Goal: Task Accomplishment & Management: Complete application form

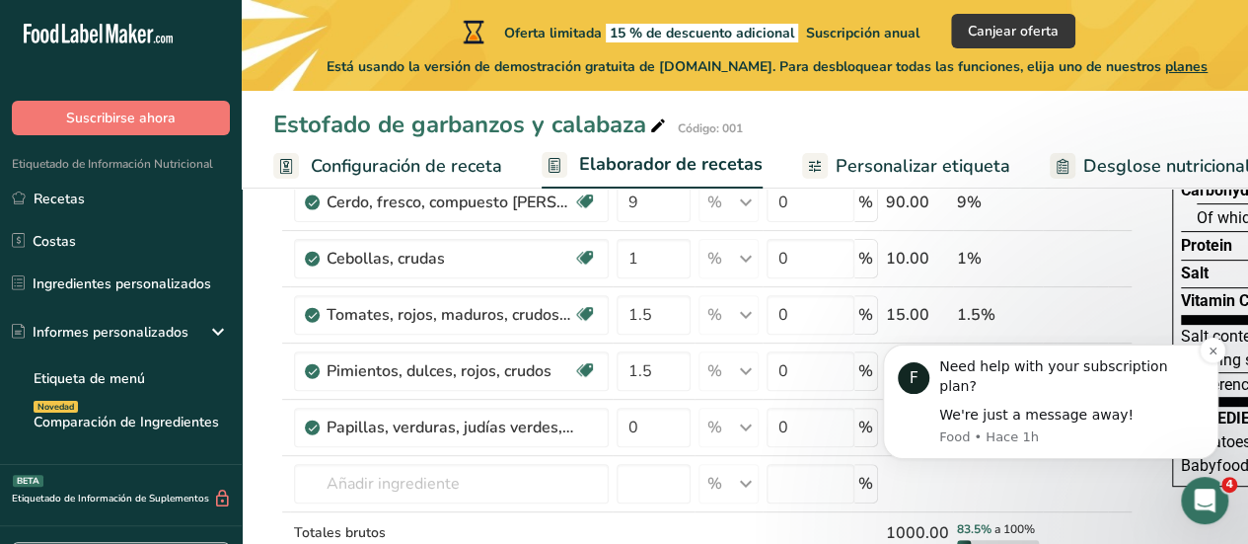
click at [1215, 384] on div "F Need help with your subscription plan? We're just a message away! Food • Hace…" at bounding box center [1051, 401] width 336 height 114
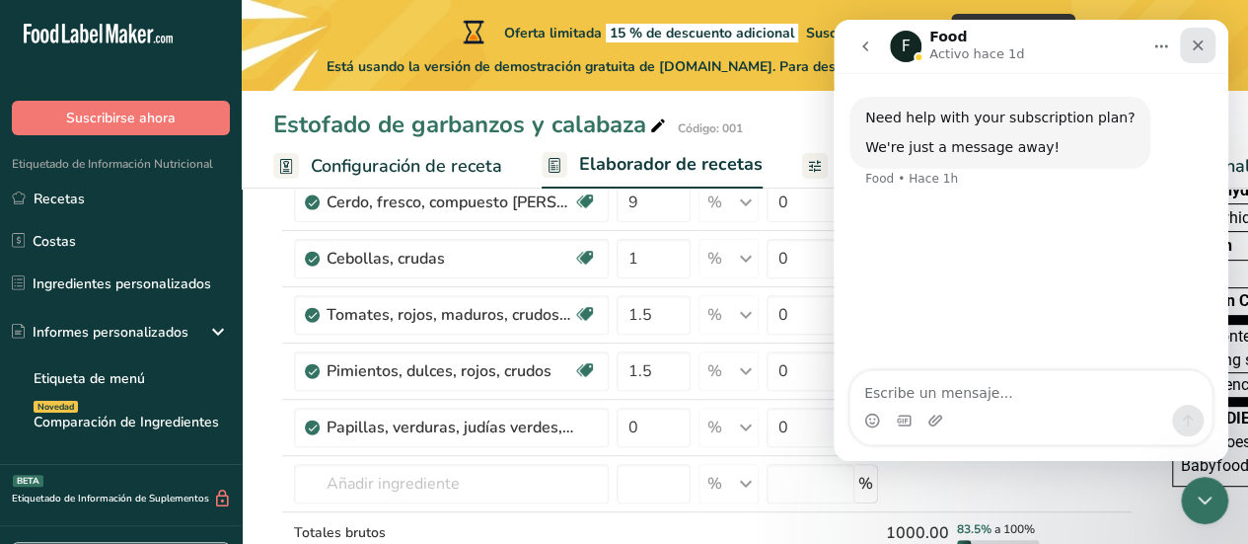
click at [1201, 46] on icon "Cerrar" at bounding box center [1198, 46] width 16 height 16
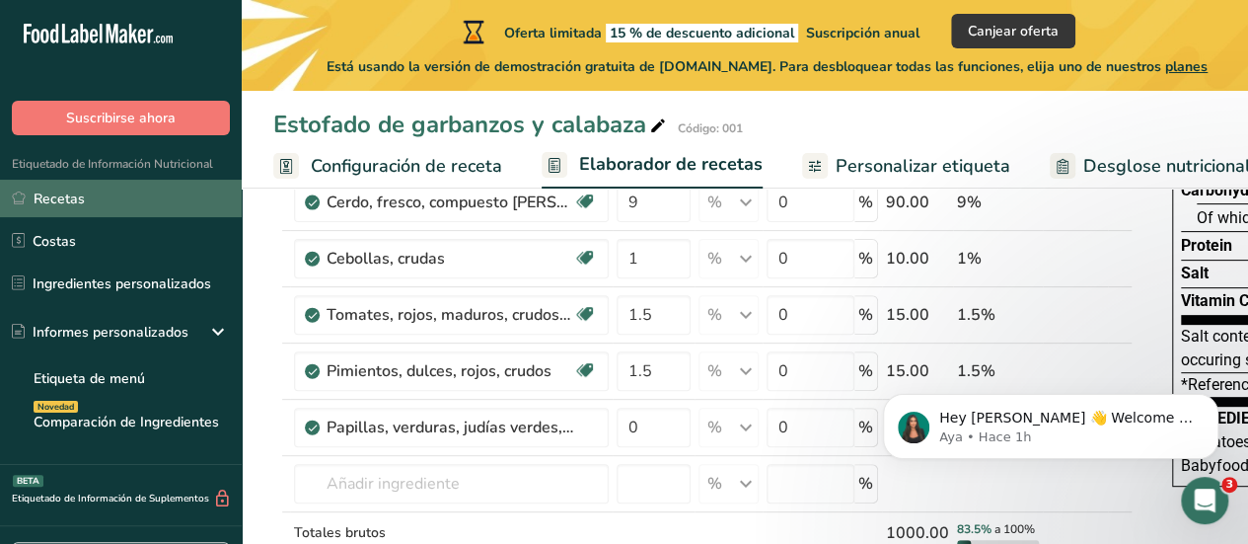
click at [113, 205] on link "Recetas" at bounding box center [121, 199] width 242 height 38
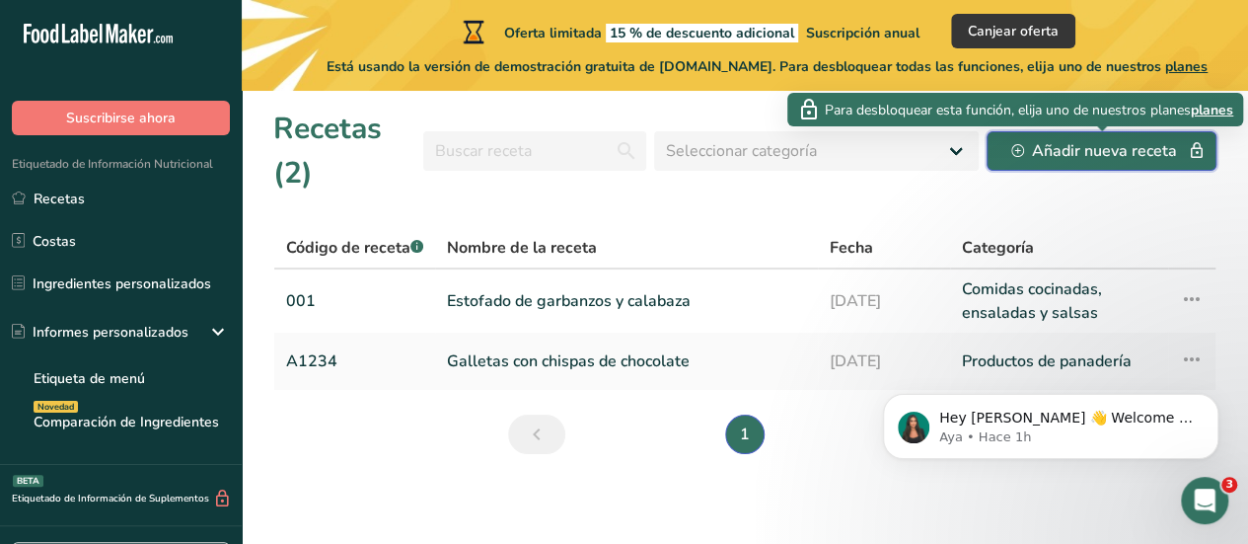
click at [1038, 149] on div "Añadir nueva receta" at bounding box center [1102, 151] width 181 height 24
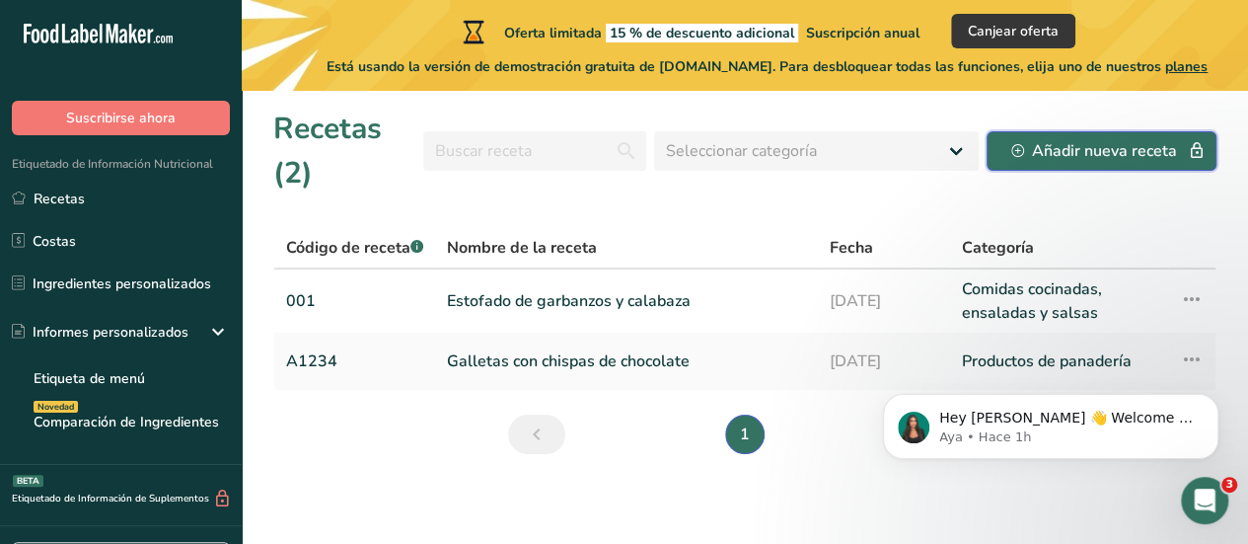
click at [1061, 155] on div "Añadir nueva receta" at bounding box center [1102, 151] width 181 height 24
click at [1062, 416] on p "Hey Blanca 👋 Welcome to Food Label Maker🙌 Take a look around! If you have any q…" at bounding box center [1067, 419] width 255 height 20
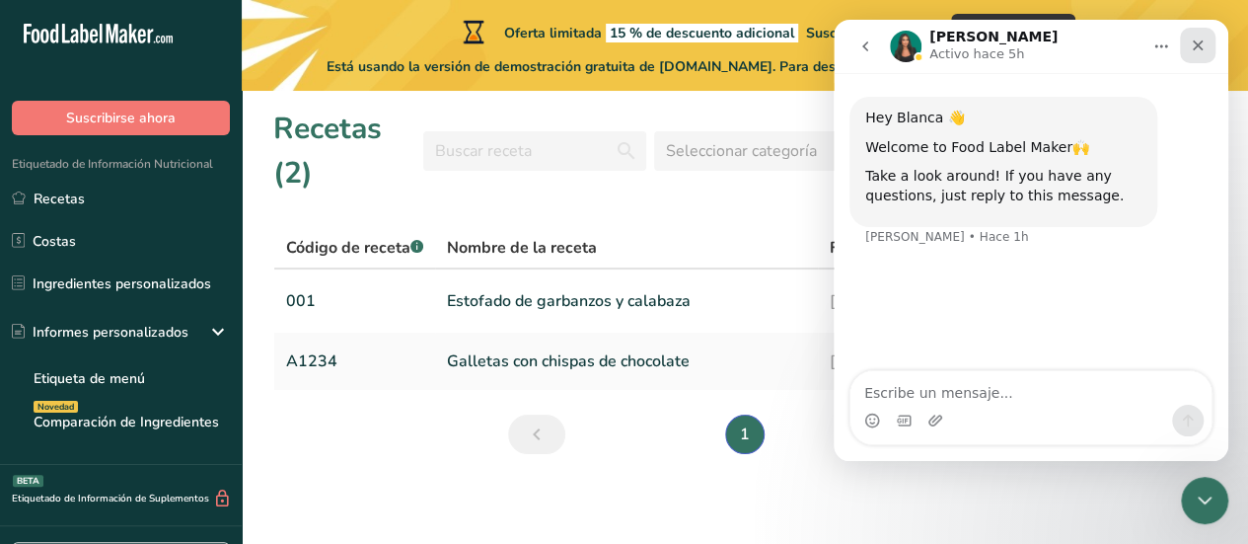
click at [1203, 47] on icon "Cerrar" at bounding box center [1198, 46] width 16 height 16
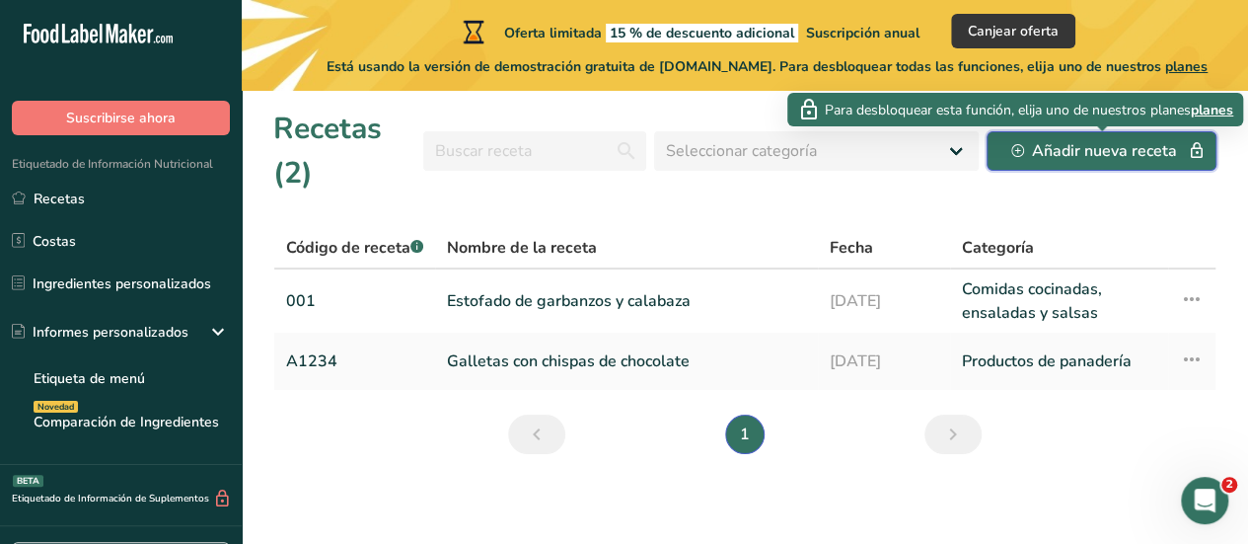
click at [1177, 155] on div "Añadir nueva receta" at bounding box center [1102, 151] width 181 height 24
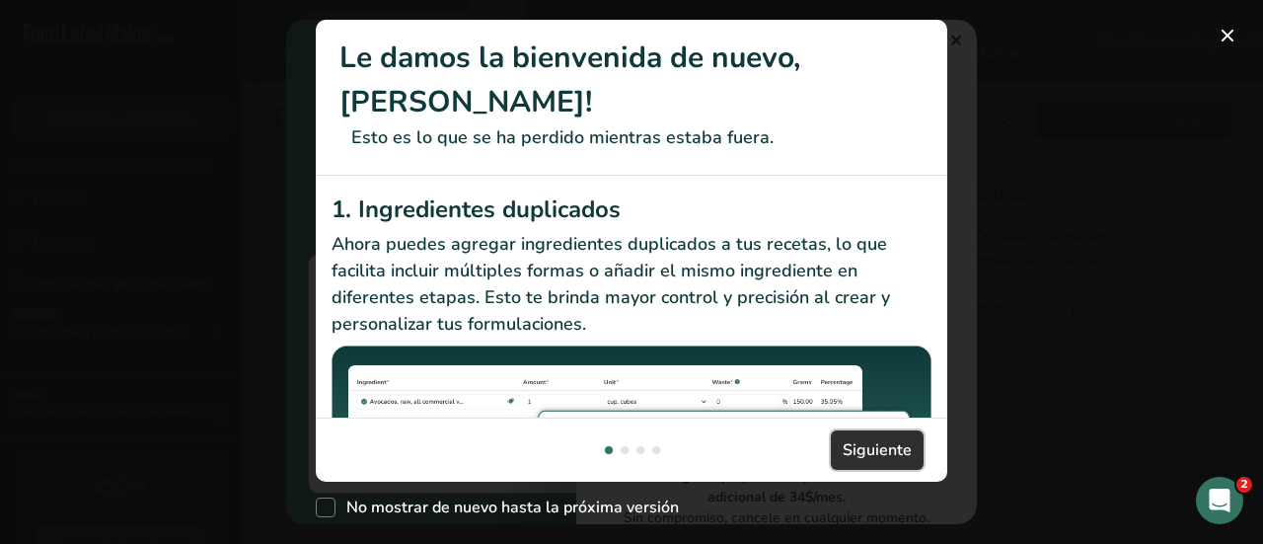
click at [842, 447] on button "Siguiente" at bounding box center [877, 449] width 93 height 39
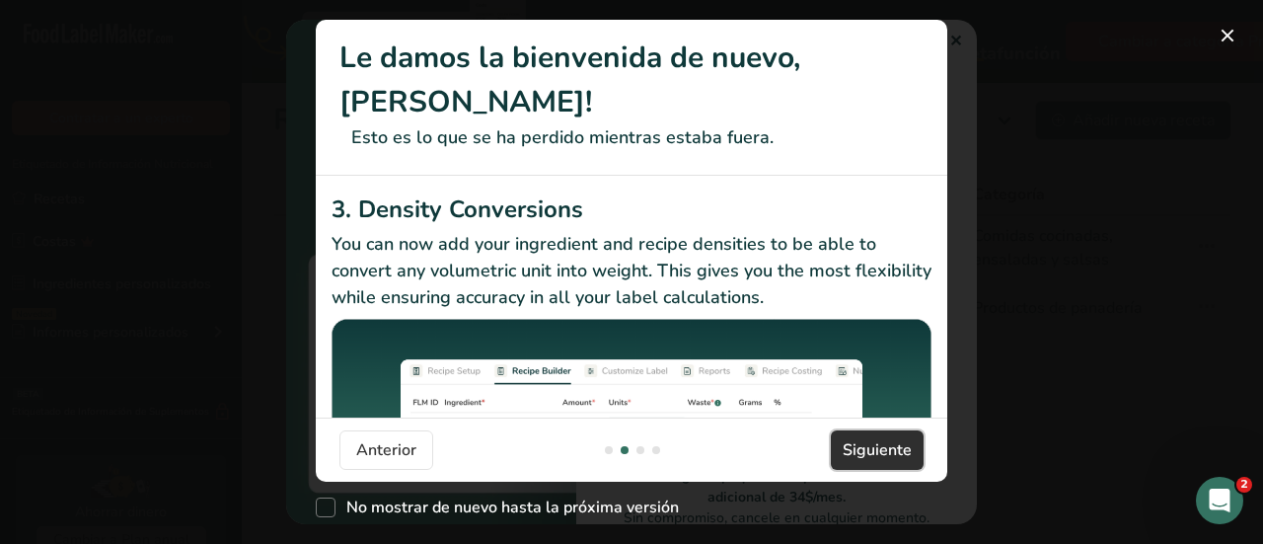
click at [842, 447] on button "Siguiente" at bounding box center [877, 449] width 93 height 39
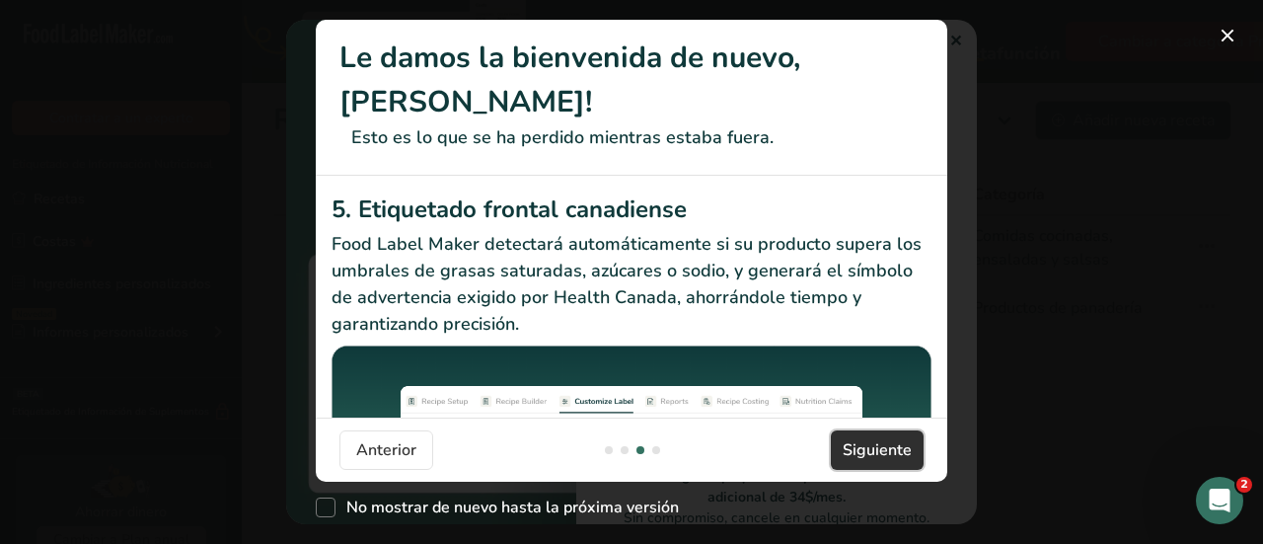
click at [842, 447] on button "Siguiente" at bounding box center [877, 449] width 93 height 39
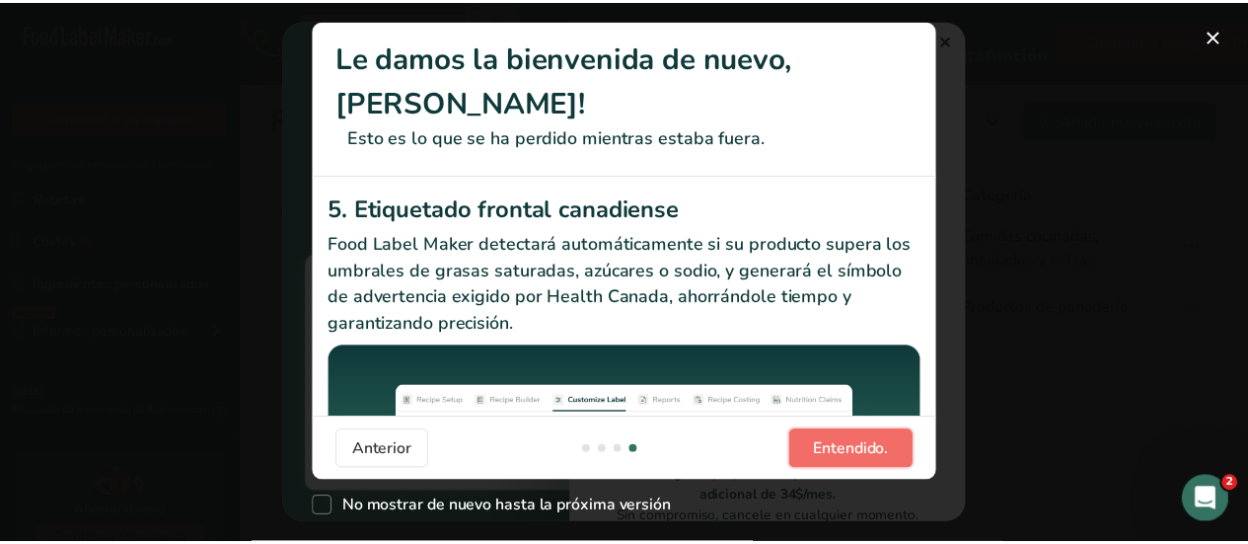
scroll to position [0, 1895]
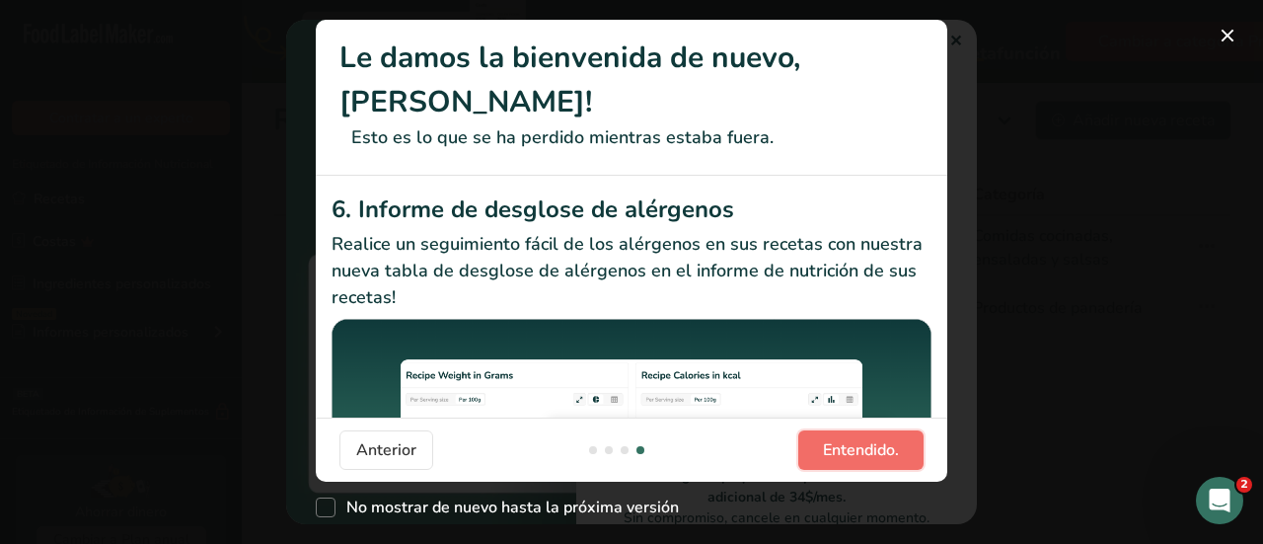
click at [842, 447] on span "Entendido." at bounding box center [861, 450] width 76 height 24
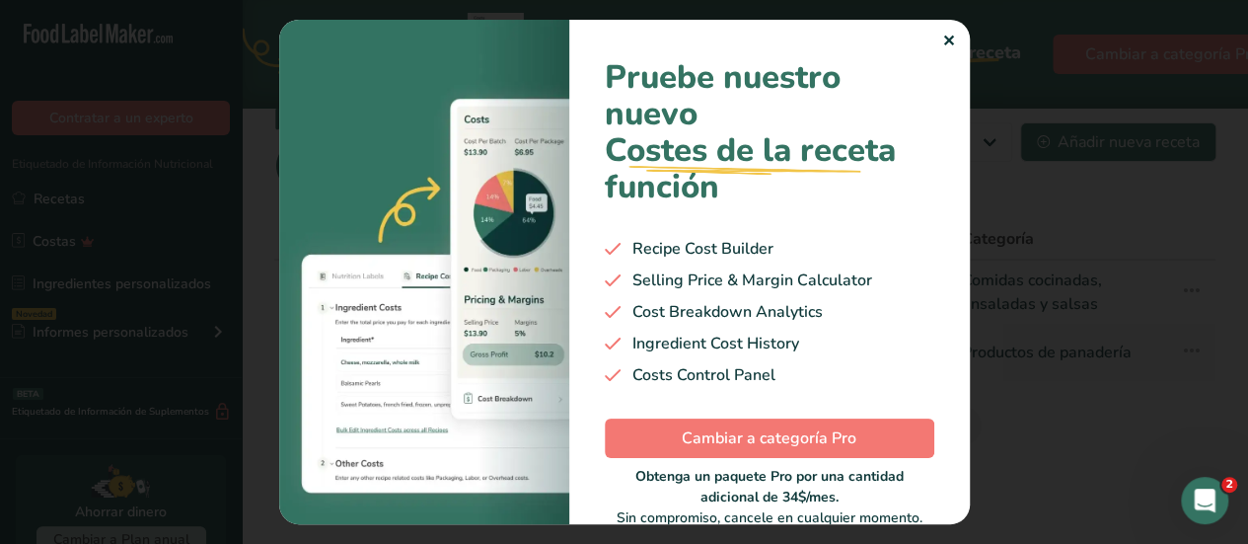
click at [949, 38] on div "✕" at bounding box center [948, 42] width 13 height 24
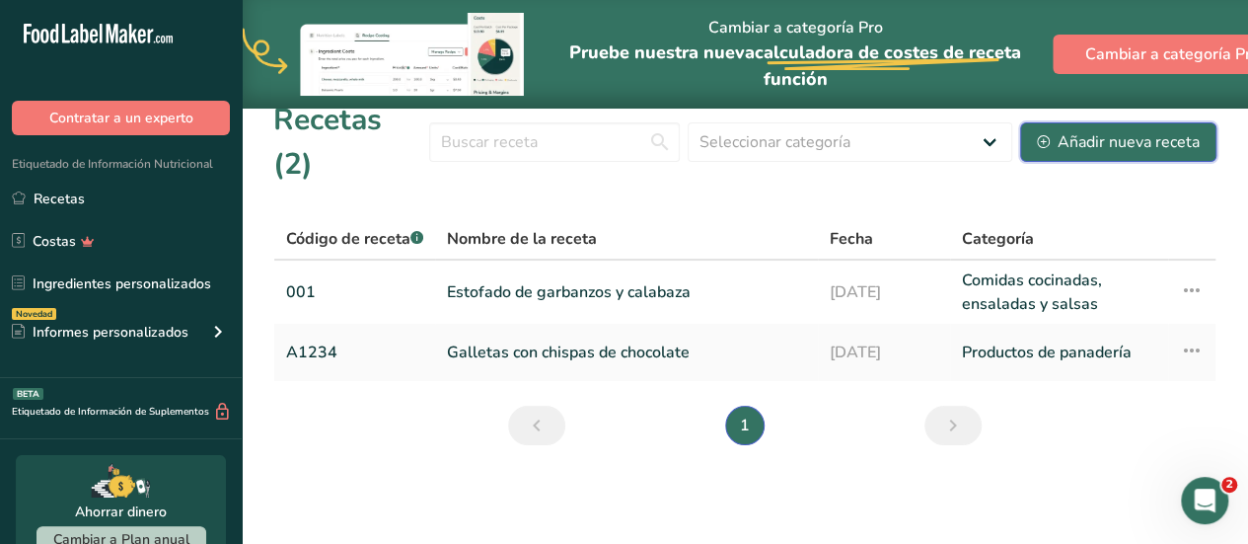
click at [1074, 130] on div "Añadir nueva receta" at bounding box center [1118, 142] width 163 height 24
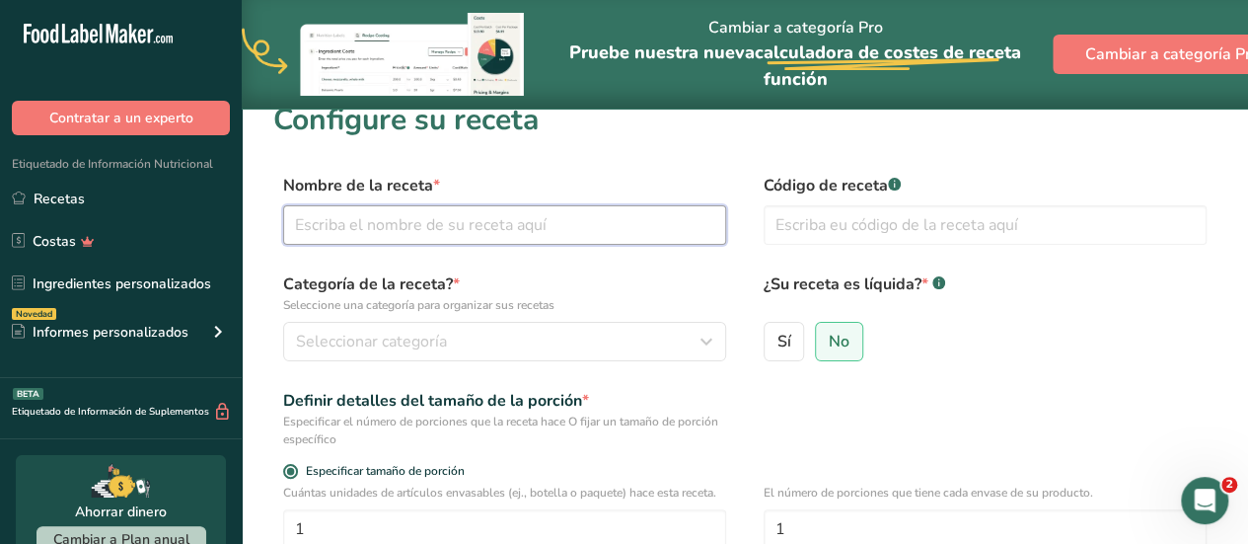
click at [537, 224] on input "text" at bounding box center [504, 224] width 443 height 39
type input "m"
type input "Macarrones con chorizo de pavo a la calabaza"
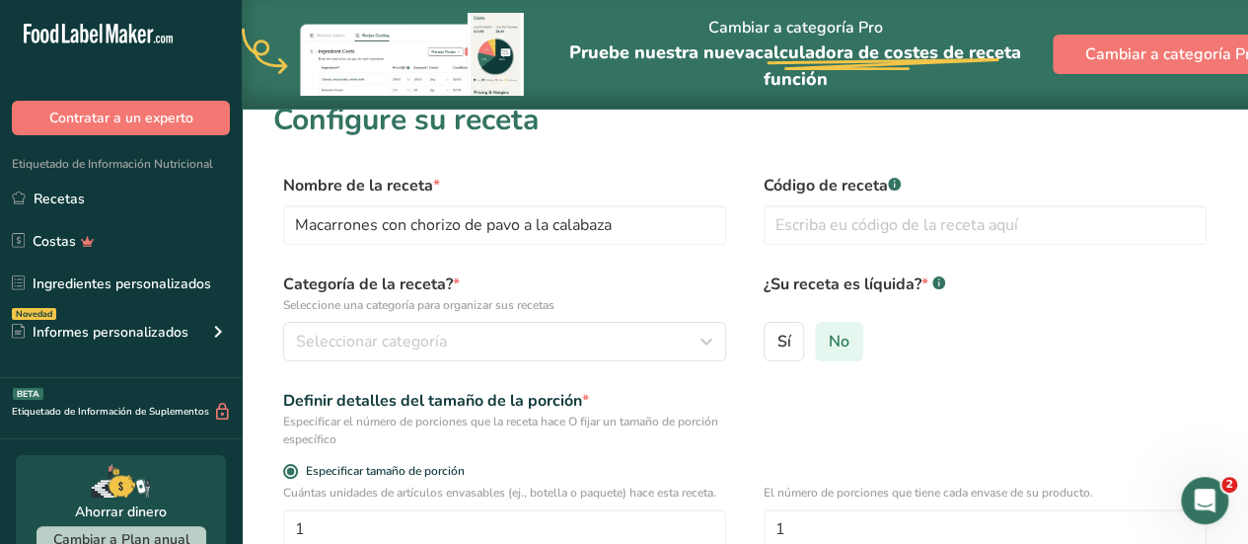
click at [836, 346] on span "No" at bounding box center [839, 342] width 21 height 20
click at [829, 346] on input "No" at bounding box center [822, 341] width 13 height 13
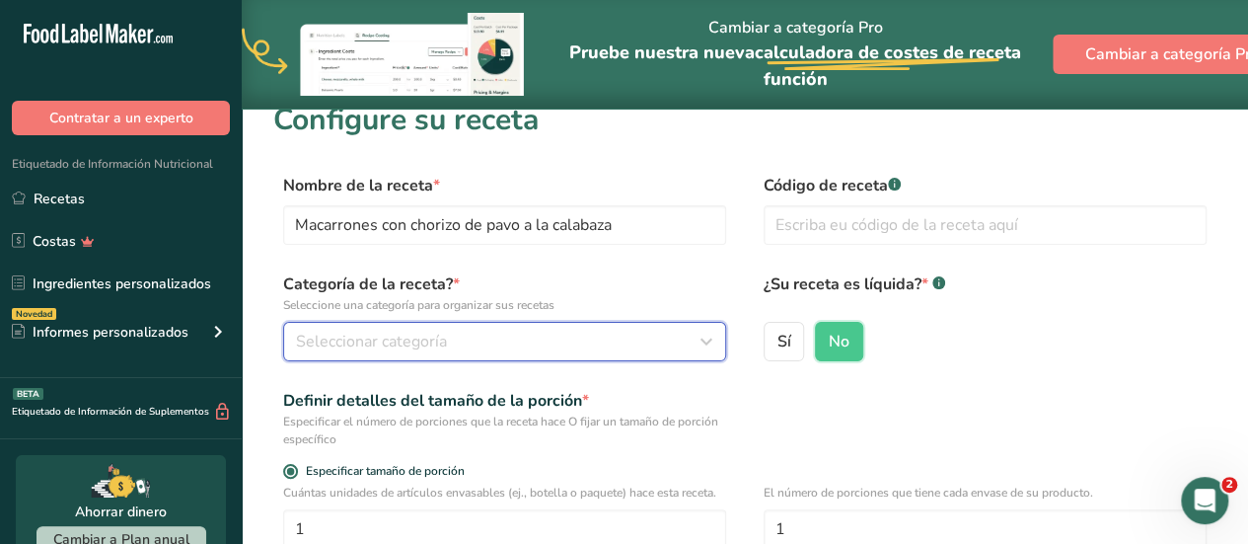
click at [718, 344] on icon "button" at bounding box center [707, 342] width 24 height 36
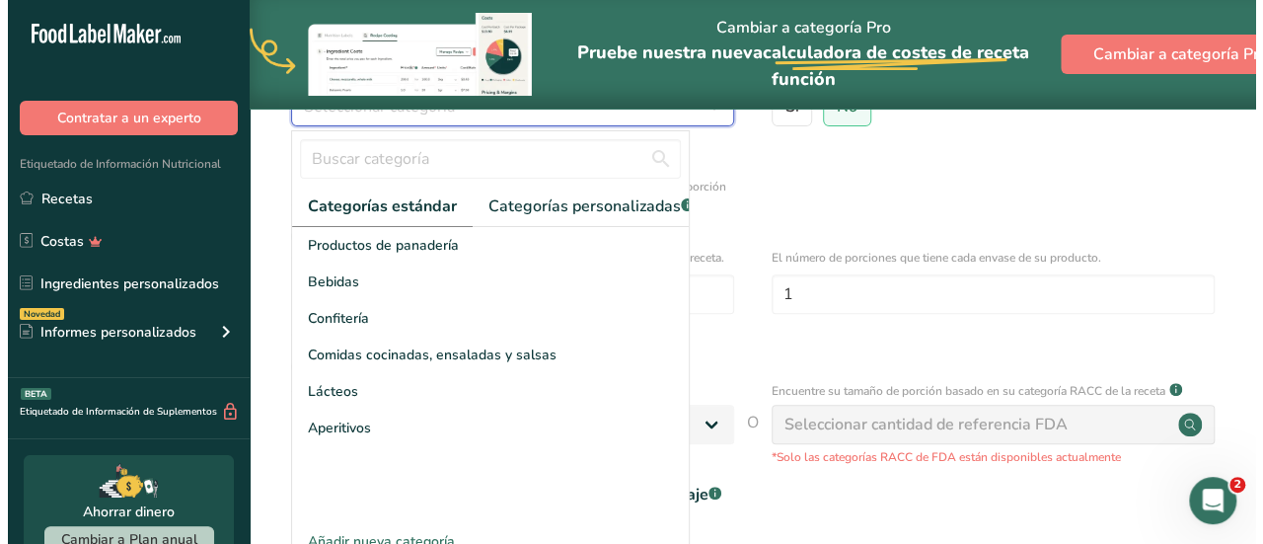
scroll to position [248, 0]
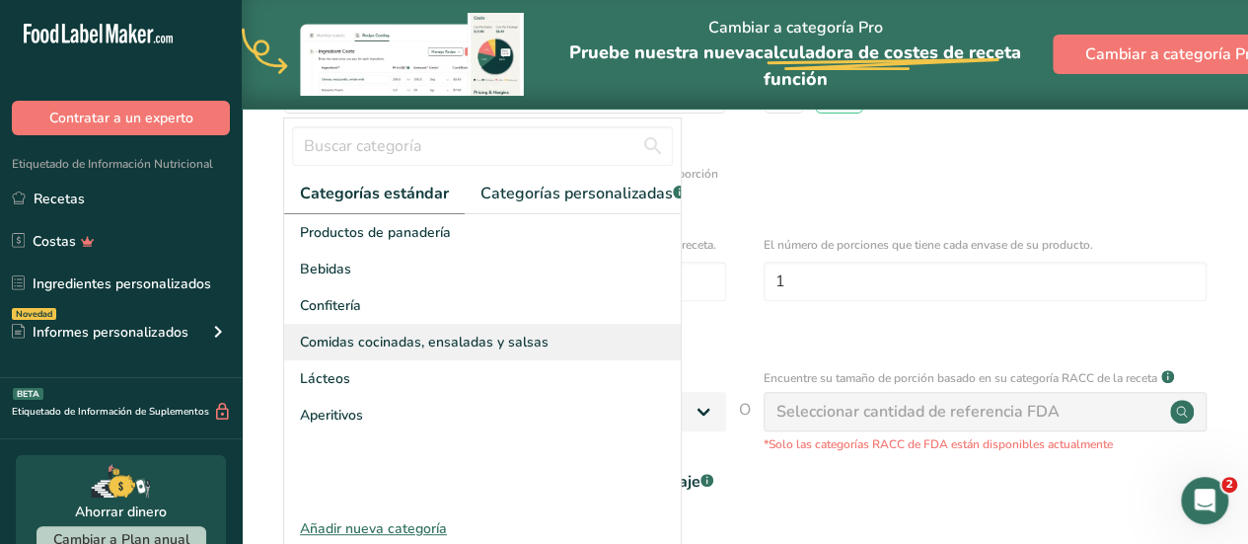
click at [405, 349] on span "Comidas cocinadas, ensaladas y salsas" at bounding box center [424, 342] width 249 height 21
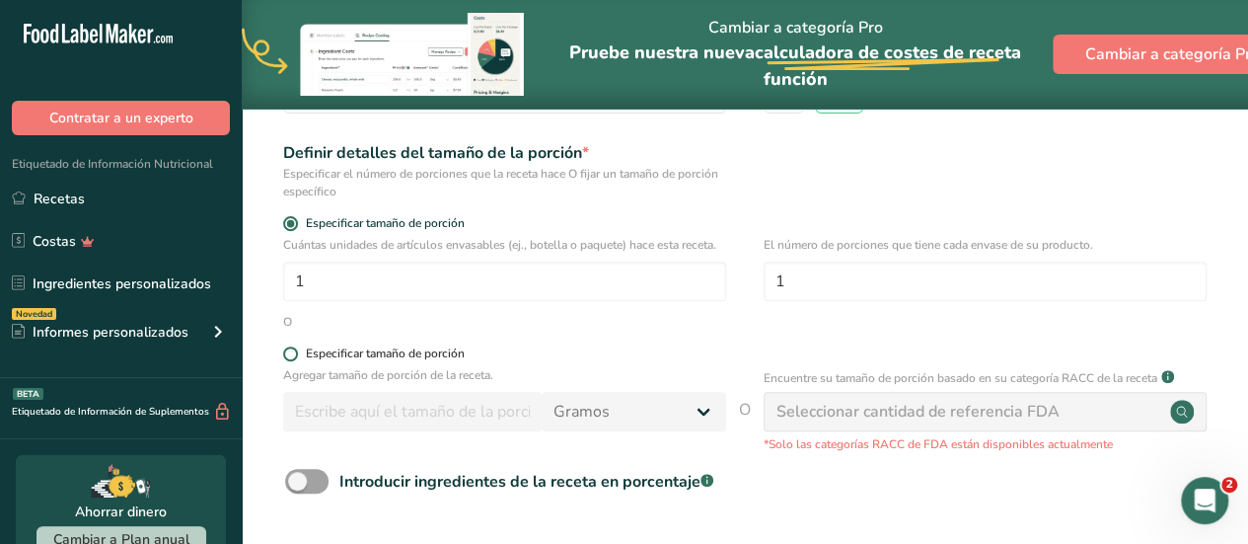
click at [292, 349] on span at bounding box center [290, 353] width 15 height 15
click at [292, 349] on input "Especificar tamaño de porción" at bounding box center [289, 353] width 13 height 13
radio input "true"
radio input "false"
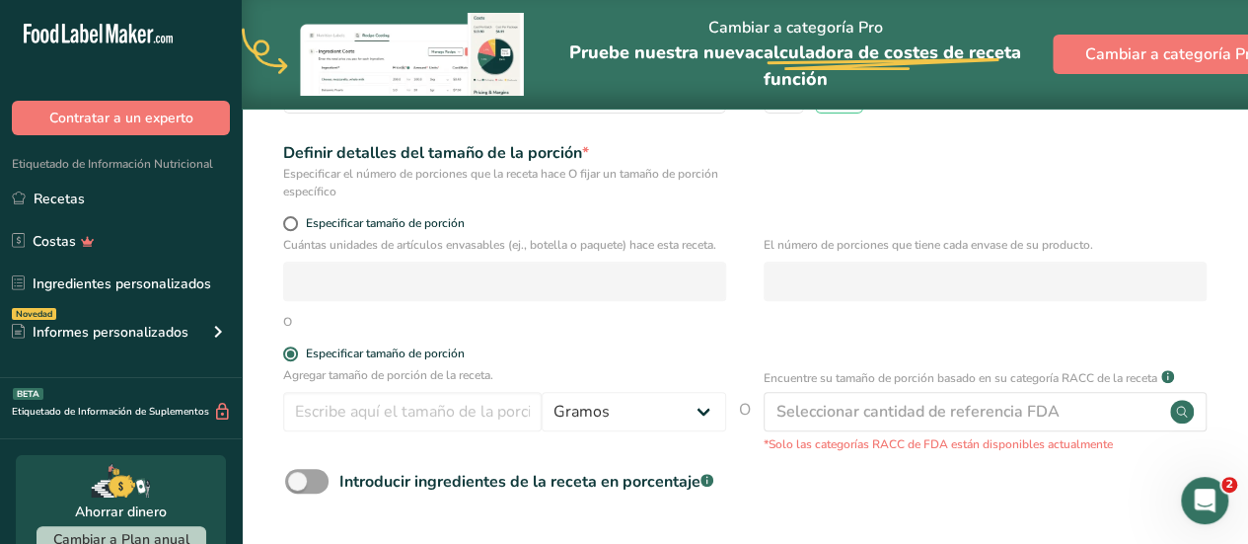
click at [294, 345] on form "Nombre de la receta * Macarrones con chorizo de pavo a [PERSON_NAME] Código de …" at bounding box center [744, 284] width 943 height 717
click at [291, 352] on span at bounding box center [290, 353] width 15 height 15
click at [291, 352] on input "Especificar tamaño de porción" at bounding box center [289, 353] width 13 height 13
click at [293, 226] on span at bounding box center [290, 223] width 15 height 15
click at [293, 226] on input "Especificar tamaño de porción" at bounding box center [289, 223] width 13 height 13
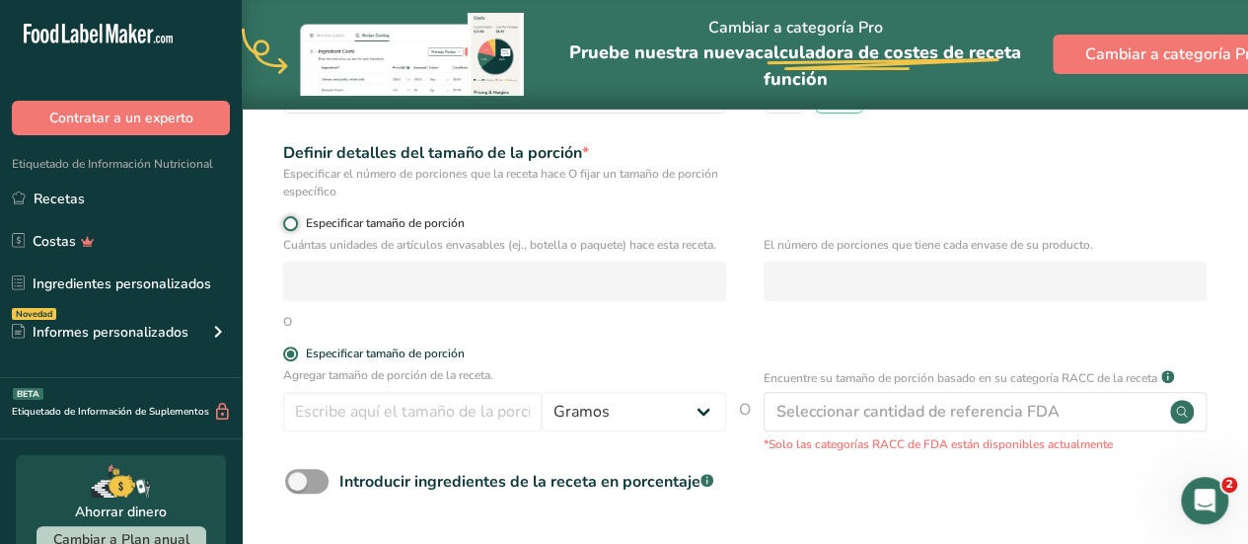
radio input "true"
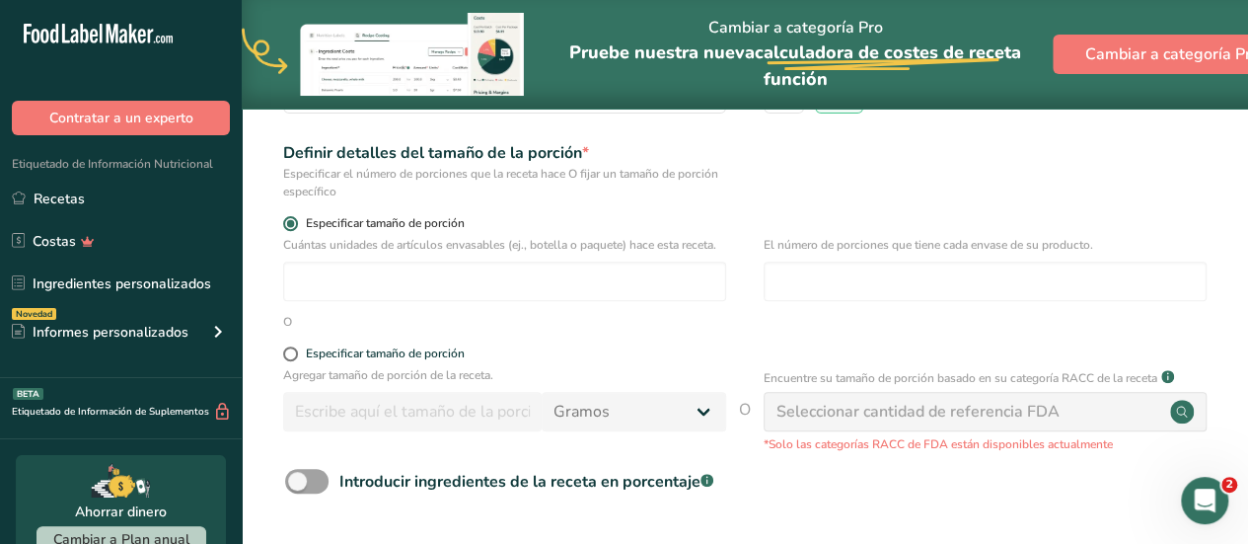
click at [291, 220] on span at bounding box center [290, 223] width 15 height 15
click at [291, 220] on input "Especificar tamaño de porción" at bounding box center [289, 223] width 13 height 13
click at [292, 354] on span at bounding box center [290, 353] width 15 height 15
click at [292, 354] on input "Especificar tamaño de porción" at bounding box center [289, 353] width 13 height 13
radio input "true"
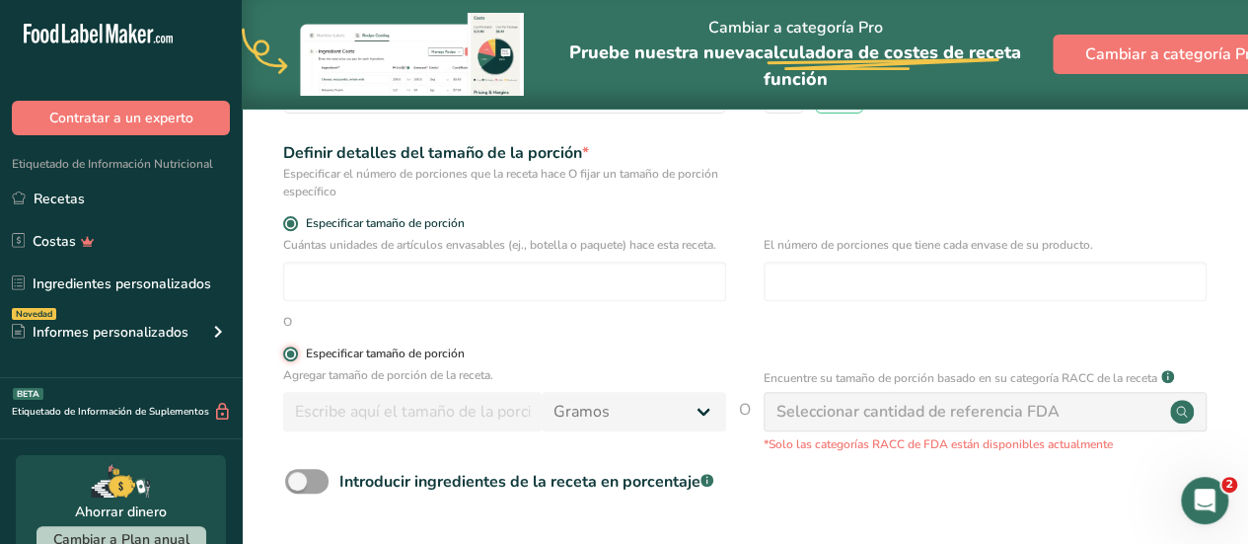
radio input "false"
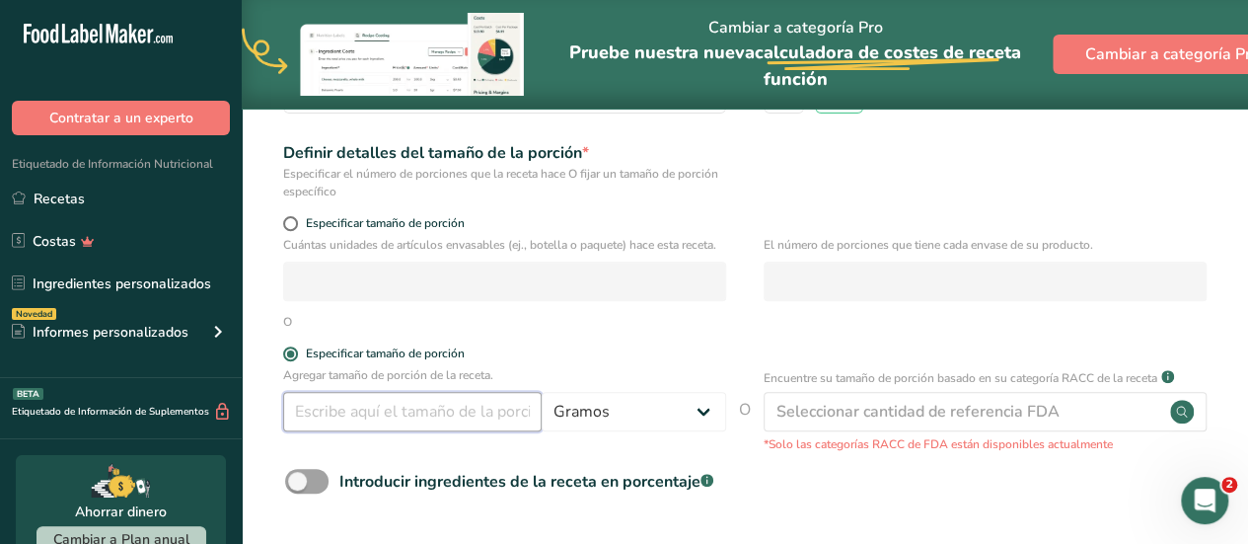
click at [318, 406] on input "number" at bounding box center [412, 411] width 259 height 39
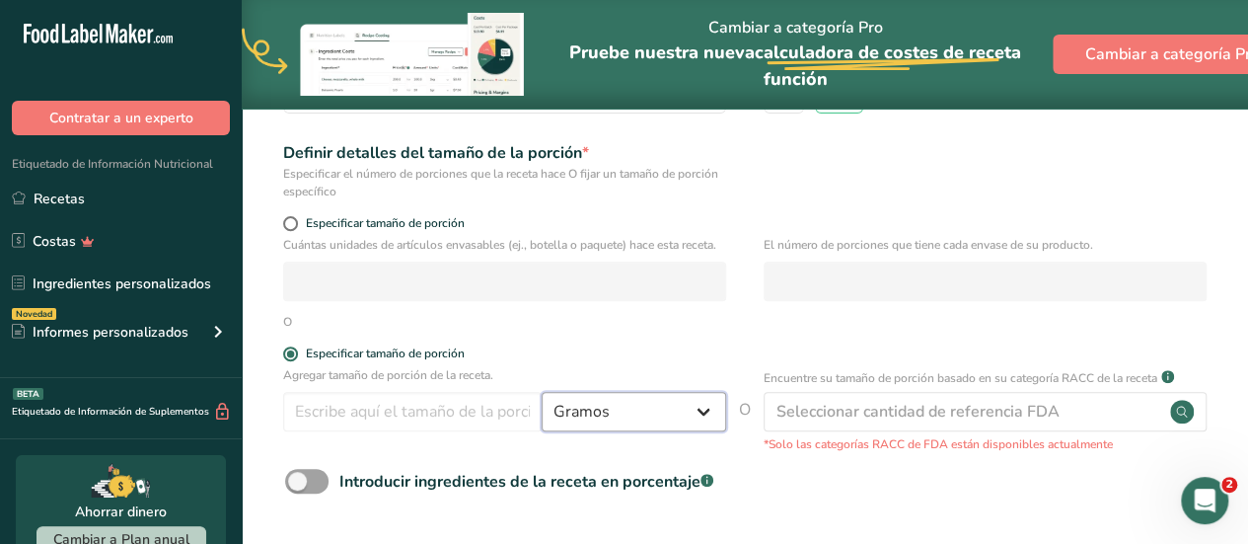
click at [705, 412] on select "Gramos kg mg mcg libras onza [GEOGRAPHIC_DATA] mL onza líquida [GEOGRAPHIC_DATA…" at bounding box center [634, 411] width 185 height 39
click at [680, 410] on select "Gramos kg mg mcg libras onza [GEOGRAPHIC_DATA] mL onza líquida [GEOGRAPHIC_DATA…" at bounding box center [634, 411] width 185 height 39
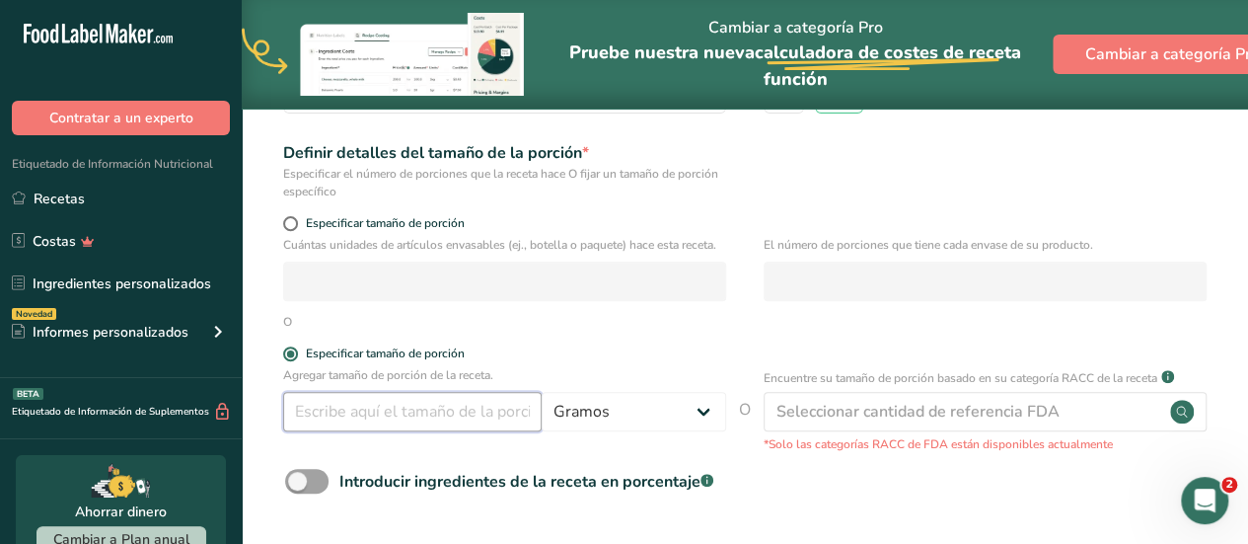
click at [500, 416] on input "number" at bounding box center [412, 411] width 259 height 39
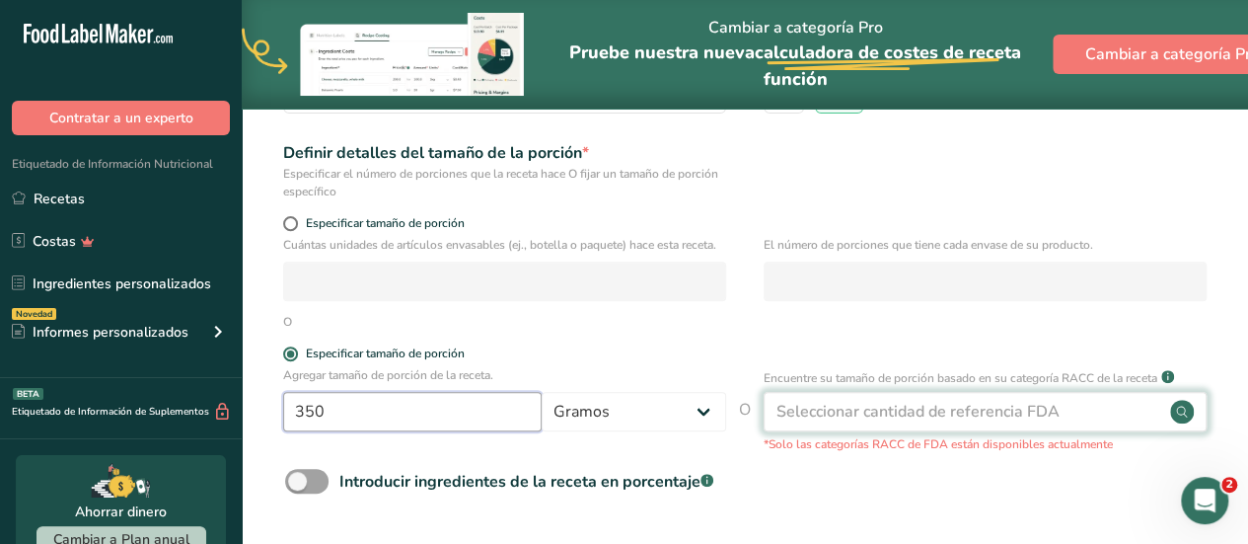
type input "350"
click at [938, 404] on div "Seleccionar cantidad de referencia FDA" at bounding box center [918, 412] width 283 height 24
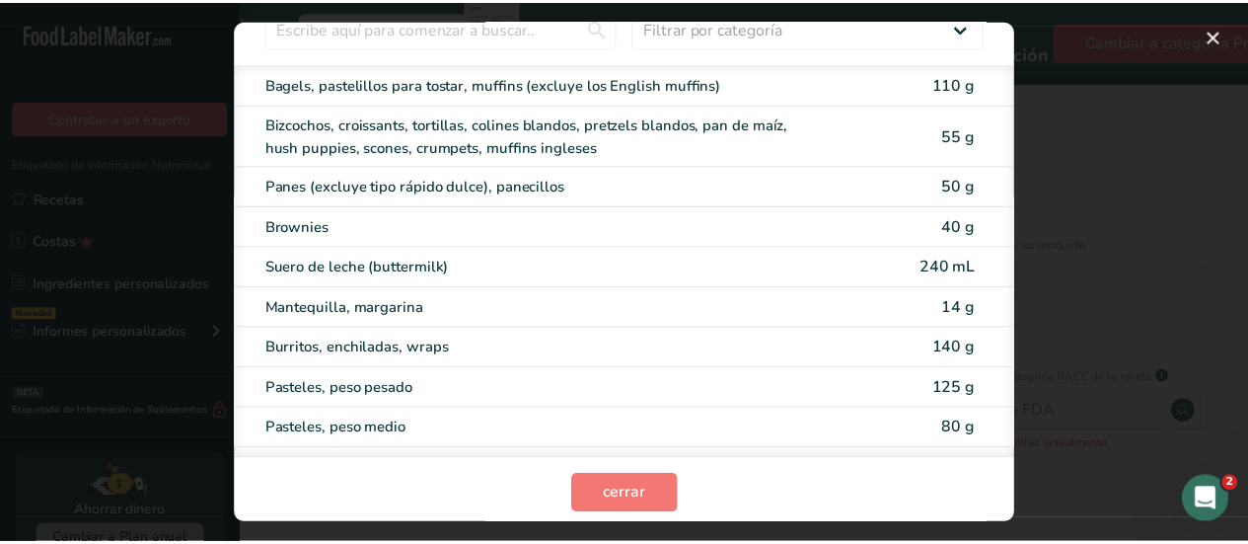
scroll to position [84, 0]
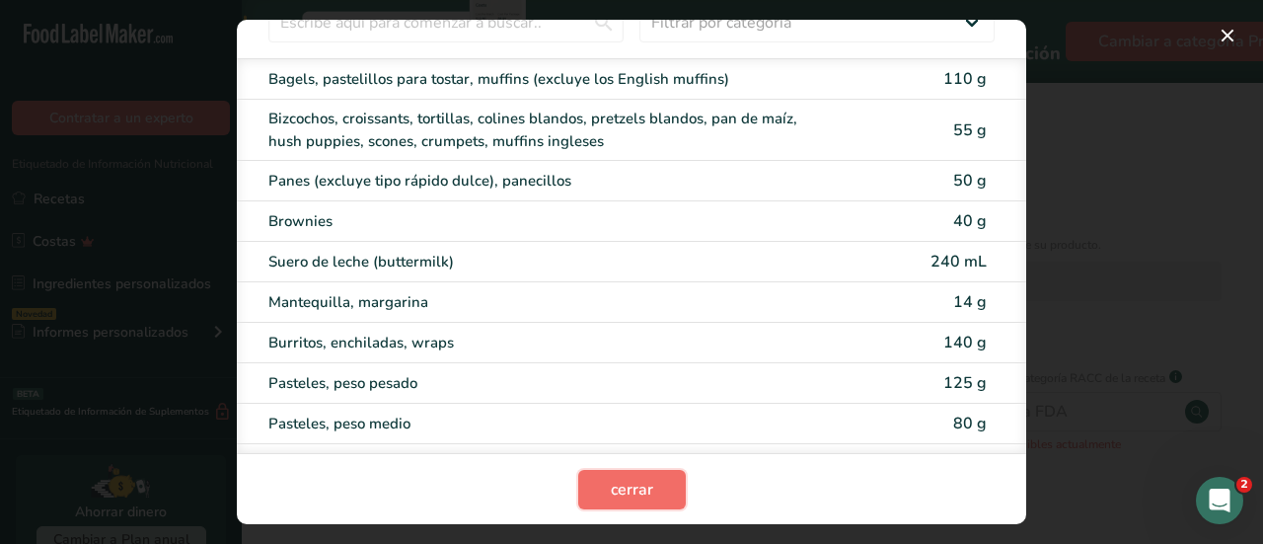
click at [671, 484] on button "cerrar" at bounding box center [632, 489] width 108 height 39
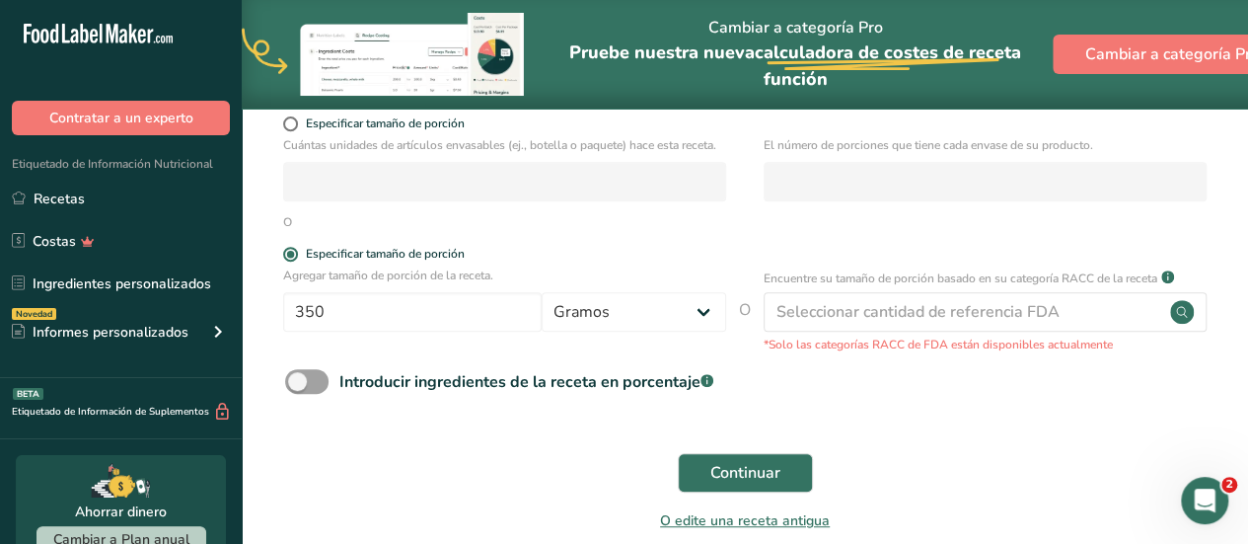
scroll to position [366, 0]
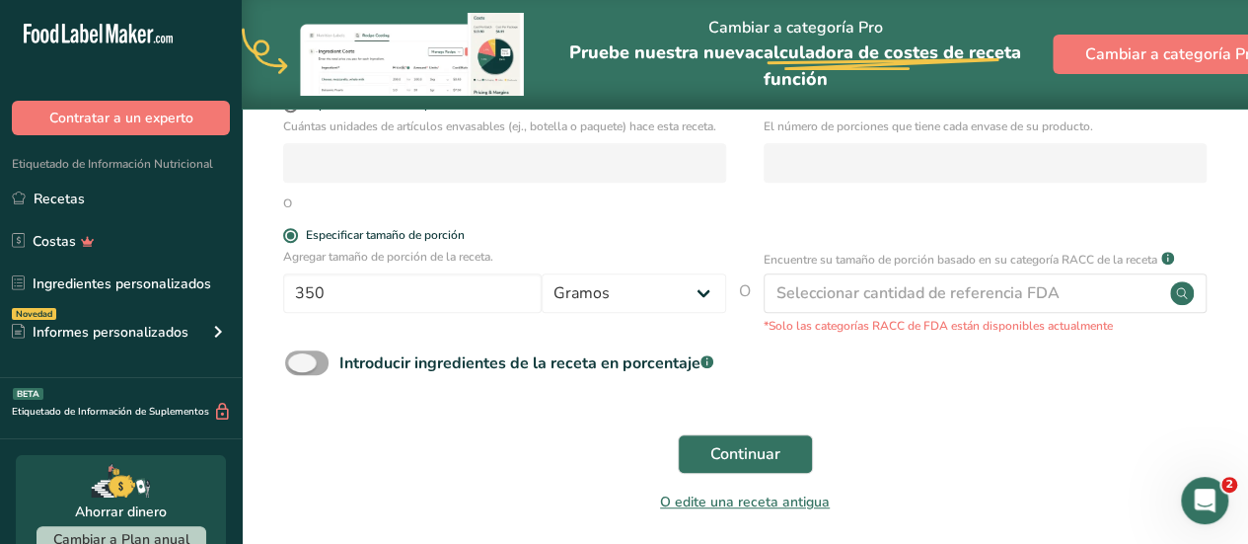
drag, startPoint x: 300, startPoint y: 361, endPoint x: 320, endPoint y: 362, distance: 19.8
click at [320, 362] on span at bounding box center [306, 362] width 43 height 25
click at [298, 362] on input "Introducir ingredientes de la receta en porcentaje .a-a{fill:#347362;}.b-a{fill…" at bounding box center [291, 362] width 13 height 13
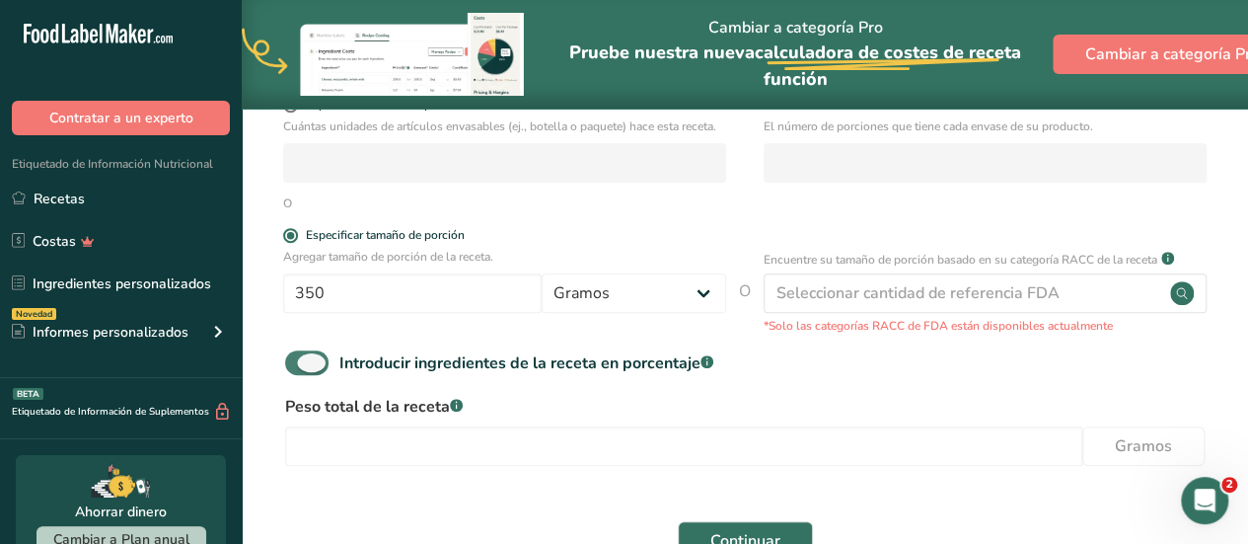
drag, startPoint x: 320, startPoint y: 362, endPoint x: 295, endPoint y: 364, distance: 24.8
click at [295, 364] on span at bounding box center [306, 362] width 43 height 25
click at [295, 364] on input "Introducir ingredientes de la receta en porcentaje .a-a{fill:#347362;}.b-a{fill…" at bounding box center [291, 362] width 13 height 13
checkbox input "false"
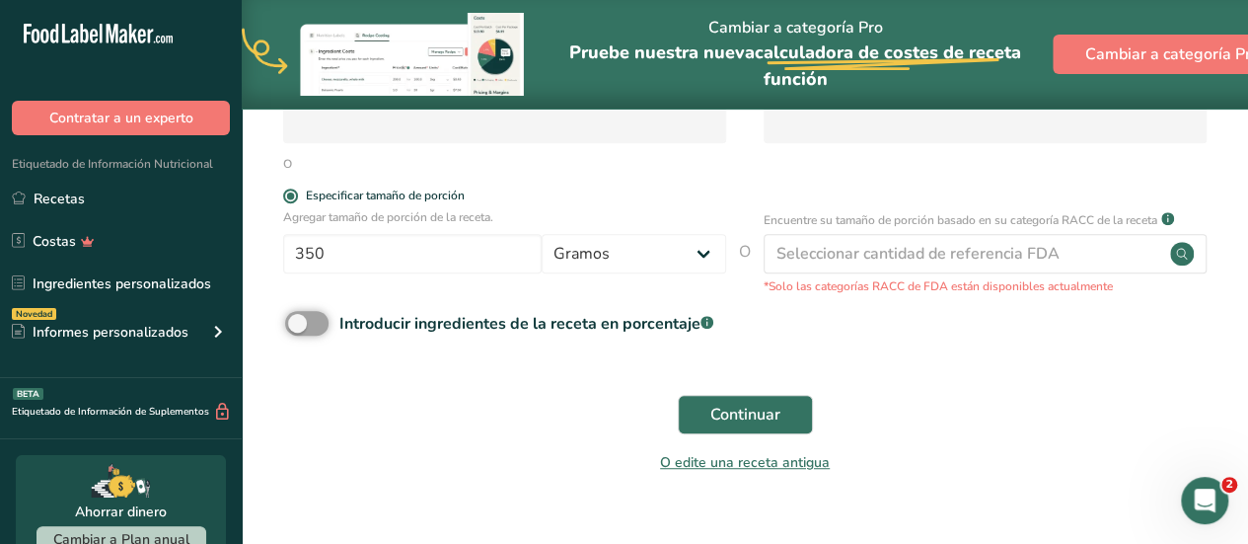
scroll to position [442, 0]
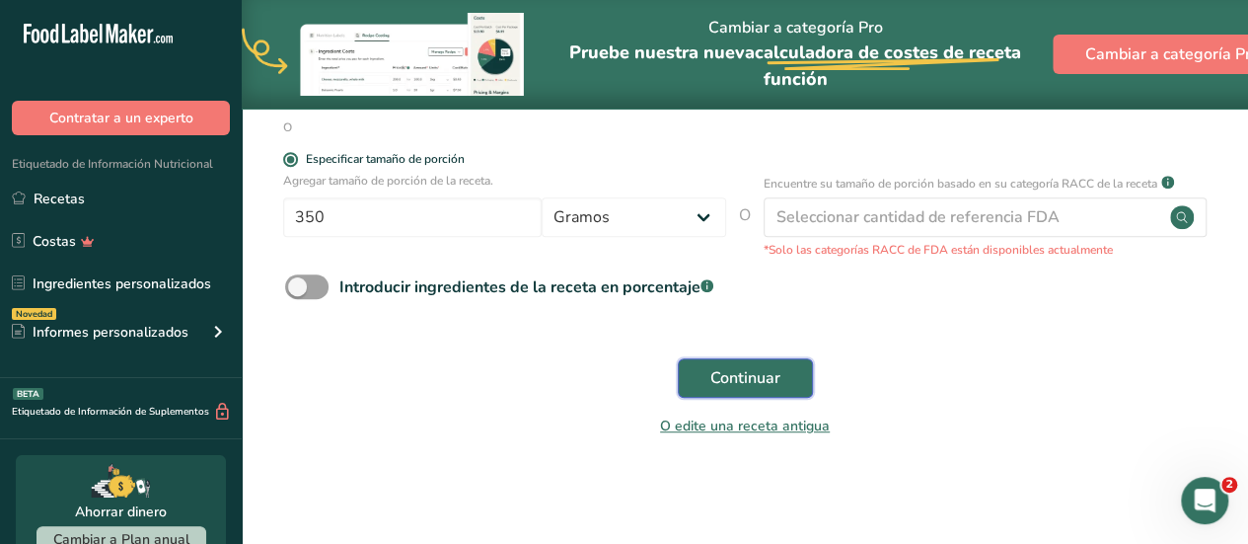
click at [754, 386] on span "Continuar" at bounding box center [746, 378] width 70 height 24
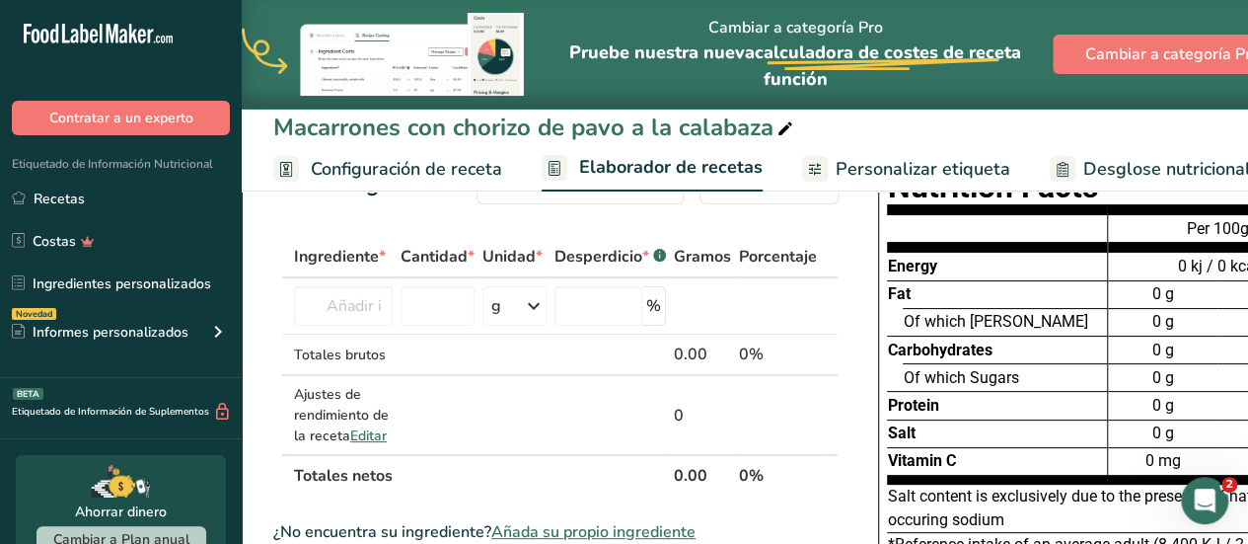
scroll to position [79, 0]
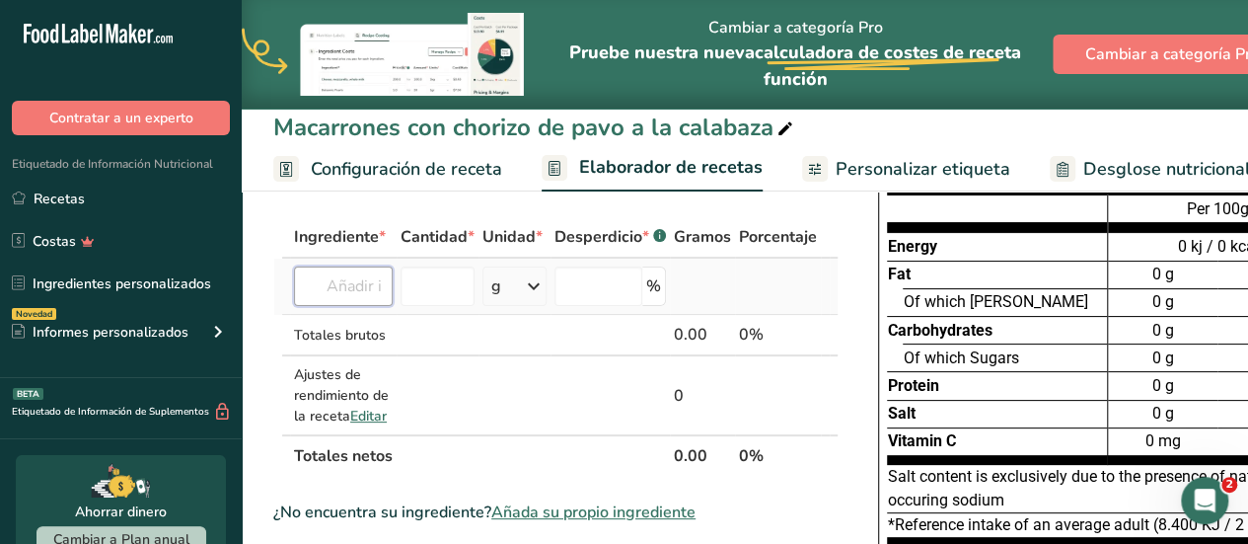
click at [347, 285] on input "text" at bounding box center [343, 285] width 99 height 39
click at [347, 279] on input "text" at bounding box center [343, 285] width 99 height 39
type input "chorizo de pavo"
click at [384, 358] on div "Añada su propio ingrediente" at bounding box center [389, 358] width 158 height 21
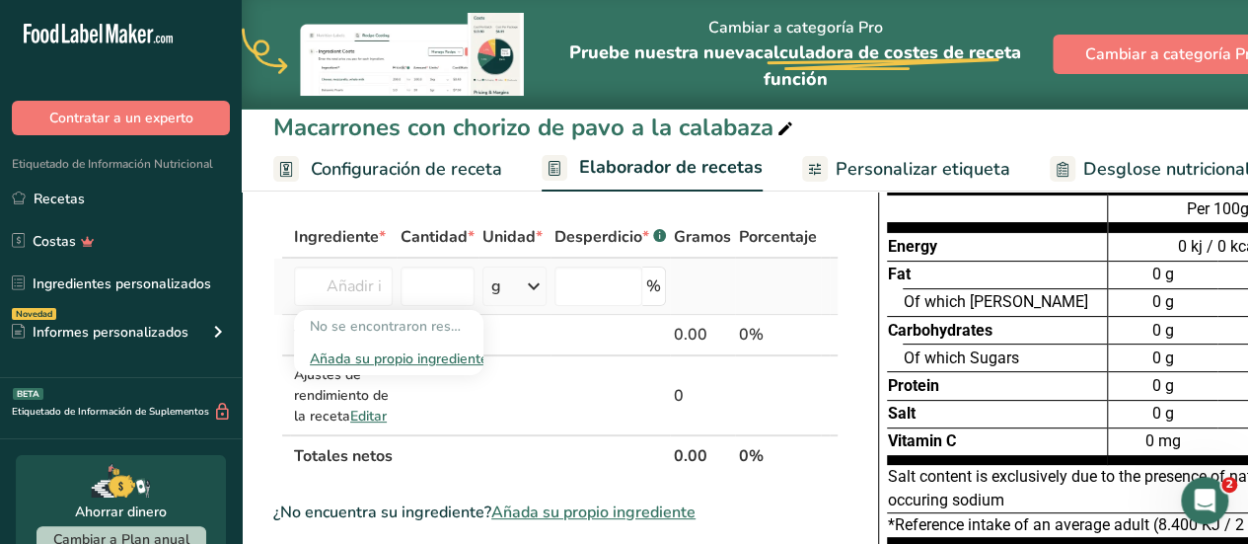
scroll to position [0, 0]
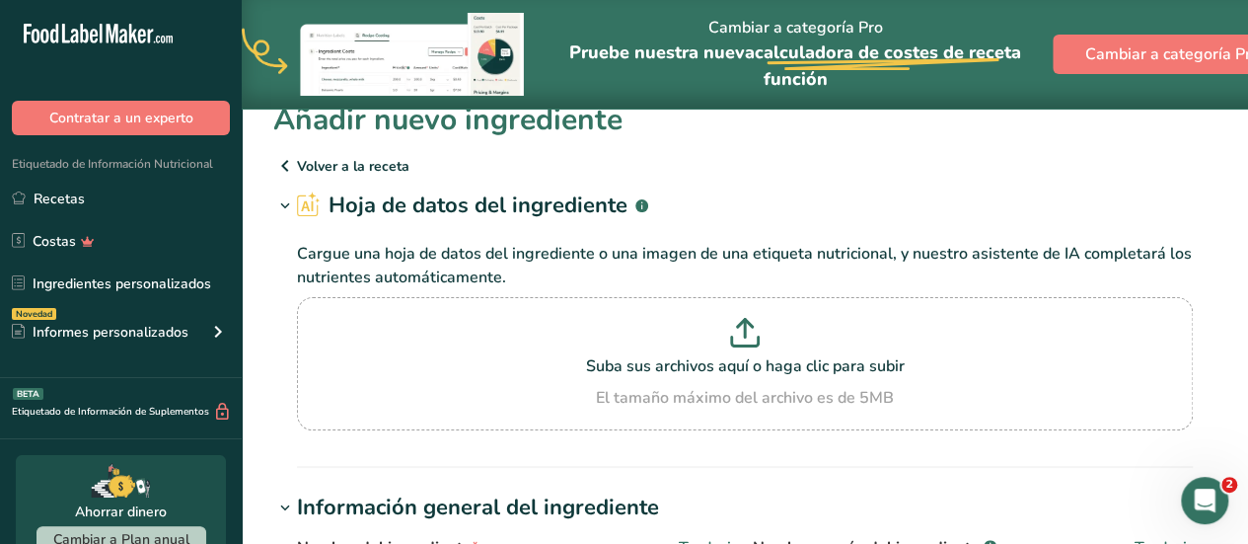
click at [289, 167] on icon at bounding box center [285, 166] width 24 height 36
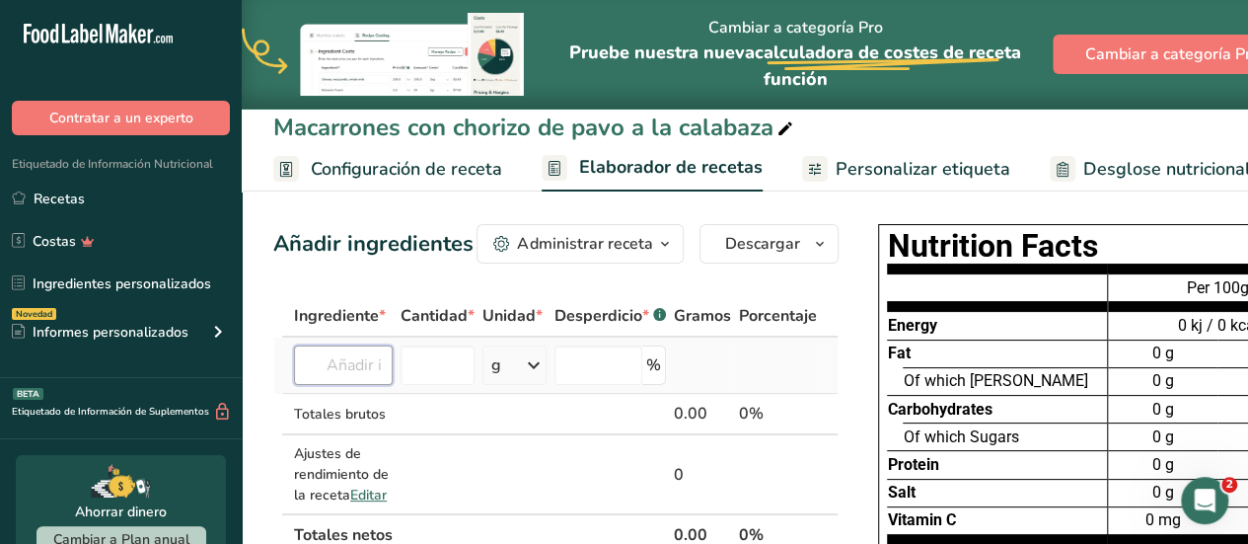
click at [363, 354] on input "text" at bounding box center [343, 364] width 99 height 39
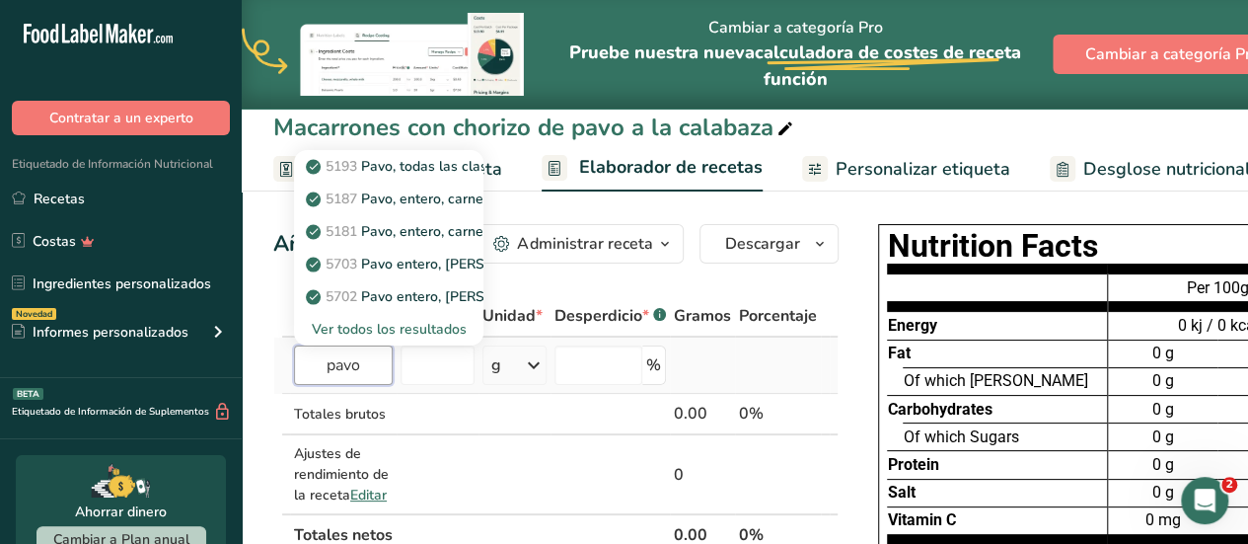
type input "pavo"
click at [455, 333] on div "Ver todos los resultados" at bounding box center [389, 329] width 158 height 21
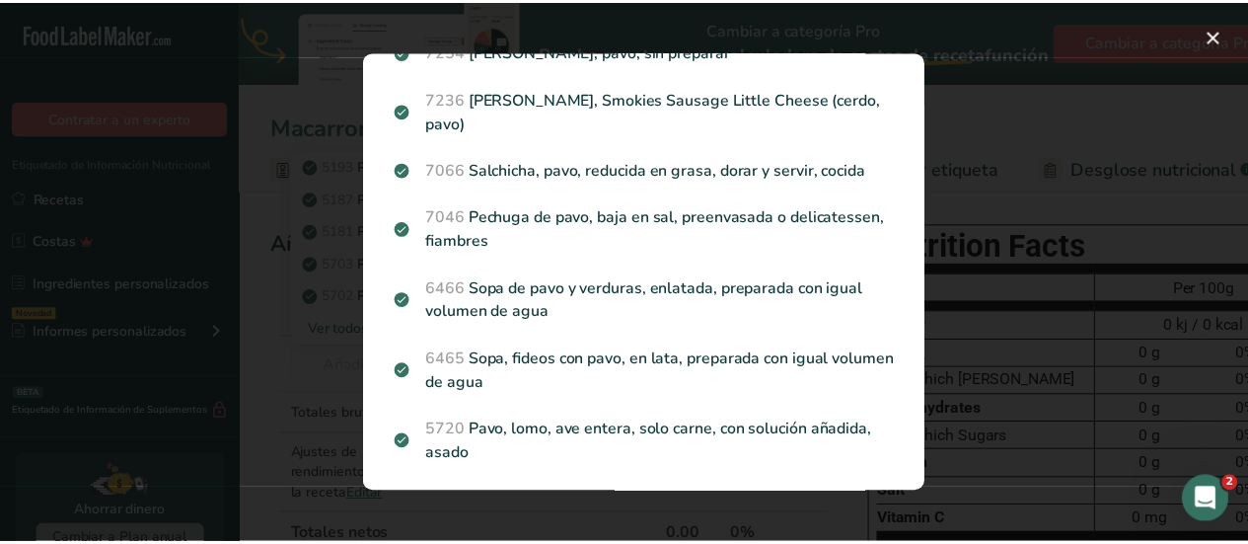
scroll to position [1912, 0]
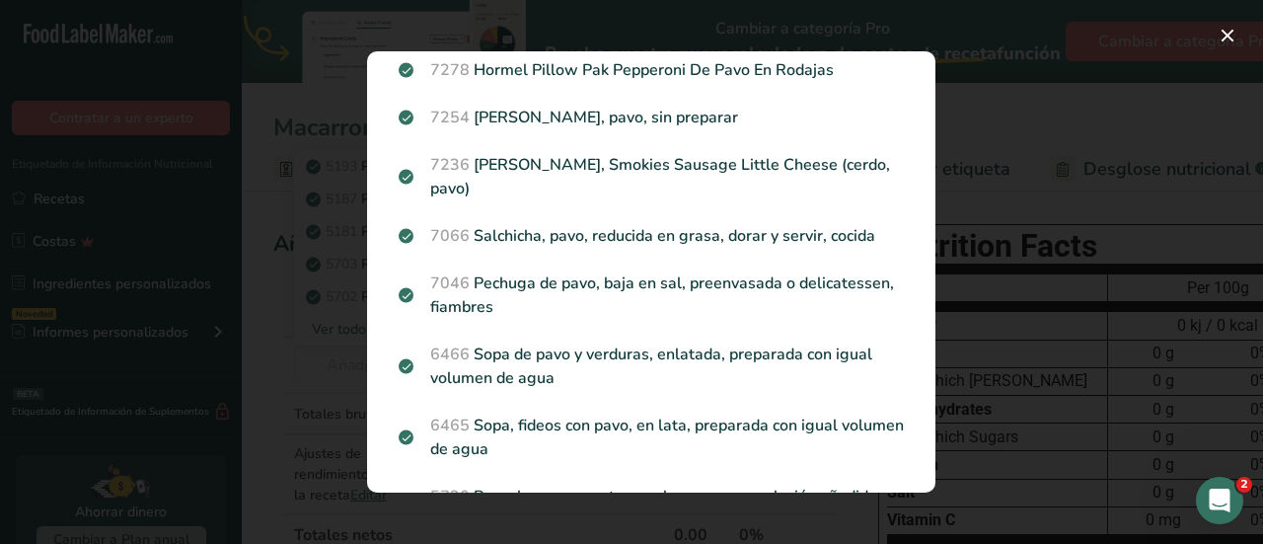
click at [345, 144] on div "Resultados de búsqueda 5193 Pavo, todas las clases, pierna, carne y piel, crudo…" at bounding box center [652, 272] width 632 height 504
click at [1221, 41] on button "Search results modal" at bounding box center [1228, 36] width 32 height 32
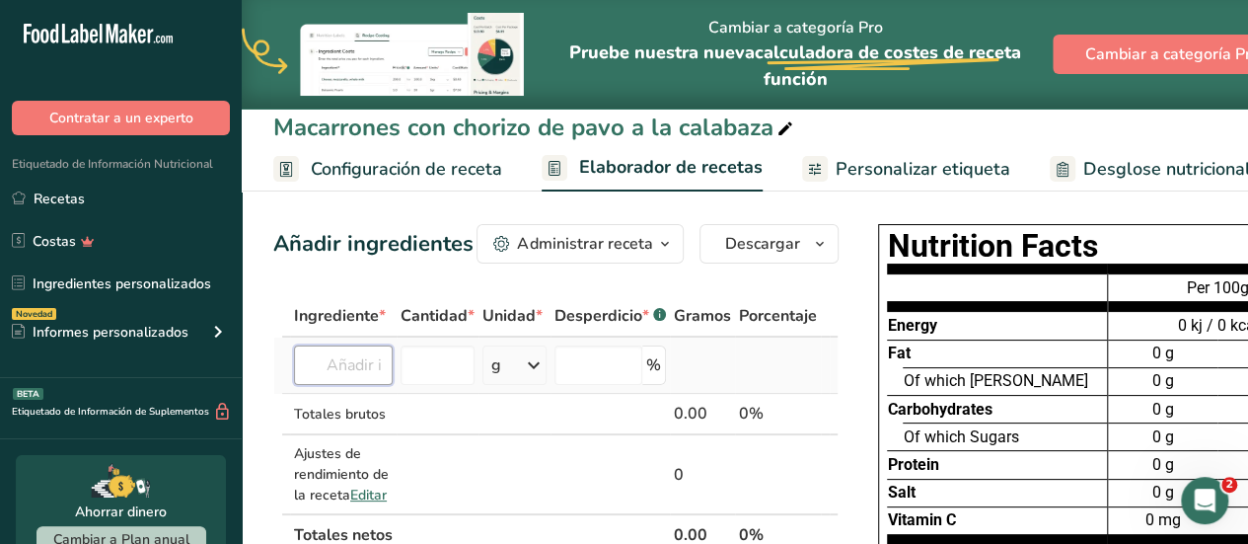
click at [357, 363] on input "text" at bounding box center [343, 364] width 99 height 39
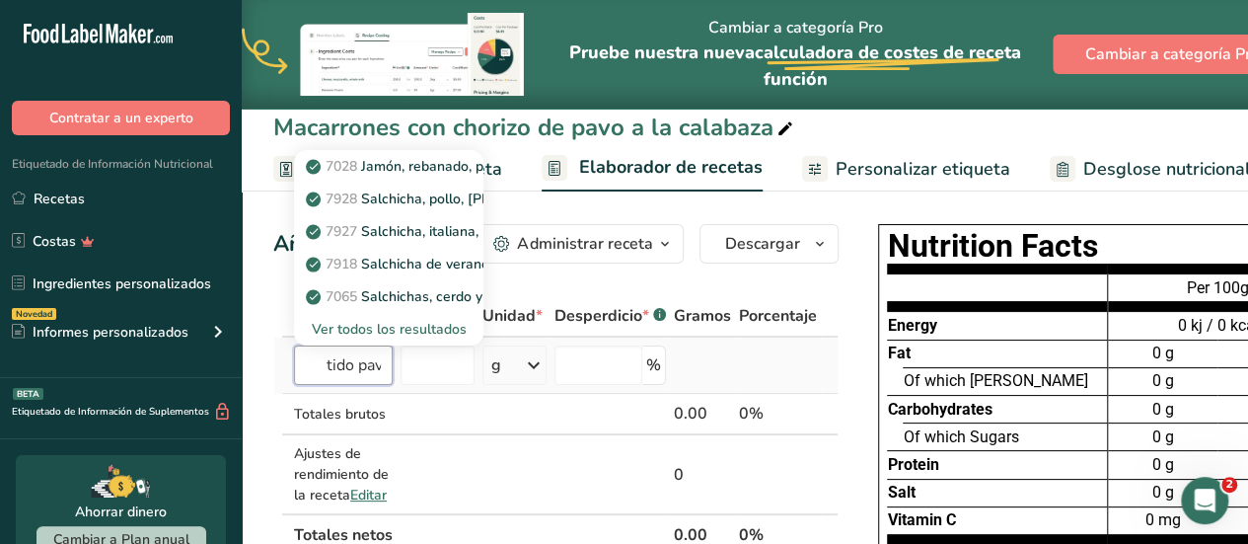
scroll to position [0, 49]
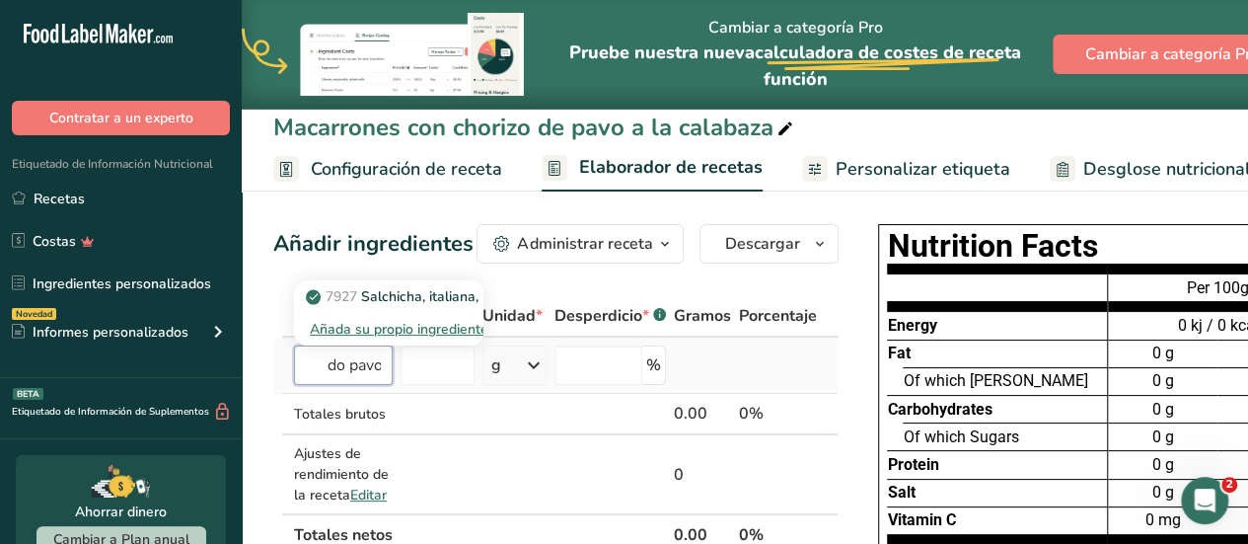
type input "embutido pavo"
click at [370, 325] on div "Añada su propio ingrediente" at bounding box center [389, 329] width 158 height 21
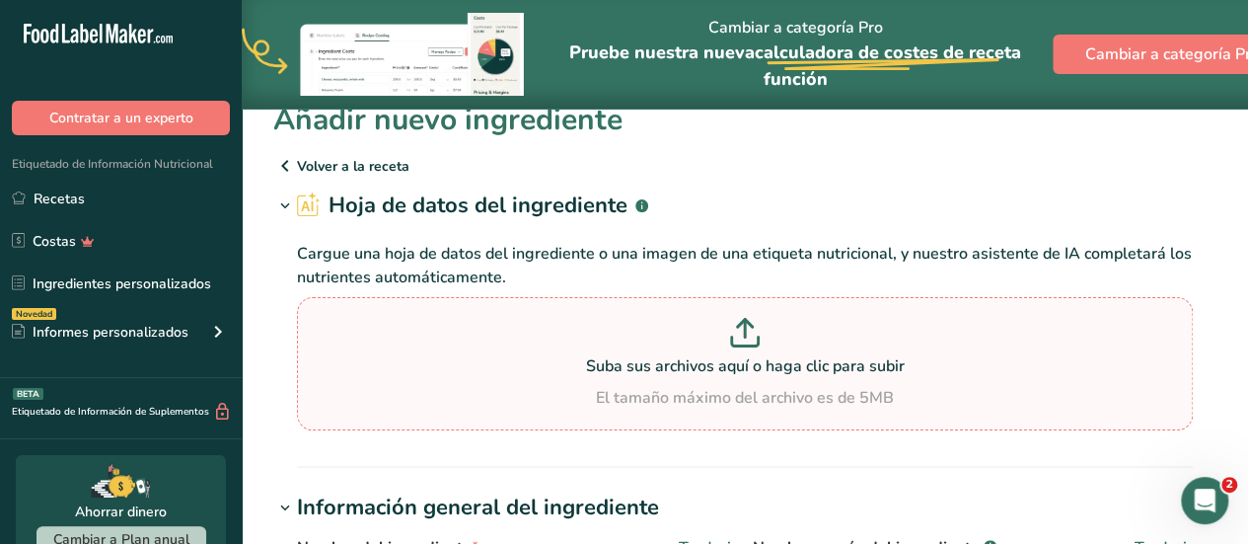
click at [673, 357] on p "Suba sus archivos aquí o haga clic para subir" at bounding box center [745, 366] width 886 height 24
click at [673, 357] on input "Suba sus archivos aquí o haga clic para subir El tamaño máximo del archivo es d…" at bounding box center [745, 363] width 896 height 133
click at [709, 346] on p at bounding box center [745, 336] width 886 height 37
click at [709, 346] on input "Suba sus archivos aquí o haga clic para subir El tamaño máximo del archivo es d…" at bounding box center [745, 363] width 896 height 133
type input "C:\fakepath\chorizo de pavo.jpg"
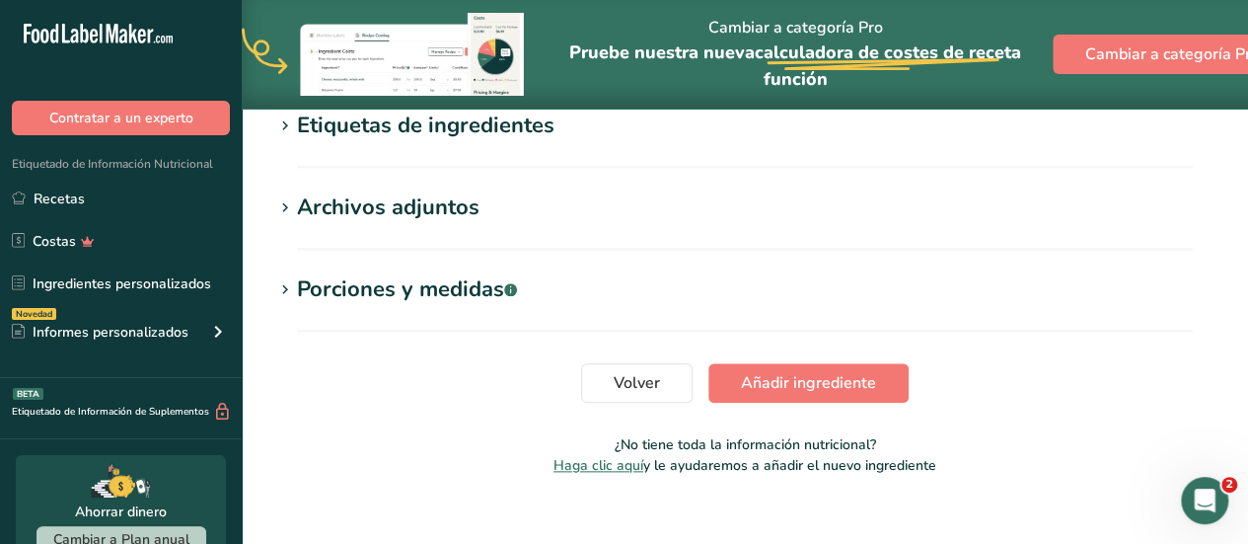
scroll to position [947, 0]
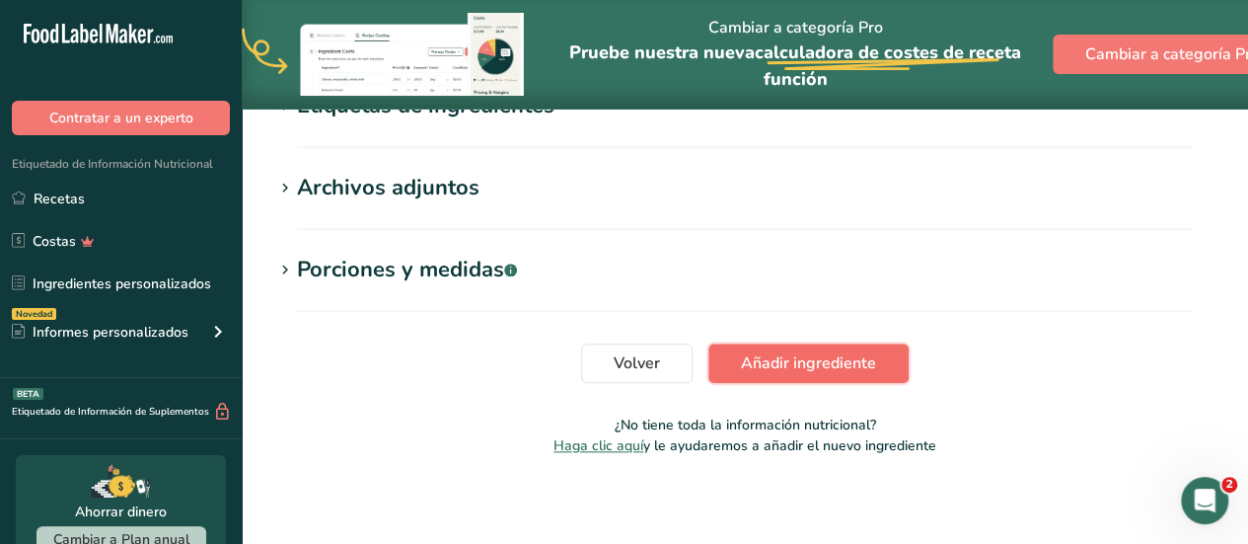
click at [827, 352] on span "Añadir ingrediente" at bounding box center [808, 363] width 135 height 24
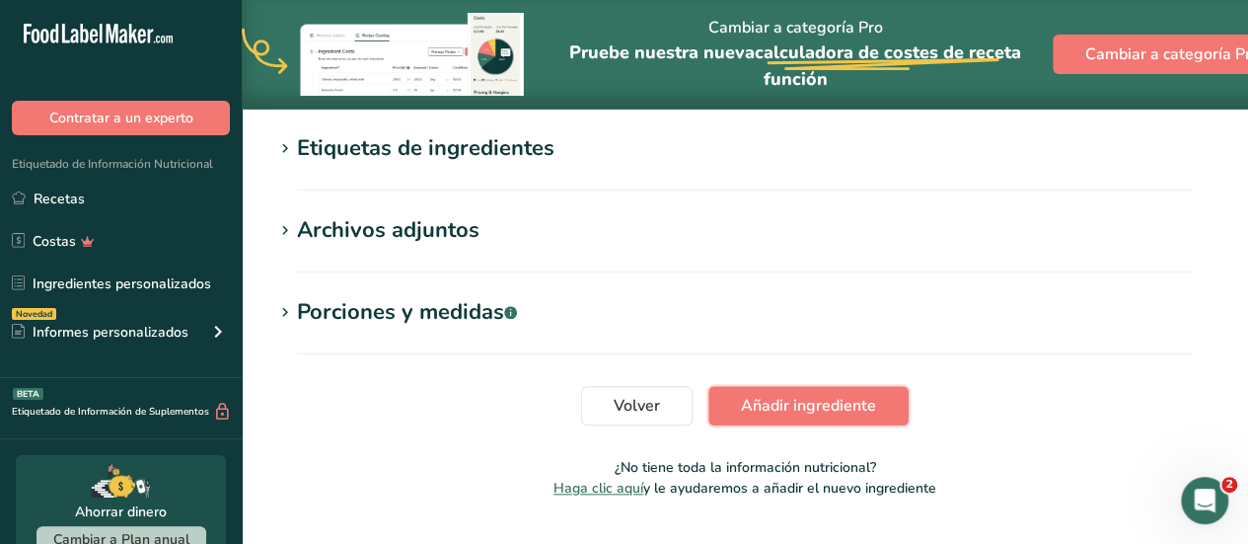
scroll to position [851, 0]
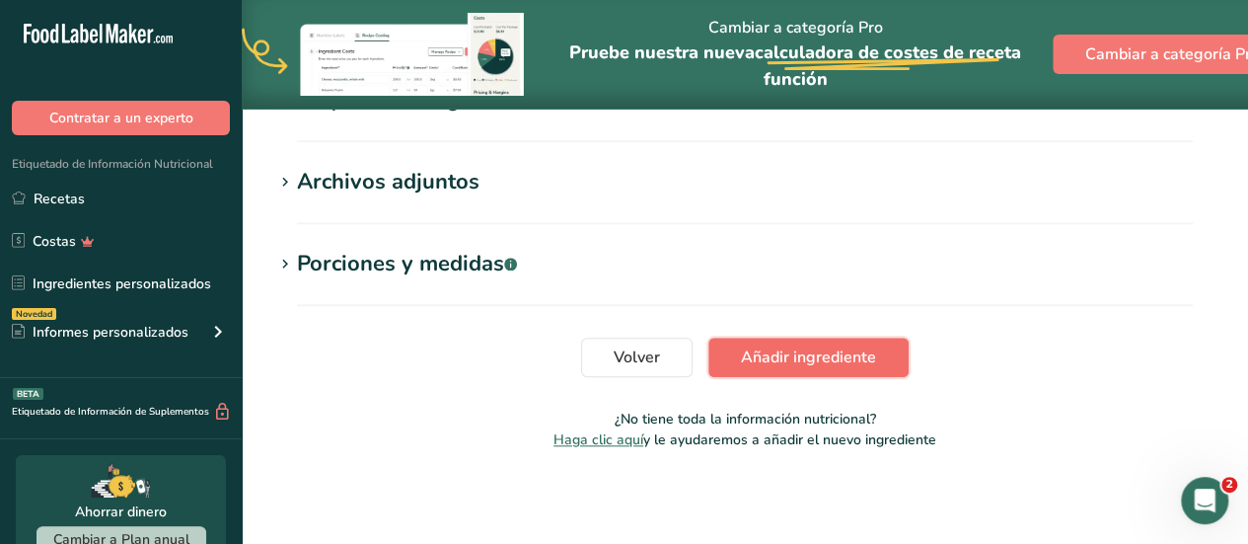
click at [822, 361] on span "Añadir ingrediente" at bounding box center [808, 357] width 135 height 24
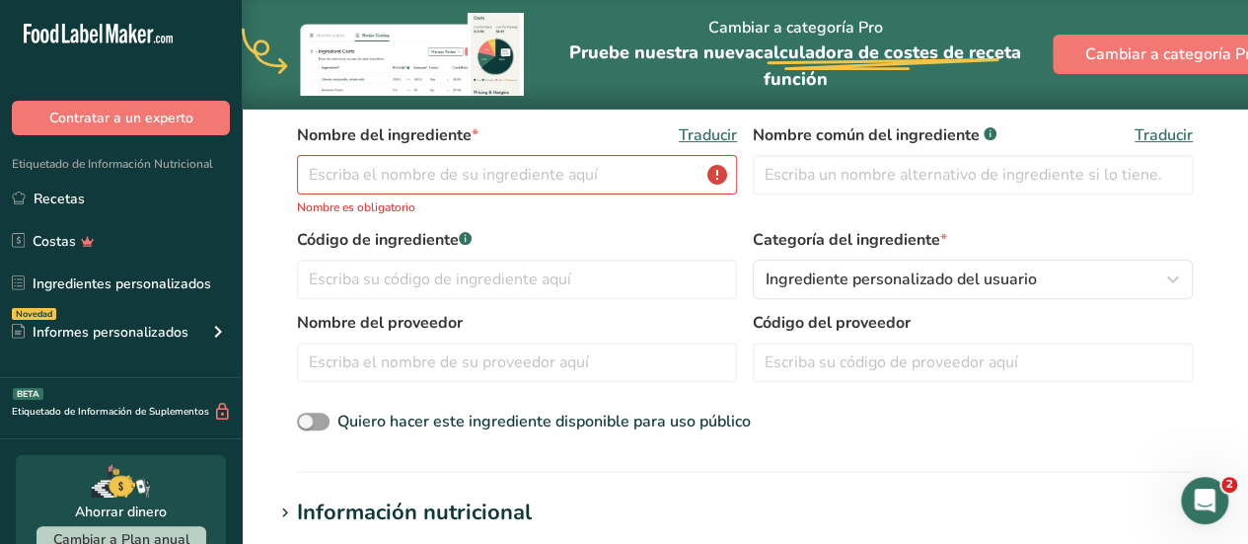
scroll to position [153, 0]
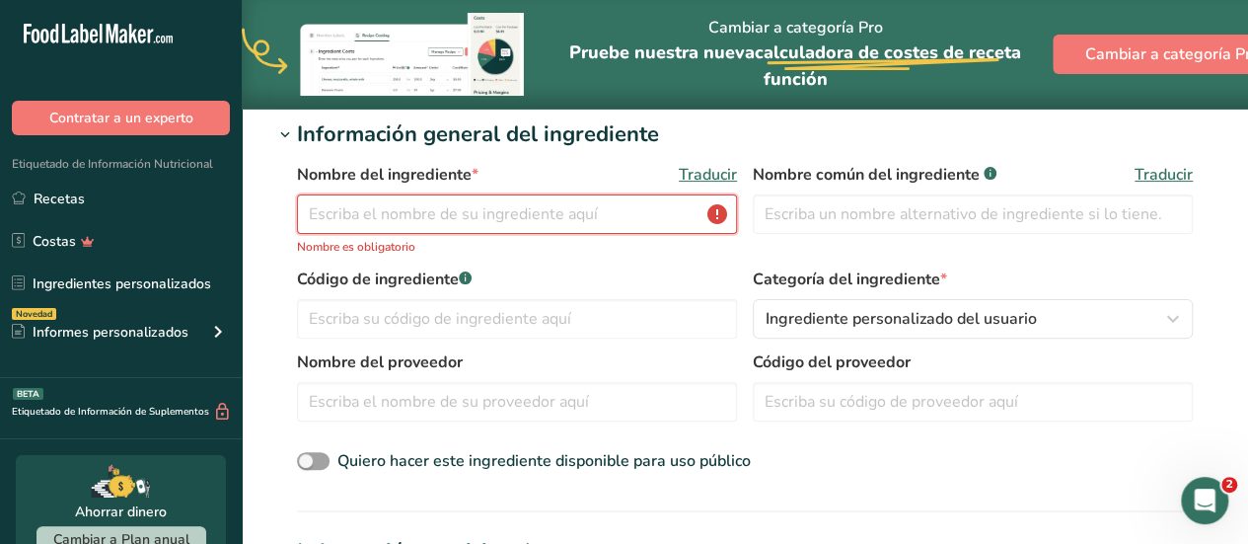
click at [598, 207] on input "text" at bounding box center [517, 213] width 440 height 39
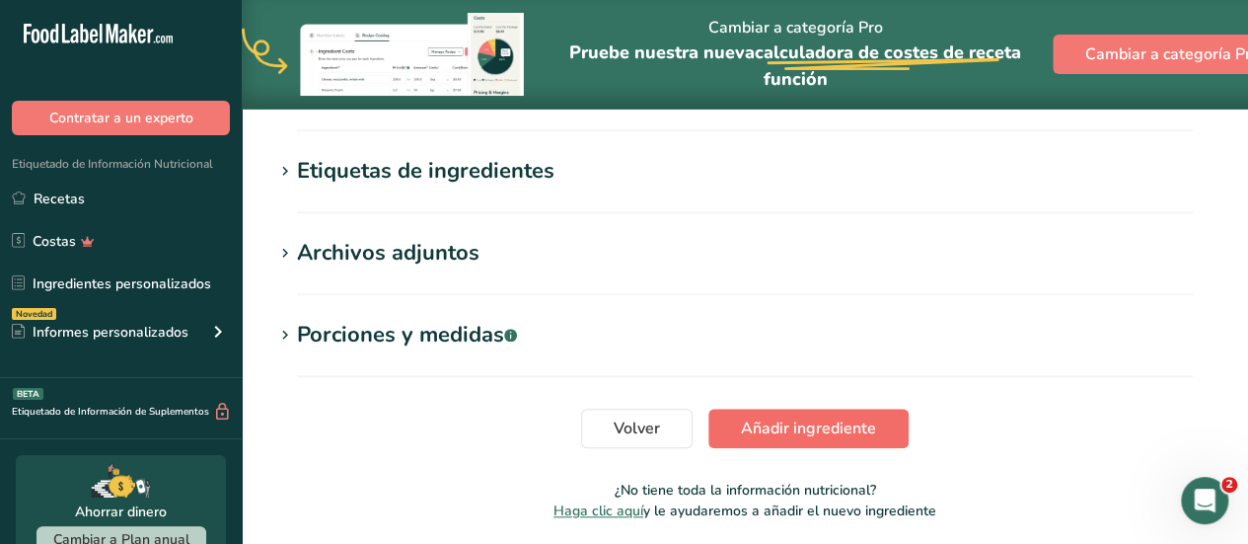
type input "chorizo de pavo"
click at [850, 435] on span "Añadir ingrediente" at bounding box center [808, 428] width 135 height 24
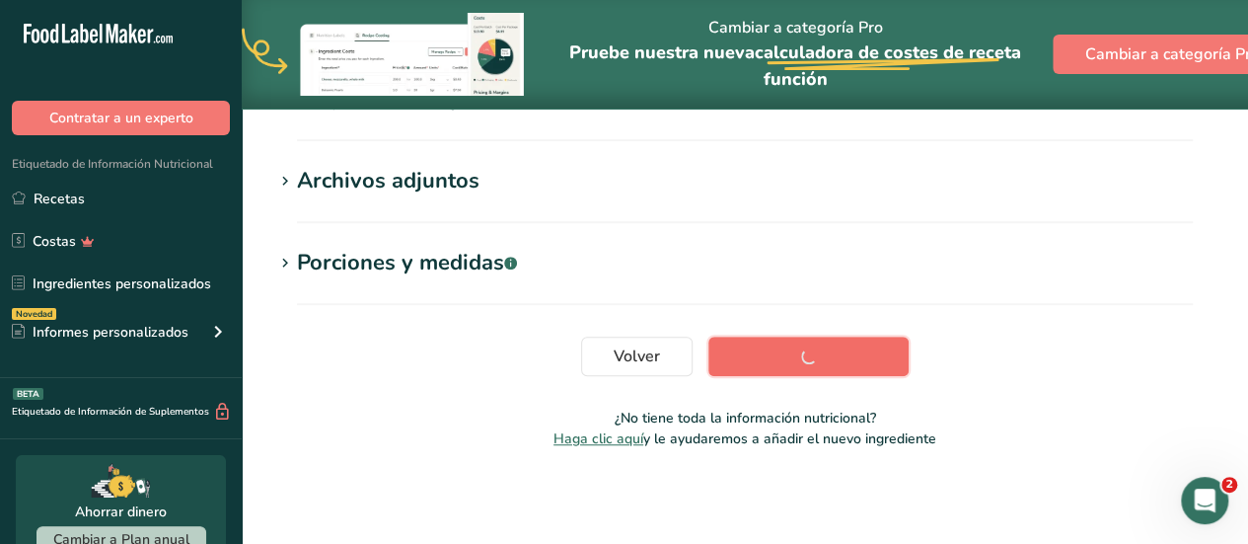
scroll to position [444, 0]
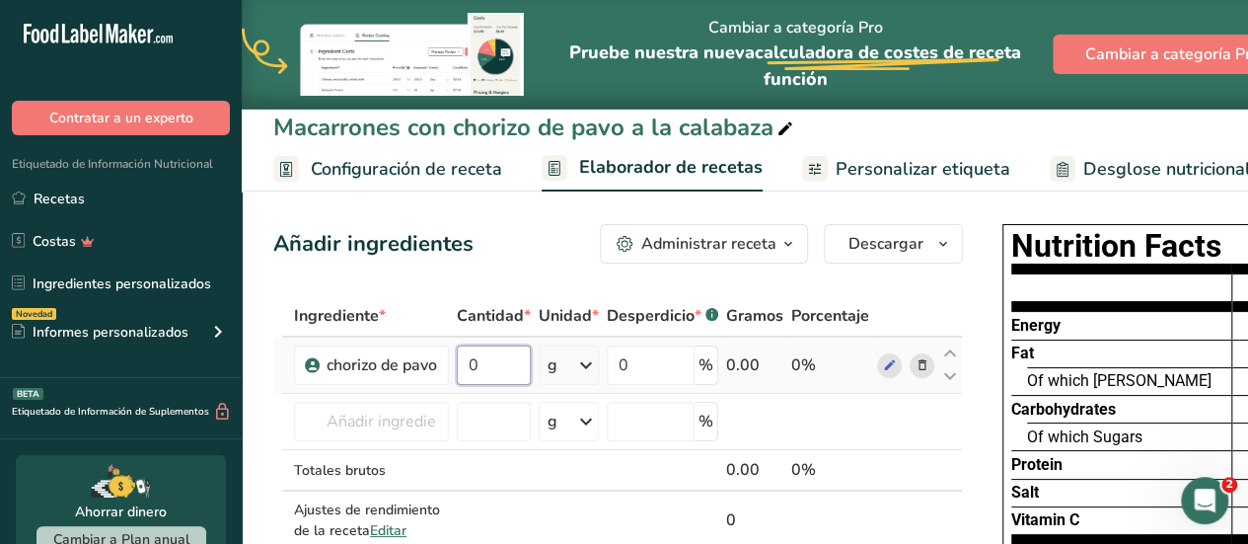
click at [499, 362] on input "0" at bounding box center [494, 364] width 74 height 39
type input "65"
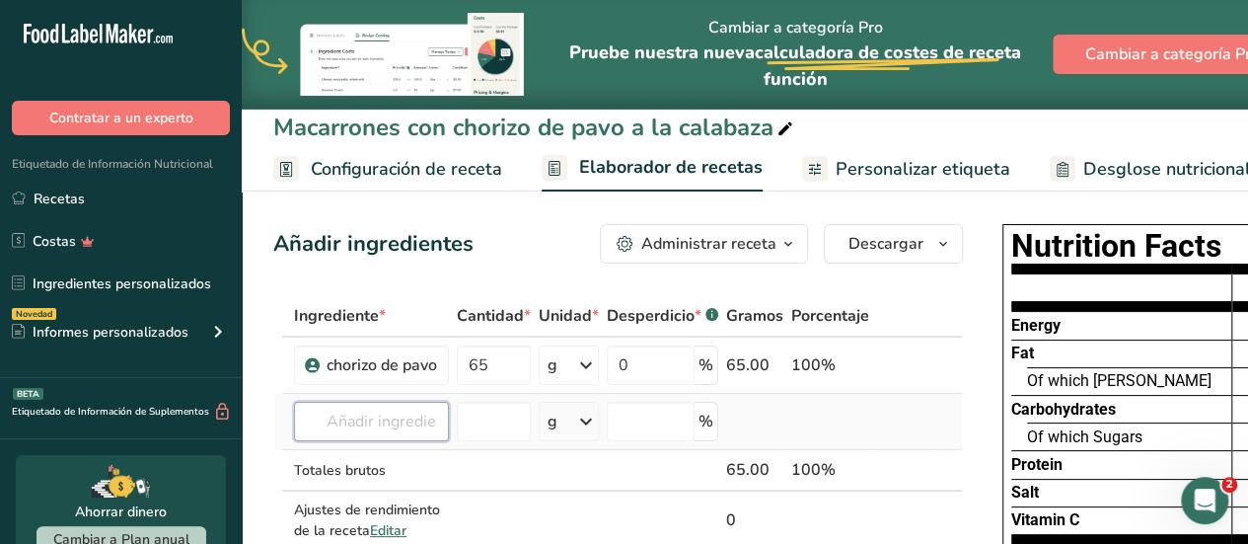
click at [398, 419] on div "Ingrediente * Cantidad * Unidad * Desperdicio * .a-a{fill:#347362;}.b-a{fill:#f…" at bounding box center [618, 443] width 690 height 296
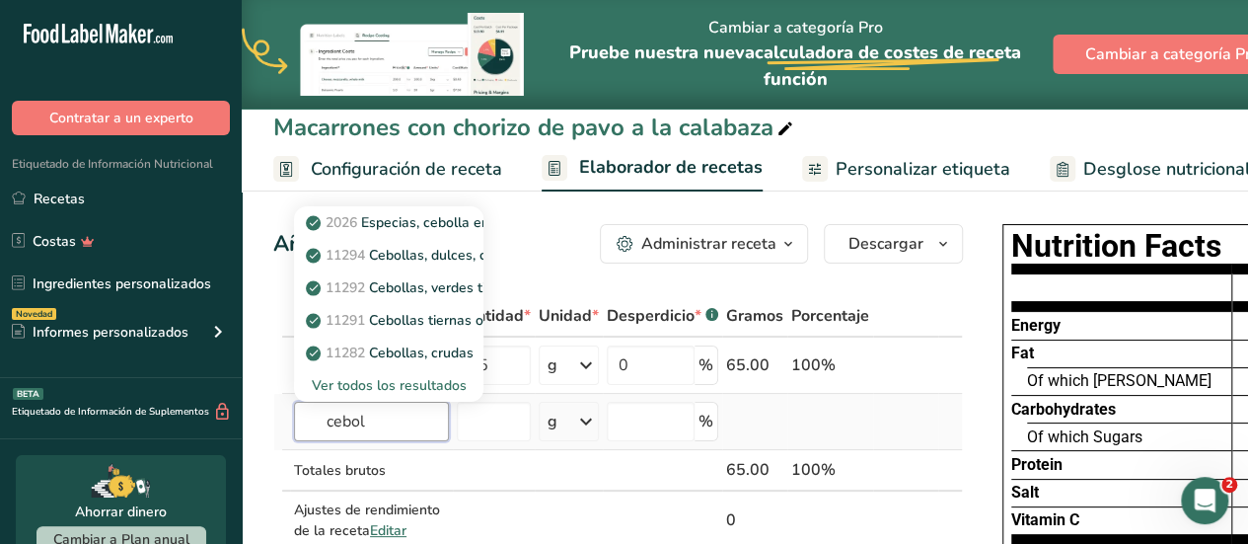
type input "cebol"
click at [409, 386] on div "Ver todos los resultados" at bounding box center [389, 385] width 158 height 21
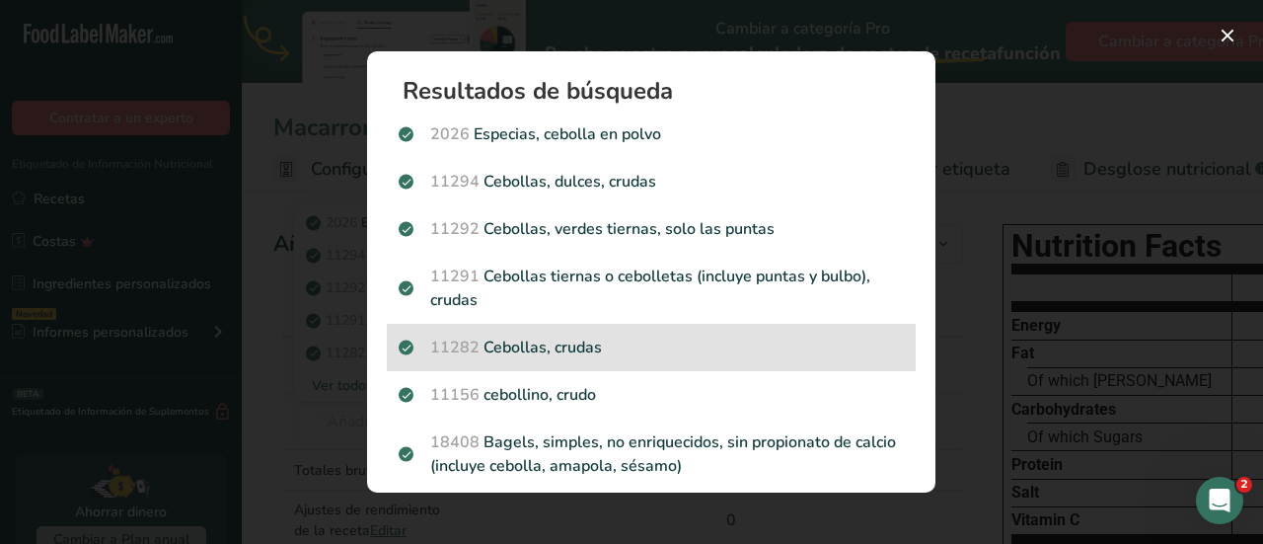
click at [521, 340] on p "11282 Cebollas, crudas" at bounding box center [651, 348] width 505 height 24
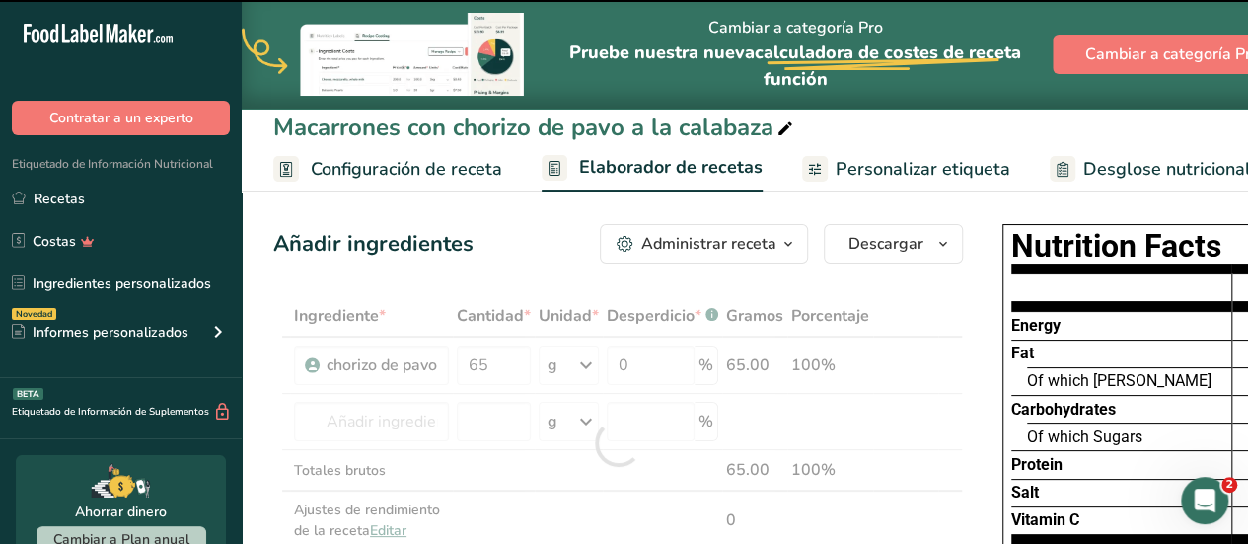
type input "0"
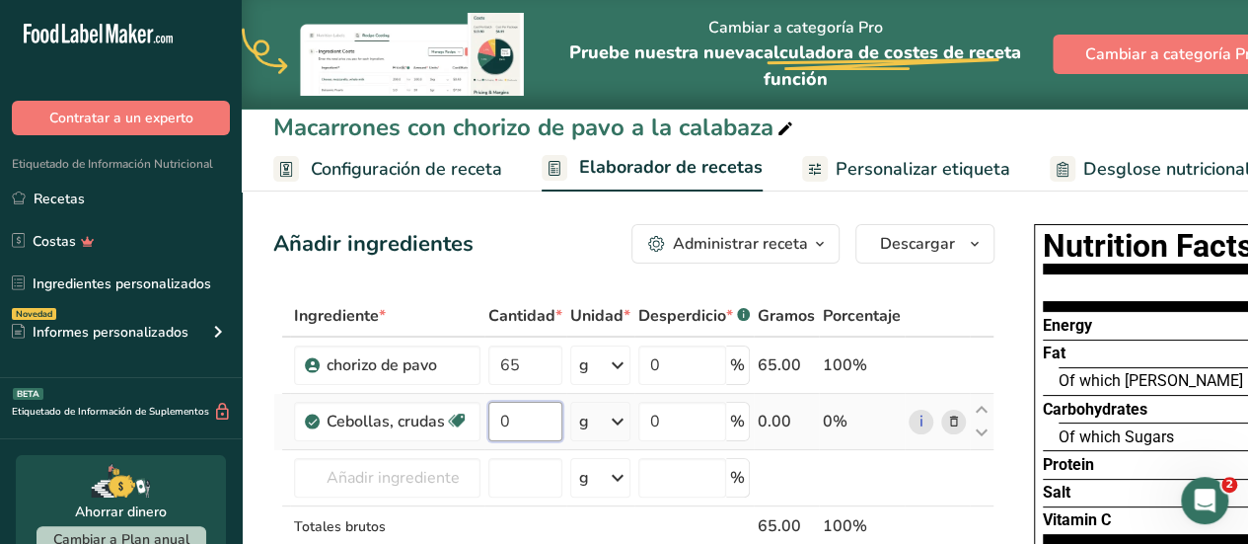
click at [519, 417] on input "0" at bounding box center [526, 421] width 74 height 39
click at [505, 425] on input "25" at bounding box center [526, 421] width 74 height 39
type input "25"
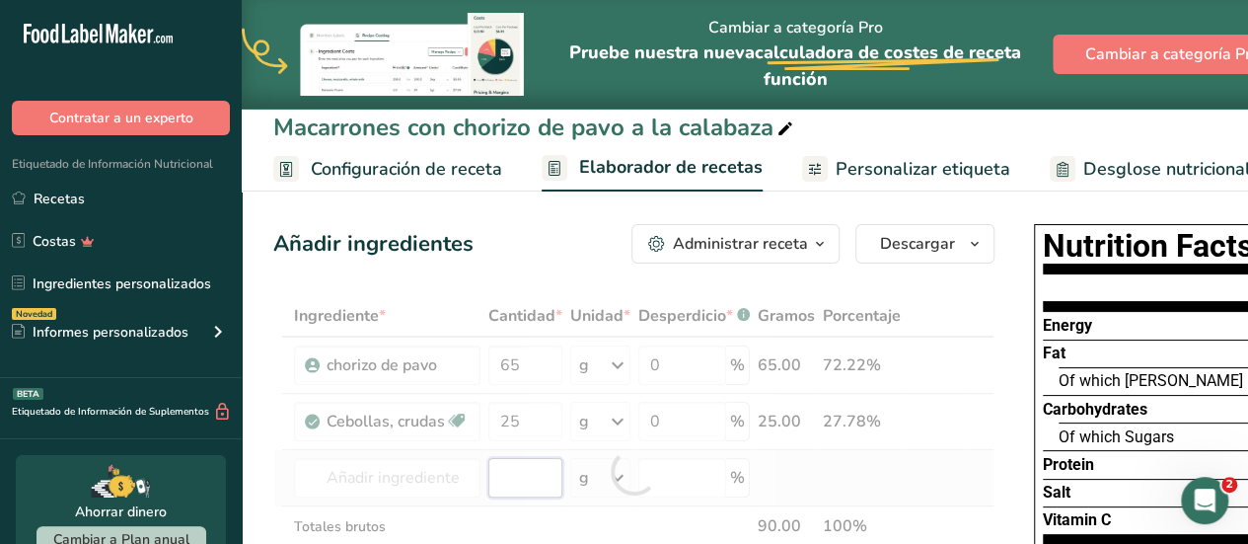
click at [501, 481] on div "Ingrediente * Cantidad * Unidad * Desperdicio * .a-a{fill:#347362;}.b-a{fill:#f…" at bounding box center [633, 471] width 721 height 352
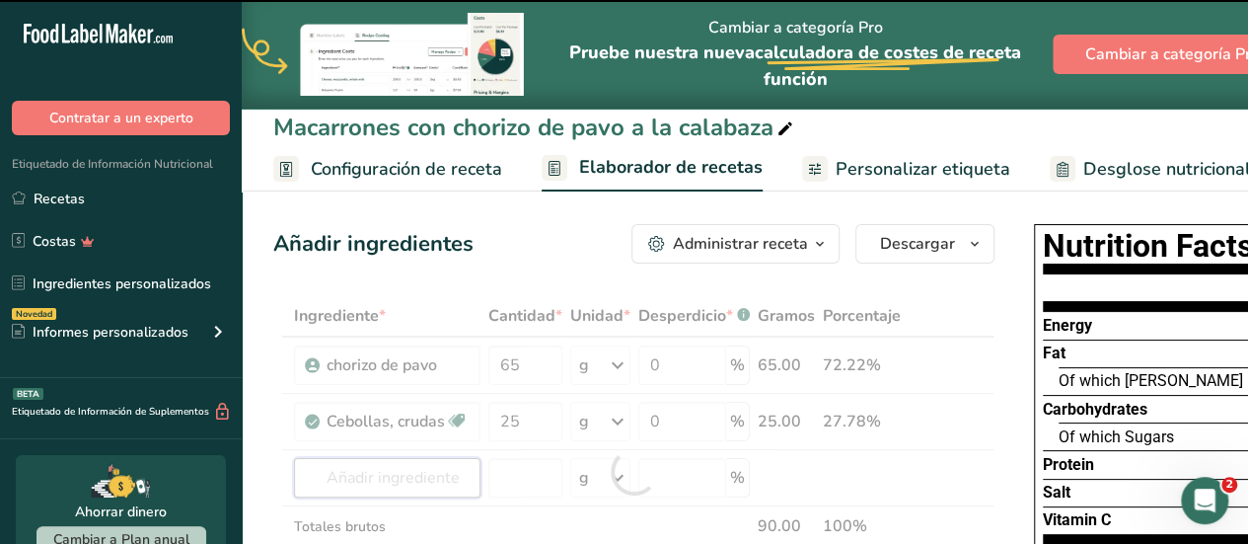
click at [442, 481] on input "text" at bounding box center [387, 477] width 187 height 39
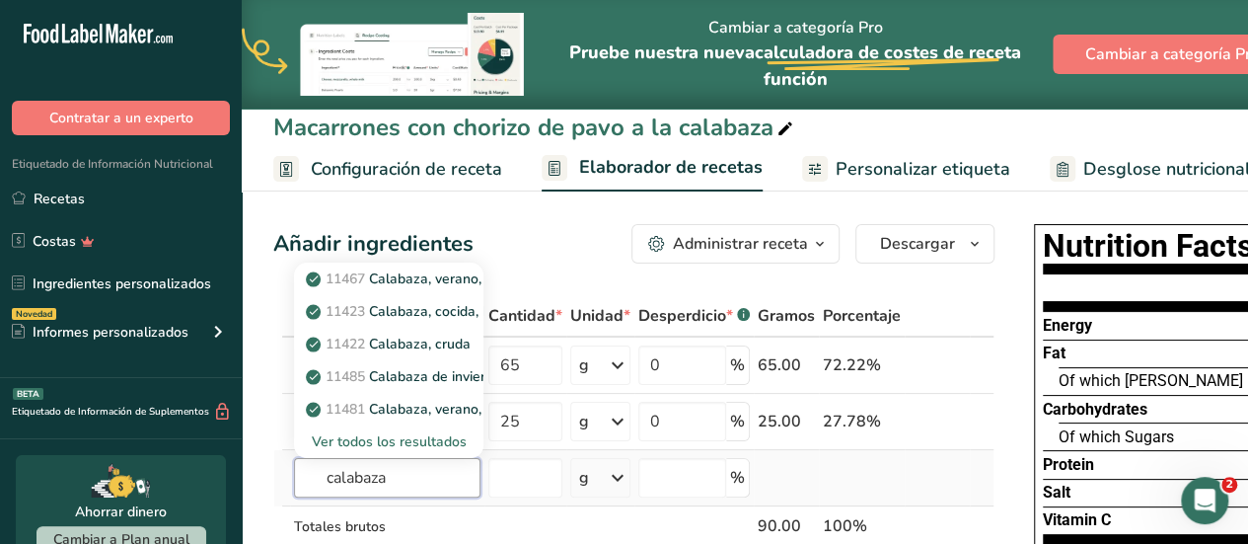
type input "calabaza"
click at [425, 437] on div "Ver todos los resultados" at bounding box center [389, 441] width 158 height 21
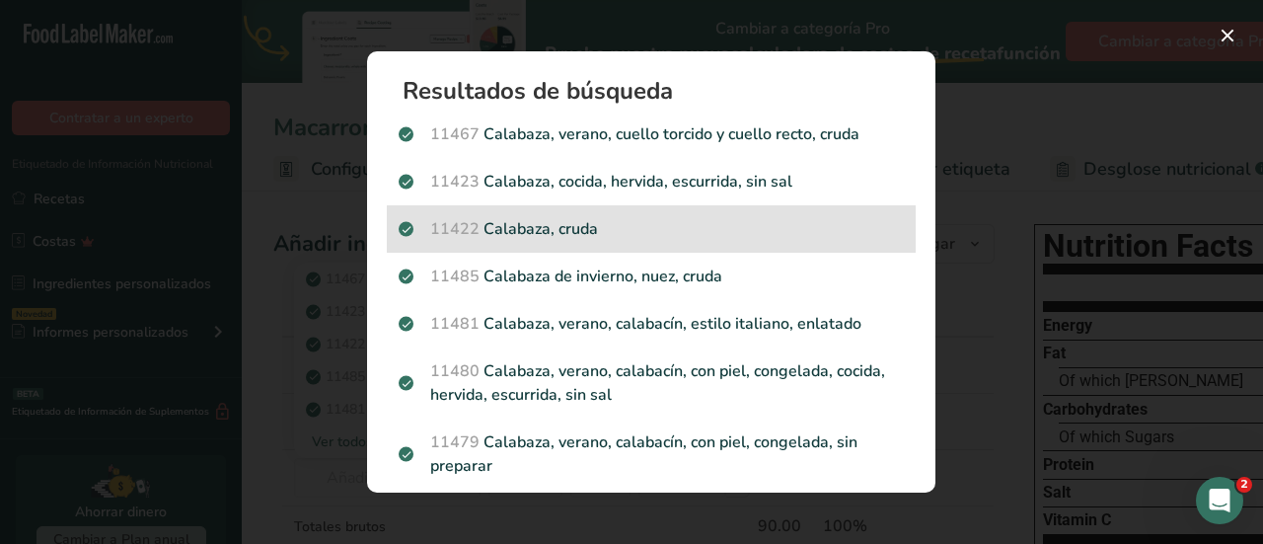
click at [539, 226] on p "11422 [GEOGRAPHIC_DATA], cruda" at bounding box center [651, 229] width 505 height 24
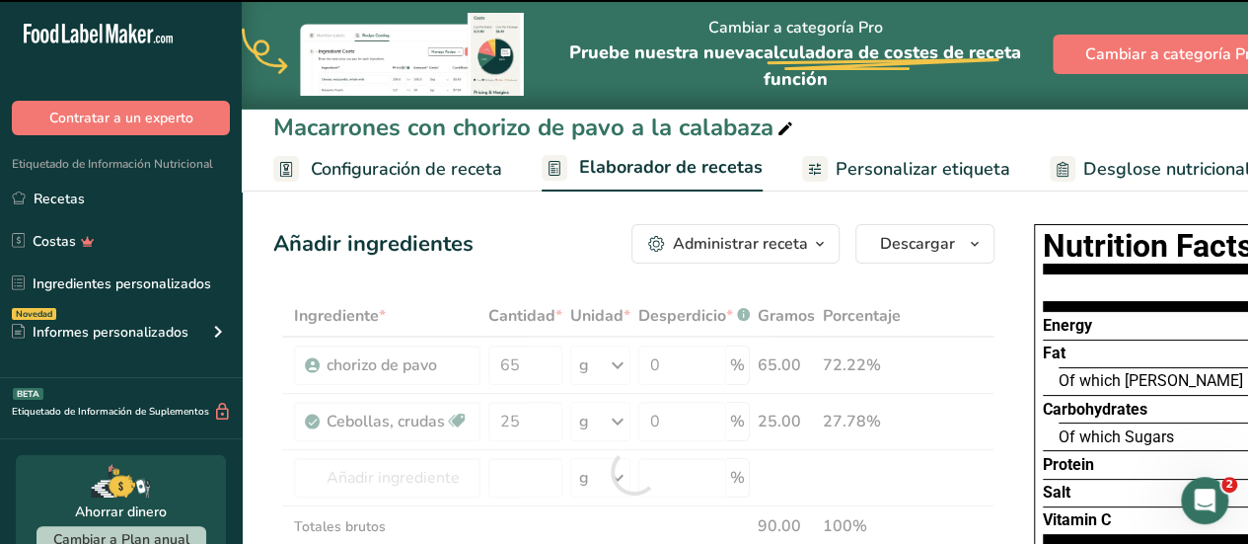
type input "0"
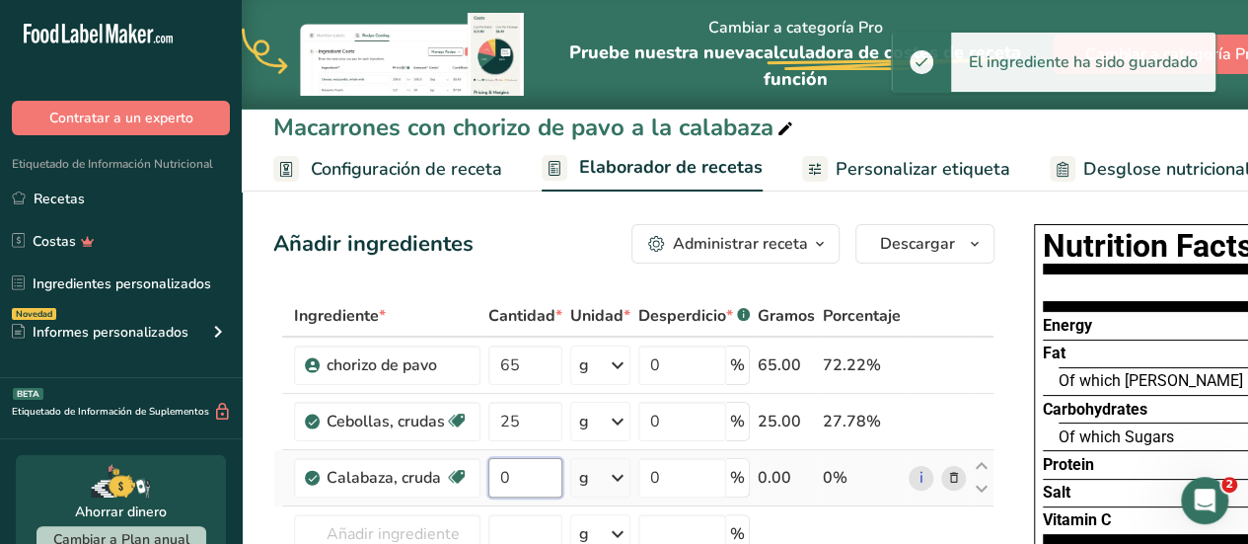
click at [509, 471] on input "0" at bounding box center [526, 477] width 74 height 39
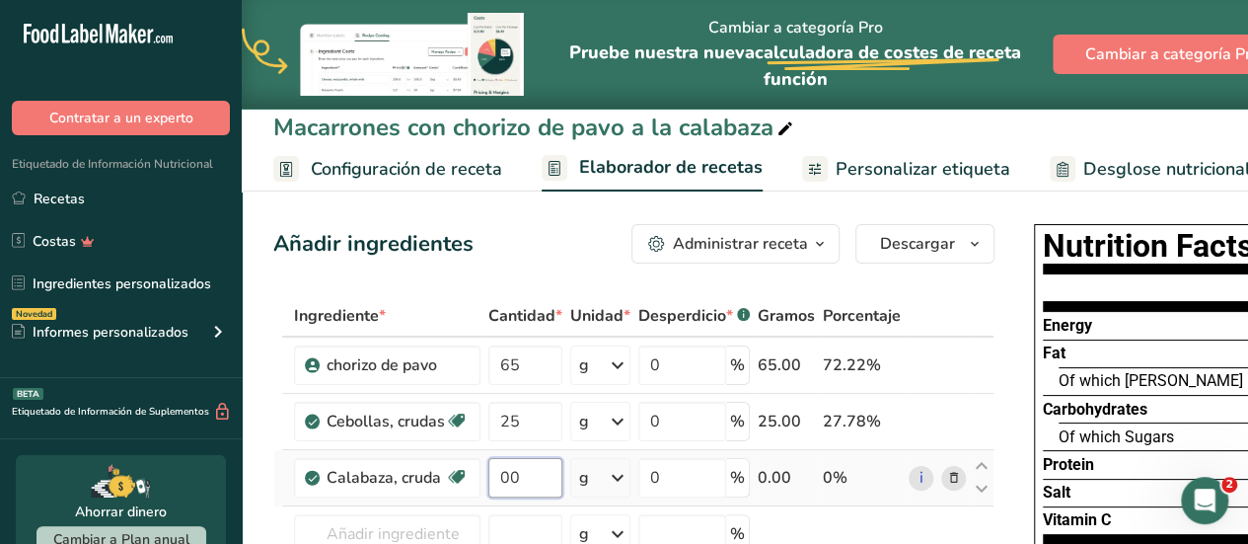
type input "0"
type input "25"
click at [436, 527] on div "Ingrediente * Cantidad * Unidad * Desperdicio * .a-a{fill:#347362;}.b-a{fill:#f…" at bounding box center [633, 499] width 721 height 409
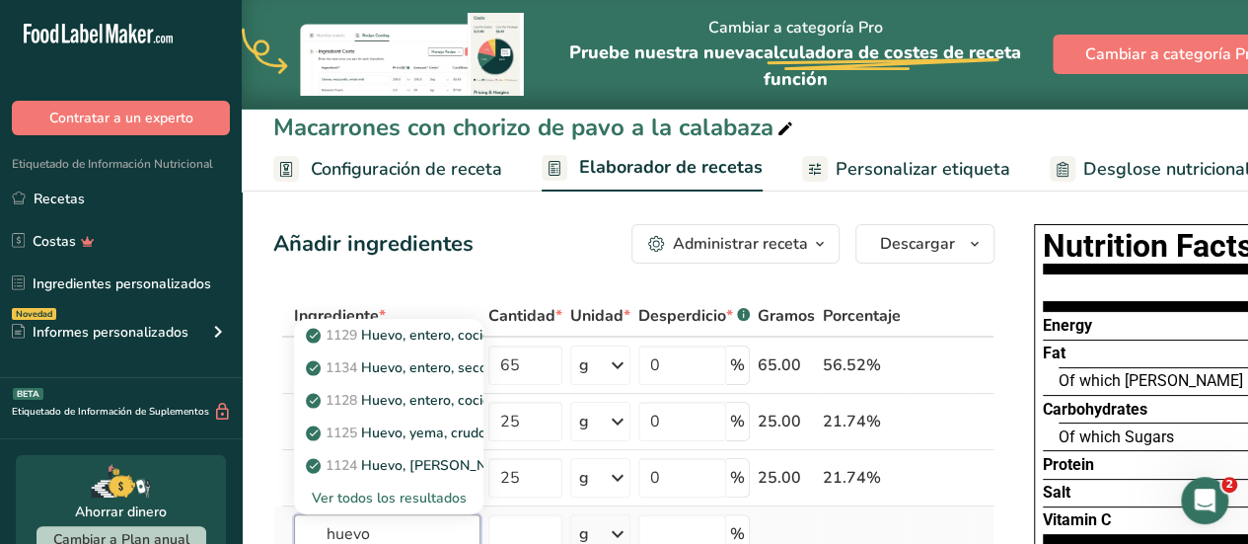
type input "huevo"
click at [414, 493] on div "Ver todos los resultados" at bounding box center [389, 498] width 158 height 21
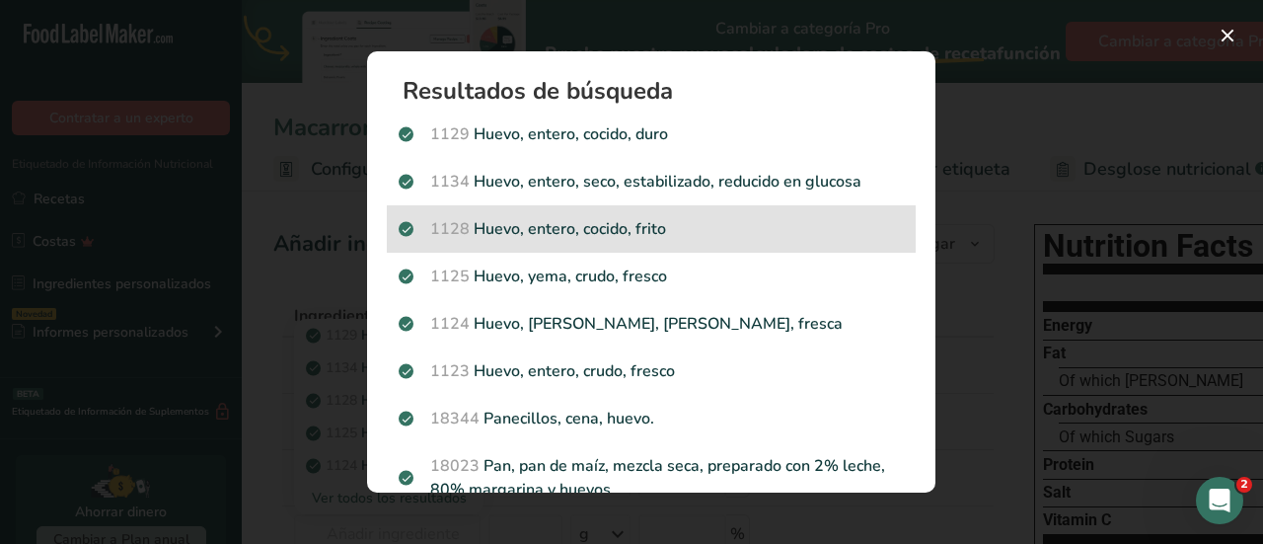
click at [521, 235] on p "1128 Huevo, entero, cocido, frito" at bounding box center [651, 229] width 505 height 24
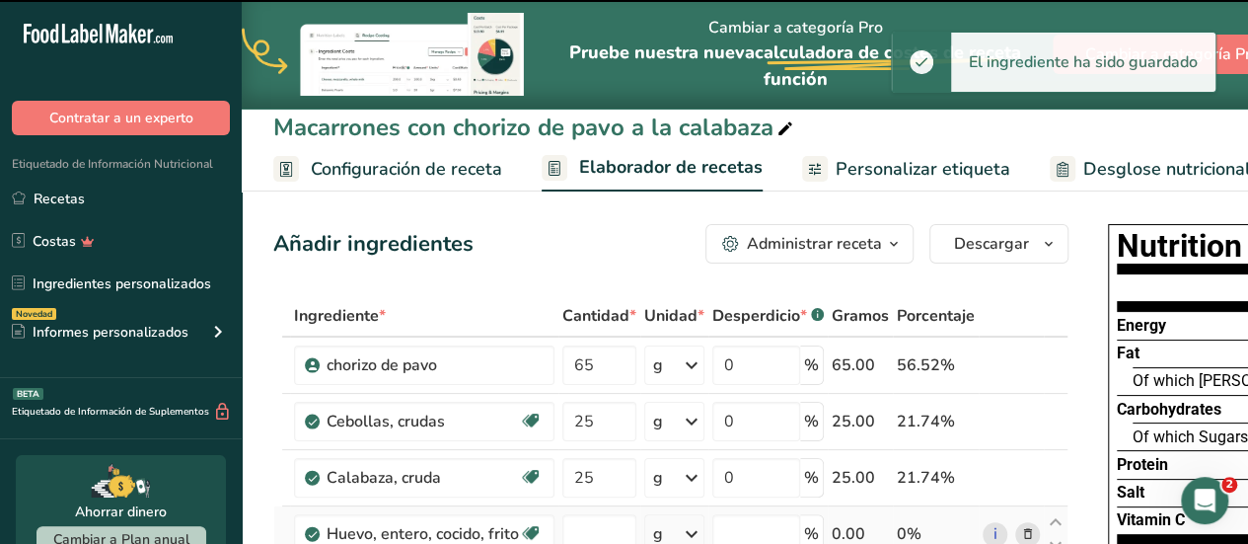
type input "0"
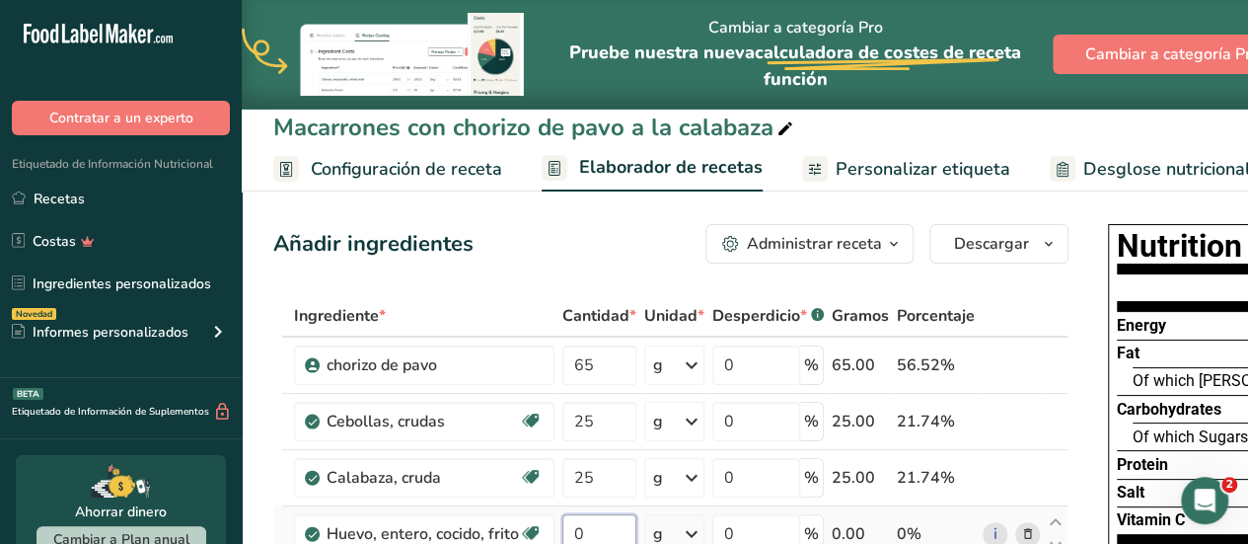
click at [596, 534] on input "0" at bounding box center [600, 533] width 74 height 39
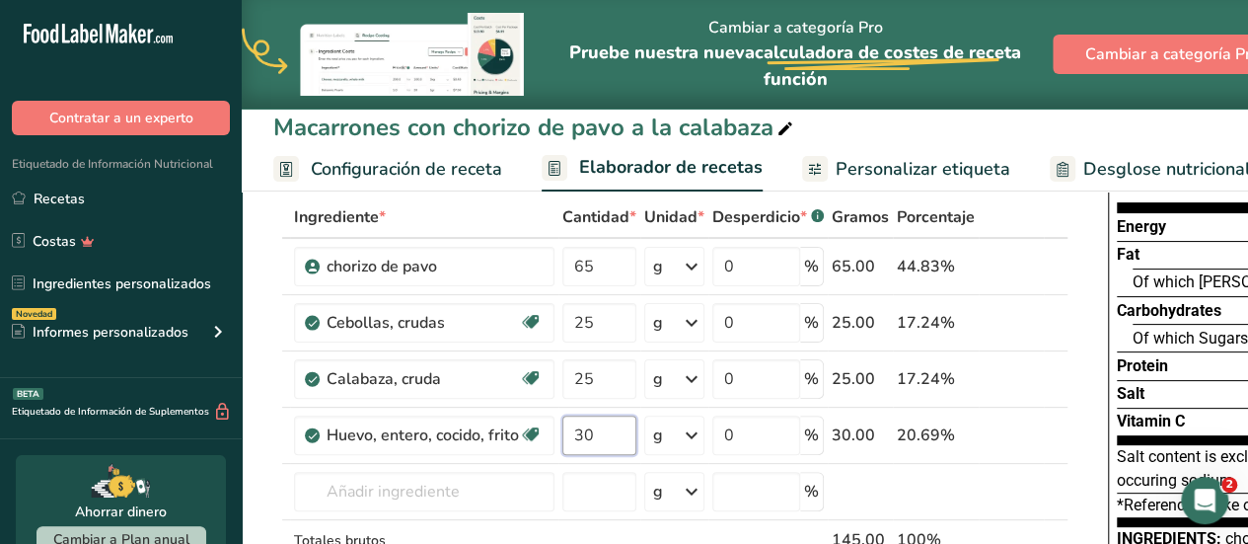
scroll to position [118, 0]
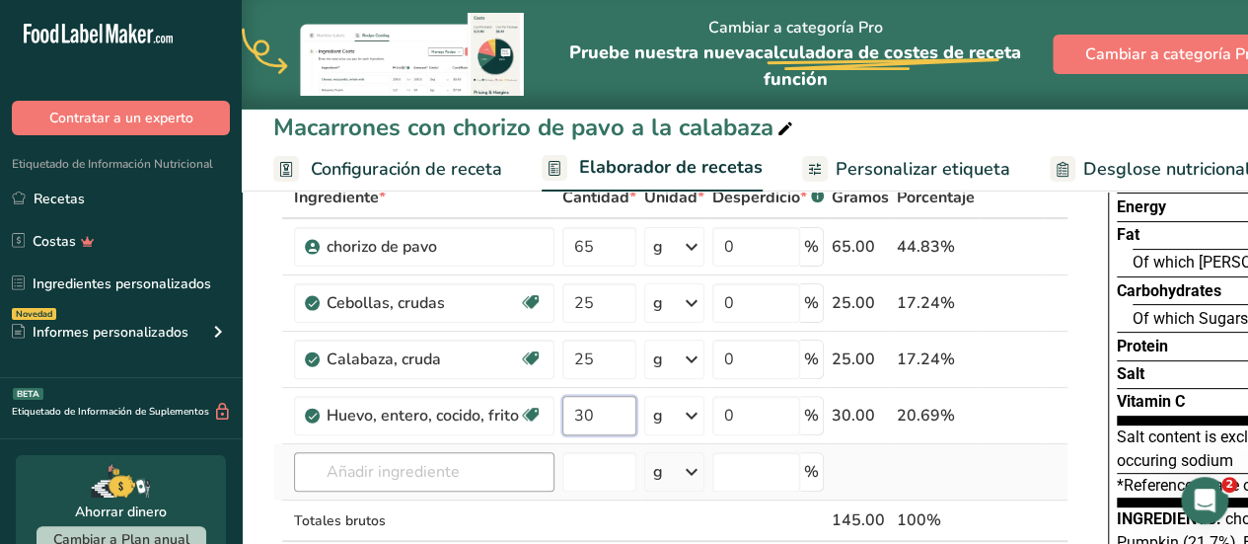
type input "30"
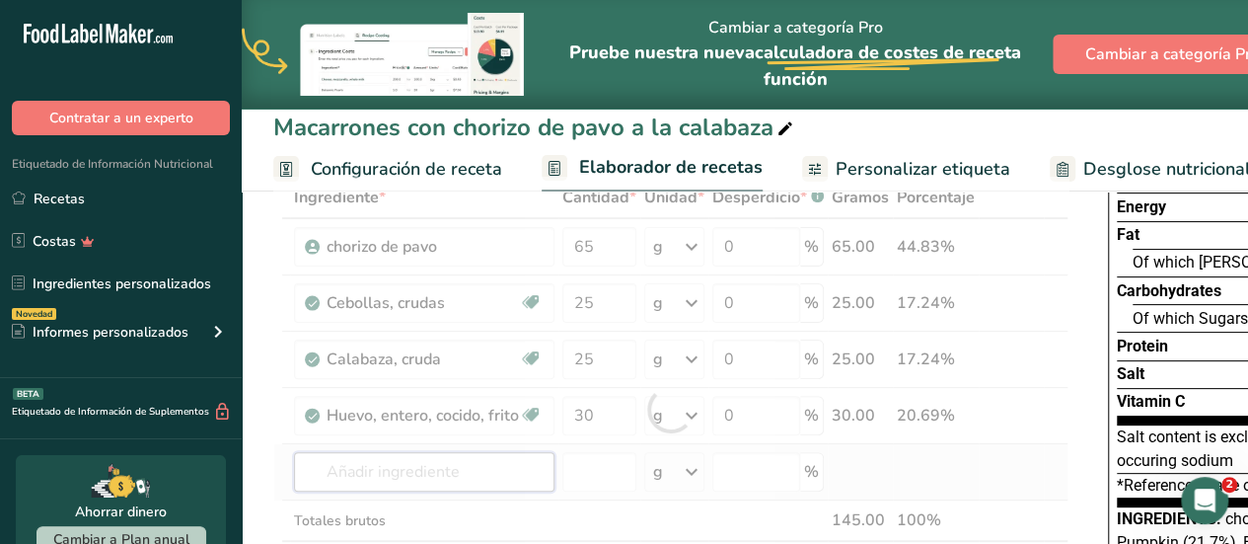
click at [485, 467] on div "Ingrediente * Cantidad * Unidad * Desperdicio * .a-a{fill:#347362;}.b-a{fill:#f…" at bounding box center [670, 409] width 795 height 465
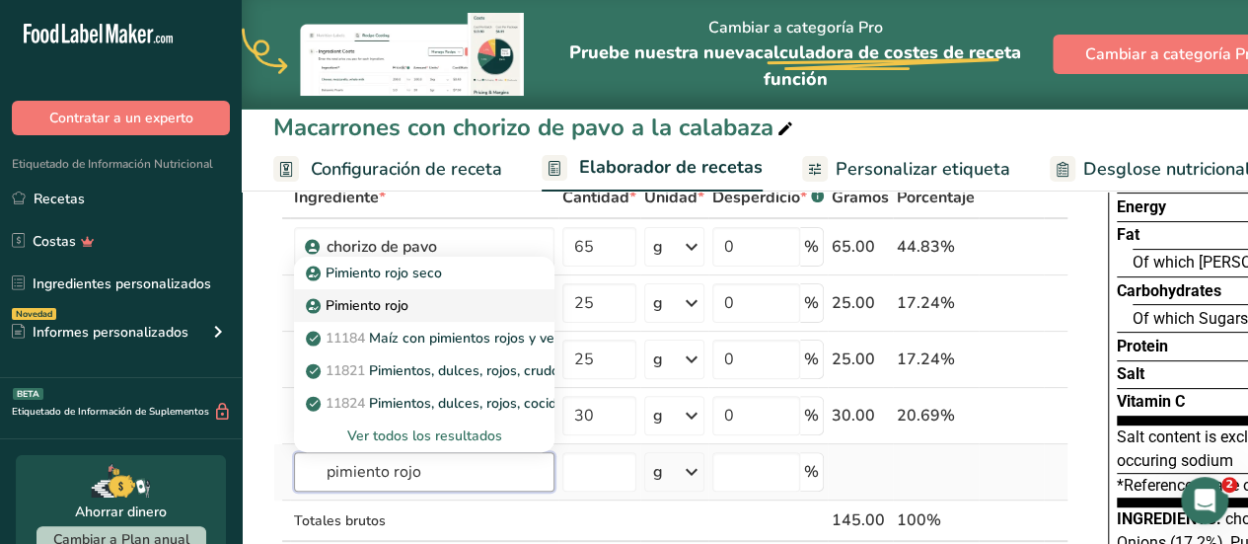
type input "pimiento rojo"
click at [377, 304] on p "Pimiento rojo" at bounding box center [359, 305] width 99 height 21
type input "Red Bell Pepper"
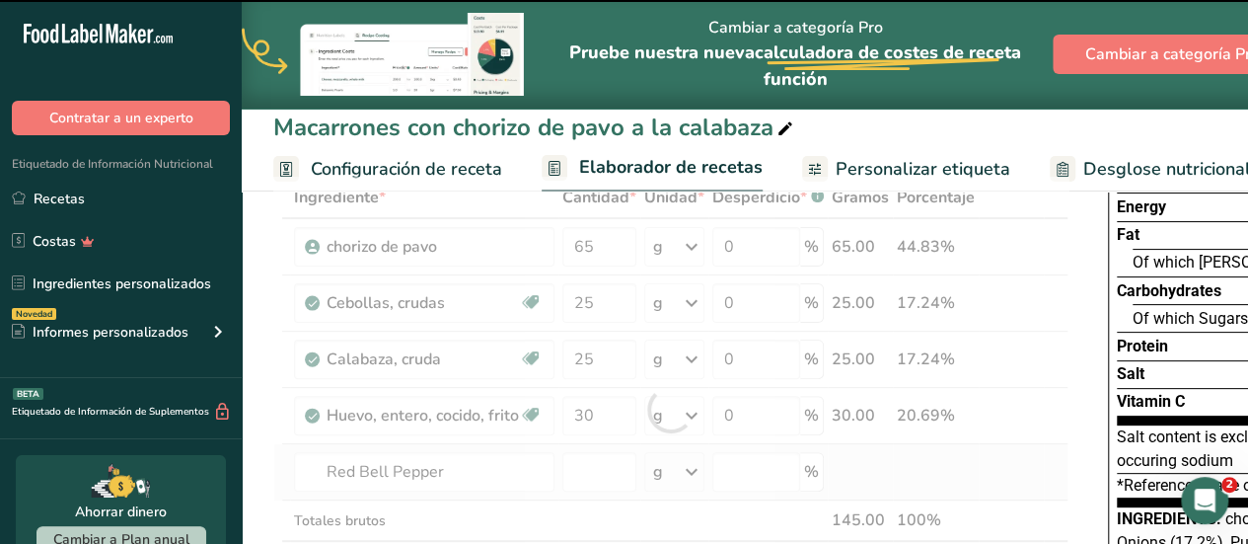
type input "0"
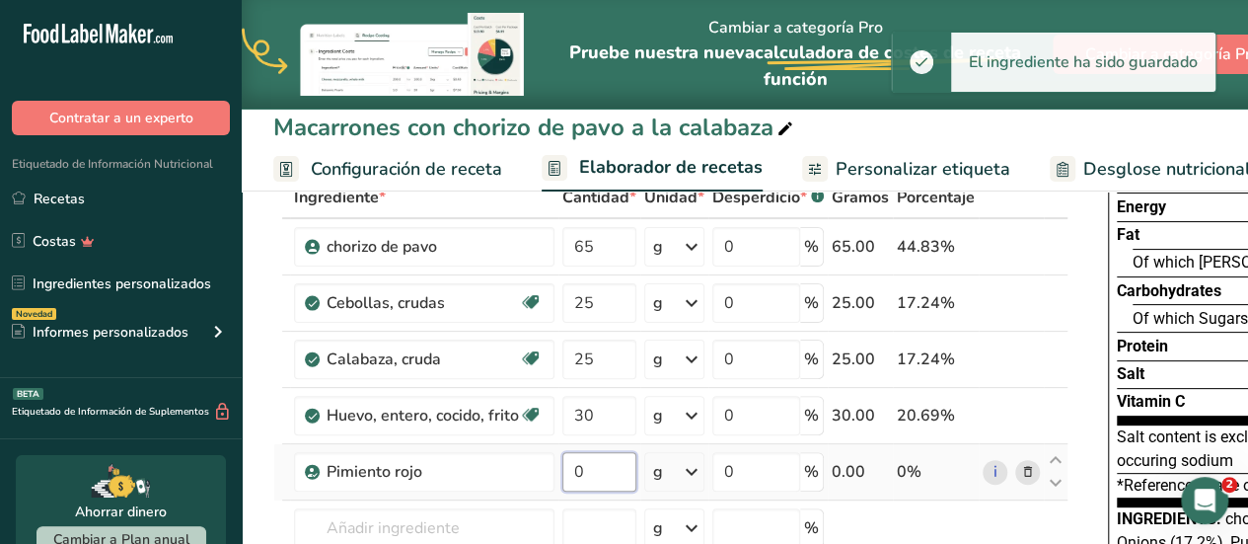
click at [583, 467] on input "0" at bounding box center [600, 471] width 74 height 39
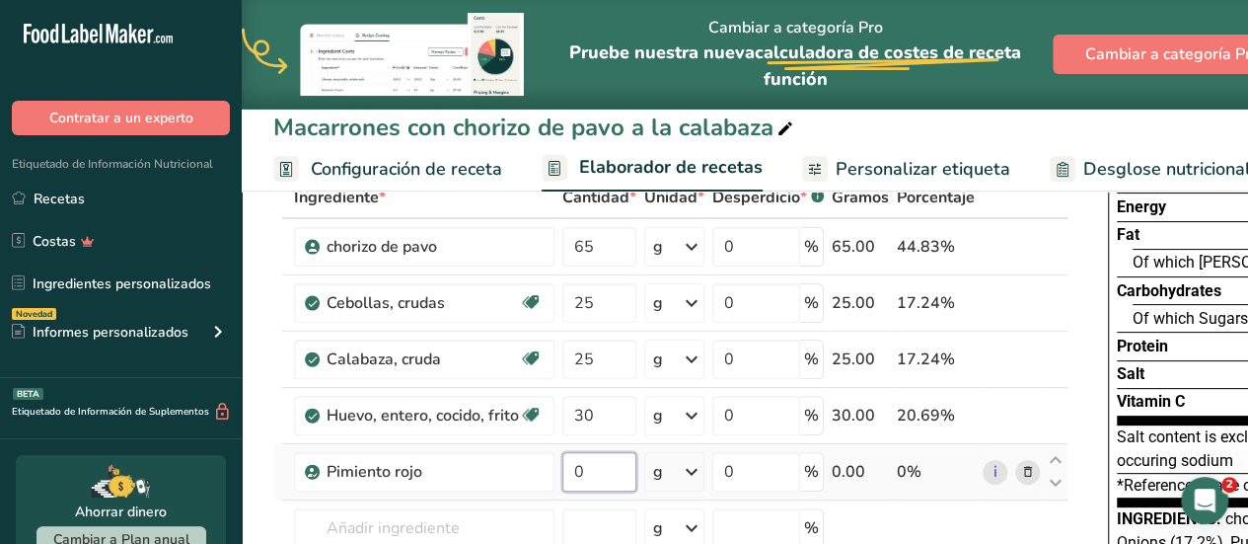
click at [583, 467] on input "0" at bounding box center [600, 471] width 74 height 39
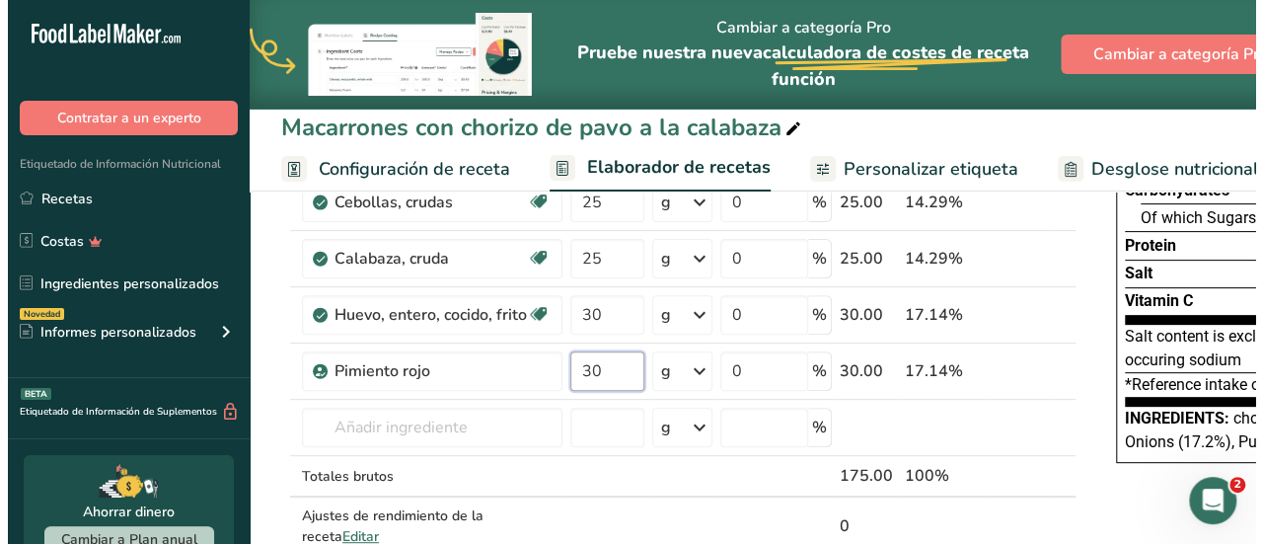
scroll to position [237, 0]
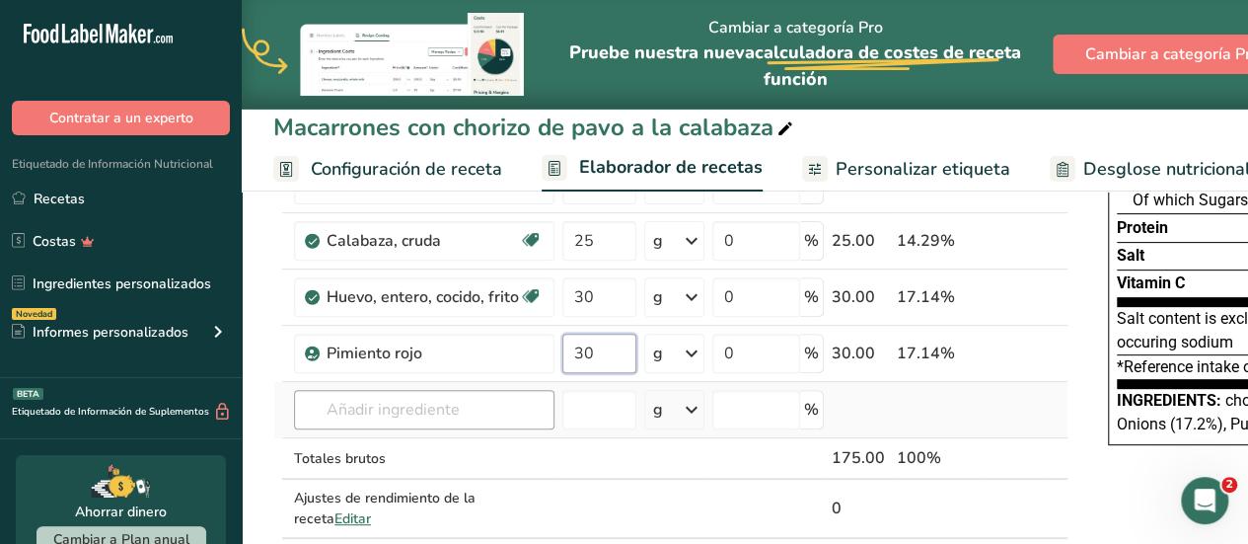
type input "30"
click at [478, 404] on div "Ingrediente * Cantidad * Unidad * Desperdicio * .a-a{fill:#347362;}.b-a{fill:#f…" at bounding box center [670, 318] width 795 height 521
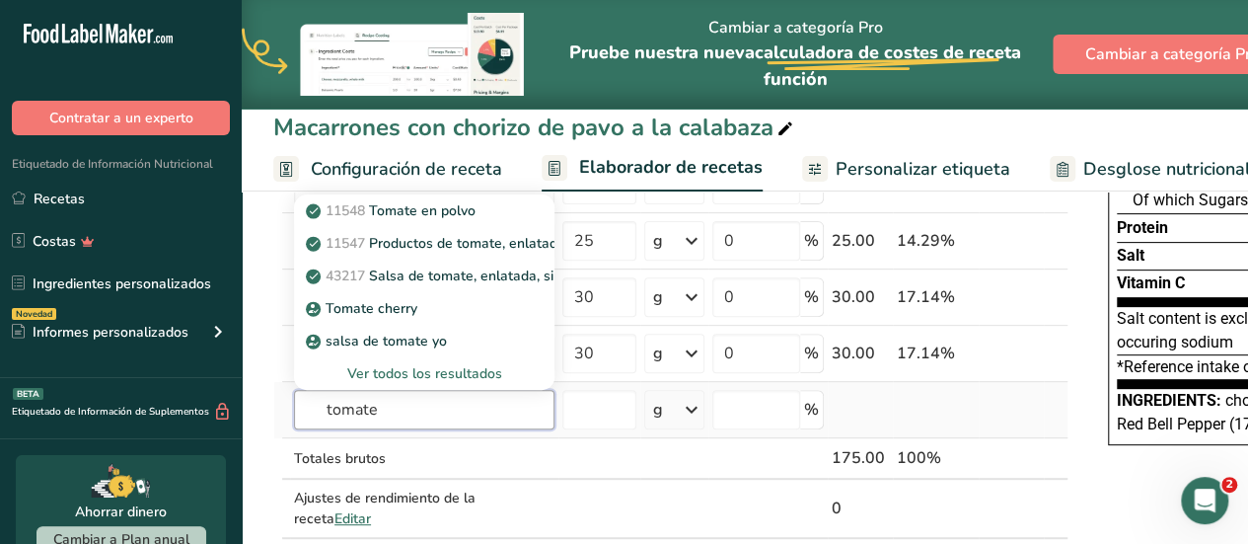
type input "tomate"
click at [454, 368] on div "Ver todos los resultados" at bounding box center [424, 373] width 229 height 21
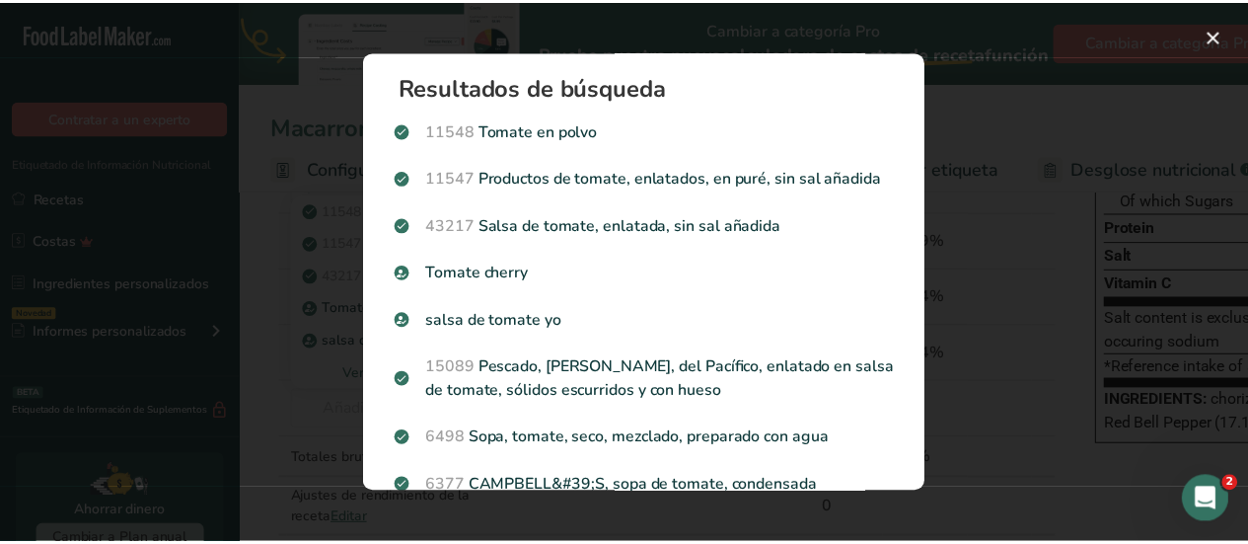
scroll to position [0, 0]
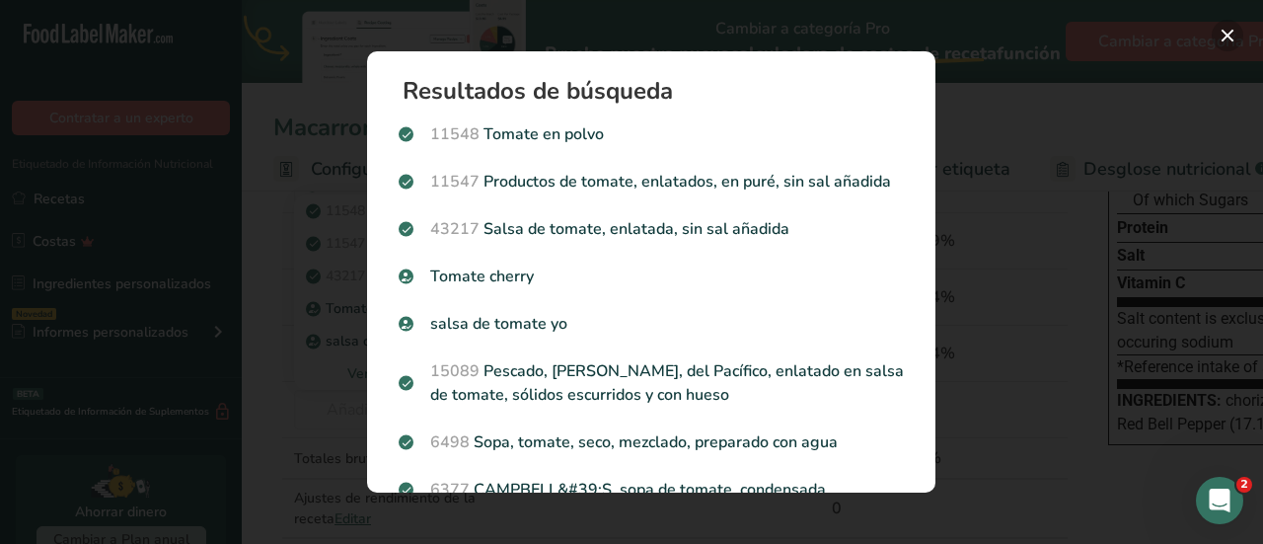
click at [1225, 30] on button "Search results modal" at bounding box center [1228, 36] width 32 height 32
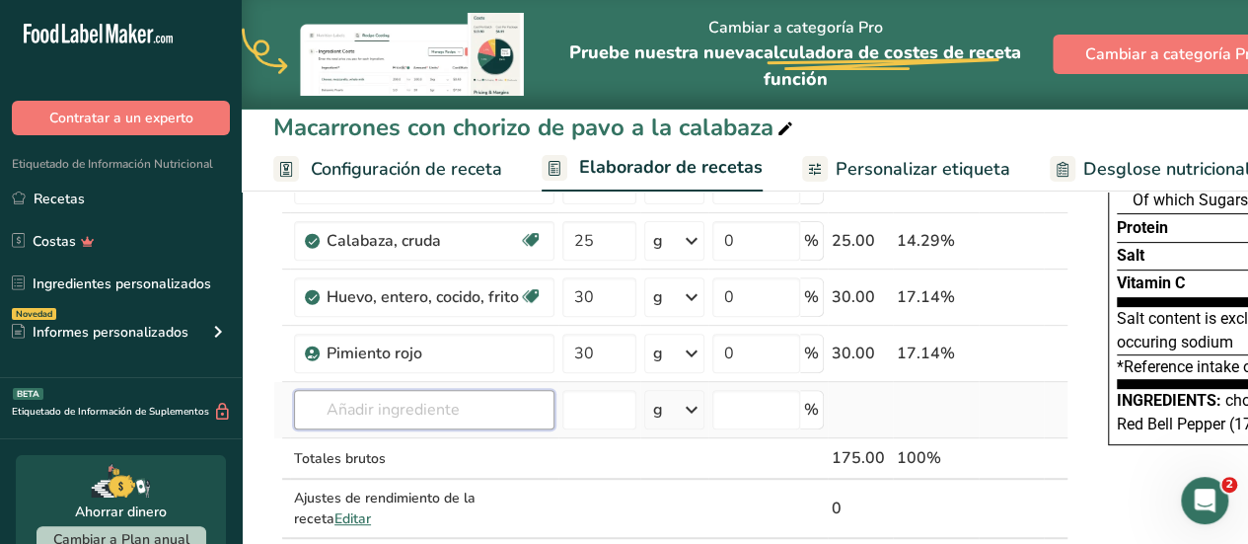
click at [389, 417] on input "text" at bounding box center [424, 409] width 261 height 39
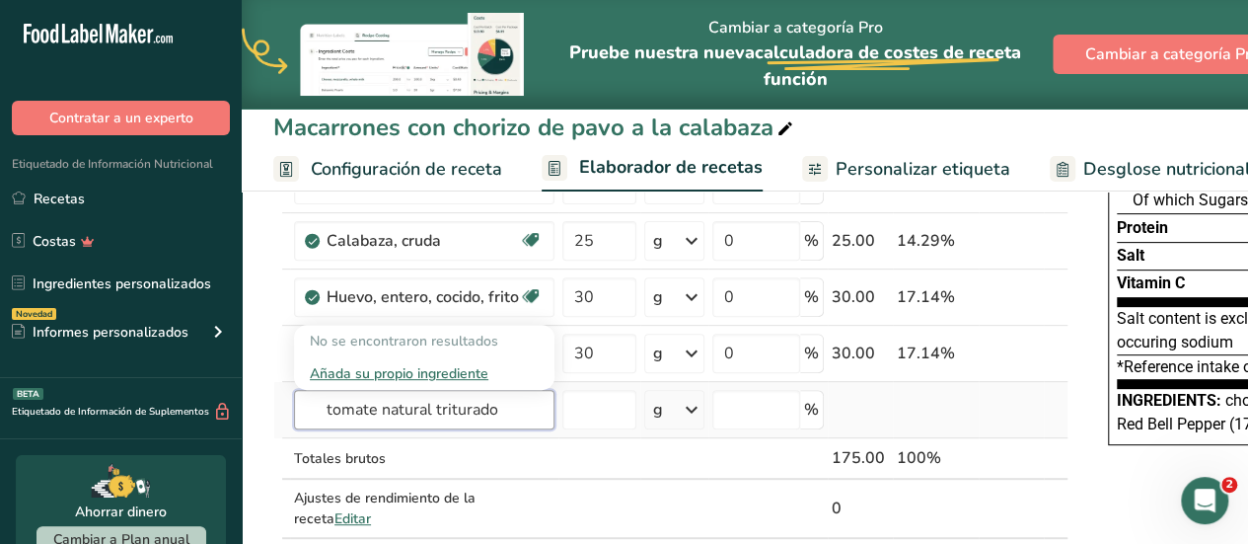
type input "tomate natural triturado"
click at [400, 372] on div "Añada su propio ingrediente" at bounding box center [424, 373] width 229 height 21
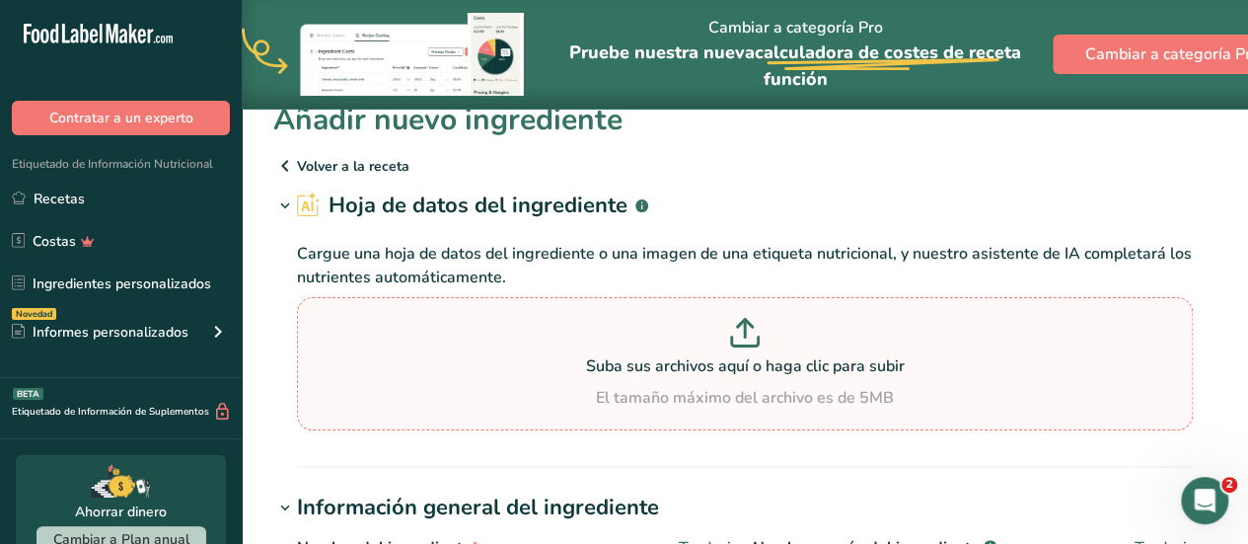
click at [762, 335] on p at bounding box center [745, 336] width 886 height 37
click at [762, 335] on input "Suba sus archivos aquí o haga clic para subir El tamaño máximo del archivo es d…" at bounding box center [745, 363] width 896 height 133
type input "C:\fakepath\tomate natural triturado.jpg"
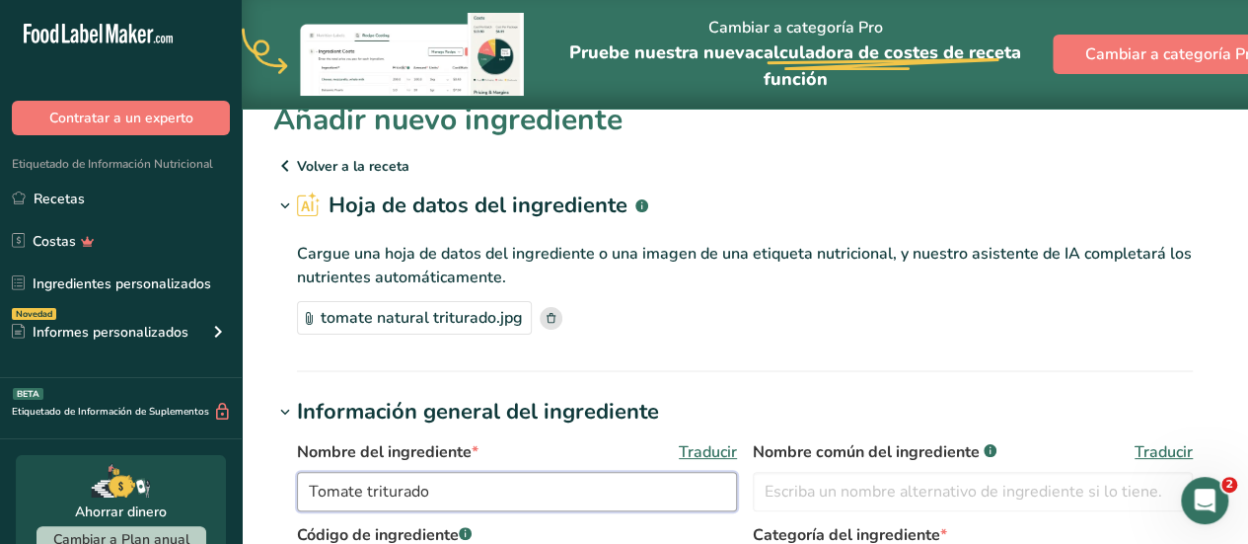
click at [482, 485] on input "Tomate triturado" at bounding box center [517, 491] width 440 height 39
click at [365, 494] on input "Tomate triturado" at bounding box center [517, 491] width 440 height 39
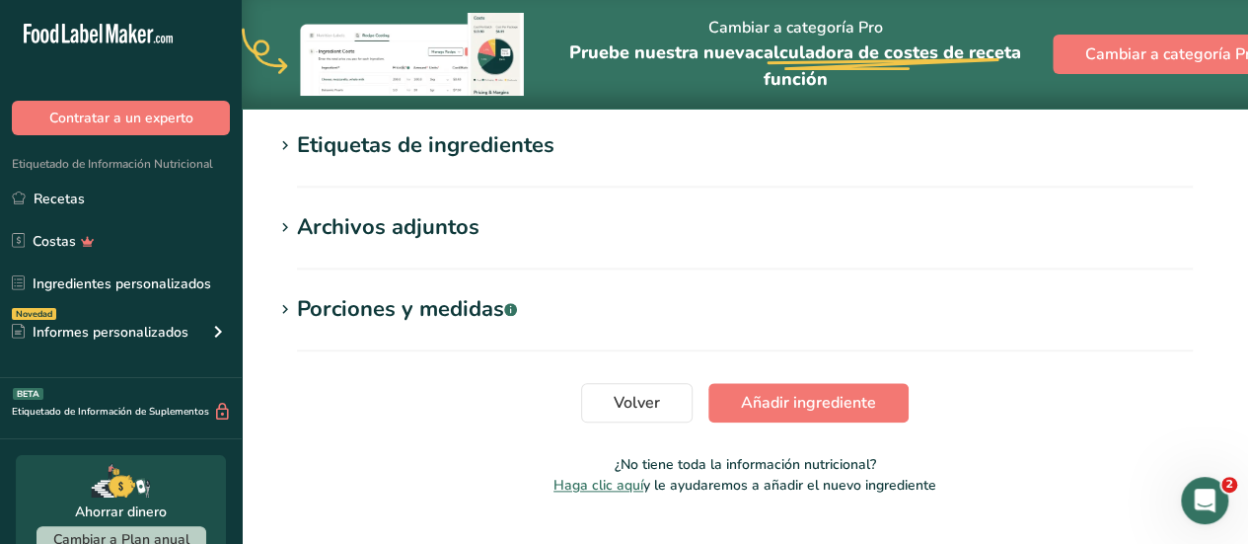
scroll to position [934, 0]
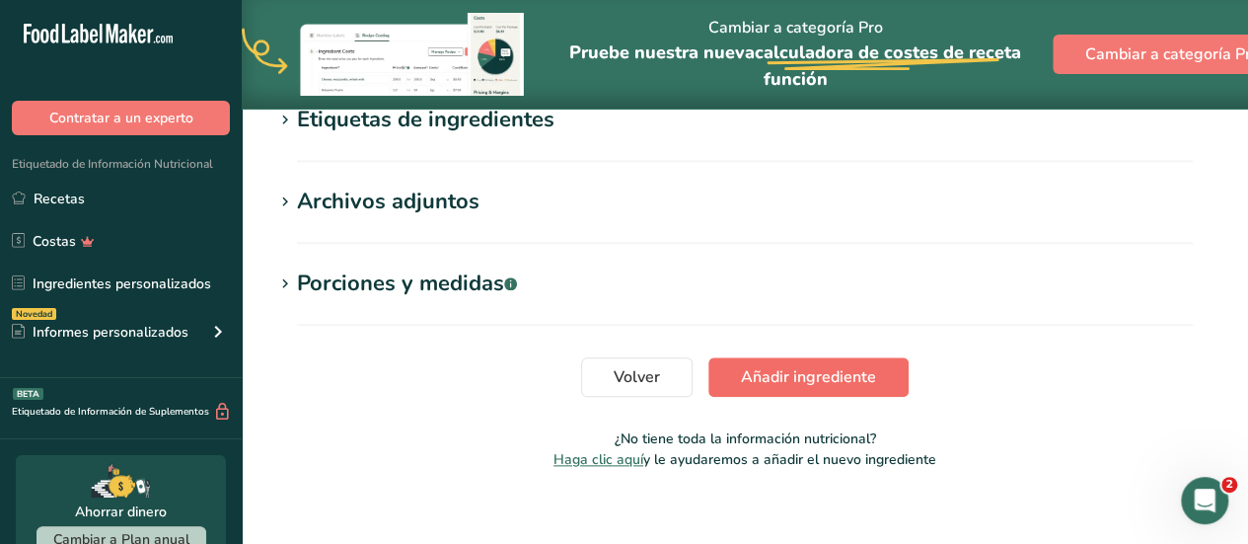
type input "Tomate natural triturado"
click at [837, 379] on span "Añadir ingrediente" at bounding box center [808, 377] width 135 height 24
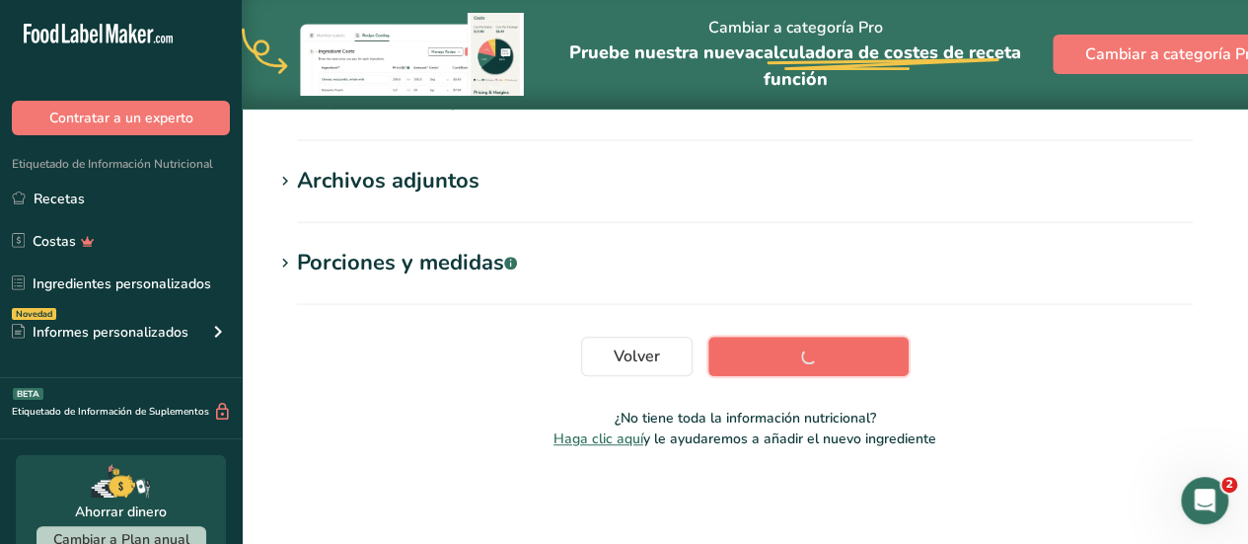
scroll to position [496, 0]
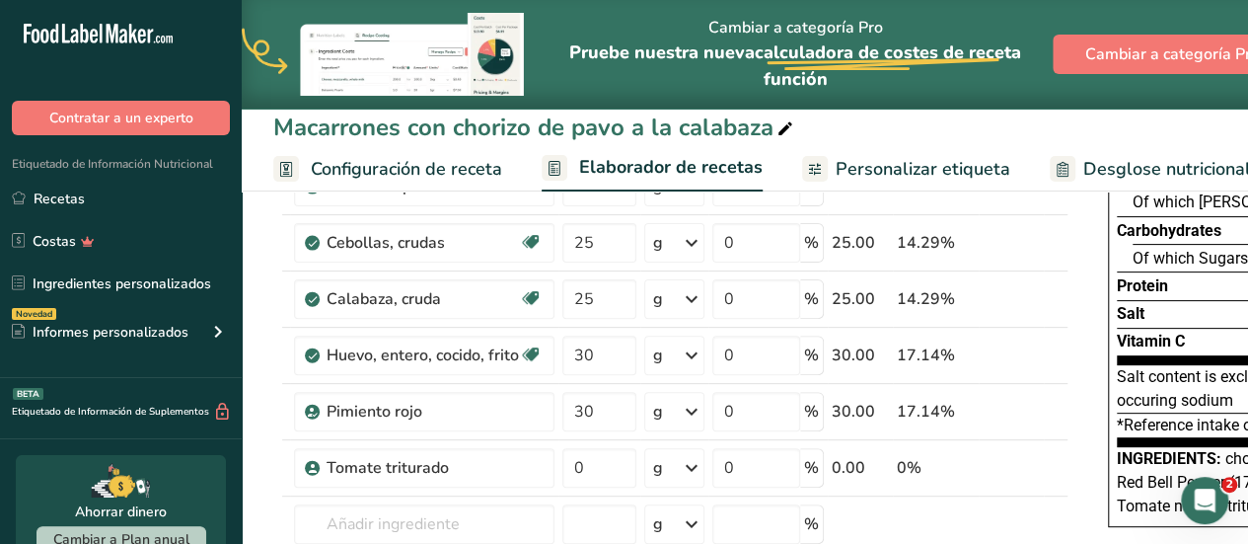
scroll to position [197, 0]
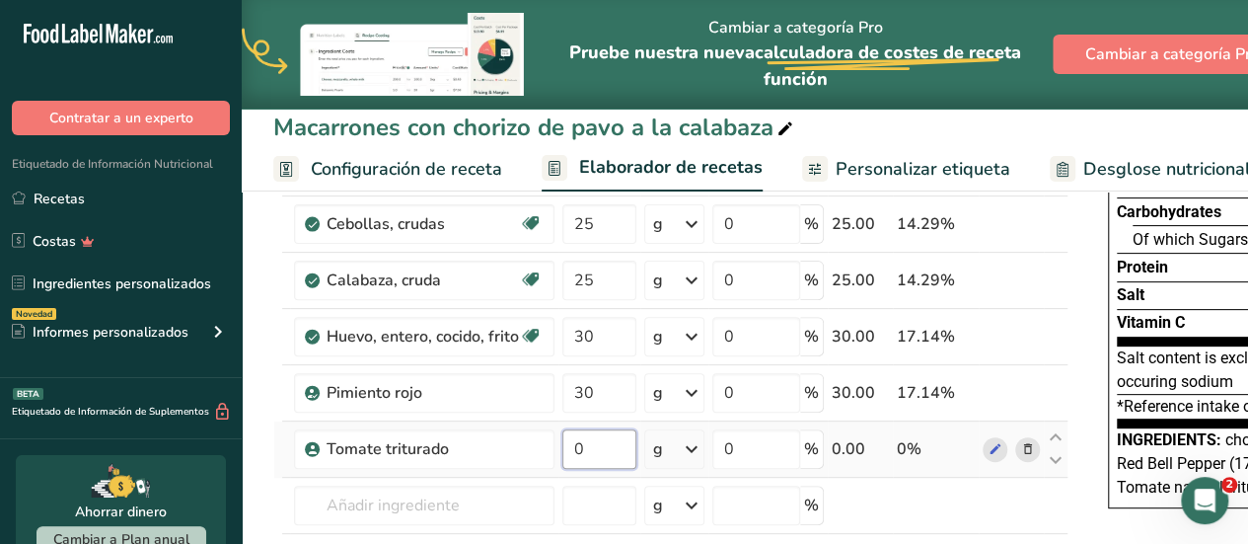
click at [606, 445] on input "0" at bounding box center [600, 448] width 74 height 39
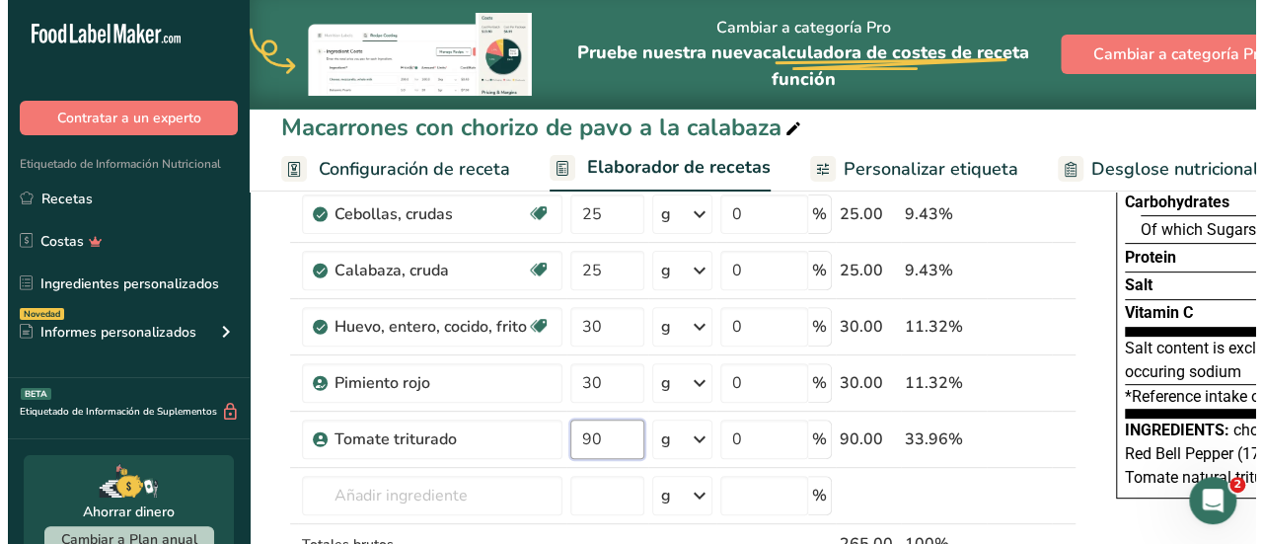
scroll to position [237, 0]
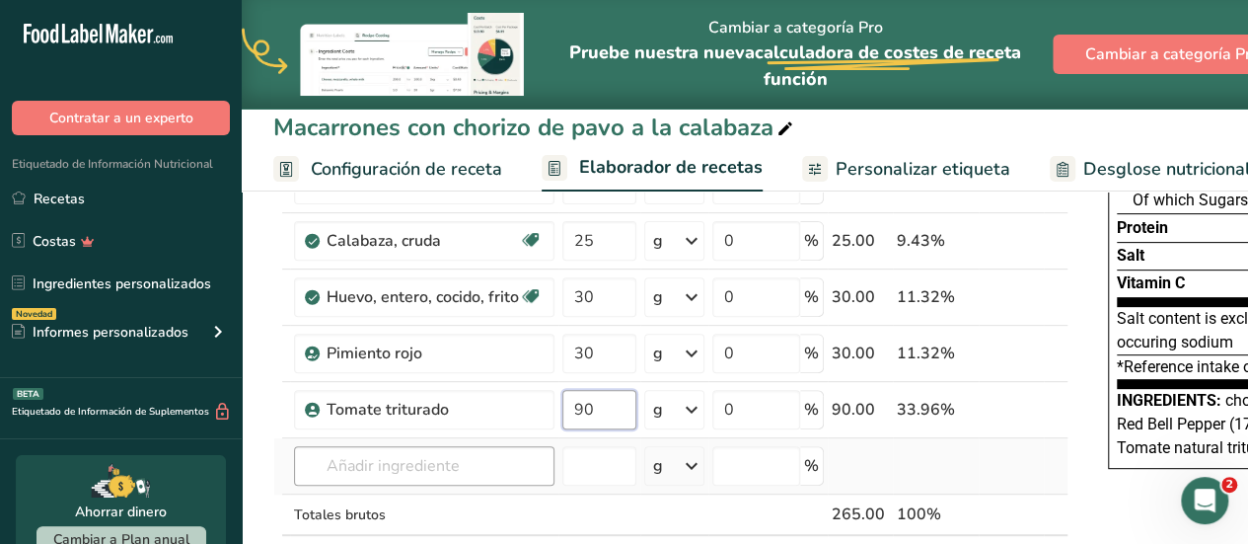
type input "90"
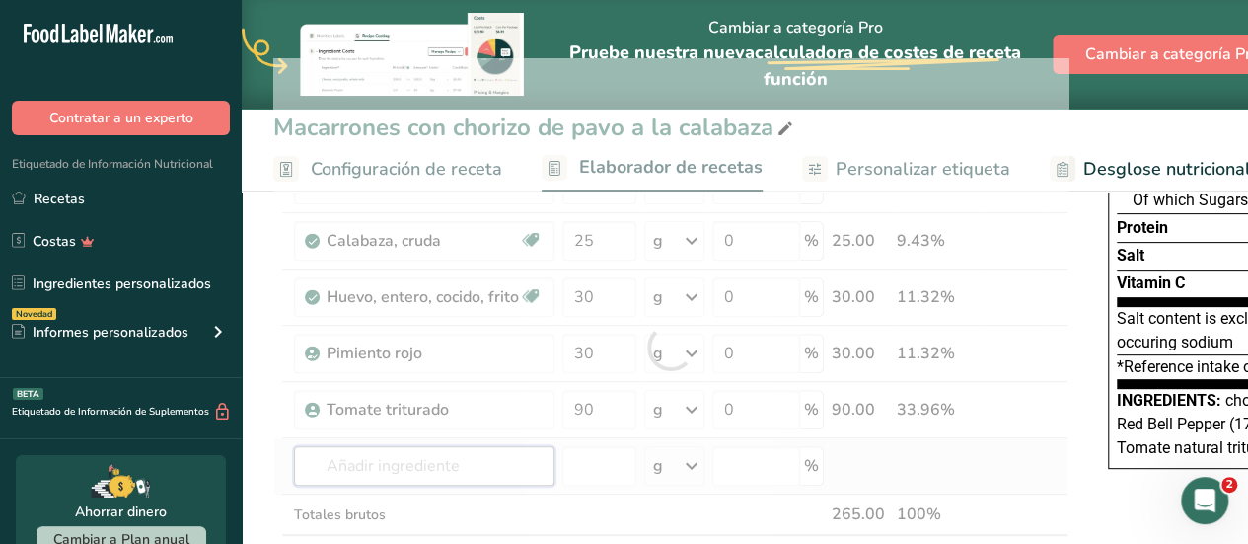
click at [466, 470] on div "Ingrediente * Cantidad * Unidad * Desperdicio * .a-a{fill:#347362;}.b-a{fill:#f…" at bounding box center [670, 346] width 795 height 577
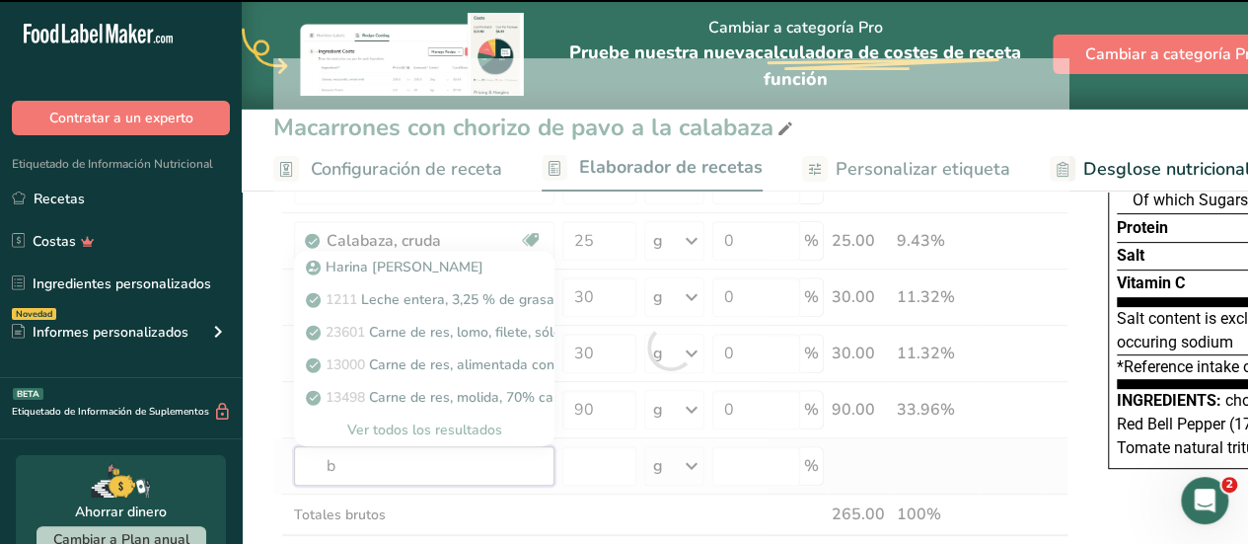
type input "be"
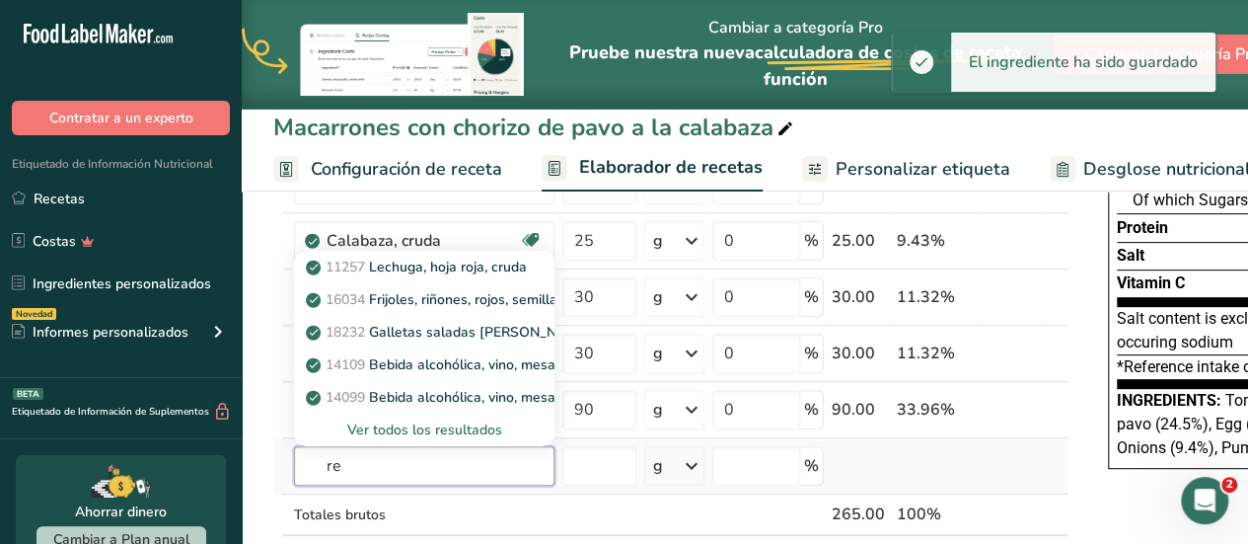
type input "r"
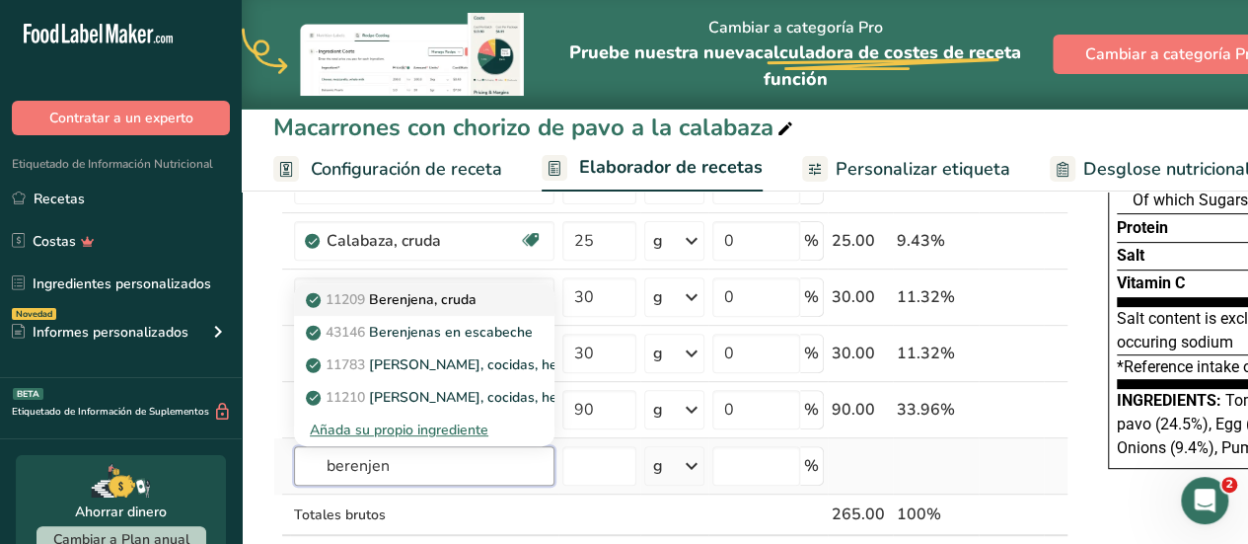
type input "berenjen"
click at [446, 291] on p "11209 Berenjena, cruda" at bounding box center [393, 299] width 167 height 21
type input "Eggplant, raw"
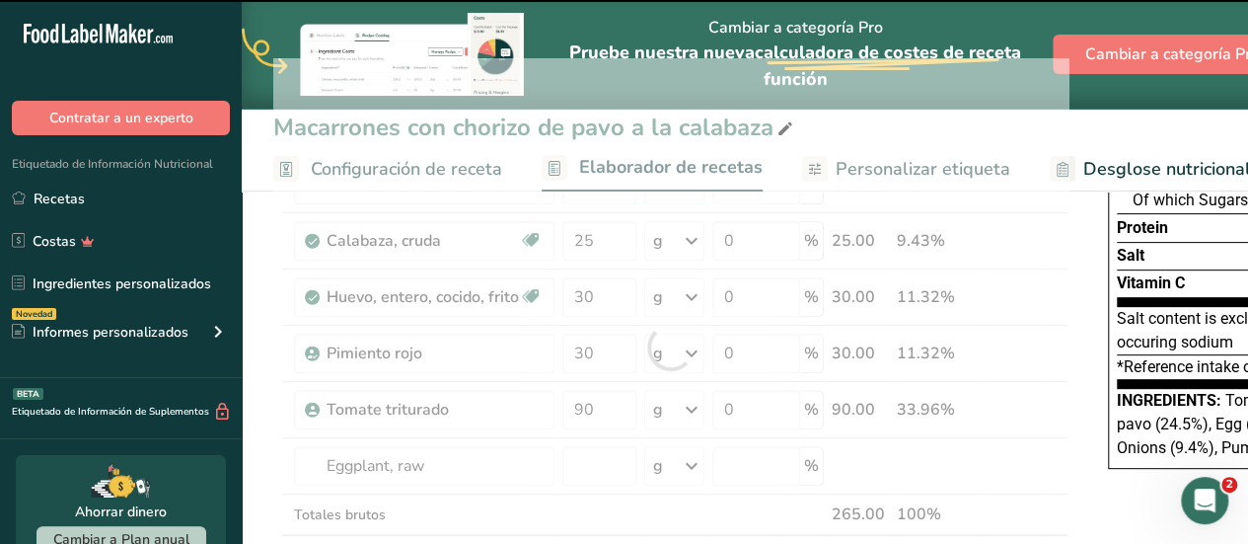
type input "0"
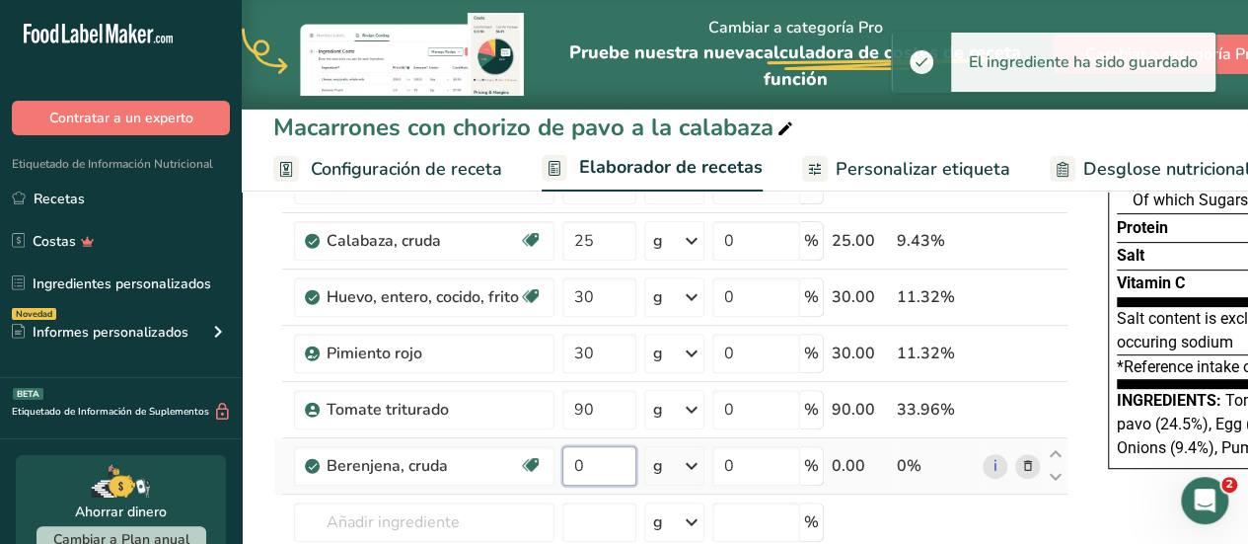
click at [588, 468] on input "0" at bounding box center [600, 465] width 74 height 39
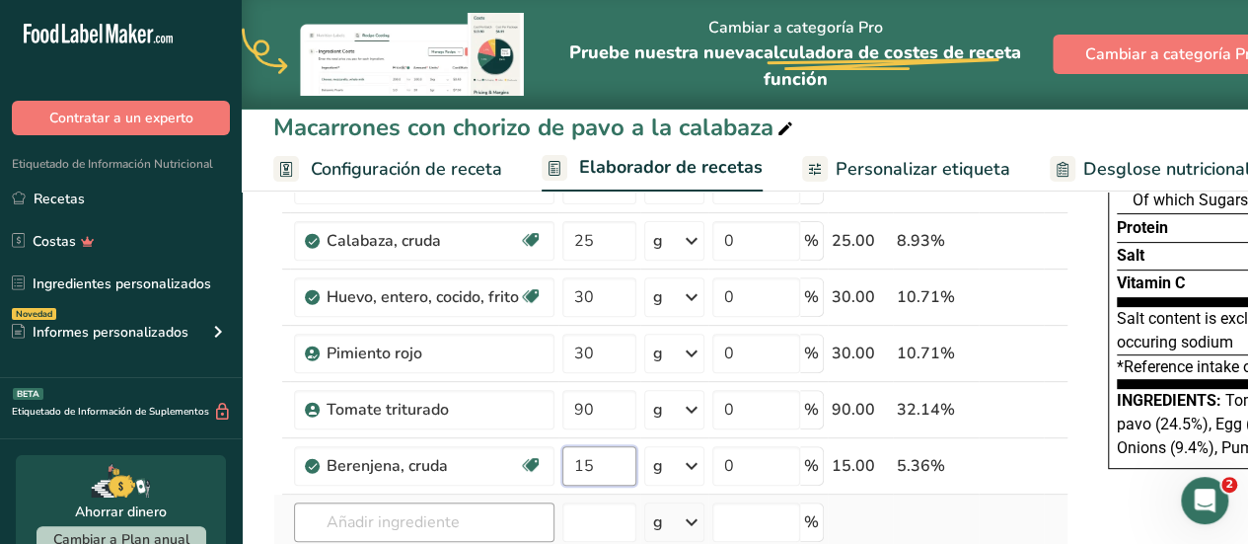
type input "15"
click at [500, 513] on div "Ingrediente * Cantidad * Unidad * Desperdicio * .a-a{fill:#347362;}.b-a{fill:#f…" at bounding box center [670, 375] width 795 height 634
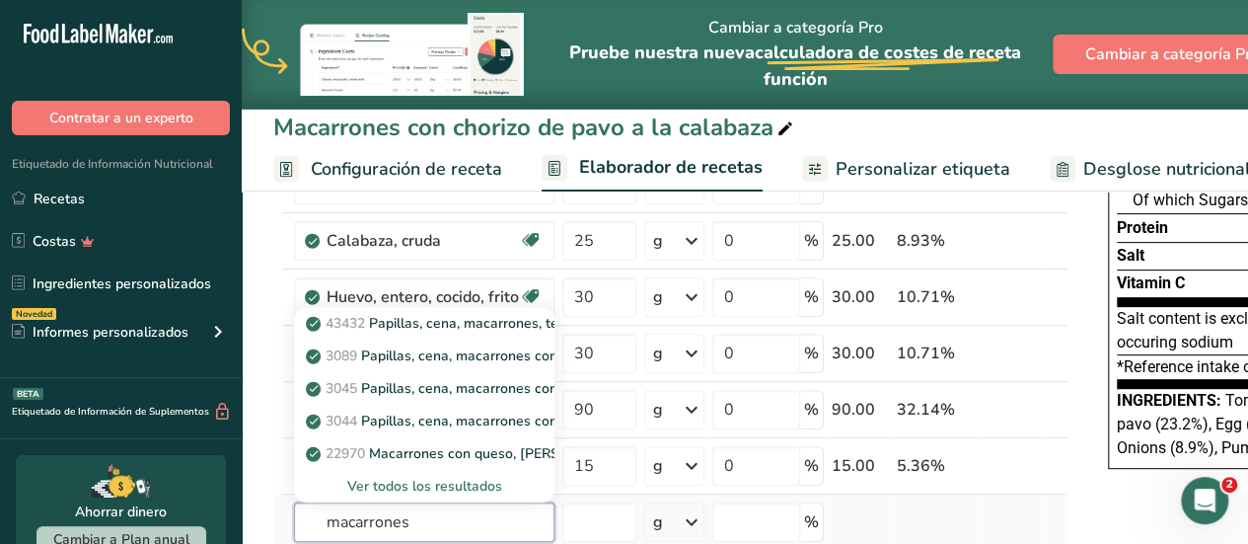
type input "macarrones"
click at [468, 489] on div "Ver todos los resultados" at bounding box center [424, 486] width 229 height 21
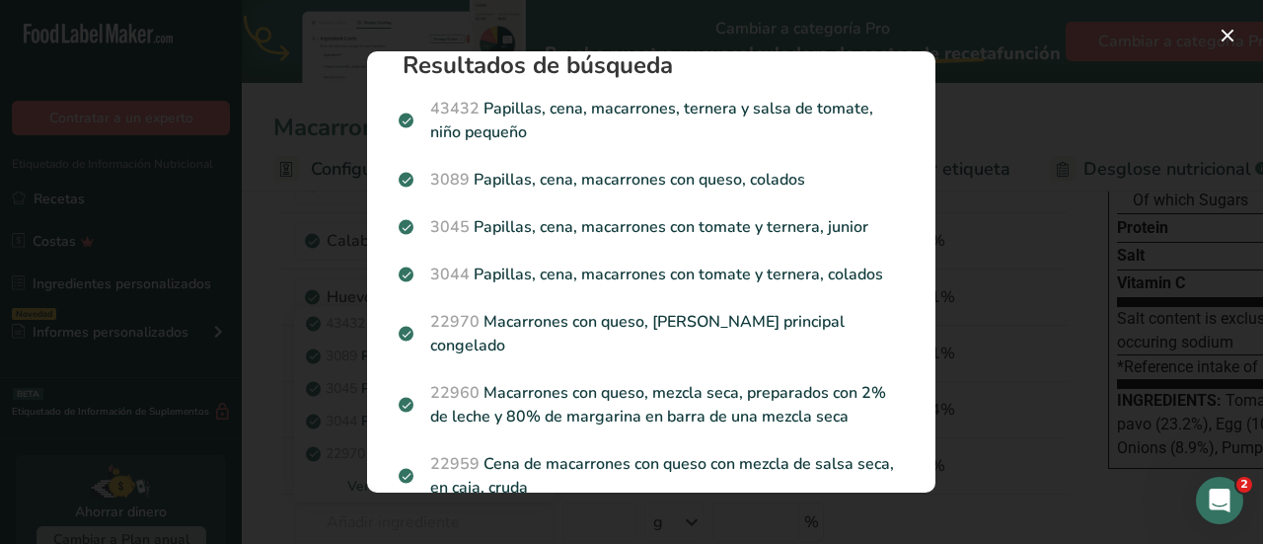
scroll to position [0, 0]
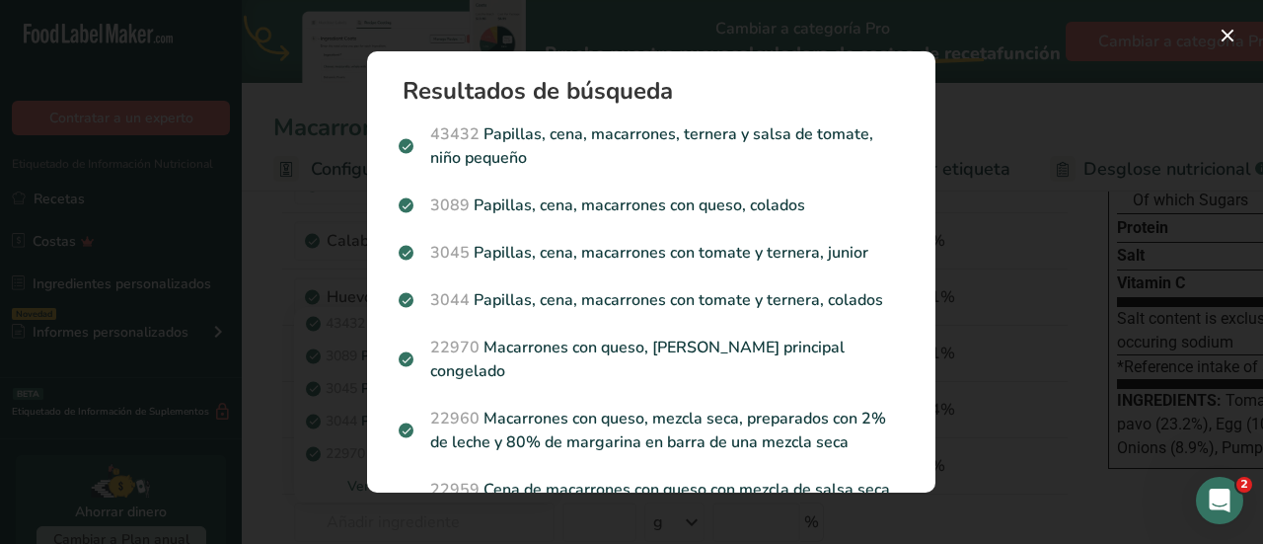
click at [964, 438] on div "Resultados de búsqueda 43432 Papillas, cena, macarrones, ternera y salsa de tom…" at bounding box center [652, 272] width 632 height 504
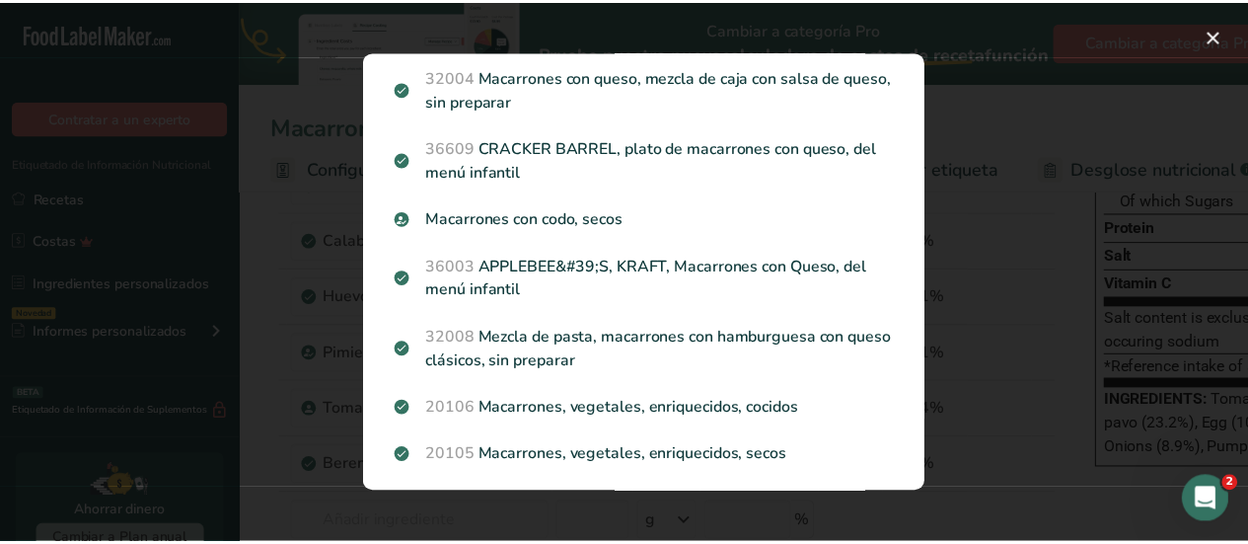
scroll to position [1484, 0]
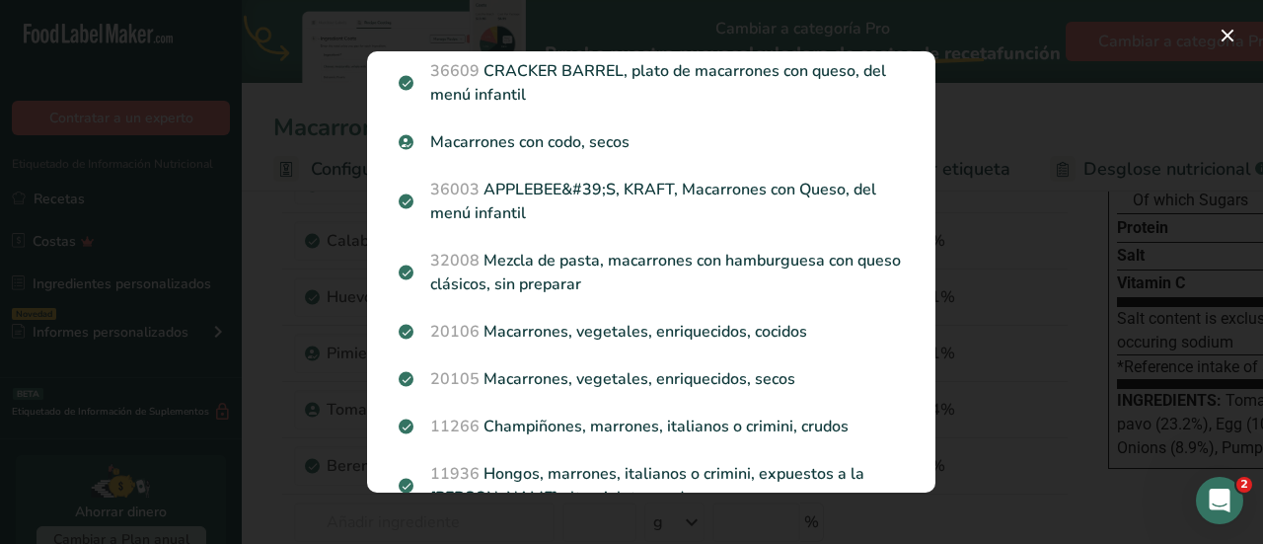
click at [474, 498] on div "Resultados de búsqueda 43432 Papillas, cena, macarrones, ternera y salsa de tom…" at bounding box center [652, 272] width 632 height 504
click at [1226, 40] on button "Search results modal" at bounding box center [1228, 36] width 32 height 32
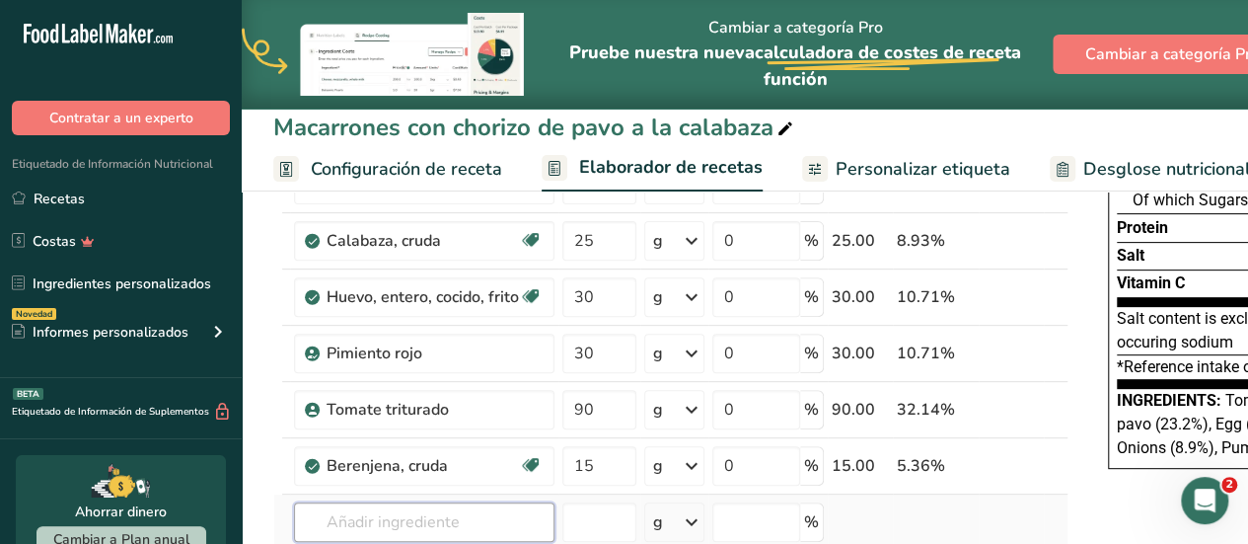
click at [387, 516] on input "text" at bounding box center [424, 521] width 261 height 39
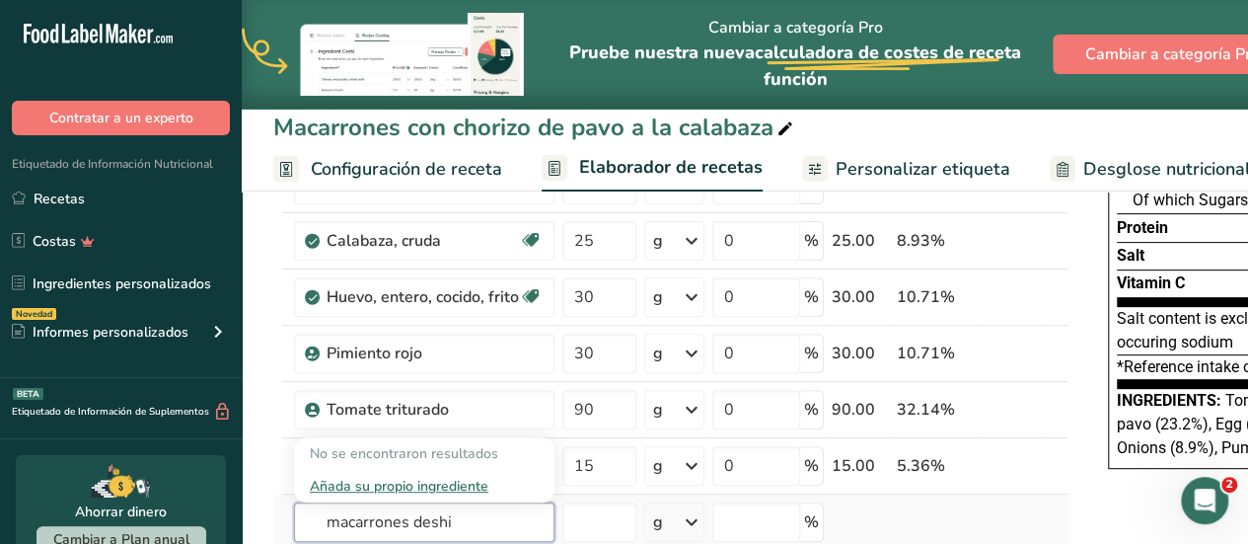
type input "macarrones deshi"
click at [373, 485] on div "Añada su propio ingrediente" at bounding box center [424, 486] width 229 height 21
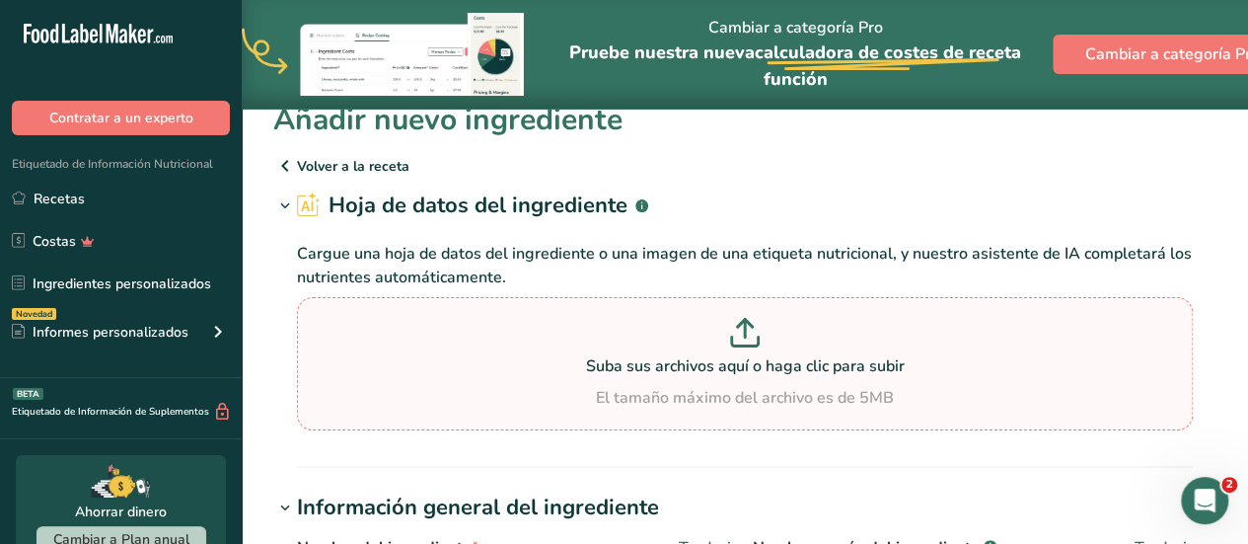
click at [739, 360] on p "Suba sus archivos aquí o haga clic para subir" at bounding box center [745, 366] width 886 height 24
click at [739, 360] on input "Suba sus archivos aquí o haga clic para subir El tamaño máximo del archivo es d…" at bounding box center [745, 363] width 896 height 133
type input "C:\fakepath\macarrones.jpg"
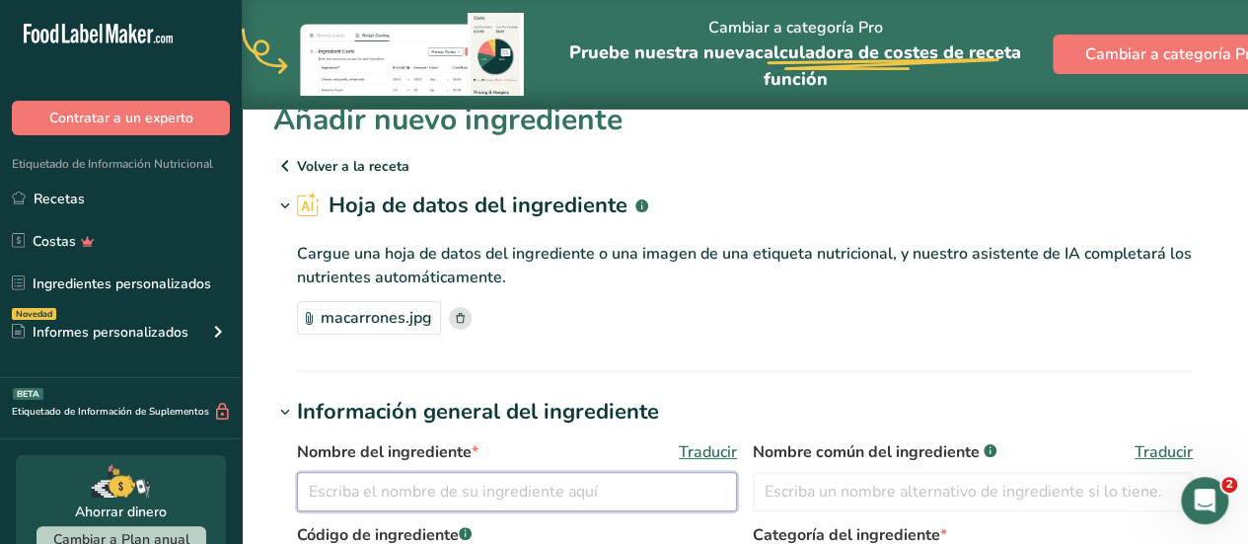
click at [563, 491] on input "text" at bounding box center [517, 491] width 440 height 39
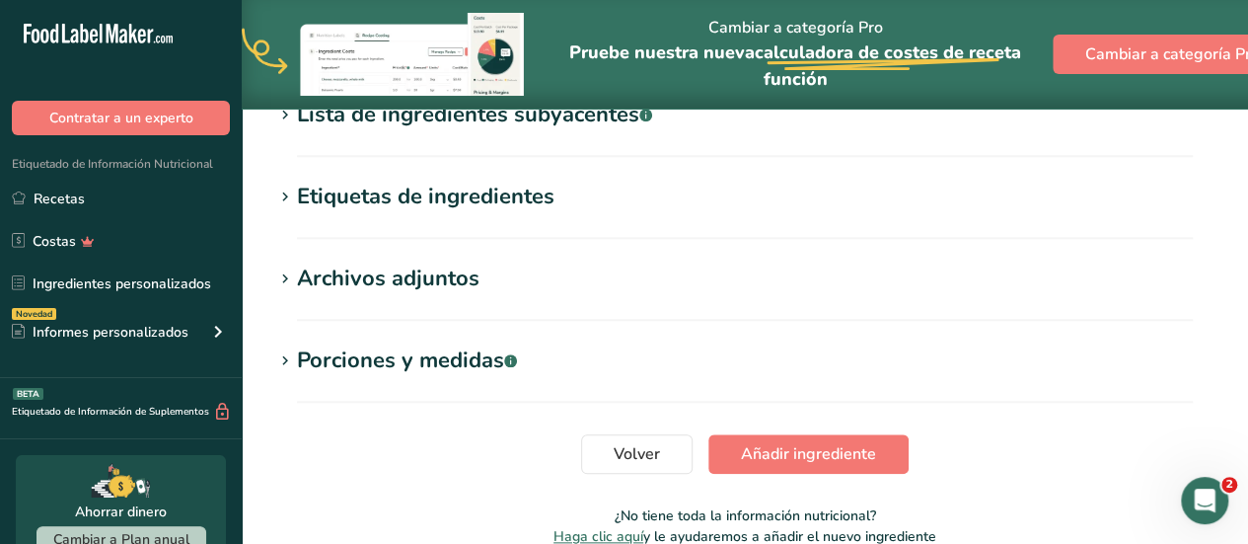
scroll to position [868, 0]
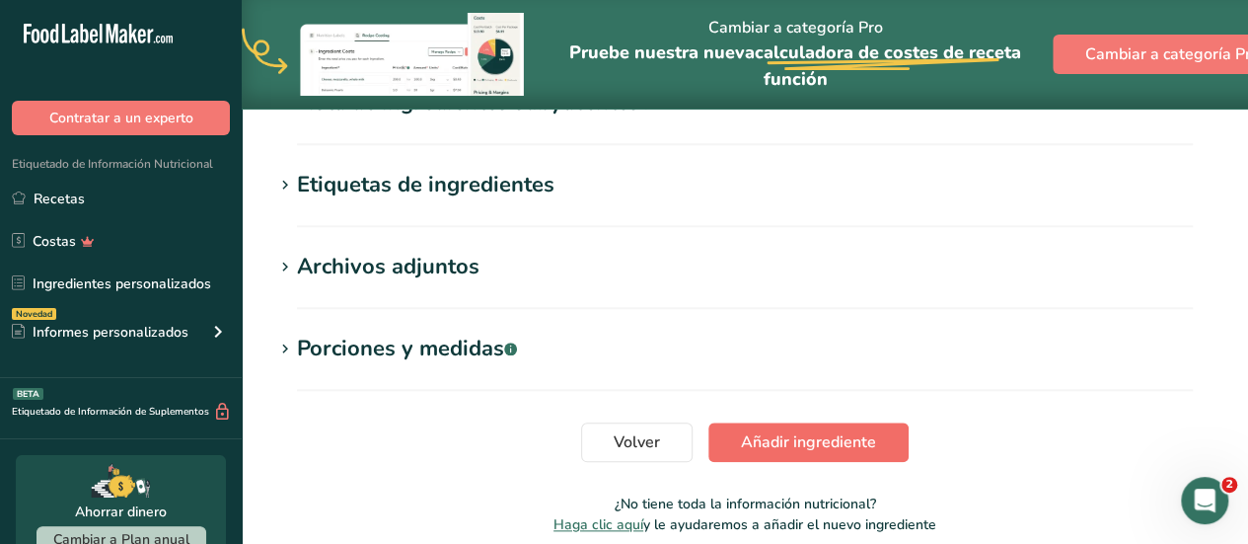
type input "macarrones"
click at [811, 441] on span "Añadir ingrediente" at bounding box center [808, 442] width 135 height 24
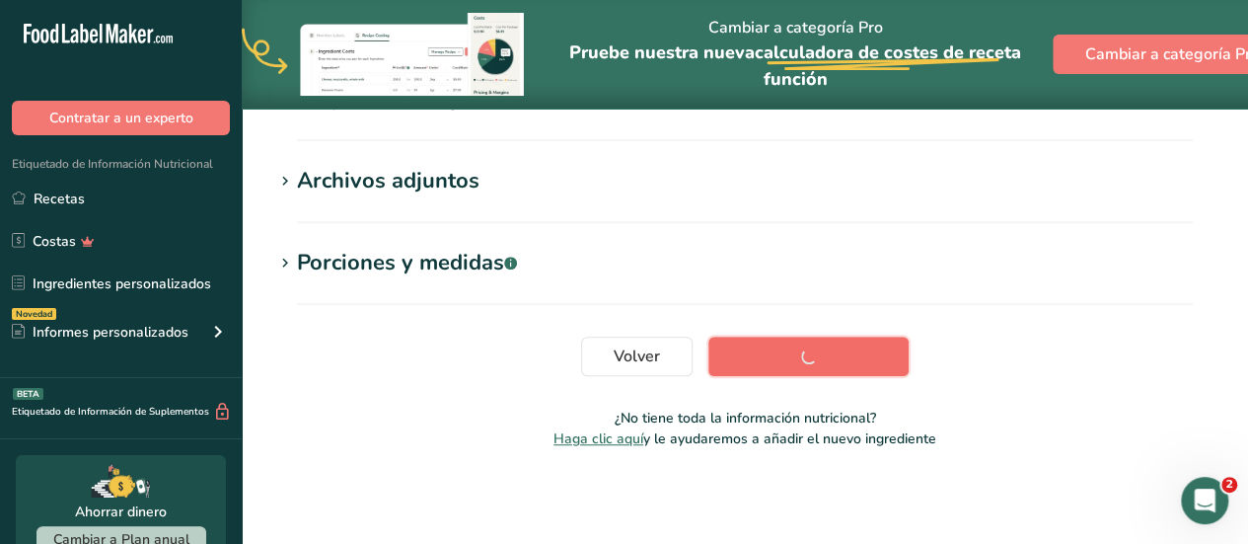
scroll to position [431, 0]
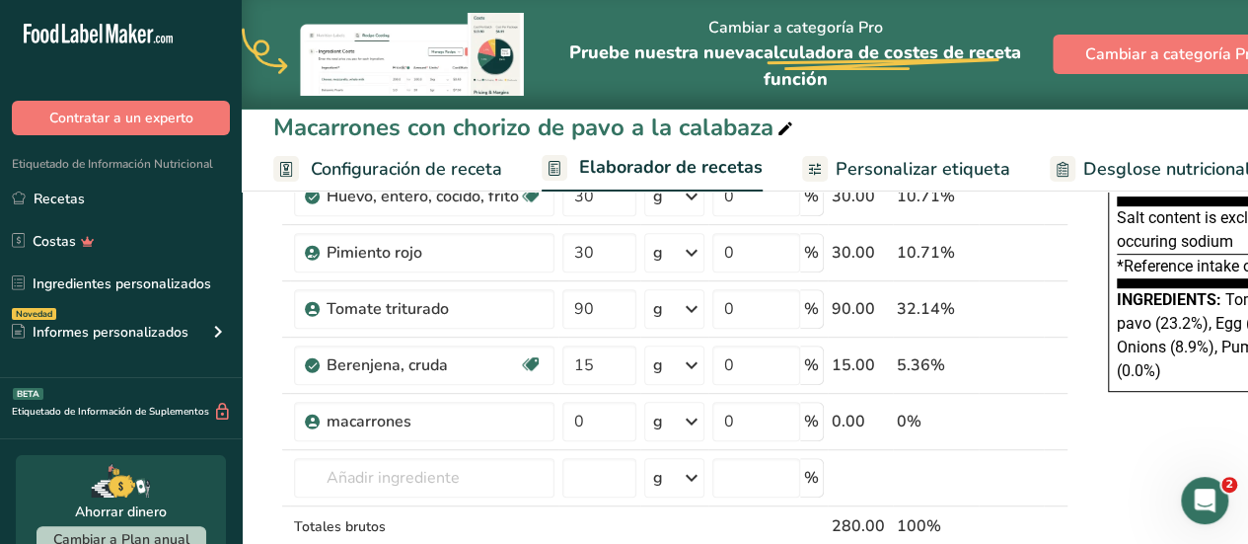
scroll to position [355, 0]
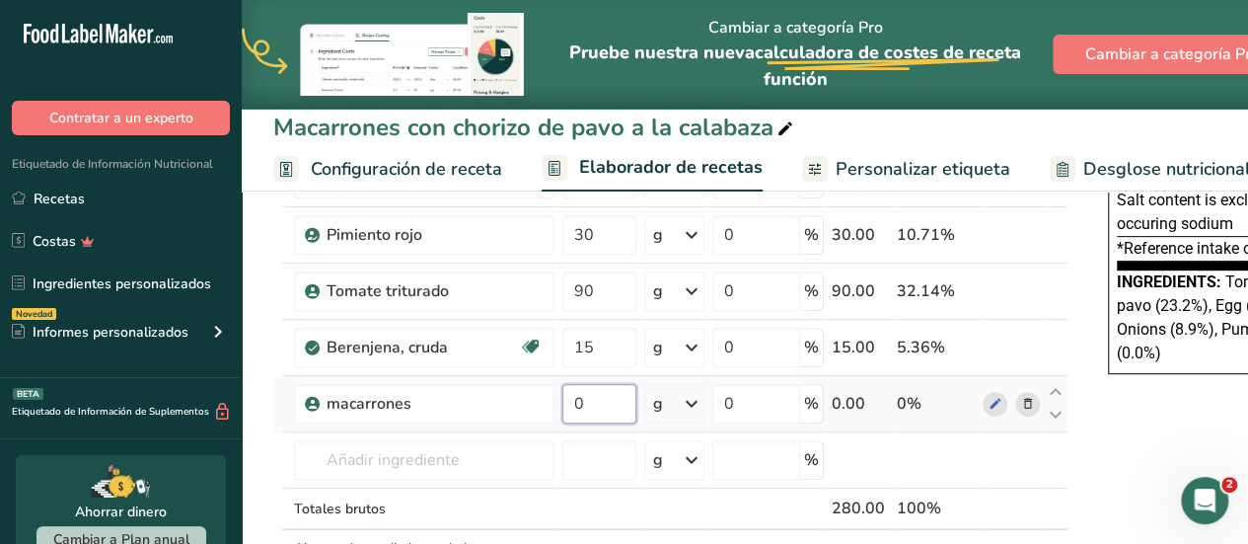
click at [580, 408] on input "0" at bounding box center [600, 403] width 74 height 39
type input "60"
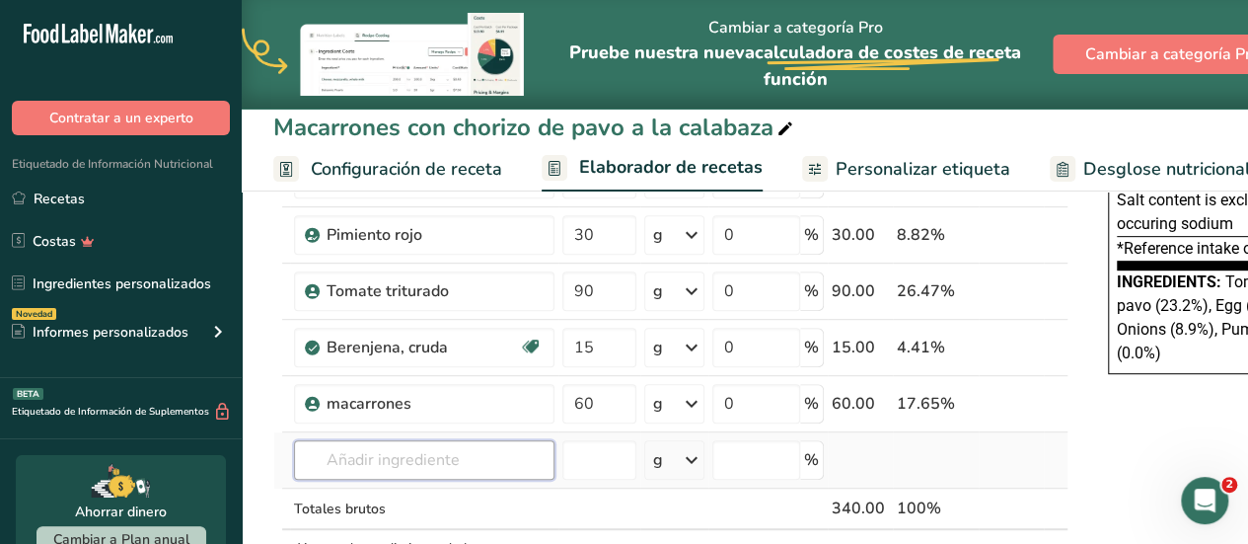
click at [416, 459] on div "Ingrediente * Cantidad * Unidad * Desperdicio * .a-a{fill:#347362;}.b-a{fill:#f…" at bounding box center [670, 285] width 795 height 690
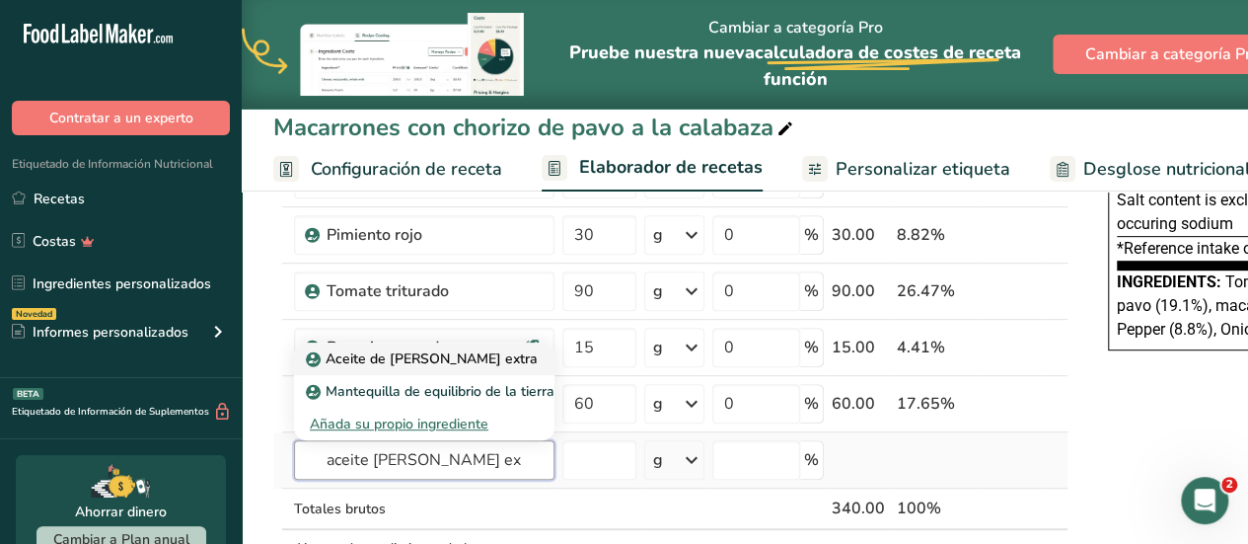
type input "aceite [PERSON_NAME] ex"
click at [387, 354] on p "Aceite de [PERSON_NAME] extra" at bounding box center [424, 358] width 228 height 21
type input "Extra Virgin Olive Oil"
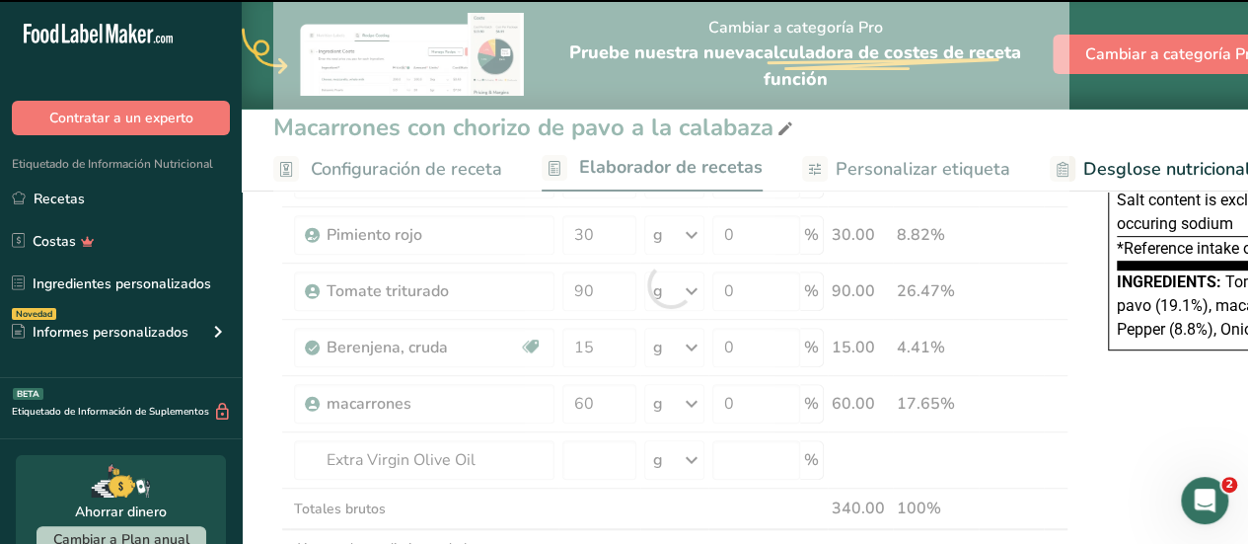
type input "0"
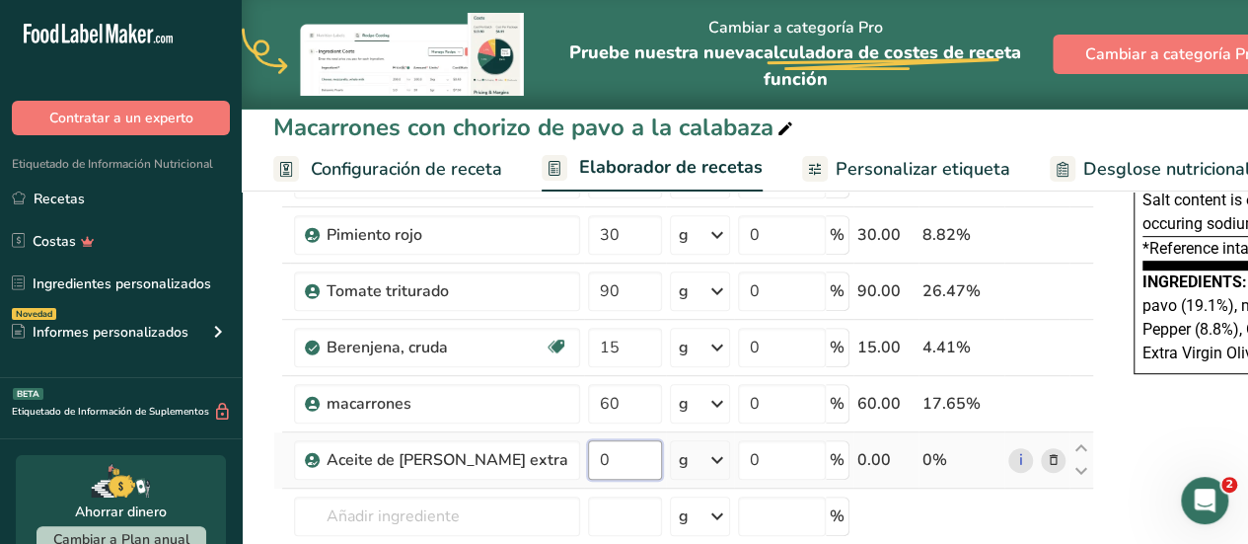
click at [588, 459] on input "0" at bounding box center [625, 459] width 74 height 39
drag, startPoint x: 582, startPoint y: 459, endPoint x: 766, endPoint y: 458, distance: 183.6
click at [766, 458] on tr "Aceite de [PERSON_NAME] extra 5 g Unidades de peso g kg mg Ver más Unidades de …" at bounding box center [683, 460] width 819 height 56
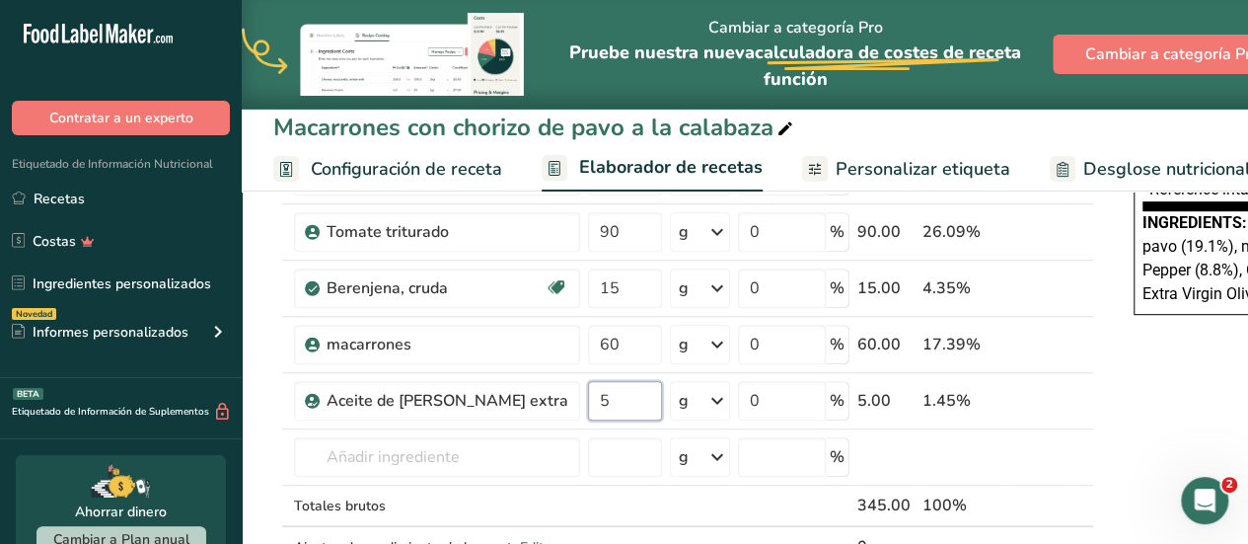
scroll to position [434, 0]
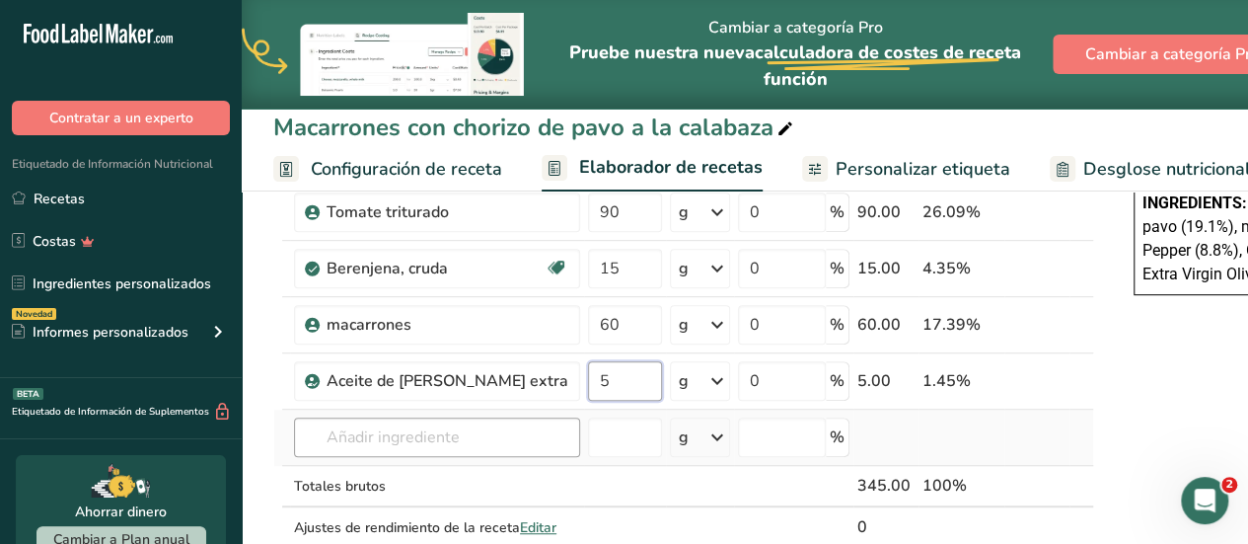
type input "5"
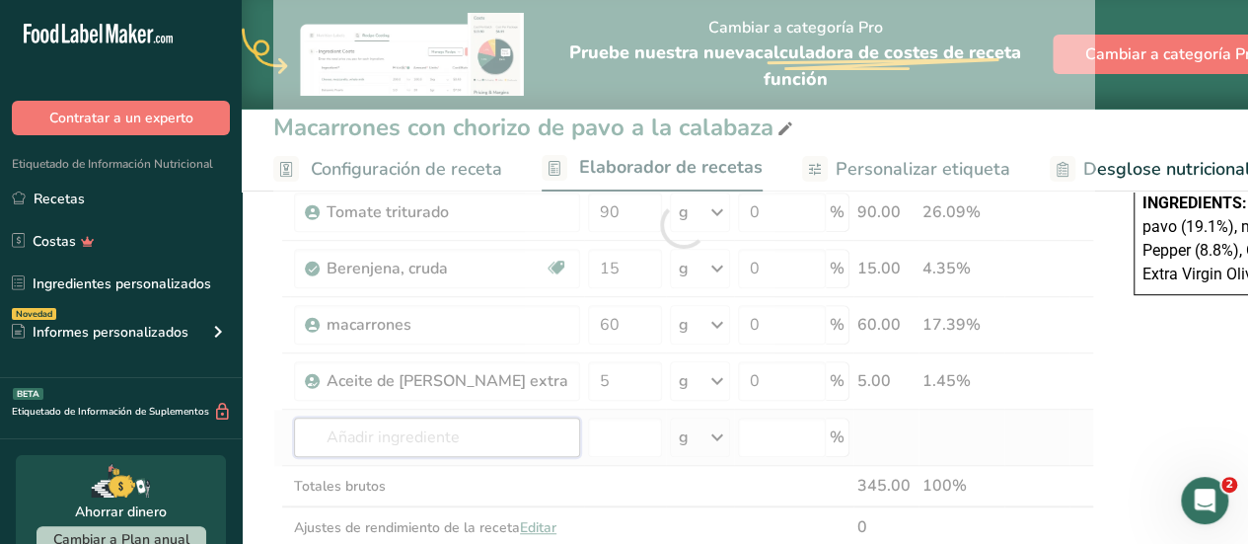
click at [502, 422] on div "Ingrediente * Cantidad * Unidad * Desperdicio * .a-a{fill:#347362;}.b-a{fill:#f…" at bounding box center [683, 225] width 821 height 728
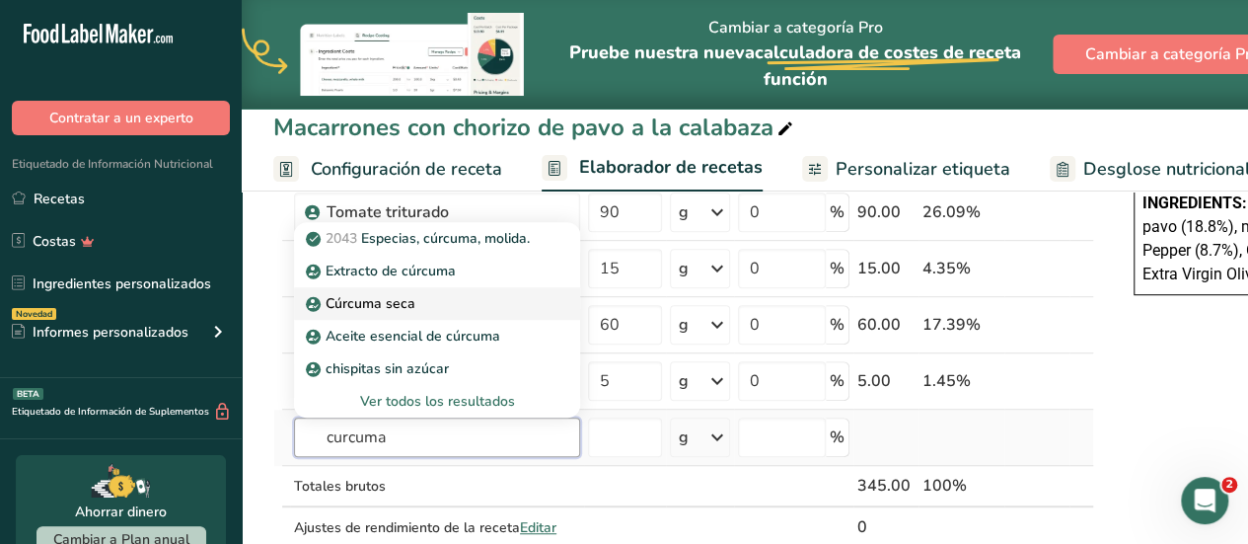
type input "curcuma"
click at [395, 307] on p "Cúrcuma seca" at bounding box center [363, 303] width 106 height 21
type input "Dried Turmeric"
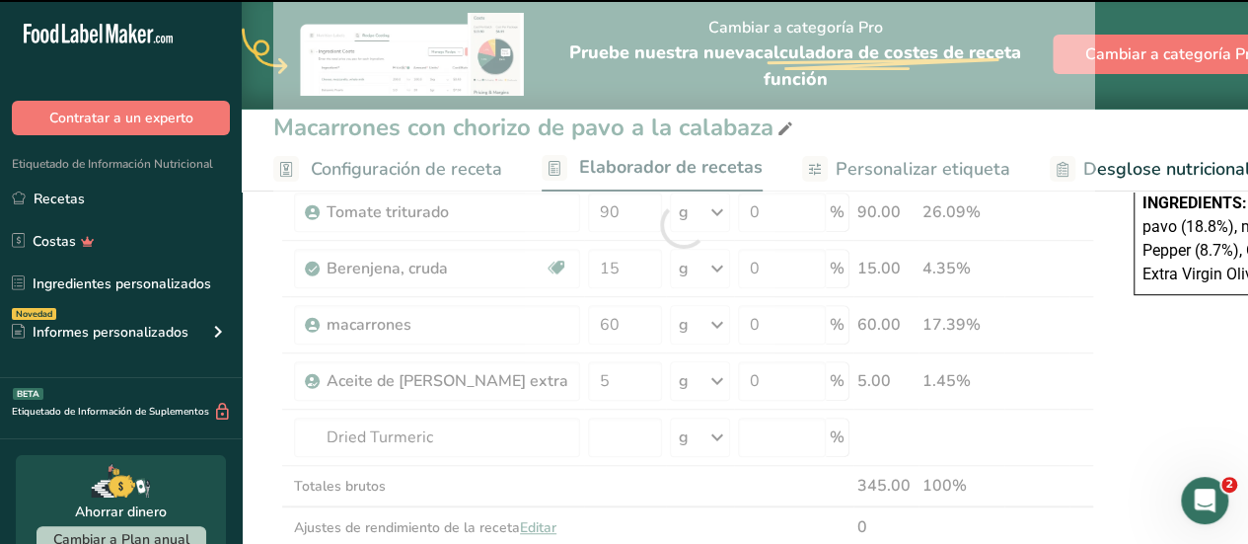
type input "0"
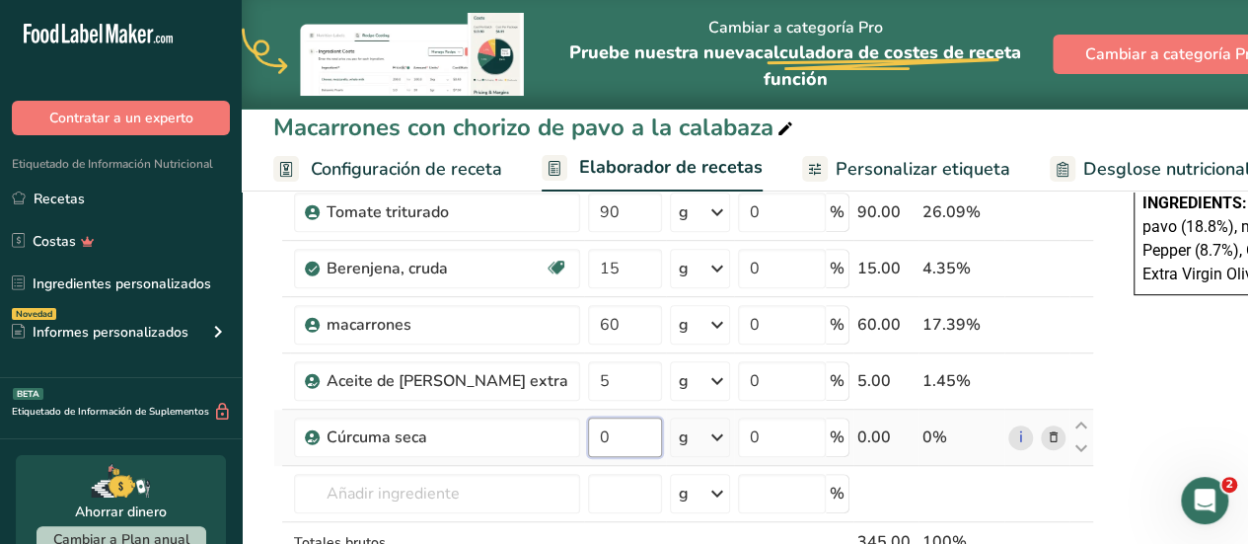
click at [588, 441] on input "0" at bounding box center [625, 436] width 74 height 39
type input "0.5"
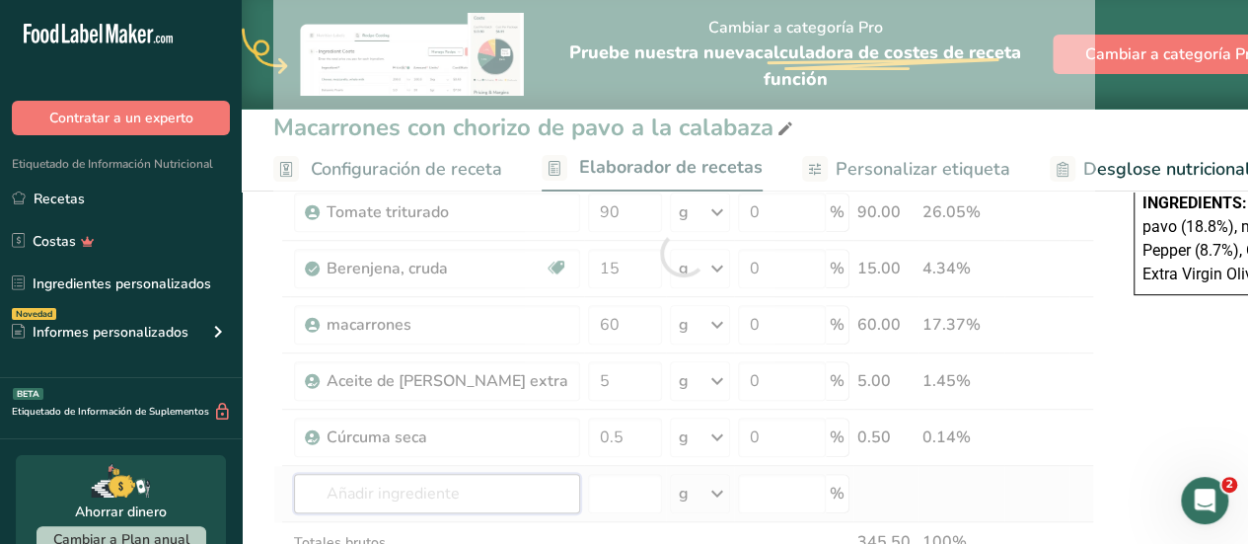
click at [485, 483] on div "Ingrediente * Cantidad * Unidad * Desperdicio * .a-a{fill:#347362;}.b-a{fill:#f…" at bounding box center [683, 253] width 821 height 785
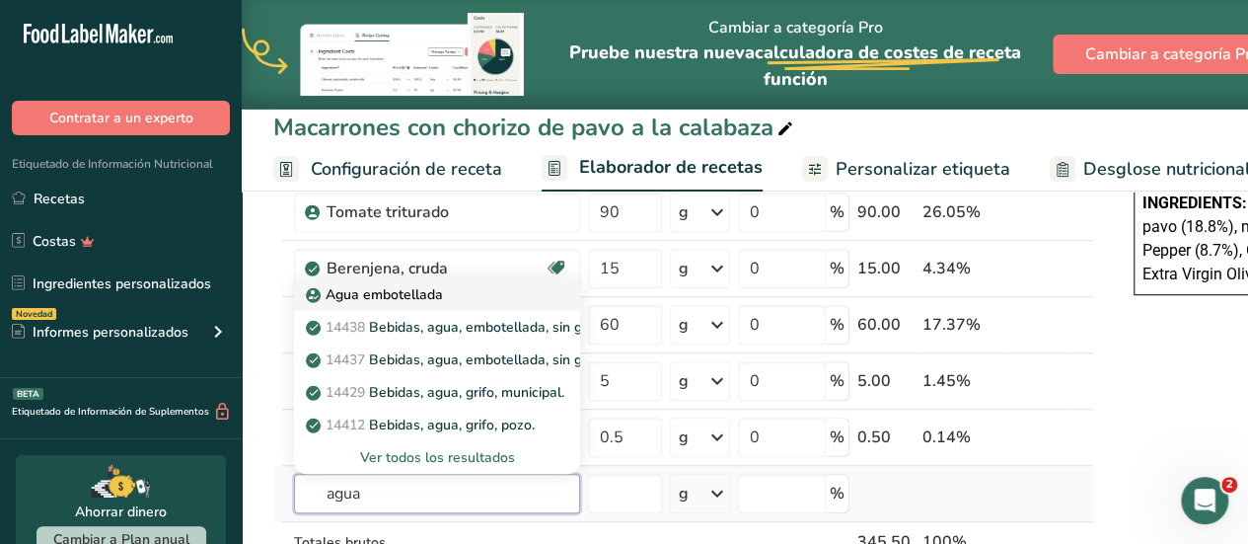
type input "agua"
click at [398, 286] on p "Agua embotellada" at bounding box center [376, 294] width 133 height 21
type input "Water, bottled"
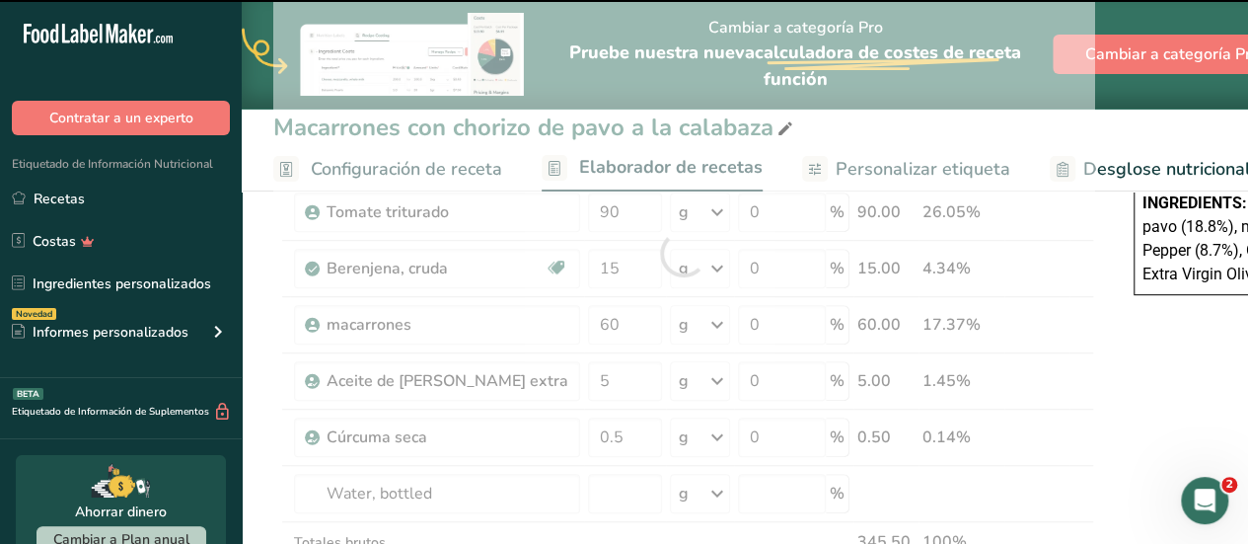
type input "0"
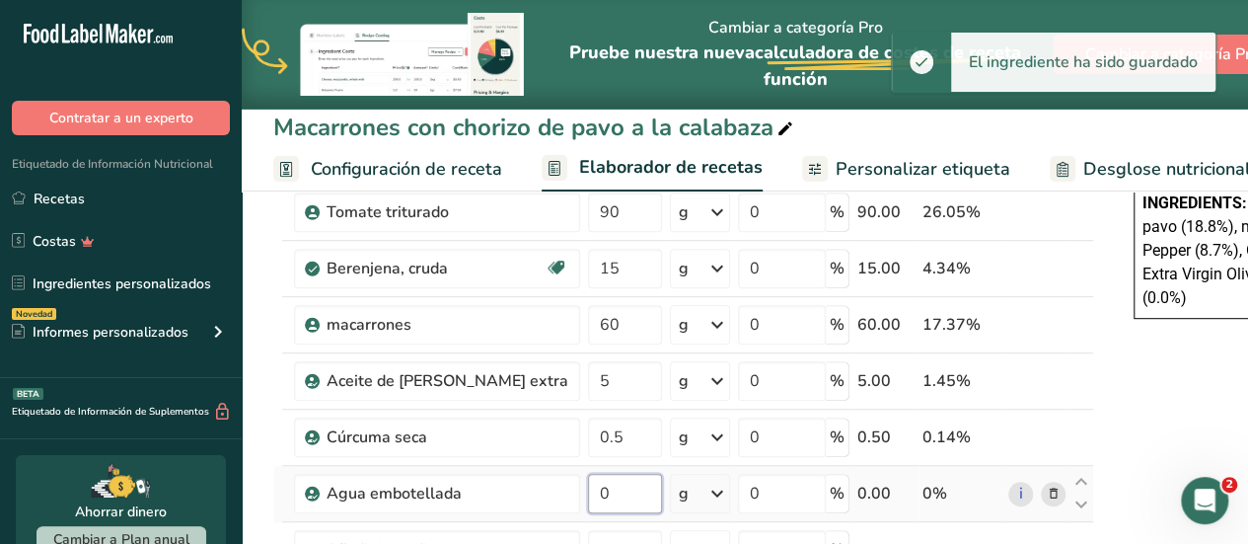
click at [588, 478] on input "0" at bounding box center [625, 493] width 74 height 39
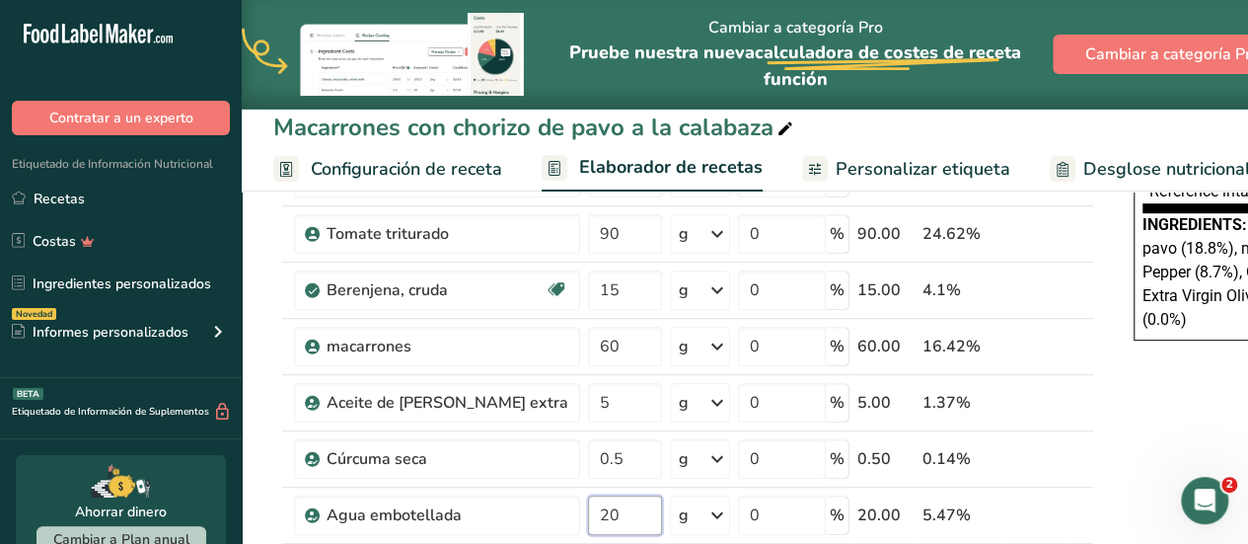
scroll to position [395, 0]
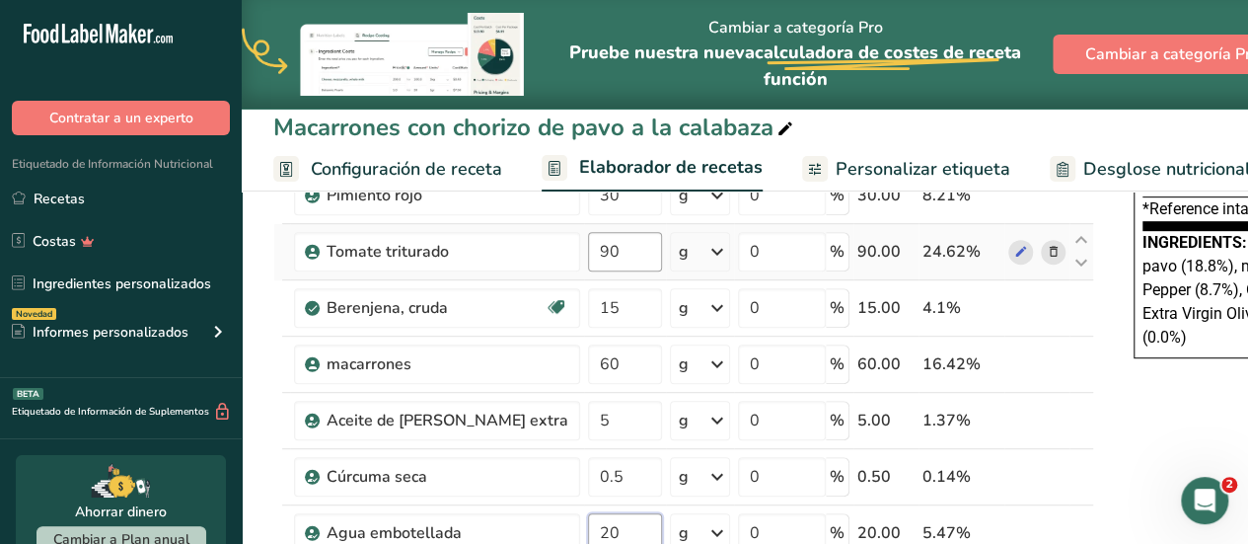
type input "20"
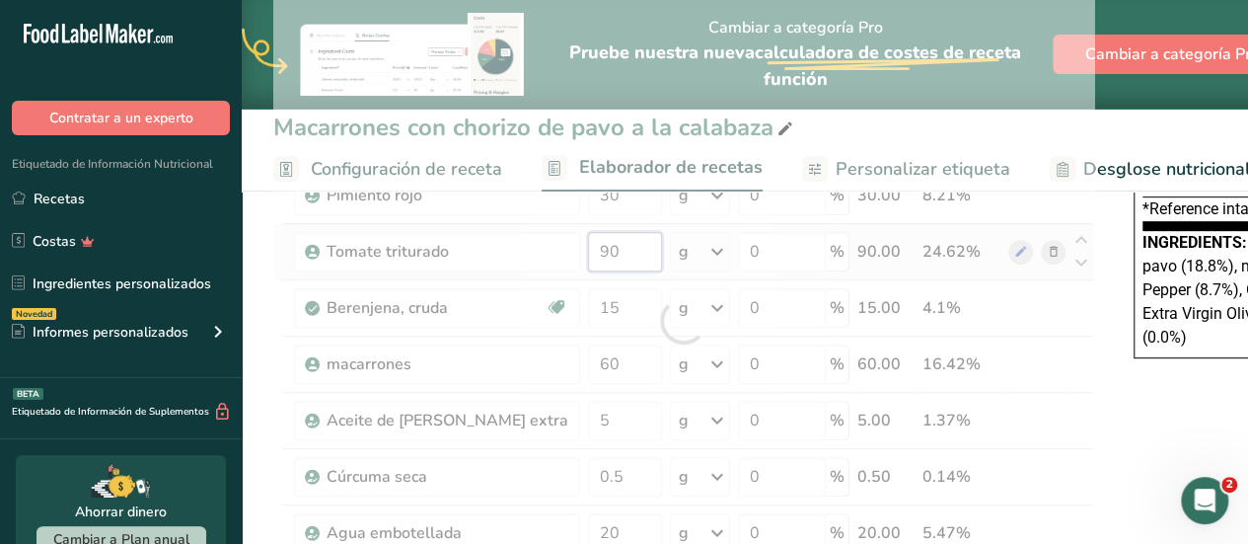
click at [588, 251] on div "Ingrediente * Cantidad * Unidad * Desperdicio * .a-a{fill:#347362;}.b-a{fill:#f…" at bounding box center [683, 320] width 821 height 841
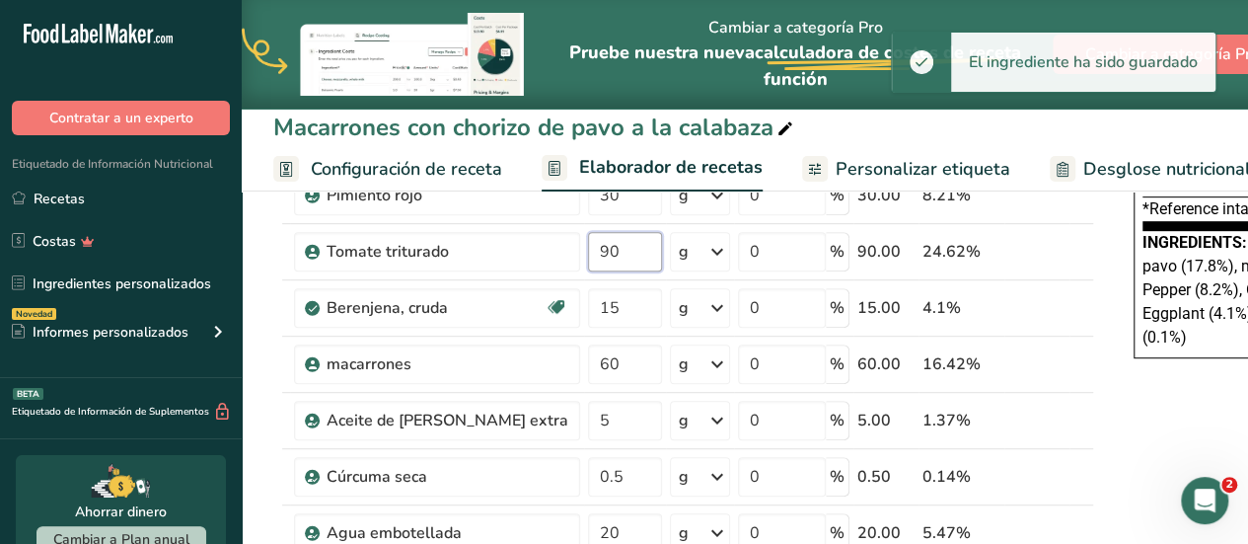
type input "9"
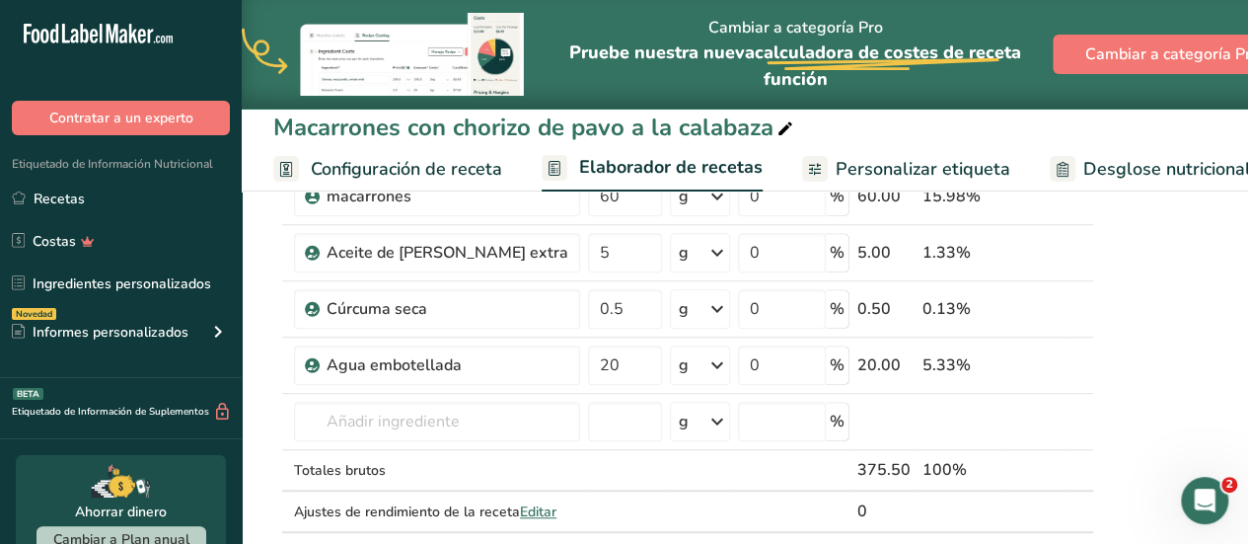
scroll to position [592, 0]
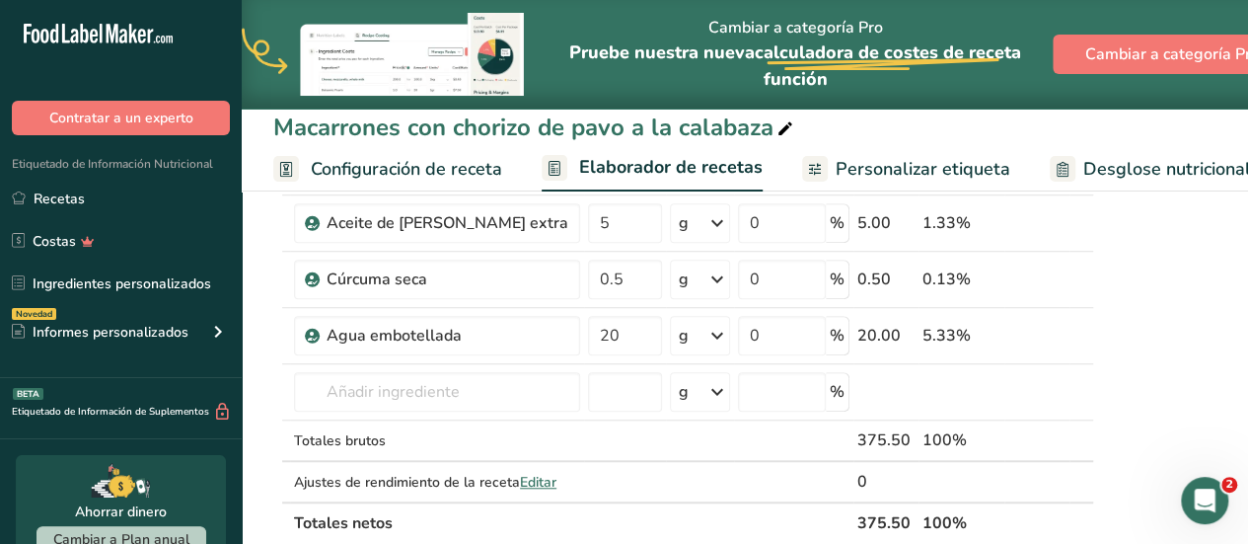
type input "100"
click at [872, 491] on div "Ingrediente * Cantidad * Unidad * Desperdicio * .a-a{fill:#347362;}.b-a{fill:#f…" at bounding box center [683, 123] width 821 height 841
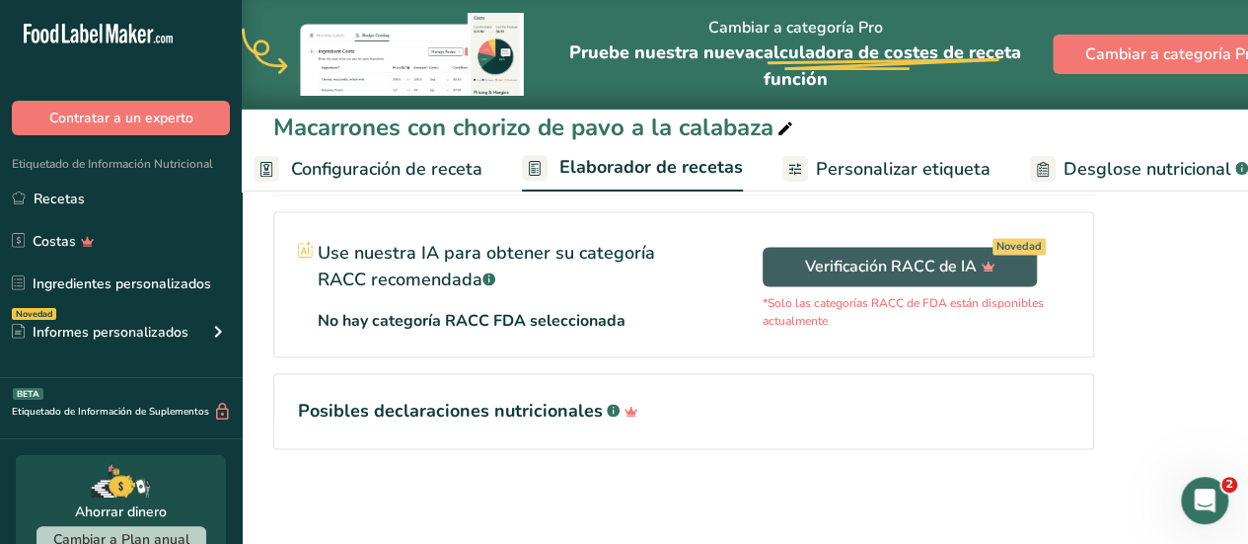
scroll to position [0, 39]
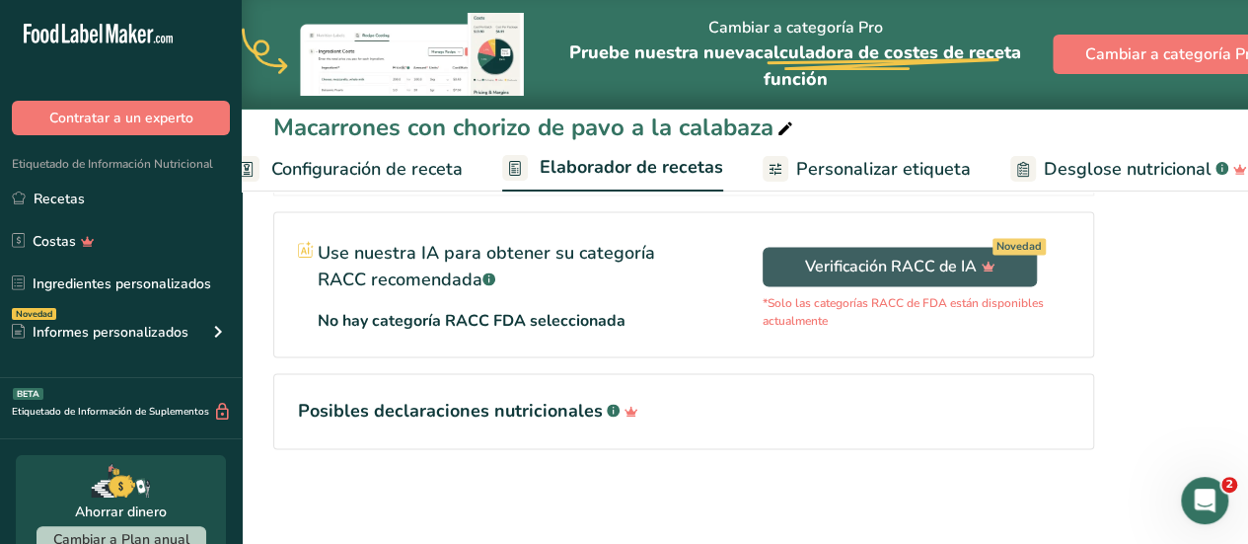
click at [1122, 165] on span "Desglose nutricional" at bounding box center [1128, 169] width 168 height 27
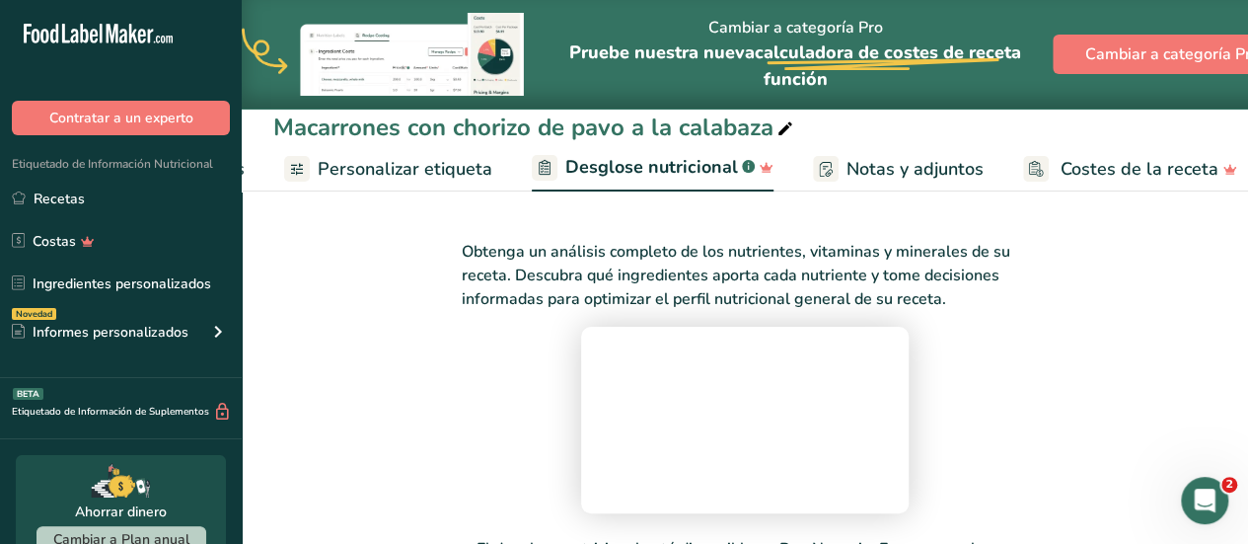
scroll to position [0, 527]
click at [613, 161] on span "Desglose nutricional" at bounding box center [642, 167] width 173 height 27
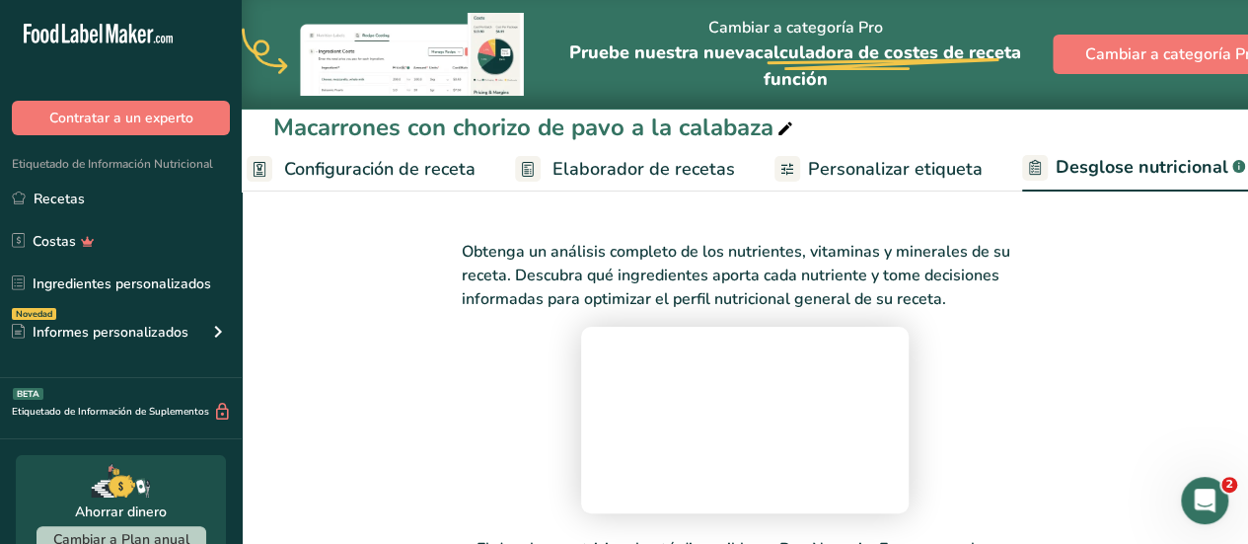
scroll to position [0, 0]
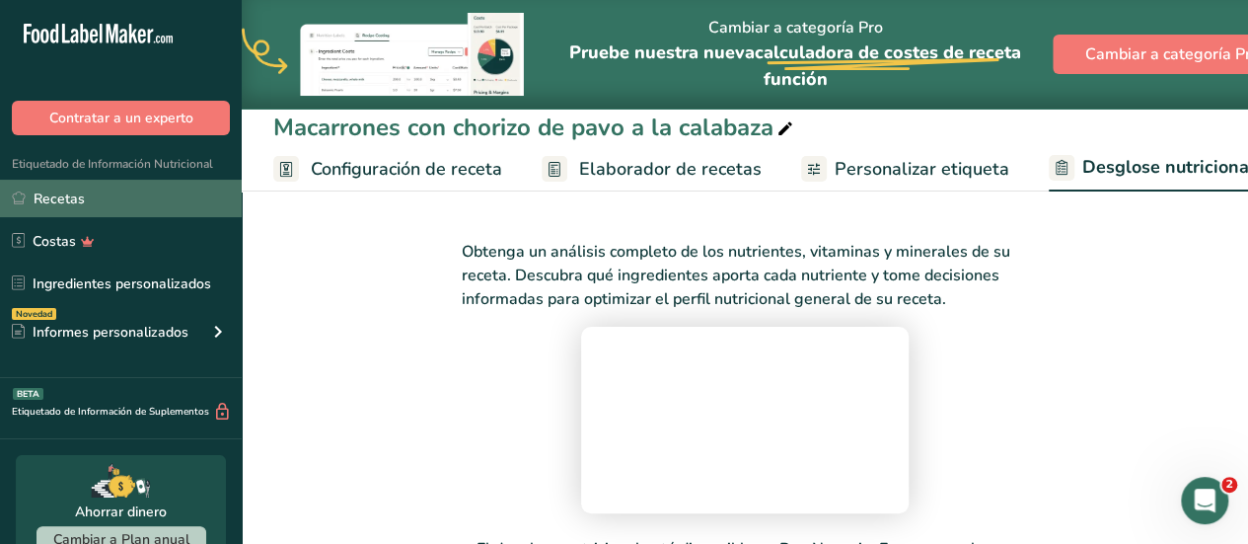
click at [138, 188] on link "Recetas" at bounding box center [121, 199] width 242 height 38
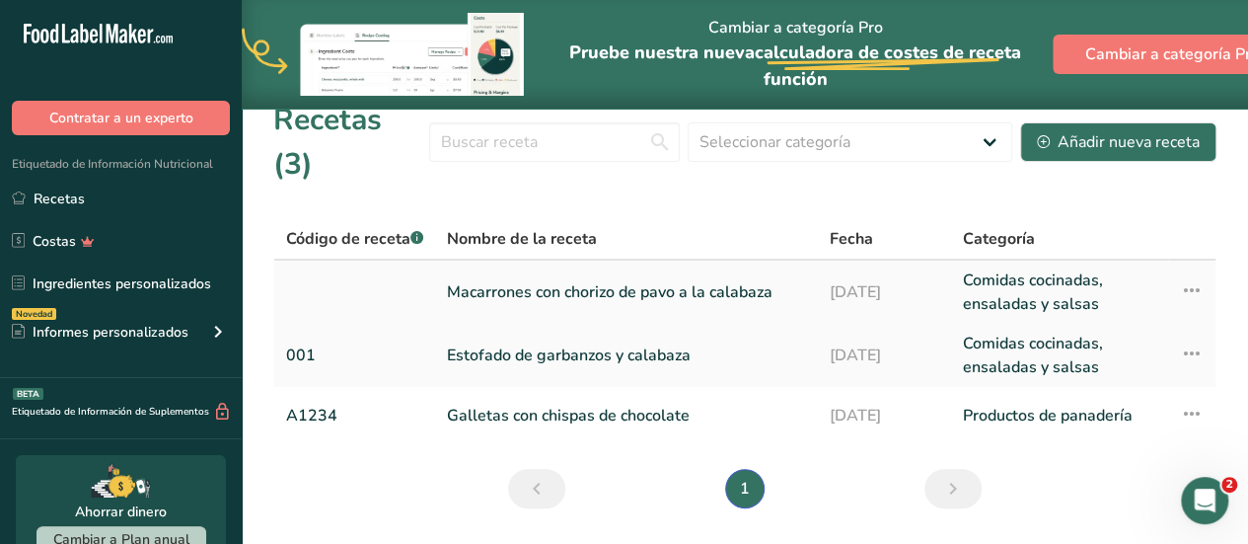
click at [489, 268] on link "Macarrones con chorizo de pavo a la calabaza" at bounding box center [626, 291] width 359 height 47
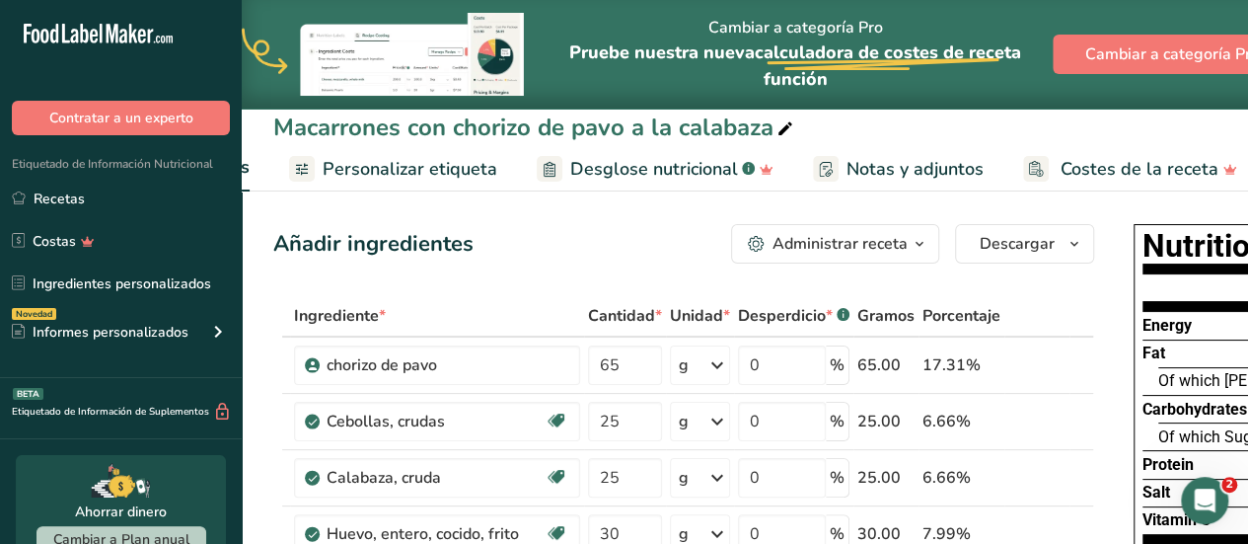
scroll to position [0, 527]
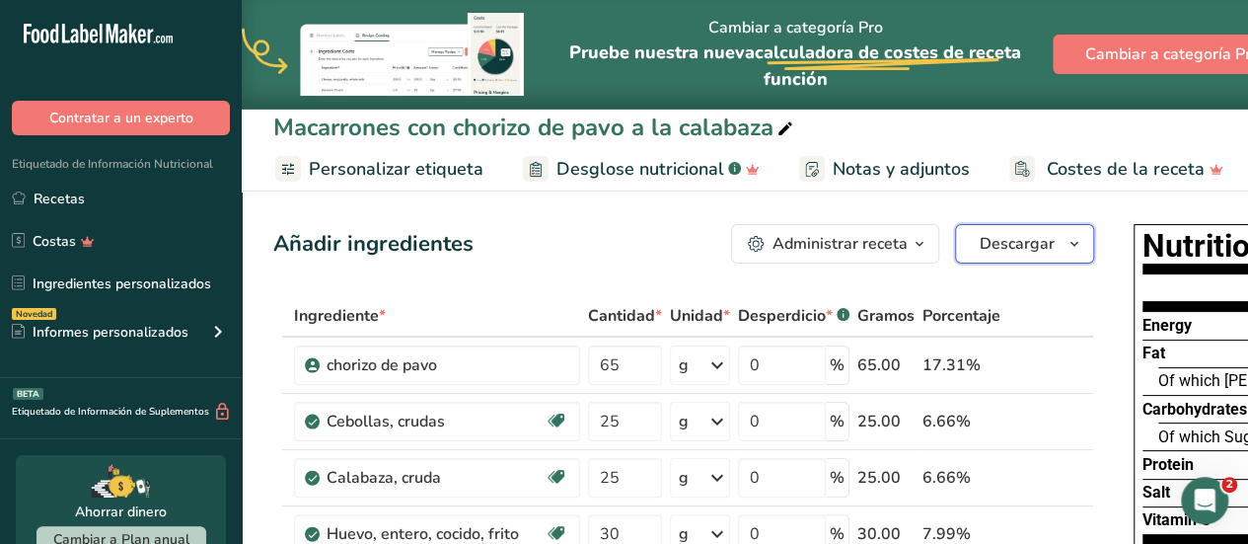
click at [1004, 240] on span "Descargar" at bounding box center [1017, 244] width 75 height 24
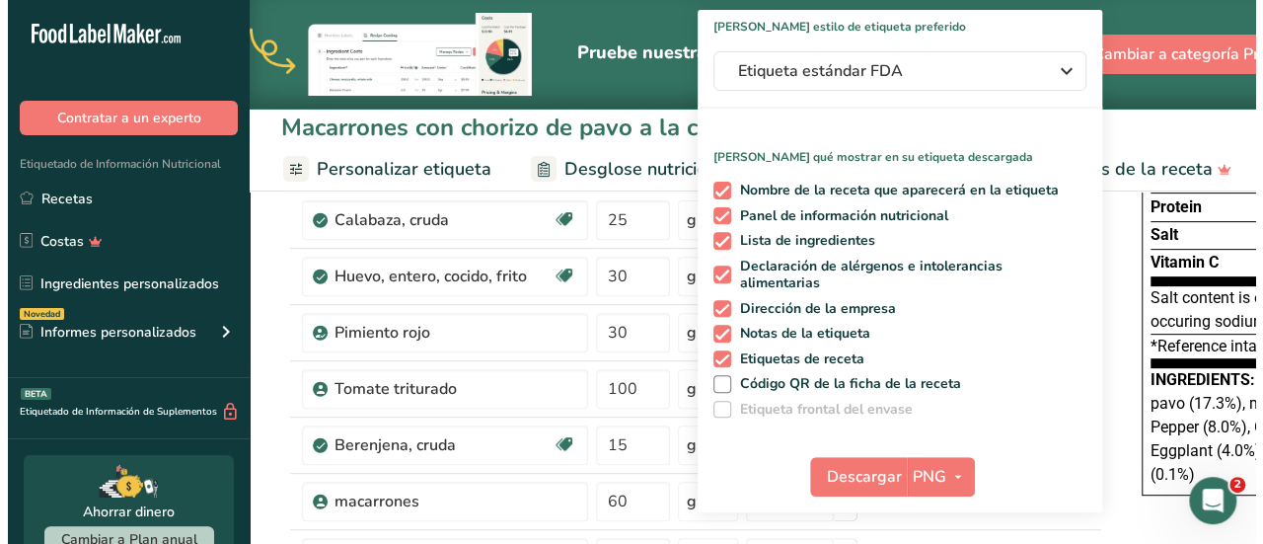
scroll to position [276, 0]
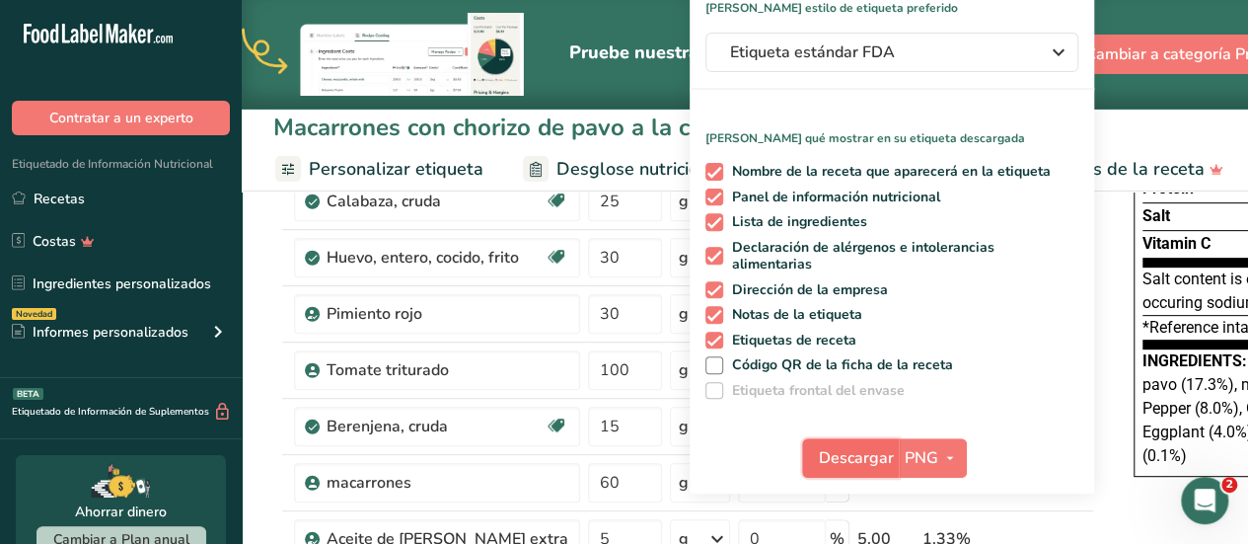
drag, startPoint x: 1253, startPoint y: 533, endPoint x: 847, endPoint y: 465, distance: 412.3
click at [847, 465] on span "Descargar" at bounding box center [856, 458] width 75 height 24
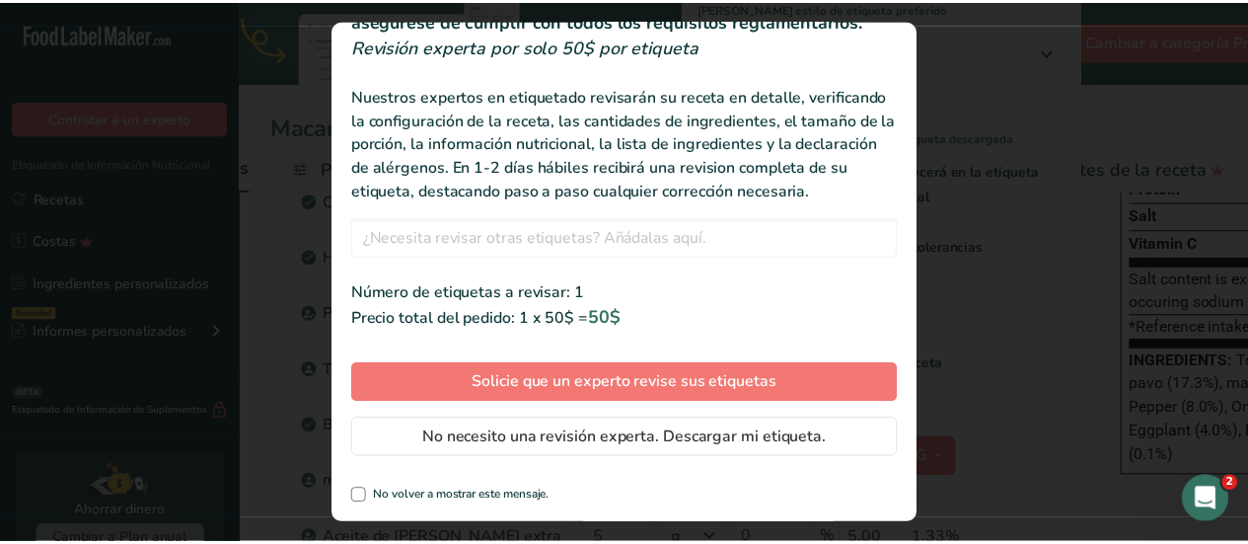
scroll to position [124, 0]
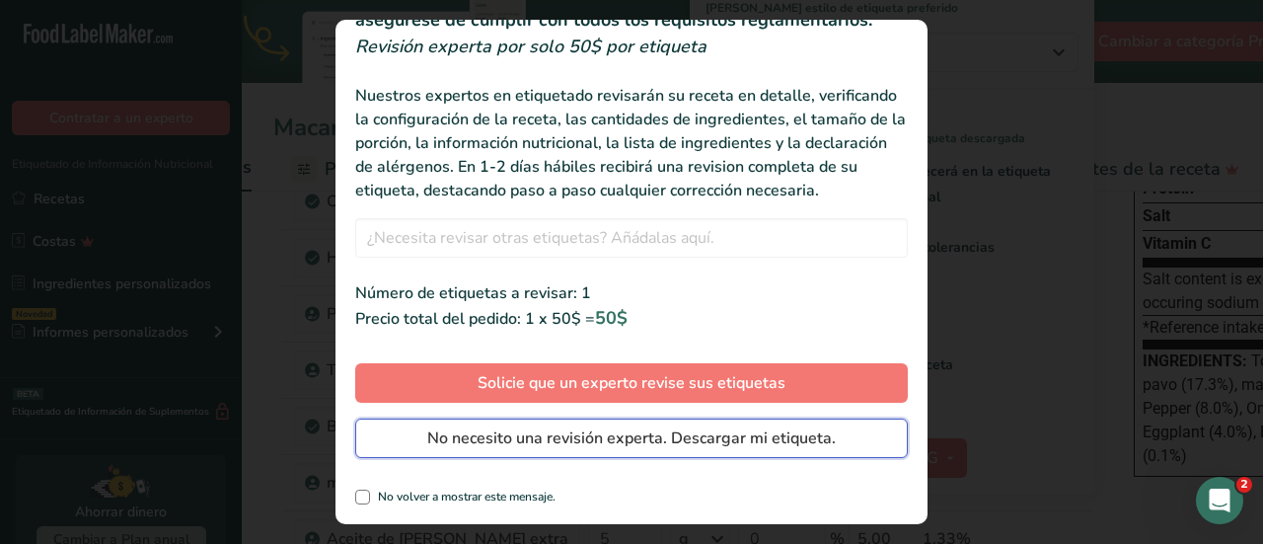
click at [683, 447] on span "No necesito una revisión experta. Descargar mi etiqueta." at bounding box center [631, 438] width 409 height 24
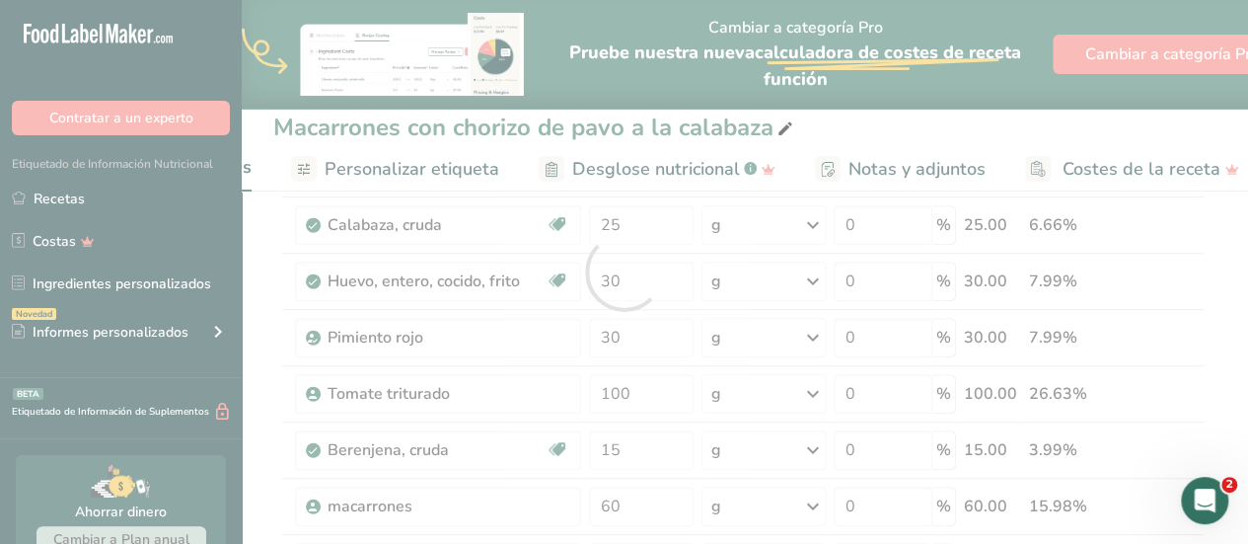
scroll to position [0, 0]
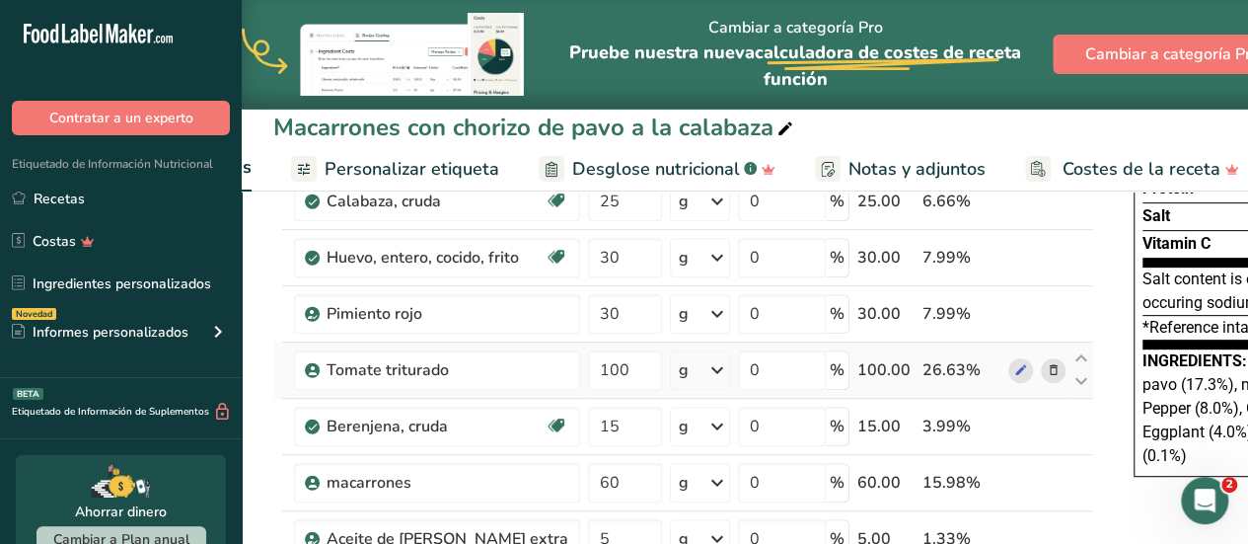
drag, startPoint x: 683, startPoint y: 447, endPoint x: 955, endPoint y: 372, distance: 282.5
click at [955, 372] on tbody "chorizo de pavo 65 g Unidades de peso g kg mg Ver más Unidades de volumen [GEOG…" at bounding box center [683, 439] width 819 height 756
drag, startPoint x: 1112, startPoint y: 425, endPoint x: 1094, endPoint y: 426, distance: 17.8
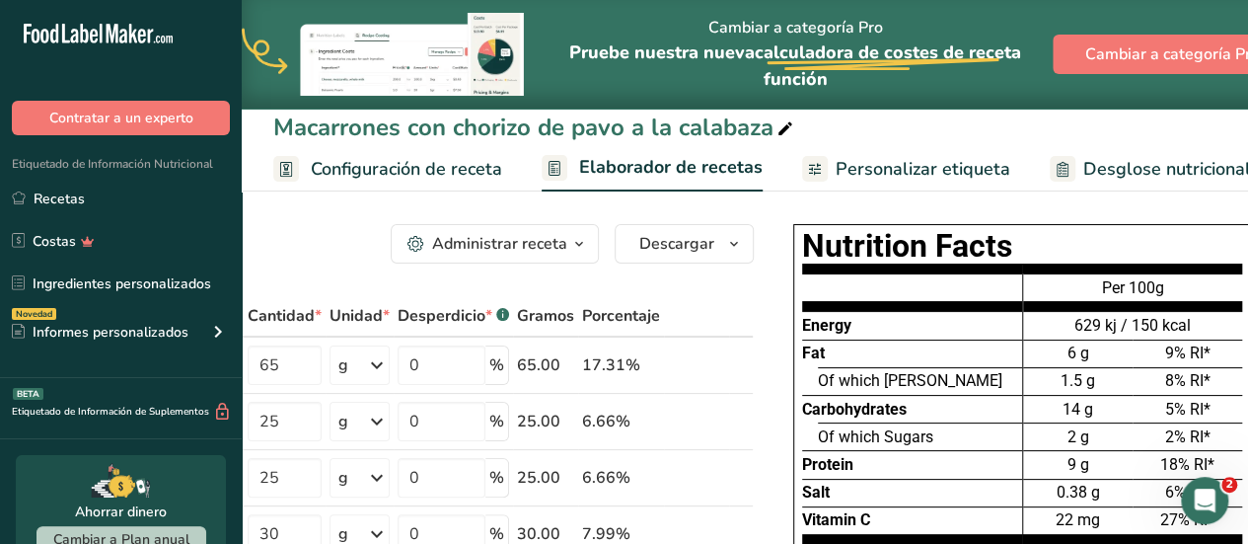
click at [368, 170] on span "Configuración de receta" at bounding box center [406, 169] width 191 height 27
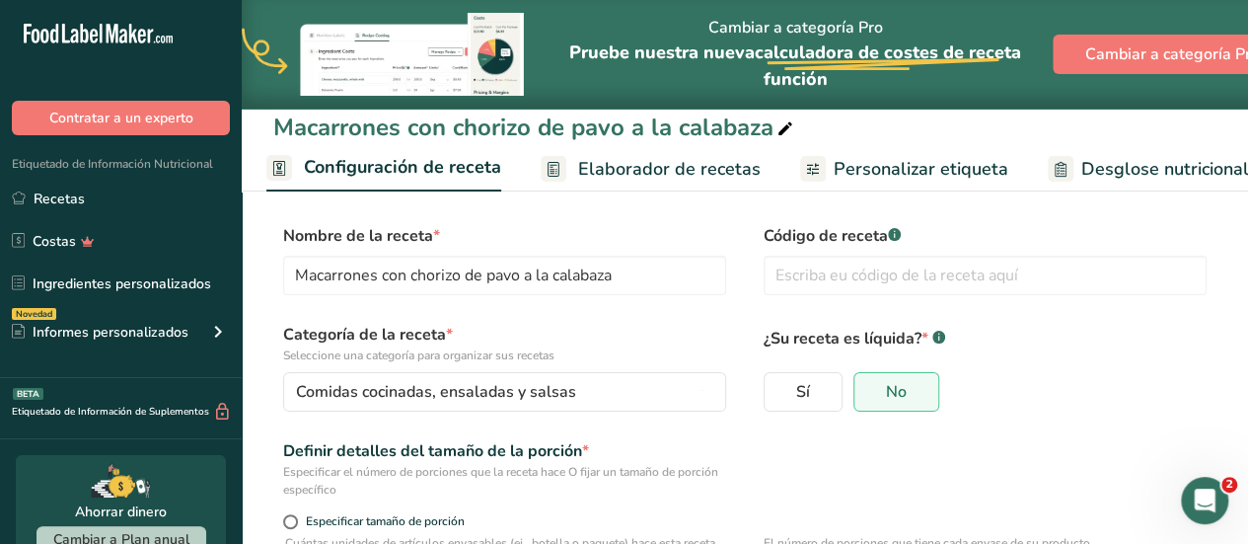
click at [604, 161] on span "Elaborador de recetas" at bounding box center [669, 169] width 183 height 27
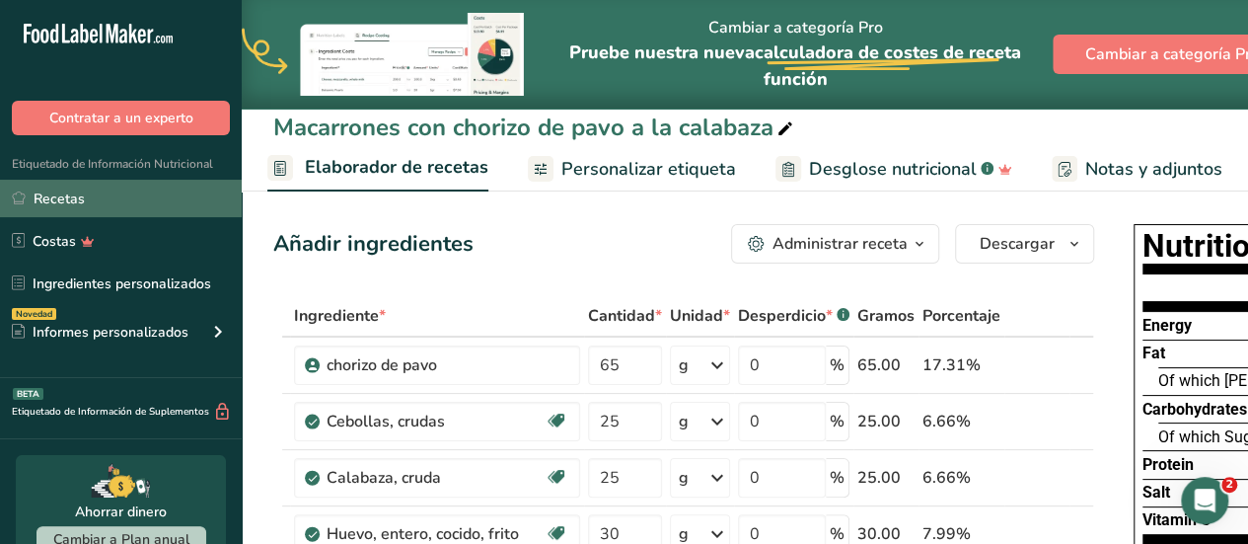
click at [131, 192] on link "Recetas" at bounding box center [121, 199] width 242 height 38
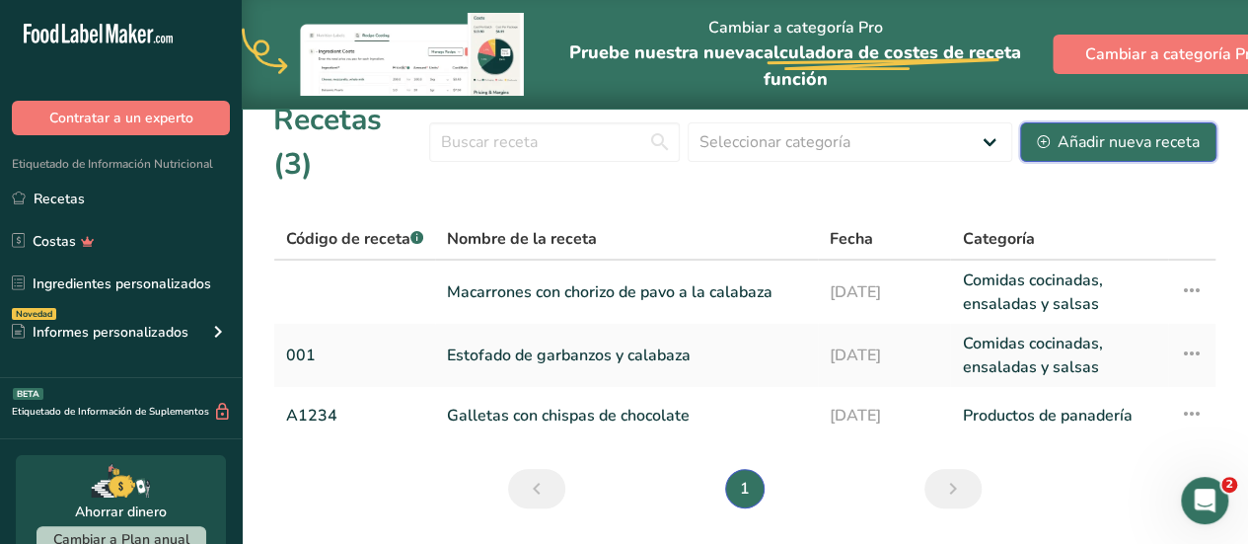
click at [1074, 130] on div "Añadir nueva receta" at bounding box center [1118, 142] width 163 height 24
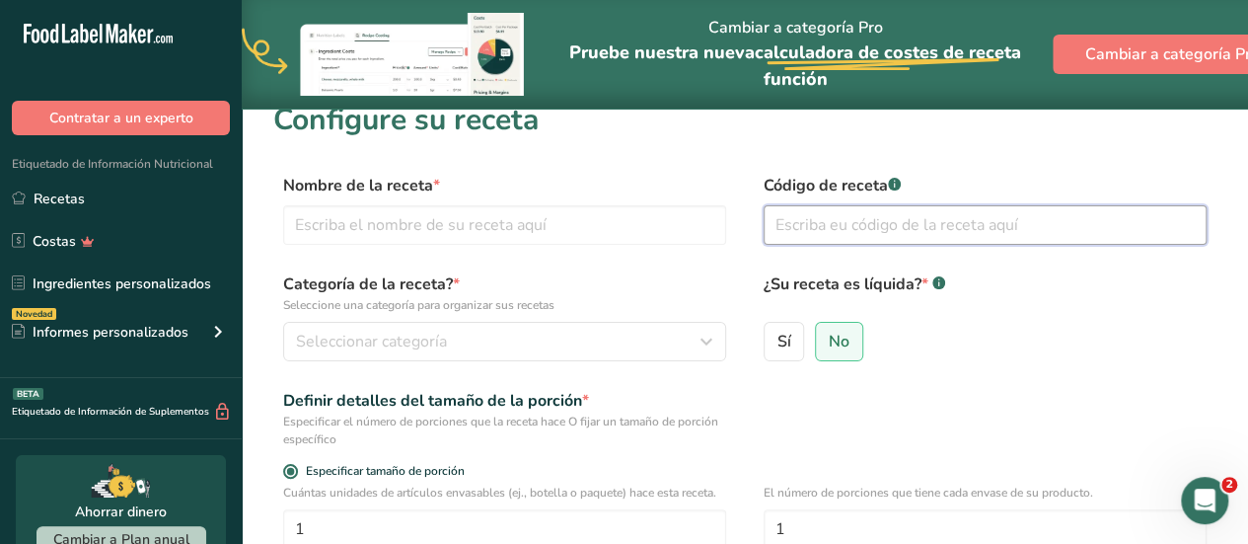
click at [809, 222] on input "text" at bounding box center [985, 224] width 443 height 39
type input "002"
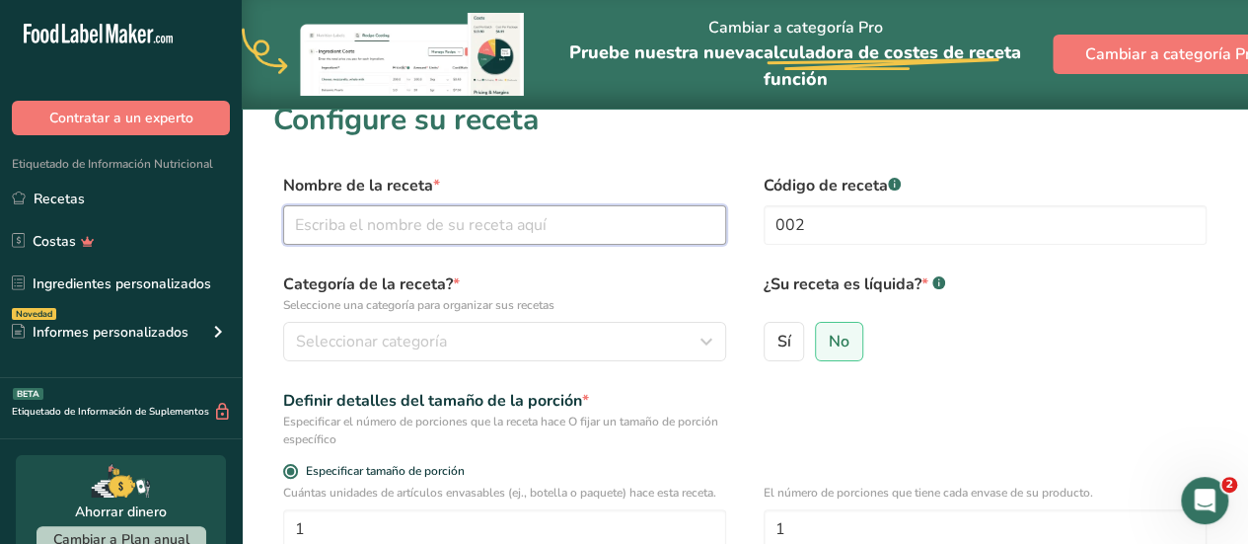
click at [604, 230] on input "text" at bounding box center [504, 224] width 443 height 39
type input "guiso de quinoa con solomillo a la [DEMOGRAPHIC_DATA][PERSON_NAME]"
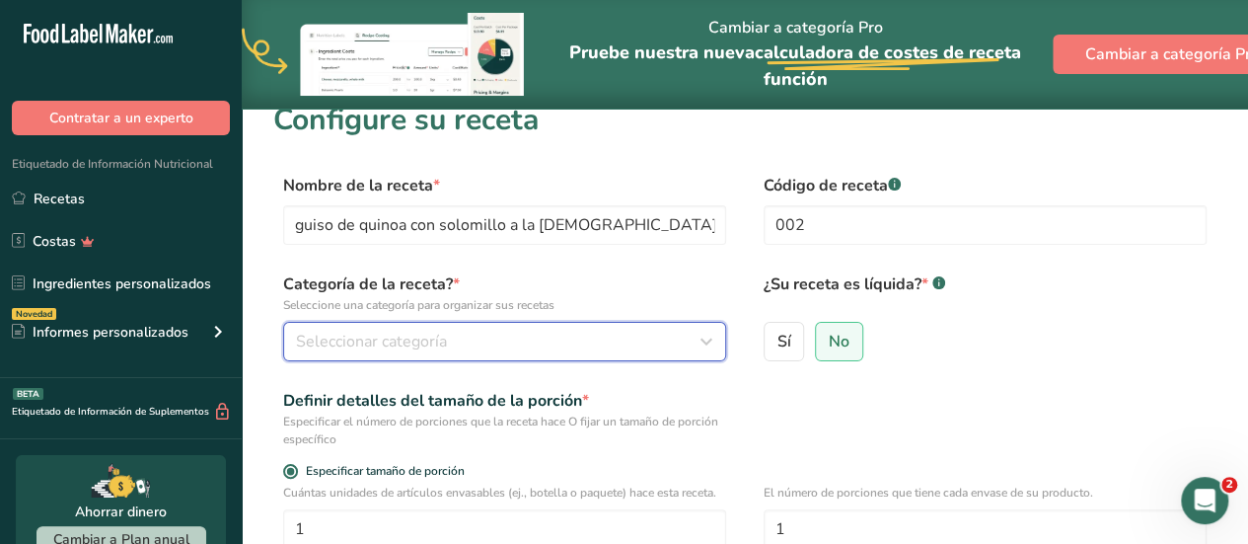
click at [713, 342] on icon "button" at bounding box center [707, 342] width 24 height 36
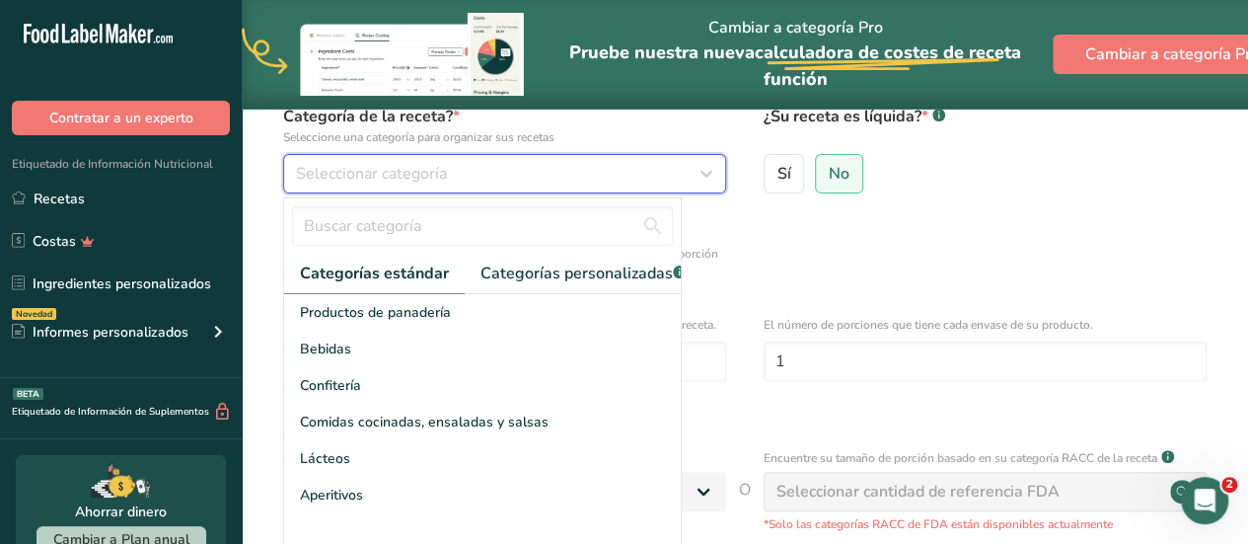
scroll to position [197, 0]
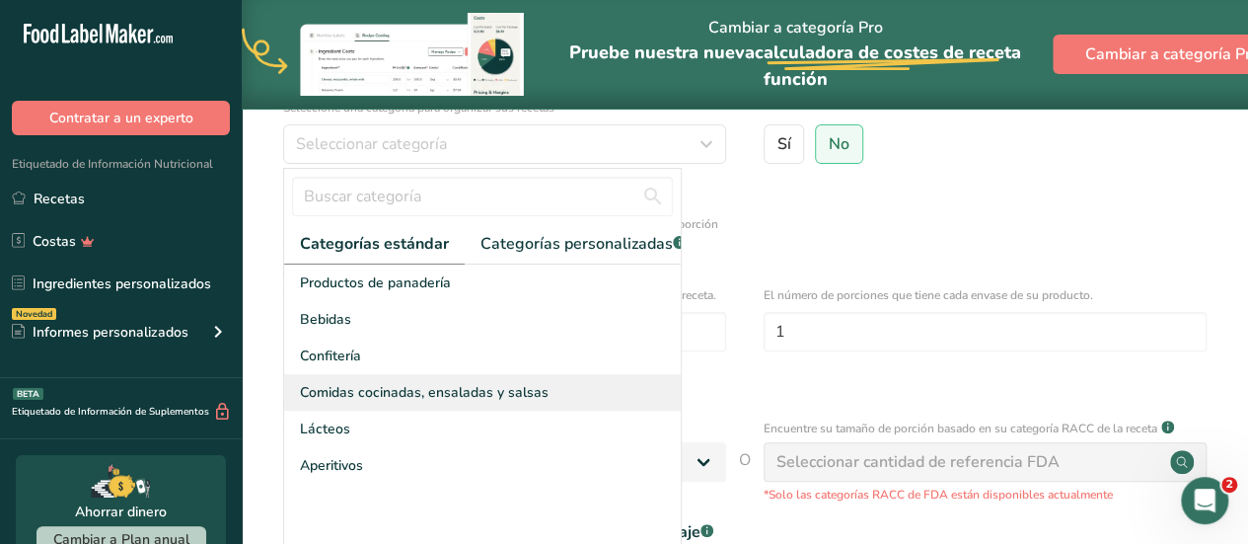
click at [579, 409] on div "Comidas cocinadas, ensaladas y salsas" at bounding box center [482, 392] width 397 height 37
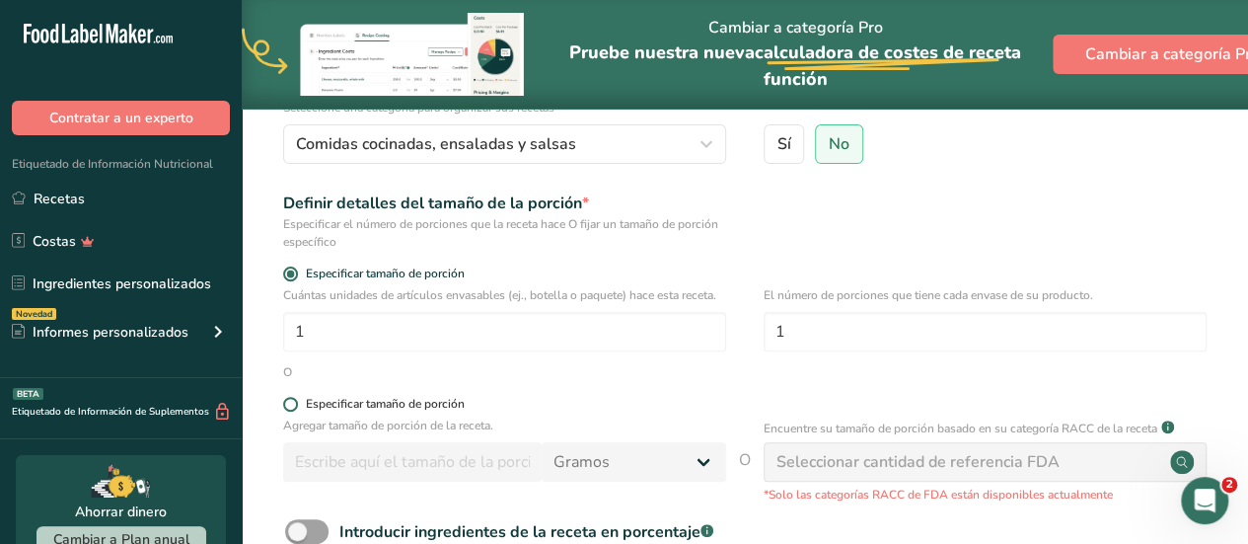
click at [296, 407] on span at bounding box center [290, 404] width 15 height 15
click at [296, 407] on input "Especificar tamaño de porción" at bounding box center [289, 404] width 13 height 13
radio input "true"
radio input "false"
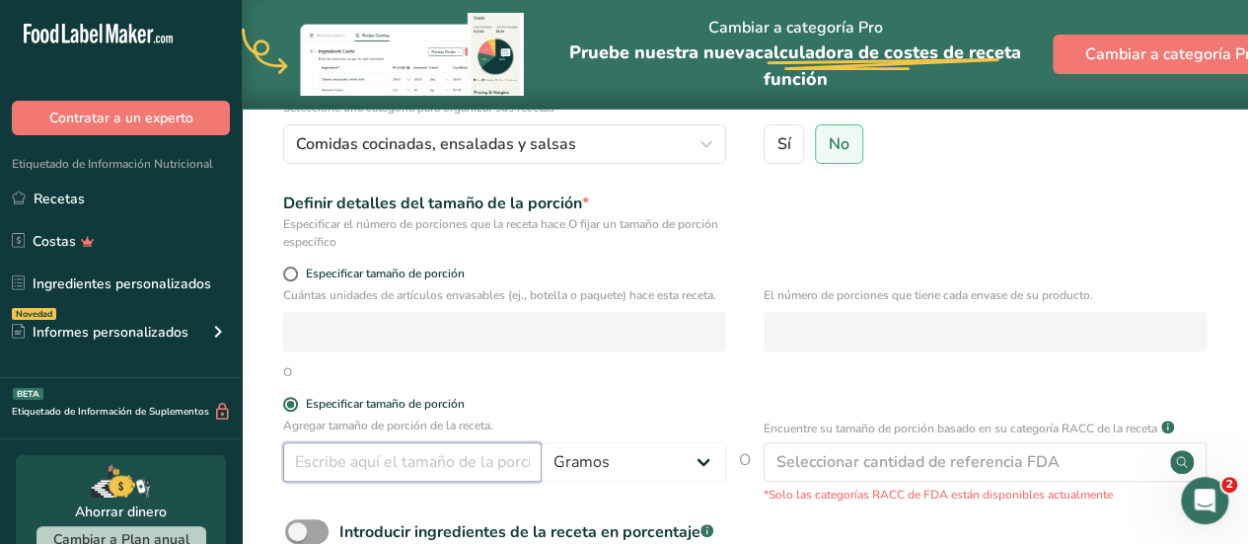
click at [381, 455] on input "number" at bounding box center [412, 461] width 259 height 39
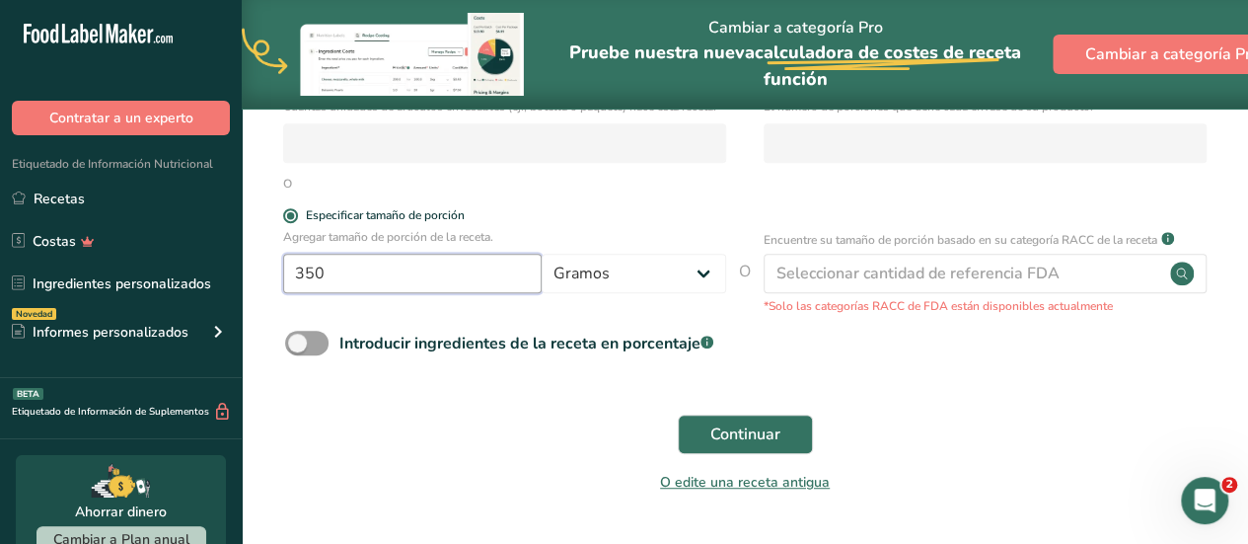
scroll to position [395, 0]
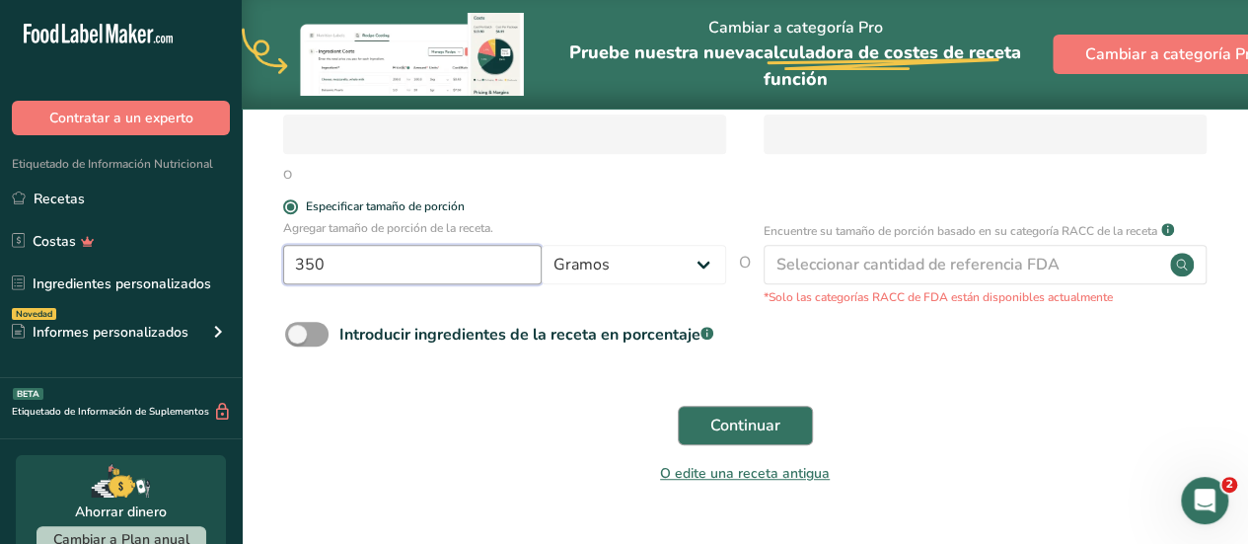
type input "350"
click at [724, 423] on span "Continuar" at bounding box center [746, 425] width 70 height 24
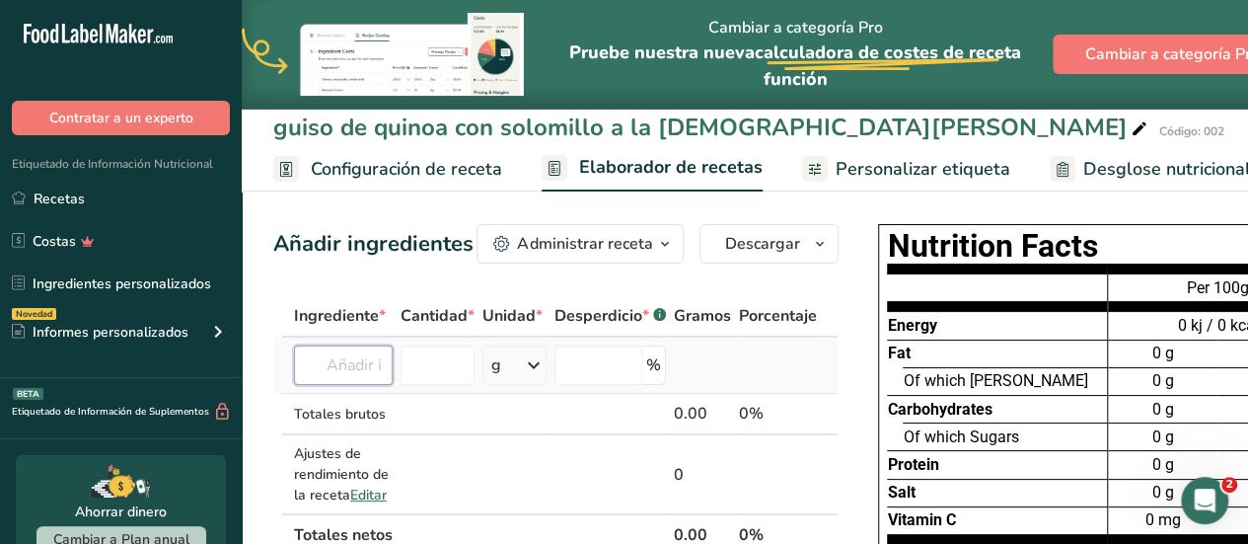
click at [351, 368] on input "text" at bounding box center [343, 364] width 99 height 39
click at [446, 369] on input "number" at bounding box center [438, 364] width 74 height 39
click at [361, 369] on input "text" at bounding box center [343, 364] width 99 height 39
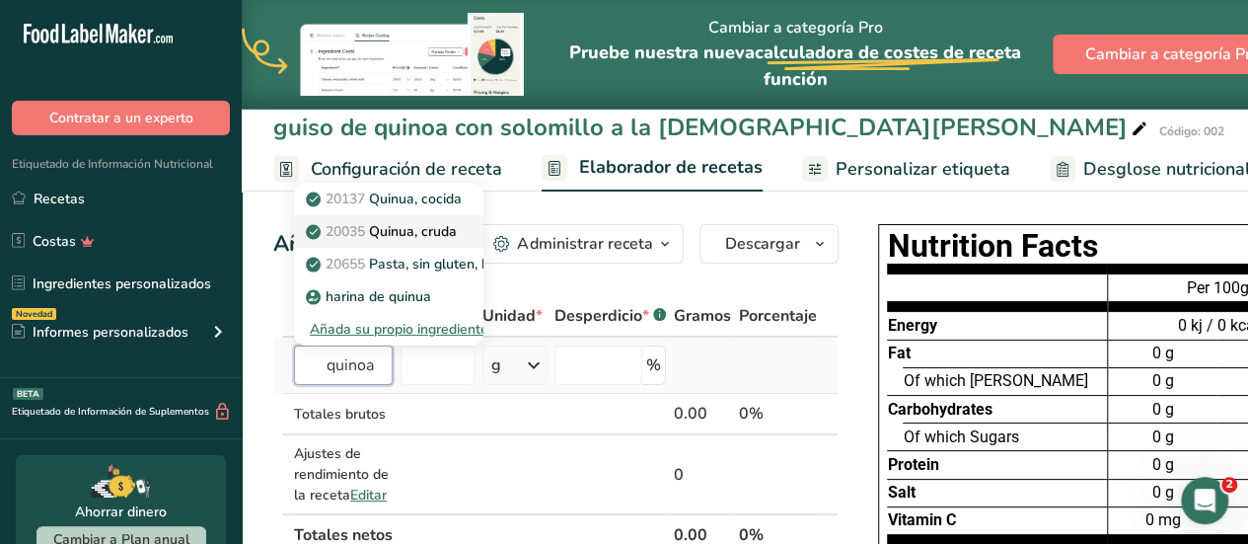
type input "quinoa"
click at [407, 239] on p "20035 Quinua, cruda" at bounding box center [383, 231] width 147 height 21
type input "Quinoa, uncooked"
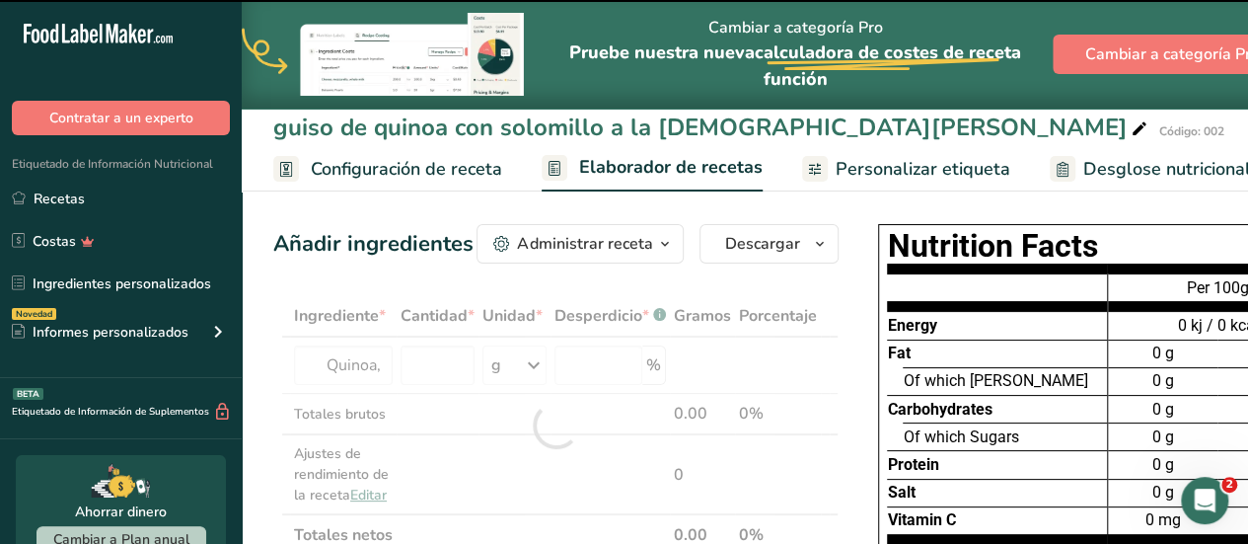
type input "0"
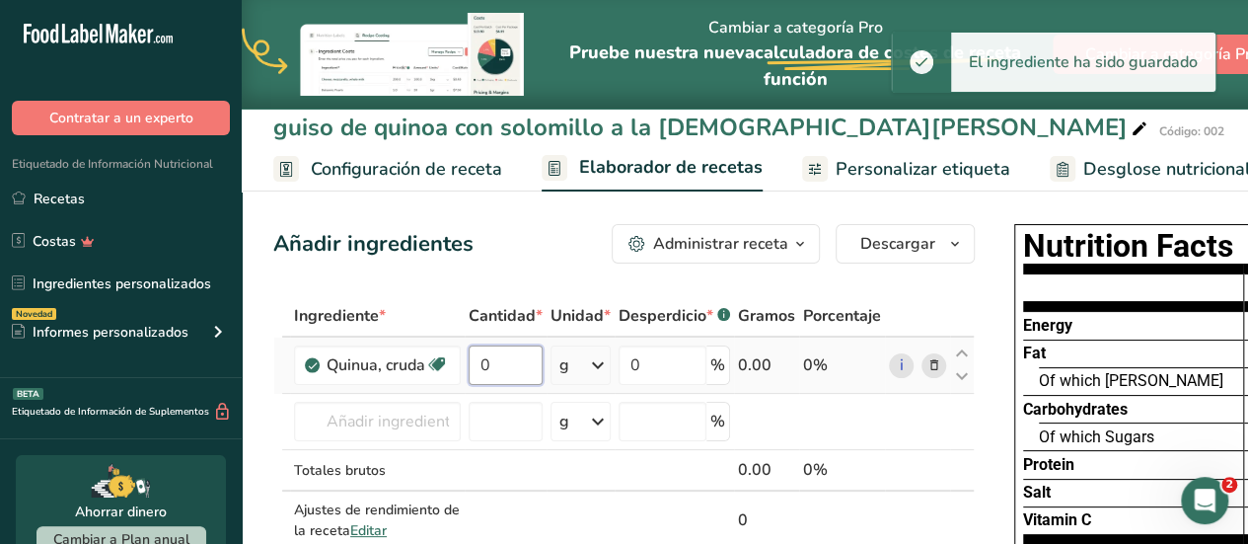
click at [484, 360] on input "0" at bounding box center [506, 364] width 74 height 39
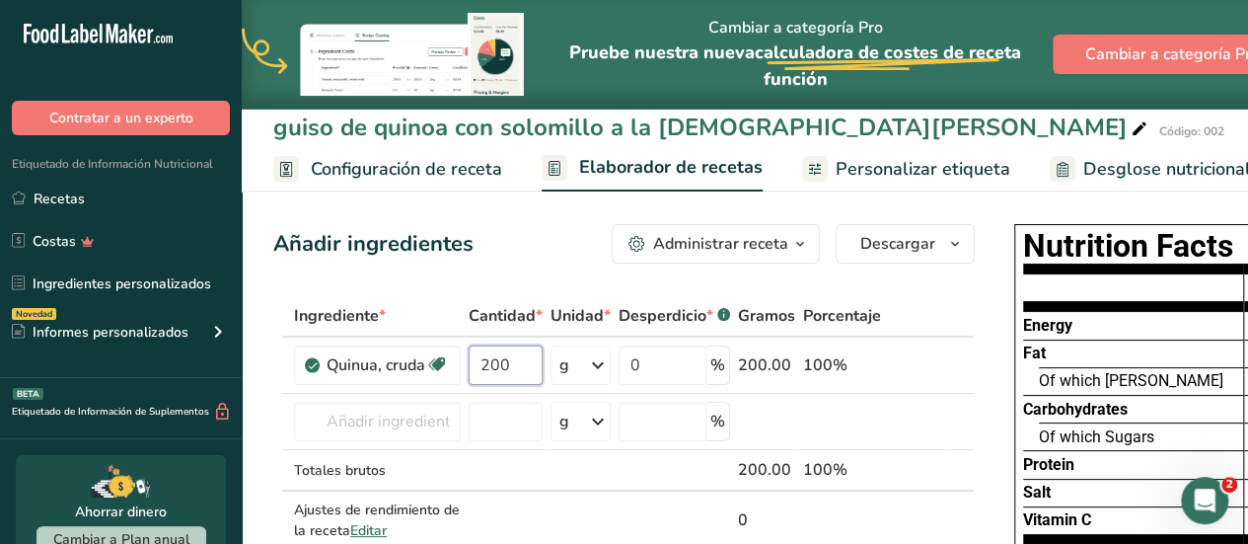
type input "200"
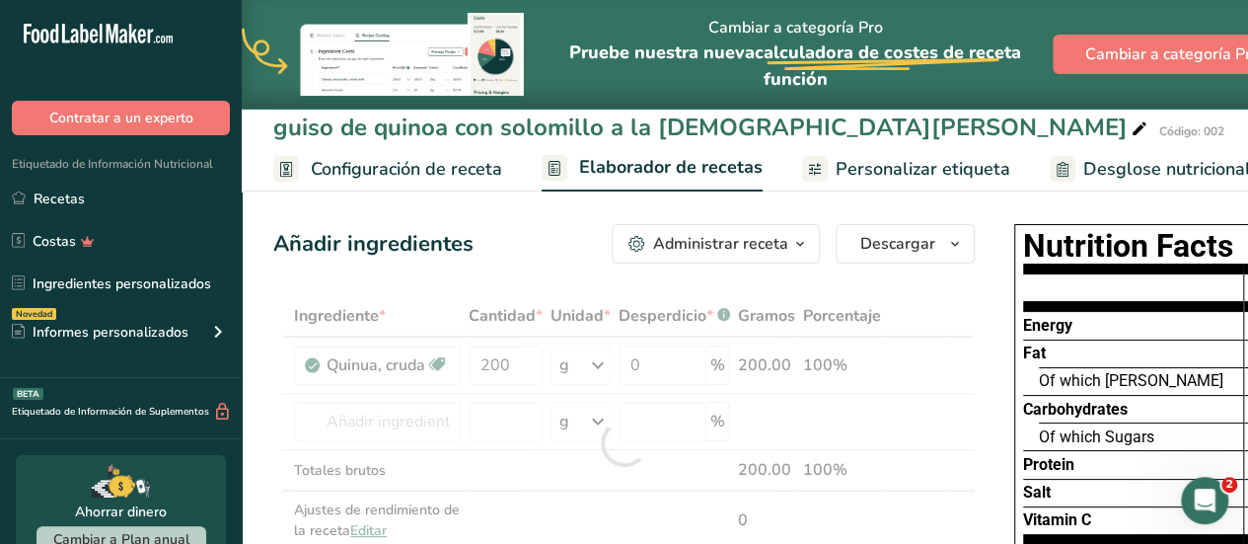
click at [359, 173] on span "Configuración de receta" at bounding box center [406, 169] width 191 height 27
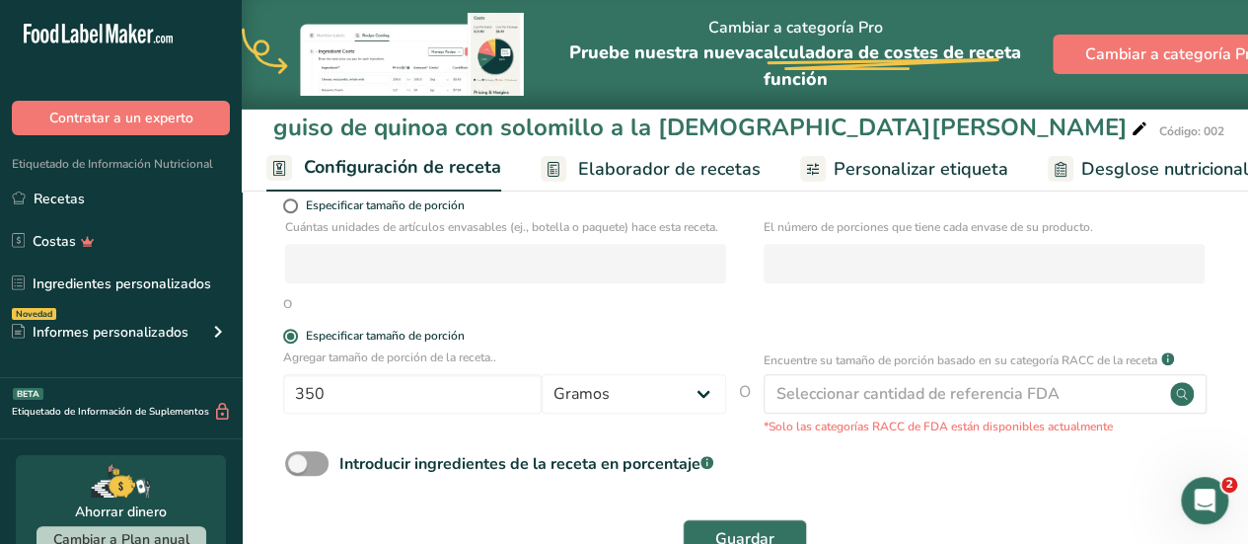
scroll to position [355, 0]
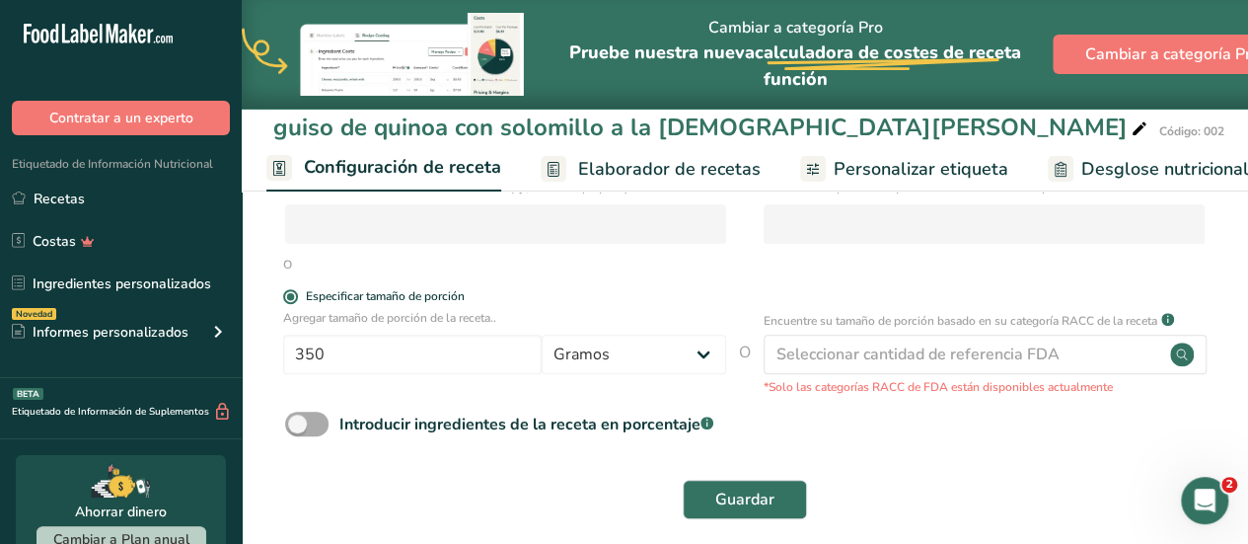
drag, startPoint x: 299, startPoint y: 441, endPoint x: 329, endPoint y: 441, distance: 29.6
click at [329, 436] on label "Introducir ingredientes de la receta en porcentaje .a-a{fill:#347362;}.b-a{fill…" at bounding box center [499, 424] width 428 height 25
click at [298, 430] on input "Introducir ingredientes de la receta en porcentaje .a-a{fill:#347362;}.b-a{fill…" at bounding box center [291, 423] width 13 height 13
checkbox input "true"
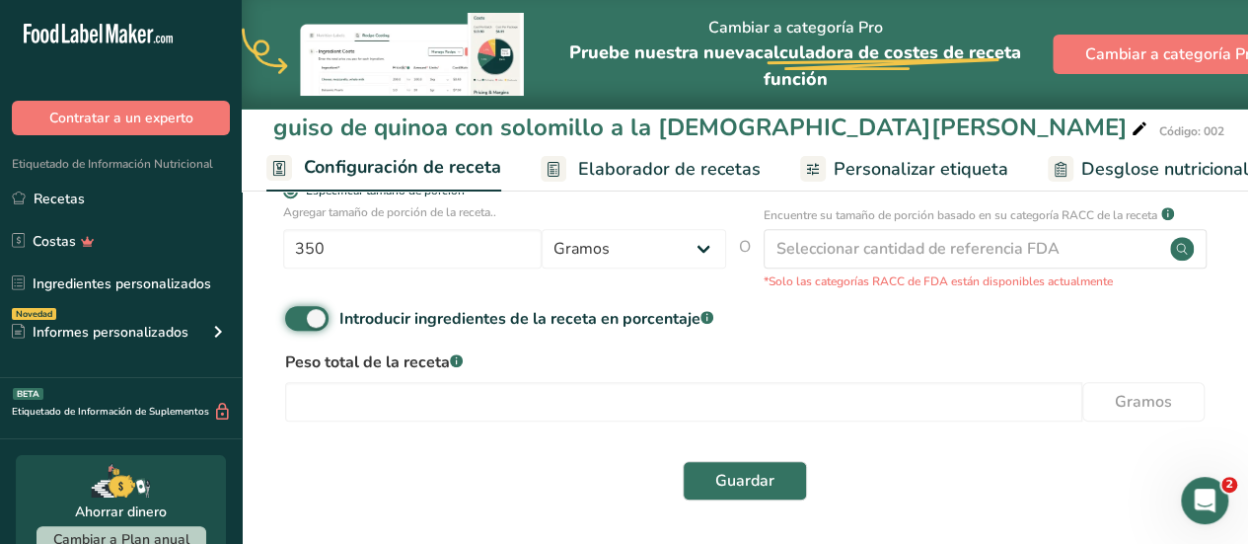
scroll to position [478, 0]
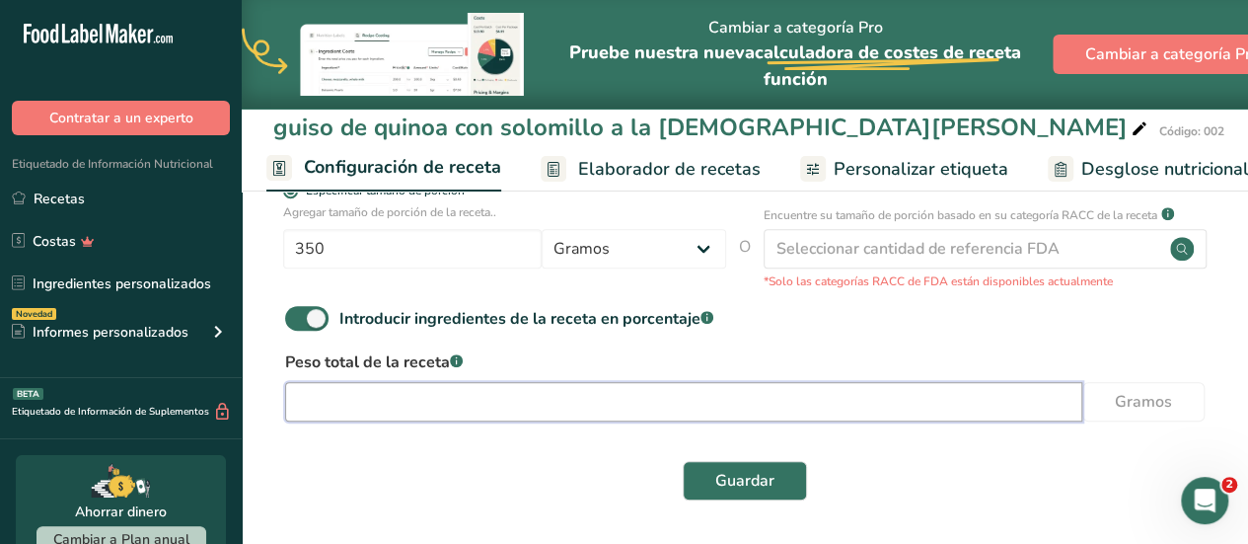
click at [651, 405] on input "number" at bounding box center [683, 401] width 797 height 39
type input "350"
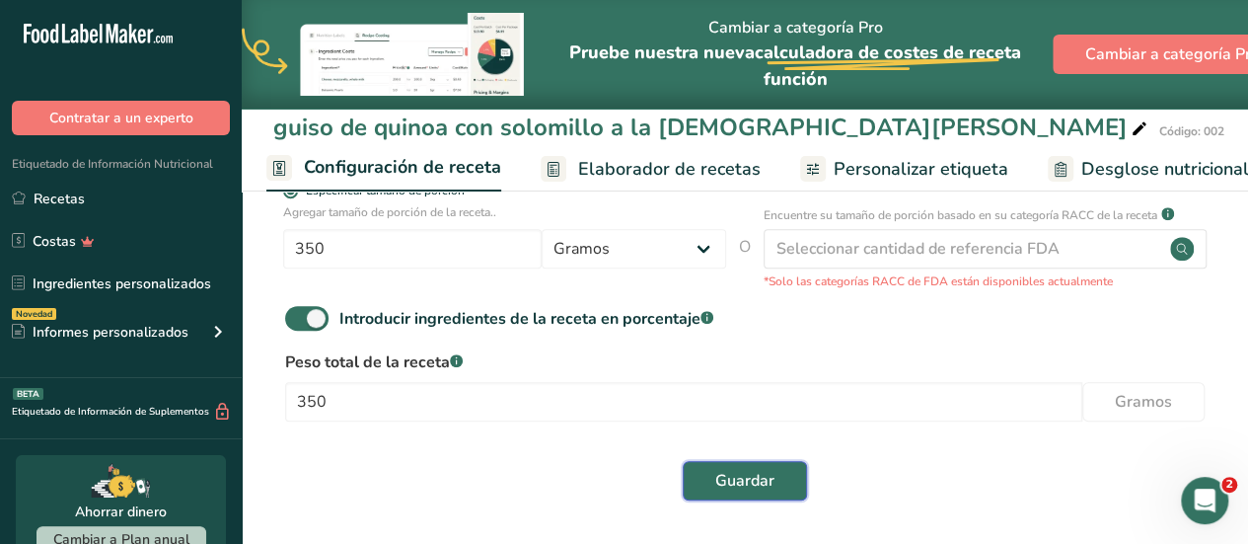
click at [747, 482] on span "Guardar" at bounding box center [744, 481] width 59 height 24
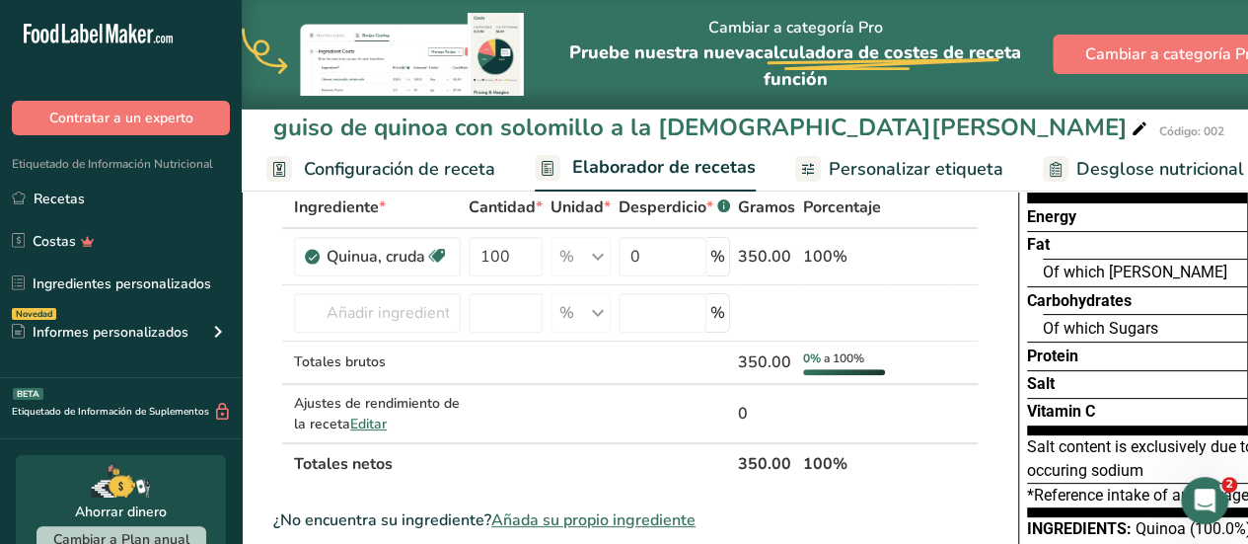
scroll to position [89, 0]
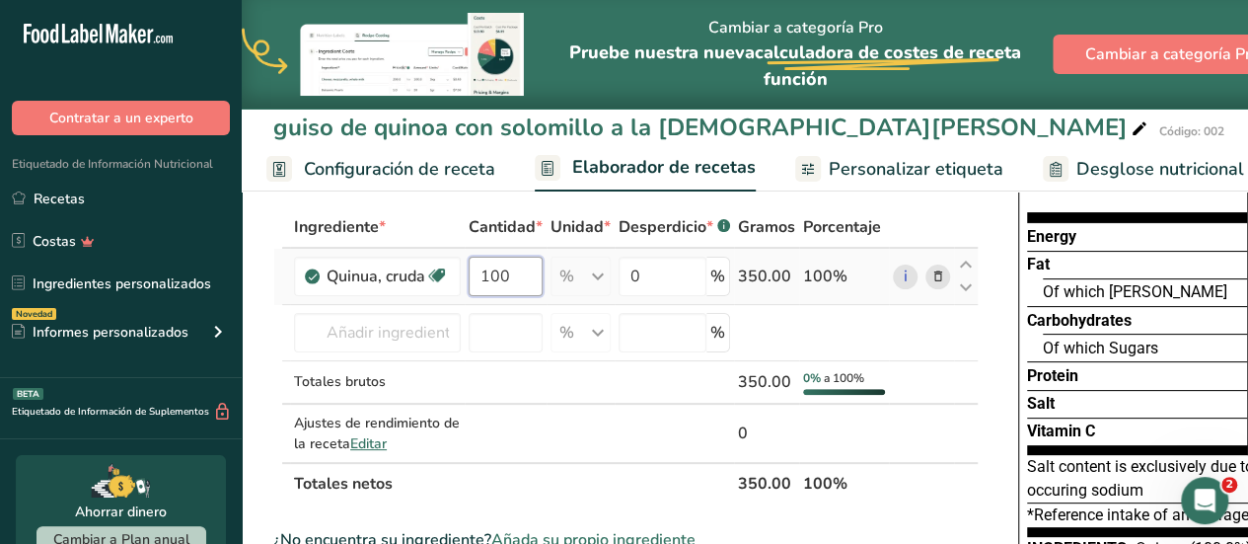
click at [515, 281] on input "100" at bounding box center [506, 276] width 74 height 39
click at [576, 229] on div "Ingrediente * Cantidad * Unidad * Desperdicio * .a-a{fill:#347362;}.b-a{fill:#f…" at bounding box center [626, 355] width 706 height 298
click at [600, 277] on div "% Porciones 1 cup Unidades de peso g kg mg Ver más Unidades de volumen [GEOGRAP…" at bounding box center [581, 276] width 60 height 39
click at [512, 279] on input "100" at bounding box center [506, 276] width 74 height 39
type input "1"
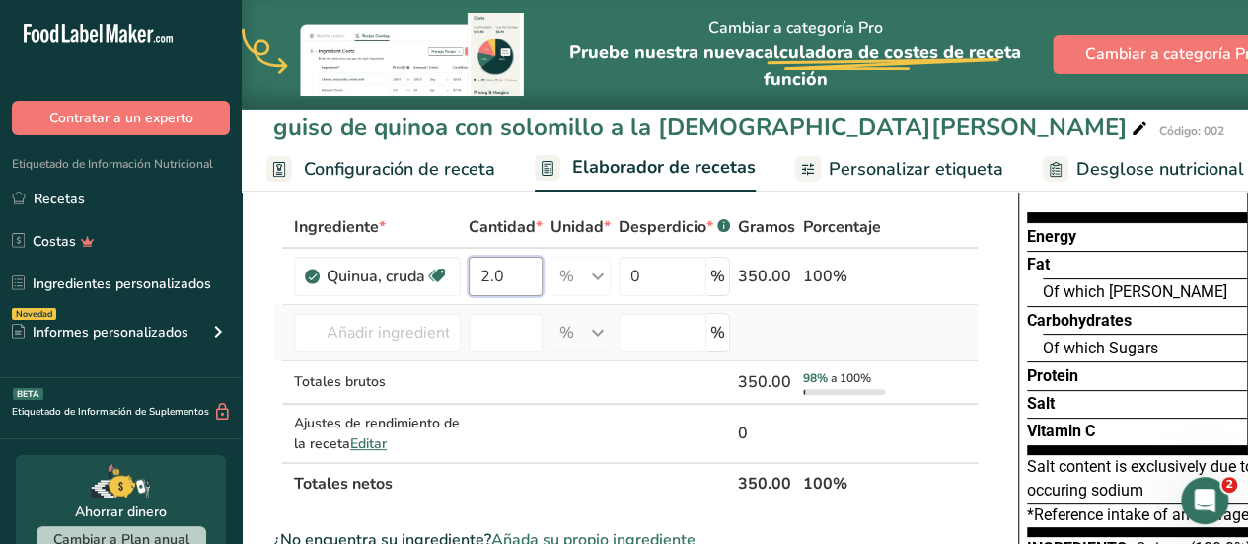
type input "2.0"
click at [753, 319] on div "Ingrediente * Cantidad * Unidad * Desperdicio * .a-a{fill:#347362;}.b-a{fill:#f…" at bounding box center [626, 355] width 706 height 298
click at [447, 168] on span "Configuración de receta" at bounding box center [399, 169] width 191 height 27
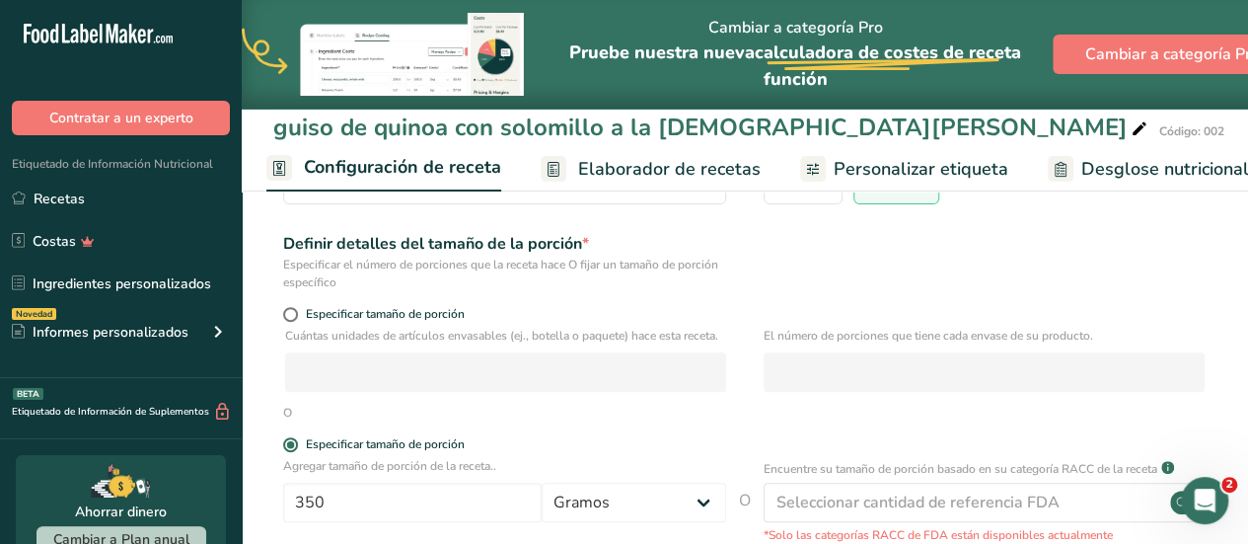
scroll to position [247, 0]
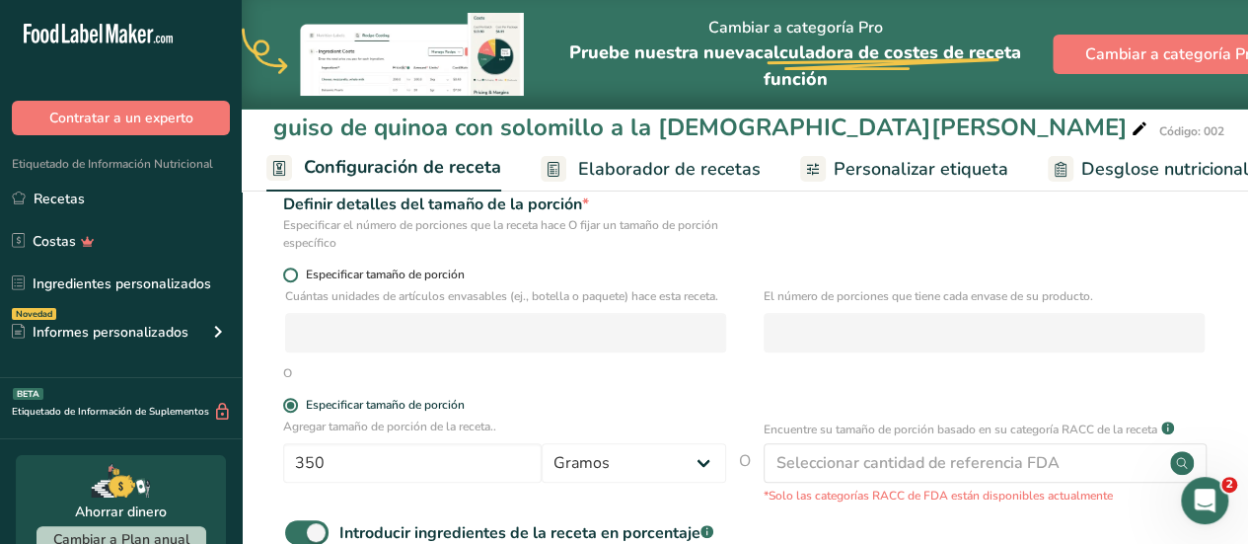
click at [292, 275] on span at bounding box center [290, 274] width 15 height 15
click at [292, 275] on input "Especificar tamaño de porción" at bounding box center [289, 274] width 13 height 13
radio input "true"
radio input "false"
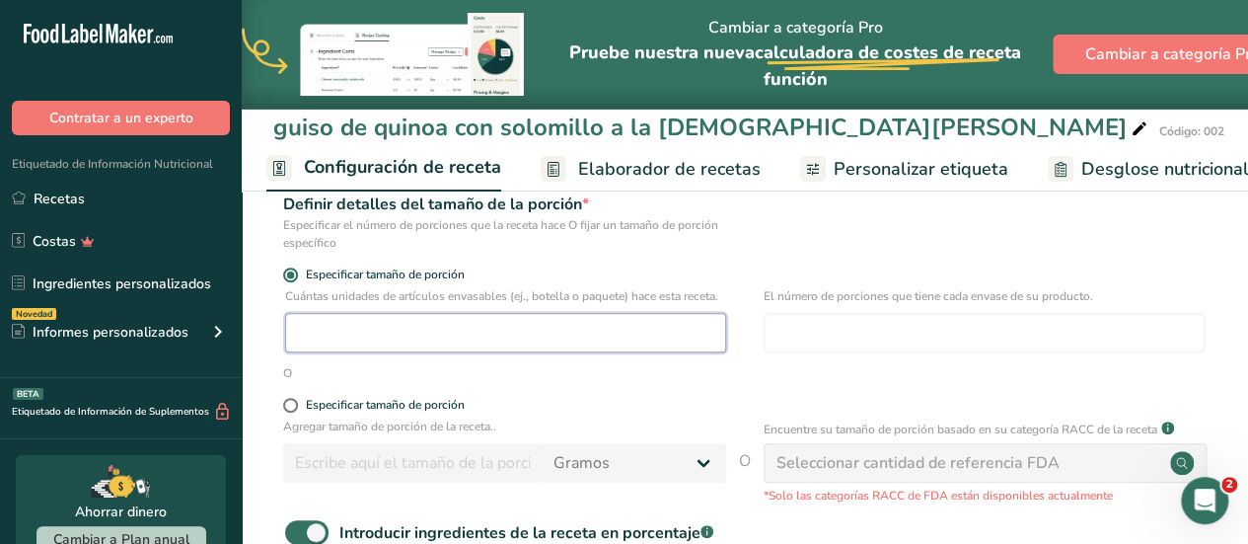
click at [325, 345] on input "number" at bounding box center [505, 332] width 441 height 39
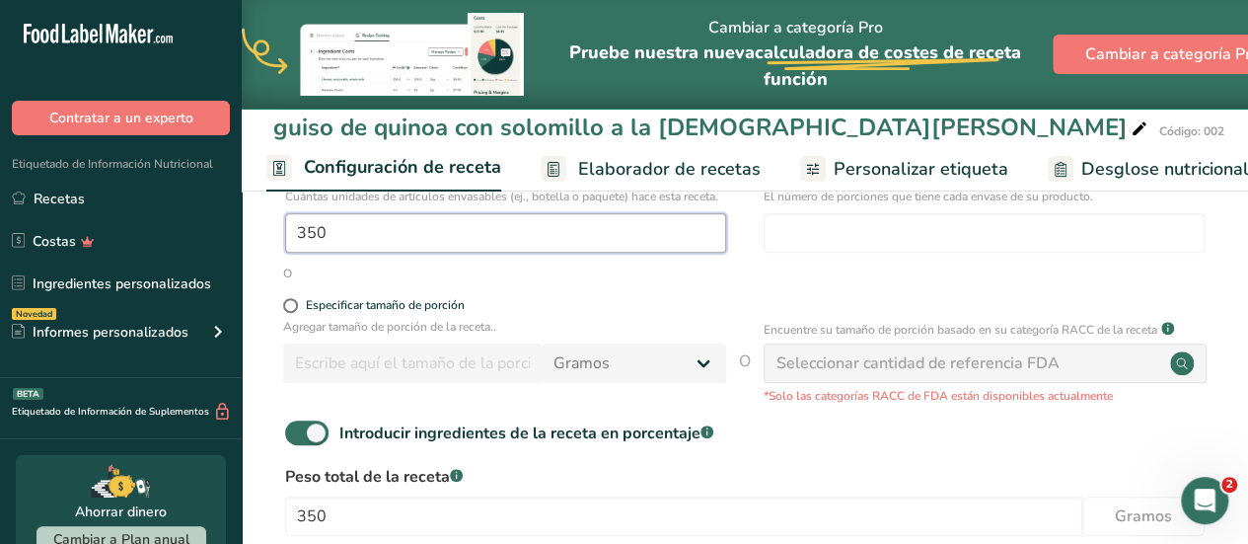
scroll to position [365, 0]
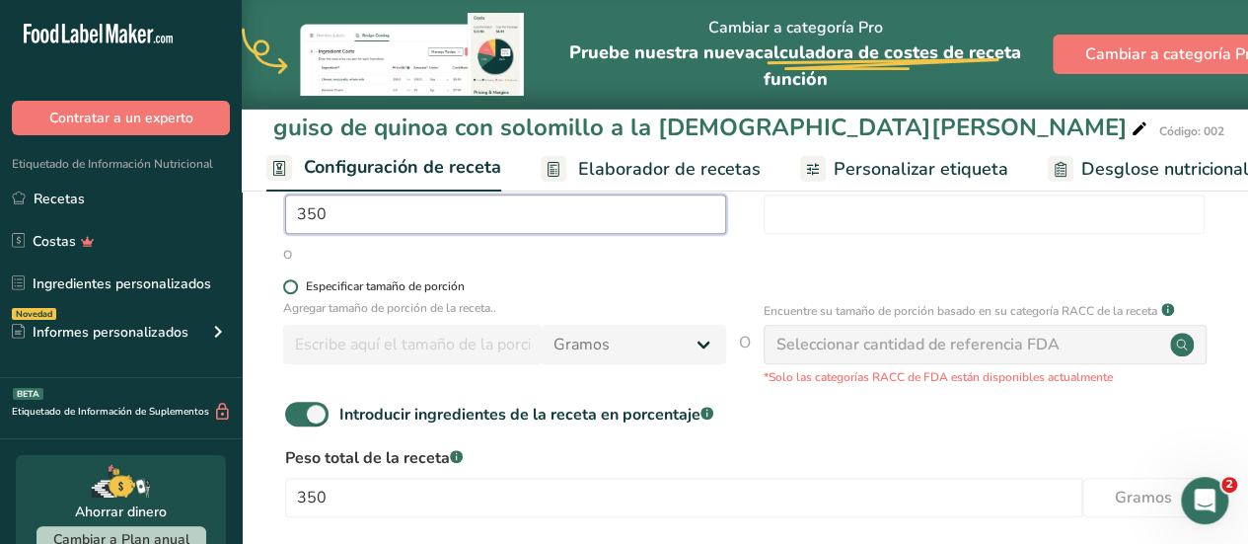
type input "350"
click at [288, 294] on span at bounding box center [290, 286] width 15 height 15
click at [288, 293] on input "Especificar tamaño de porción" at bounding box center [289, 286] width 13 height 13
radio input "true"
radio input "false"
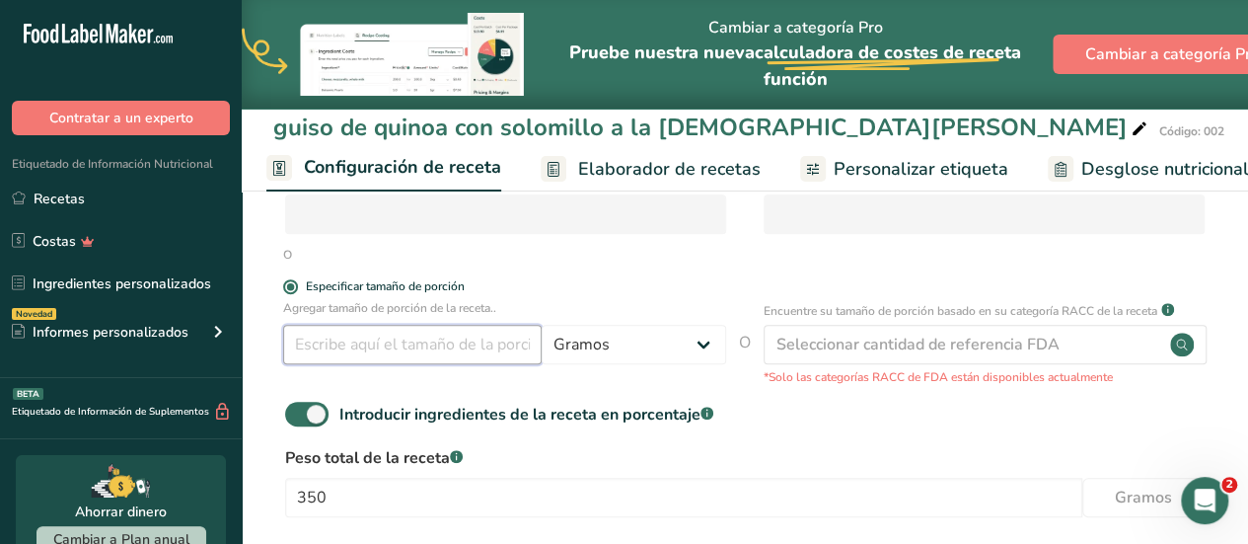
click at [343, 364] on input "number" at bounding box center [412, 344] width 259 height 39
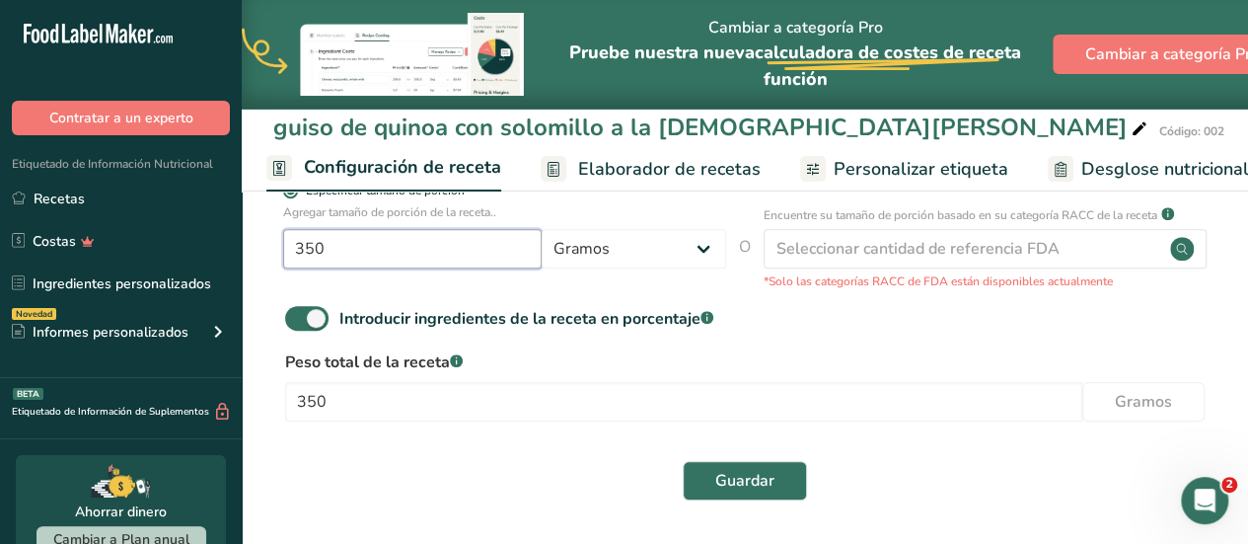
scroll to position [478, 0]
type input "350"
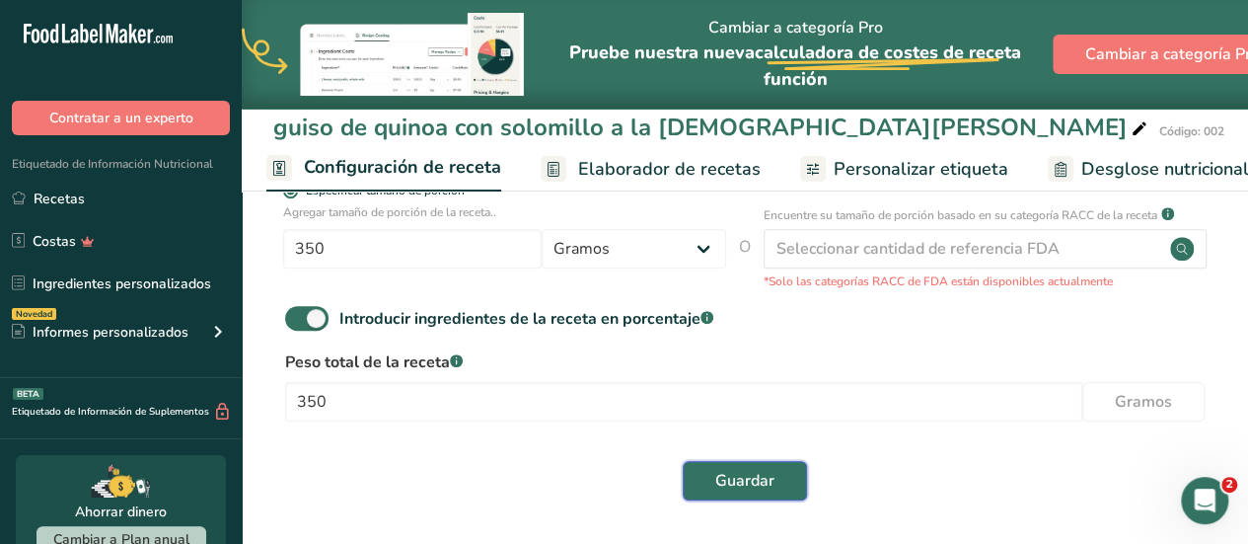
click at [764, 477] on span "Guardar" at bounding box center [744, 481] width 59 height 24
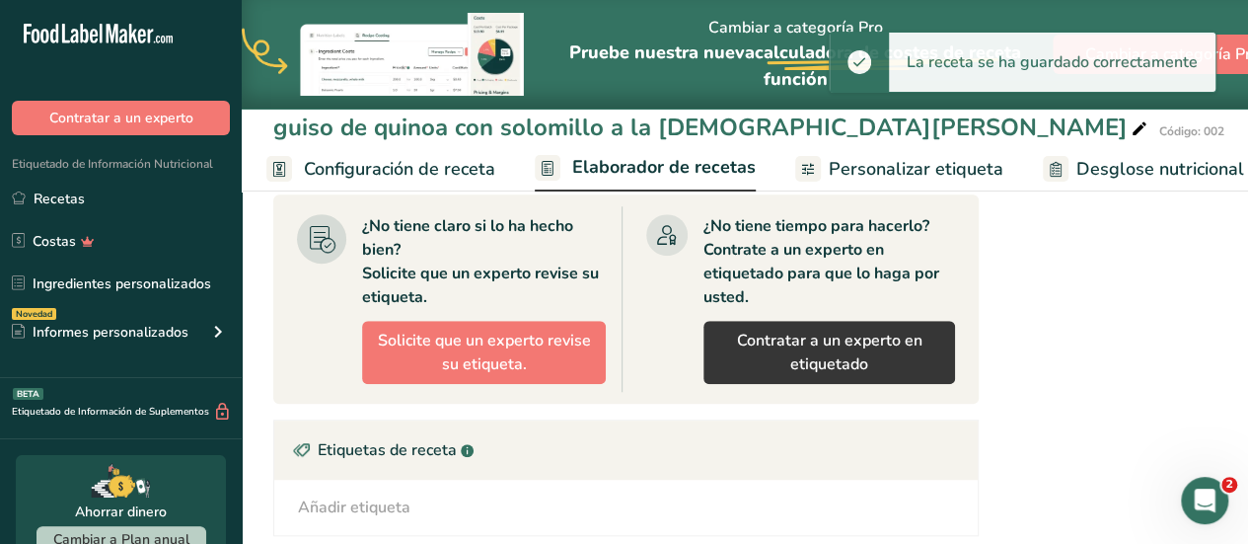
click at [651, 155] on span "Elaborador de recetas" at bounding box center [664, 167] width 184 height 27
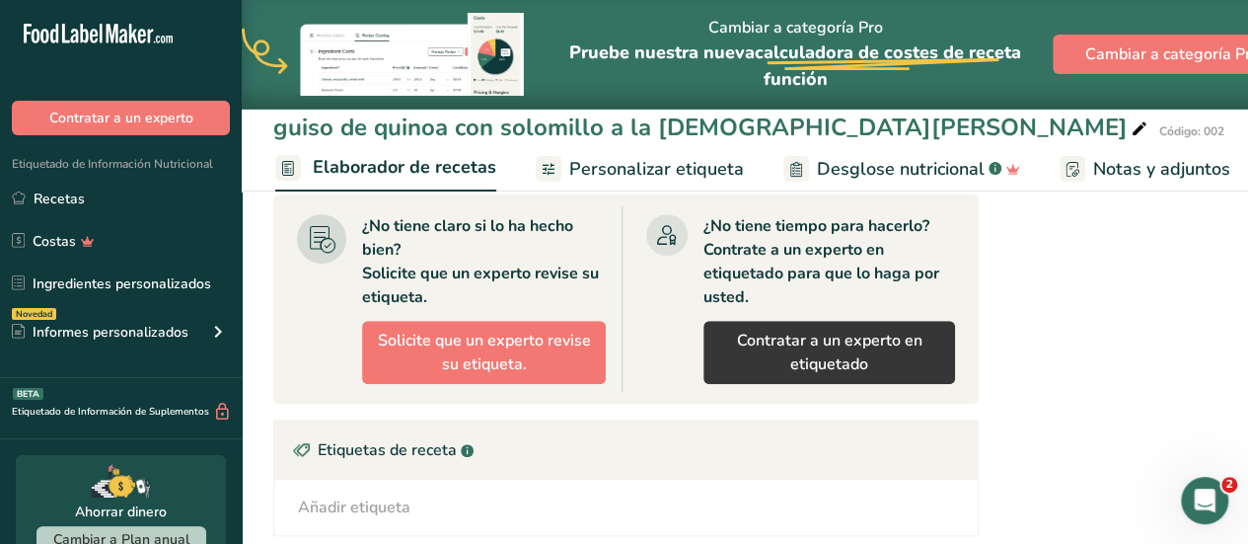
scroll to position [0, 274]
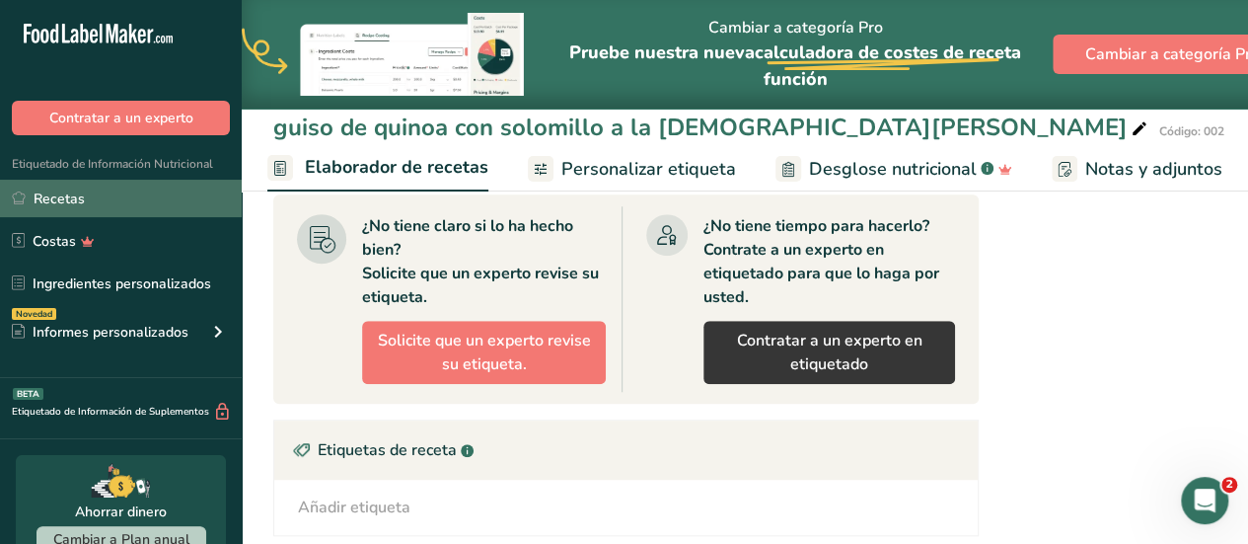
click at [178, 189] on link "Recetas" at bounding box center [121, 199] width 242 height 38
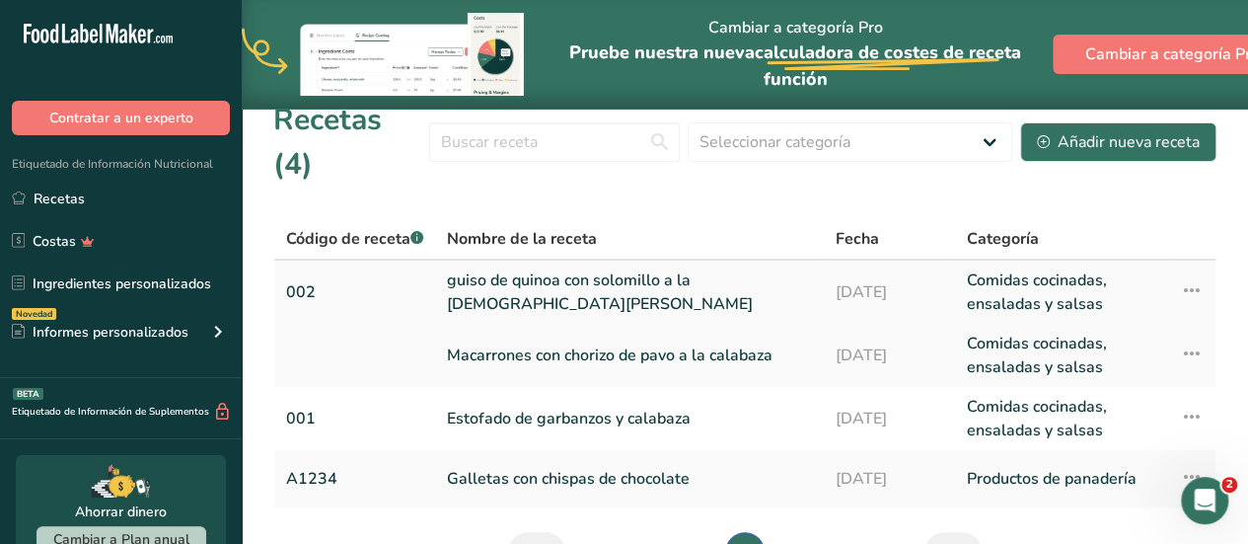
click at [493, 268] on link "guiso de quinoa con solomillo a la [DEMOGRAPHIC_DATA][PERSON_NAME]" at bounding box center [629, 291] width 365 height 47
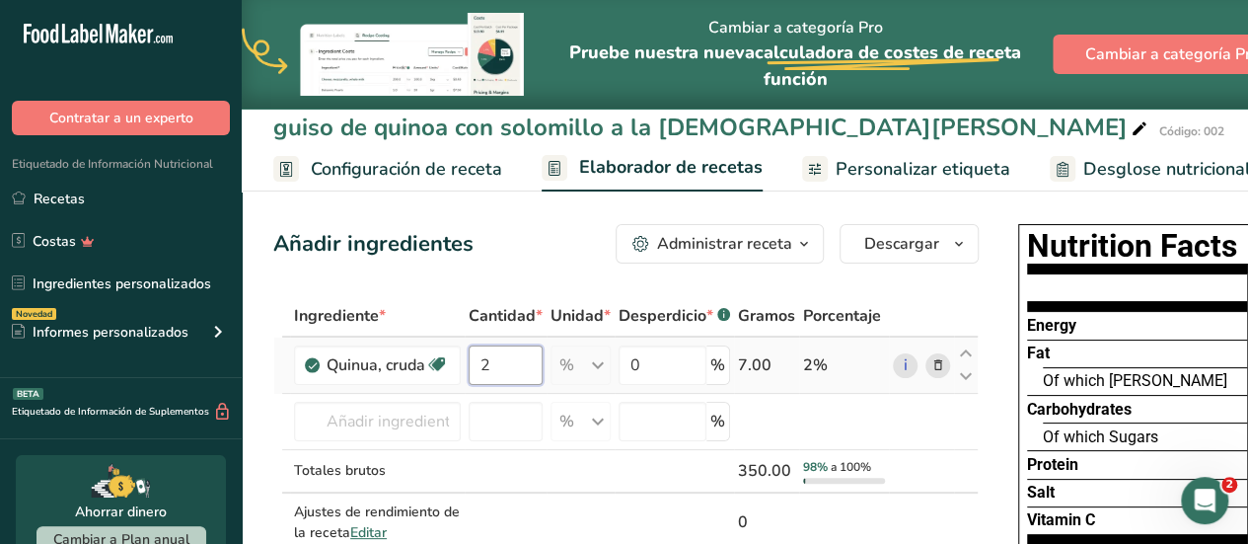
click at [490, 364] on input "2" at bounding box center [506, 364] width 74 height 39
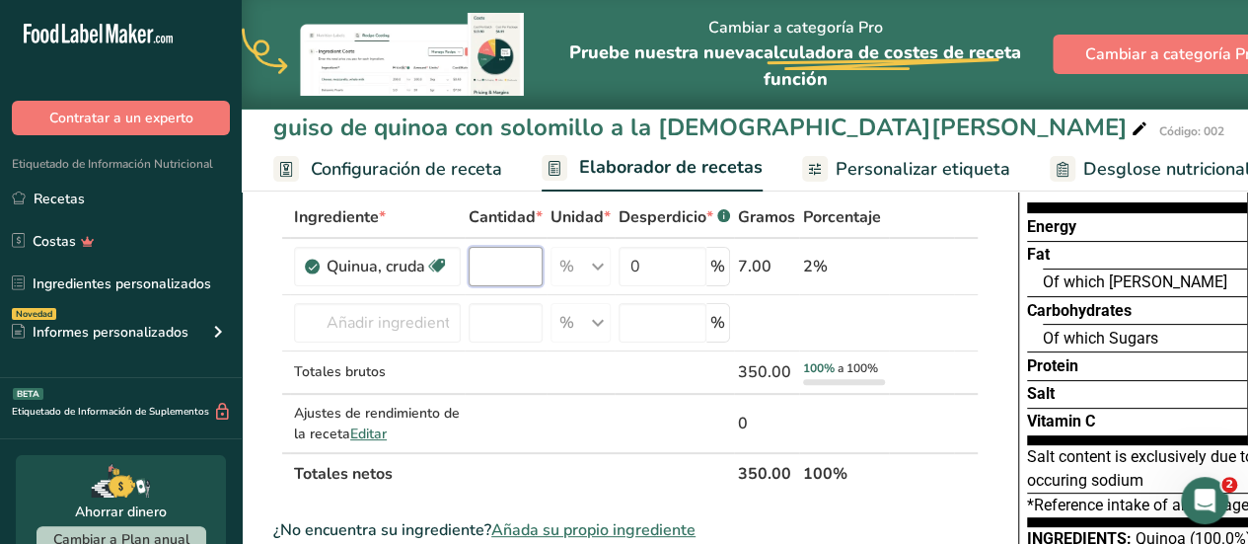
scroll to position [118, 0]
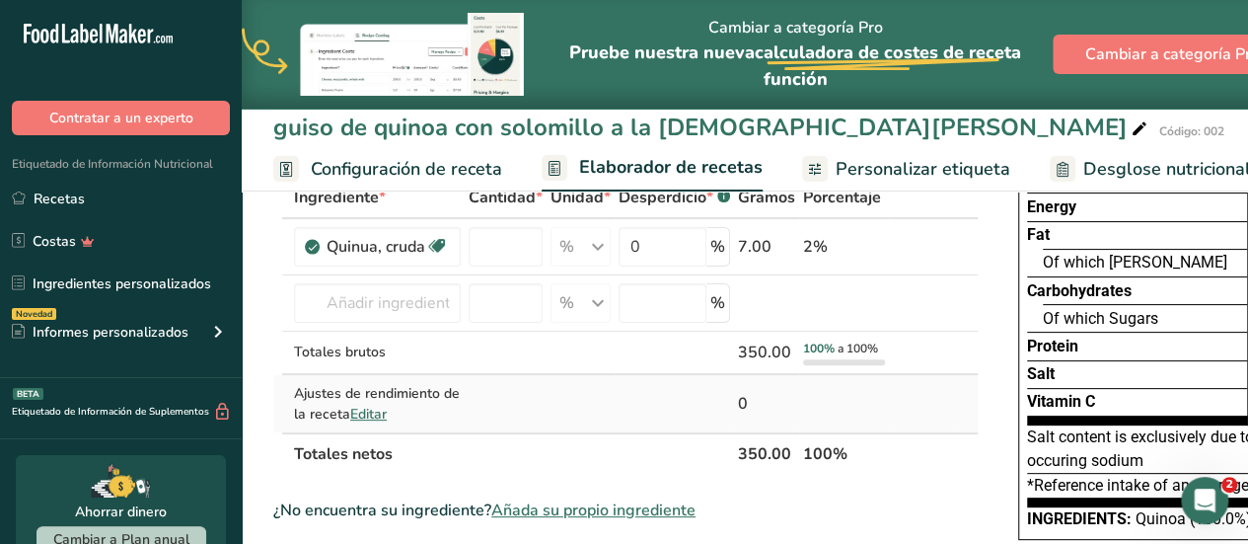
type input "0"
click at [381, 412] on div "Ingrediente * Cantidad * Unidad * Desperdicio * .a-a{fill:#347362;}.b-a{fill:#f…" at bounding box center [626, 326] width 706 height 298
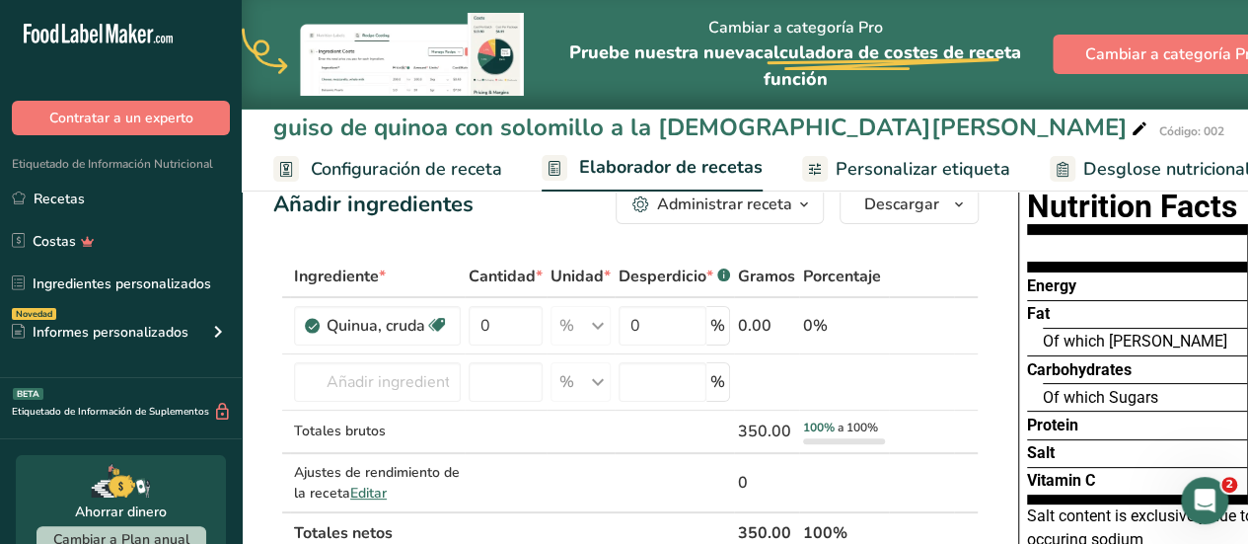
scroll to position [0, 0]
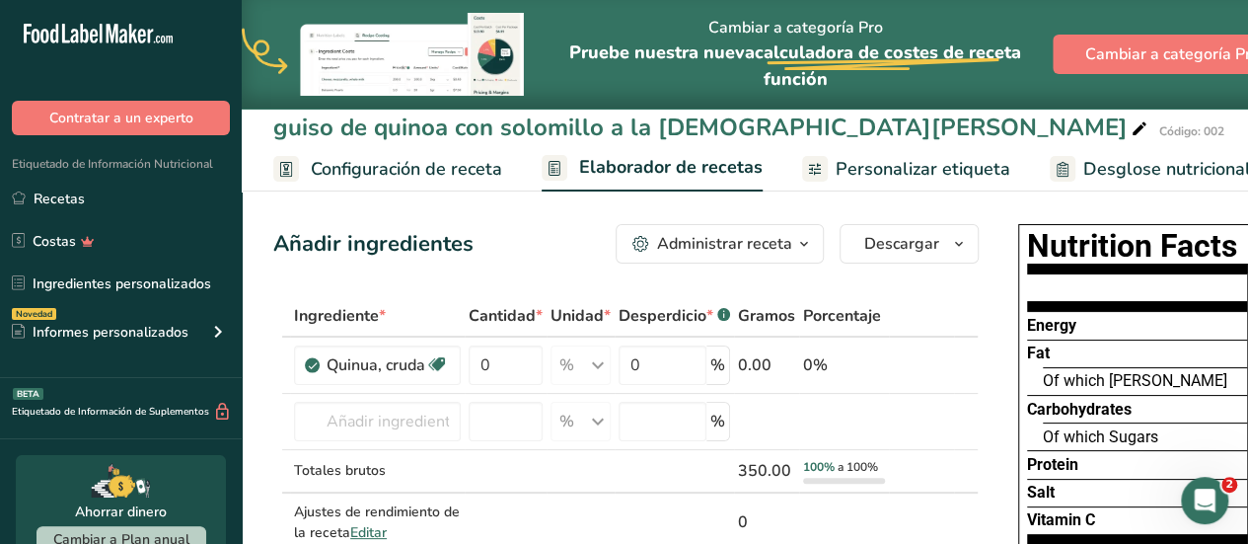
click at [762, 315] on span "Gramos" at bounding box center [766, 316] width 57 height 24
click at [491, 362] on input "0" at bounding box center [506, 364] width 74 height 39
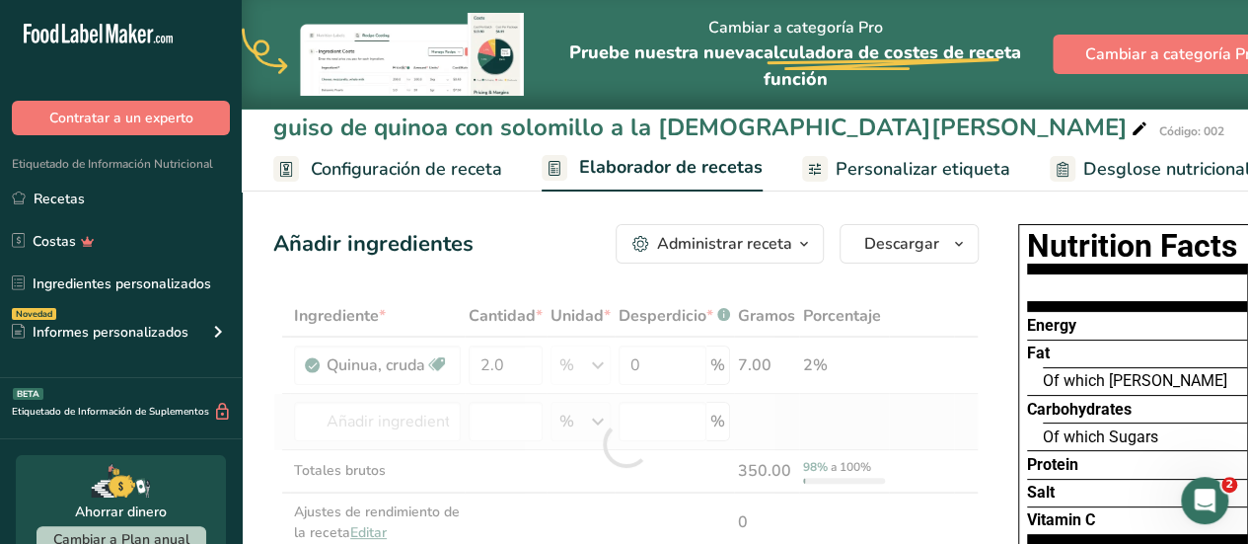
click at [774, 408] on div "Ingrediente * Cantidad * Unidad * Desperdicio * .a-a{fill:#347362;}.b-a{fill:#f…" at bounding box center [626, 444] width 706 height 298
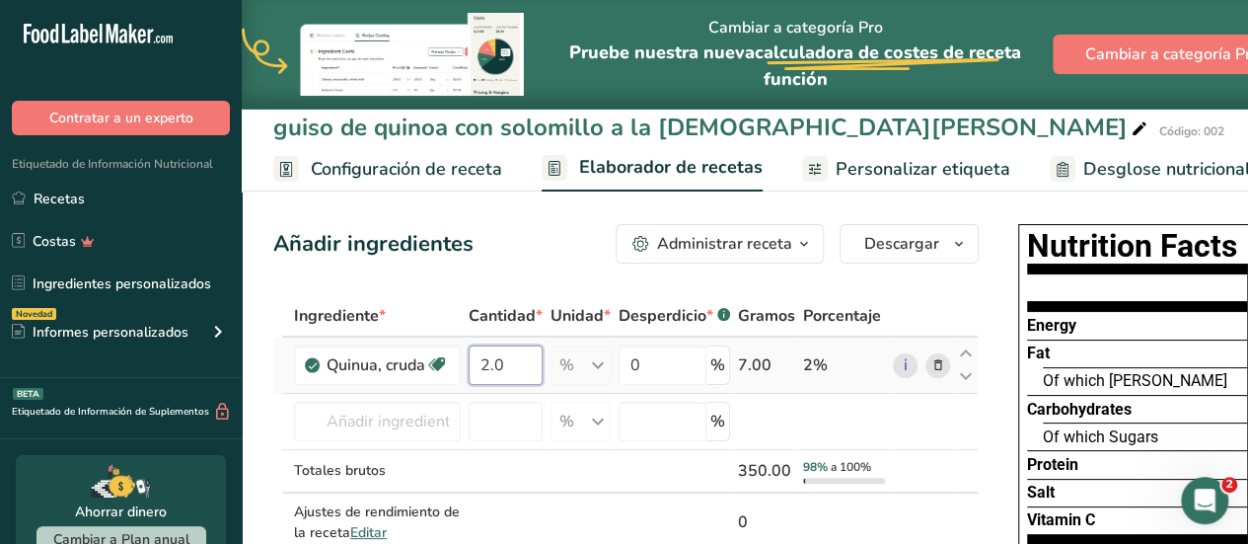
click at [502, 363] on input "2.0" at bounding box center [506, 364] width 74 height 39
type input "2"
type input "0.2"
click at [768, 412] on div "Ingrediente * Cantidad * Unidad * Desperdicio * .a-a{fill:#347362;}.b-a{fill:#f…" at bounding box center [626, 444] width 706 height 298
click at [344, 173] on span "Configuración de receta" at bounding box center [406, 169] width 191 height 27
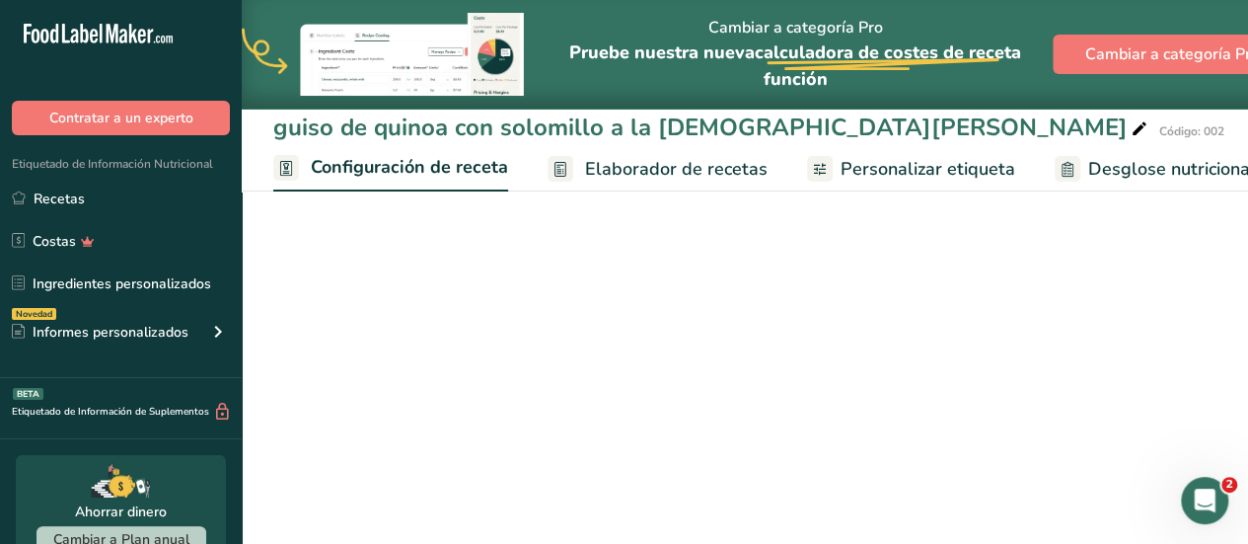
scroll to position [0, 7]
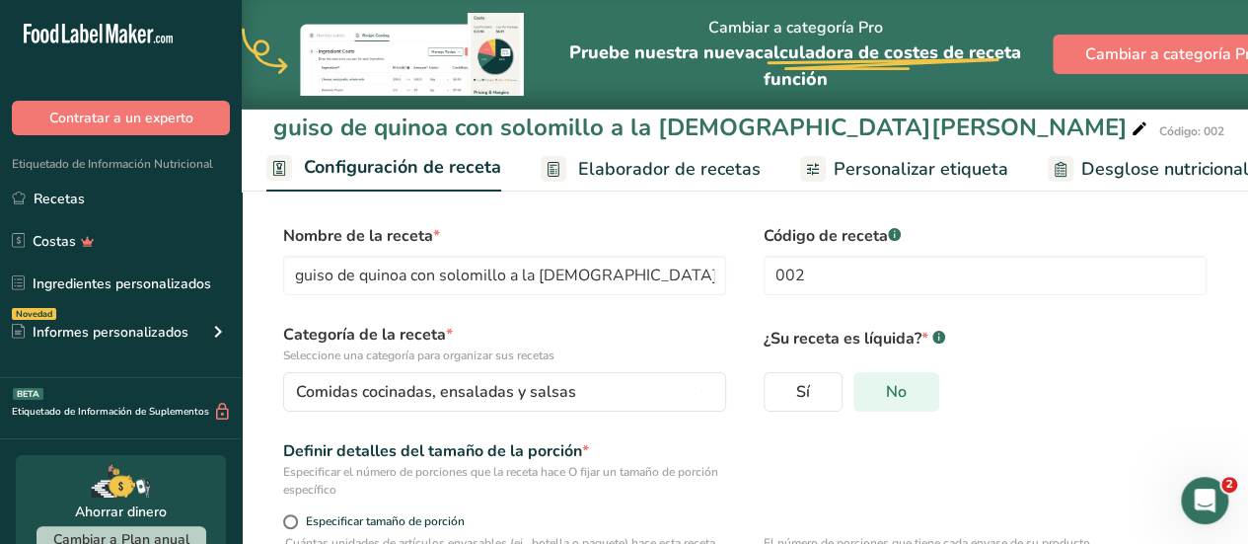
click at [903, 388] on span "No" at bounding box center [896, 392] width 21 height 20
click at [867, 388] on input "No" at bounding box center [861, 391] width 13 height 13
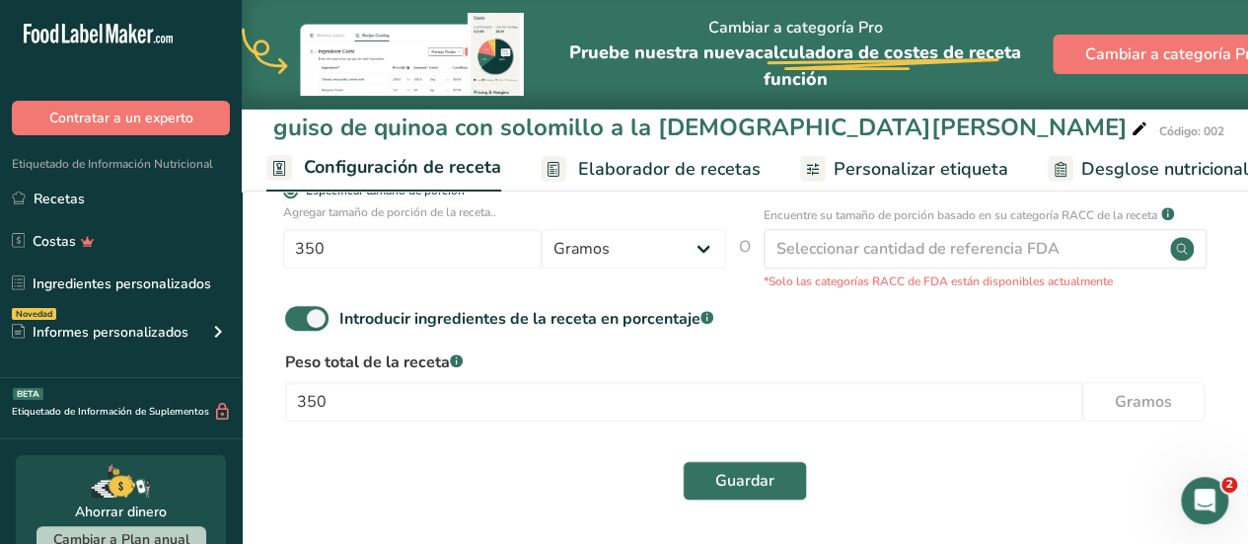
scroll to position [478, 0]
click at [784, 492] on button "Guardar" at bounding box center [745, 480] width 124 height 39
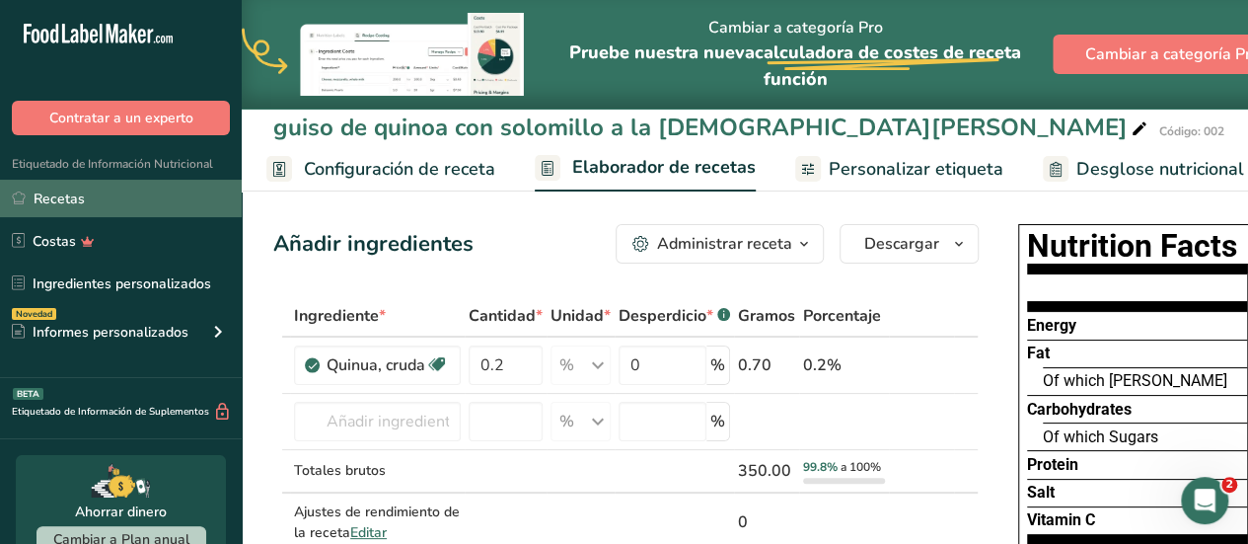
click at [160, 198] on link "Recetas" at bounding box center [121, 199] width 242 height 38
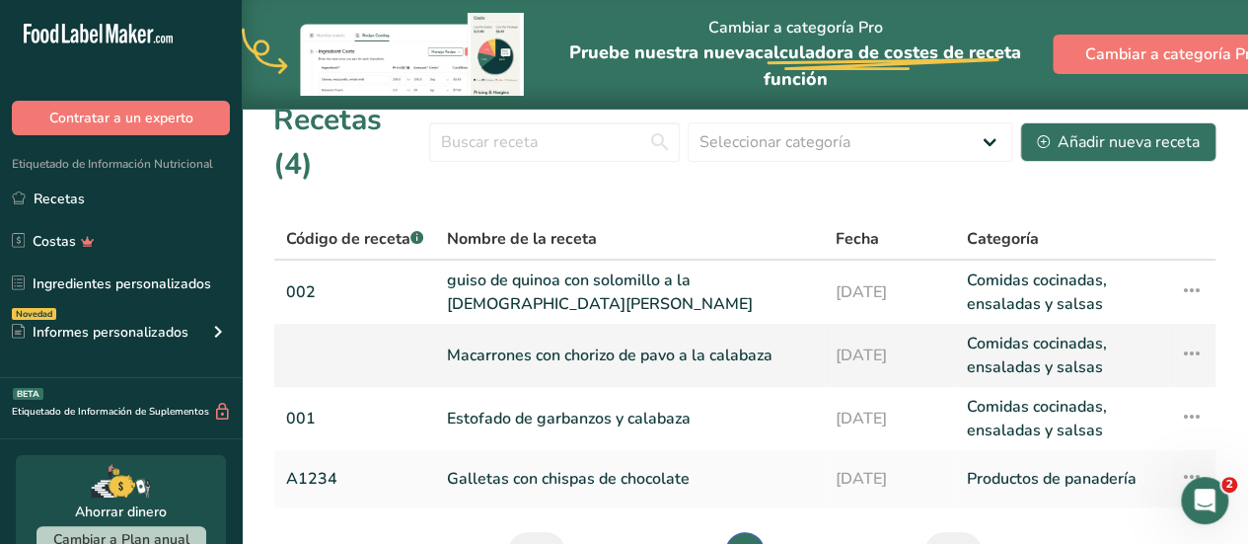
click at [793, 332] on link "Macarrones con chorizo de pavo a la calabaza" at bounding box center [629, 355] width 365 height 47
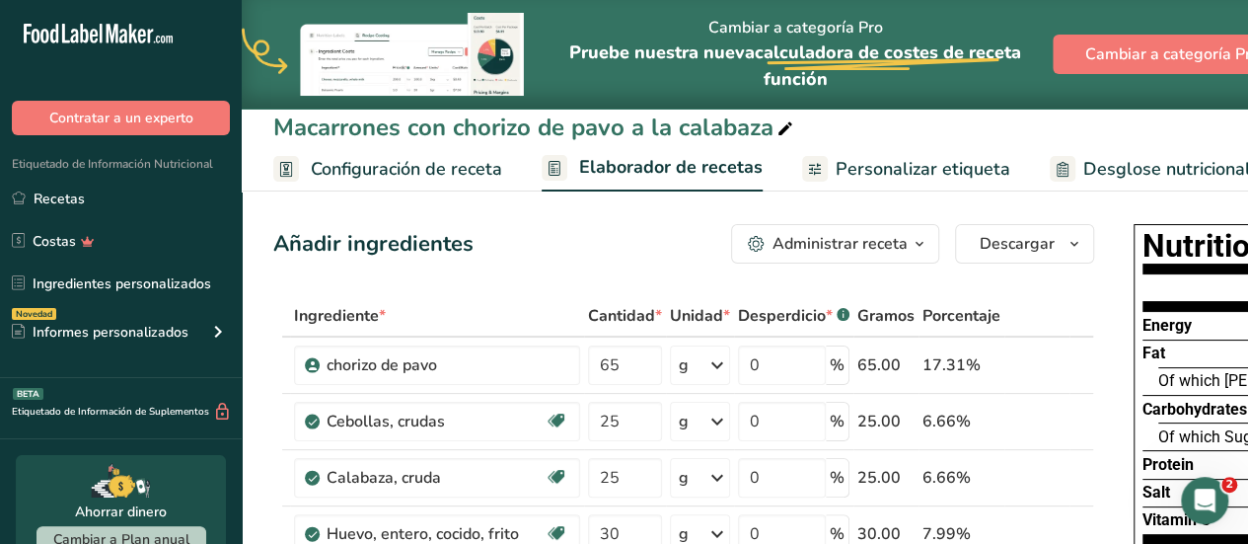
click at [441, 165] on span "Configuración de receta" at bounding box center [406, 169] width 191 height 27
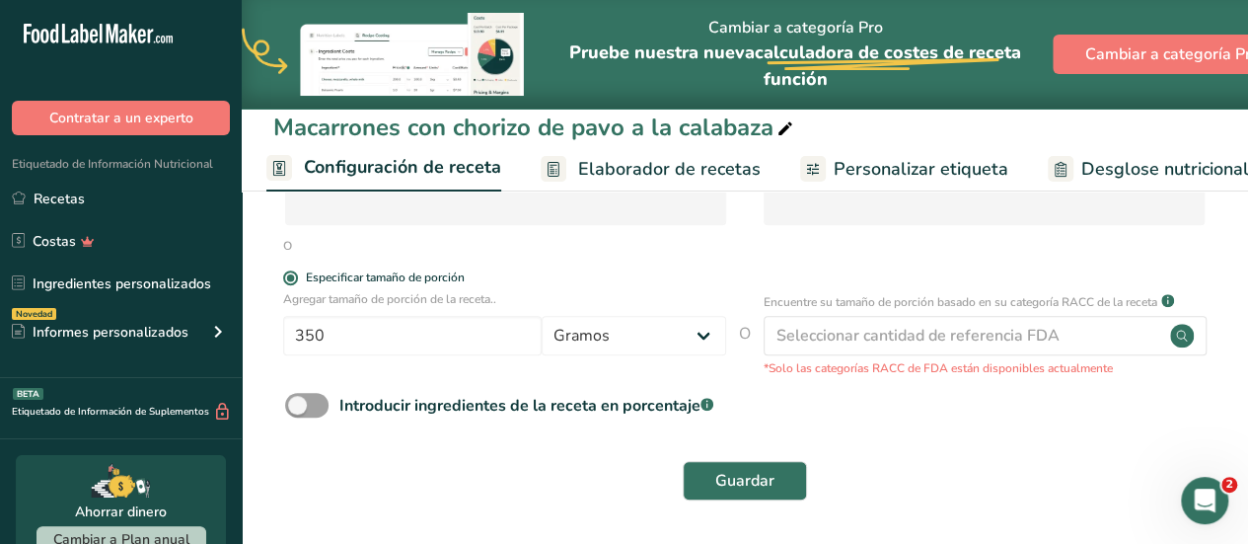
scroll to position [391, 0]
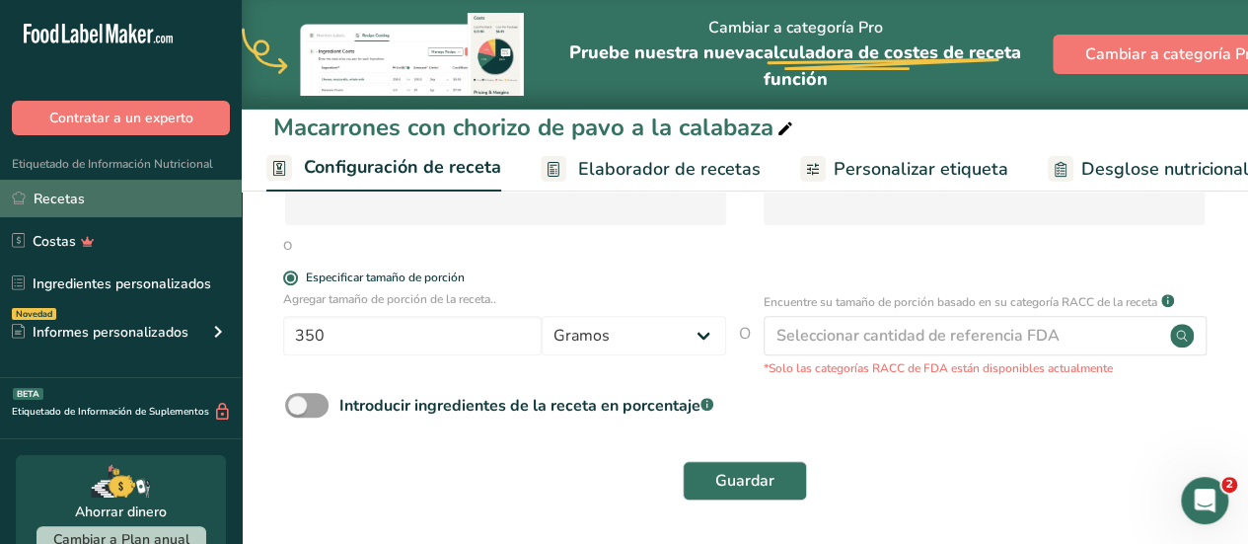
click at [137, 186] on link "Recetas" at bounding box center [121, 199] width 242 height 38
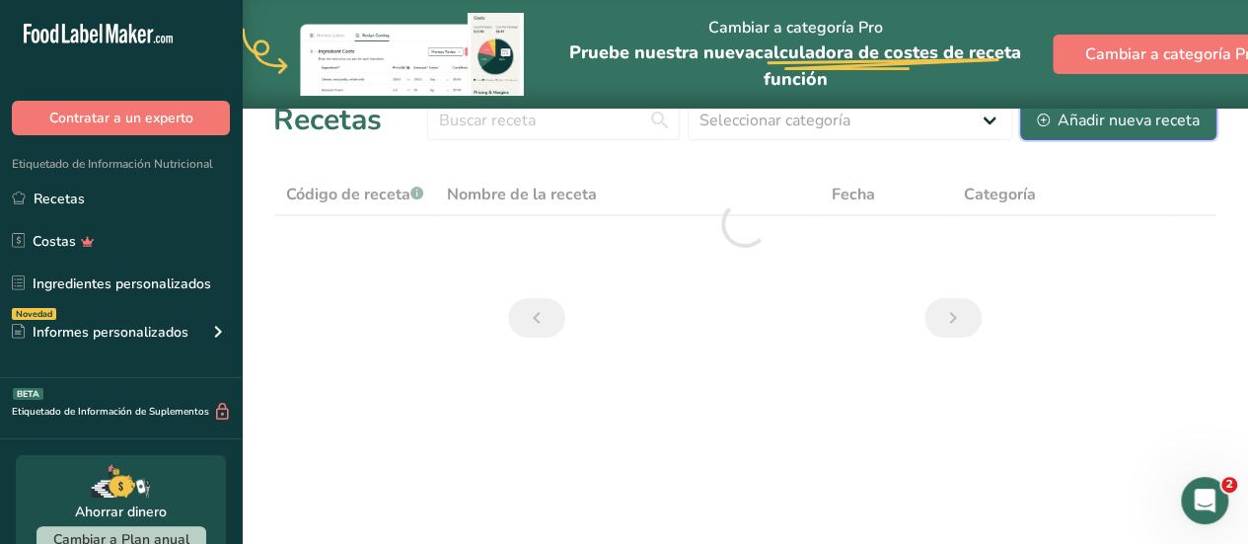
click at [1071, 113] on div "Añadir nueva receta" at bounding box center [1118, 121] width 163 height 24
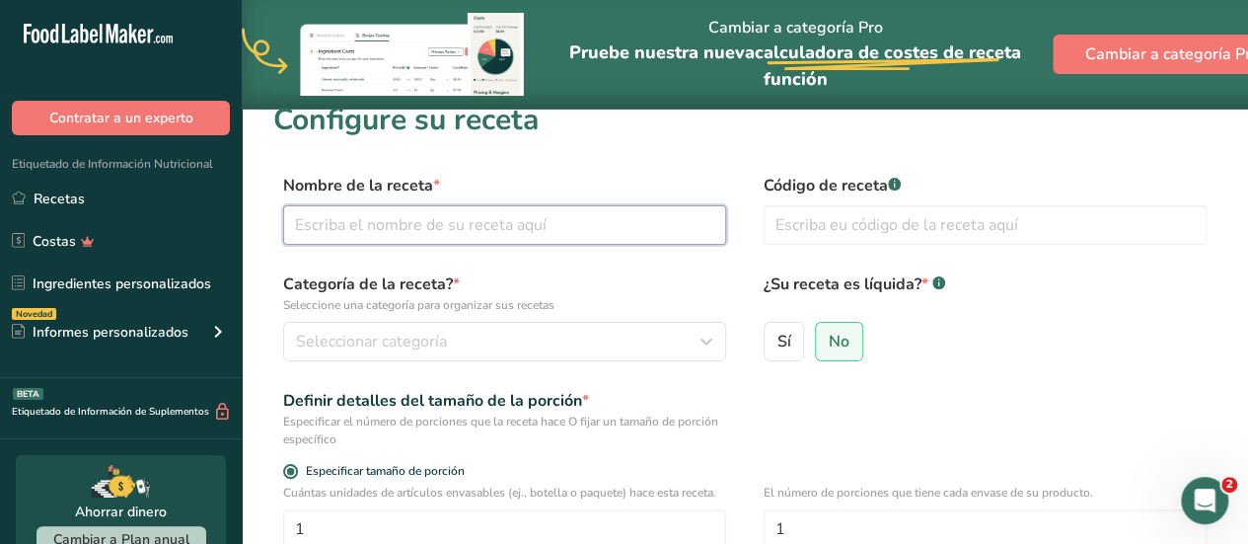
click at [461, 218] on input "text" at bounding box center [504, 224] width 443 height 39
click at [304, 229] on input "guiso de quinoa con solomillo a la [DEMOGRAPHIC_DATA][PERSON_NAME]" at bounding box center [504, 224] width 443 height 39
type input "Guiso de quinoa con solomillo a la [DEMOGRAPHIC_DATA][PERSON_NAME]"
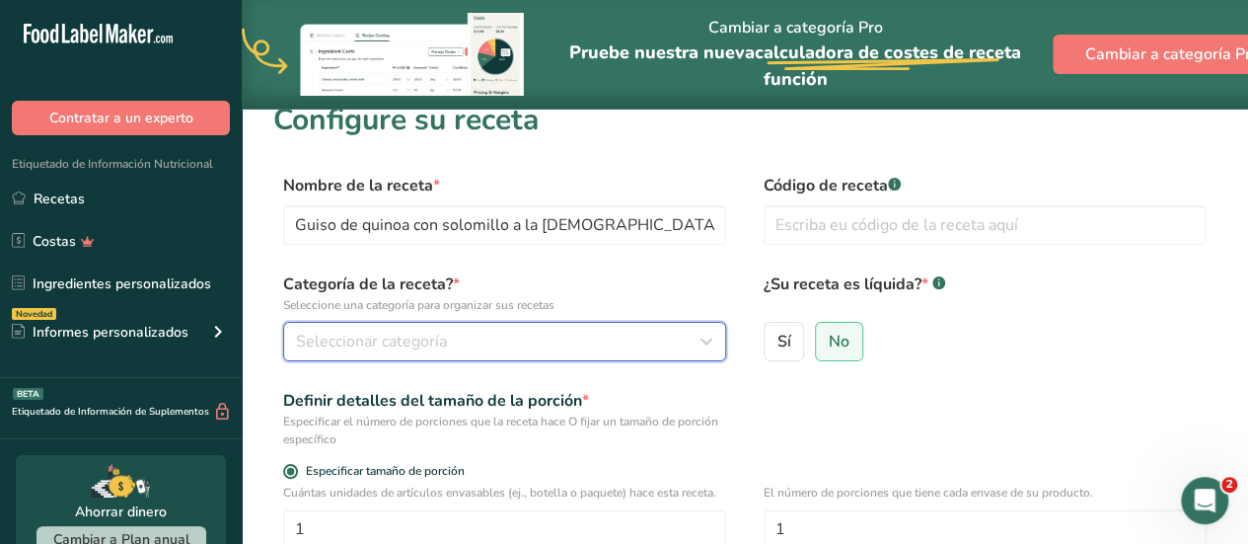
click at [706, 337] on icon "button" at bounding box center [707, 342] width 24 height 36
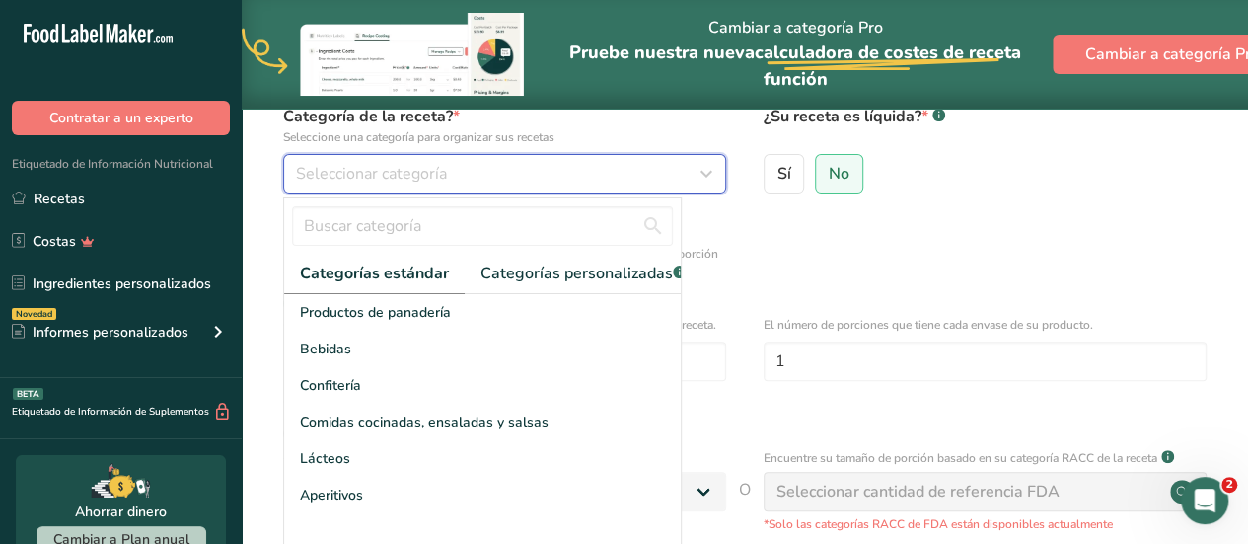
scroll to position [172, 0]
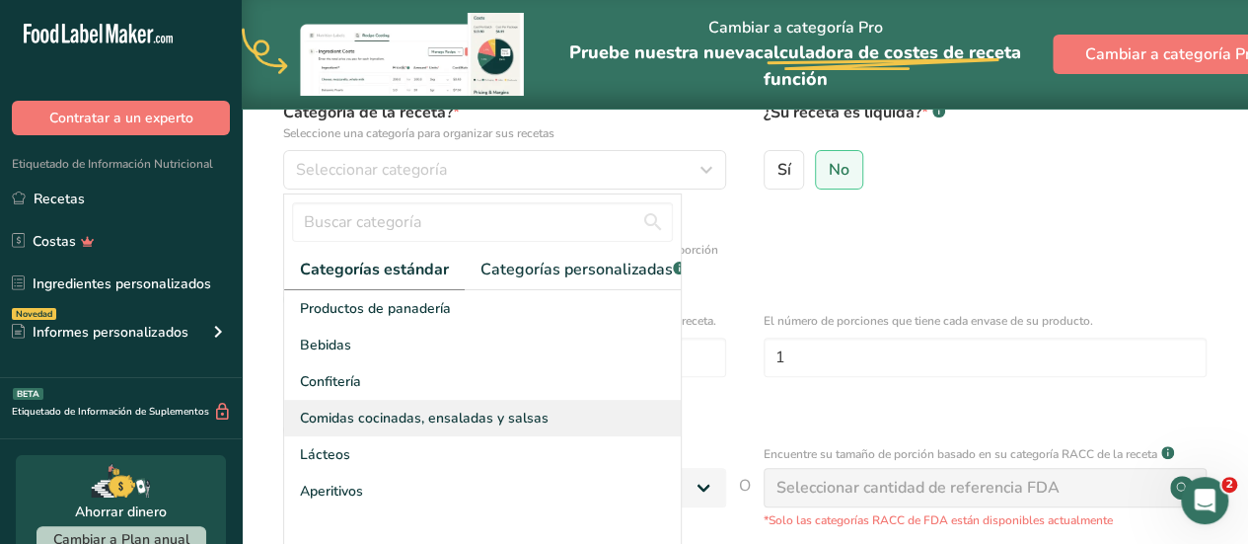
click at [634, 429] on div "Comidas cocinadas, ensaladas y salsas" at bounding box center [482, 418] width 397 height 37
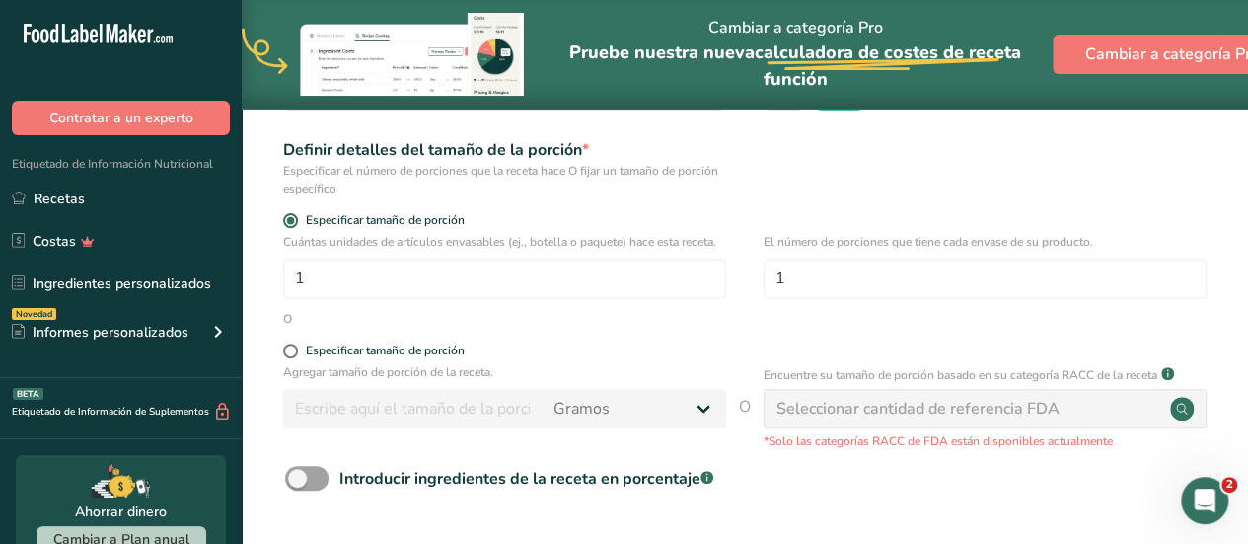
scroll to position [290, 0]
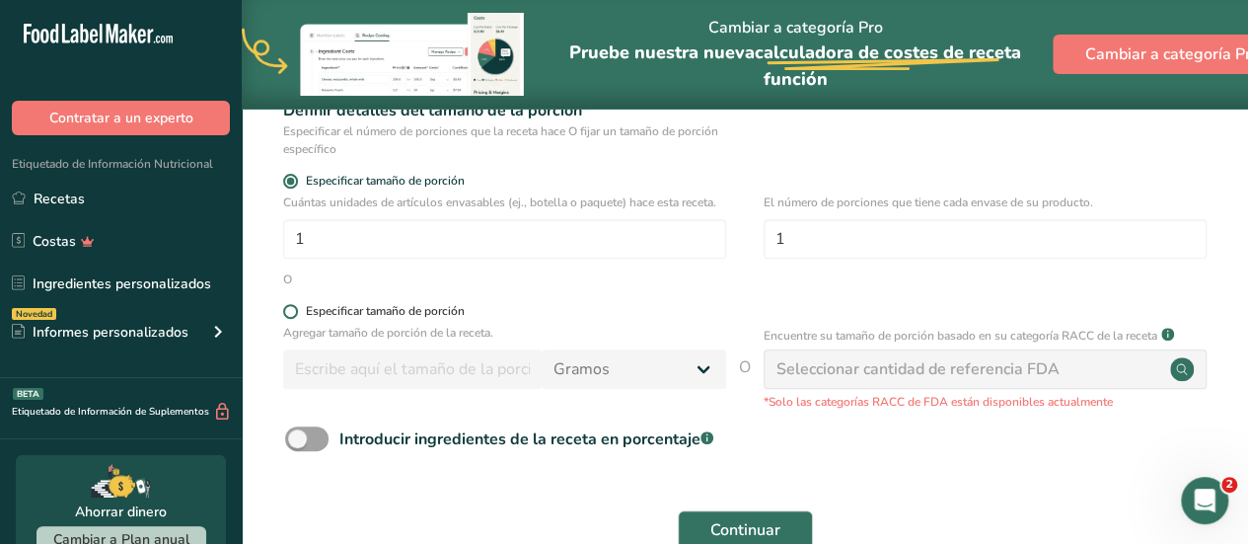
click at [293, 312] on span at bounding box center [290, 311] width 15 height 15
click at [293, 312] on input "Especificar tamaño de porción" at bounding box center [289, 311] width 13 height 13
radio input "true"
radio input "false"
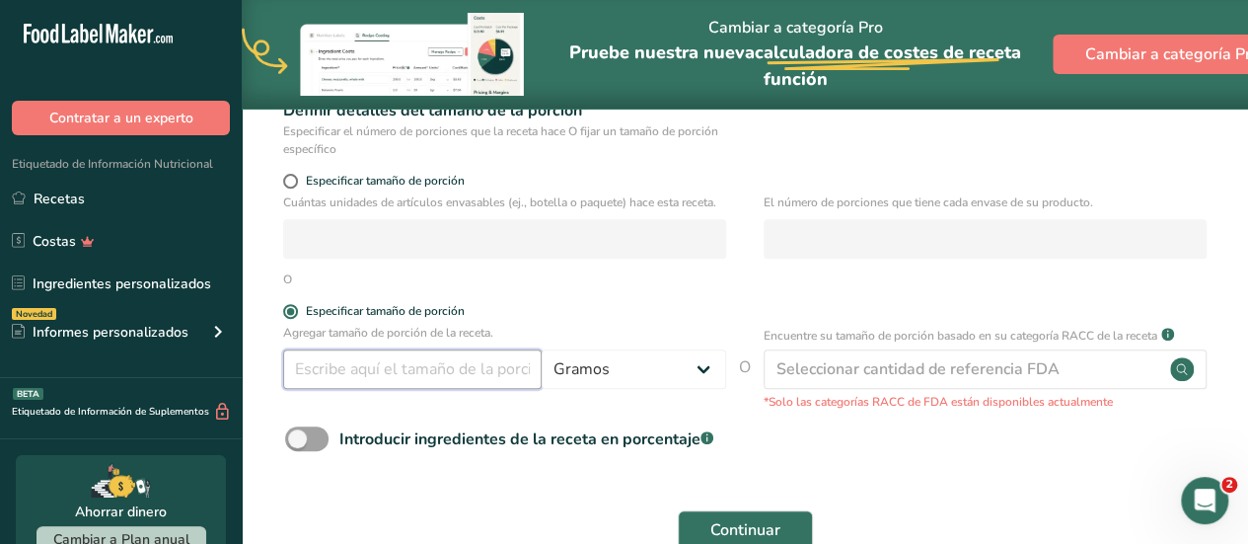
click at [320, 362] on input "number" at bounding box center [412, 368] width 259 height 39
type input "350"
drag, startPoint x: 298, startPoint y: 437, endPoint x: 337, endPoint y: 443, distance: 38.9
click at [337, 443] on label "Introducir ingredientes de la receta en porcentaje .a-a{fill:#347362;}.b-a{fill…" at bounding box center [499, 438] width 428 height 25
click at [298, 443] on input "Introducir ingredientes de la receta en porcentaje .a-a{fill:#347362;}.b-a{fill…" at bounding box center [291, 438] width 13 height 13
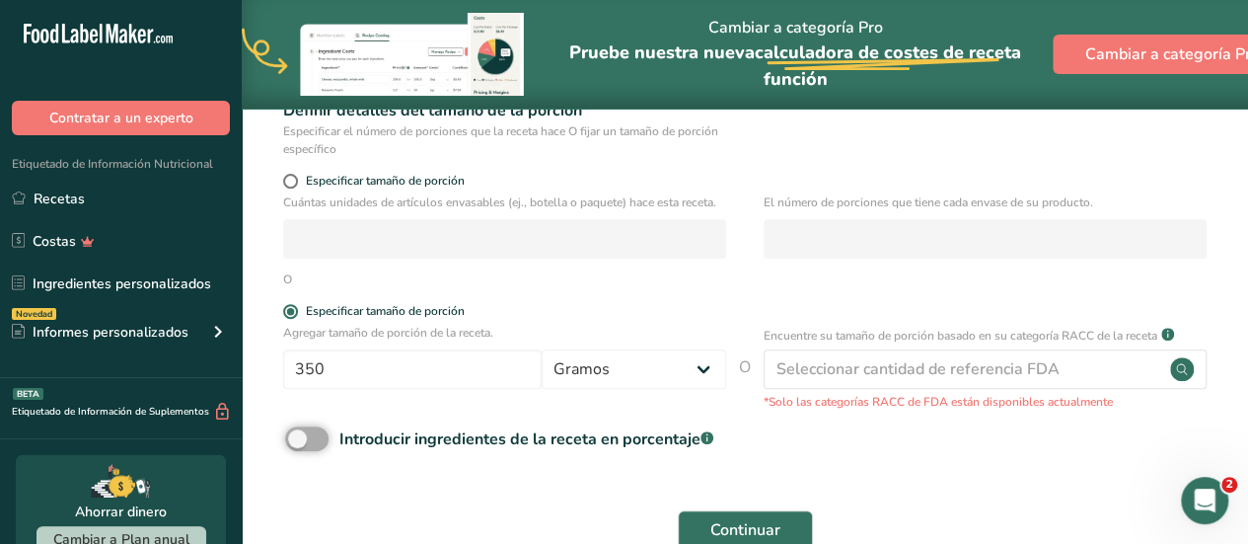
checkbox input "true"
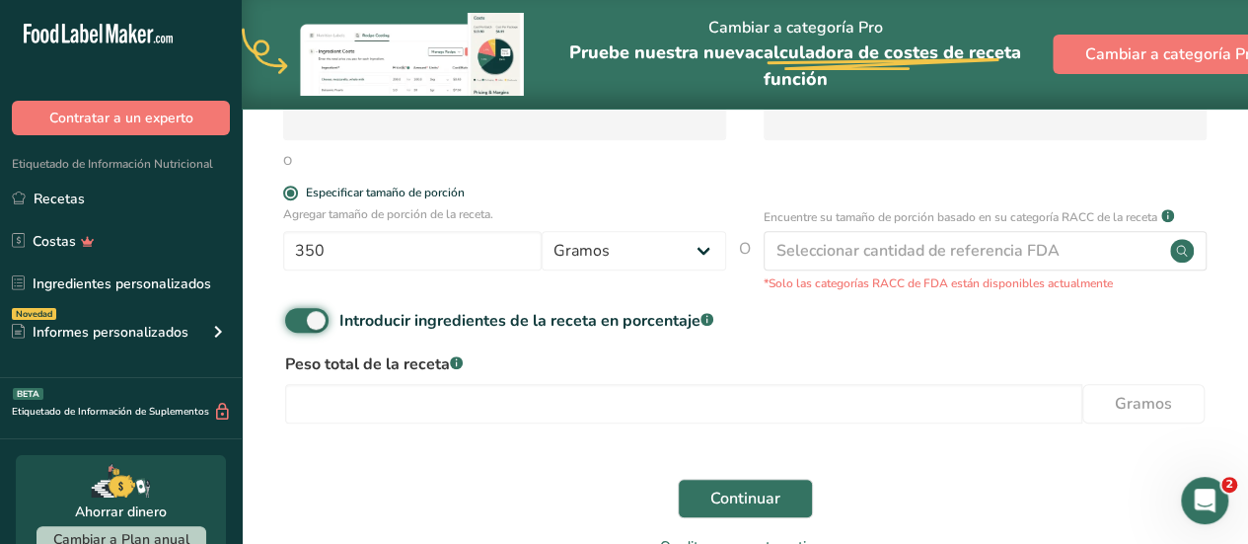
scroll to position [448, 0]
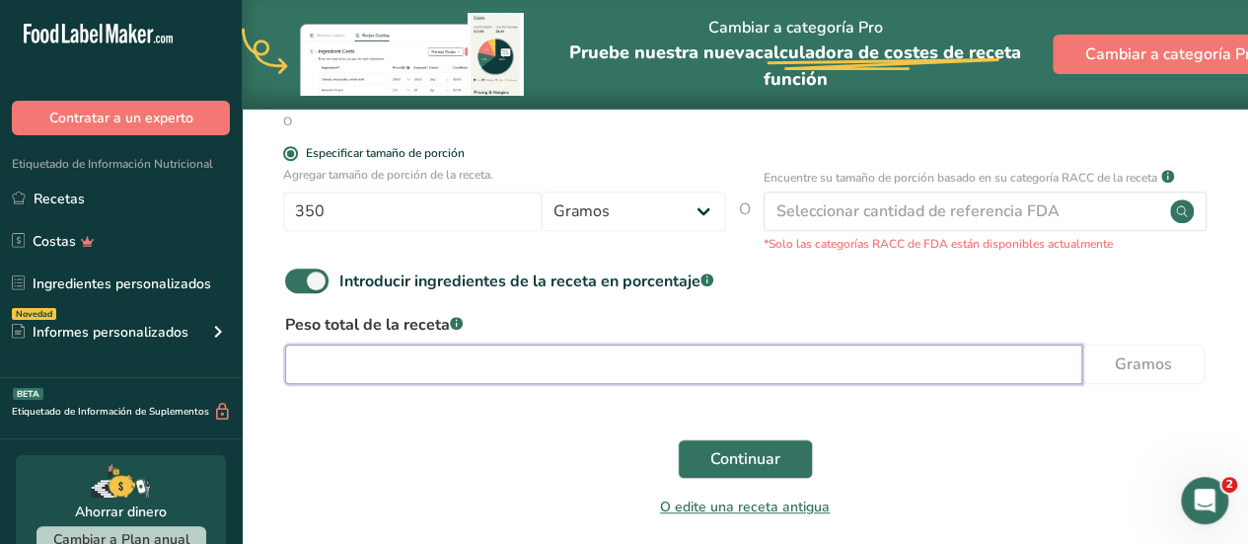
click at [673, 364] on input "number" at bounding box center [683, 363] width 797 height 39
type input "350"
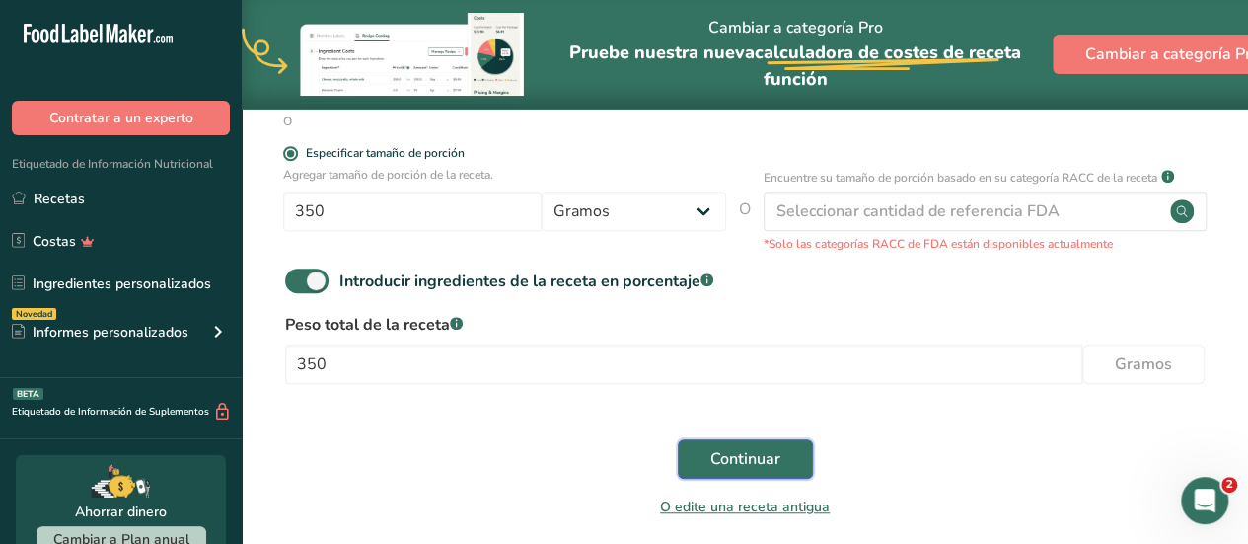
click at [781, 457] on button "Continuar" at bounding box center [745, 458] width 135 height 39
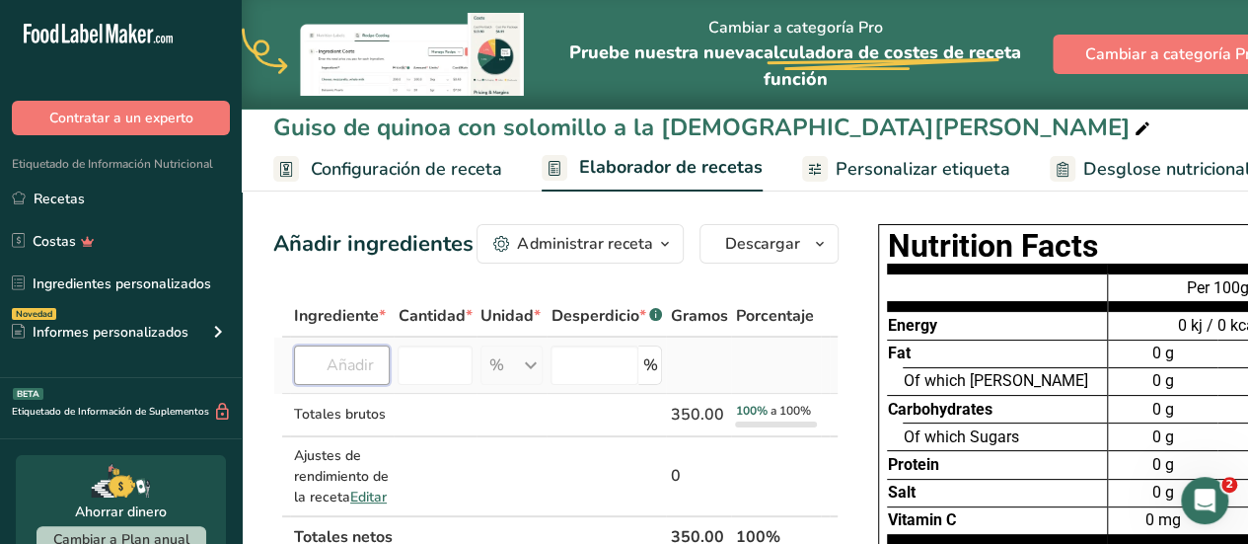
click at [351, 356] on input "text" at bounding box center [342, 364] width 96 height 39
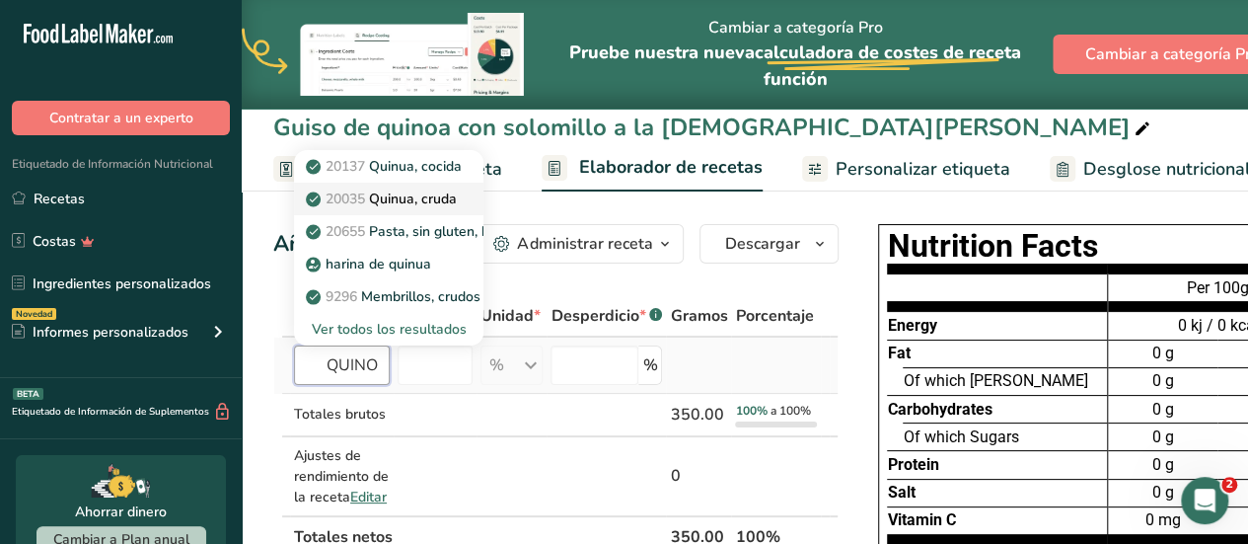
type input "QUINO"
click at [417, 198] on p "20035 Quinua, cruda" at bounding box center [383, 198] width 147 height 21
type input "Quinoa, uncooked"
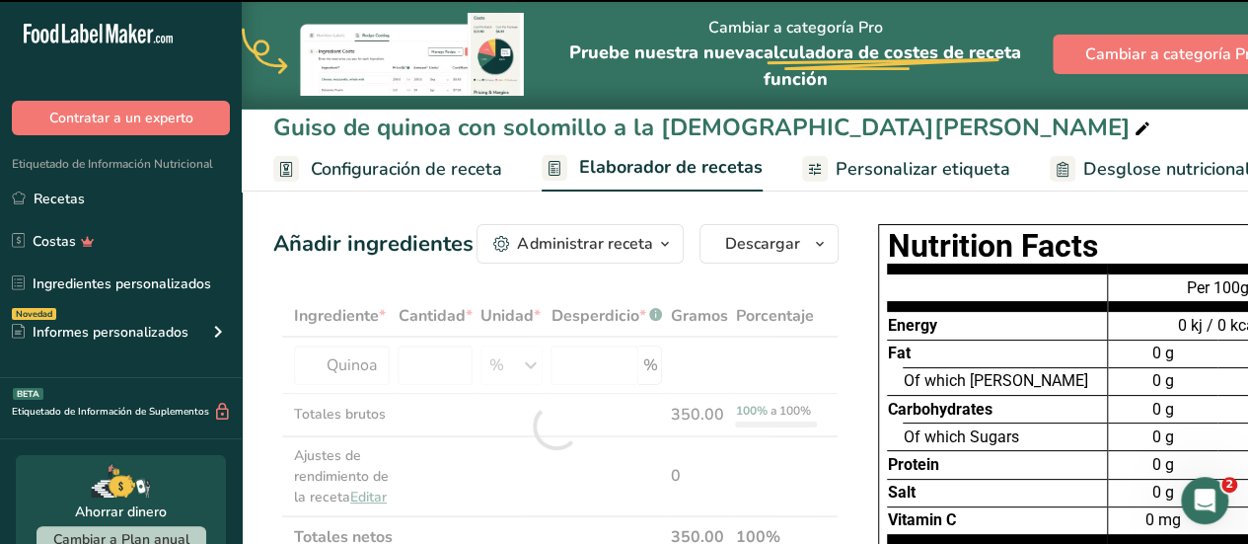
type input "0"
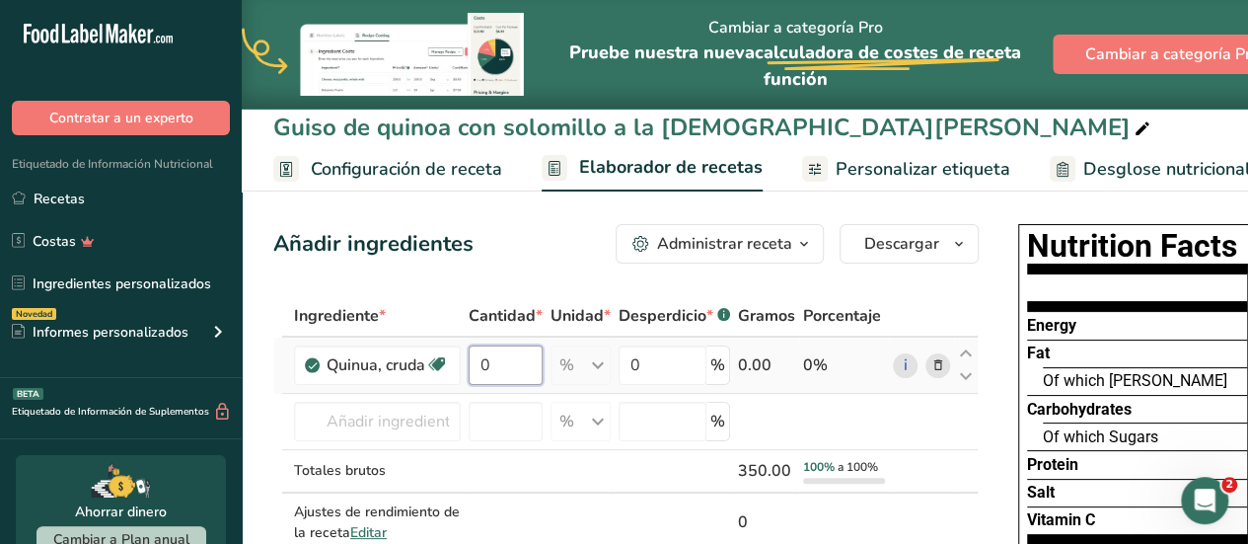
click at [487, 360] on input "0" at bounding box center [506, 364] width 74 height 39
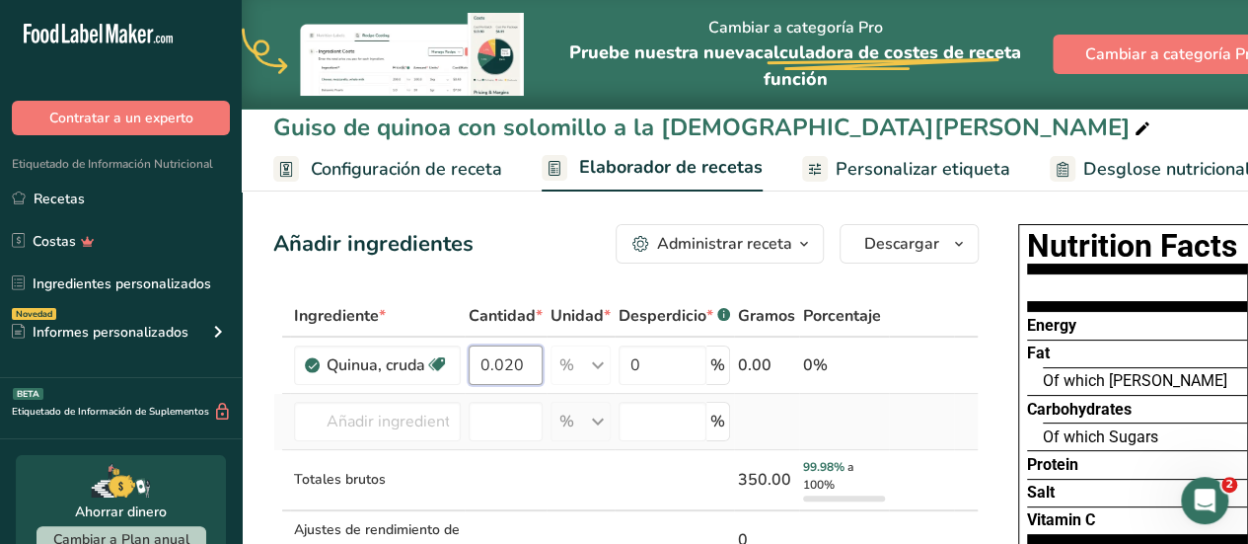
type input "0.020"
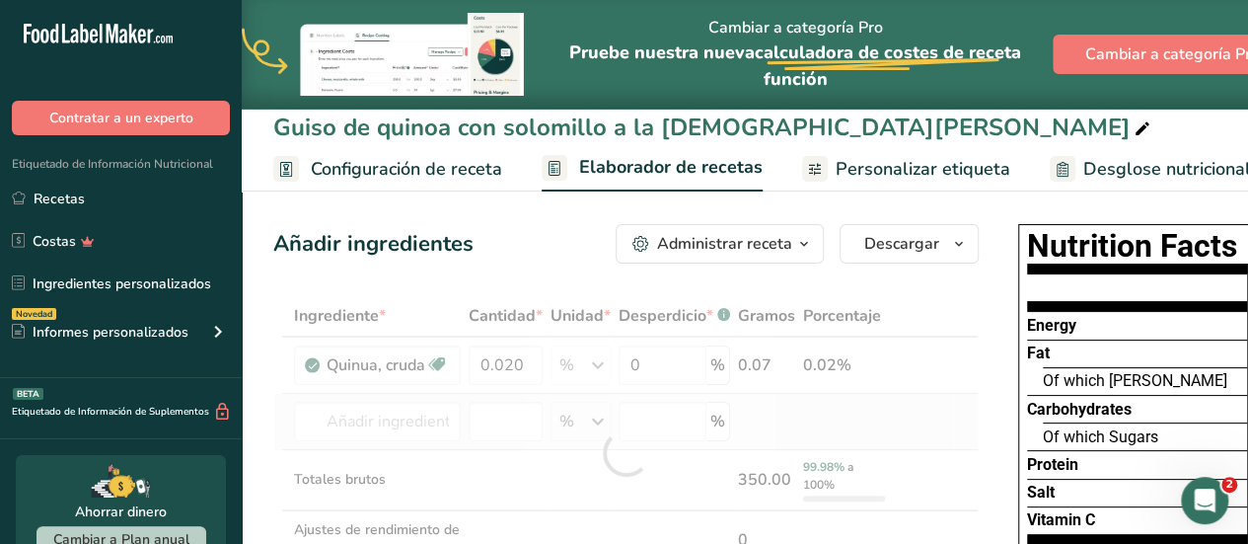
click at [774, 417] on div "Ingrediente * Cantidad * Unidad * Desperdicio * .a-a{fill:#347362;}.b-a{fill:#f…" at bounding box center [626, 453] width 706 height 316
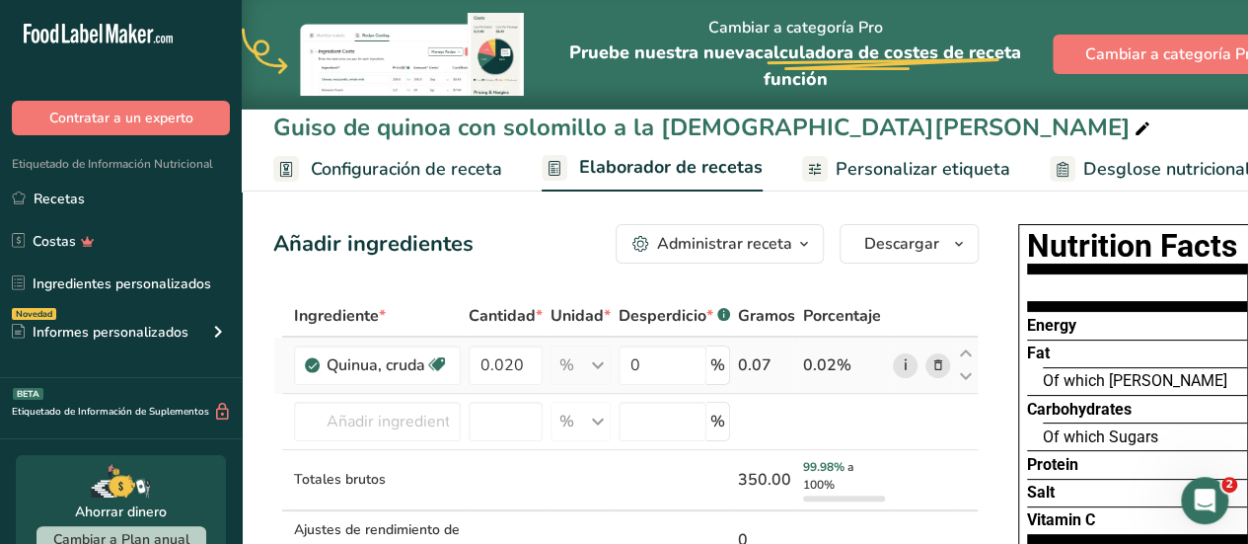
click at [898, 362] on link "i" at bounding box center [905, 365] width 25 height 25
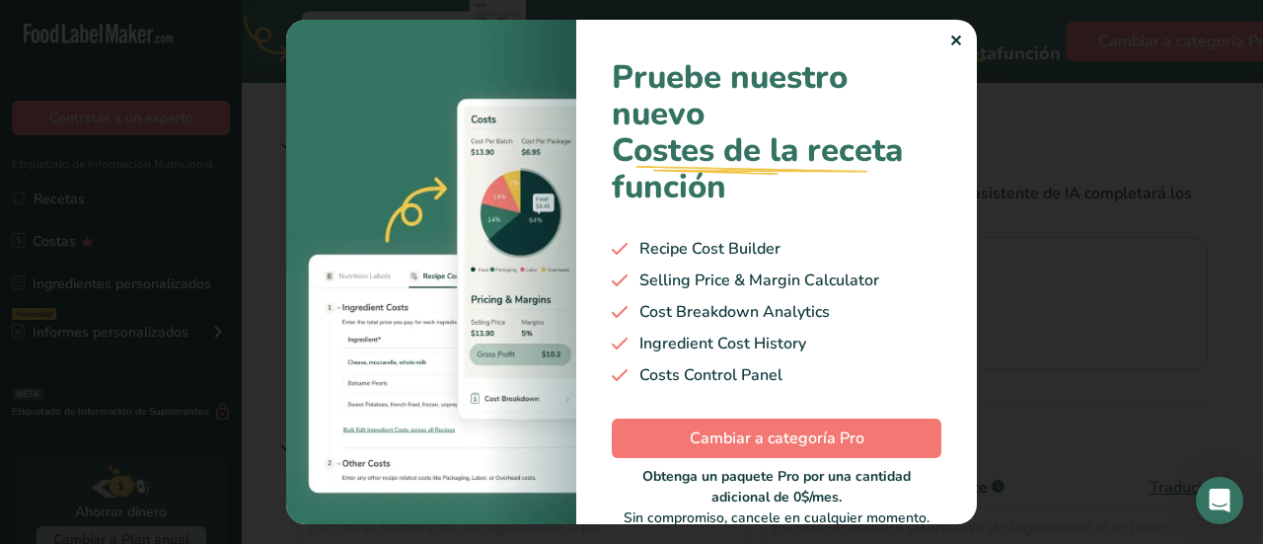
type input "Quinoa, uncooked"
type input "Quinoa"
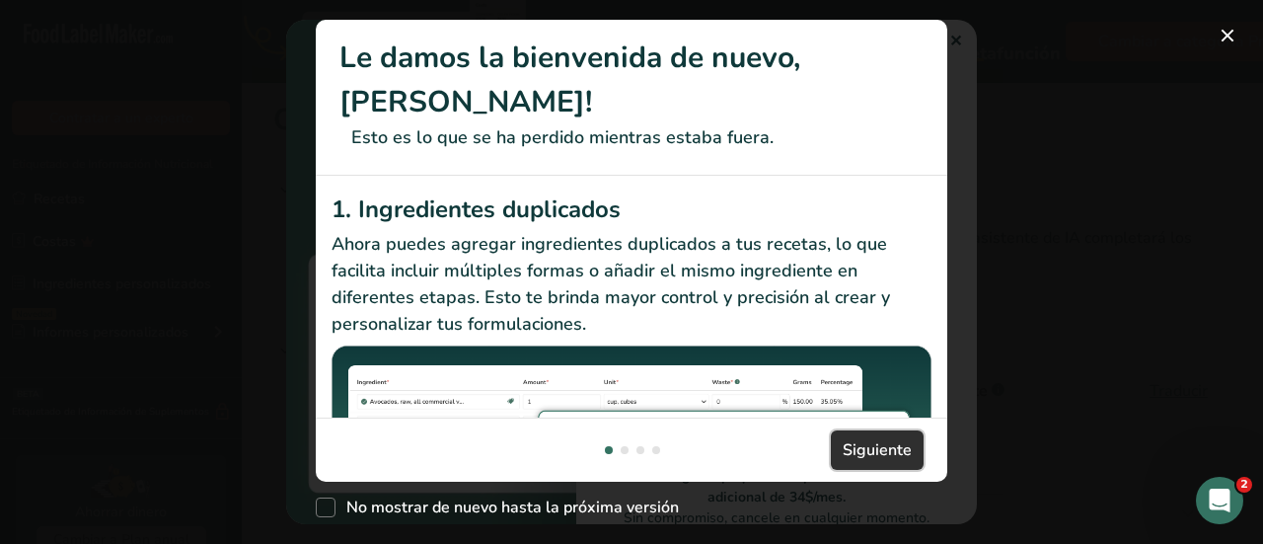
click at [842, 441] on button "Siguiente" at bounding box center [877, 449] width 93 height 39
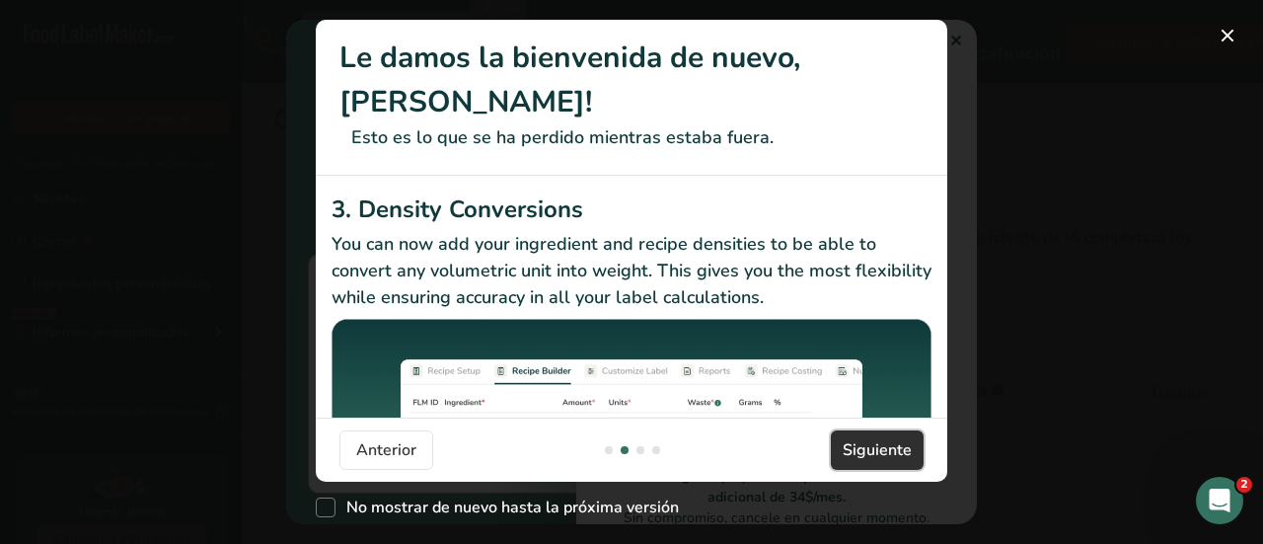
click at [842, 441] on button "Siguiente" at bounding box center [877, 449] width 93 height 39
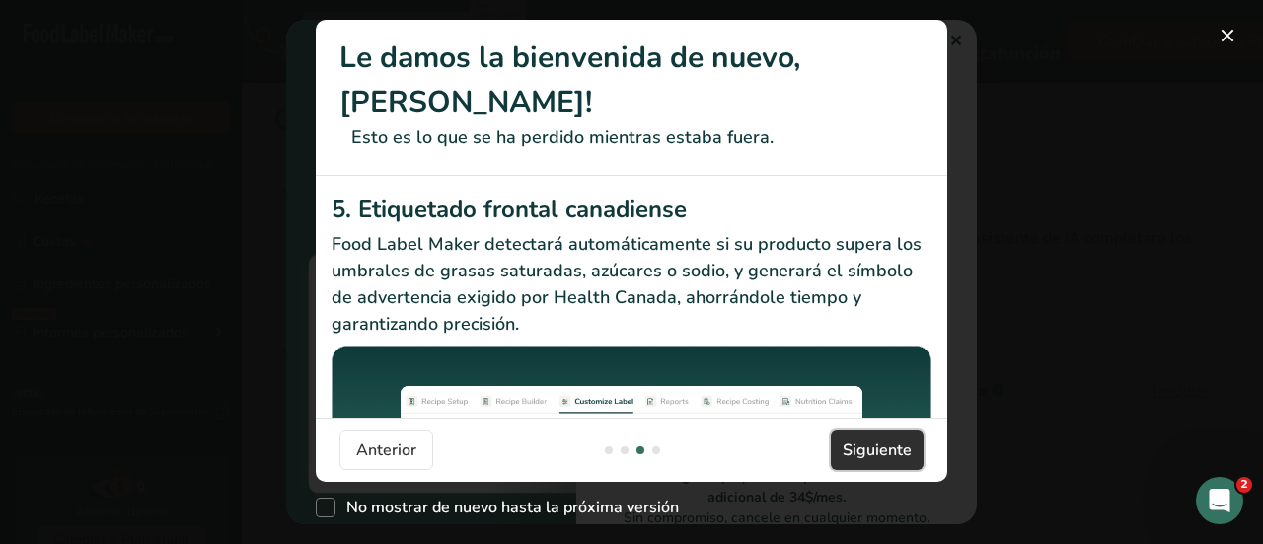
click at [842, 441] on button "Siguiente" at bounding box center [877, 449] width 93 height 39
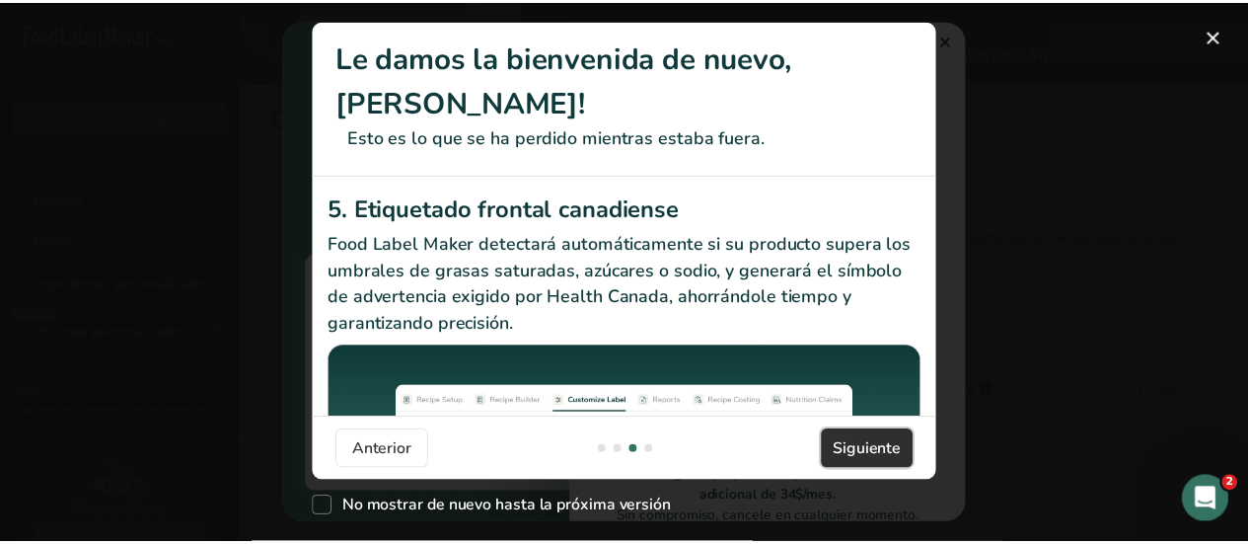
scroll to position [0, 1895]
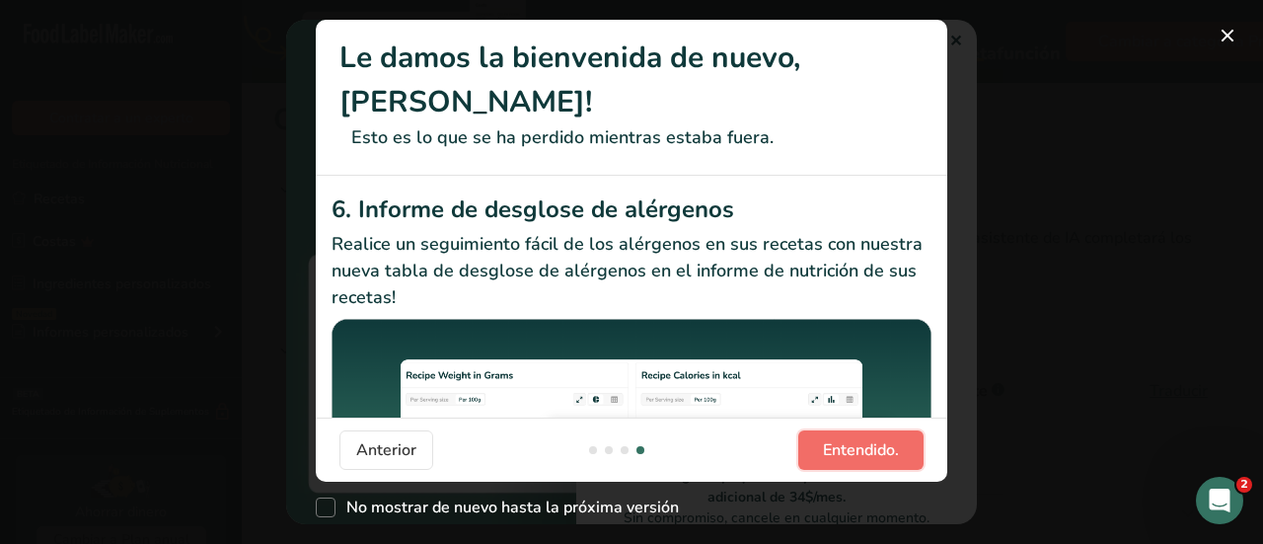
click at [842, 441] on span "Entendido." at bounding box center [861, 450] width 76 height 24
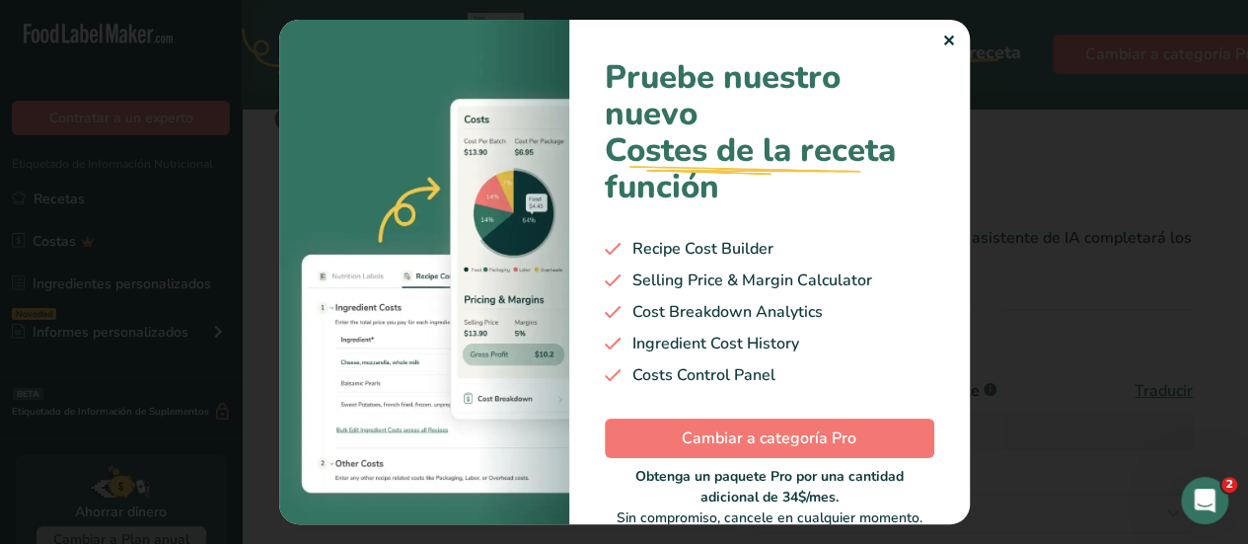
click at [949, 45] on div "✕" at bounding box center [948, 42] width 13 height 24
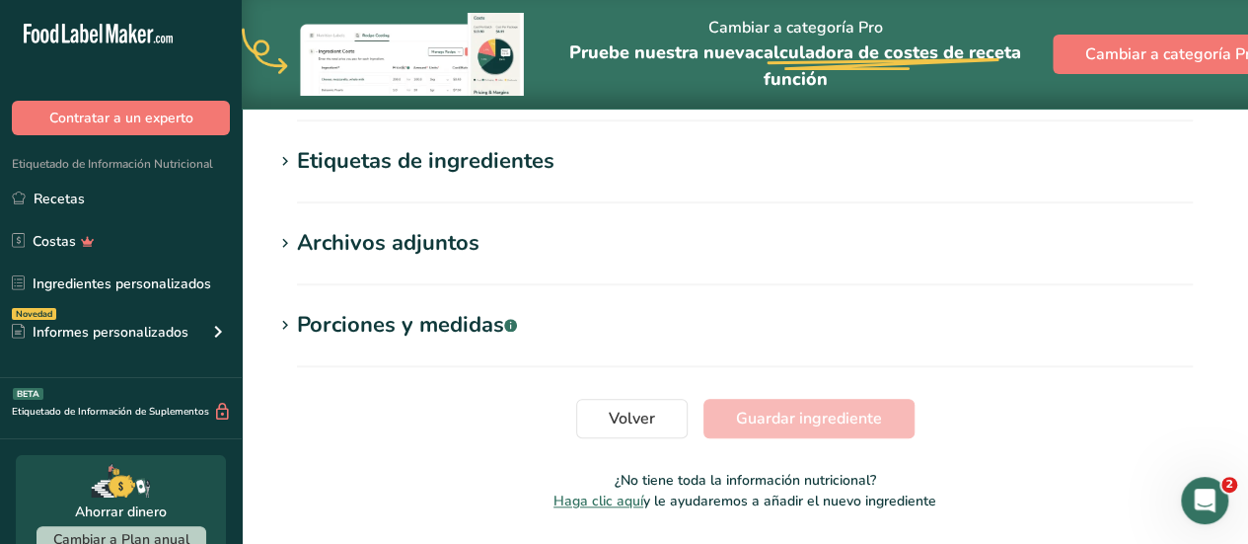
scroll to position [851, 0]
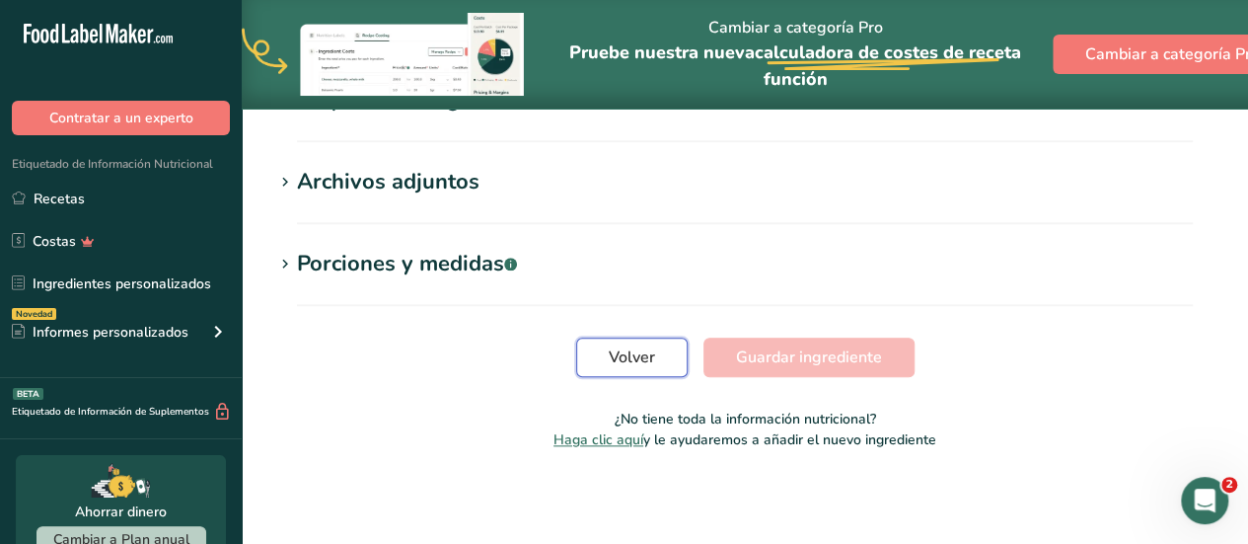
click at [659, 364] on button "Volver" at bounding box center [632, 357] width 112 height 39
click at [645, 361] on span "Volver" at bounding box center [632, 357] width 46 height 24
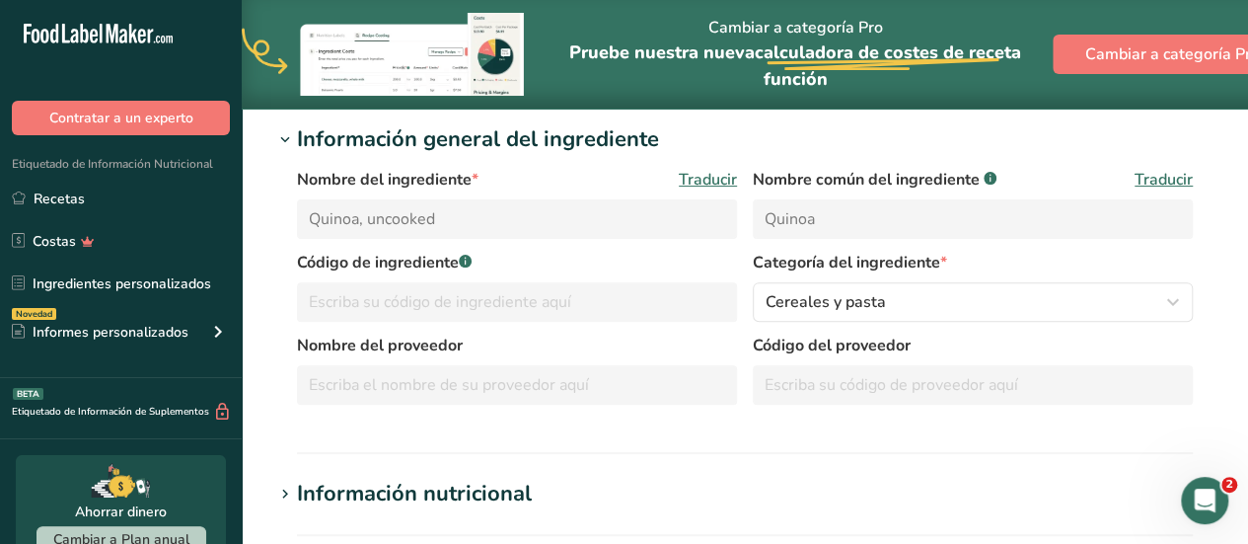
scroll to position [0, 0]
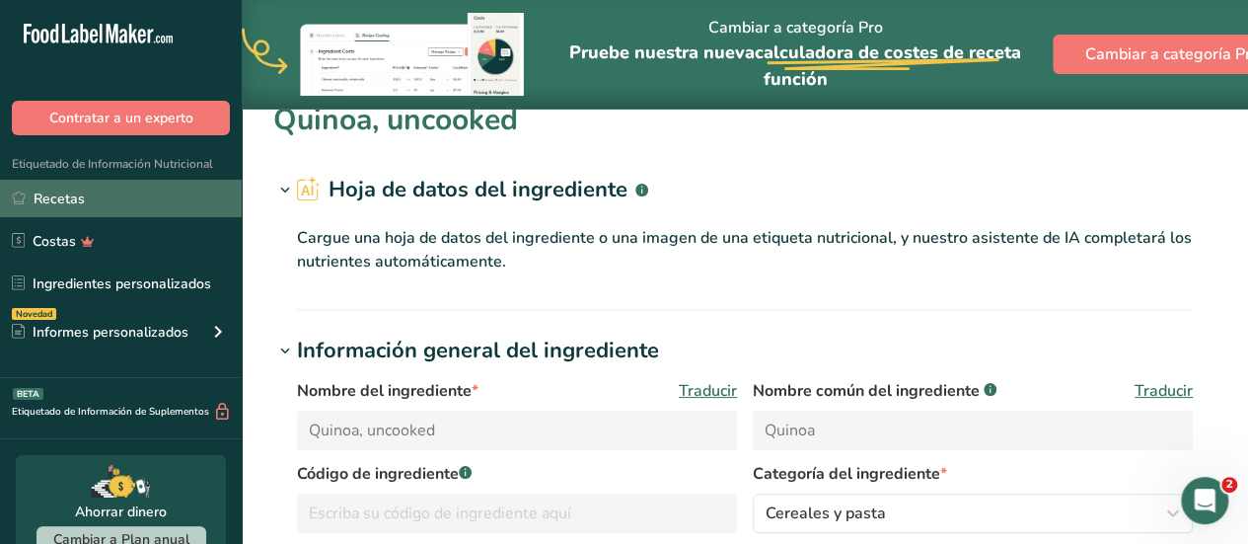
click at [124, 215] on link "Recetas" at bounding box center [121, 199] width 242 height 38
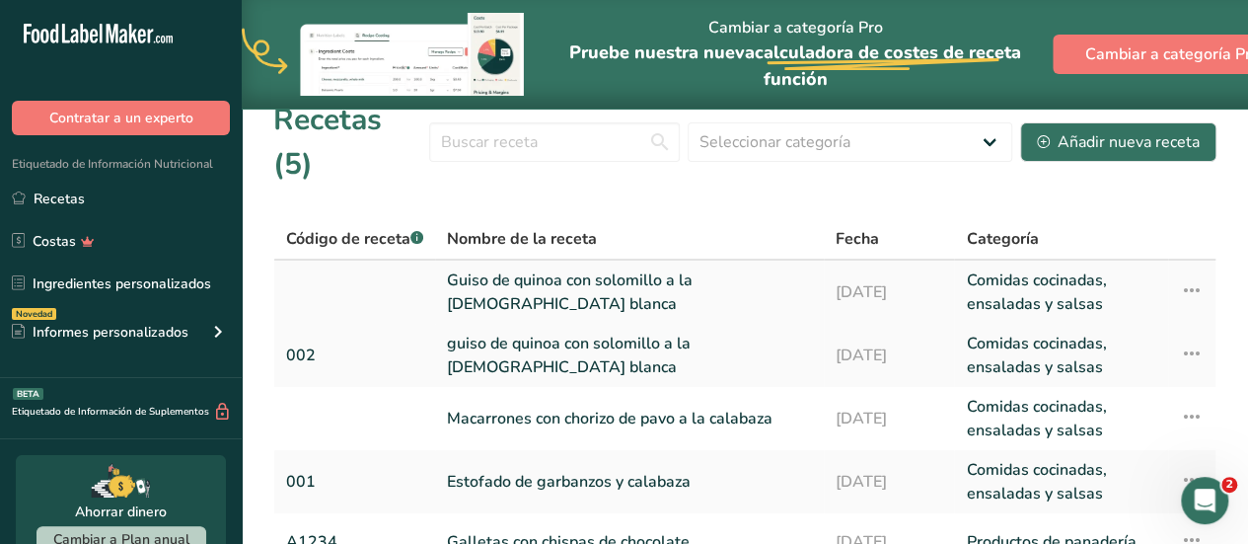
click at [560, 269] on link "Guiso de quinoa con solomillo a la [DEMOGRAPHIC_DATA][PERSON_NAME]" at bounding box center [629, 291] width 365 height 47
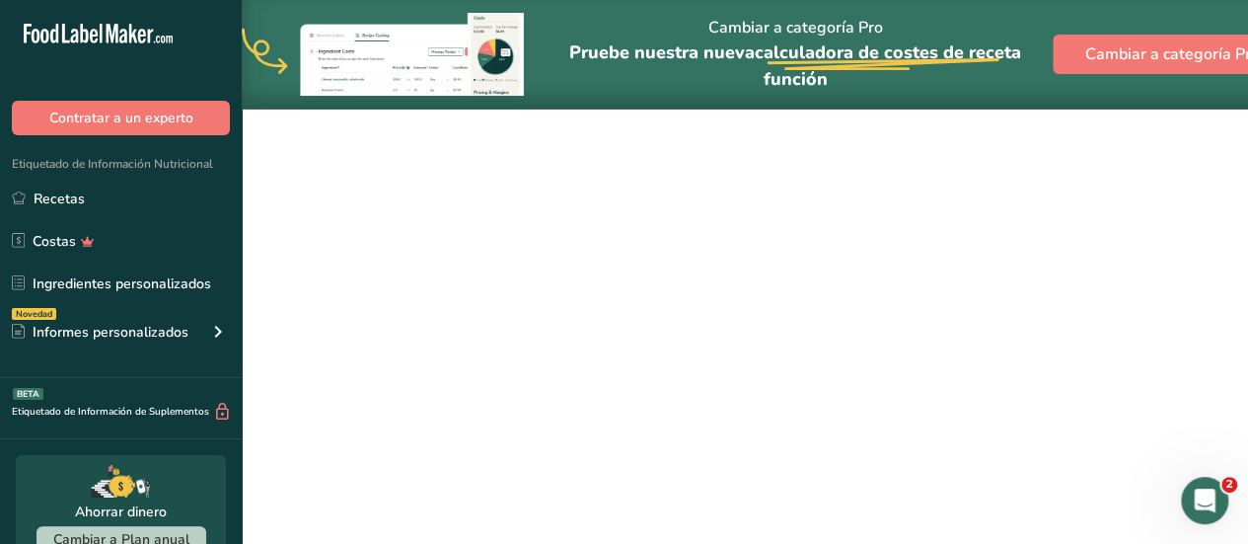
click at [560, 269] on link "Guiso de quinoa con solomillo a la [DEMOGRAPHIC_DATA][PERSON_NAME]" at bounding box center [629, 291] width 365 height 47
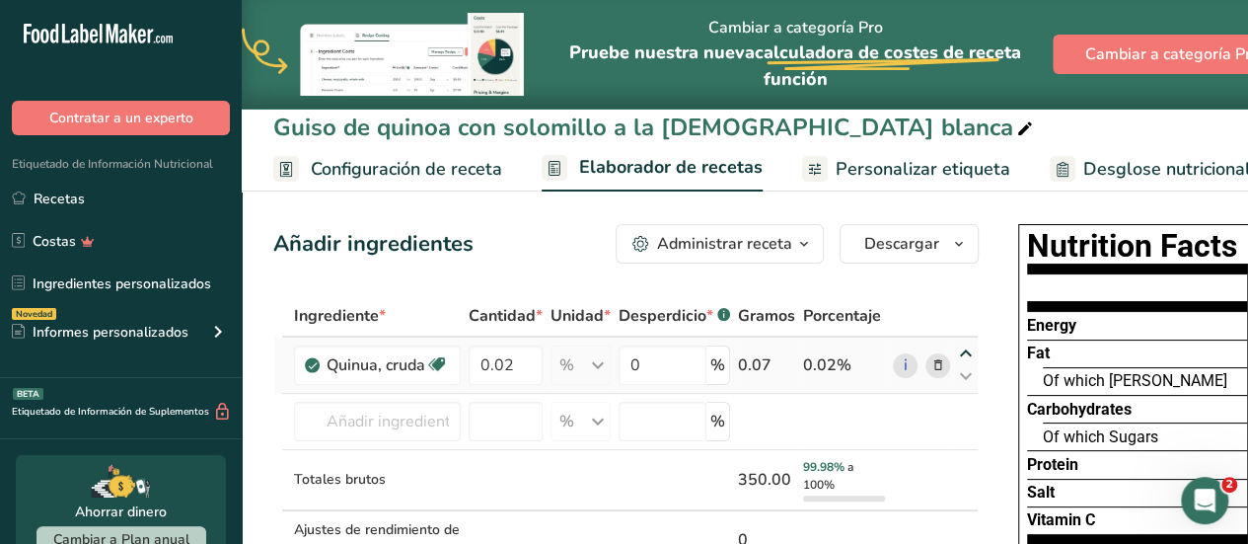
click at [964, 353] on icon at bounding box center [966, 353] width 24 height 15
click at [961, 373] on icon at bounding box center [966, 376] width 24 height 15
click at [937, 362] on icon at bounding box center [939, 365] width 14 height 21
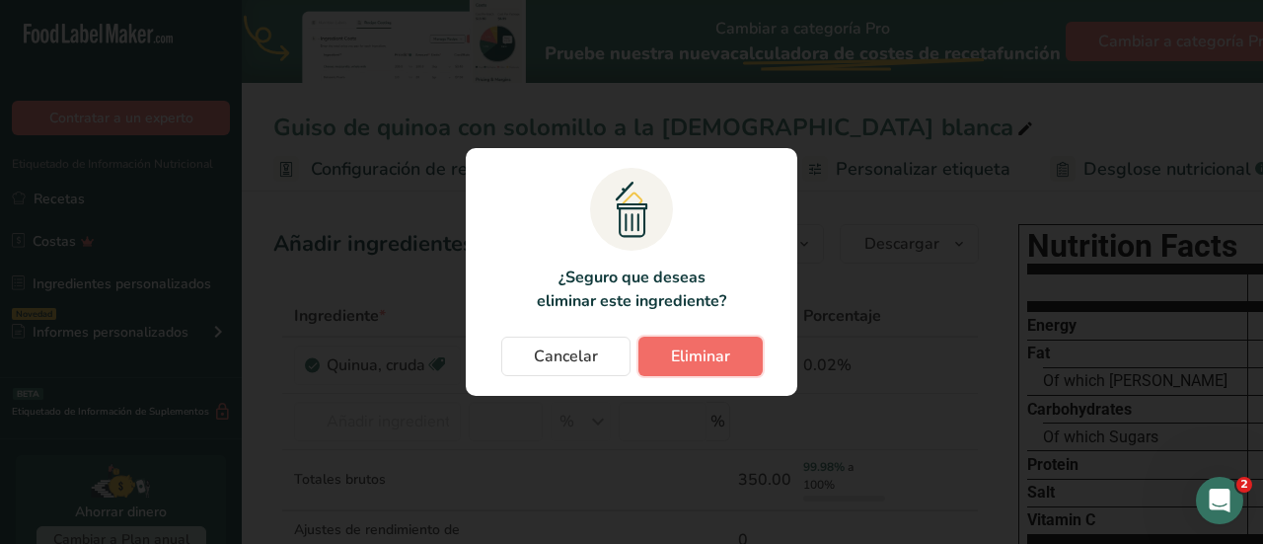
click at [697, 356] on span "Eliminar" at bounding box center [700, 356] width 59 height 24
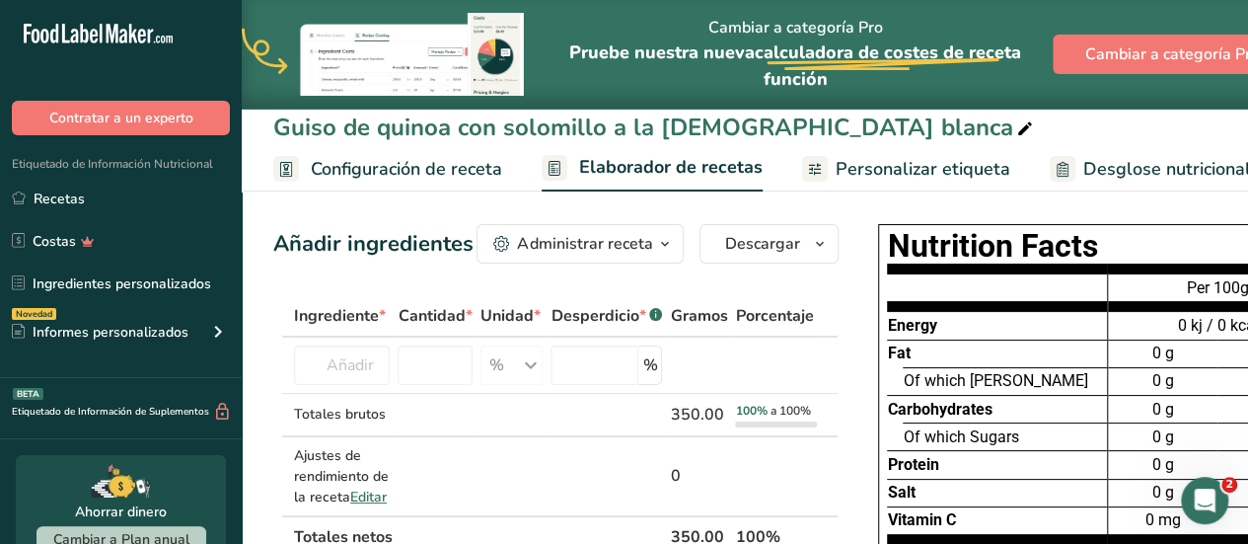
click at [556, 251] on div "Administrar receta" at bounding box center [584, 244] width 135 height 24
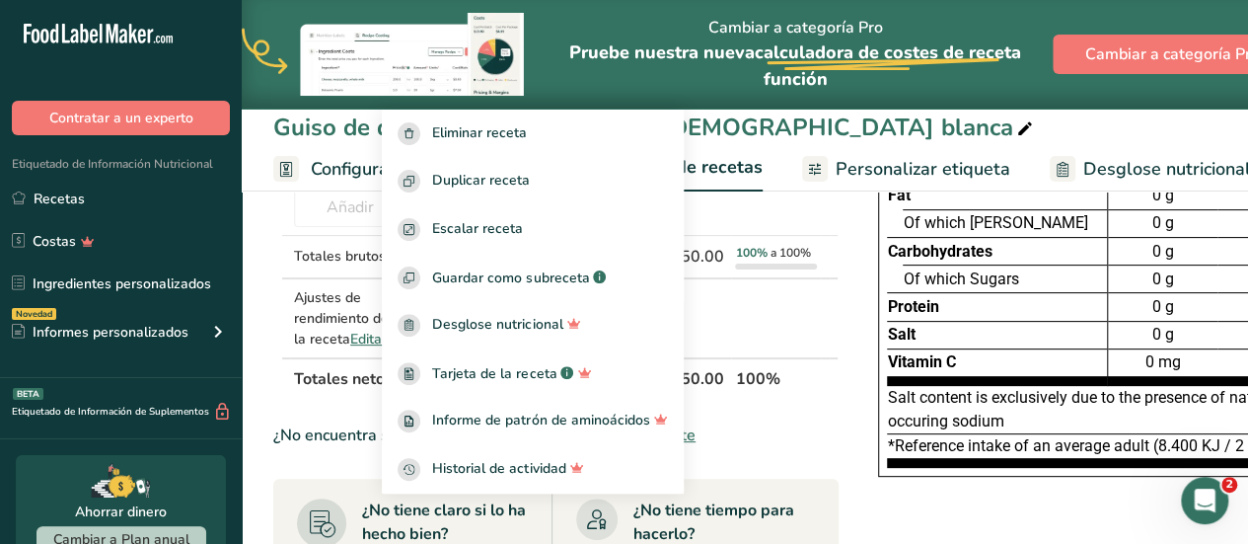
scroll to position [197, 0]
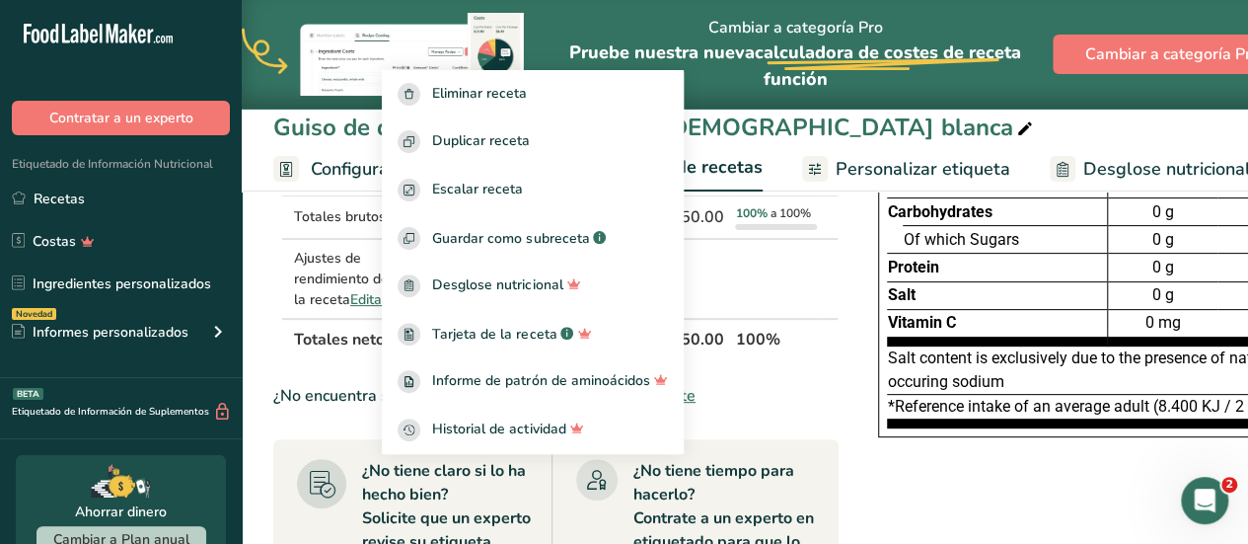
click at [833, 394] on div "¿No encuentra su ingrediente? Añada su propio ingrediente" at bounding box center [555, 396] width 565 height 24
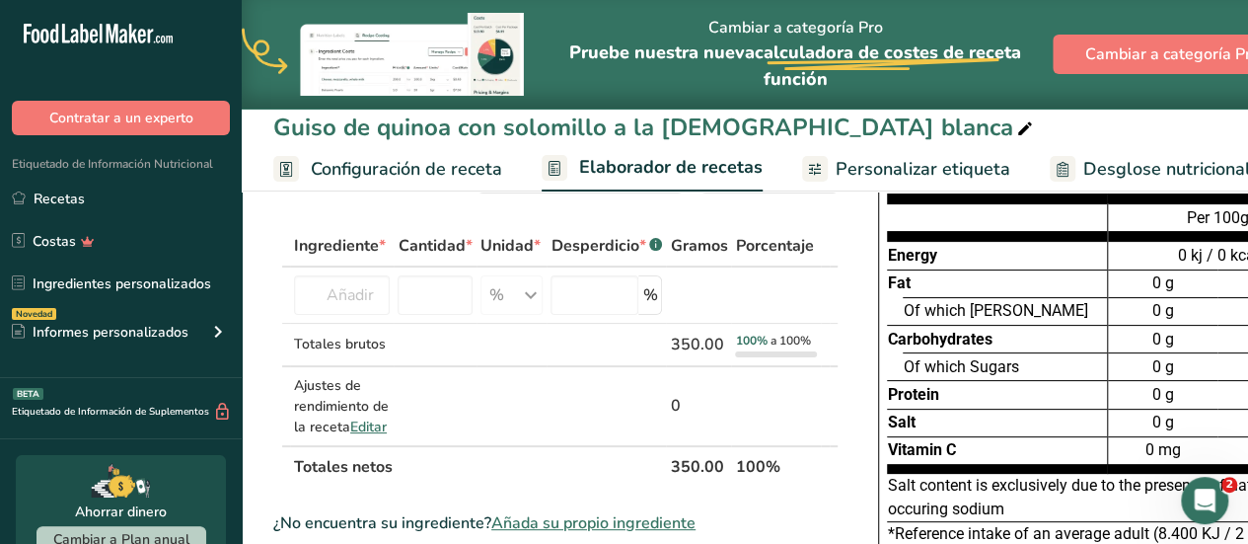
scroll to position [31, 0]
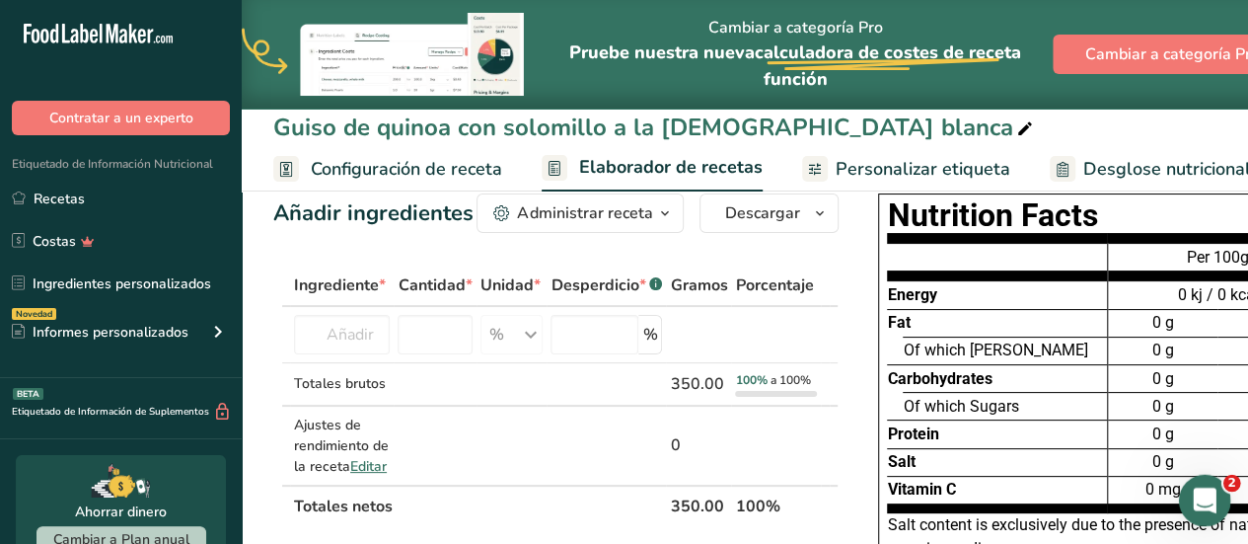
click at [1204, 490] on icon "Abrir Intercom Messenger" at bounding box center [1202, 498] width 33 height 33
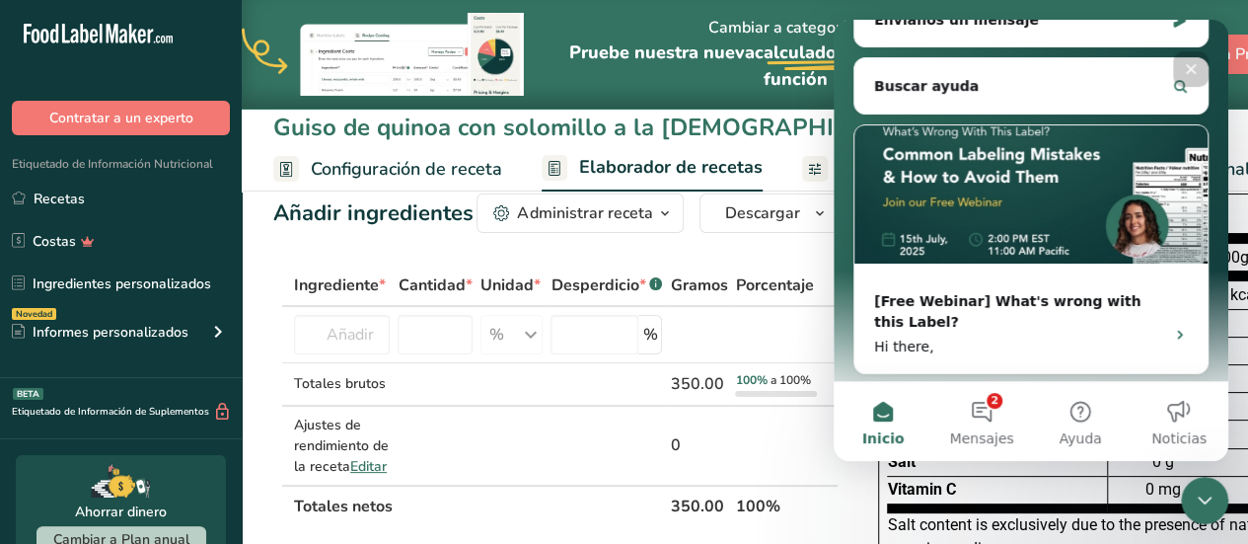
scroll to position [0, 0]
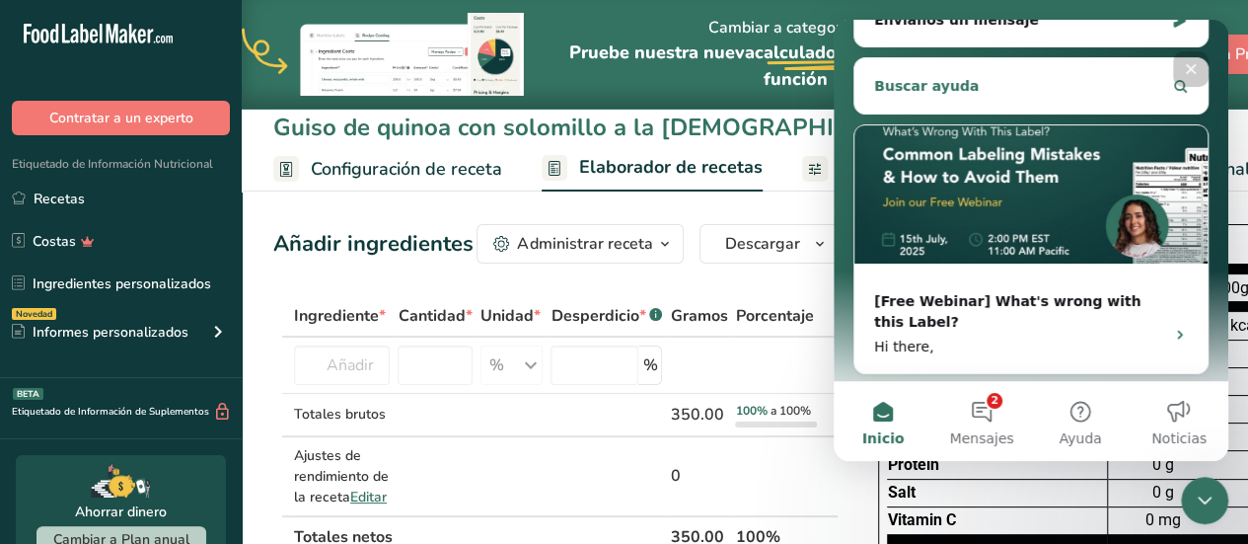
click at [1029, 75] on button "Buscar ayuda" at bounding box center [1032, 85] width 338 height 39
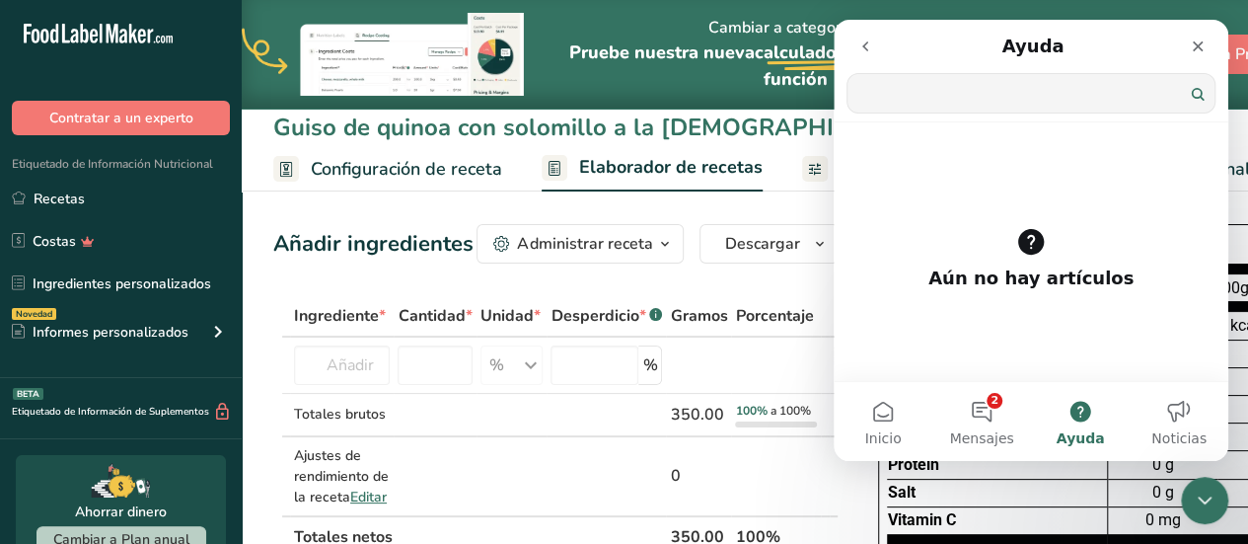
click at [873, 50] on button "go back" at bounding box center [866, 47] width 38 height 38
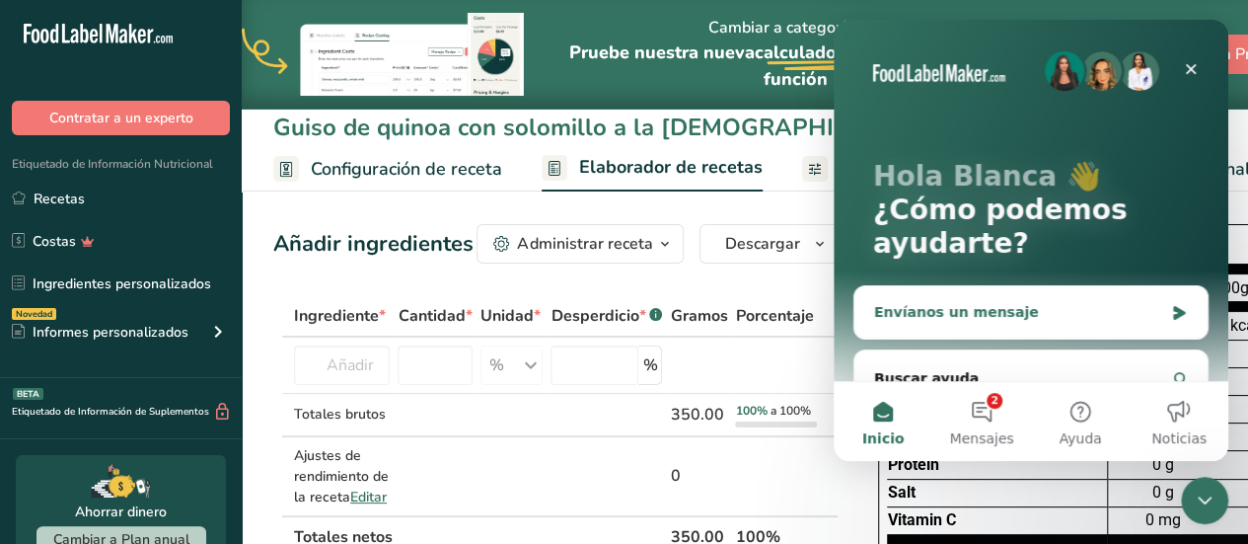
click at [968, 320] on div "Envíanos un mensaje" at bounding box center [1018, 312] width 289 height 21
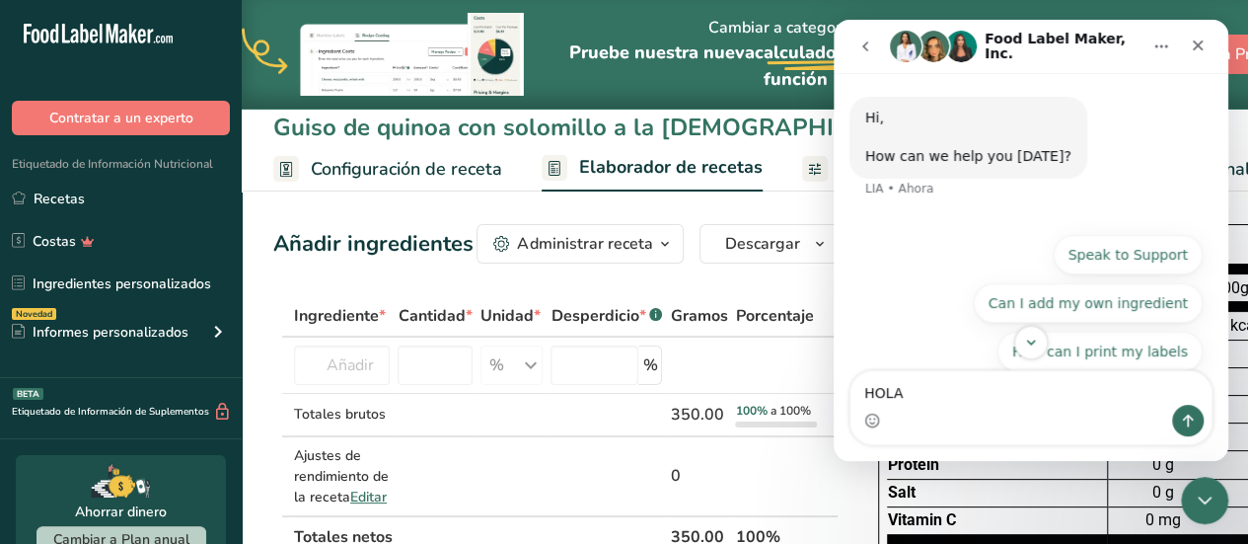
type textarea "HOLA"
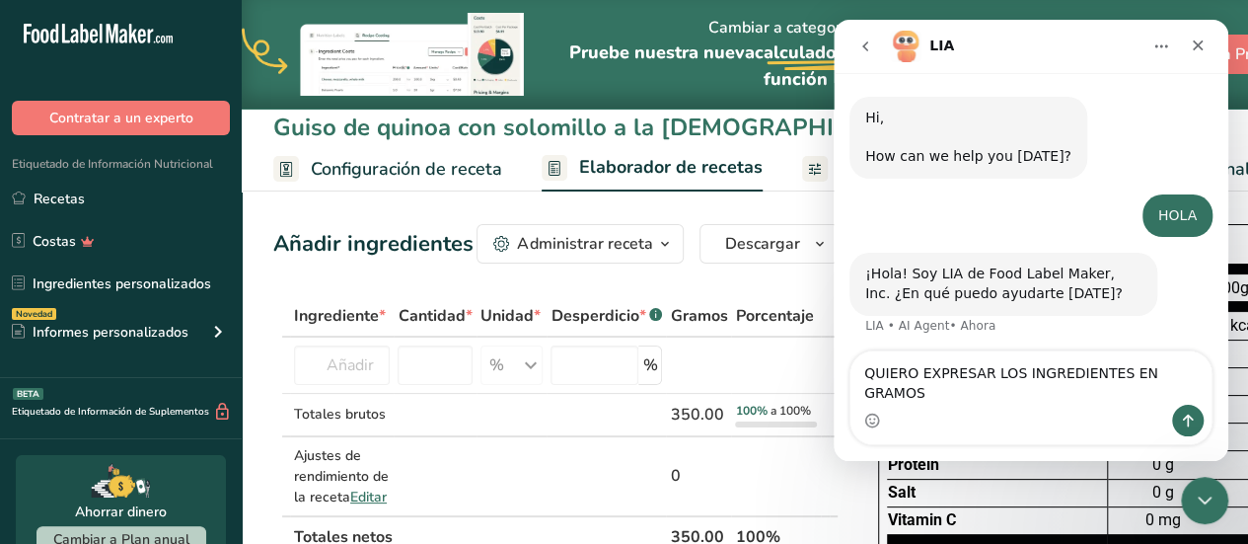
type textarea "QUIERO EXPRESAR LOS INGREDIENTES EN GRAMOS"
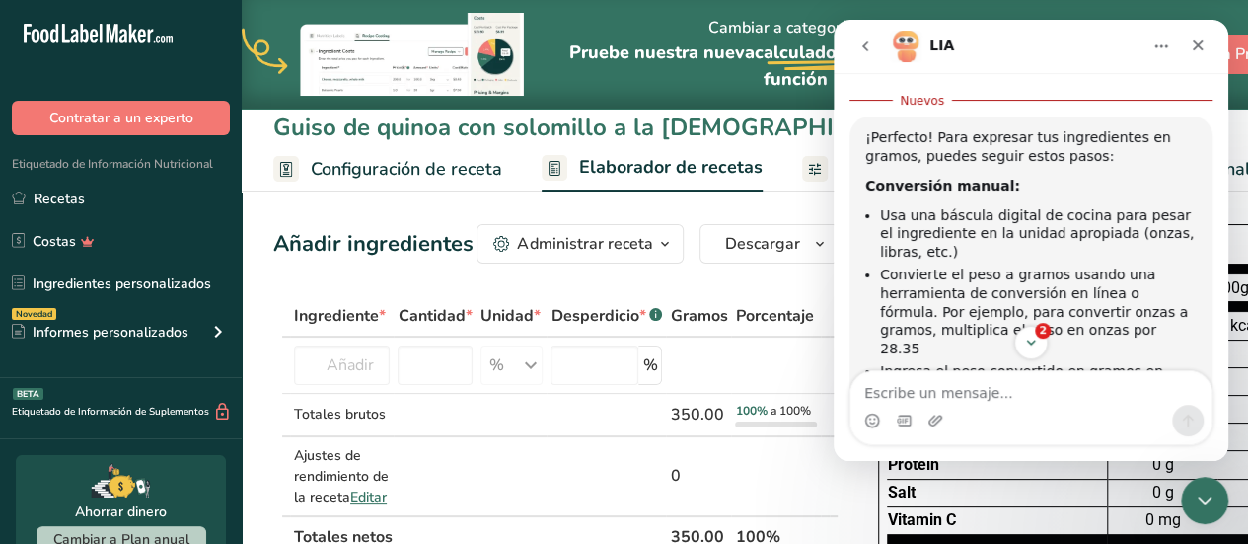
scroll to position [356, 0]
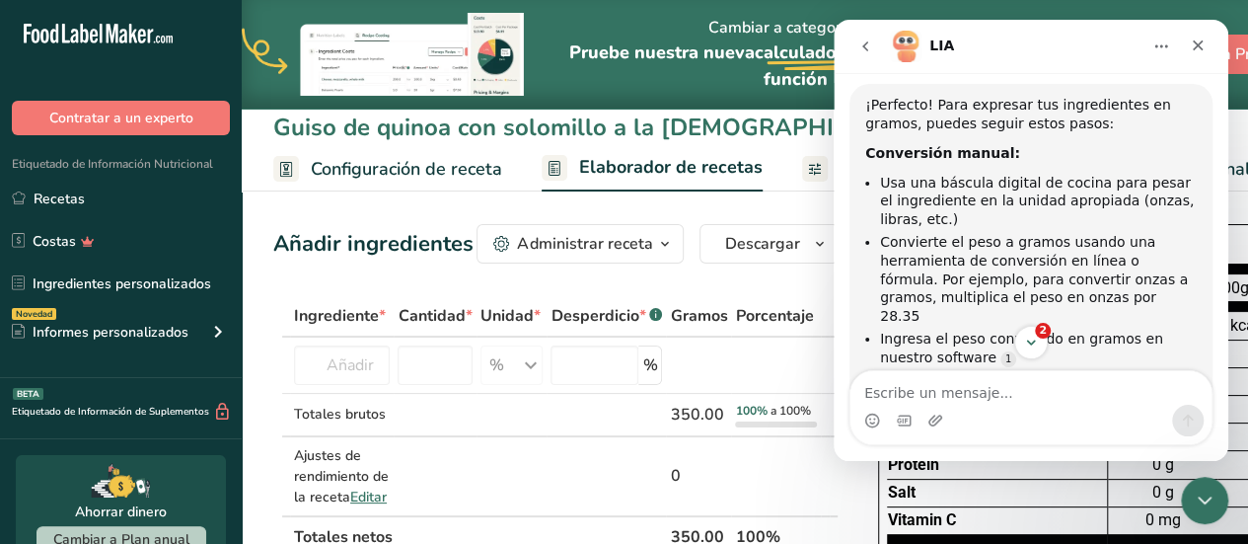
click at [949, 336] on div "2" at bounding box center [1031, 343] width 395 height 34
click at [937, 338] on div "2" at bounding box center [1031, 343] width 395 height 34
click at [1223, 380] on div "Intercom Messenger" at bounding box center [1031, 407] width 395 height 75
click at [1223, 387] on div "Intercom Messenger" at bounding box center [1031, 407] width 395 height 75
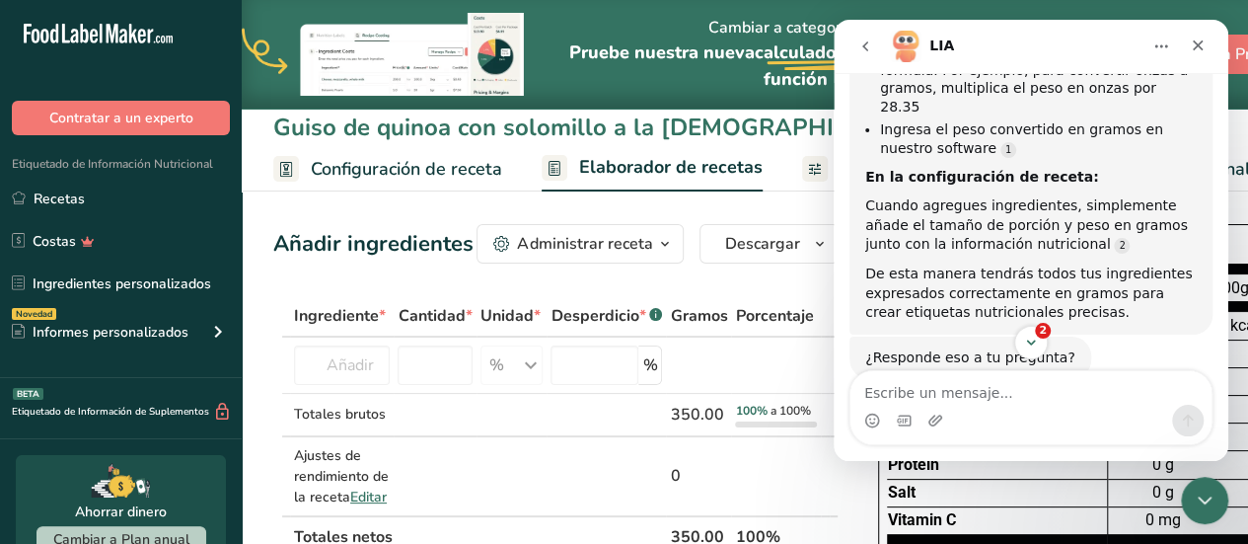
scroll to position [573, 0]
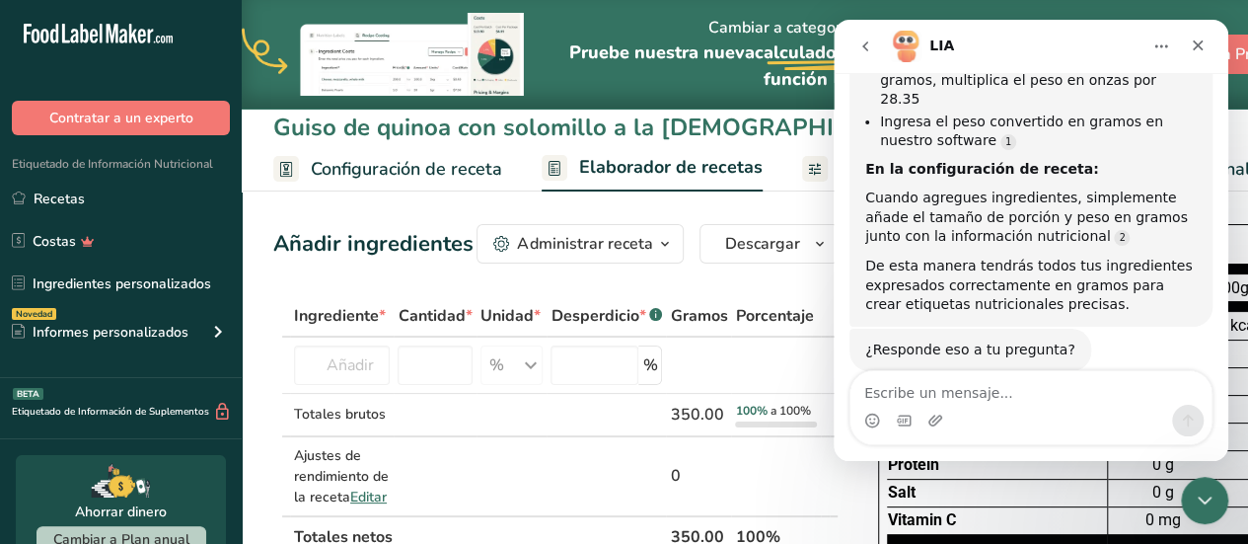
click at [351, 166] on span "Configuración de receta" at bounding box center [406, 169] width 191 height 27
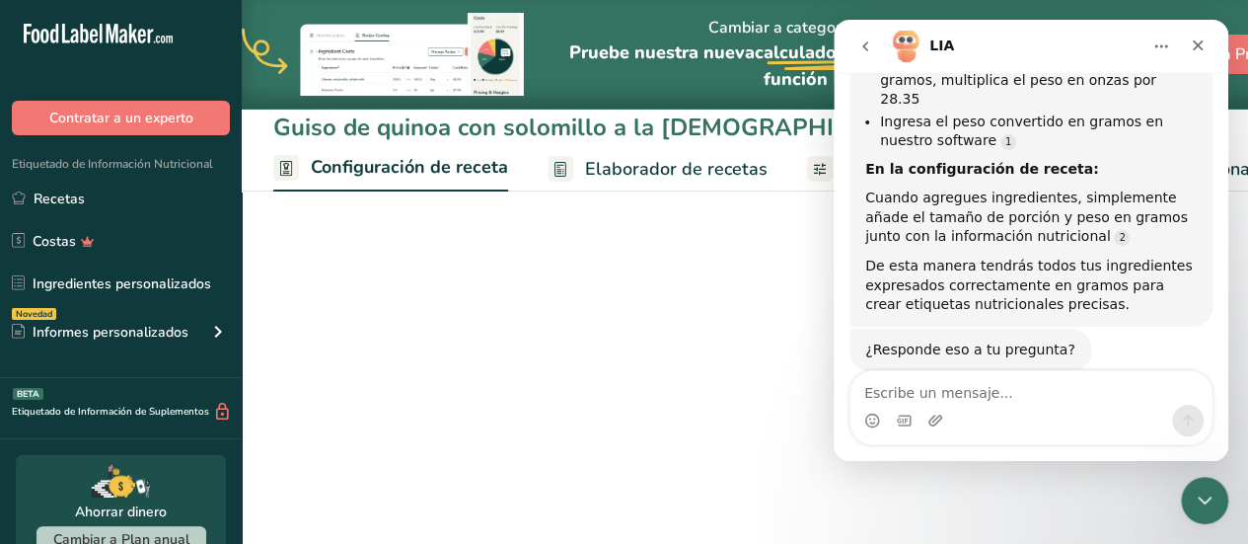
scroll to position [0, 7]
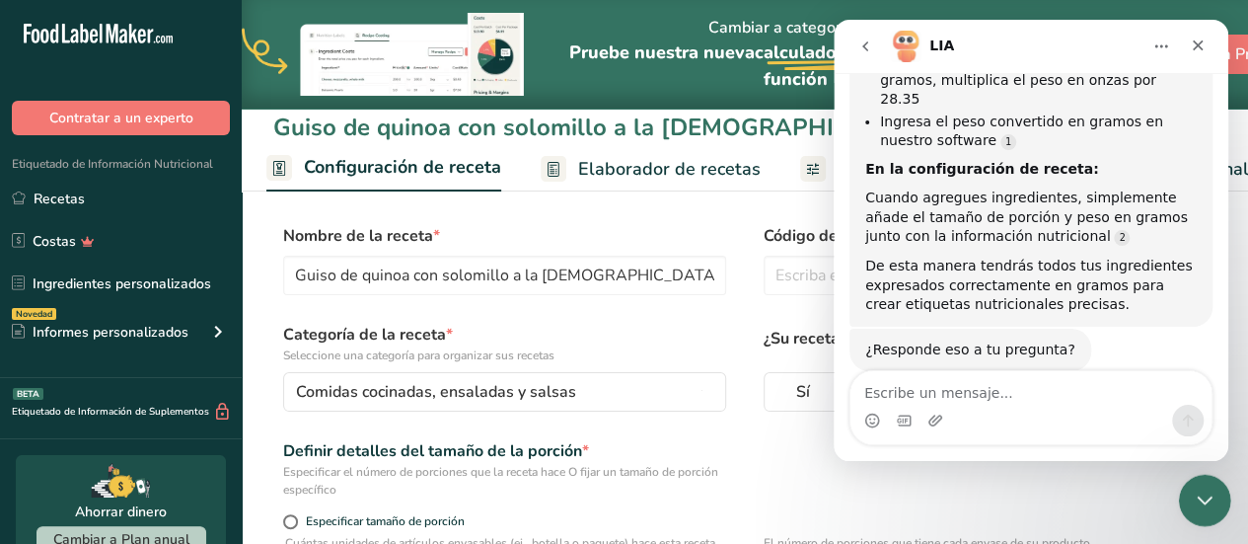
click at [1194, 490] on icon "Cerrar Intercom Messenger" at bounding box center [1202, 498] width 24 height 24
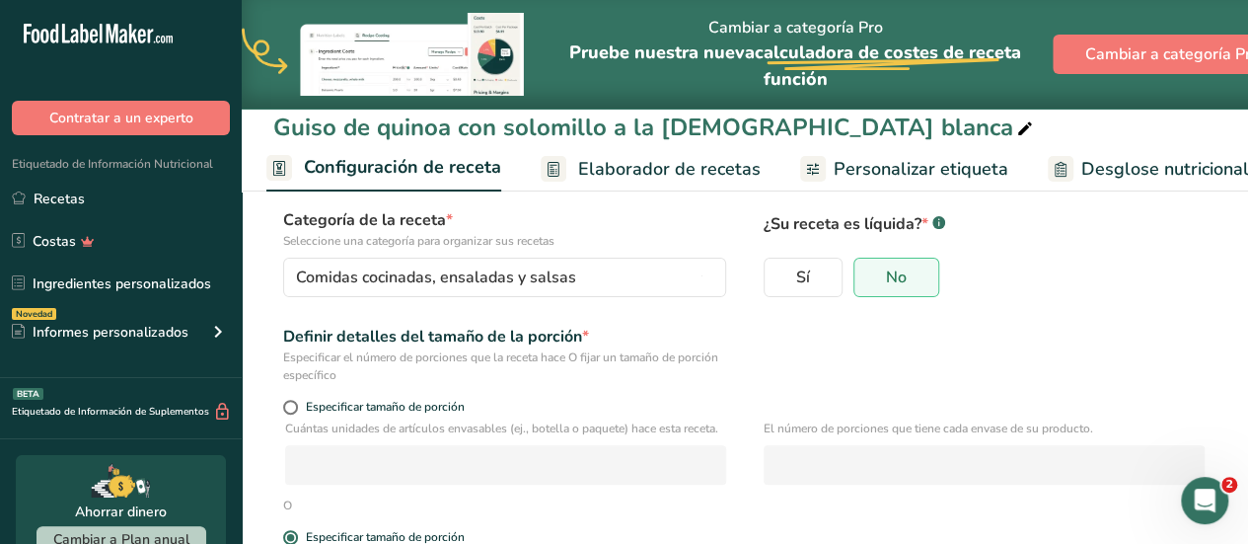
scroll to position [115, 0]
click at [288, 402] on span at bounding box center [290, 406] width 15 height 15
click at [288, 402] on input "Especificar tamaño de porción" at bounding box center [289, 406] width 13 height 13
radio input "true"
radio input "false"
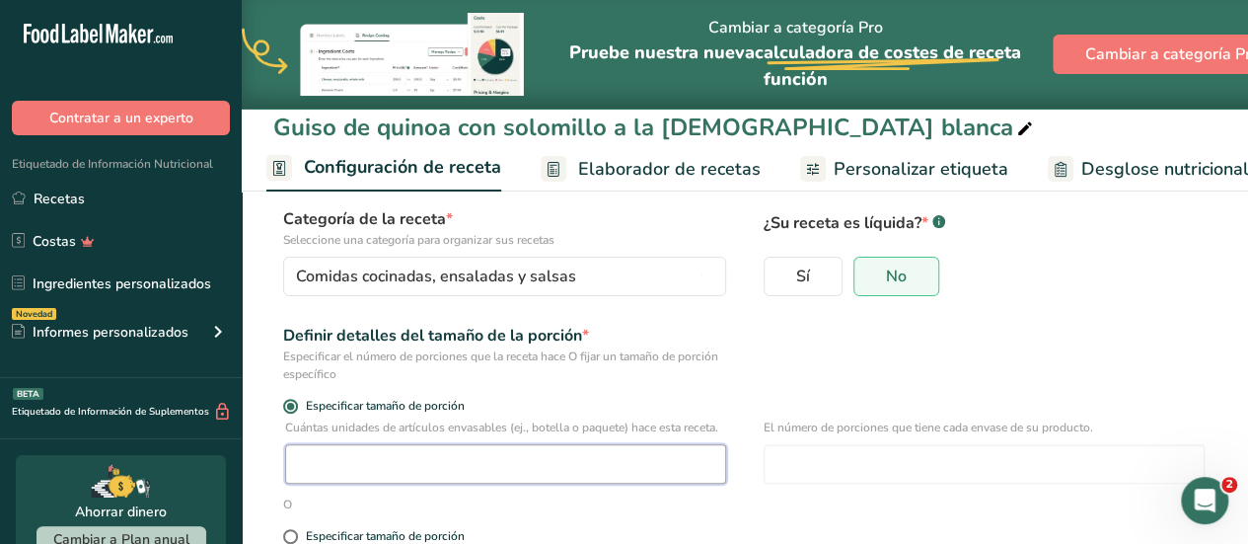
click at [348, 484] on input "number" at bounding box center [505, 463] width 441 height 39
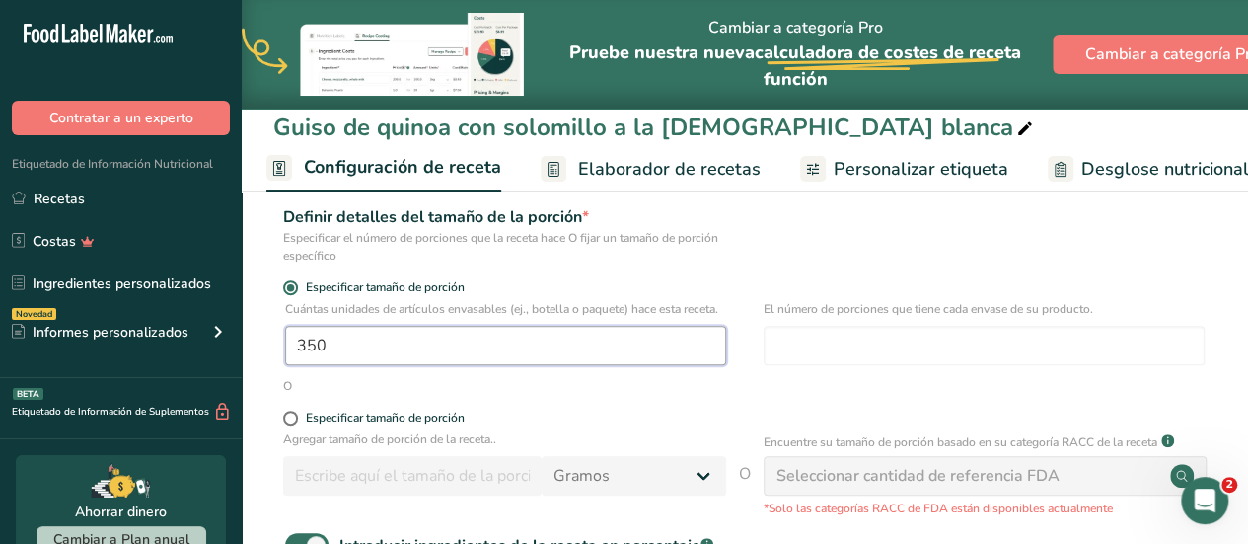
scroll to position [273, 0]
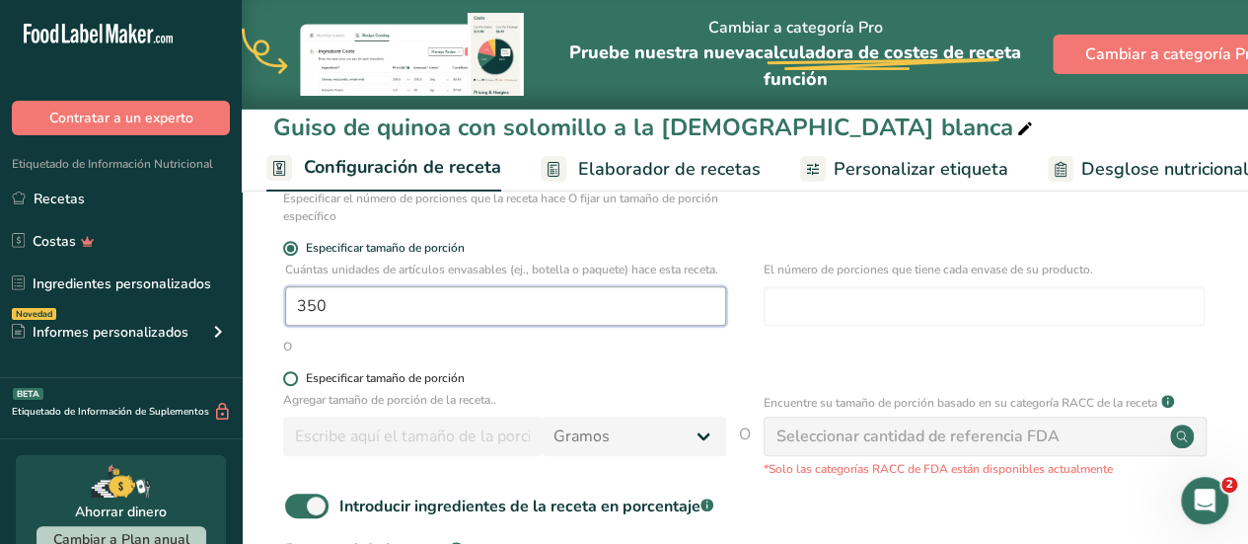
type input "350"
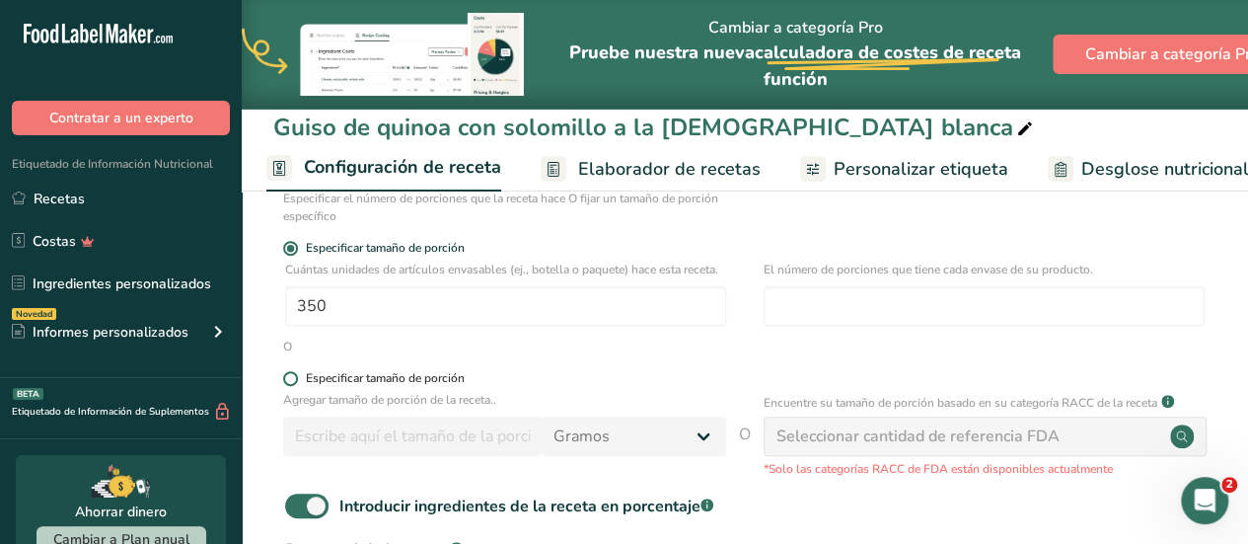
click at [290, 386] on span at bounding box center [290, 378] width 15 height 15
click at [290, 385] on input "Especificar tamaño de porción" at bounding box center [289, 378] width 13 height 13
radio input "true"
radio input "false"
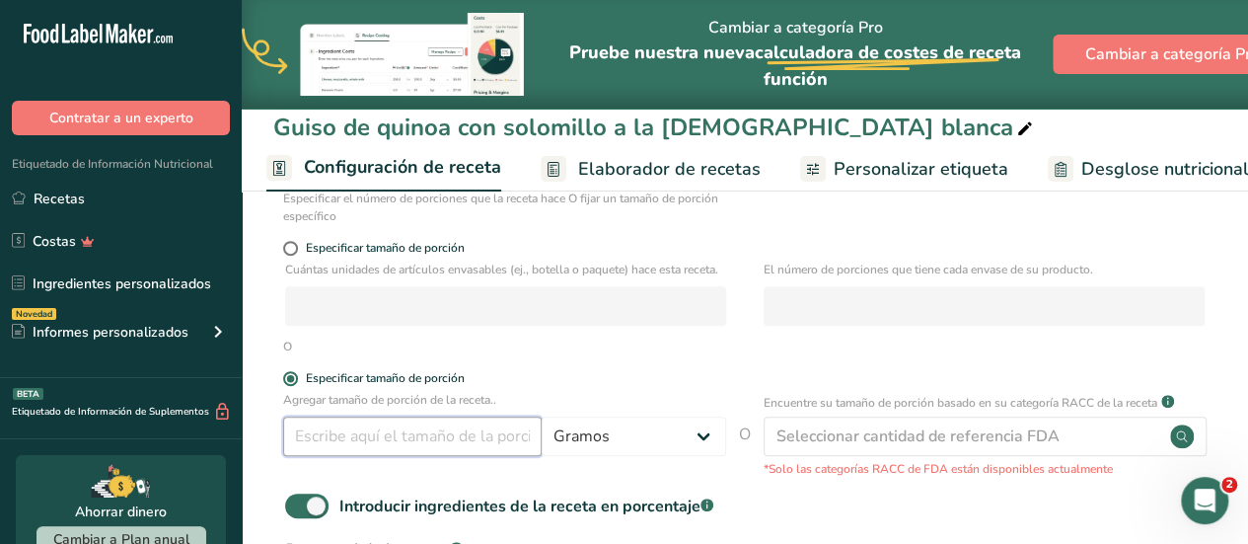
click at [328, 456] on input "number" at bounding box center [412, 435] width 259 height 39
type input "350"
drag, startPoint x: 324, startPoint y: 525, endPoint x: 297, endPoint y: 526, distance: 26.7
click at [297, 518] on span at bounding box center [306, 505] width 43 height 25
click at [297, 512] on input "Introducir ingredientes de la receta en porcentaje .a-a{fill:#347362;}.b-a{fill…" at bounding box center [291, 505] width 13 height 13
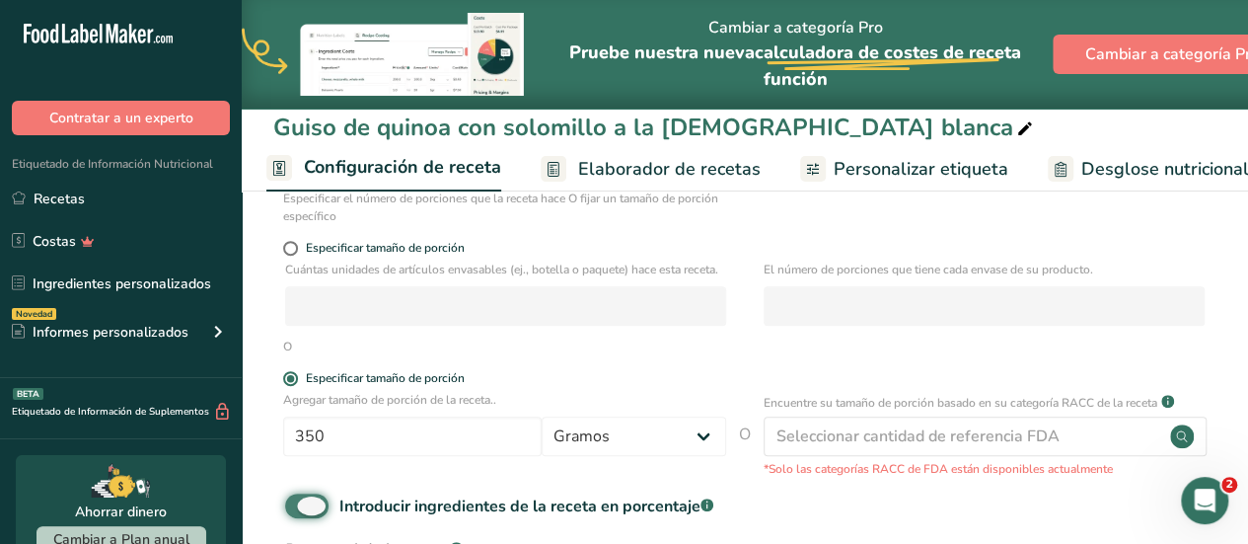
checkbox input "false"
click at [297, 246] on span at bounding box center [290, 248] width 15 height 15
click at [296, 246] on input "Especificar tamaño de porción" at bounding box center [289, 248] width 13 height 13
radio input "true"
radio input "false"
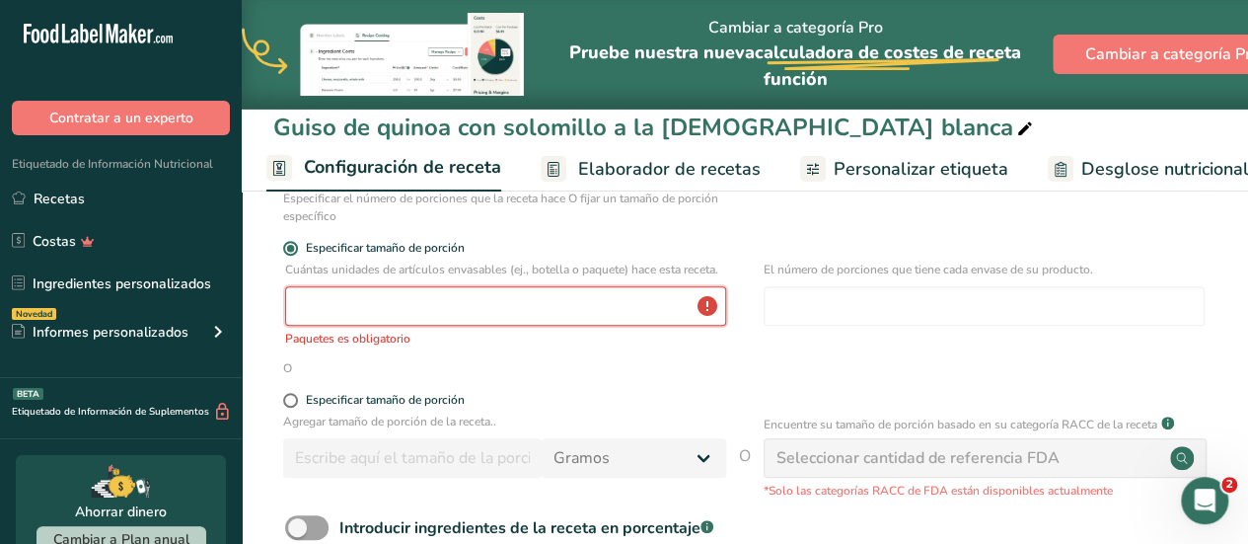
click at [357, 323] on input "number" at bounding box center [505, 305] width 441 height 39
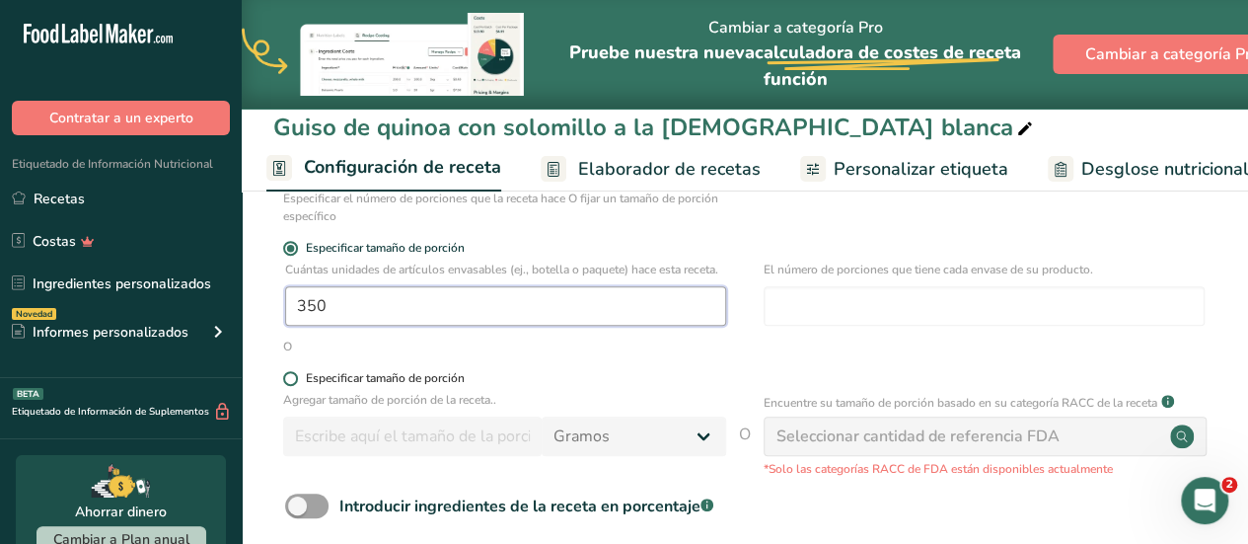
type input "350"
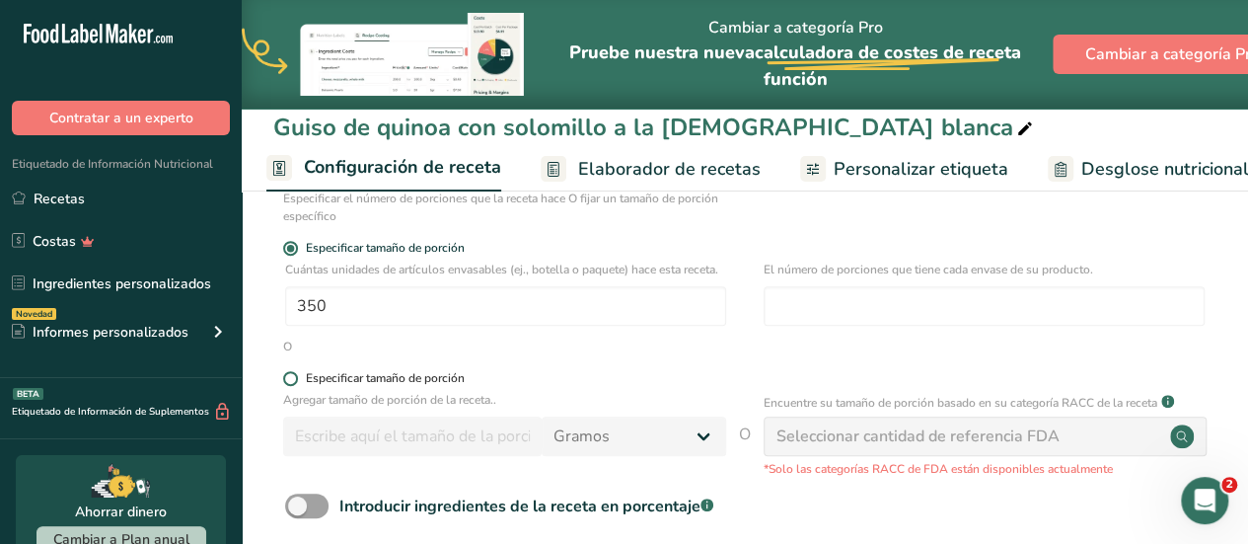
click at [292, 386] on span at bounding box center [290, 378] width 15 height 15
click at [292, 385] on input "Especificar tamaño de porción" at bounding box center [289, 378] width 13 height 13
radio input "true"
radio input "false"
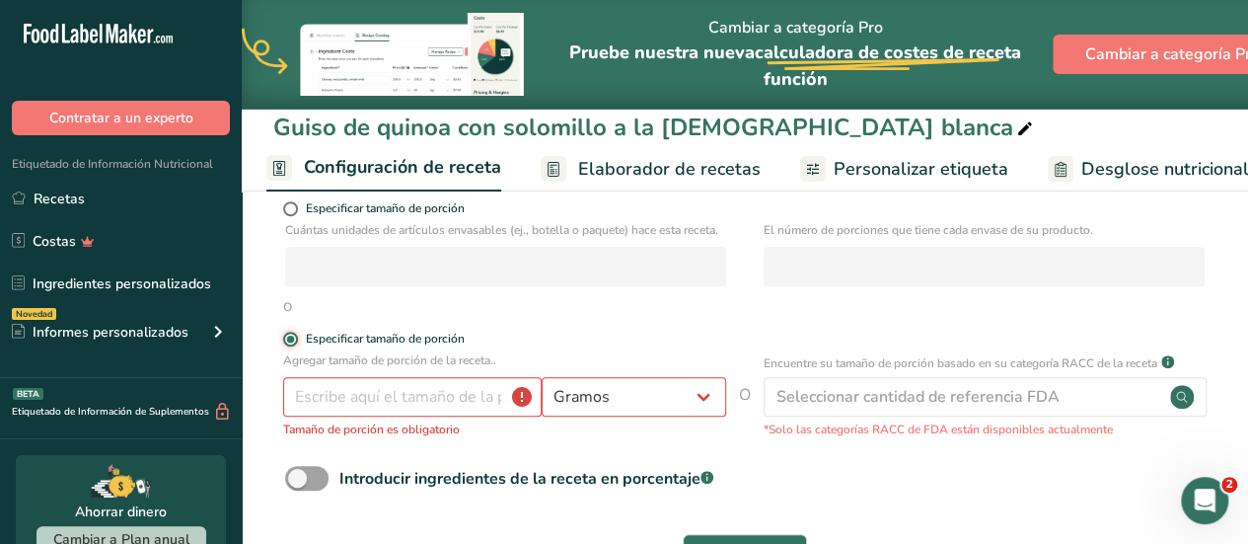
scroll to position [352, 0]
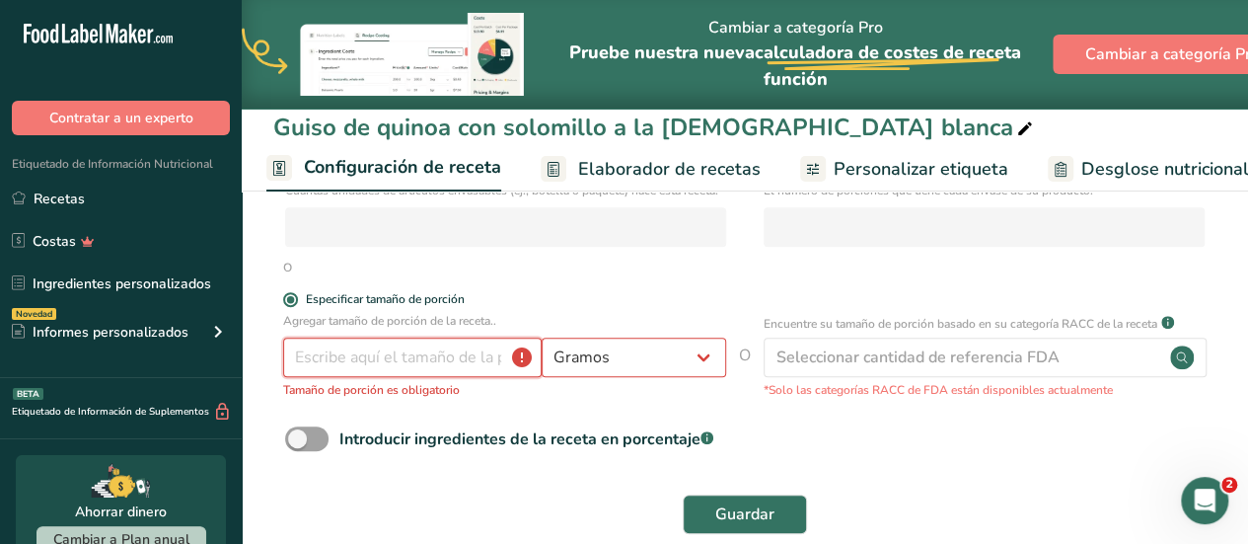
click at [450, 377] on input "number" at bounding box center [412, 357] width 259 height 39
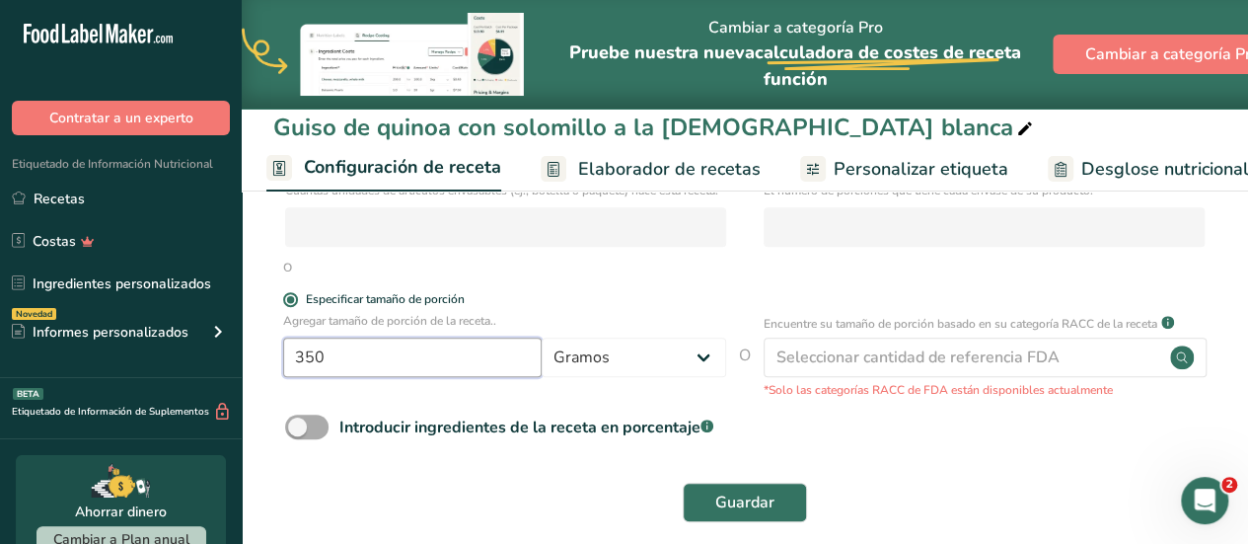
type input "350"
drag, startPoint x: 300, startPoint y: 449, endPoint x: 321, endPoint y: 449, distance: 20.7
click at [321, 439] on span at bounding box center [306, 426] width 43 height 25
click at [298, 433] on input "Introducir ingredientes de la receta en porcentaje .a-a{fill:#347362;}.b-a{fill…" at bounding box center [291, 426] width 13 height 13
checkbox input "true"
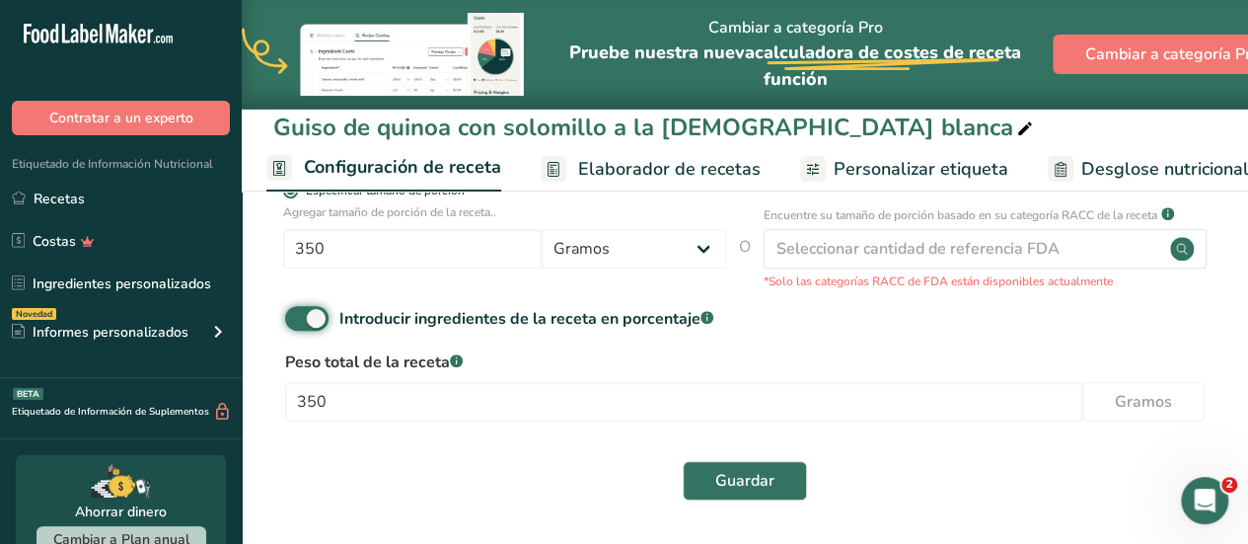
scroll to position [478, 0]
click at [774, 482] on span "Guardar" at bounding box center [744, 481] width 59 height 24
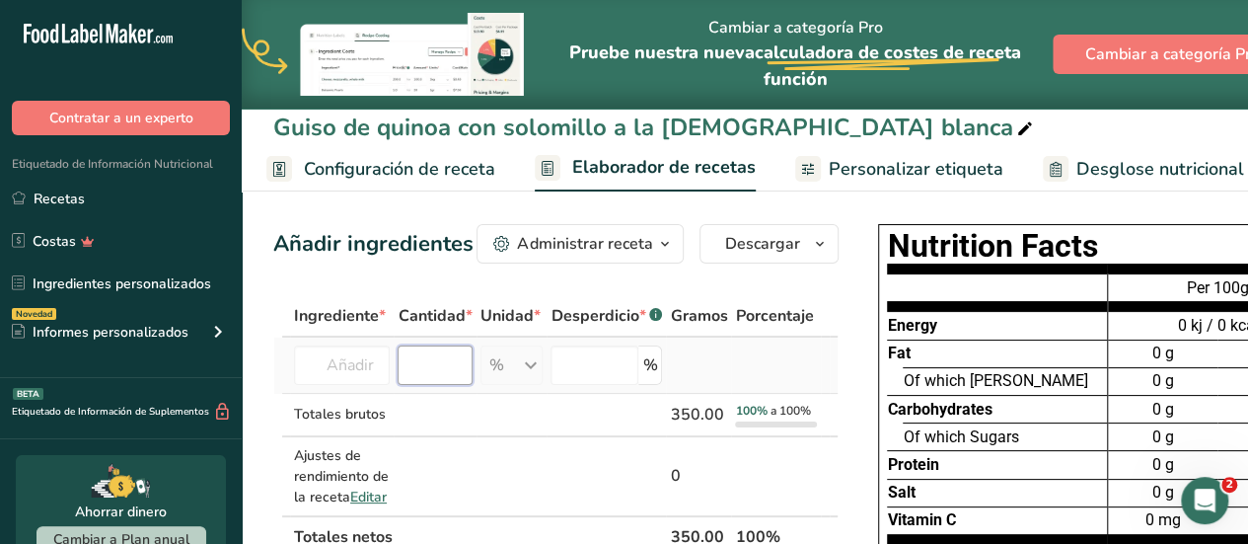
click at [450, 367] on input "number" at bounding box center [435, 364] width 74 height 39
click at [474, 407] on td at bounding box center [435, 415] width 82 height 43
click at [424, 364] on input "30" at bounding box center [435, 364] width 74 height 39
type input "0"
click at [424, 364] on input "0" at bounding box center [435, 364] width 74 height 39
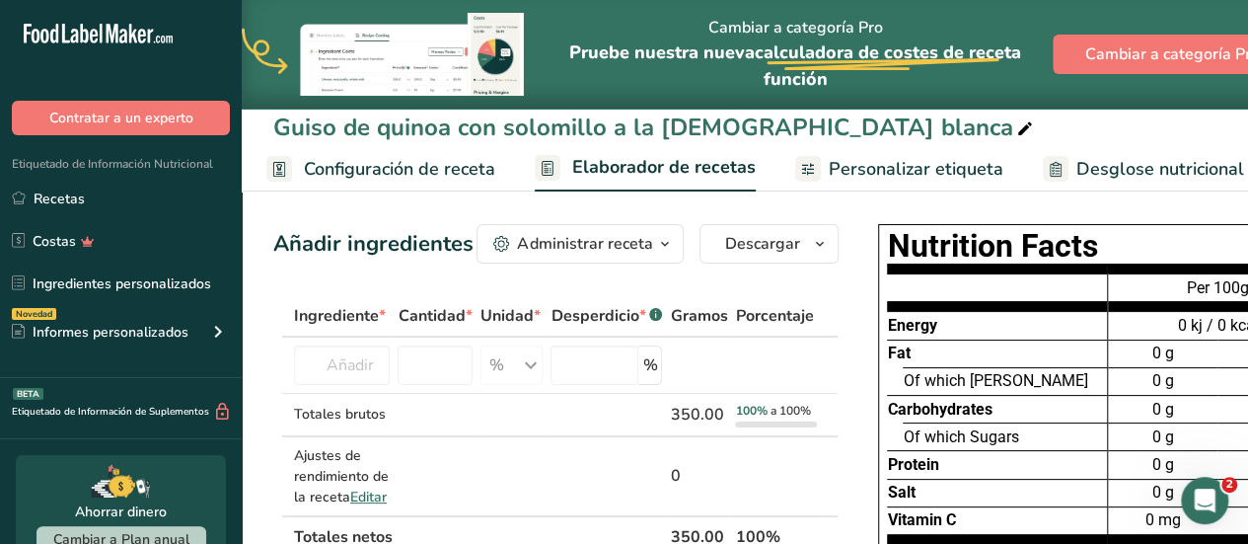
click at [662, 244] on icon "button" at bounding box center [664, 244] width 16 height 25
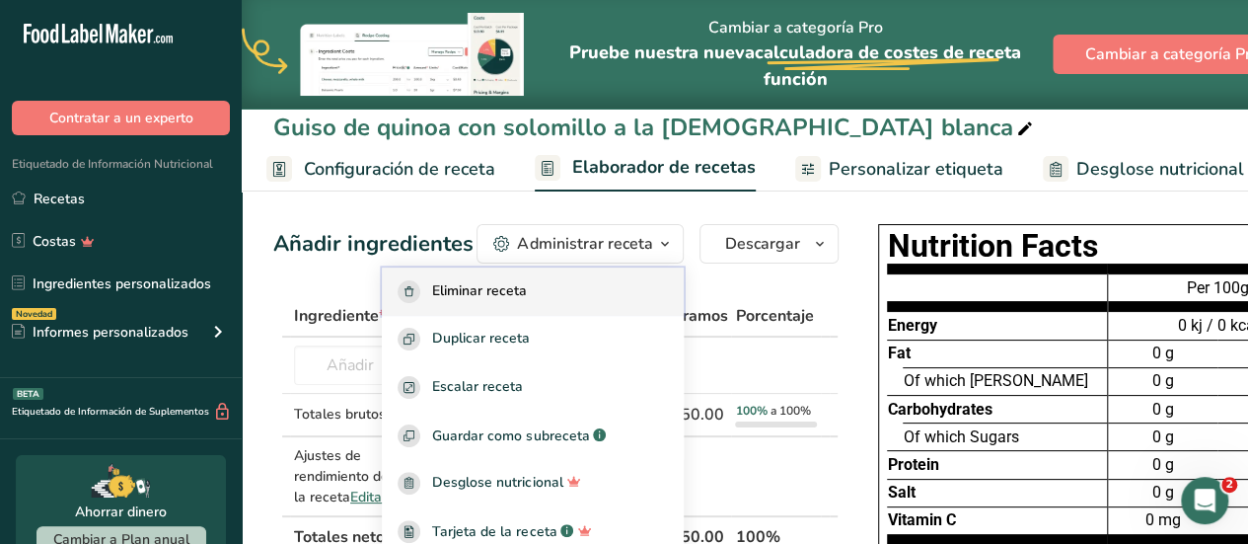
click at [577, 302] on div "Eliminar receta" at bounding box center [533, 291] width 270 height 23
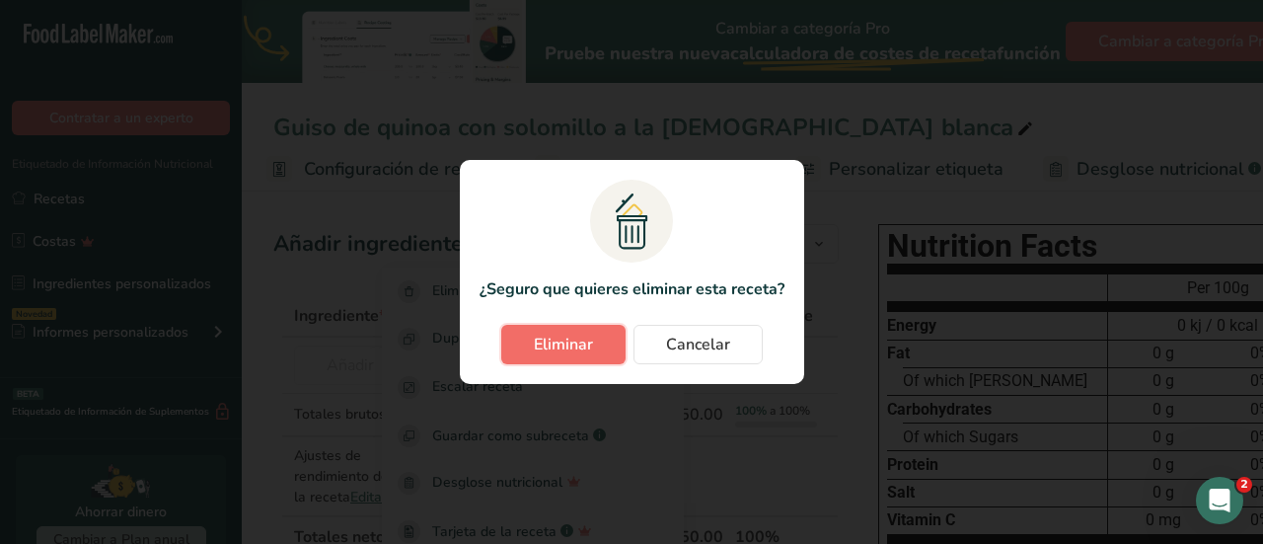
click at [567, 344] on span "Eliminar" at bounding box center [563, 345] width 59 height 24
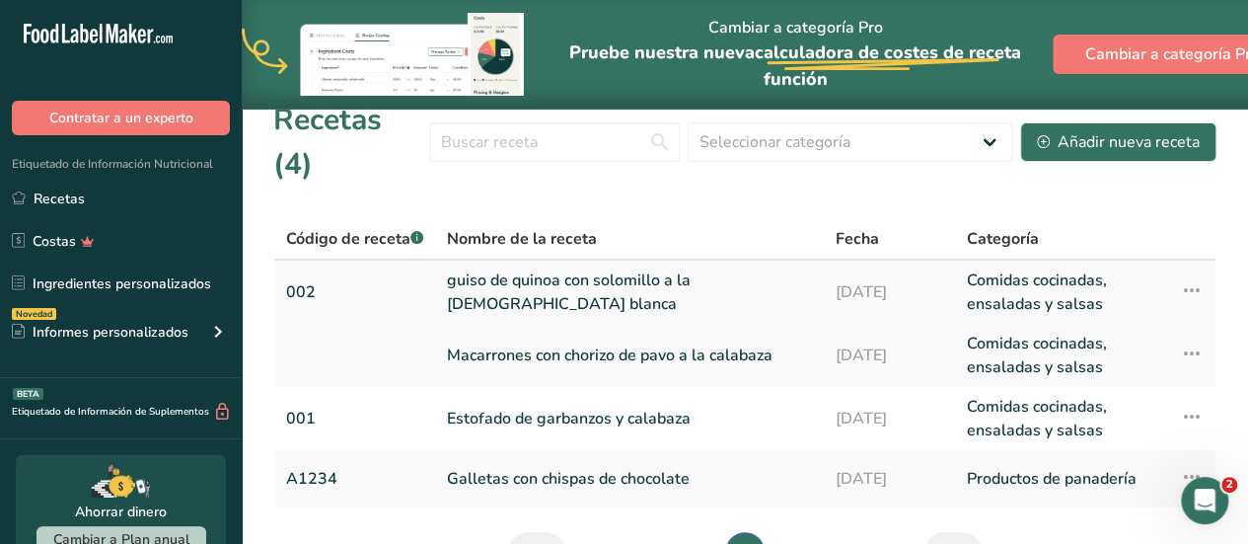
click at [478, 268] on link "guiso de quinoa con solomillo a la [DEMOGRAPHIC_DATA][PERSON_NAME]" at bounding box center [629, 291] width 365 height 47
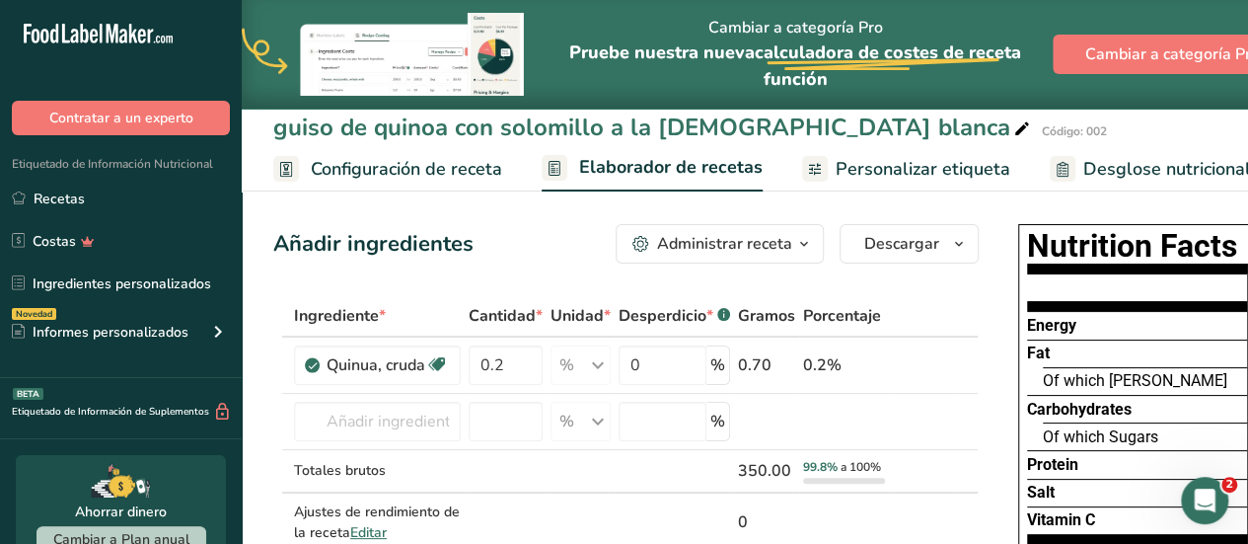
click at [429, 156] on span "Configuración de receta" at bounding box center [406, 169] width 191 height 27
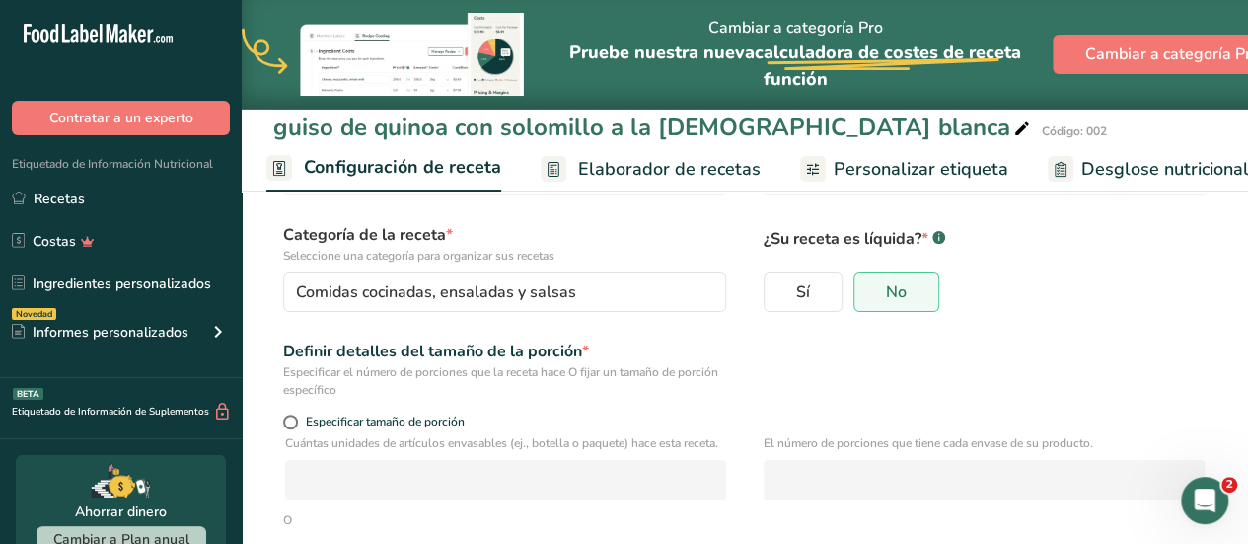
scroll to position [118, 0]
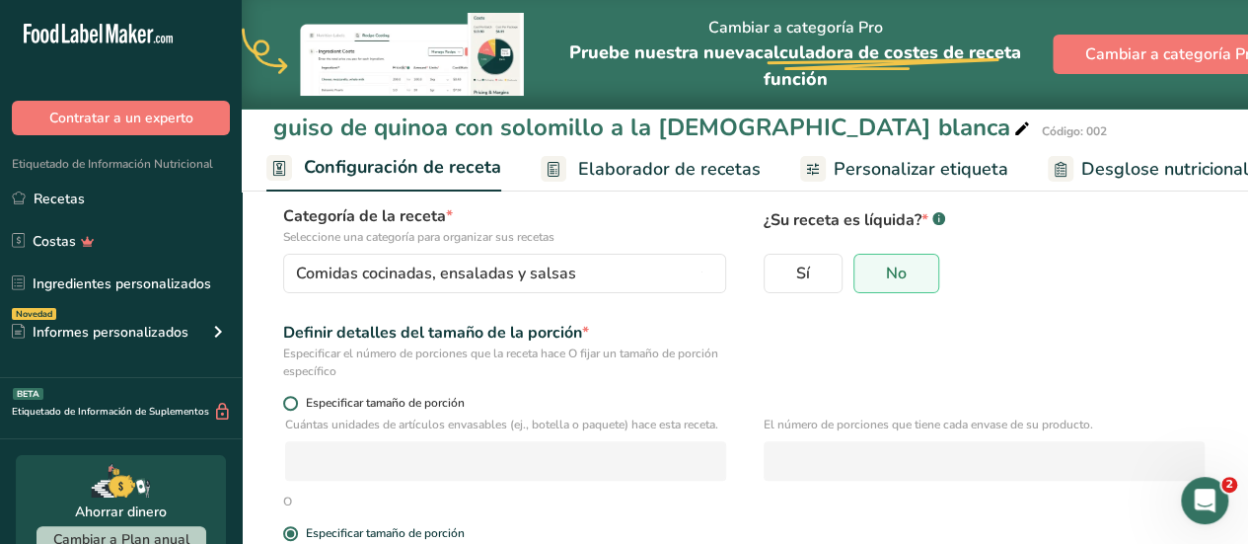
click at [288, 397] on span at bounding box center [290, 403] width 15 height 15
click at [288, 397] on input "Especificar tamaño de porción" at bounding box center [289, 403] width 13 height 13
radio input "true"
radio input "false"
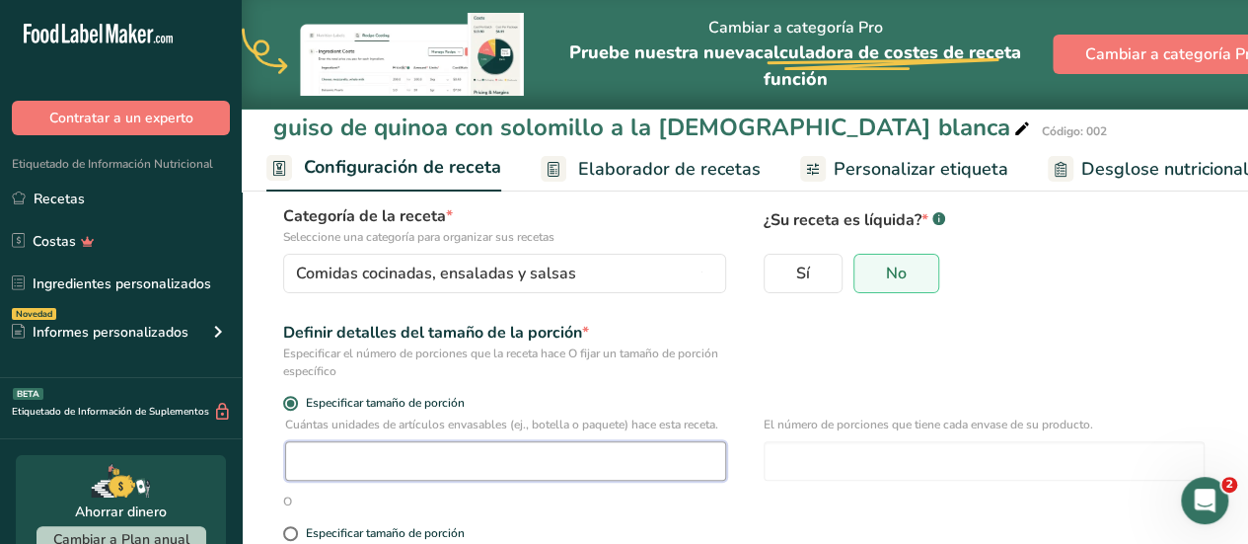
click at [332, 481] on input "number" at bounding box center [505, 460] width 441 height 39
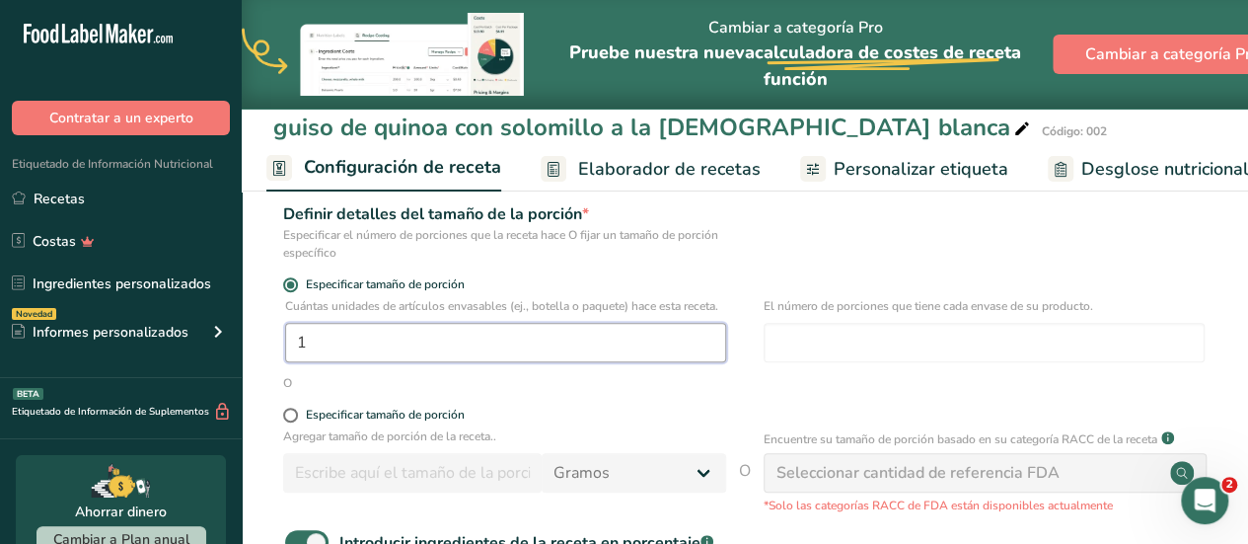
scroll to position [276, 0]
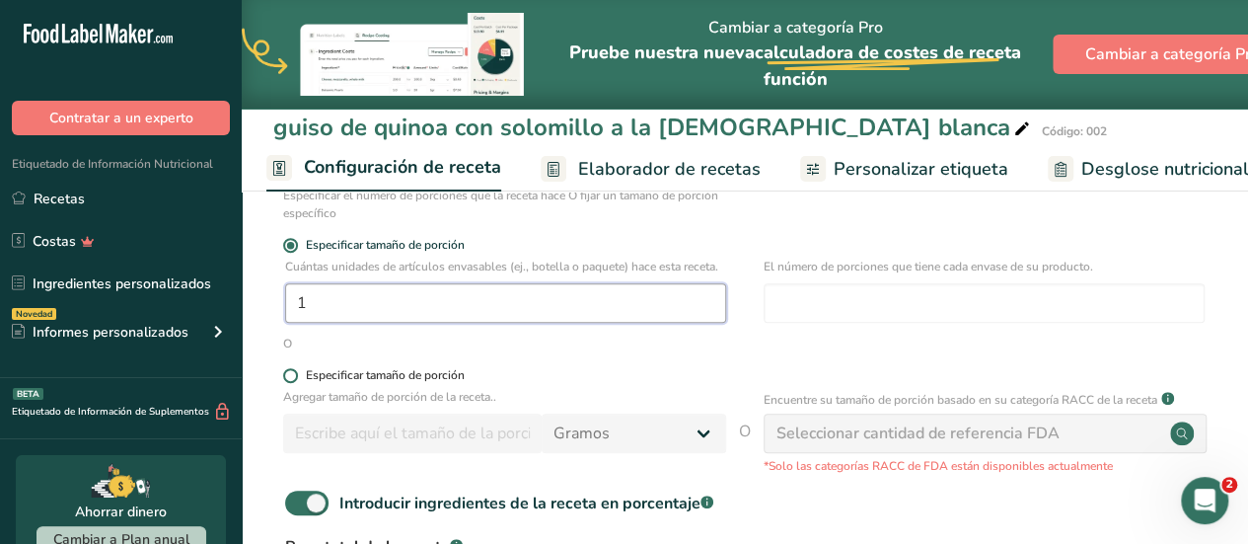
type input "1"
click at [292, 383] on span at bounding box center [290, 375] width 15 height 15
click at [292, 382] on input "Especificar tamaño de porción" at bounding box center [289, 375] width 13 height 13
radio input "true"
radio input "false"
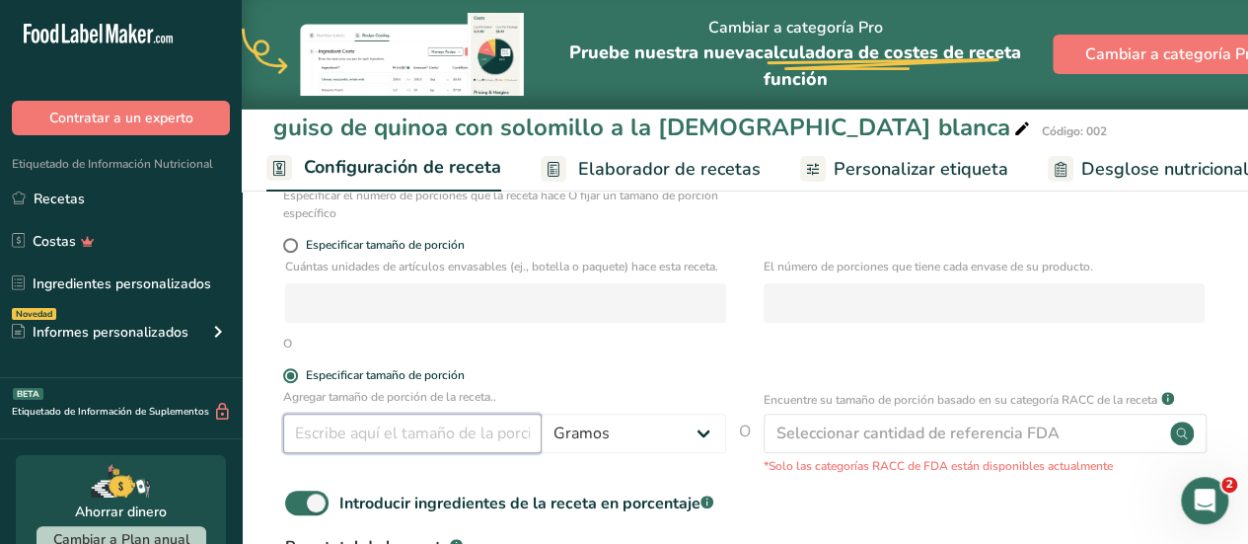
click at [320, 447] on input "number" at bounding box center [412, 432] width 259 height 39
click at [291, 244] on span at bounding box center [290, 245] width 15 height 15
click at [291, 244] on input "Especificar tamaño de porción" at bounding box center [289, 245] width 13 height 13
radio input "true"
radio input "false"
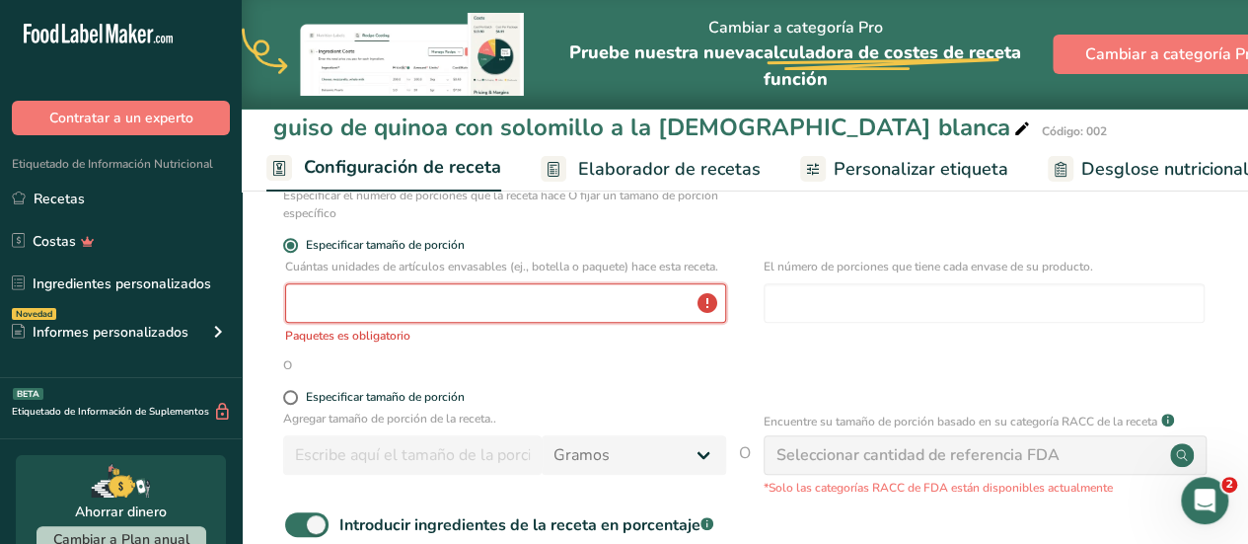
click at [329, 313] on input "number" at bounding box center [505, 302] width 441 height 39
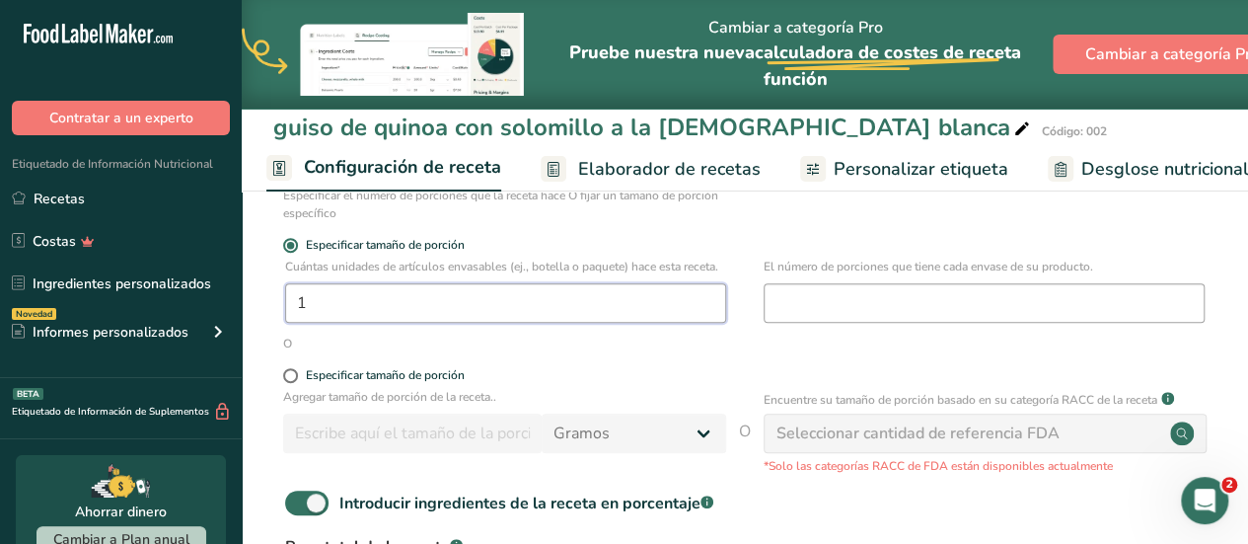
type input "1"
click at [793, 299] on input "number" at bounding box center [984, 302] width 441 height 39
type input "1"
click at [288, 383] on span at bounding box center [290, 375] width 15 height 15
click at [288, 382] on input "Especificar tamaño de porción" at bounding box center [289, 375] width 13 height 13
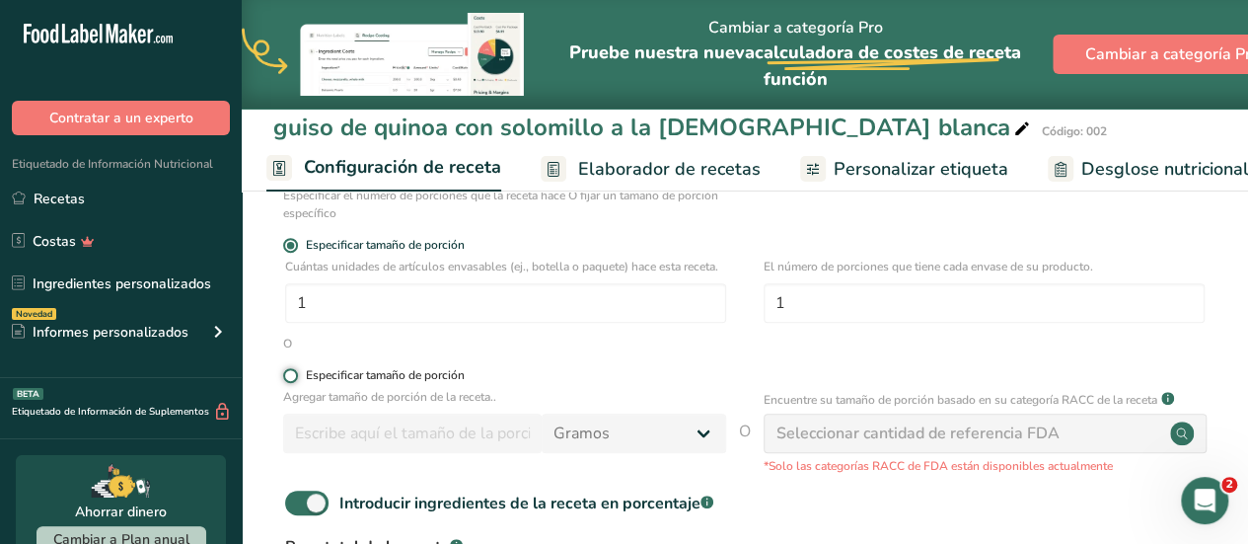
radio input "true"
radio input "false"
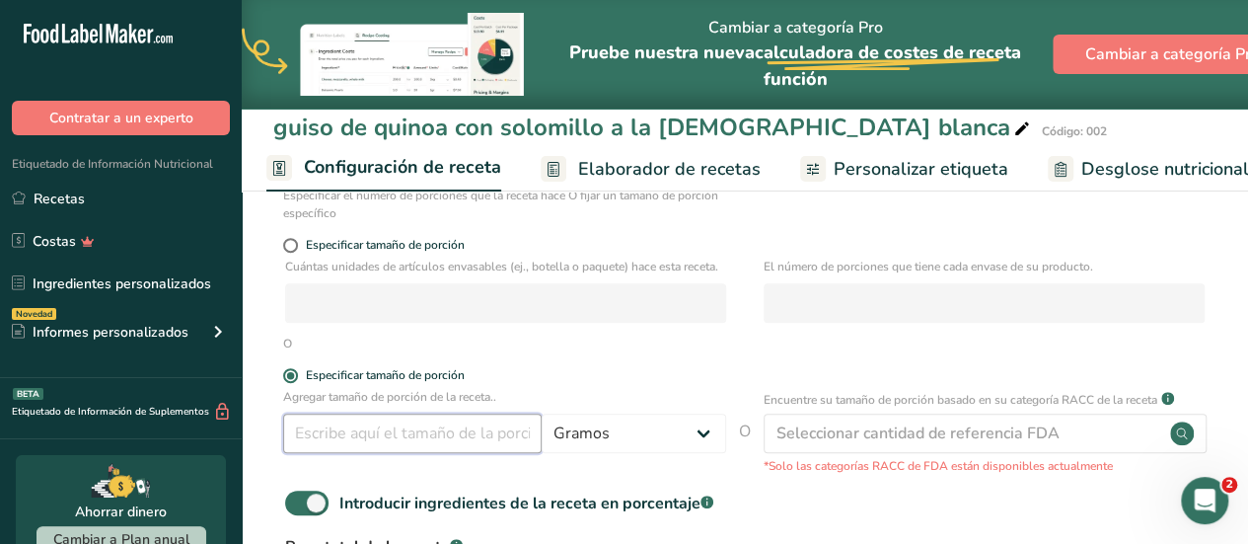
click at [318, 443] on input "number" at bounding box center [412, 432] width 259 height 39
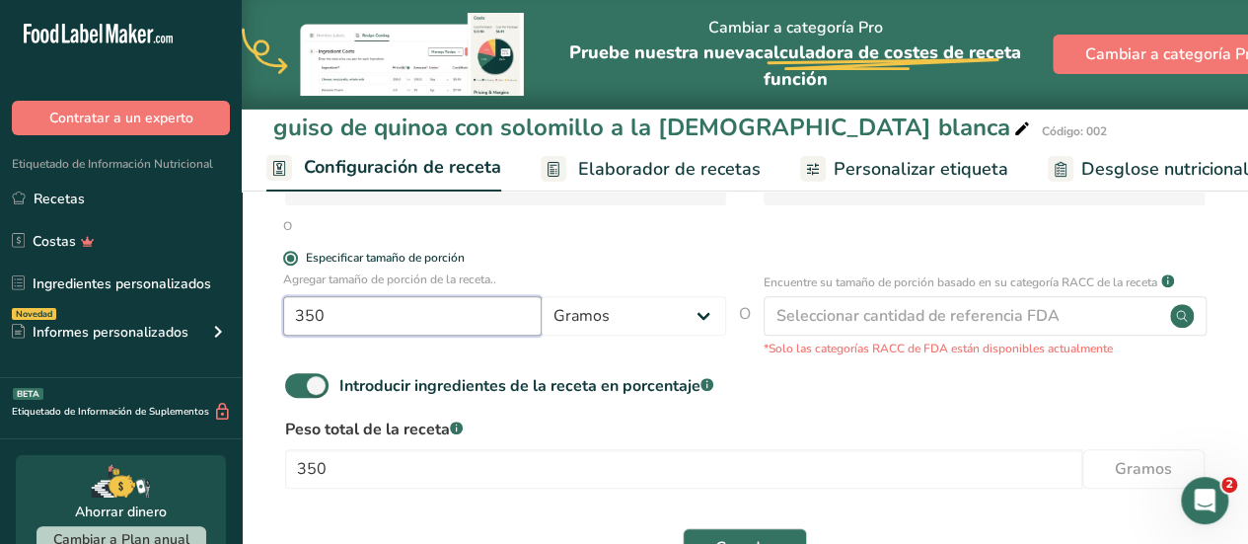
scroll to position [395, 0]
type input "350"
drag, startPoint x: 314, startPoint y: 406, endPoint x: 287, endPoint y: 407, distance: 26.7
click at [287, 397] on span at bounding box center [306, 384] width 43 height 25
click at [287, 391] on input "Introducir ingredientes de la receta en porcentaje .a-a{fill:#347362;}.b-a{fill…" at bounding box center [291, 384] width 13 height 13
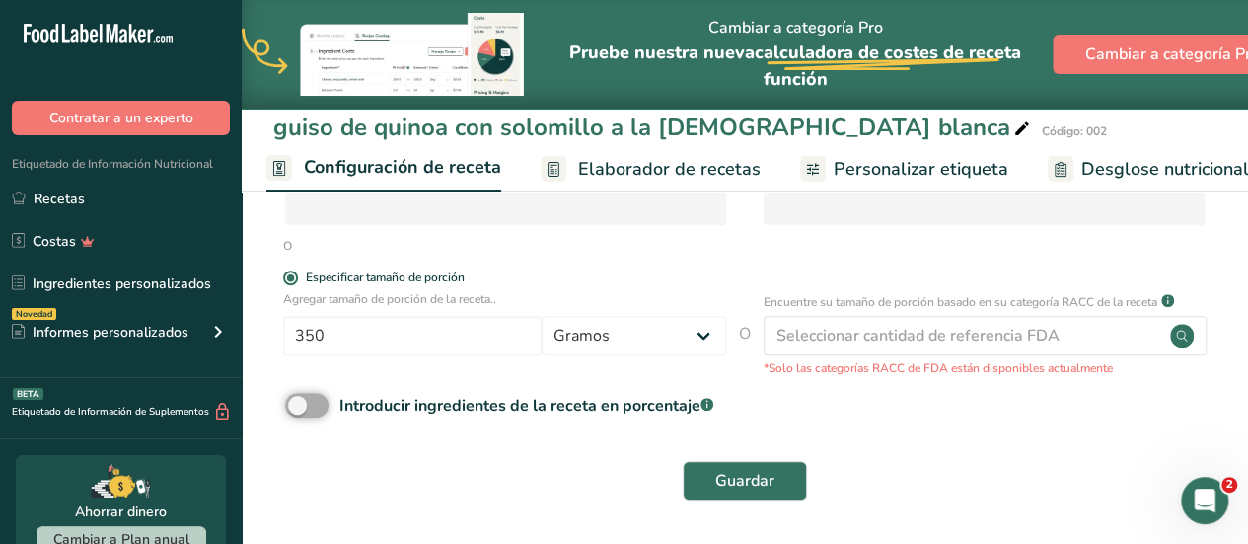
scroll to position [391, 0]
drag, startPoint x: 287, startPoint y: 407, endPoint x: 334, endPoint y: 411, distance: 46.6
click at [334, 411] on label "Introducir ingredientes de la receta en porcentaje .a-a{fill:#347362;}.b-a{fill…" at bounding box center [499, 405] width 428 height 25
click at [298, 411] on input "Introducir ingredientes de la receta en porcentaje .a-a{fill:#347362;}.b-a{fill…" at bounding box center [291, 405] width 13 height 13
checkbox input "true"
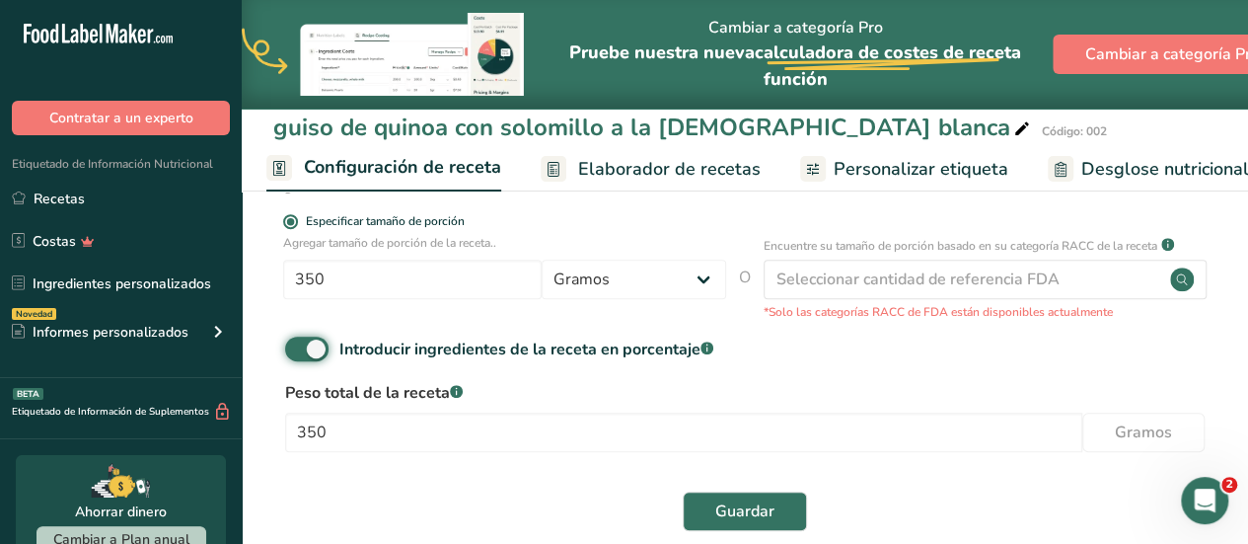
scroll to position [470, 0]
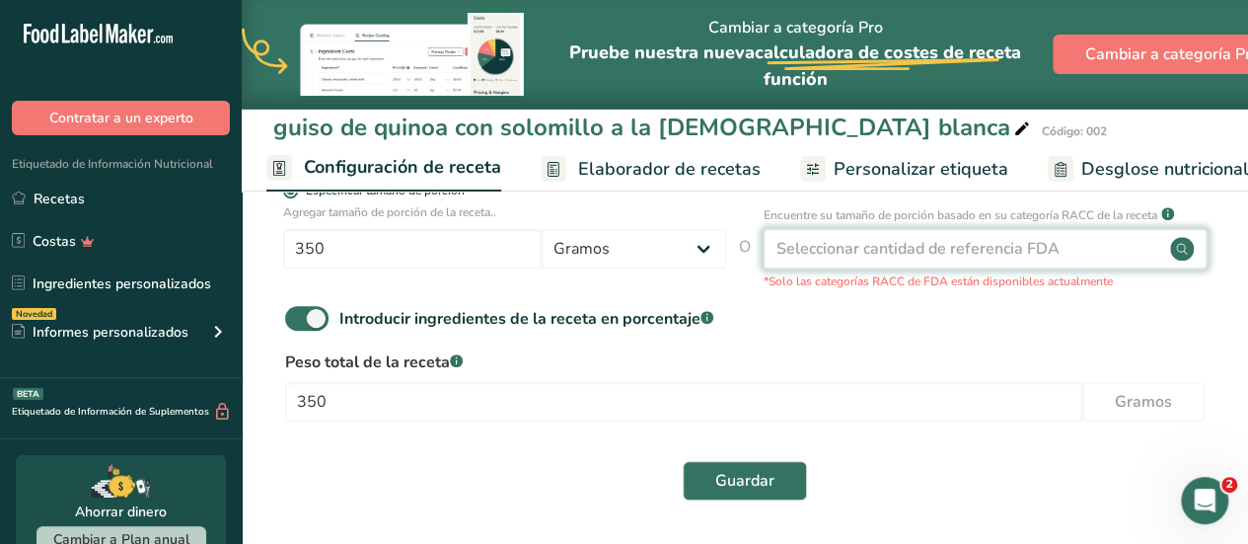
click at [1109, 260] on div "Seleccionar cantidad de referencia FDA" at bounding box center [985, 248] width 443 height 39
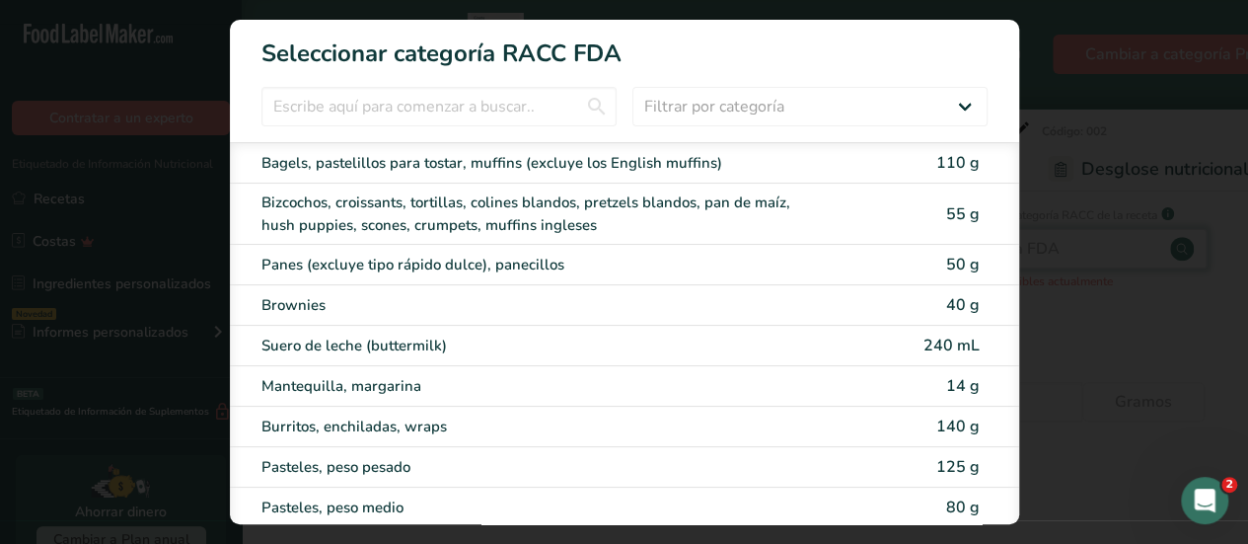
scroll to position [460, 0]
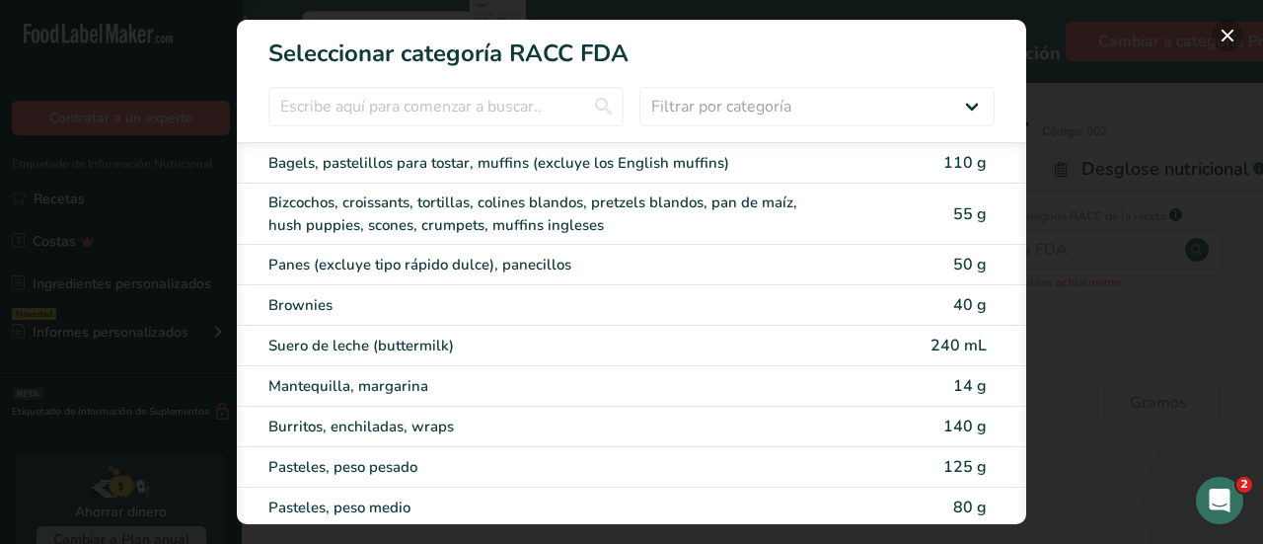
click at [1234, 35] on button "RACC Category Selection Modal" at bounding box center [1228, 36] width 32 height 32
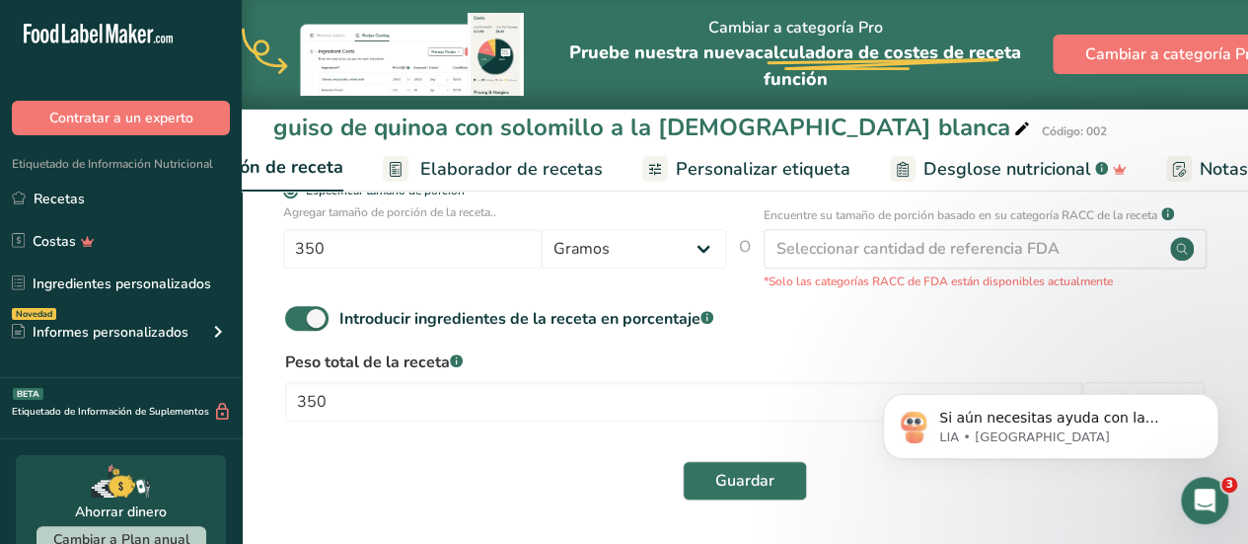
scroll to position [478, 0]
click at [1073, 416] on p "Si aún necesitas ayuda con la conversión de ingredientes a gramos, estoy aquí p…" at bounding box center [1067, 419] width 255 height 20
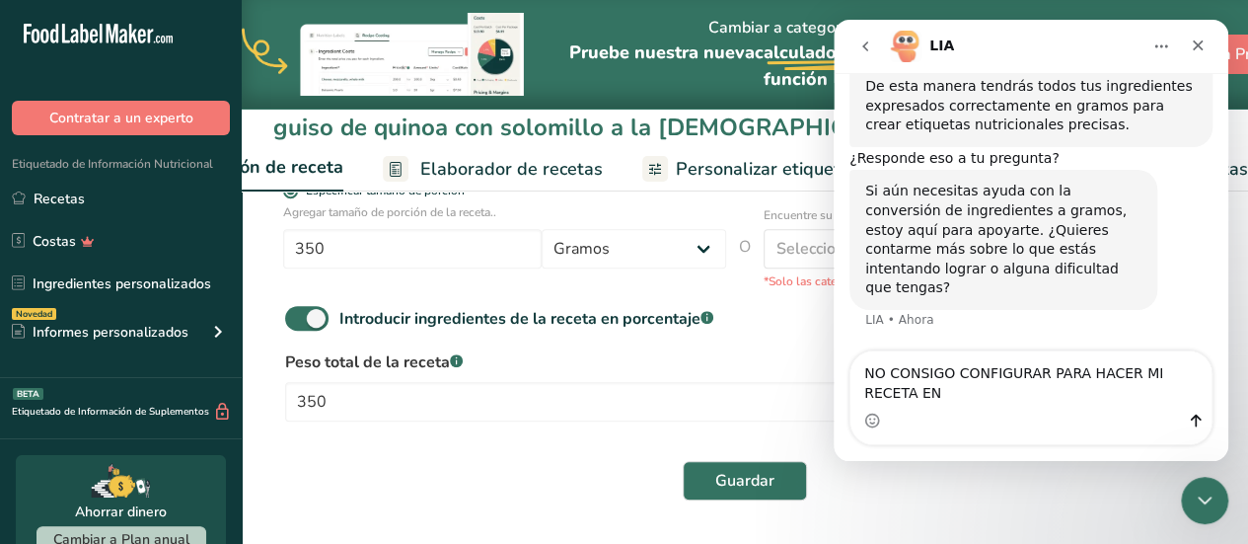
scroll to position [740, 0]
type textarea "NO CONSIGO CONFIGURAR PARA HACER MI RECETA EN GRAMOS"
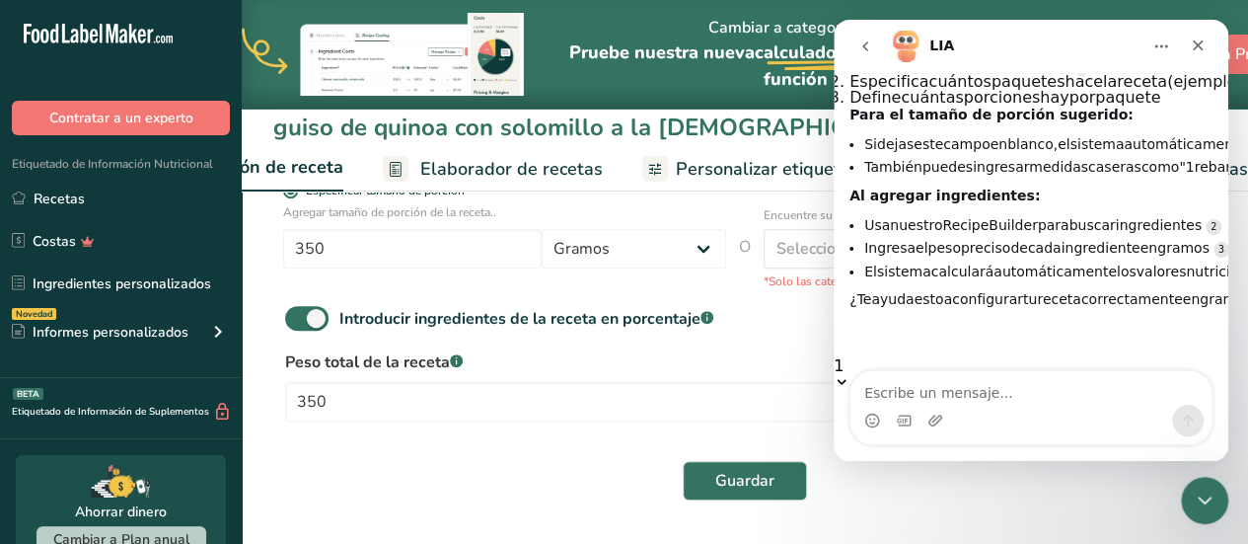
scroll to position [1026, 0]
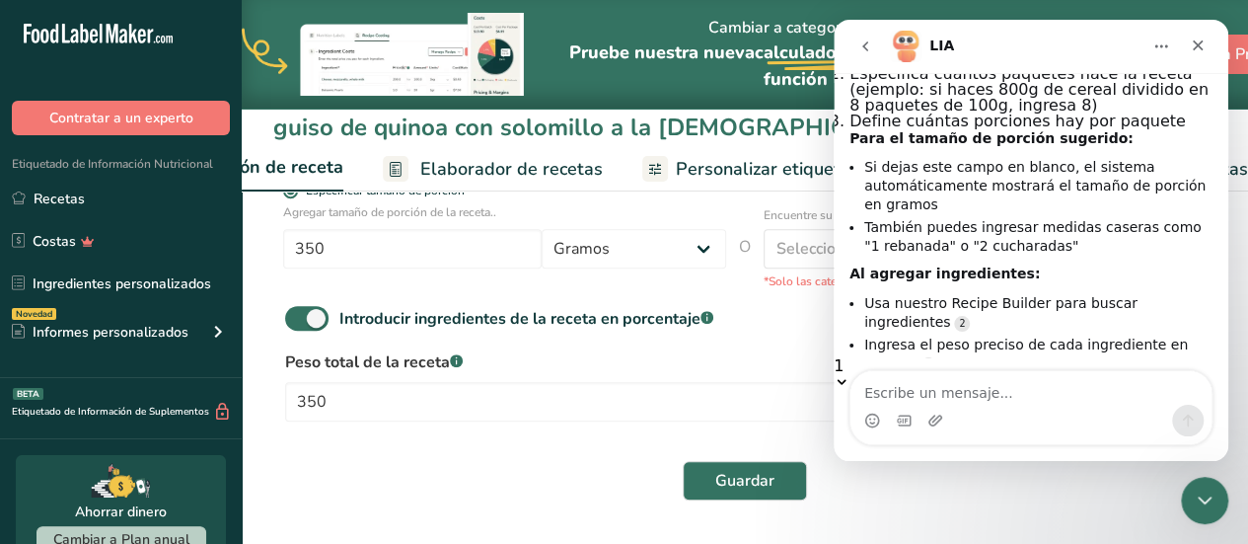
click at [1223, 385] on div "Intercom Messenger" at bounding box center [1031, 407] width 395 height 75
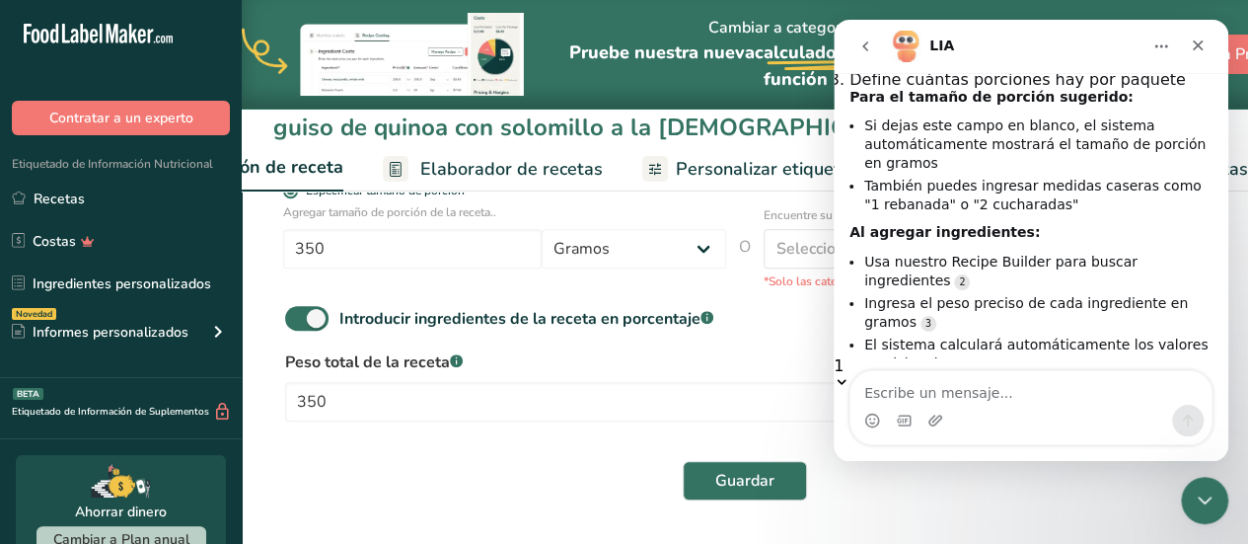
scroll to position [1109, 0]
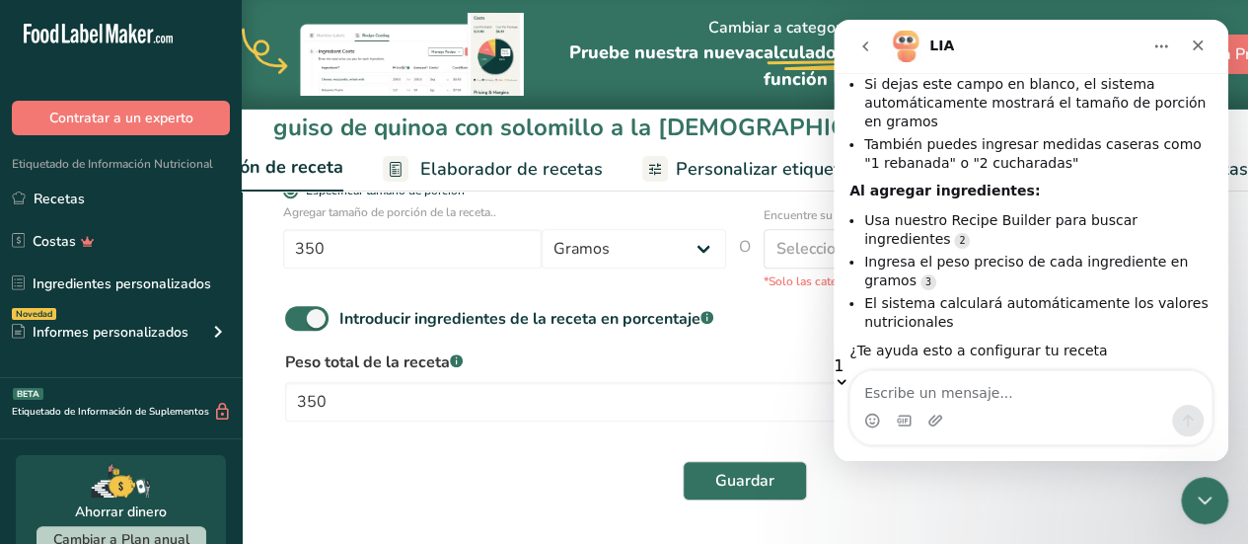
drag, startPoint x: 1221, startPoint y: 335, endPoint x: 1221, endPoint y: 355, distance: 20.7
click at [1221, 358] on div "1" at bounding box center [1031, 374] width 395 height 32
click at [1219, 386] on div "Intercom Messenger" at bounding box center [1031, 407] width 395 height 75
click at [1221, 382] on div "Intercom Messenger" at bounding box center [1031, 407] width 395 height 75
drag, startPoint x: 1225, startPoint y: 331, endPoint x: 1225, endPoint y: 356, distance: 25.7
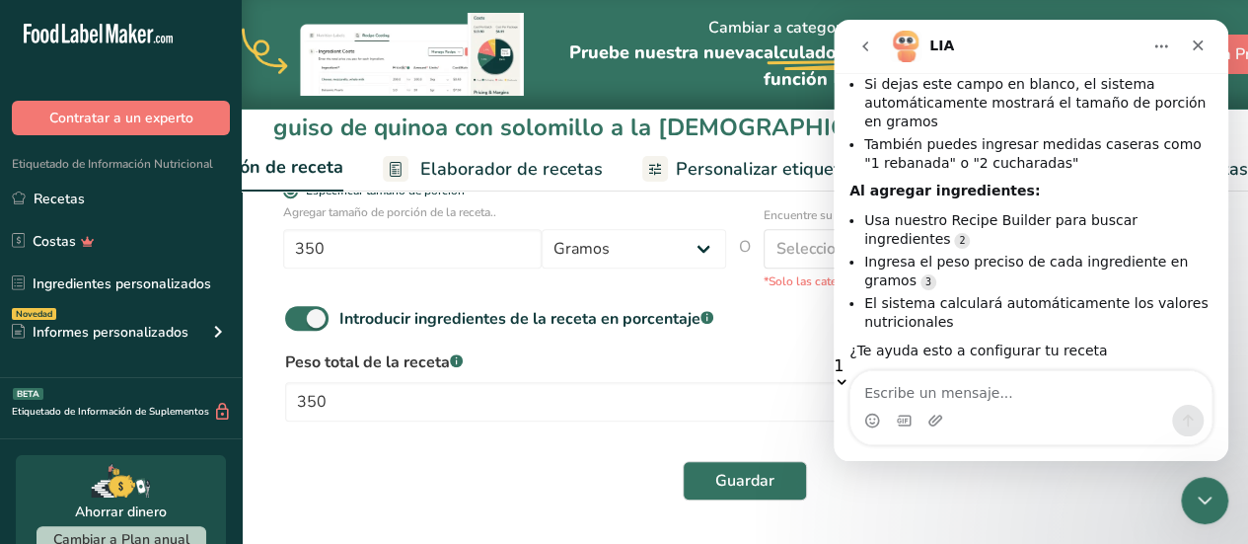
click at [1225, 358] on div "1" at bounding box center [1031, 374] width 395 height 32
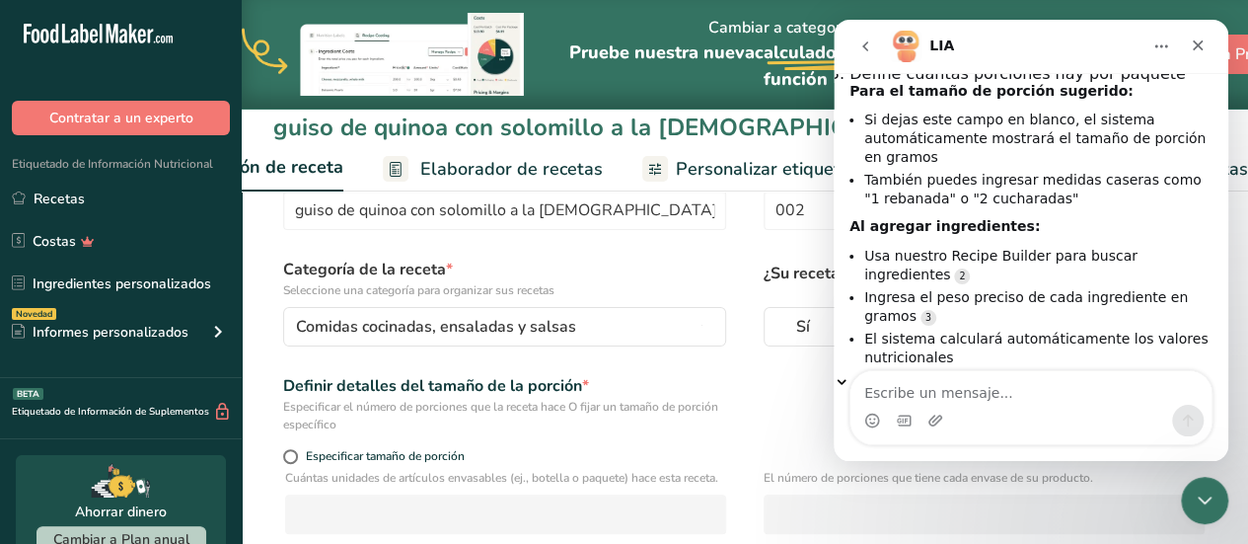
scroll to position [47, 0]
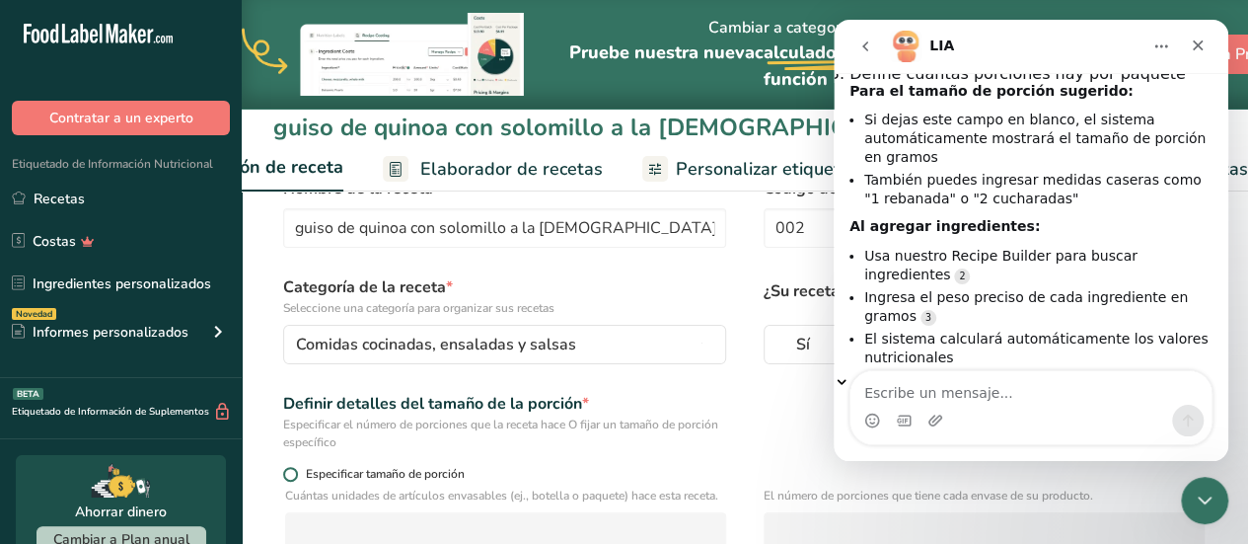
click at [294, 472] on span at bounding box center [290, 474] width 15 height 15
click at [294, 472] on input "Especificar tamaño de porción" at bounding box center [289, 474] width 13 height 13
radio input "true"
radio input "false"
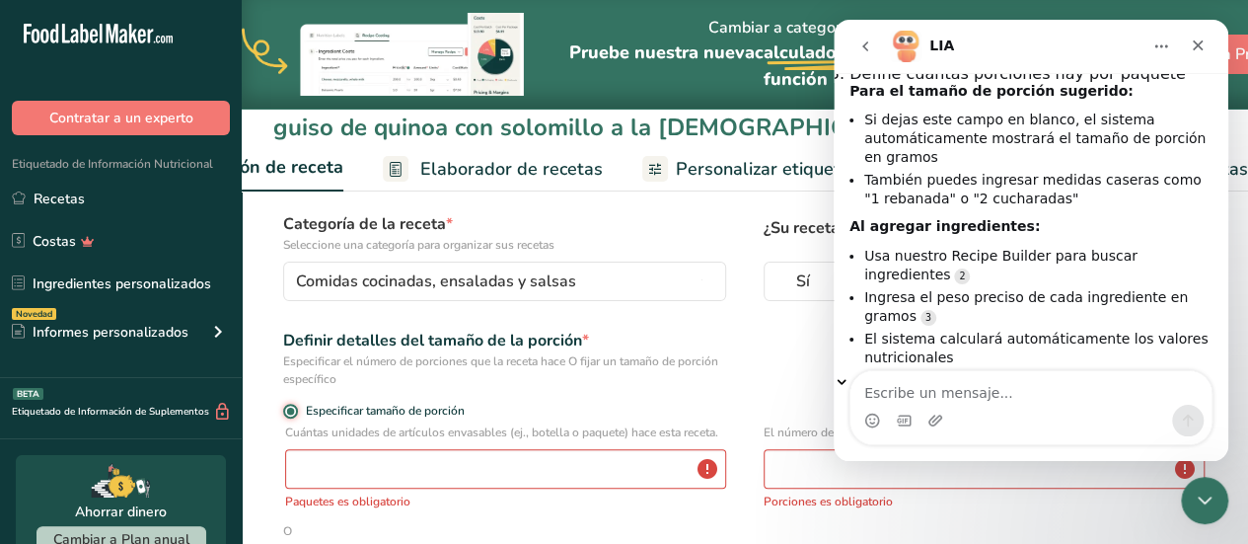
scroll to position [126, 0]
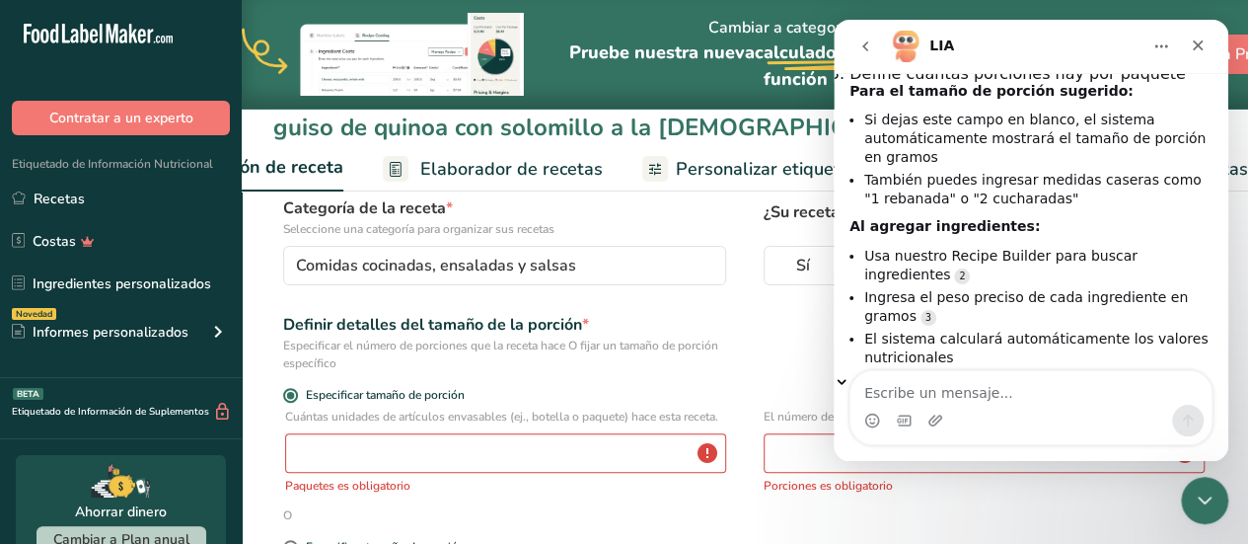
click at [449, 449] on div "Cuántas unidades de artículos envasables (ej., botella o paquete) hace esta rec…" at bounding box center [505, 451] width 441 height 87
click at [447, 461] on input "number" at bounding box center [505, 452] width 441 height 39
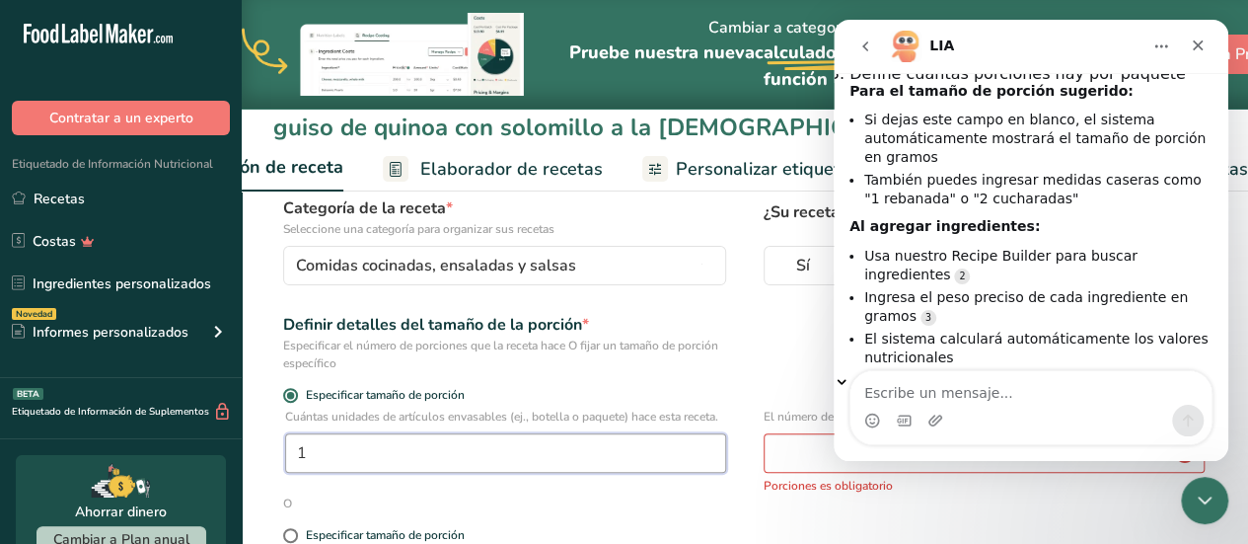
type input "1"
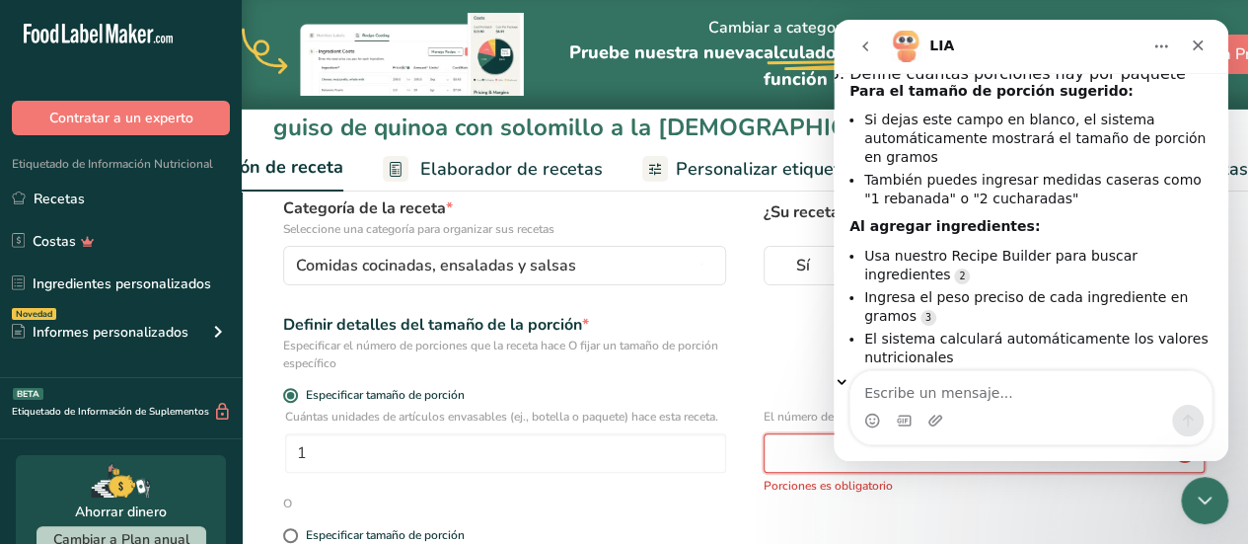
click at [789, 457] on input "number" at bounding box center [984, 452] width 441 height 39
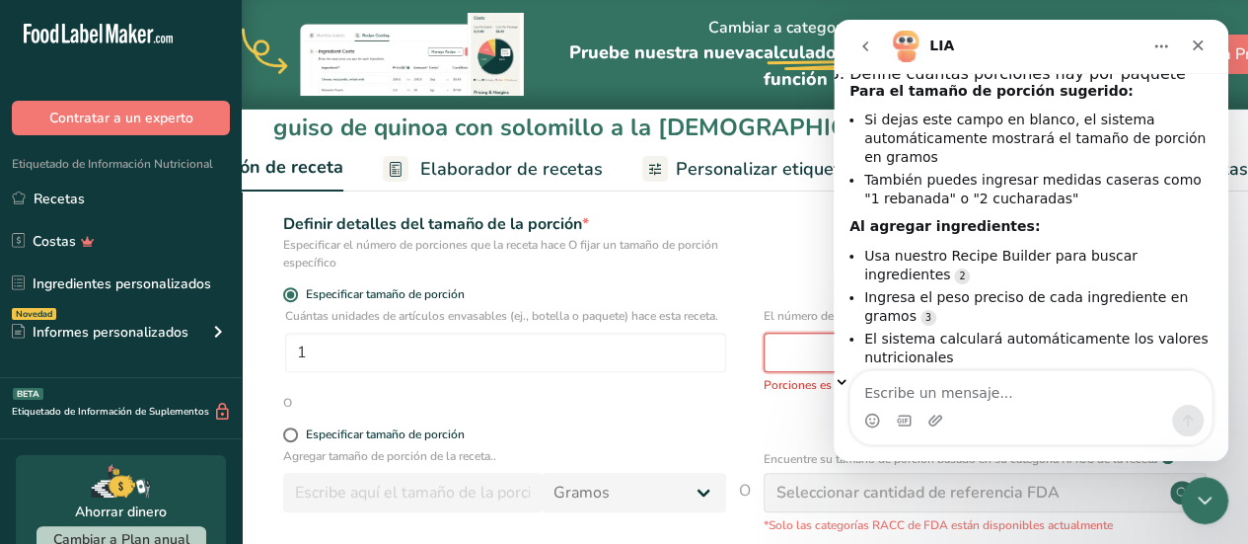
scroll to position [245, 0]
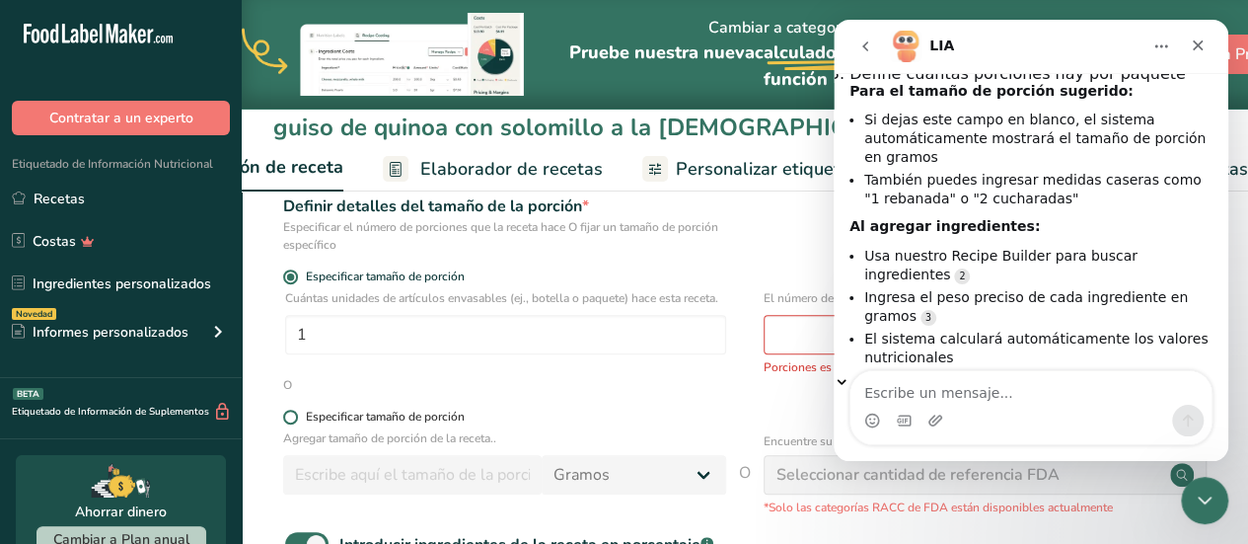
click at [293, 424] on span at bounding box center [290, 417] width 15 height 15
click at [293, 423] on input "Especificar tamaño de porción" at bounding box center [289, 417] width 13 height 13
radio input "true"
radio input "false"
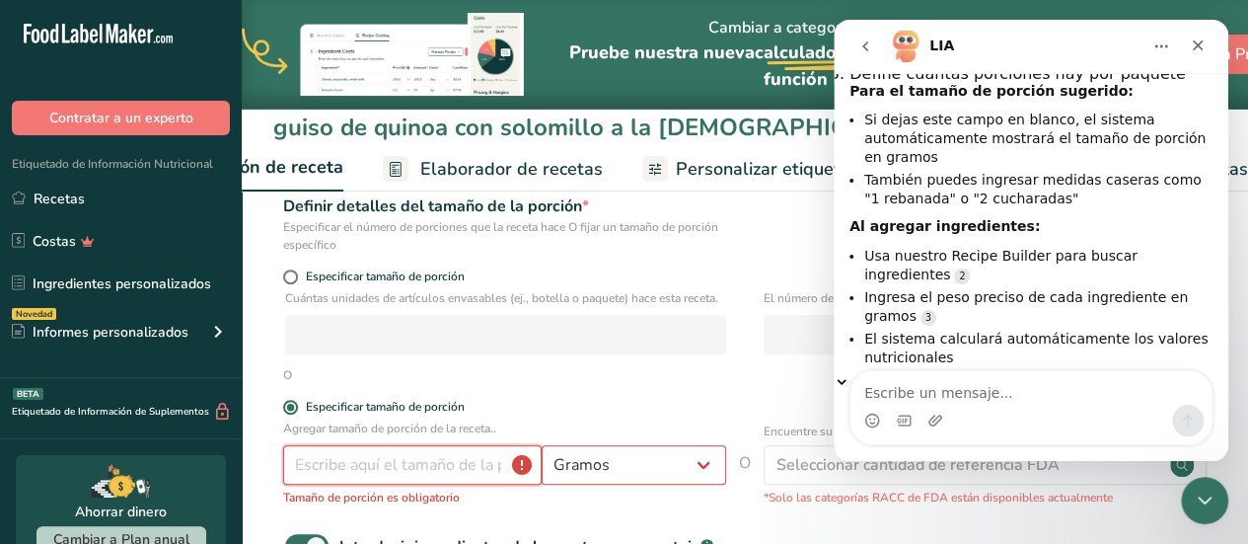
click at [326, 485] on input "number" at bounding box center [412, 464] width 259 height 39
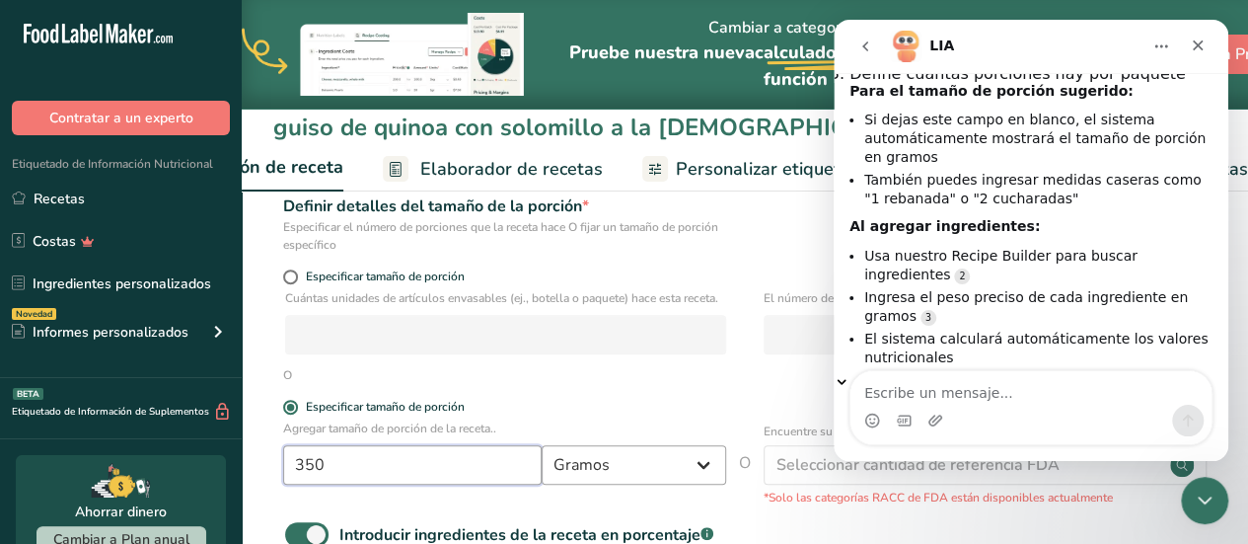
type input "350"
click at [703, 481] on select "Gramos kg mg mcg libras onza [GEOGRAPHIC_DATA] mL onza líquida [GEOGRAPHIC_DATA…" at bounding box center [634, 464] width 185 height 39
click at [677, 485] on select "Gramos kg mg mcg libras onza [GEOGRAPHIC_DATA] mL onza líquida [GEOGRAPHIC_DATA…" at bounding box center [634, 464] width 185 height 39
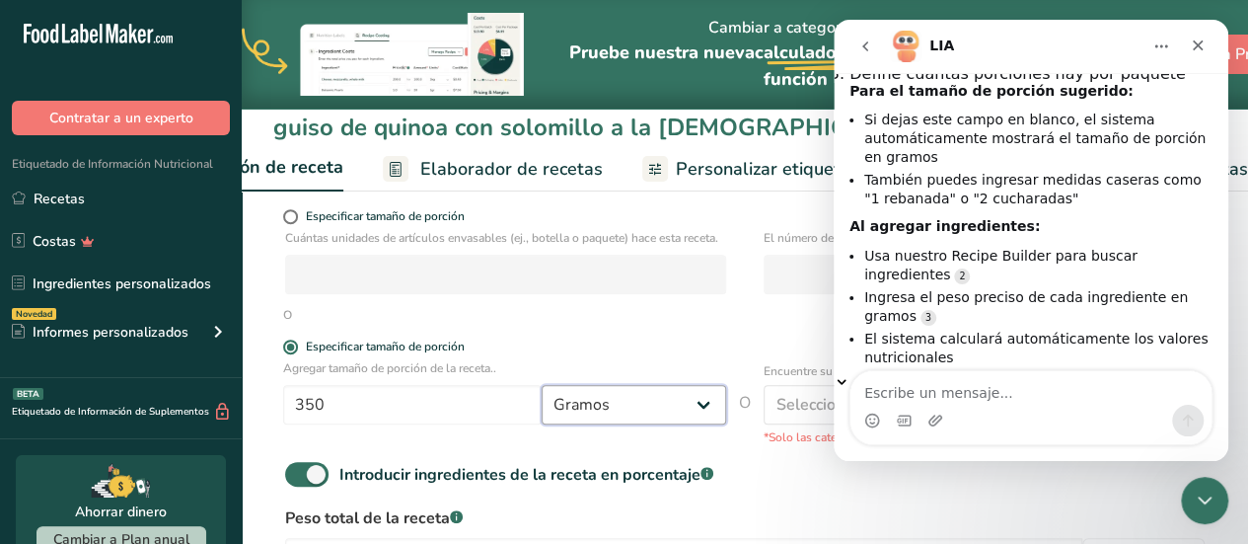
scroll to position [324, 0]
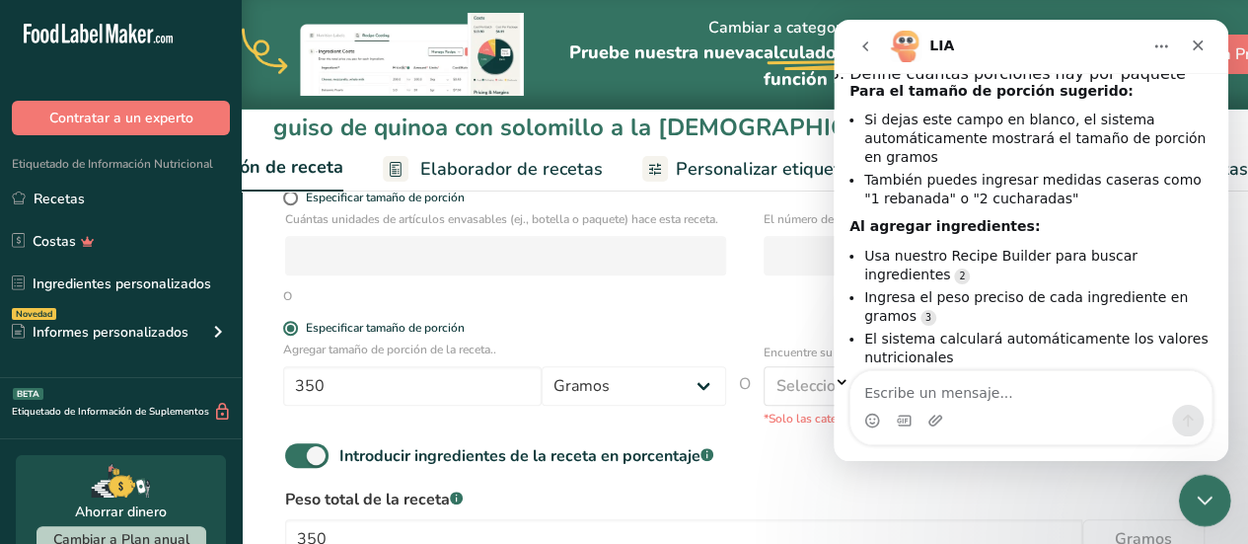
click at [1194, 489] on icon "Cerrar Intercom Messenger" at bounding box center [1202, 498] width 24 height 24
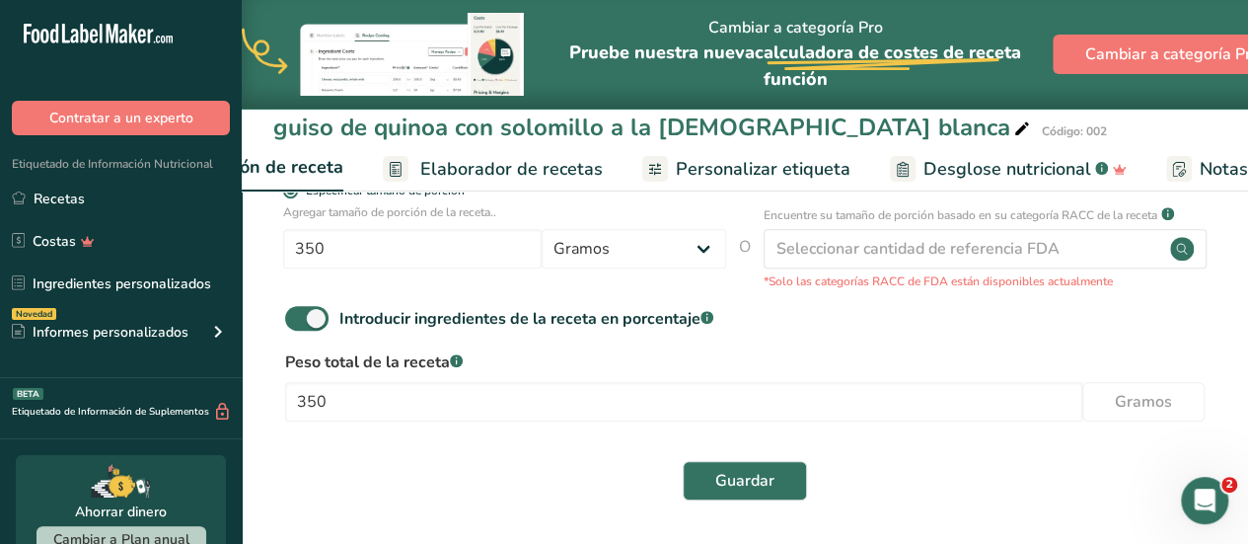
scroll to position [478, 0]
click at [760, 483] on span "Guardar" at bounding box center [744, 481] width 59 height 24
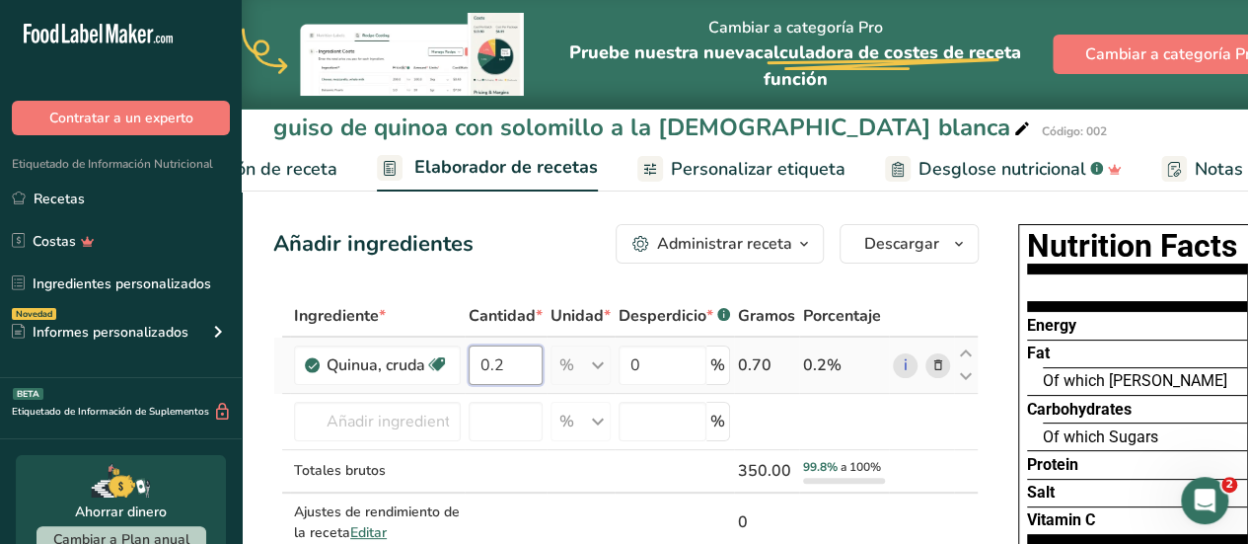
click at [507, 366] on input "0.2" at bounding box center [506, 364] width 74 height 39
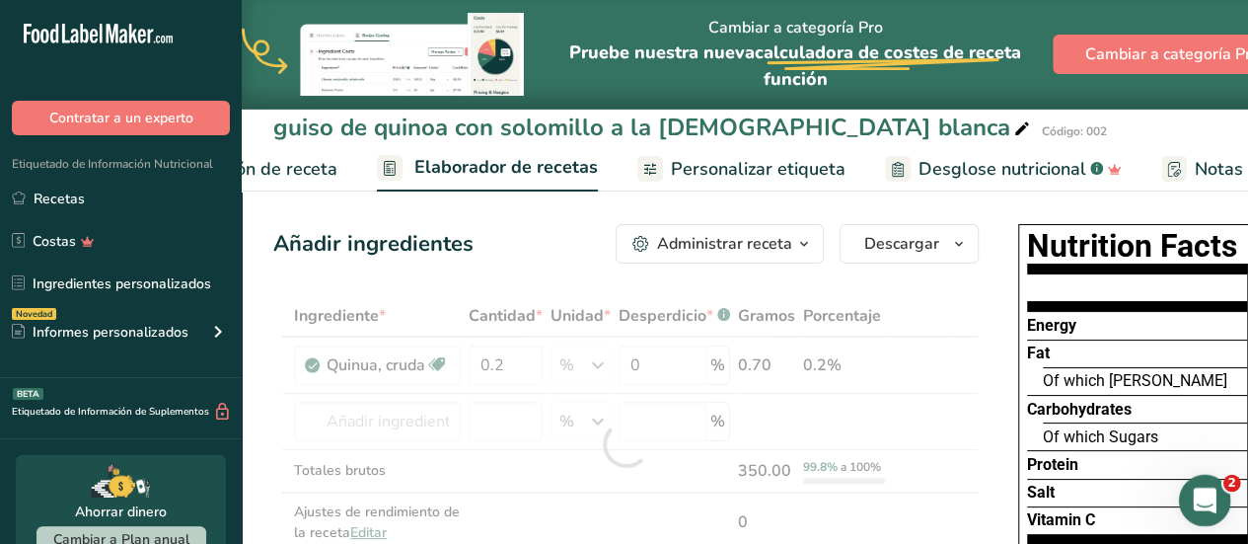
click at [1193, 486] on div "Abrir Intercom Messenger" at bounding box center [1201, 497] width 65 height 65
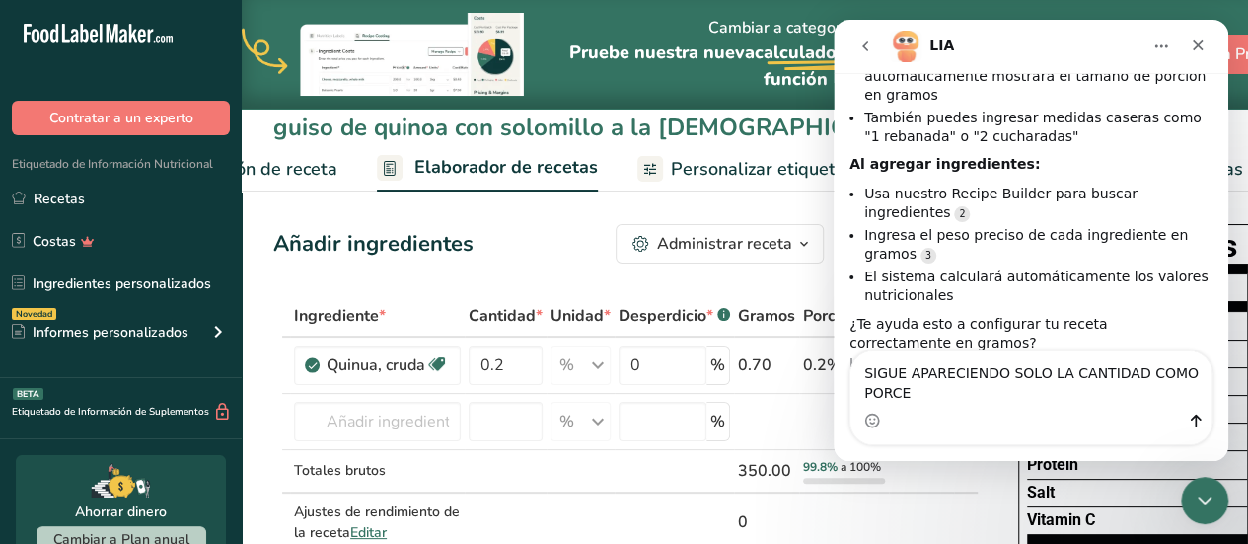
scroll to position [1348, 0]
type textarea "SIGUE APARECIENDO SOLO LA CANTIDAD COMO PORCENTAJES NO SE QUE HACER"
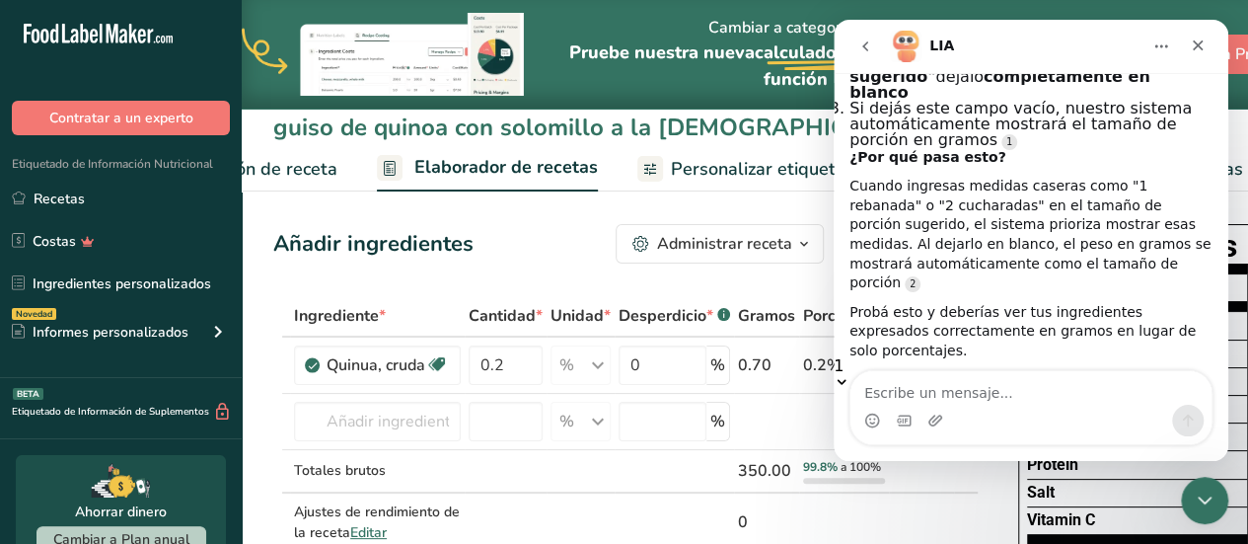
scroll to position [3, 0]
click at [1225, 382] on div "Intercom Messenger" at bounding box center [1031, 407] width 395 height 75
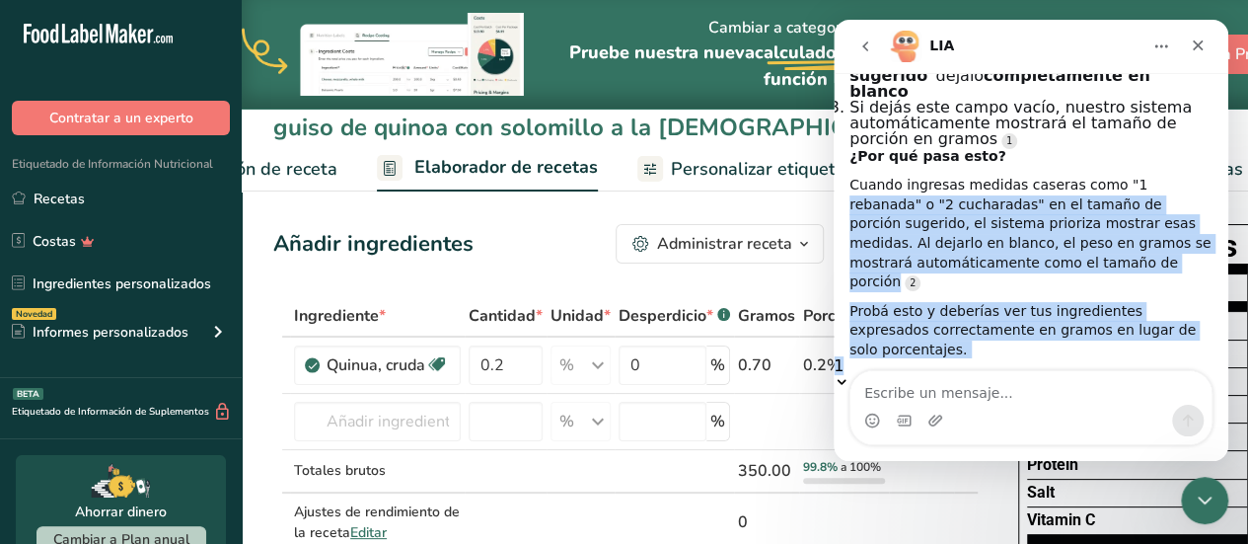
drag, startPoint x: 1225, startPoint y: 341, endPoint x: 1223, endPoint y: 364, distance: 22.8
click at [1223, 364] on div "Hi, ​ How can we help you today? LIA • Hace 8m HOLA Blanca • Hace 8m ¡Hola! Soy…" at bounding box center [1031, 231] width 395 height 317
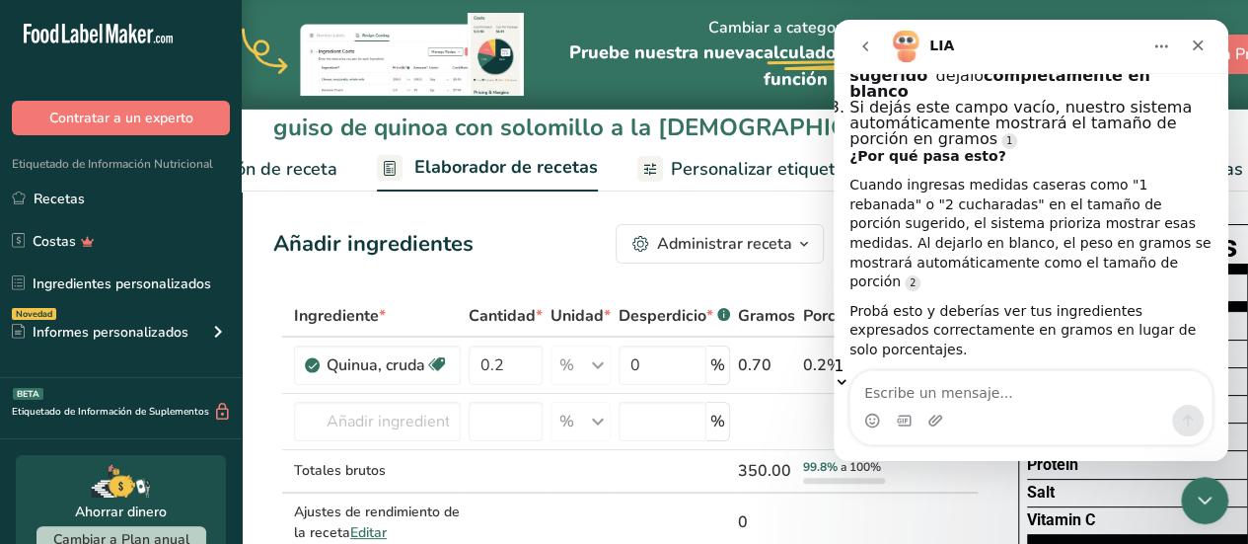
drag, startPoint x: 1223, startPoint y: 329, endPoint x: 1223, endPoint y: 360, distance: 31.6
click at [1223, 360] on div "Hi, ​ How can we help you today? LIA • Hace 8m HOLA Blanca • Hace 8m ¡Hola! Soy…" at bounding box center [1031, 231] width 395 height 317
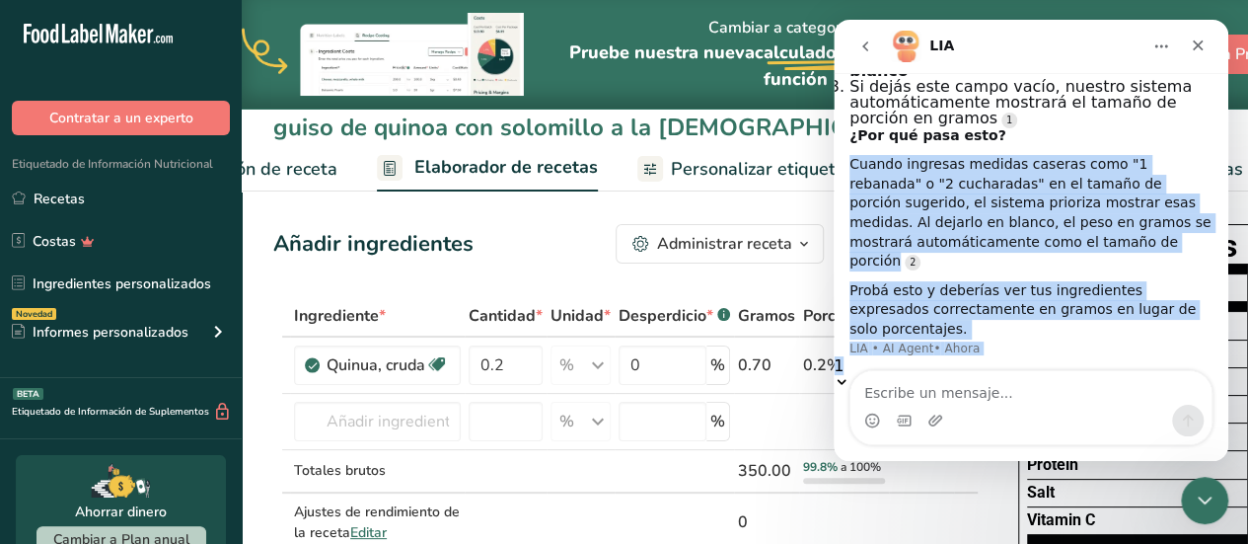
scroll to position [1867, 0]
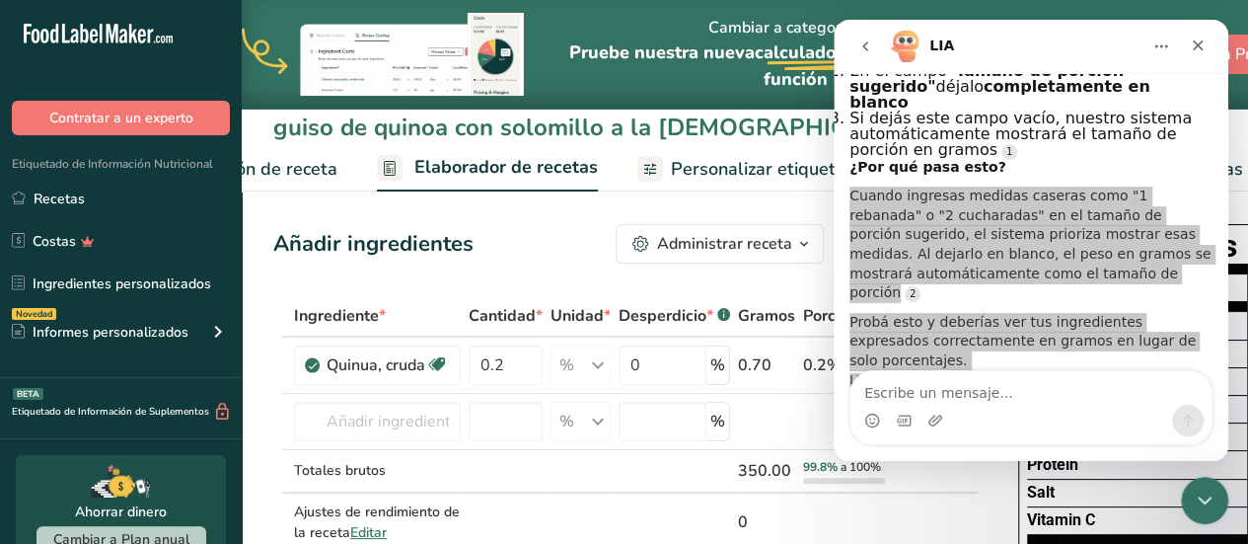
click at [311, 169] on span "Configuración de receta" at bounding box center [241, 169] width 191 height 27
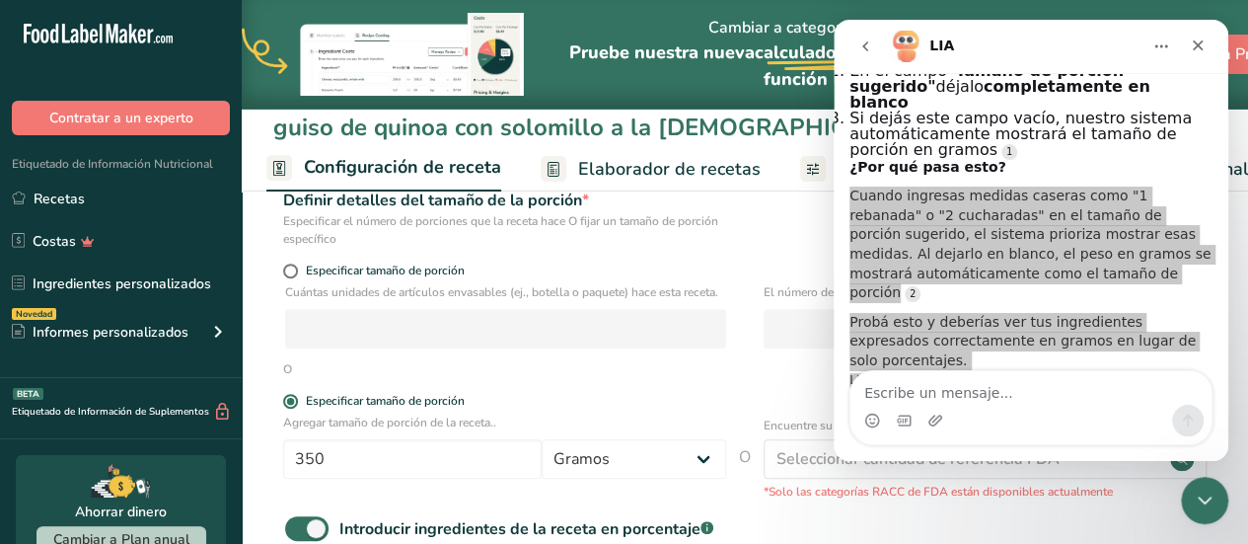
scroll to position [274, 0]
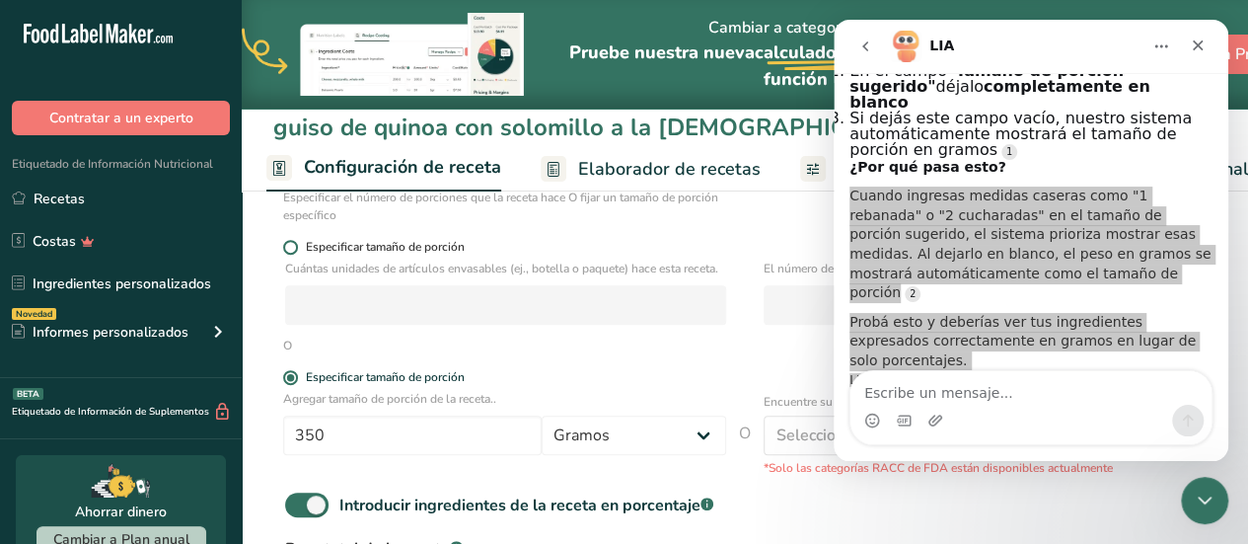
click at [287, 248] on span at bounding box center [290, 247] width 15 height 15
click at [287, 248] on input "Especificar tamaño de porción" at bounding box center [289, 247] width 13 height 13
radio input "true"
radio input "false"
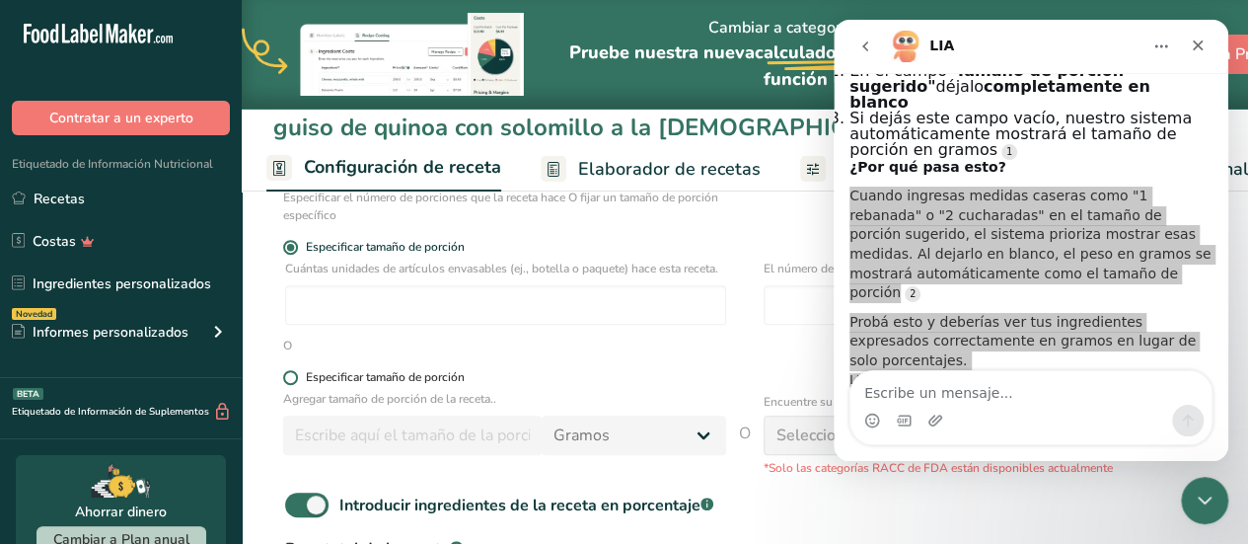
click at [300, 385] on span "Especificar tamaño de porción" at bounding box center [381, 377] width 167 height 15
click at [296, 384] on input "Especificar tamaño de porción" at bounding box center [289, 377] width 13 height 13
radio input "true"
radio input "false"
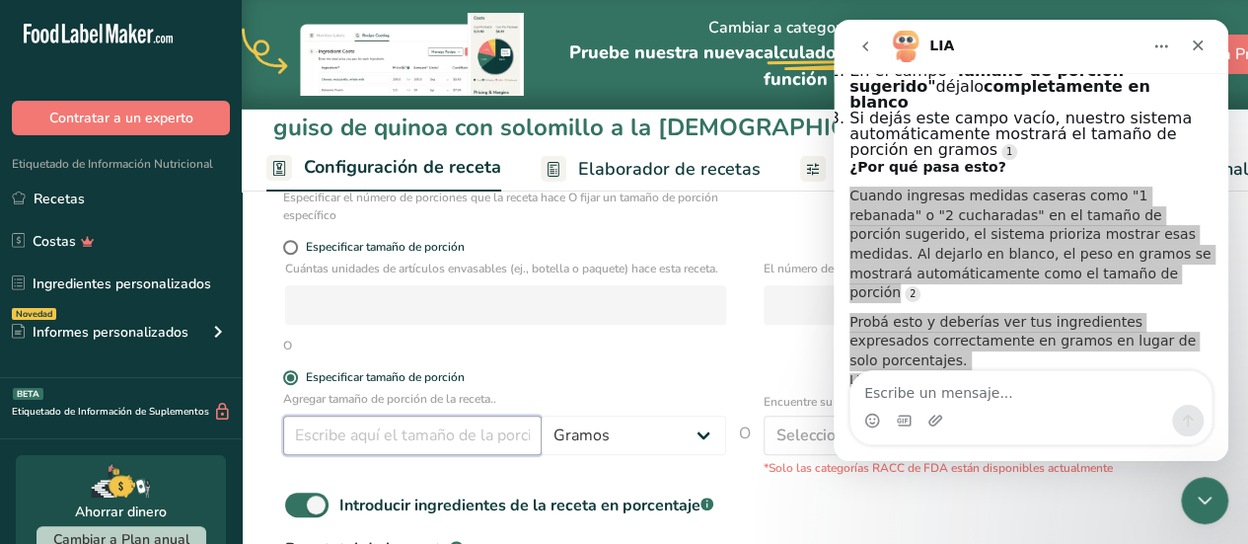
click at [332, 453] on input "number" at bounding box center [412, 434] width 259 height 39
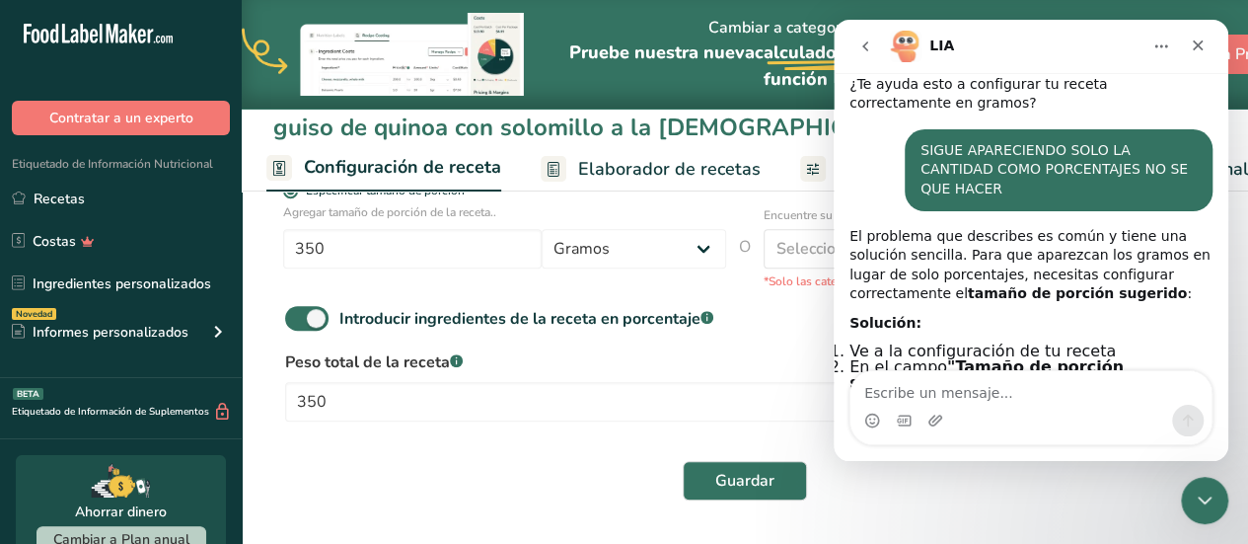
scroll to position [1443, 0]
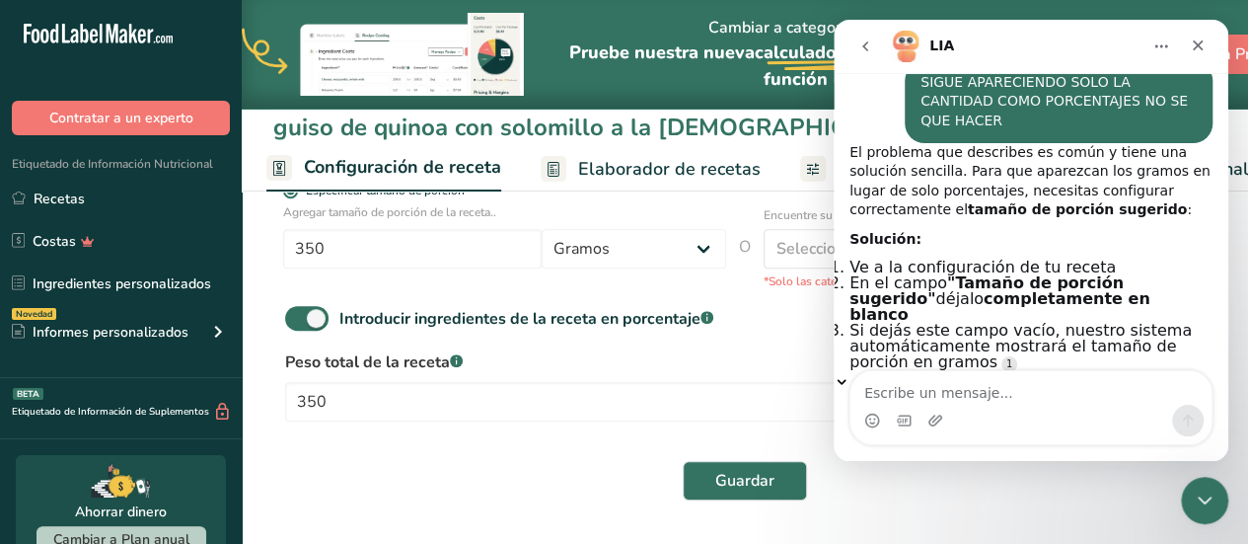
click at [1222, 383] on div "Intercom Messenger" at bounding box center [1031, 407] width 395 height 75
click at [847, 379] on icon "Scroll to bottom" at bounding box center [842, 381] width 9 height 5
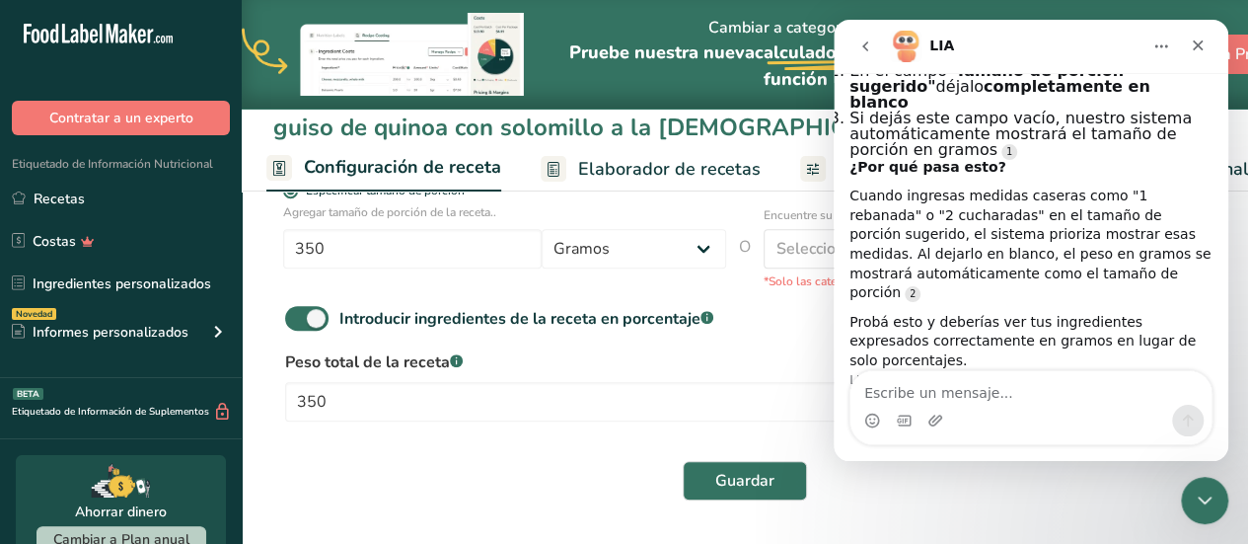
scroll to position [1905, 0]
drag, startPoint x: 1215, startPoint y: 344, endPoint x: 1215, endPoint y: 328, distance: 16.8
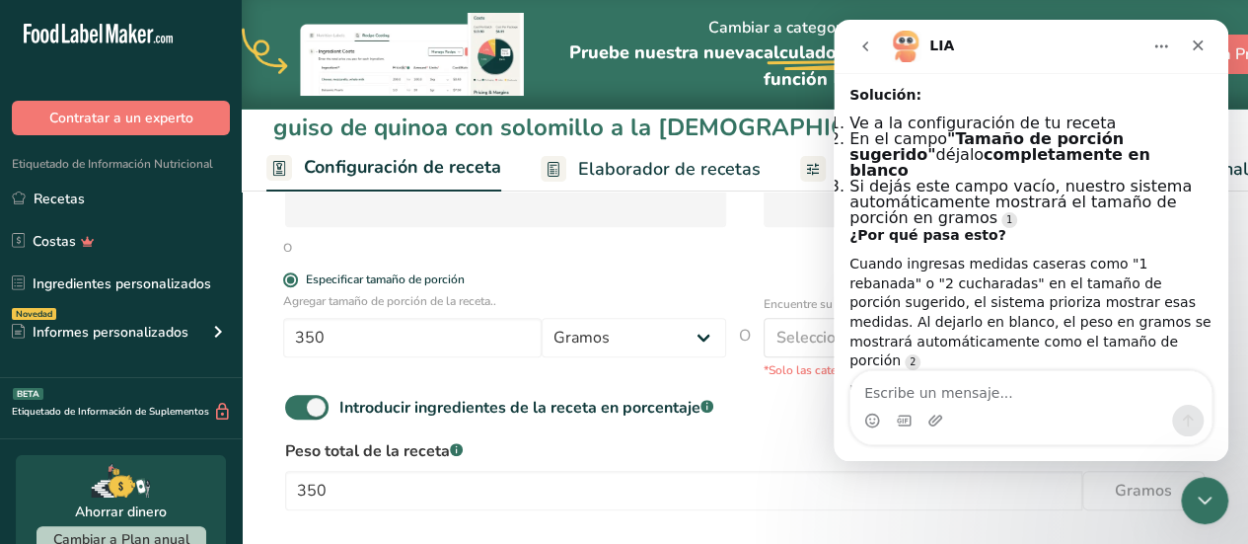
scroll to position [353, 0]
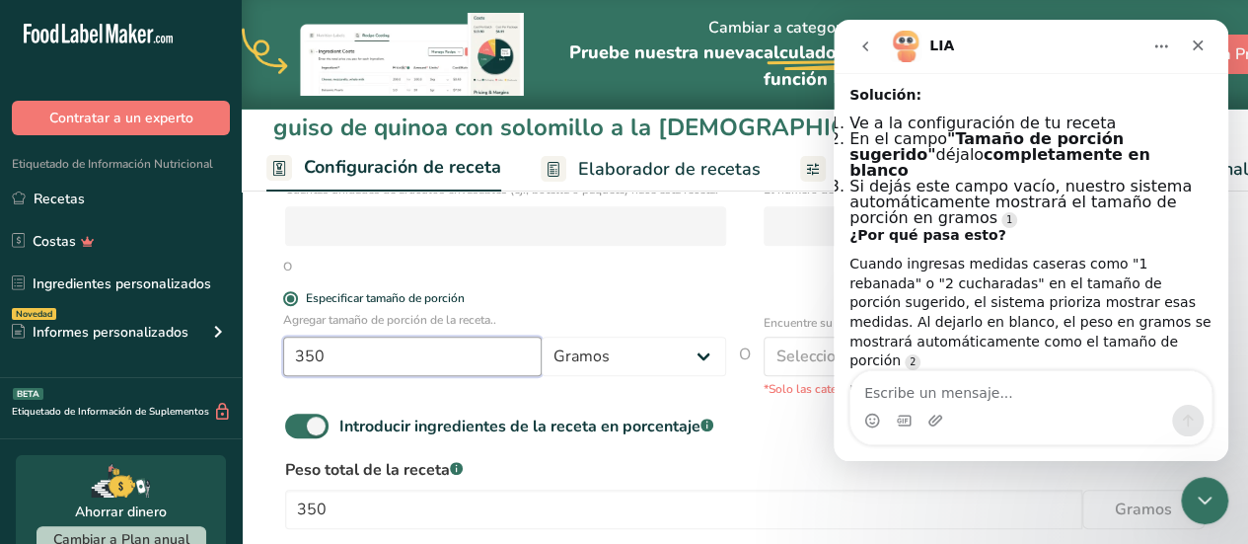
click at [324, 369] on input "350" at bounding box center [412, 356] width 259 height 39
type input "3"
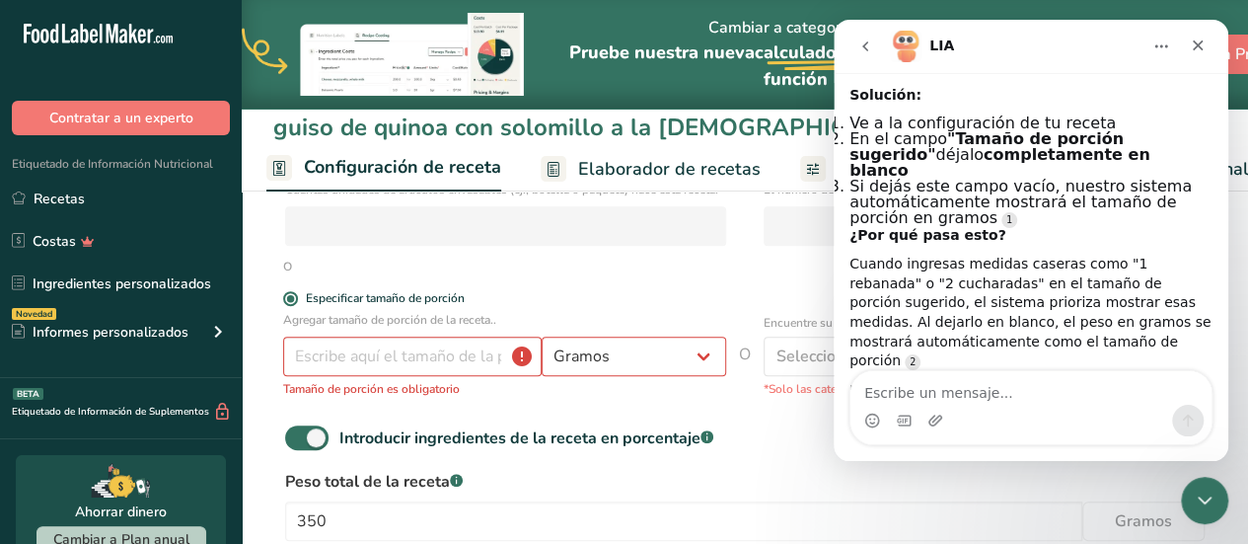
click at [1224, 380] on div "Intercom Messenger" at bounding box center [1031, 407] width 395 height 75
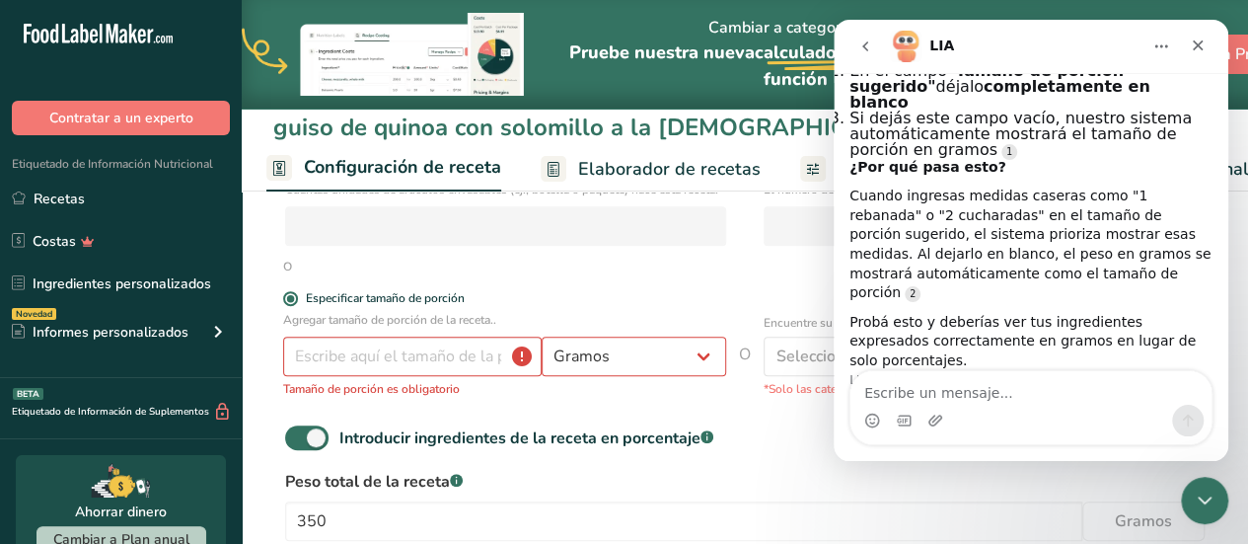
scroll to position [1708, 0]
drag, startPoint x: 317, startPoint y: 457, endPoint x: 291, endPoint y: 458, distance: 25.7
click at [291, 450] on span at bounding box center [306, 437] width 43 height 25
click at [291, 444] on input "Introducir ingredientes de la receta en porcentaje .a-a{fill:#347362;}.b-a{fill…" at bounding box center [291, 437] width 13 height 13
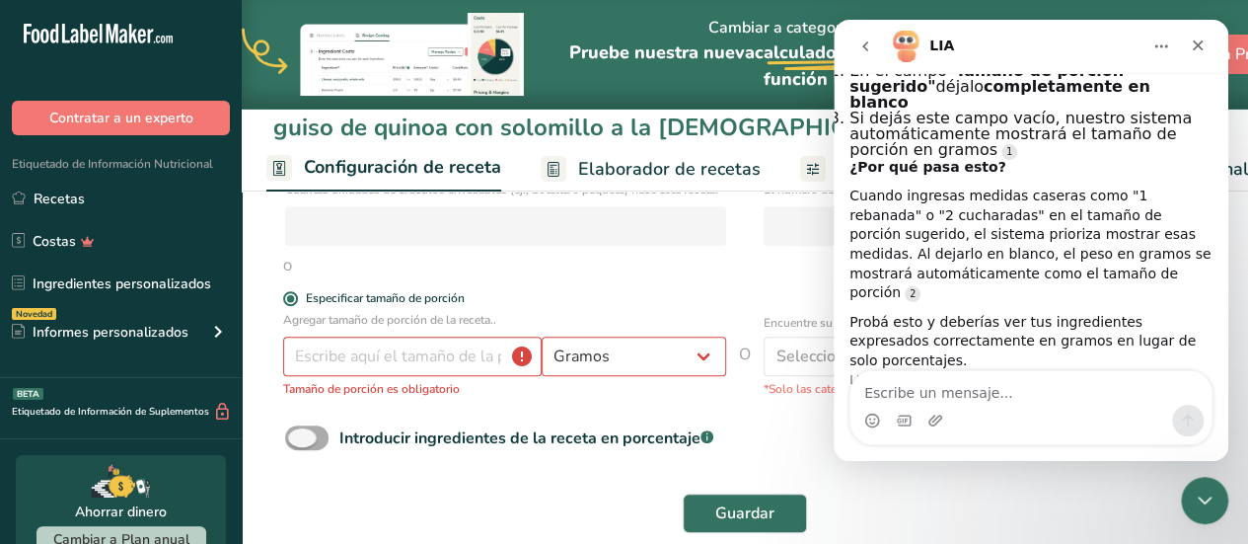
drag, startPoint x: 291, startPoint y: 458, endPoint x: 306, endPoint y: 458, distance: 14.8
click at [306, 450] on span at bounding box center [306, 437] width 43 height 25
click at [298, 444] on input "Introducir ingredientes de la receta en porcentaje .a-a{fill:#347362;}.b-a{fill…" at bounding box center [291, 437] width 13 height 13
checkbox input "true"
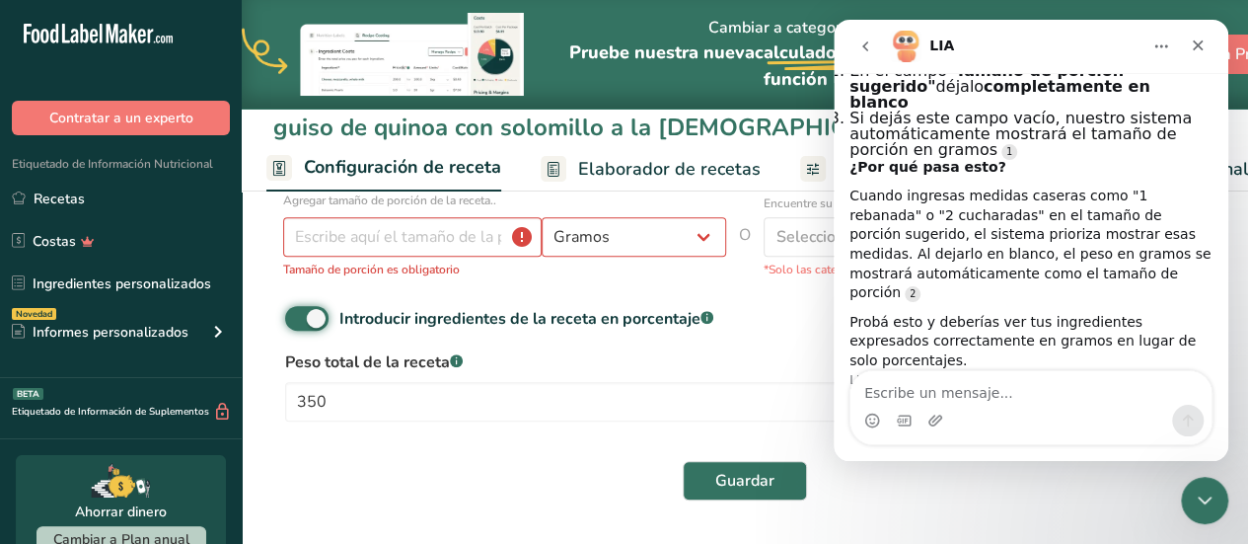
scroll to position [489, 0]
click at [732, 481] on span "Guardar" at bounding box center [744, 481] width 59 height 24
click at [378, 246] on input "number" at bounding box center [412, 236] width 259 height 39
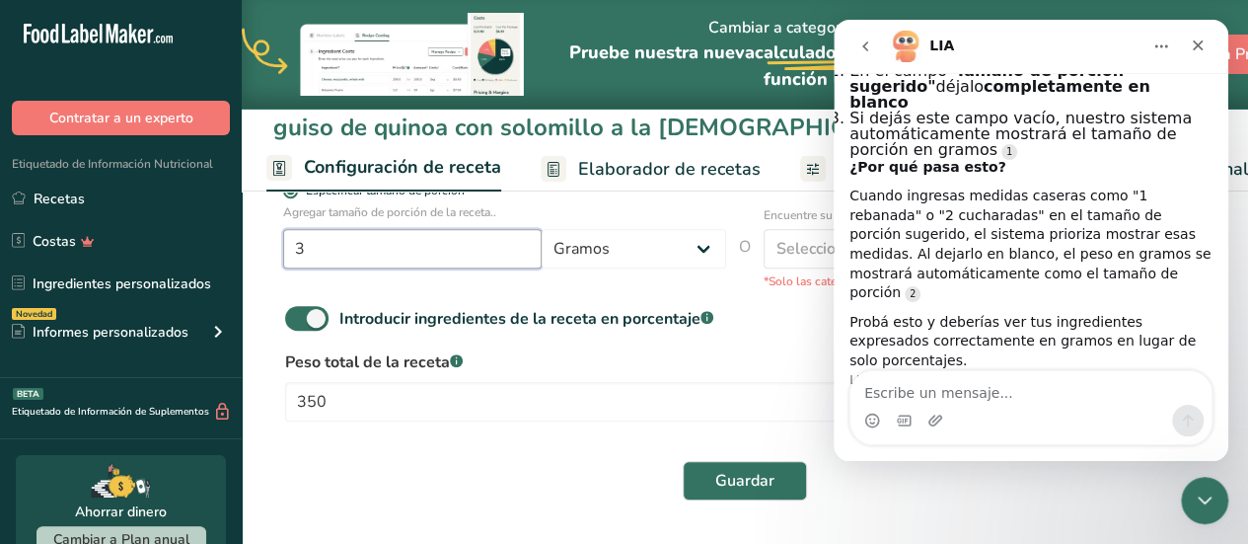
scroll to position [478, 0]
type input "350"
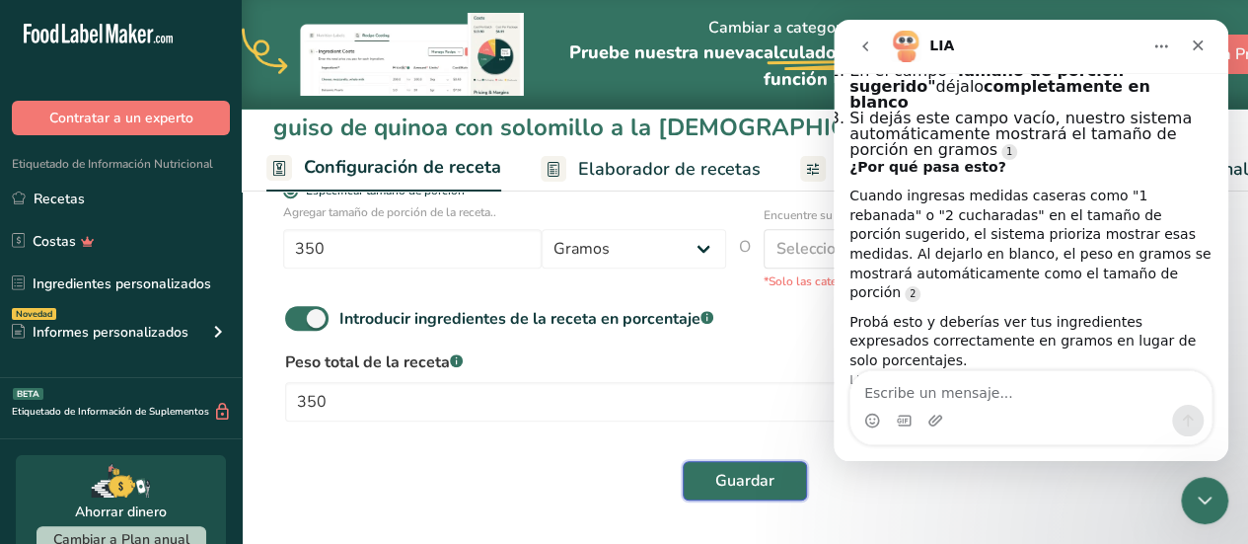
click at [704, 473] on button "Guardar" at bounding box center [745, 480] width 124 height 39
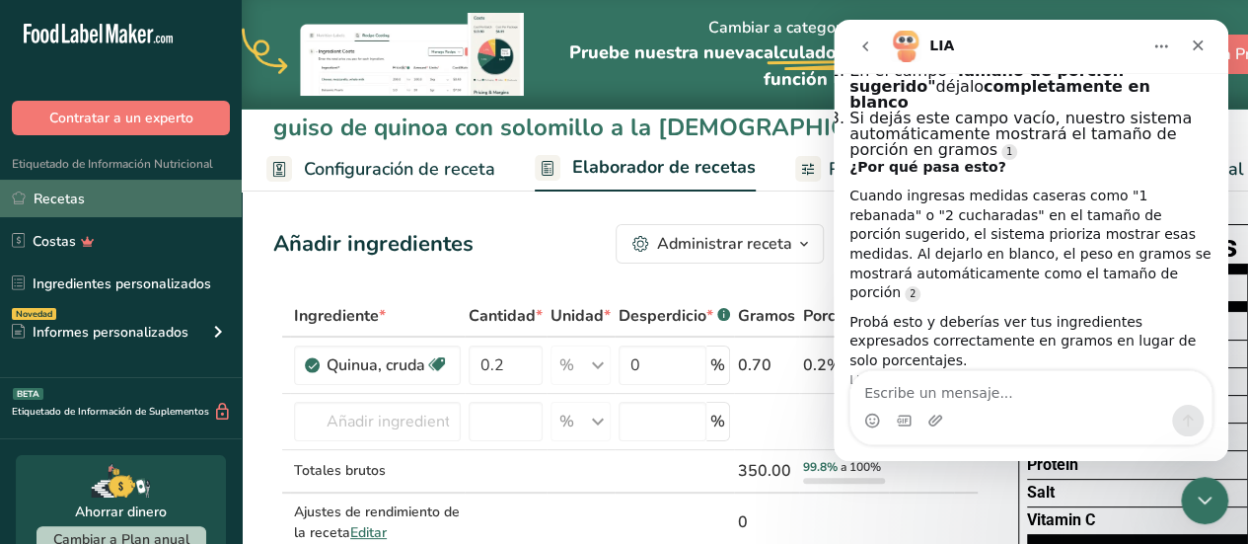
click at [124, 207] on link "Recetas" at bounding box center [121, 199] width 242 height 38
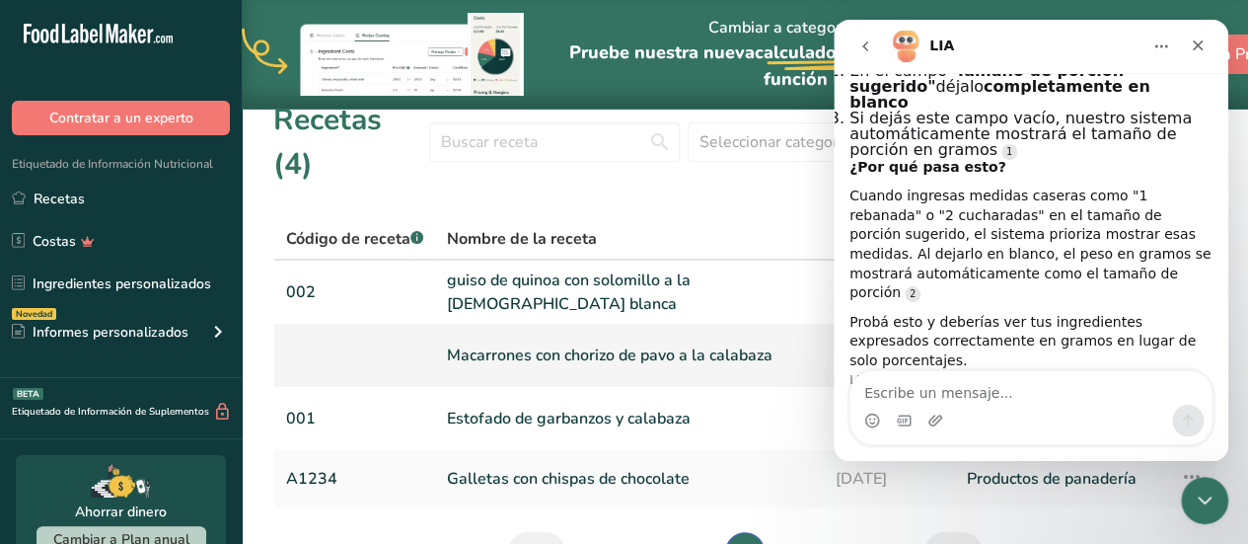
click at [506, 332] on link "Macarrones con chorizo de pavo a la calabaza" at bounding box center [629, 355] width 365 height 47
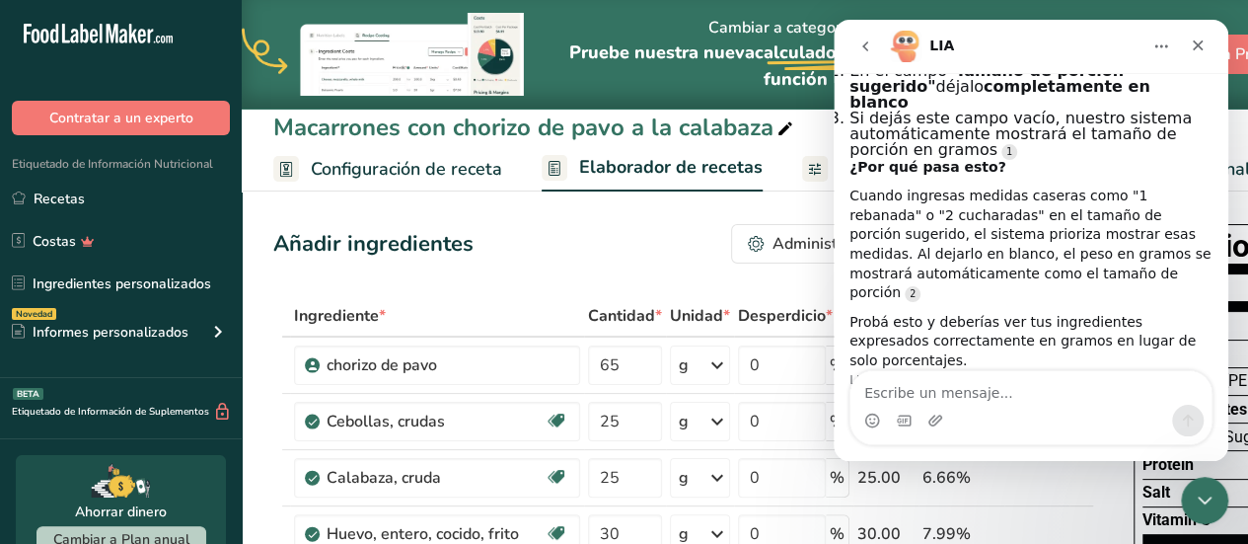
click at [409, 162] on span "Configuración de receta" at bounding box center [406, 169] width 191 height 27
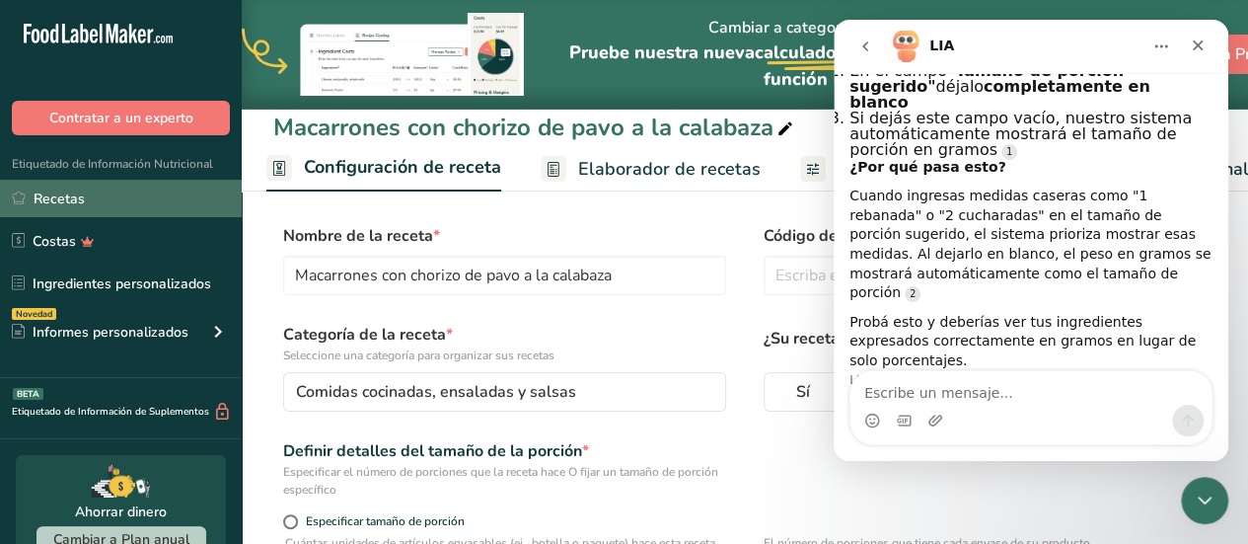
click at [118, 192] on link "Recetas" at bounding box center [121, 199] width 242 height 38
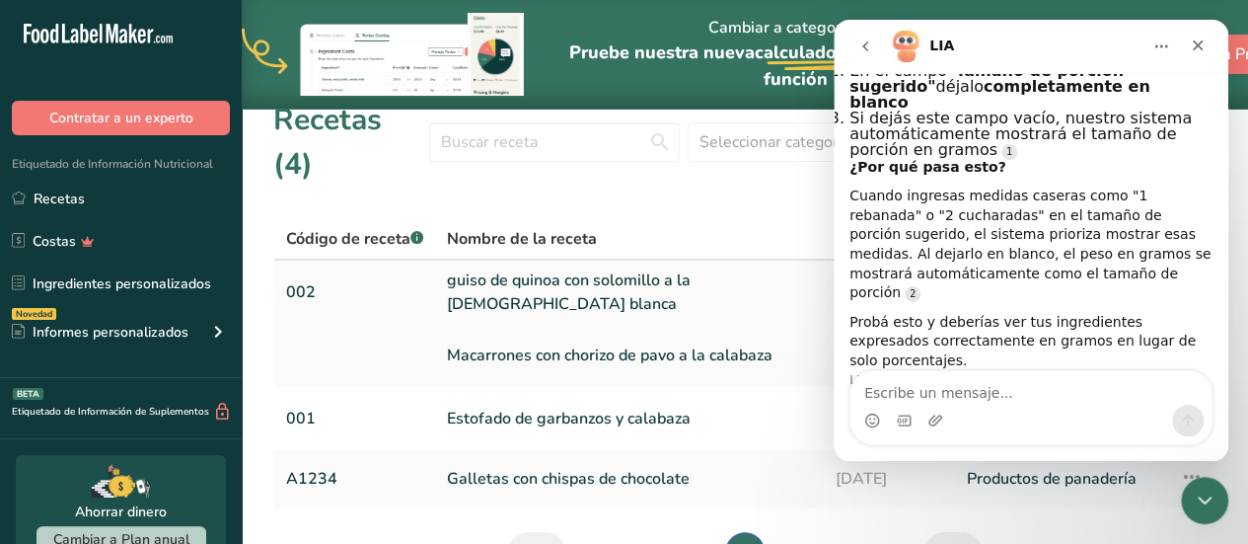
click at [486, 268] on link "guiso de quinoa con solomillo a la [DEMOGRAPHIC_DATA][PERSON_NAME]" at bounding box center [629, 291] width 365 height 47
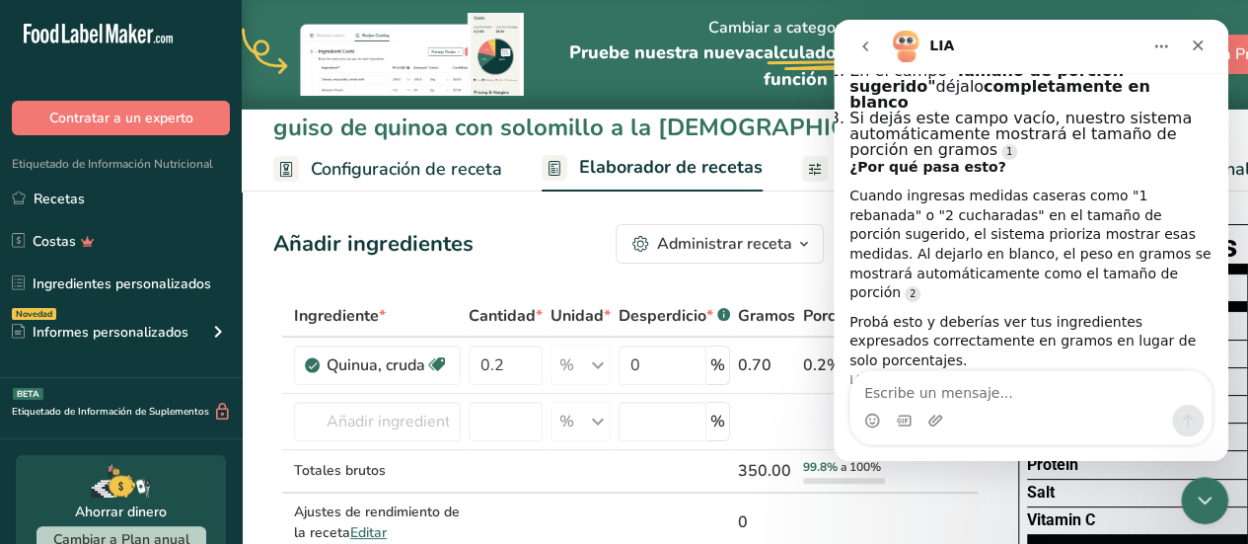
click at [418, 167] on span "Configuración de receta" at bounding box center [406, 169] width 191 height 27
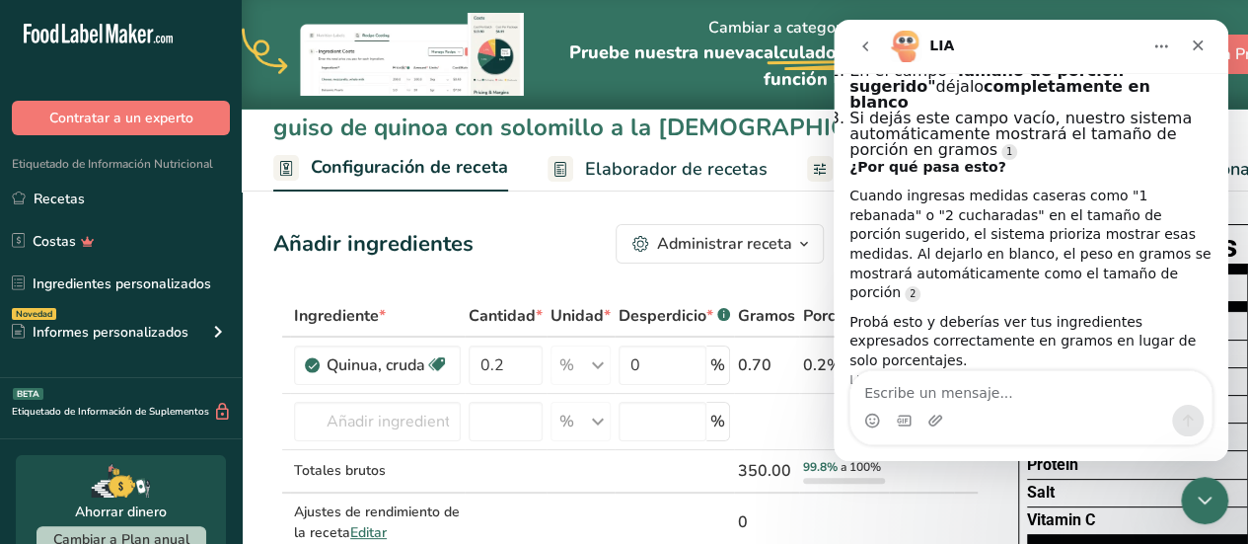
scroll to position [0, 7]
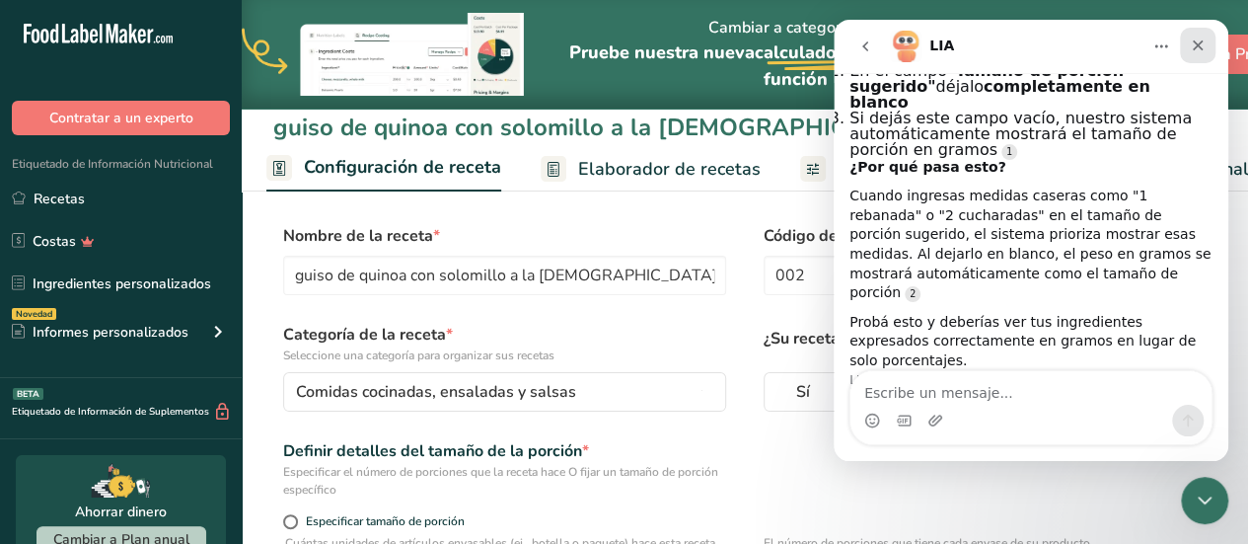
click at [1205, 48] on icon "Cerrar" at bounding box center [1198, 46] width 16 height 16
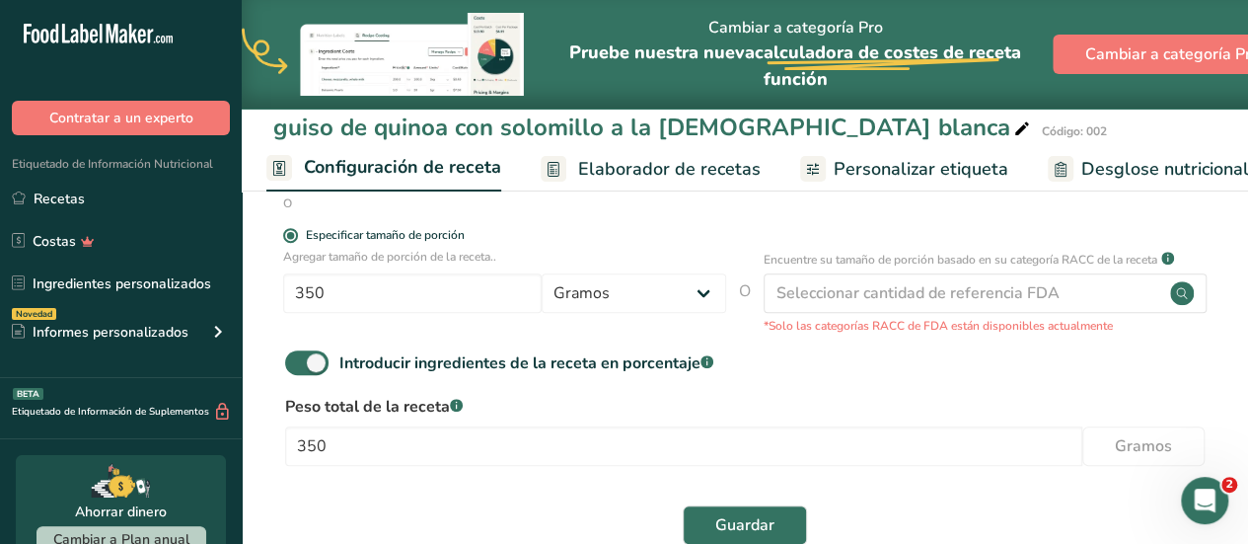
scroll to position [434, 0]
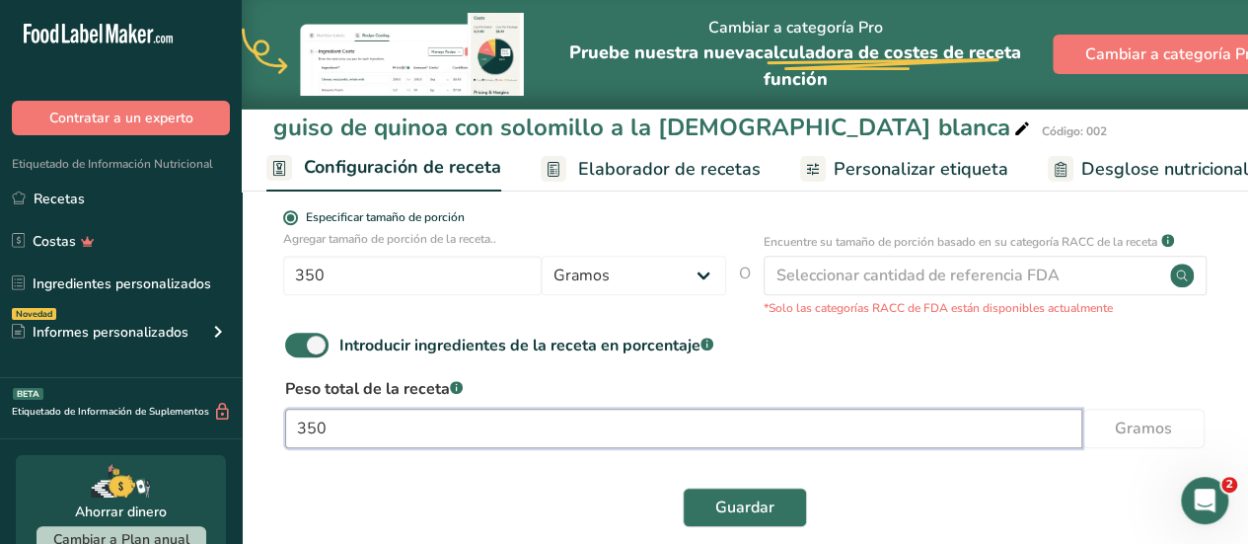
click at [337, 440] on input "350" at bounding box center [683, 428] width 797 height 39
type input "3"
type input "350"
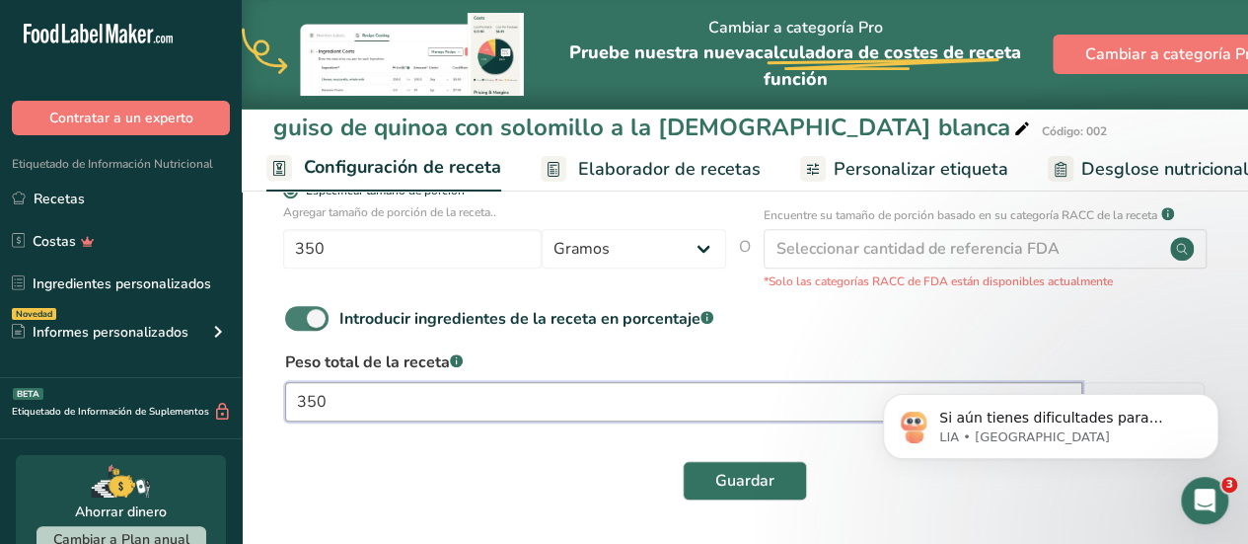
scroll to position [2061, 0]
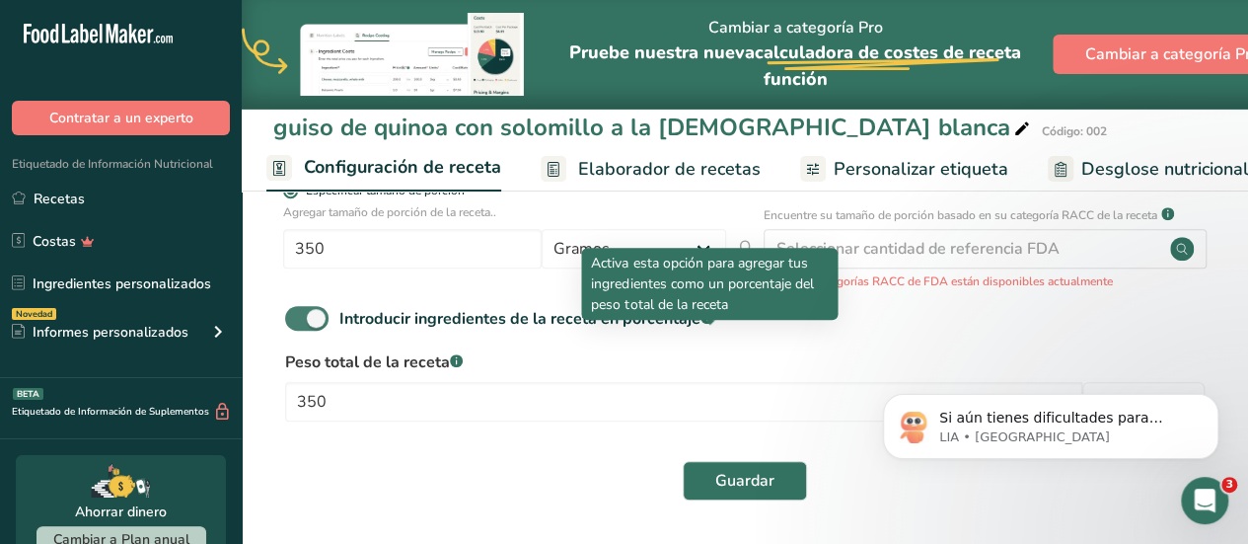
click at [711, 314] on rect at bounding box center [707, 317] width 13 height 13
click at [298, 314] on input "Introducir ingredientes de la receta en porcentaje .a-a{fill:#347362;}.b-a{fill…" at bounding box center [291, 318] width 13 height 13
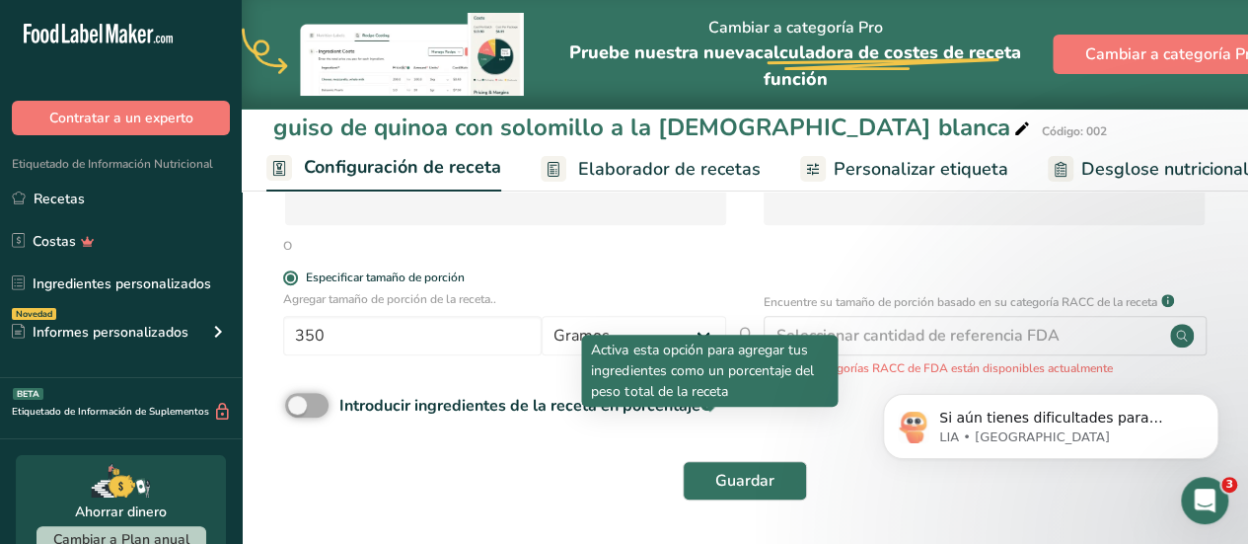
scroll to position [391, 0]
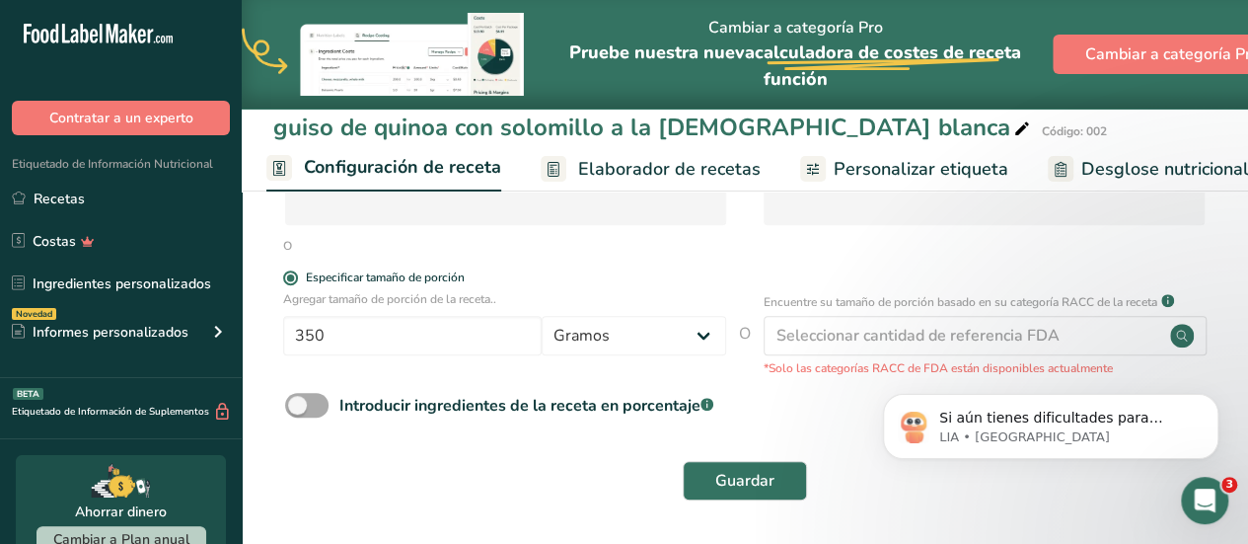
click at [707, 398] on body ".a-20{fill:#fff;} Contratar a un experto Etiquetado de Información Nutricional …" at bounding box center [624, 85] width 1248 height 918
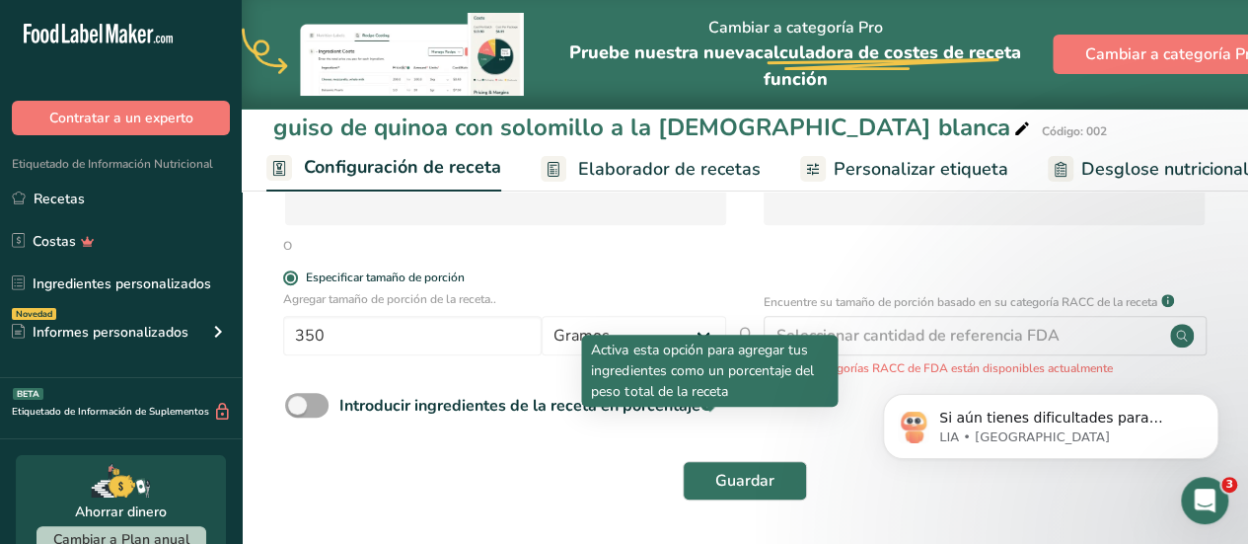
click at [707, 398] on body ".a-20{fill:#fff;} Contratar a un experto Etiquetado de Información Nutricional …" at bounding box center [624, 85] width 1248 height 918
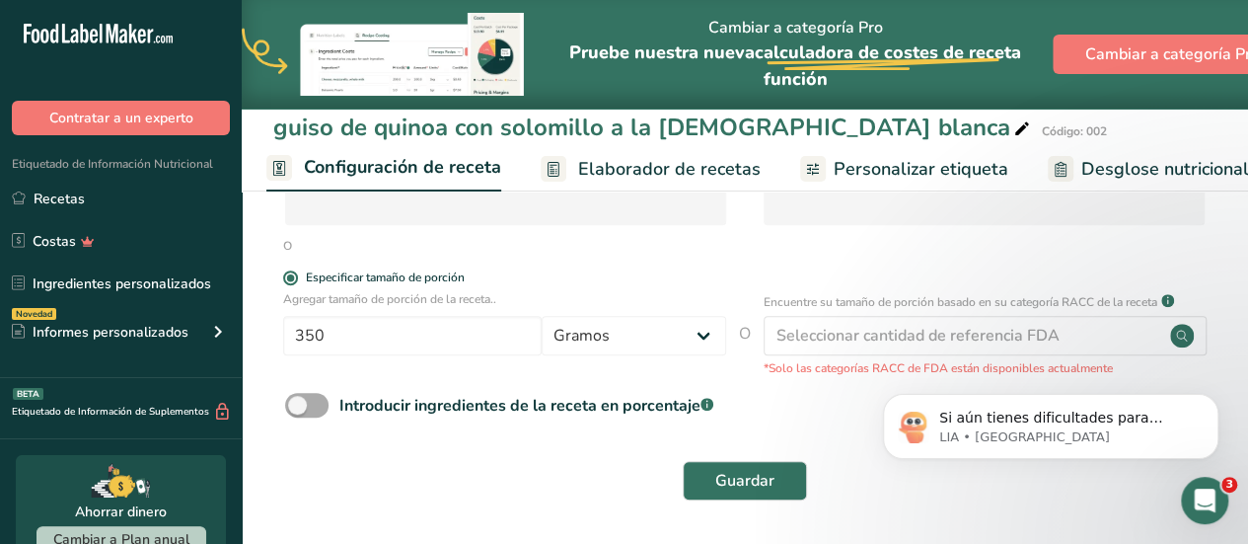
click at [707, 398] on body ".a-20{fill:#fff;} Contratar a un experto Etiquetado de Información Nutricional …" at bounding box center [624, 85] width 1248 height 918
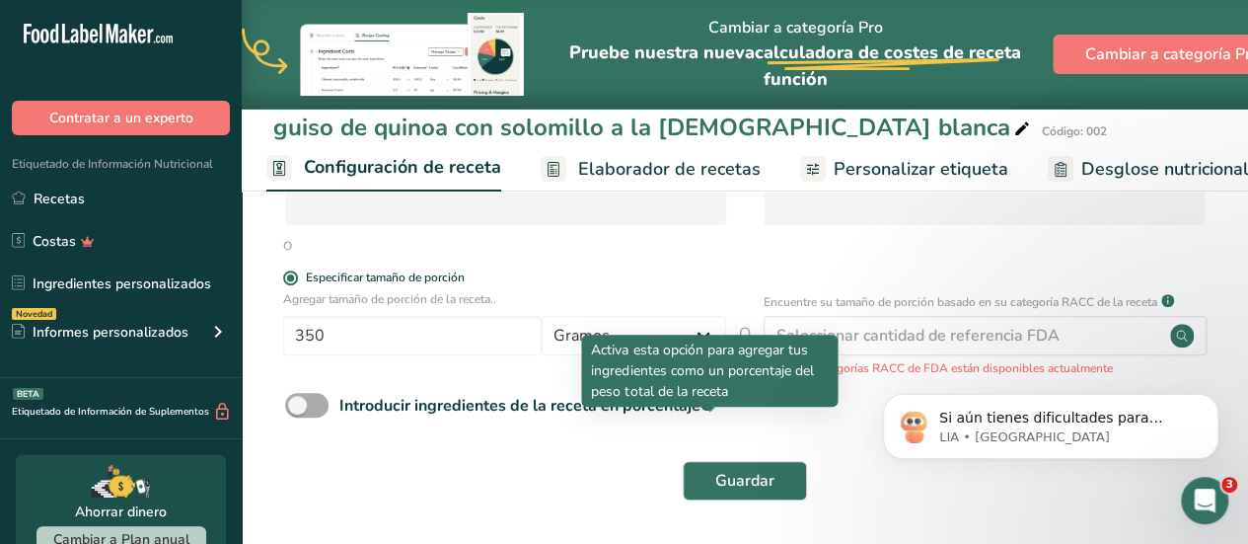
click at [707, 398] on body ".a-20{fill:#fff;} Contratar a un experto Etiquetado de Información Nutricional …" at bounding box center [624, 85] width 1248 height 918
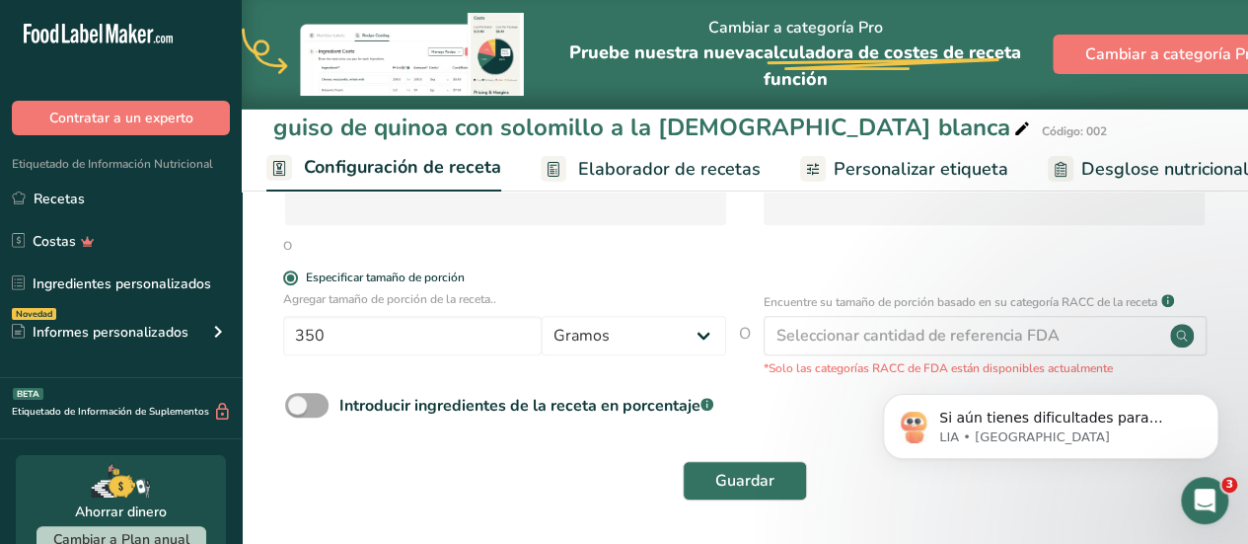
click at [325, 409] on span at bounding box center [306, 405] width 43 height 25
click at [298, 409] on input "Introducir ingredientes de la receta en porcentaje .a-a{fill:#347362;}.b-a{fill…" at bounding box center [291, 405] width 13 height 13
checkbox input "true"
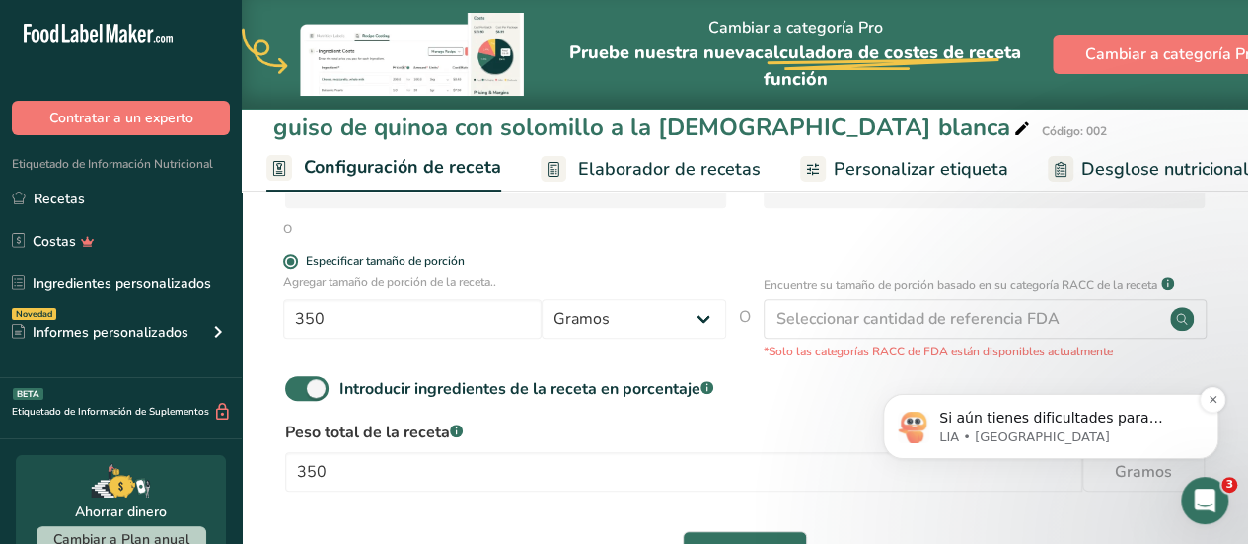
click at [976, 414] on p "Si aún tienes dificultades para configurar la receta en gramos, lamento la mole…" at bounding box center [1067, 419] width 255 height 20
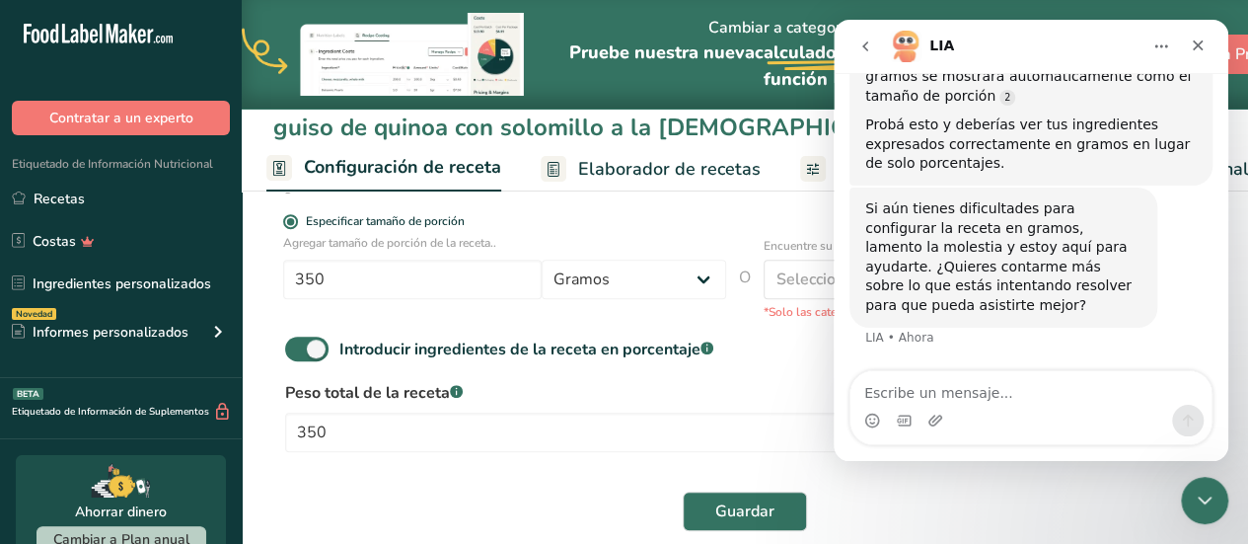
scroll to position [470, 0]
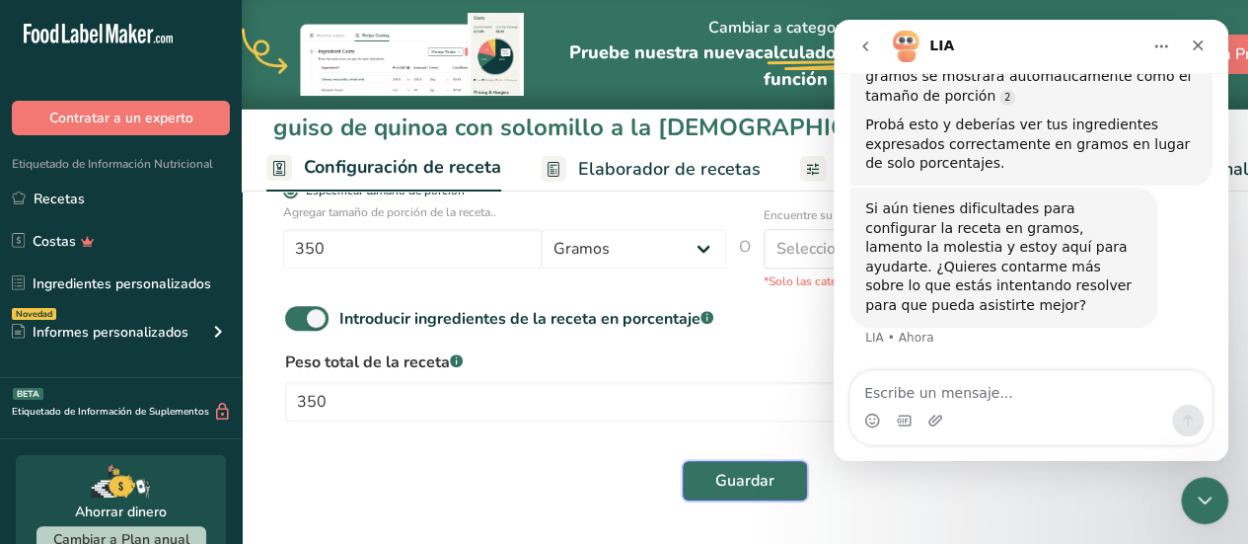
click at [734, 492] on span "Guardar" at bounding box center [744, 481] width 59 height 24
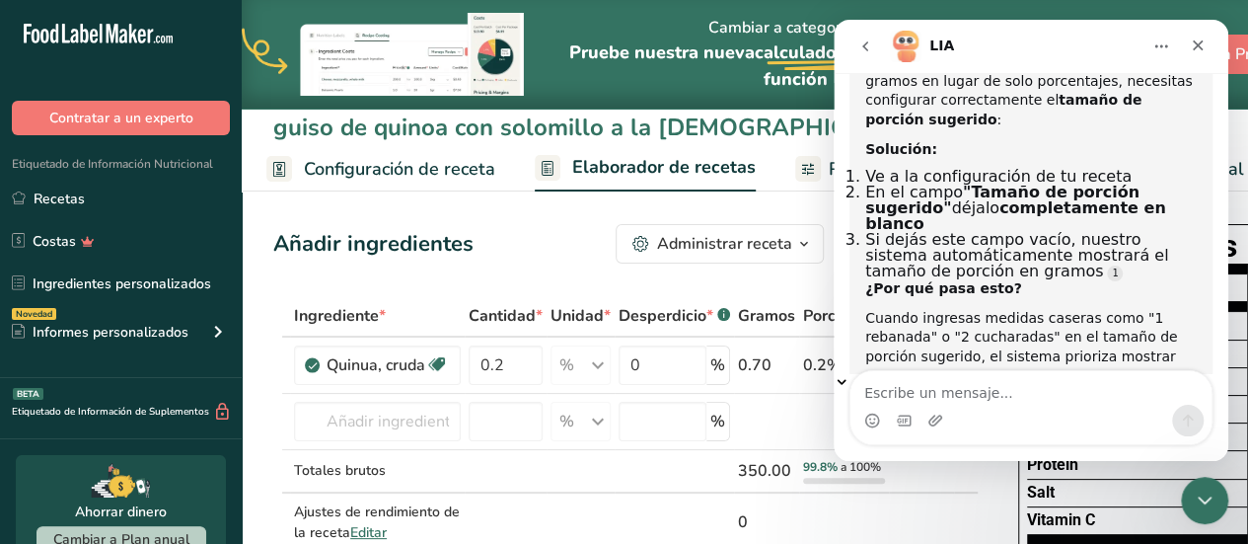
scroll to position [1547, 0]
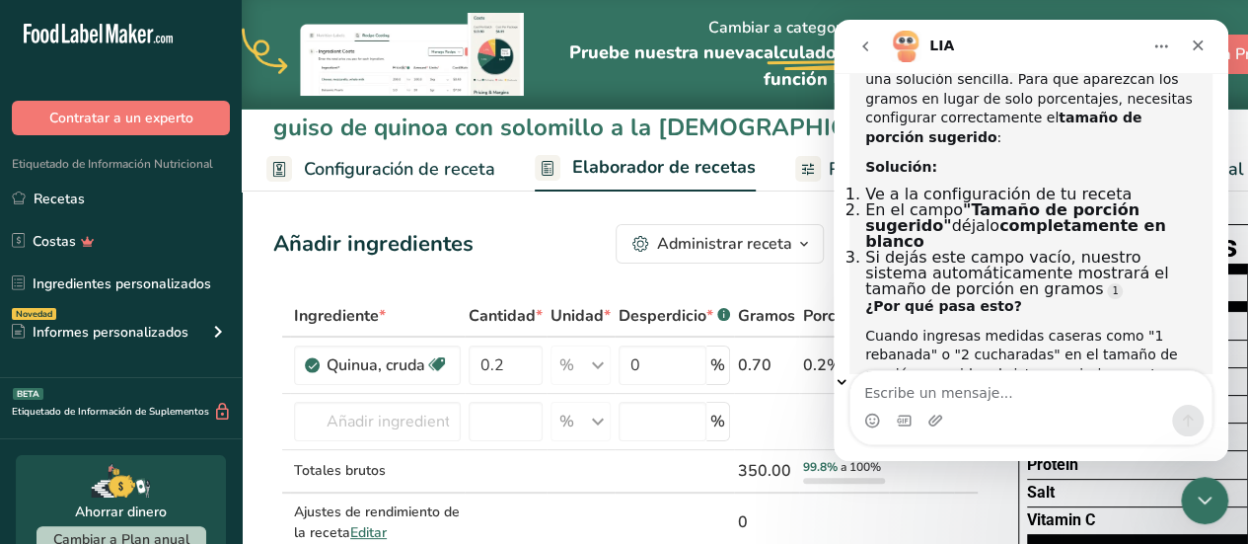
click at [349, 160] on span "Configuración de receta" at bounding box center [399, 169] width 191 height 27
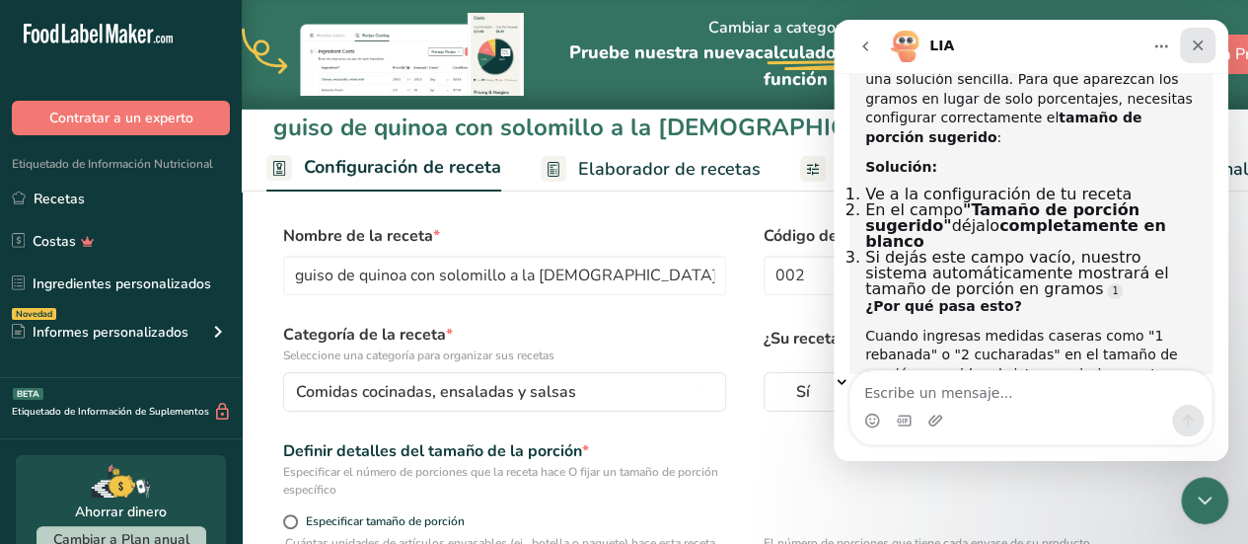
click at [1197, 40] on icon "Cerrar" at bounding box center [1198, 46] width 16 height 16
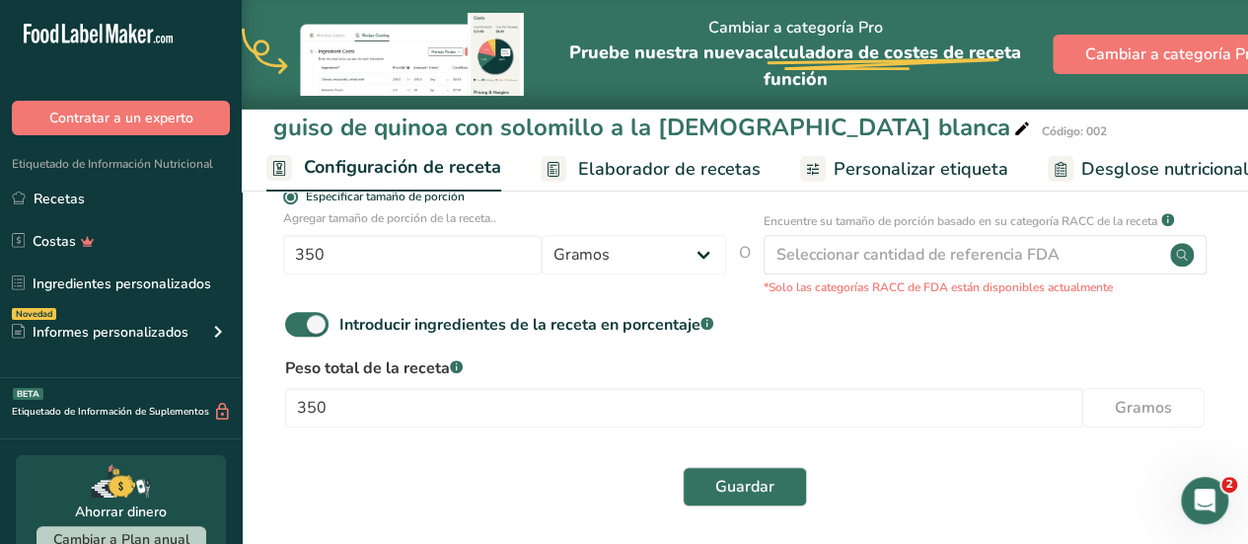
scroll to position [474, 0]
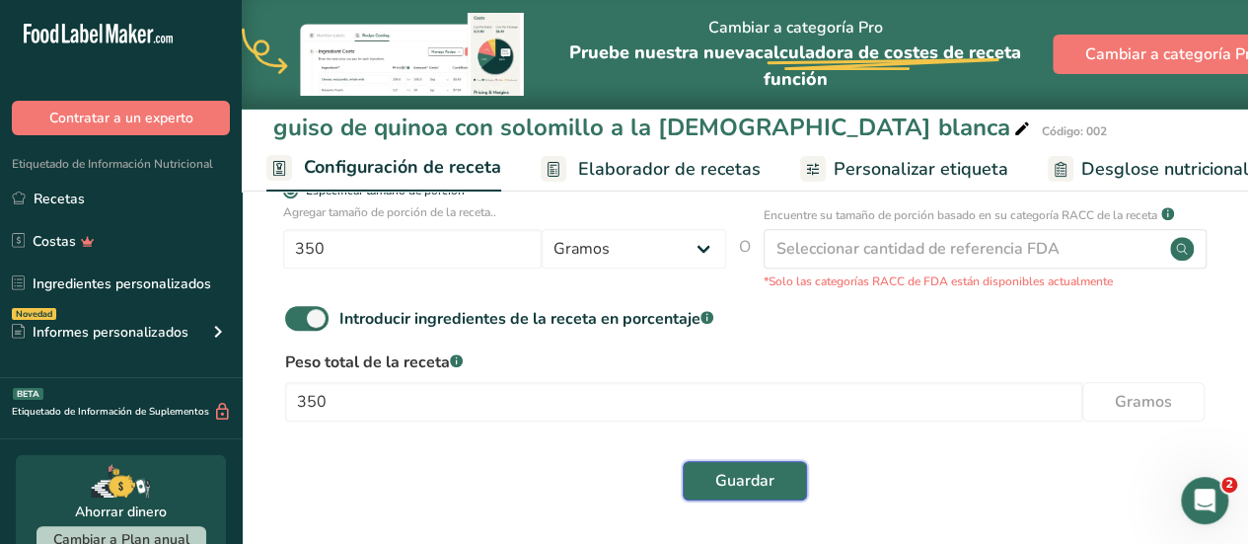
click at [739, 479] on span "Guardar" at bounding box center [744, 481] width 59 height 24
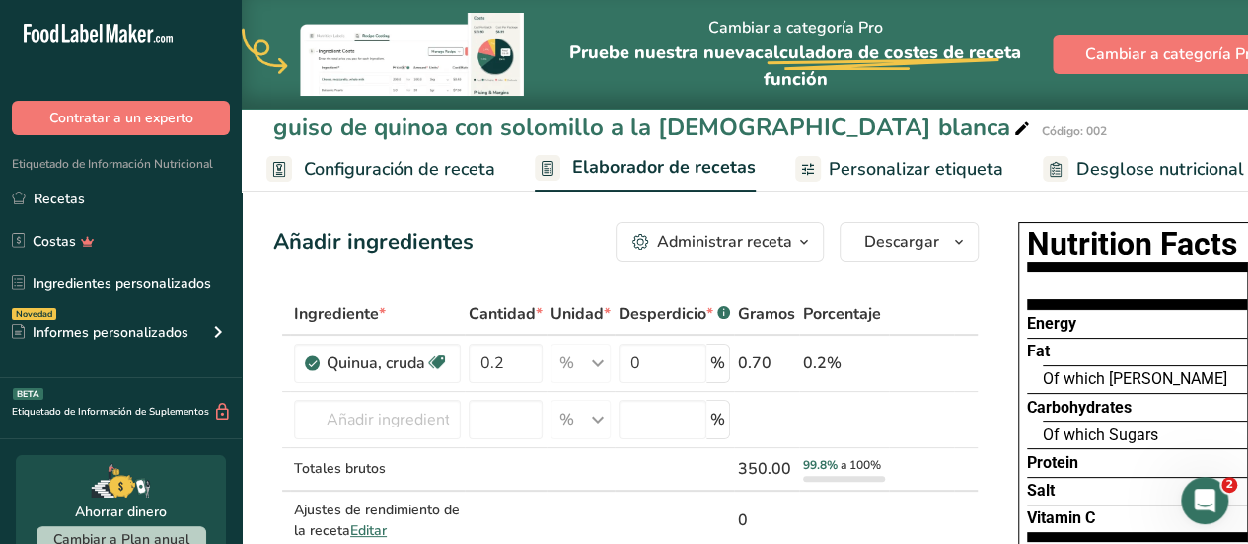
scroll to position [1, 0]
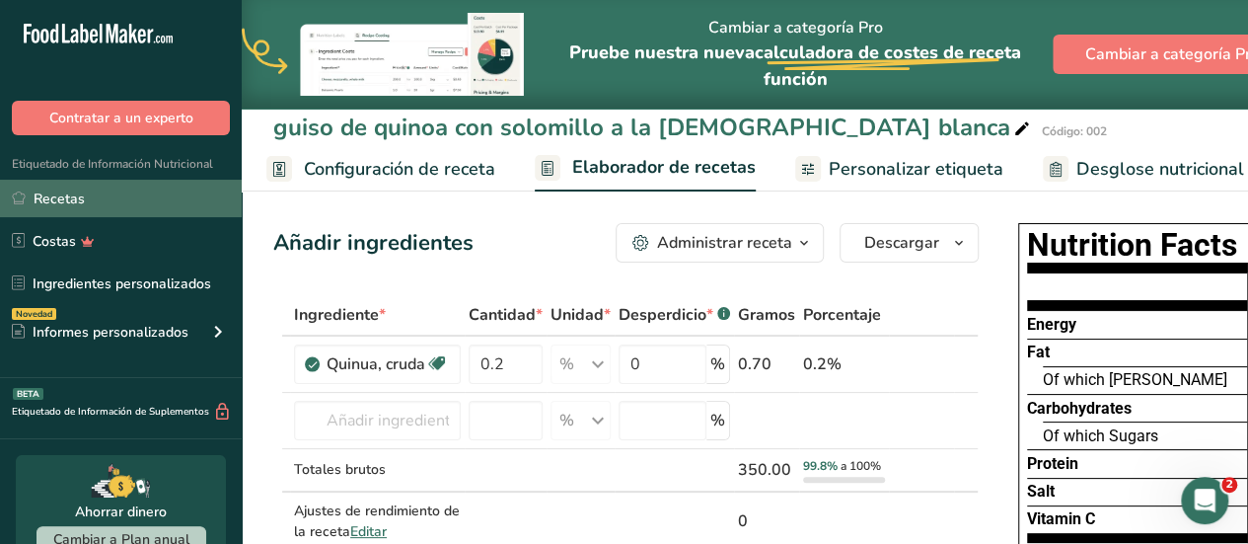
click at [159, 187] on link "Recetas" at bounding box center [121, 199] width 242 height 38
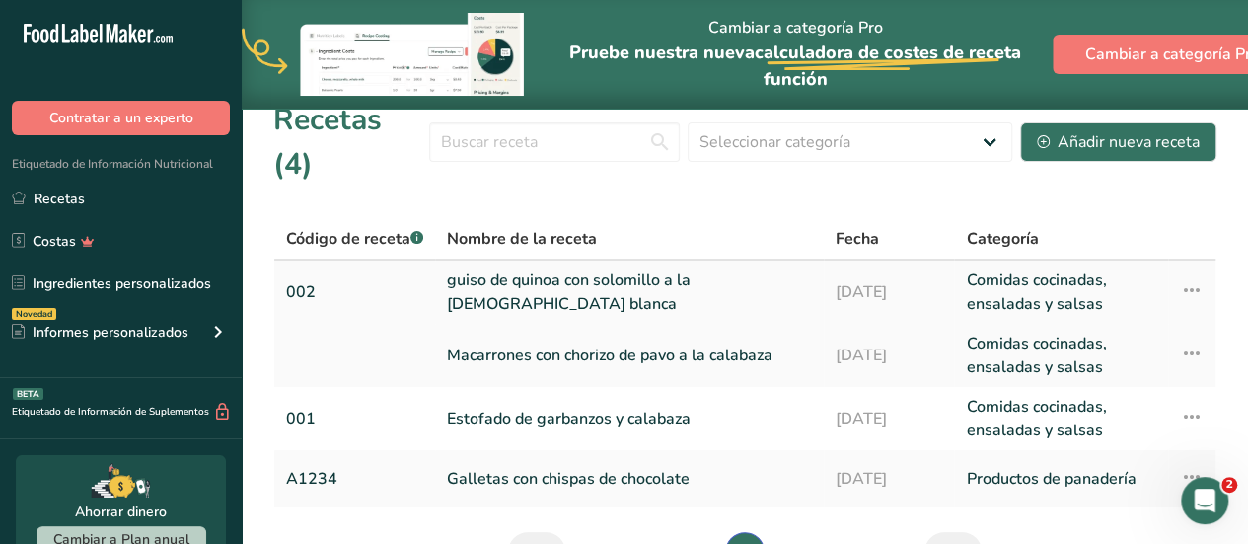
click at [568, 268] on link "guiso de quinoa con solomillo a la [DEMOGRAPHIC_DATA][PERSON_NAME]" at bounding box center [629, 291] width 365 height 47
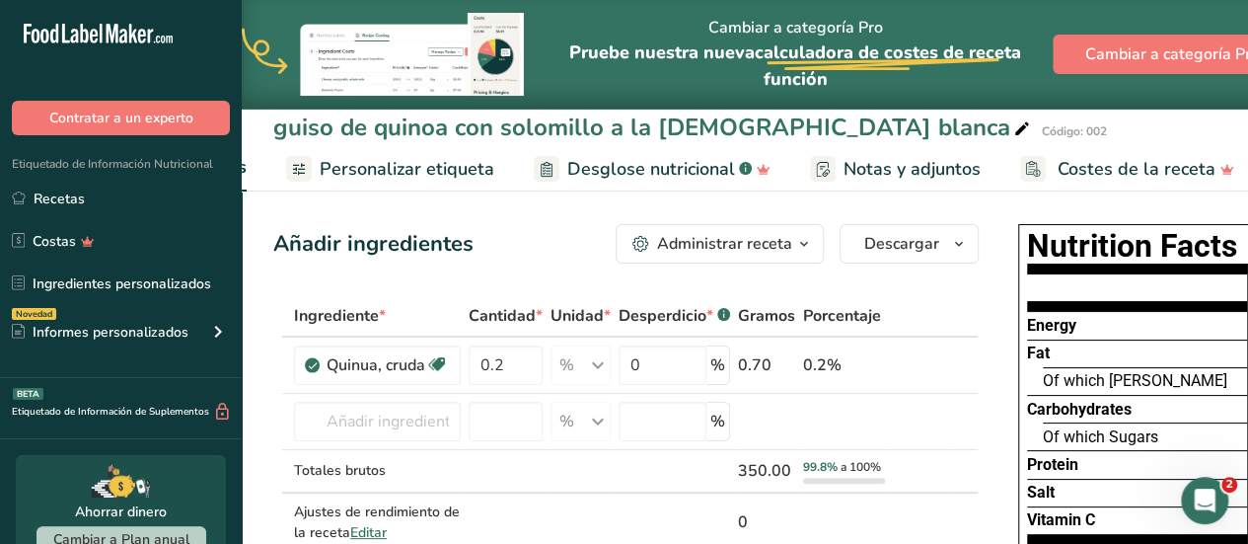
scroll to position [0, 527]
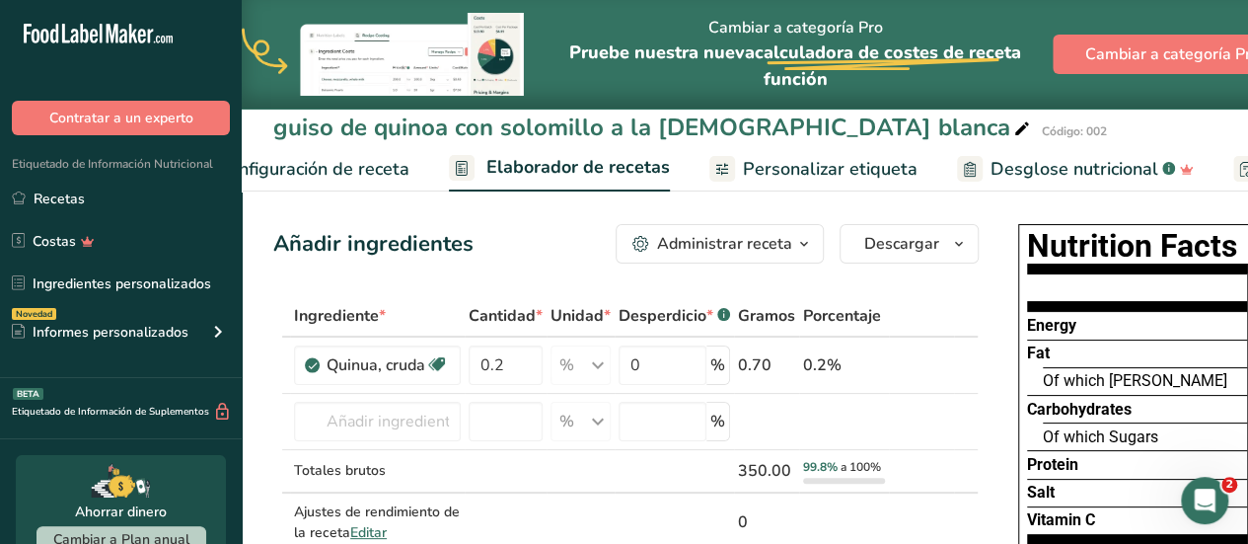
click at [252, 177] on span "Configuración de receta" at bounding box center [313, 169] width 191 height 27
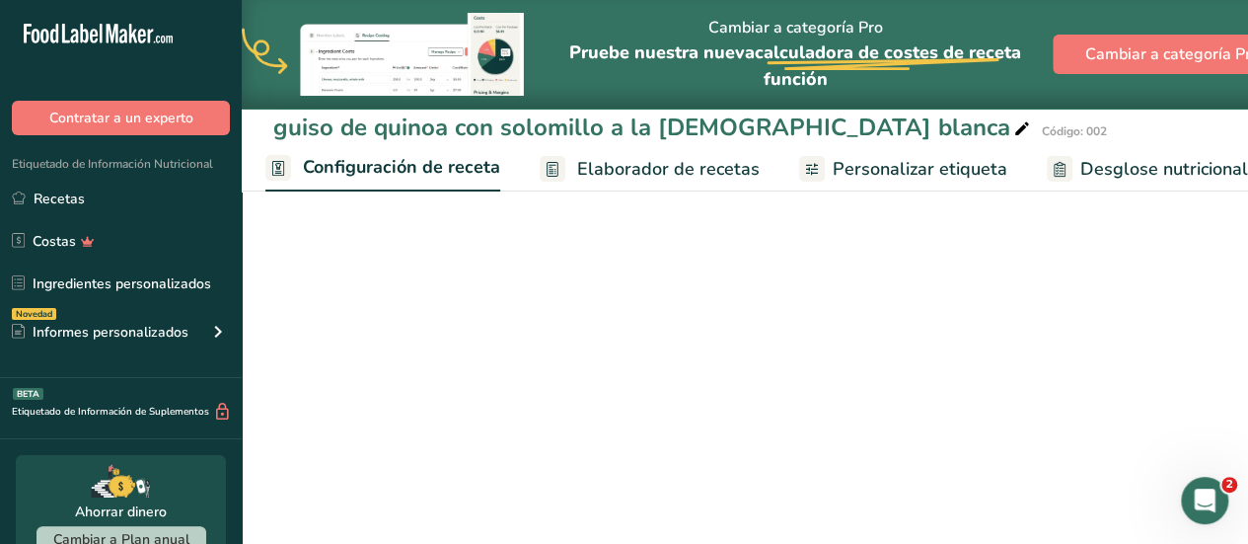
click at [252, 177] on ul "Configuración de receta Elaborador de recetas Personalizar etiqueta Desglose nu…" at bounding box center [1010, 168] width 1553 height 46
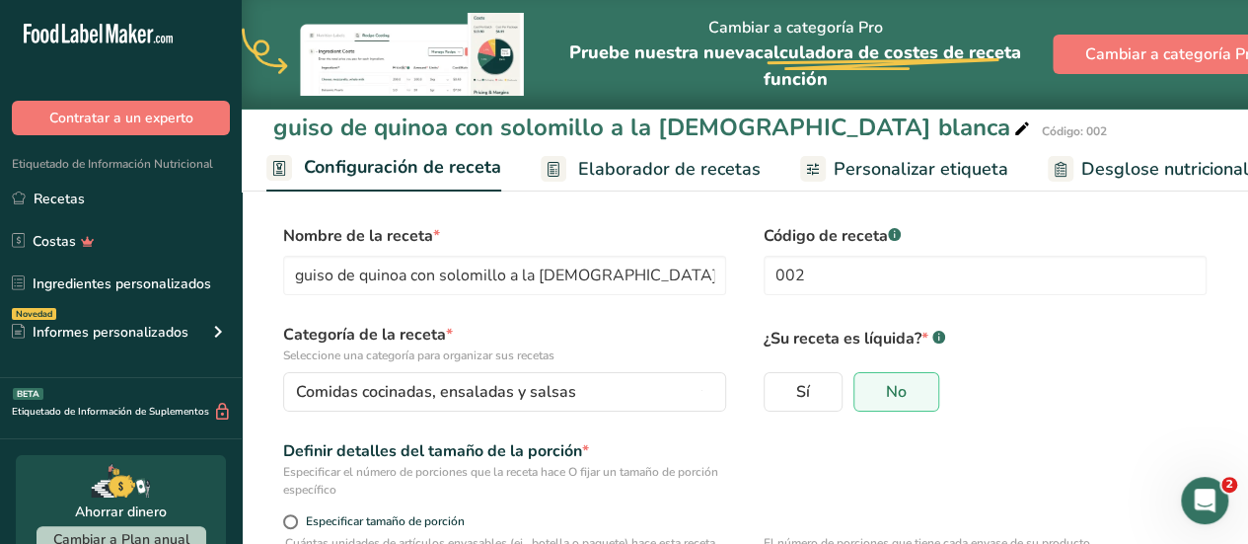
click at [337, 163] on span "Configuración de receta" at bounding box center [402, 167] width 197 height 27
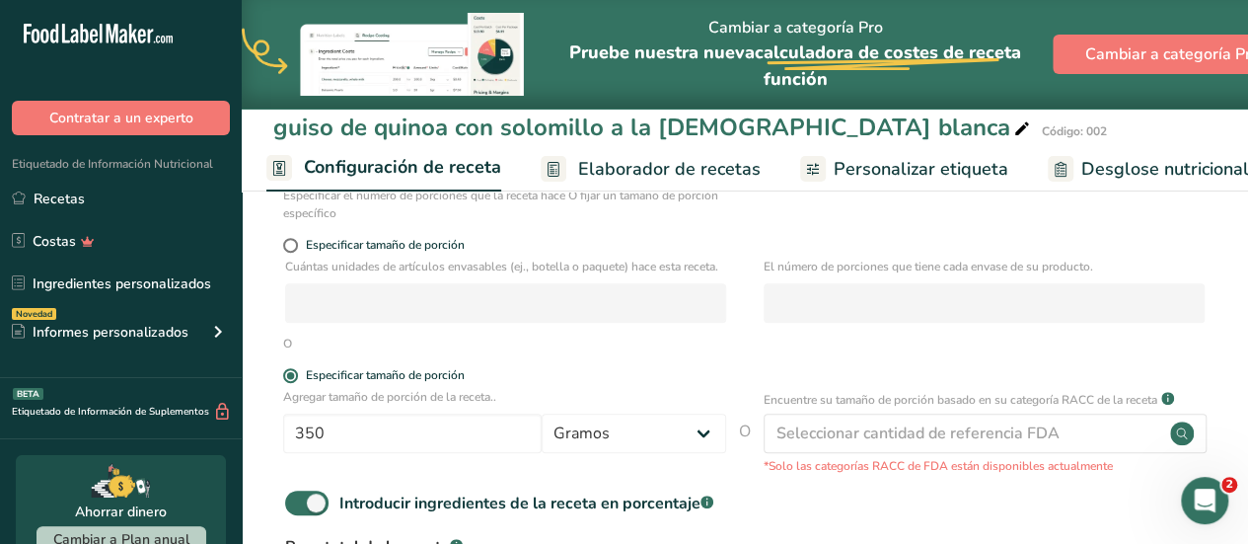
scroll to position [316, 0]
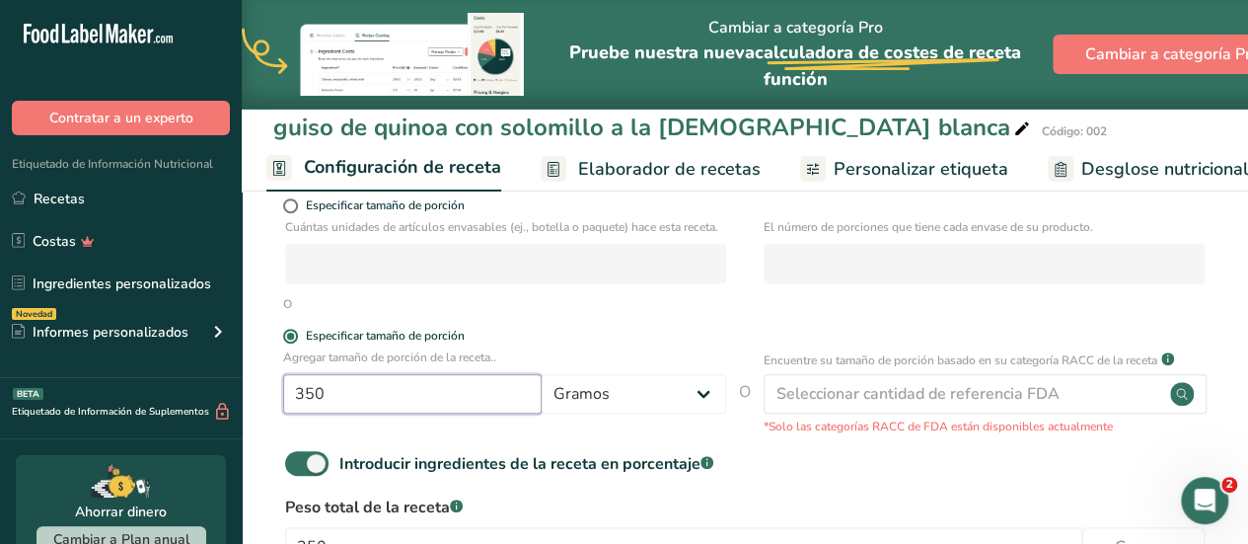
click at [399, 413] on input "350" at bounding box center [412, 393] width 259 height 39
type input "3"
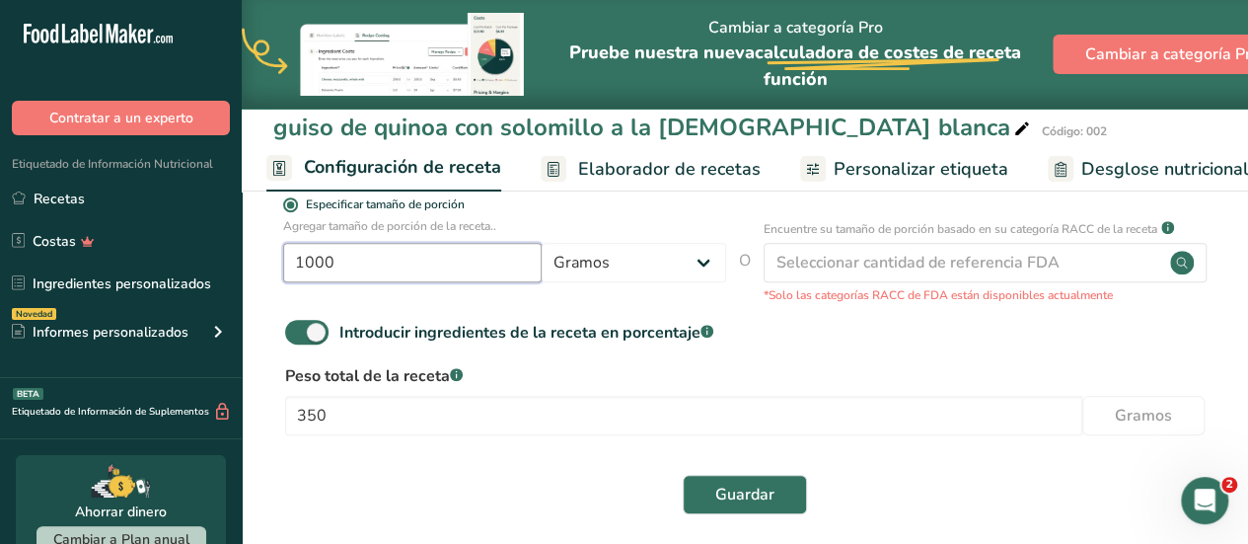
scroll to position [478, 0]
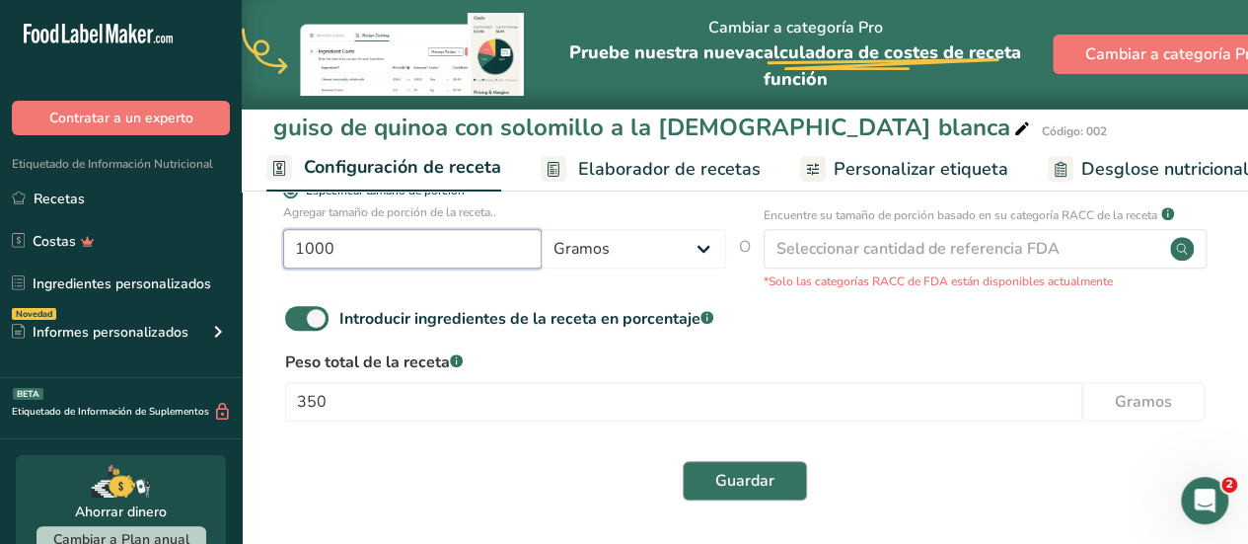
type input "1000"
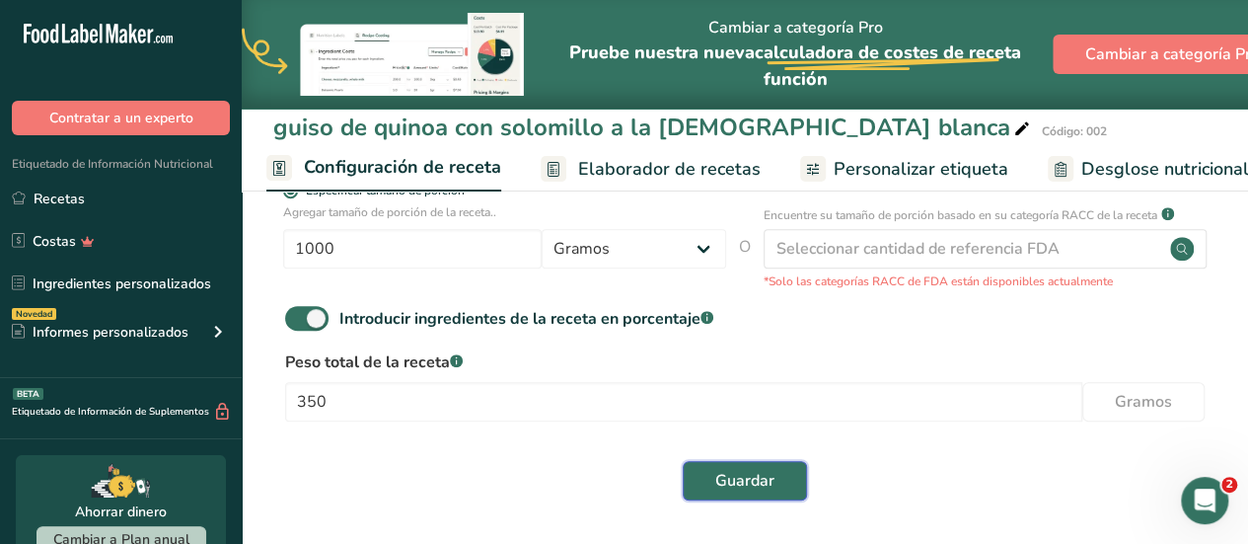
click at [765, 478] on span "Guardar" at bounding box center [744, 481] width 59 height 24
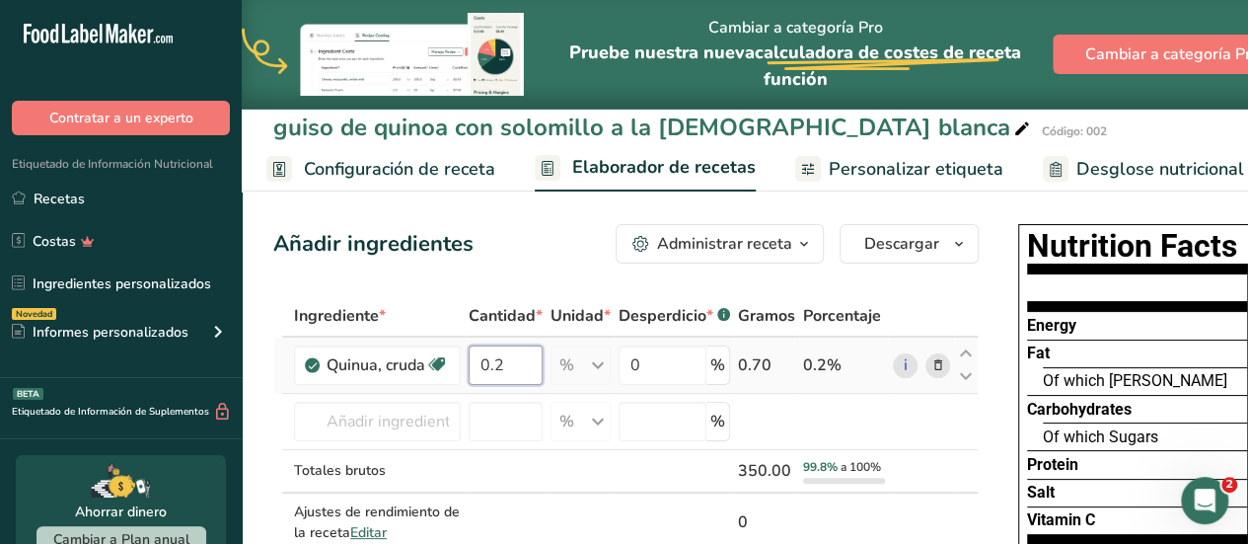
click at [500, 364] on input "0.2" at bounding box center [506, 364] width 74 height 39
type input "0"
type input "2"
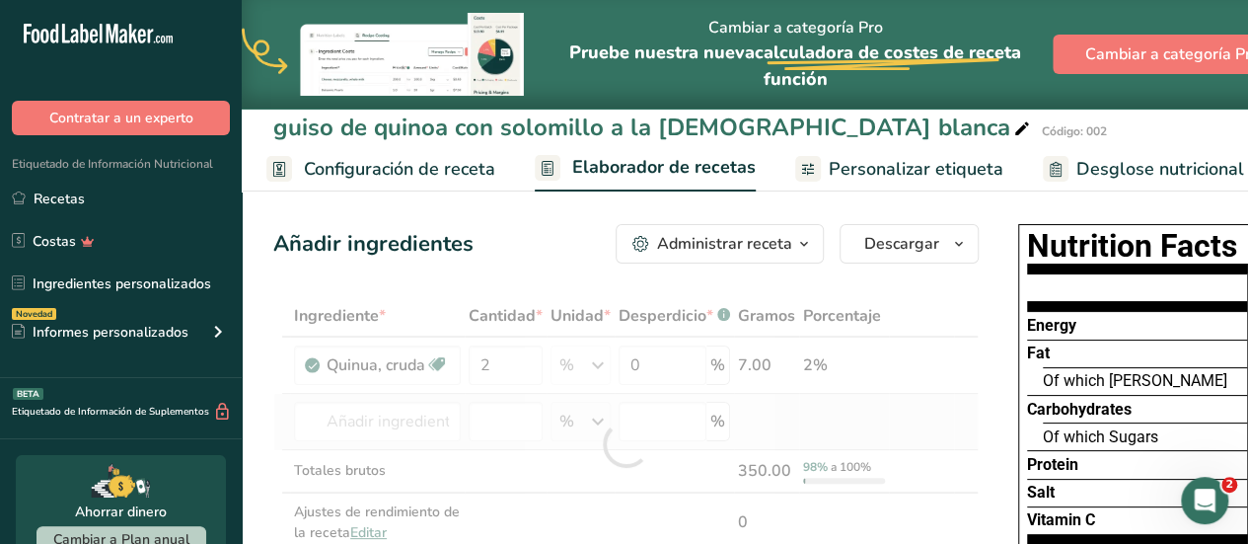
click at [791, 429] on div "Ingrediente * Cantidad * Unidad * Desperdicio * .a-a{fill:#347362;}.b-a{fill:#f…" at bounding box center [626, 444] width 706 height 298
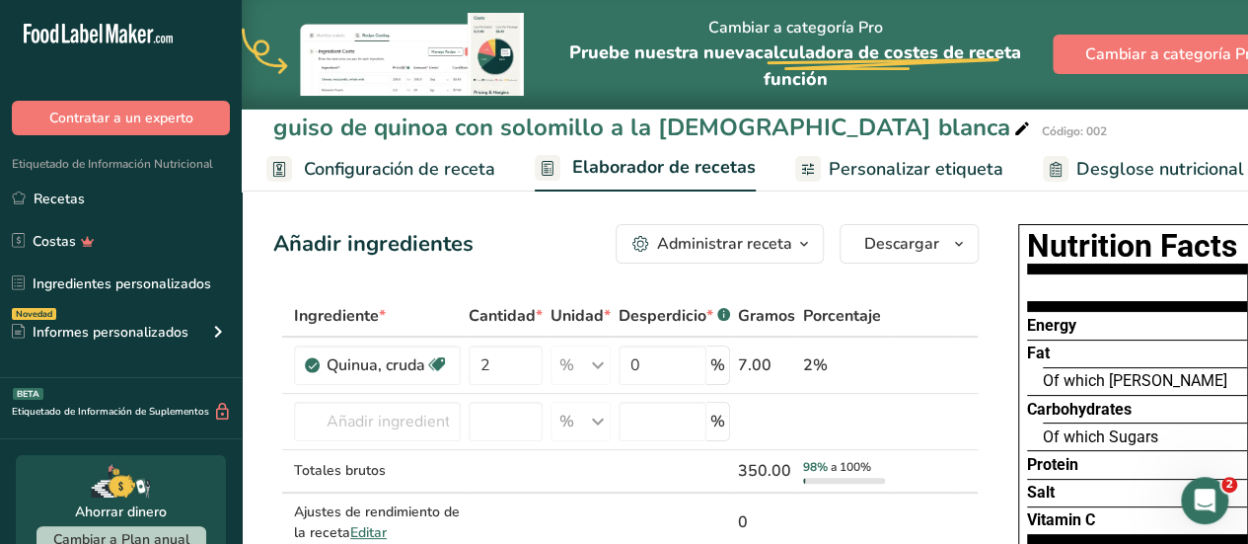
click at [363, 158] on span "Configuración de receta" at bounding box center [399, 169] width 191 height 27
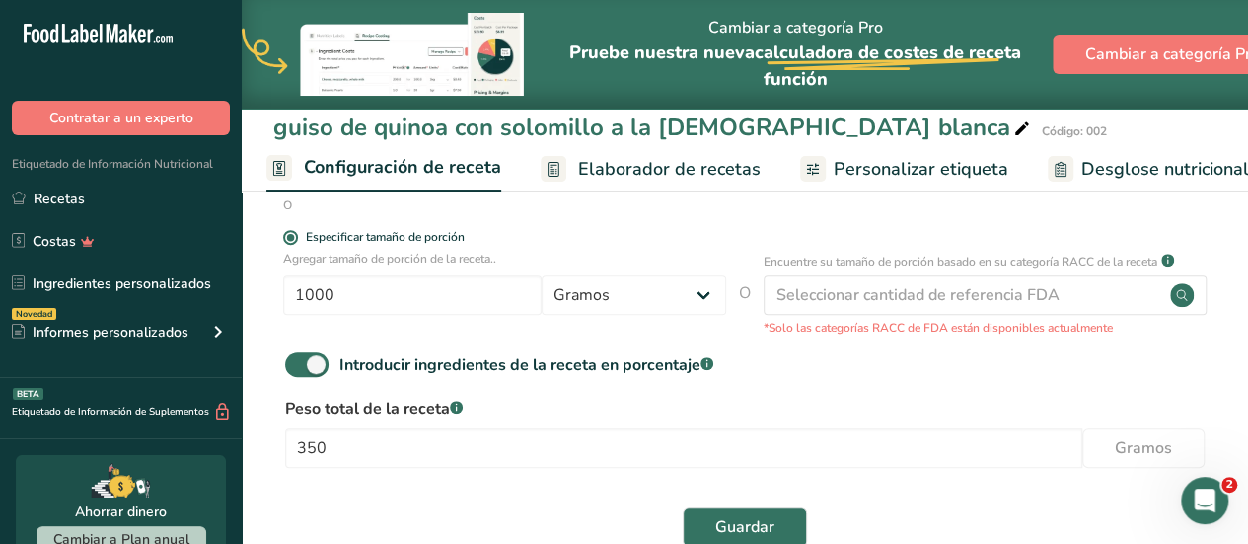
scroll to position [434, 0]
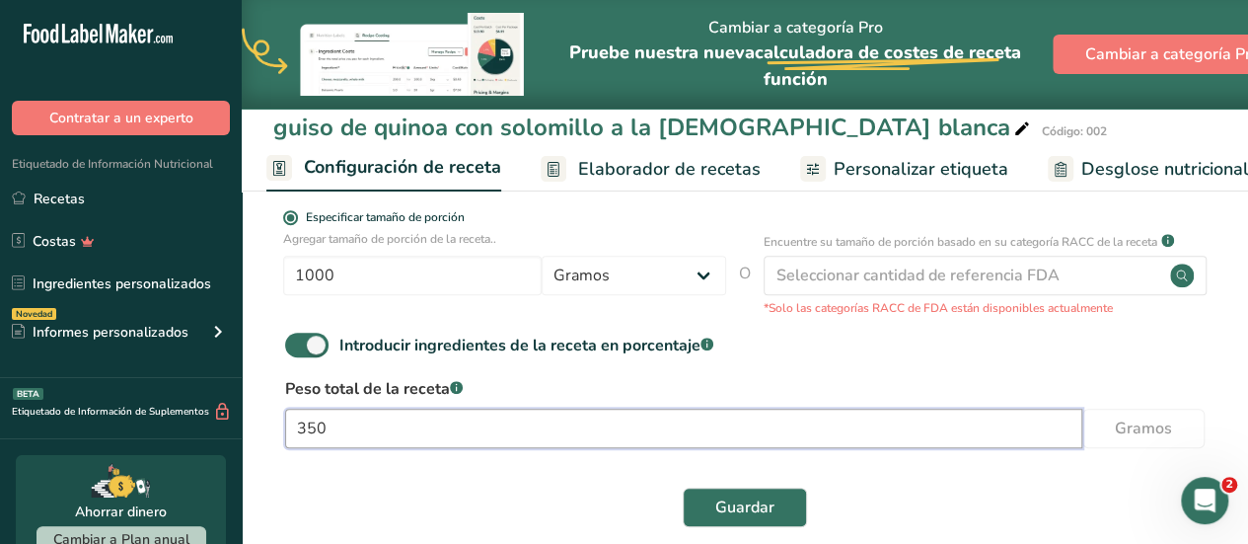
click at [363, 447] on input "350" at bounding box center [683, 428] width 797 height 39
type input "3"
type input "1000"
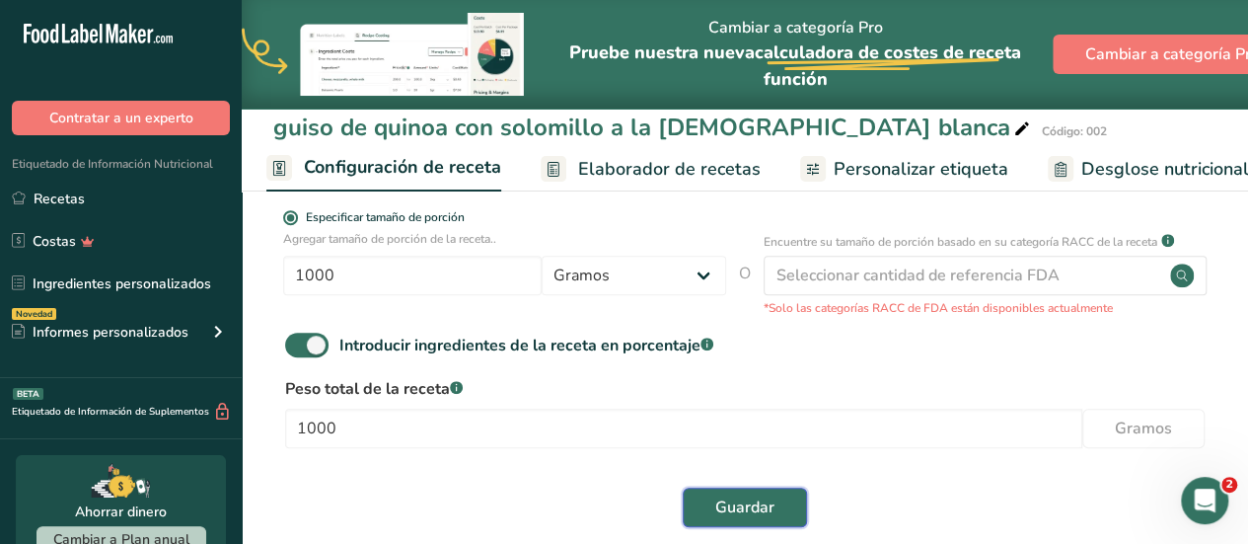
click at [717, 519] on span "Guardar" at bounding box center [744, 507] width 59 height 24
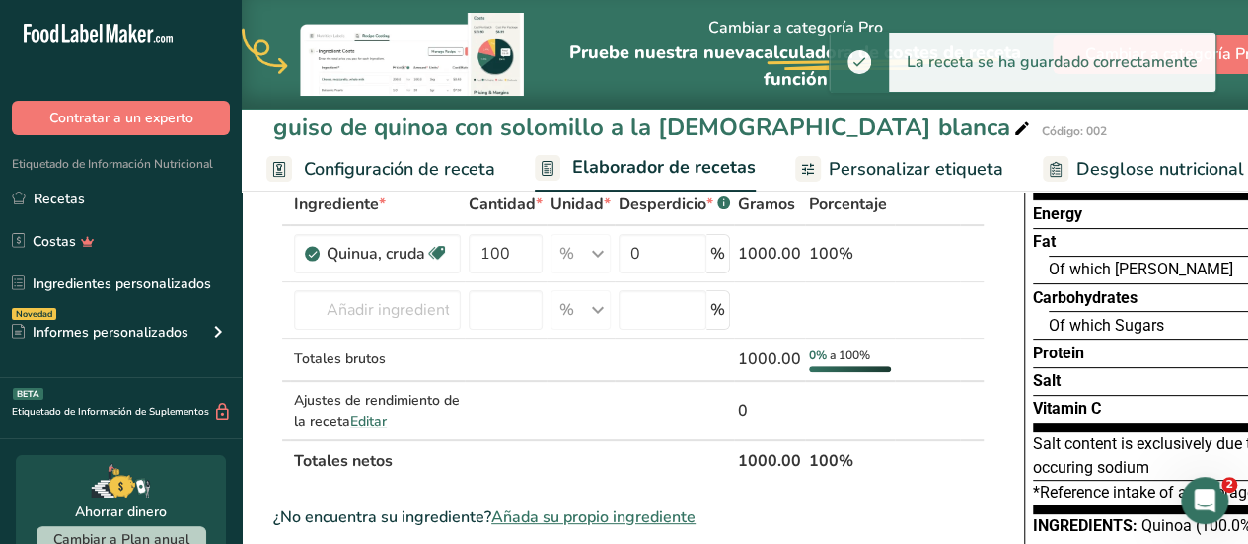
scroll to position [14, 0]
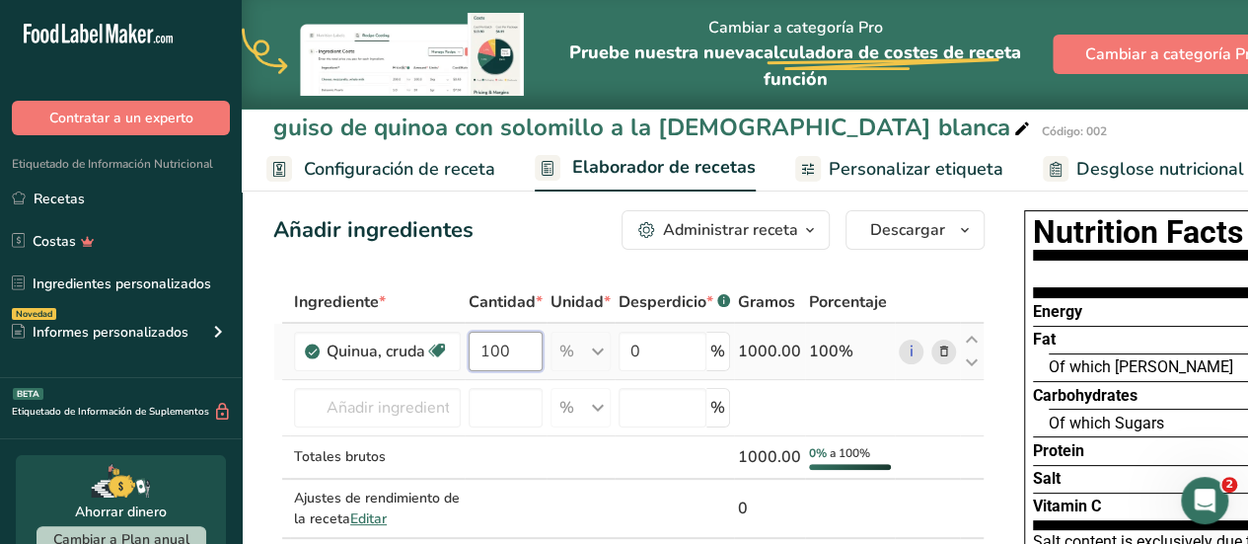
click at [505, 347] on input "100" at bounding box center [506, 351] width 74 height 39
type input "1"
type input "0.2"
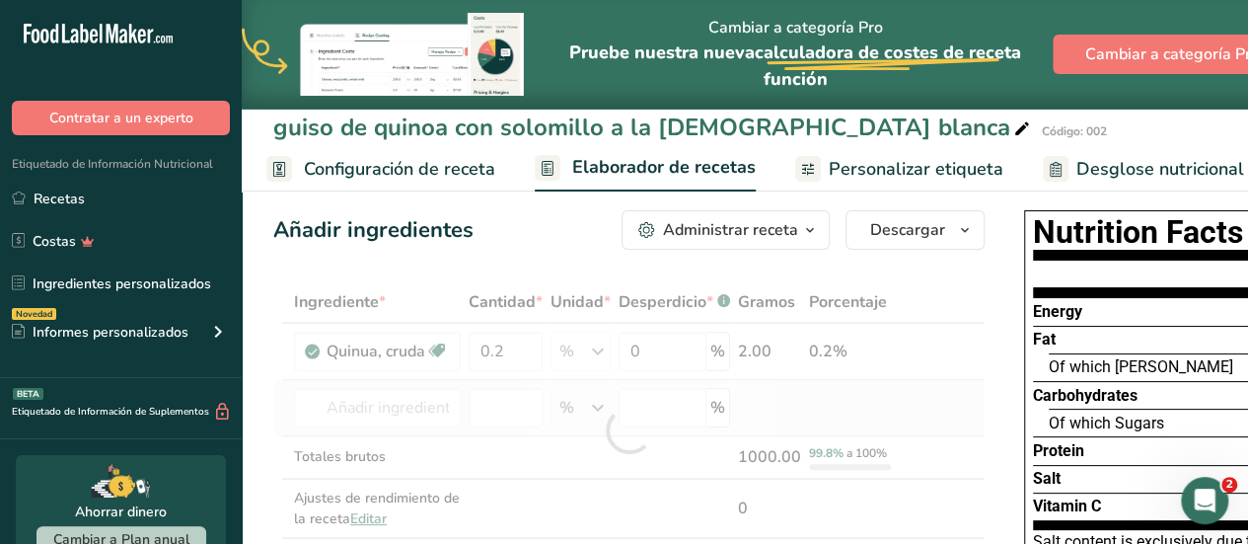
click at [748, 385] on div "Ingrediente * Cantidad * Unidad * Desperdicio * .a-a{fill:#347362;}.b-a{fill:#f…" at bounding box center [629, 430] width 712 height 298
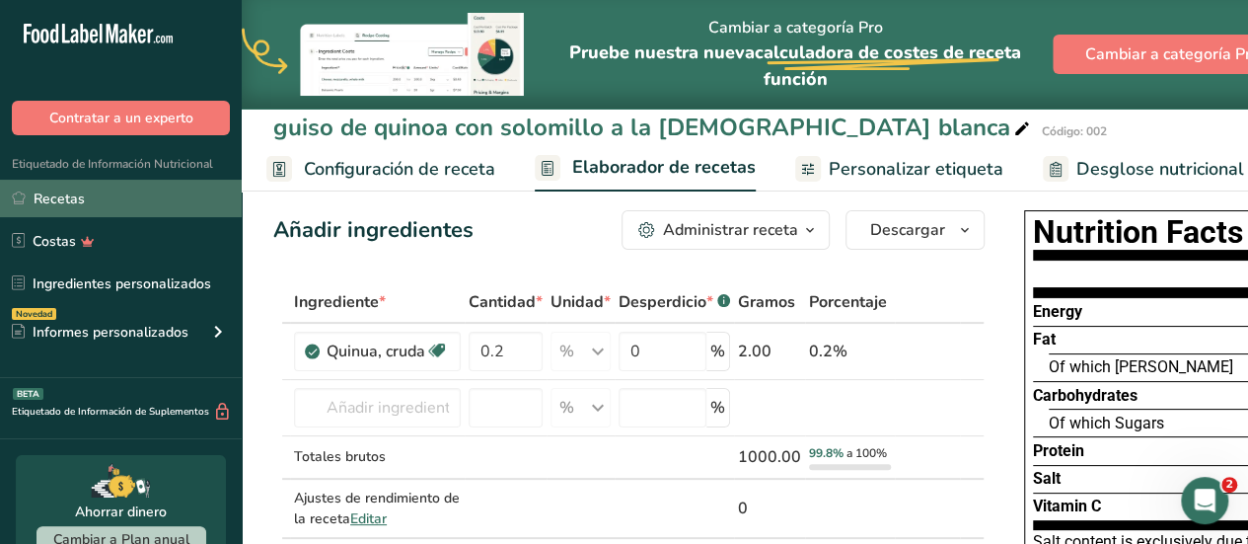
click at [159, 207] on link "Recetas" at bounding box center [121, 199] width 242 height 38
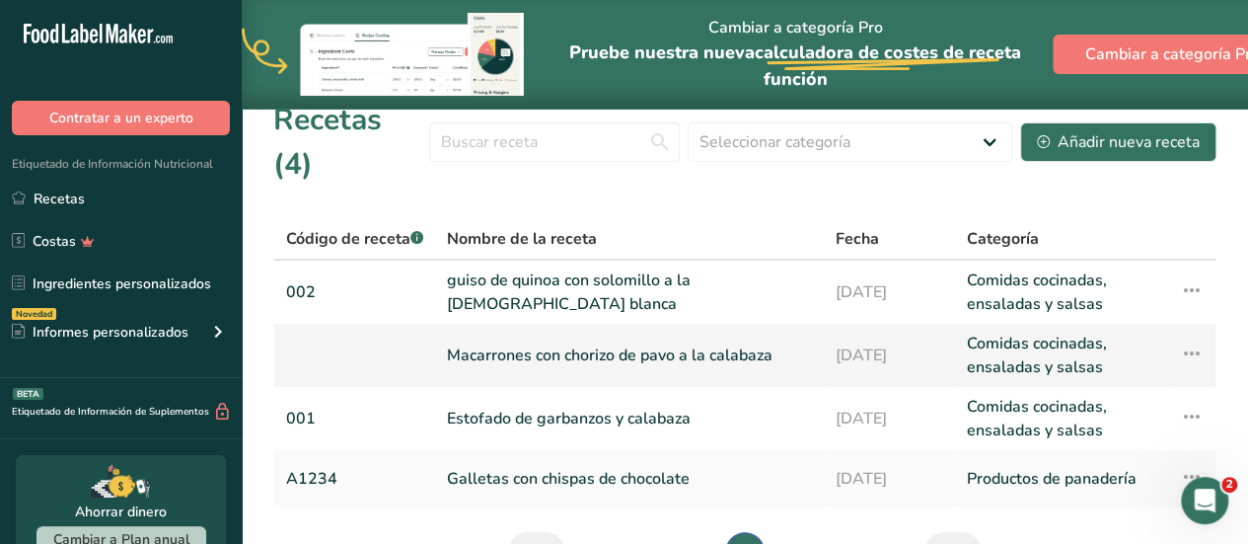
click at [489, 332] on link "Macarrones con chorizo de pavo a la calabaza" at bounding box center [629, 355] width 365 height 47
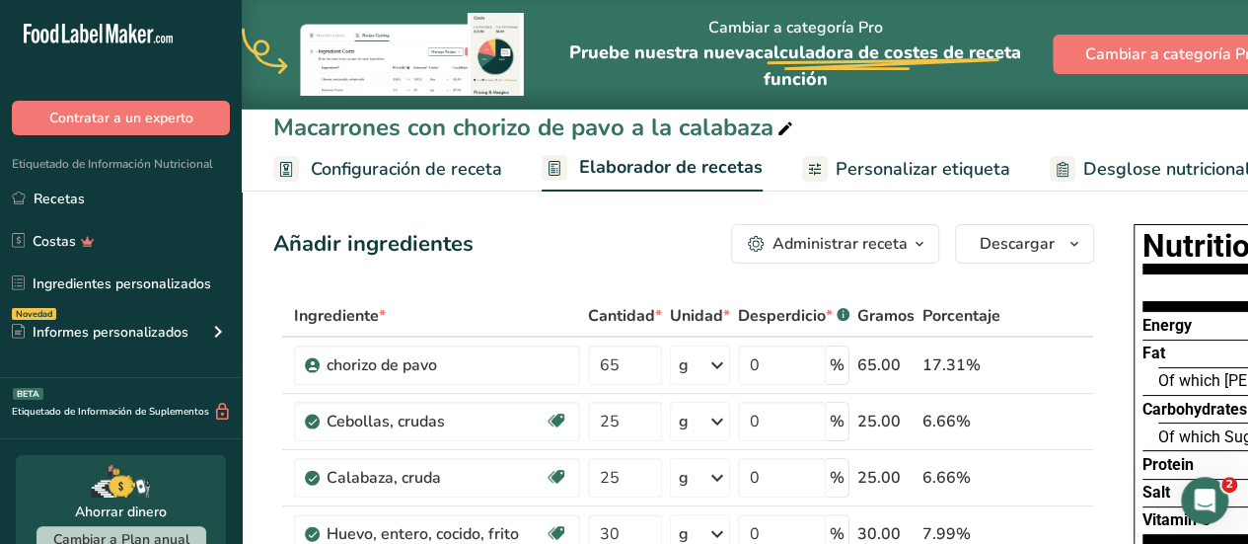
click at [402, 171] on span "Configuración de receta" at bounding box center [406, 169] width 191 height 27
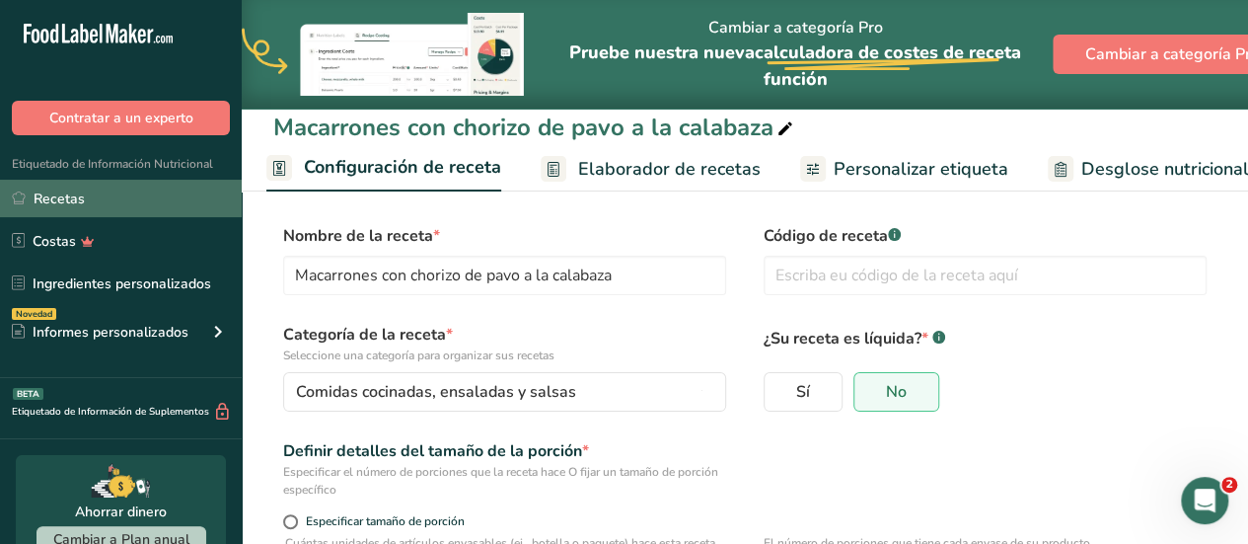
click at [223, 191] on link "Recetas" at bounding box center [121, 199] width 242 height 38
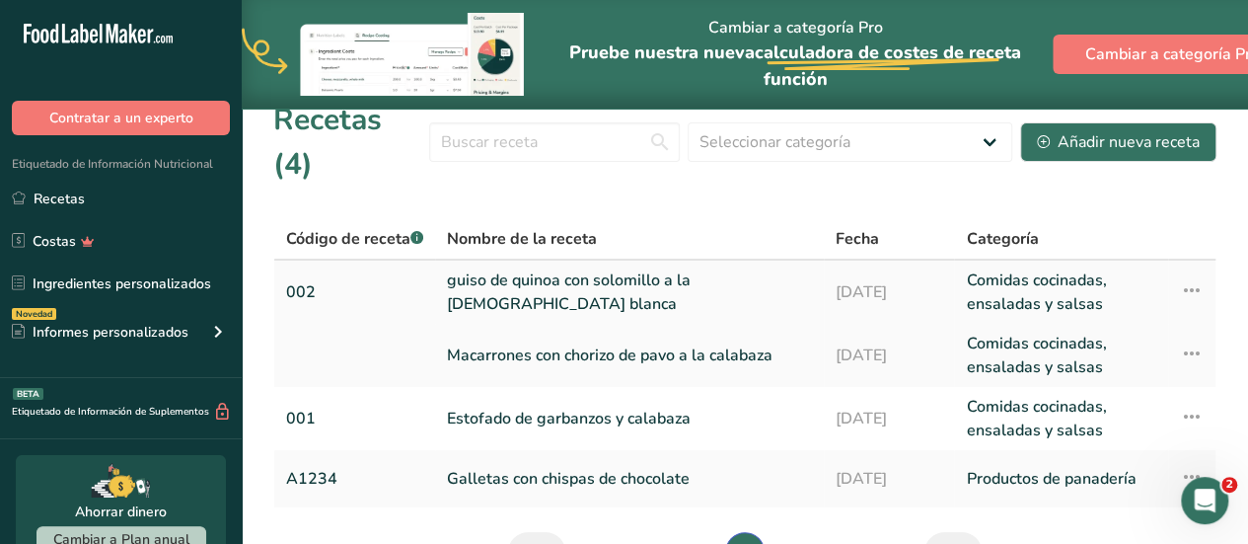
click at [493, 268] on link "guiso de quinoa con solomillo a la [DEMOGRAPHIC_DATA][PERSON_NAME]" at bounding box center [629, 291] width 365 height 47
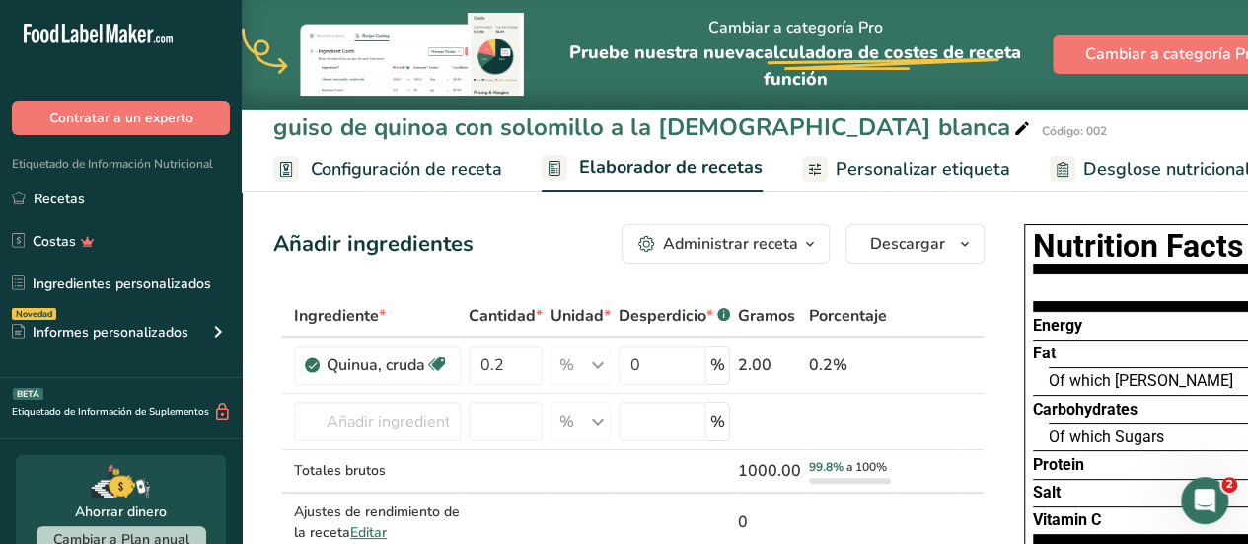
click at [401, 169] on span "Configuración de receta" at bounding box center [406, 169] width 191 height 27
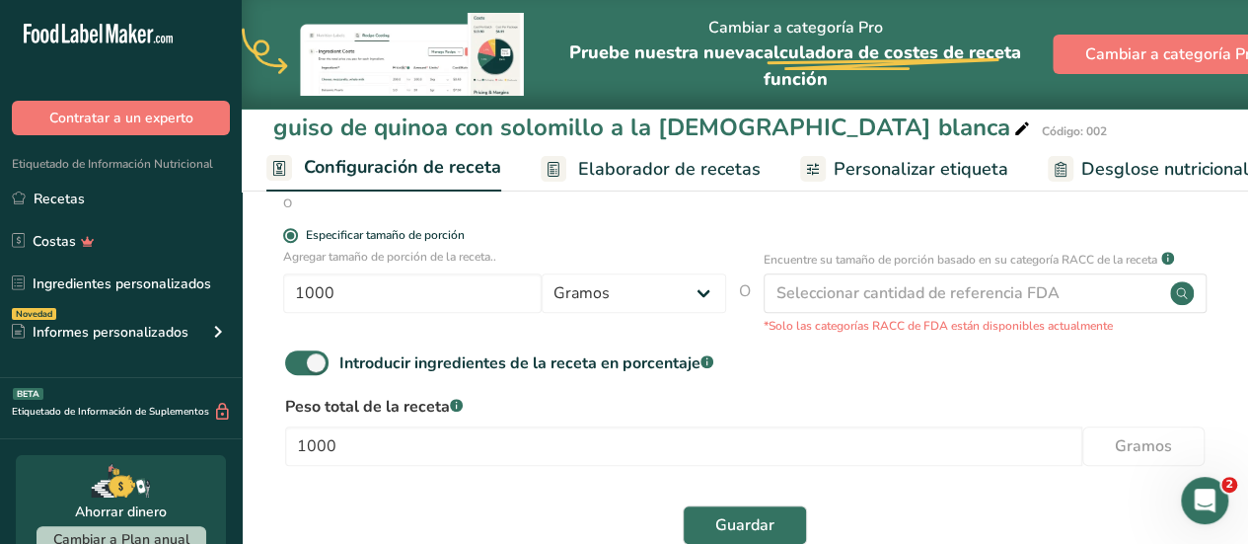
scroll to position [434, 0]
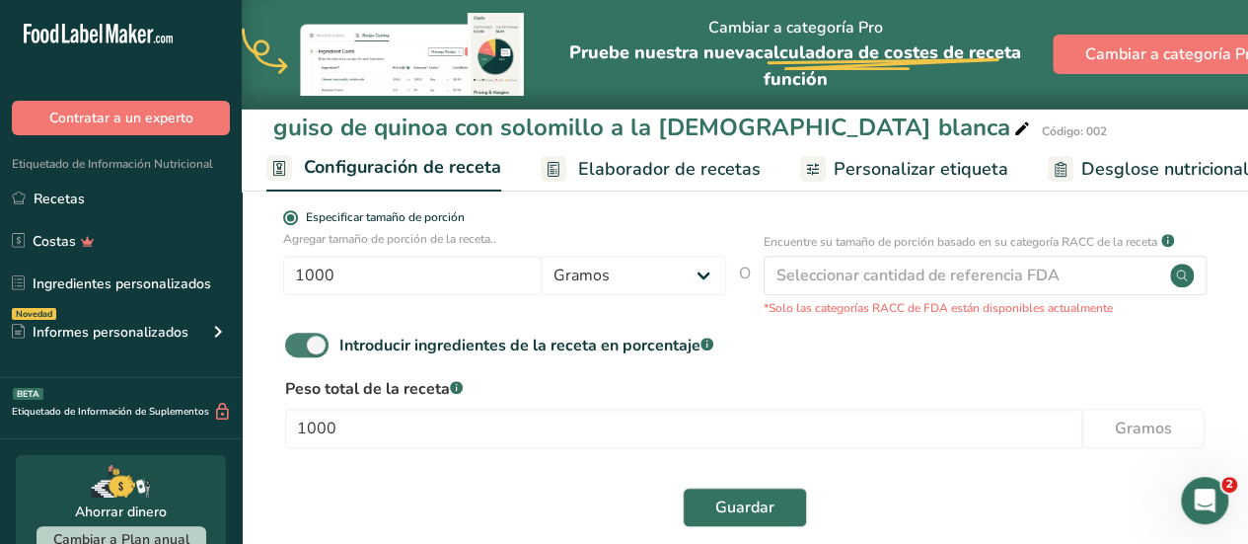
click at [300, 357] on span at bounding box center [306, 345] width 43 height 25
click at [298, 351] on input "Introducir ingredientes de la receta en porcentaje .a-a{fill:#347362;}.b-a{fill…" at bounding box center [291, 344] width 13 height 13
checkbox input "false"
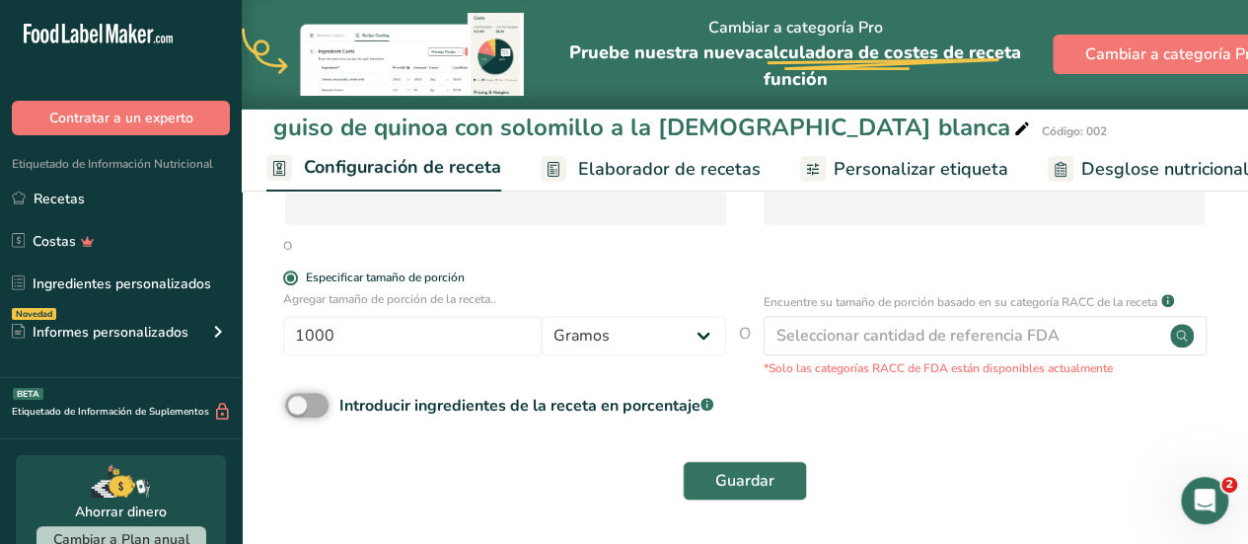
scroll to position [391, 0]
click at [338, 332] on input "1000" at bounding box center [412, 335] width 259 height 39
type input "1"
type input "350"
click at [755, 481] on span "Guardar" at bounding box center [744, 481] width 59 height 24
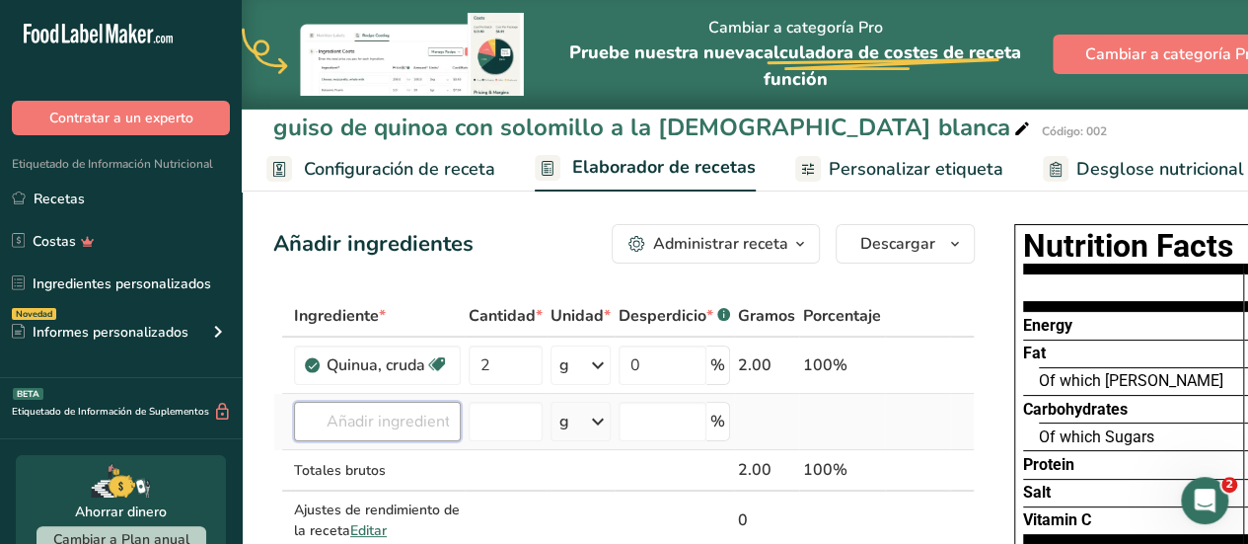
click at [413, 434] on input "text" at bounding box center [377, 421] width 167 height 39
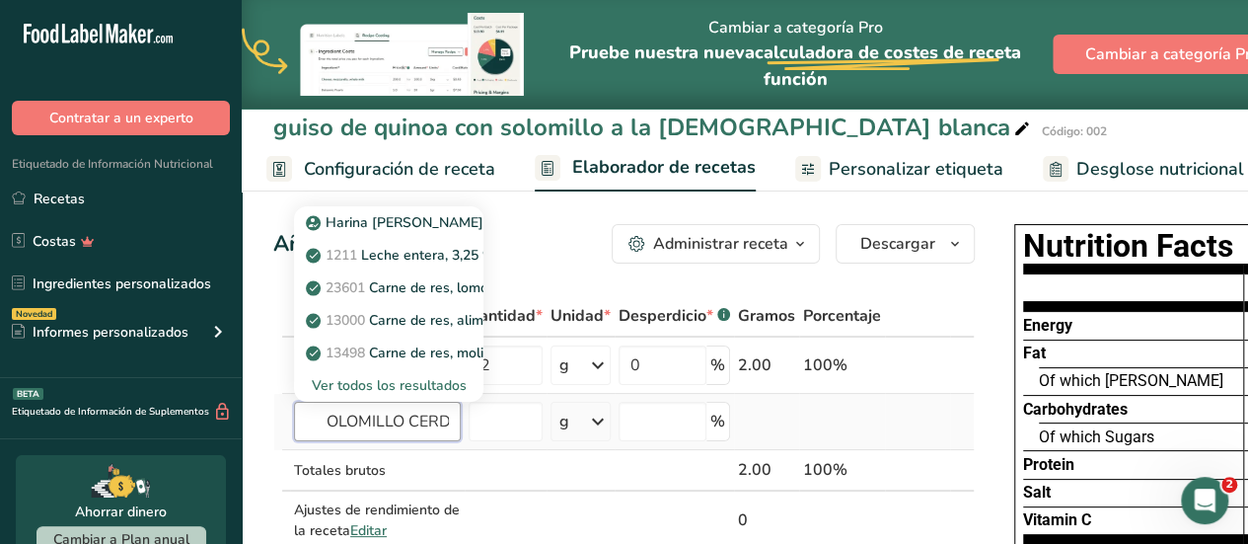
scroll to position [0, 23]
type input "SOLOMILLO CERDO"
click at [385, 387] on div "Ver todos los resultados" at bounding box center [389, 385] width 158 height 21
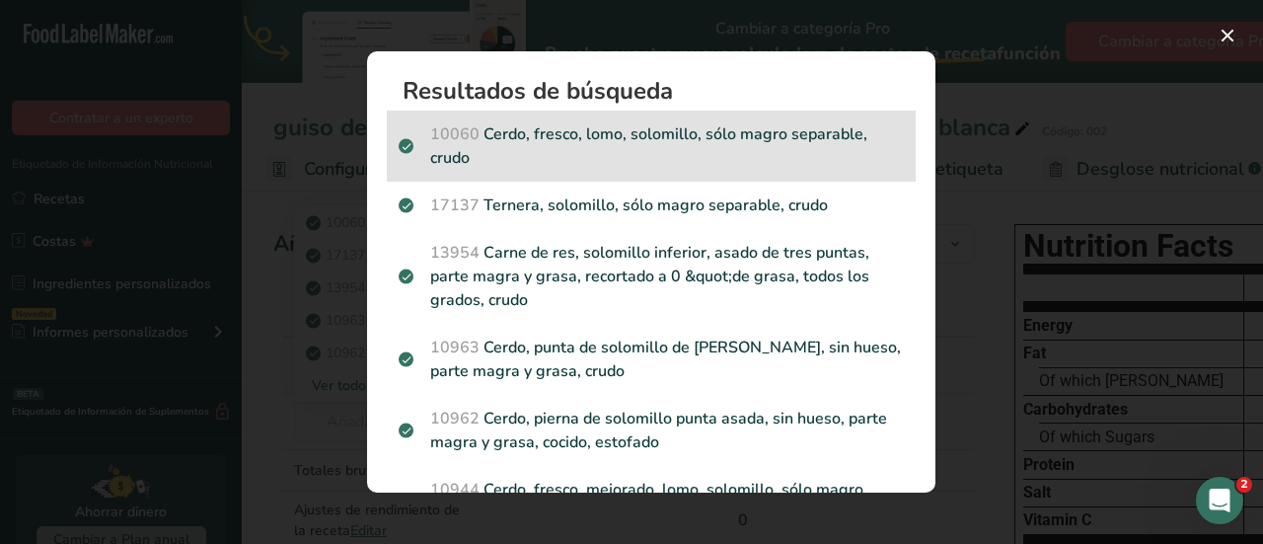
click at [519, 146] on p "10060 Cerdo, fresco, lomo, solomillo, sólo magro separable, crudo" at bounding box center [651, 145] width 505 height 47
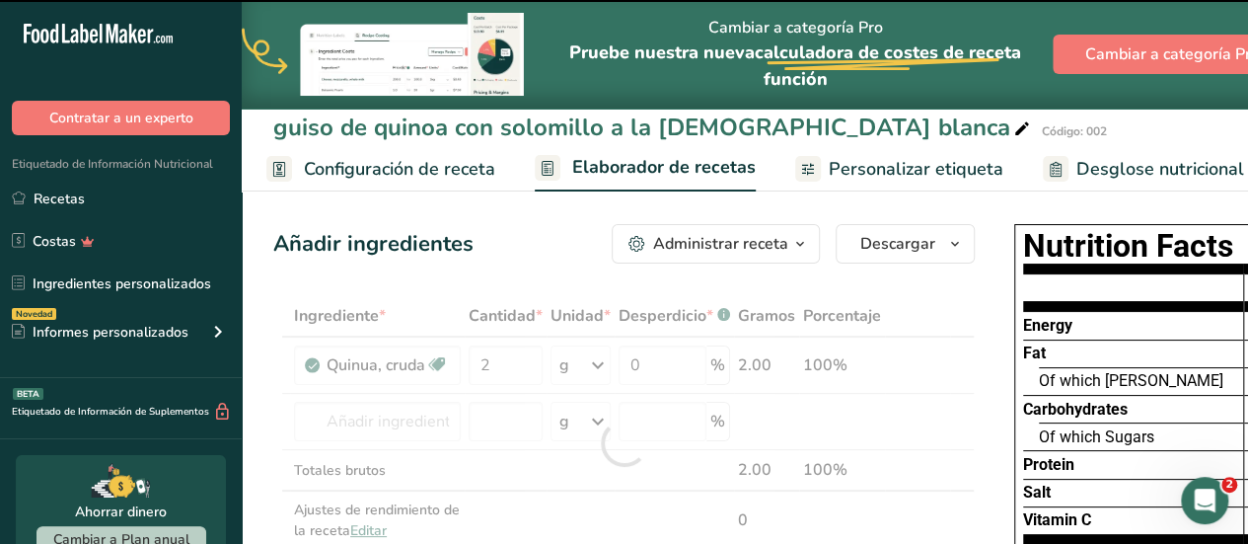
type input "0"
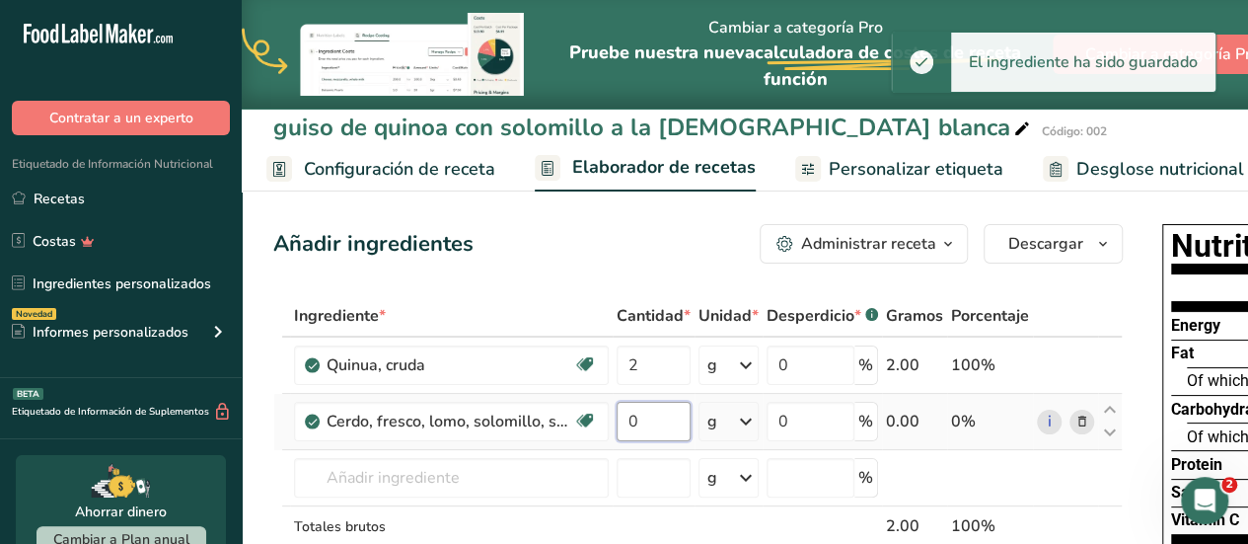
click at [655, 421] on input "0" at bounding box center [654, 421] width 74 height 39
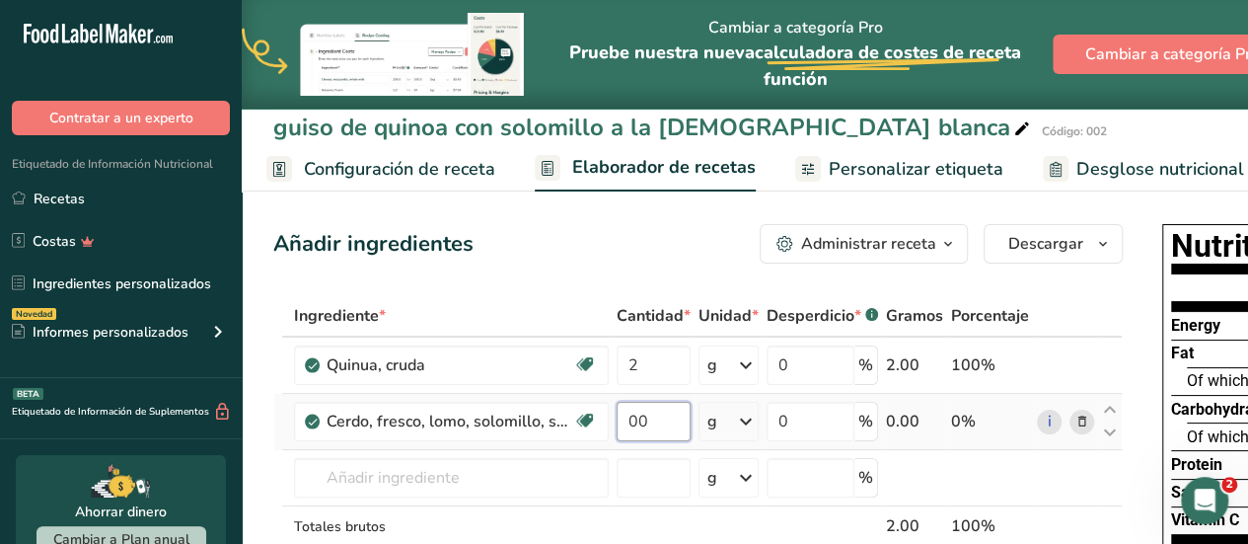
type input "0"
type input "80"
click at [659, 489] on div "Ingrediente * Cantidad * Unidad * Desperdicio * .a-a{fill:#347362;}.b-a{fill:#f…" at bounding box center [698, 462] width 850 height 335
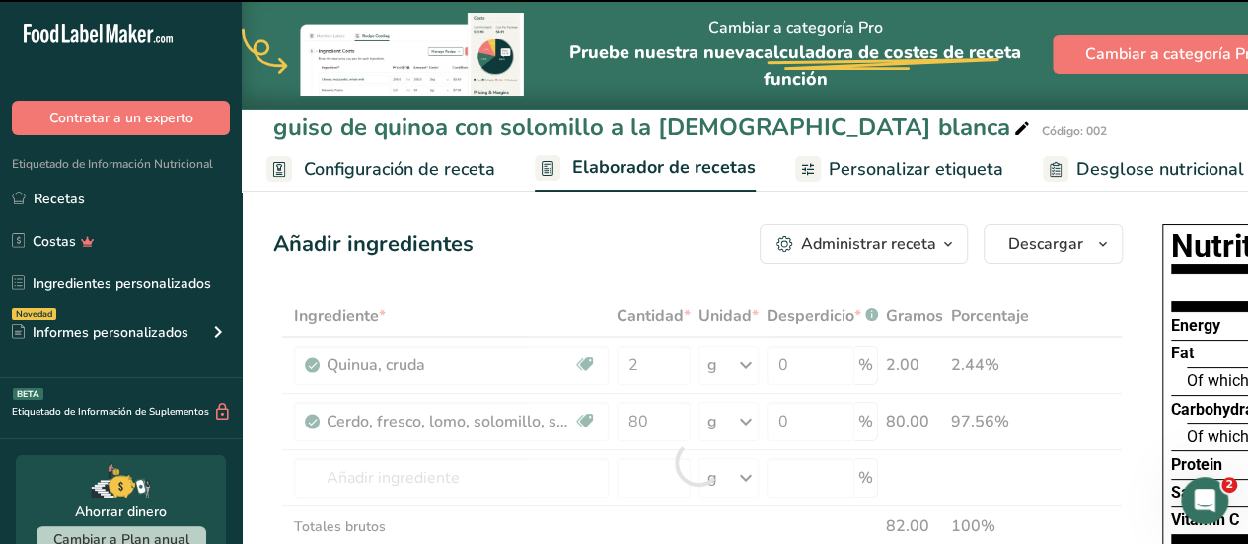
click at [474, 490] on div at bounding box center [698, 462] width 850 height 335
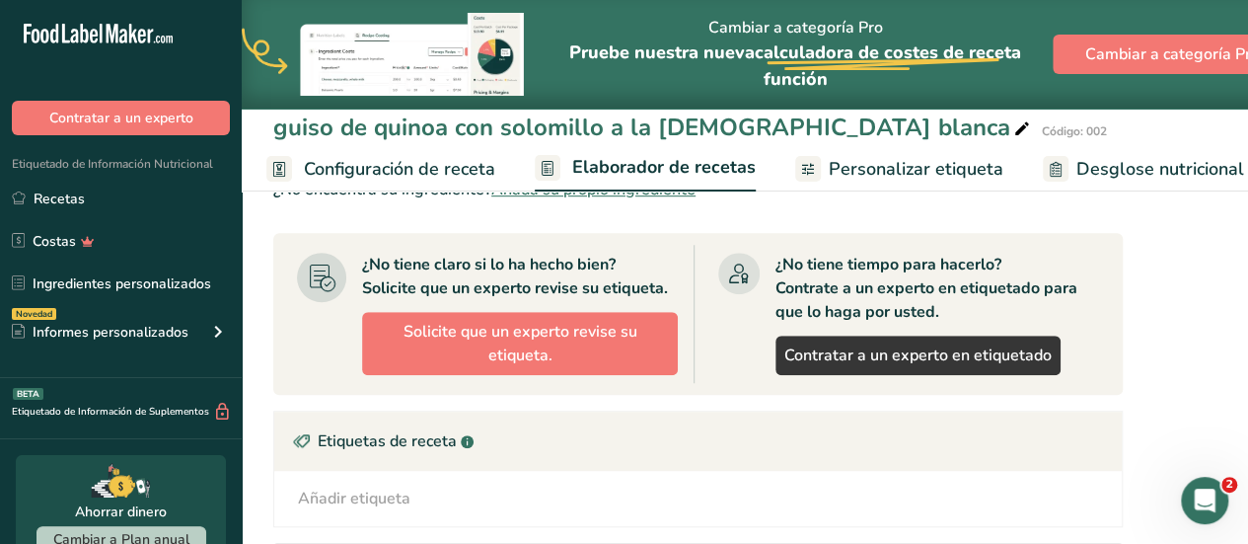
scroll to position [174, 0]
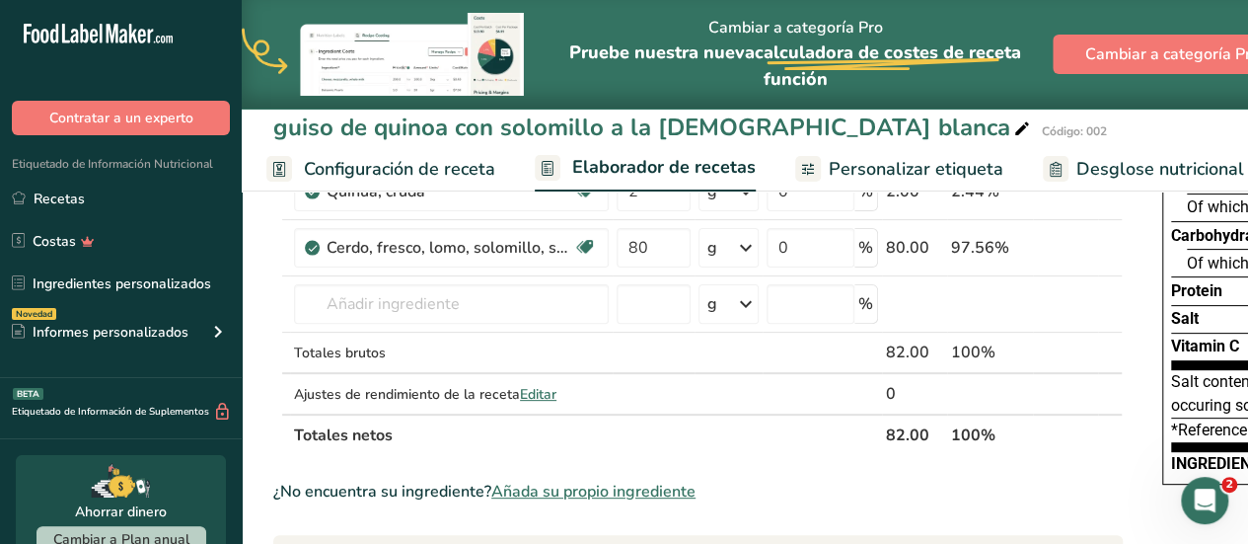
click at [1244, 175] on div ".a-a{fill:#347362;}.b-a{fill:#fff;}" at bounding box center [1252, 169] width 17 height 27
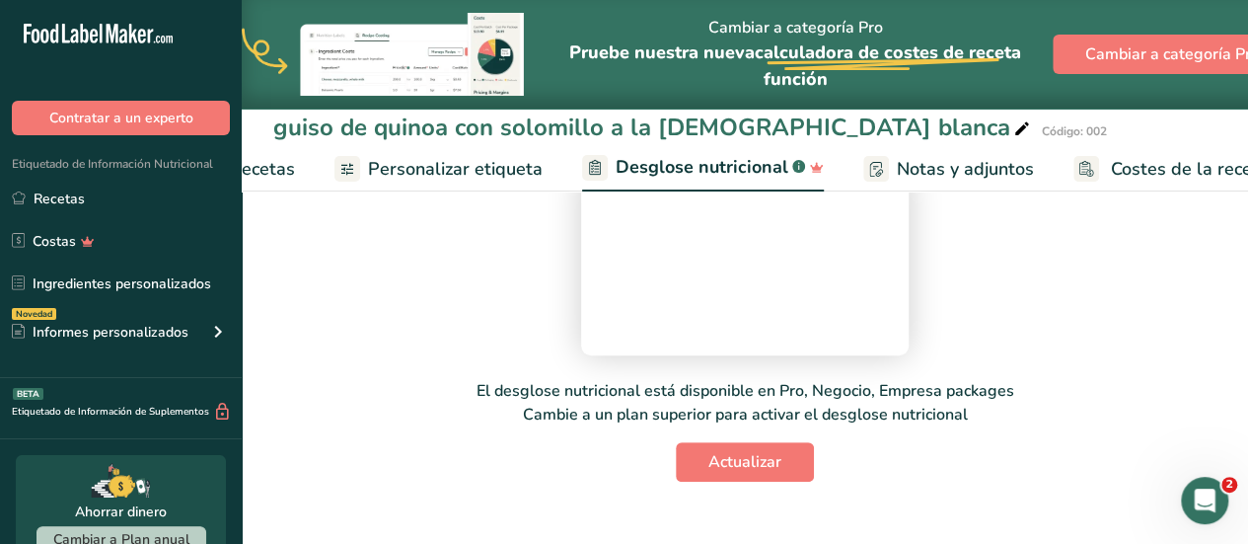
scroll to position [0, 527]
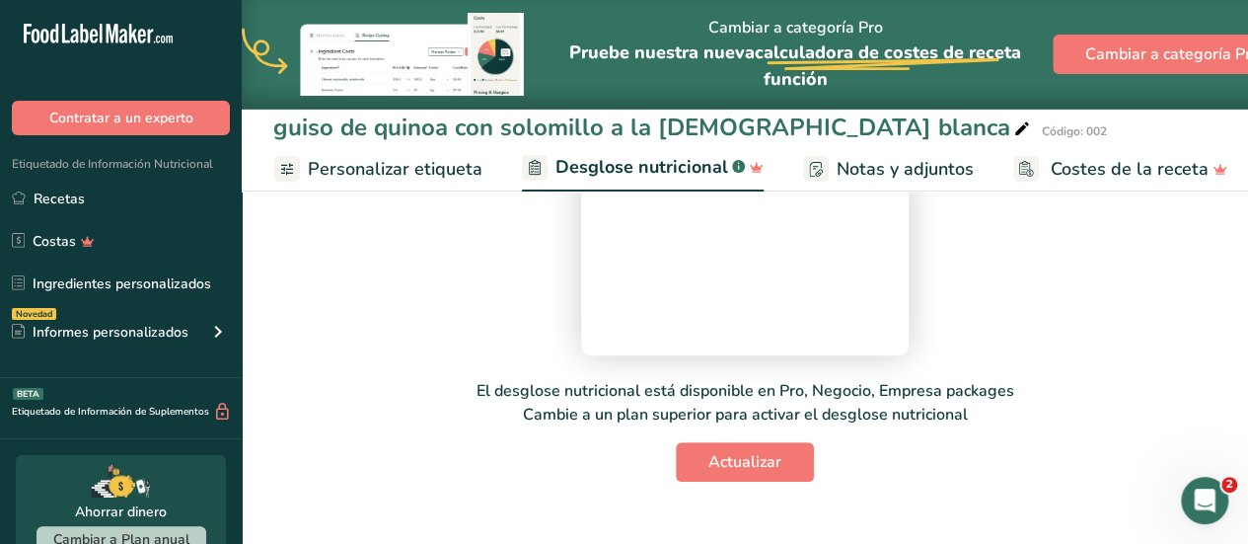
click at [317, 127] on div "guiso de quinoa con solomillo a la [DEMOGRAPHIC_DATA][PERSON_NAME]" at bounding box center [653, 128] width 761 height 36
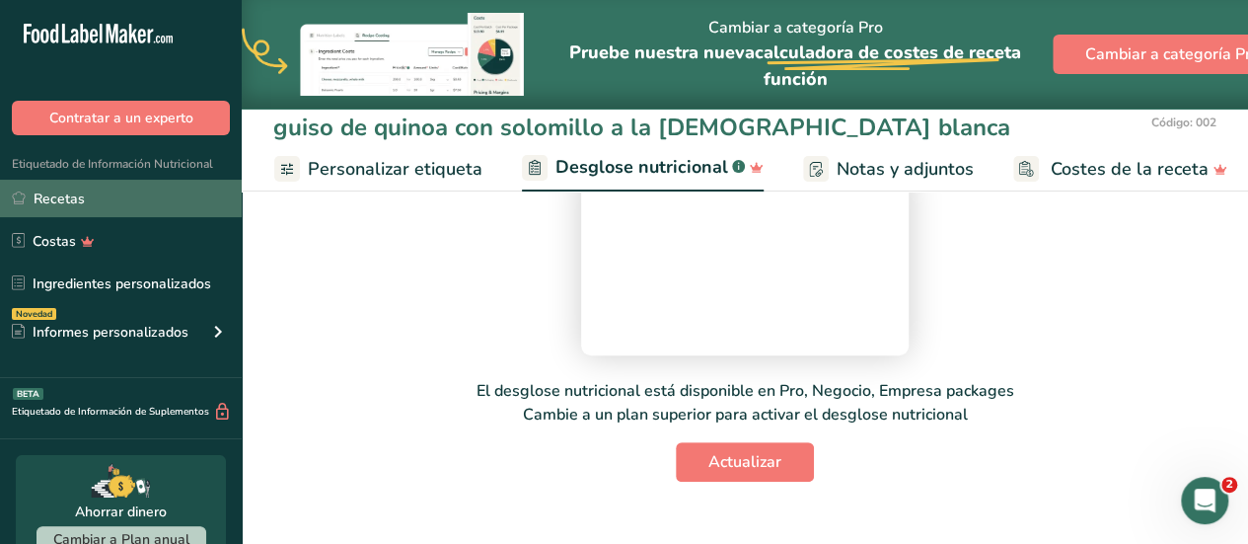
click at [188, 198] on link "Recetas" at bounding box center [121, 199] width 242 height 38
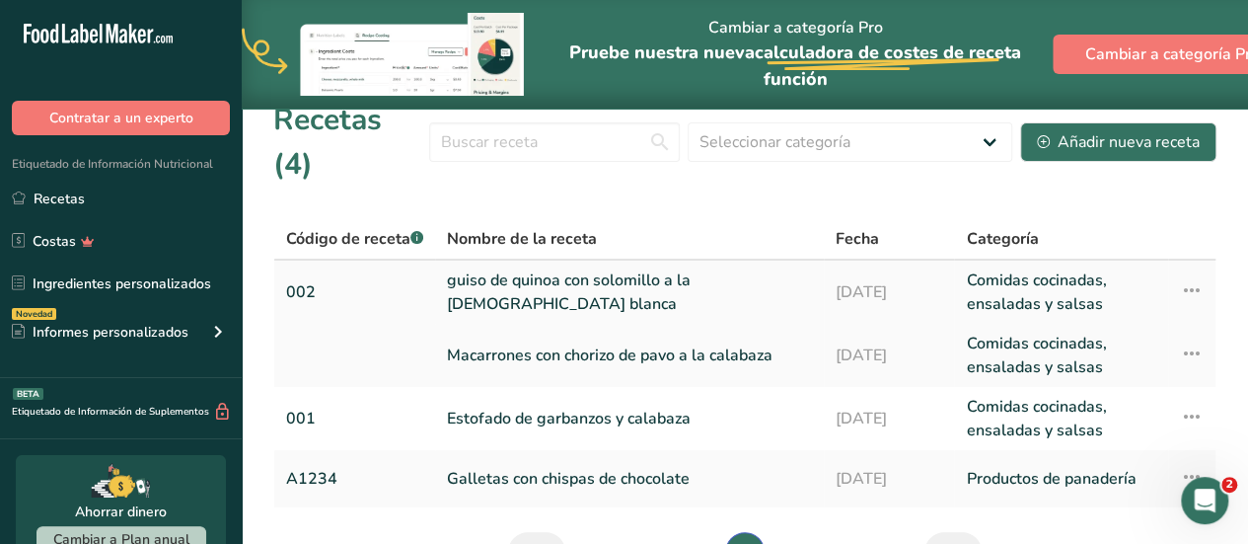
click at [473, 268] on link "guiso de quinoa con solomillo a la [DEMOGRAPHIC_DATA][PERSON_NAME]" at bounding box center [629, 291] width 365 height 47
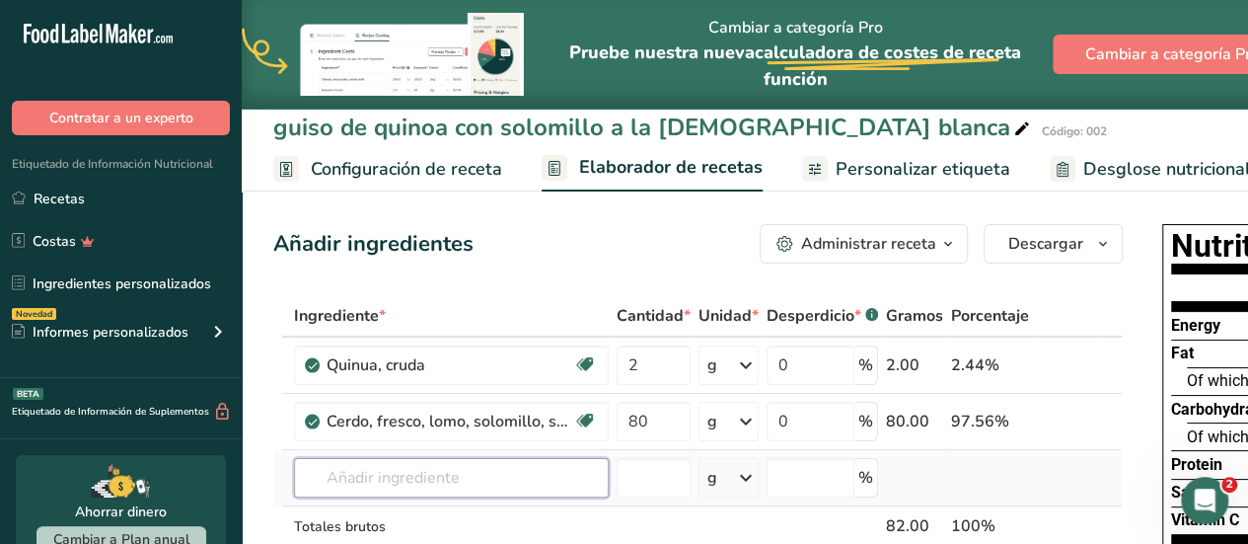
click at [474, 472] on input "text" at bounding box center [451, 477] width 315 height 39
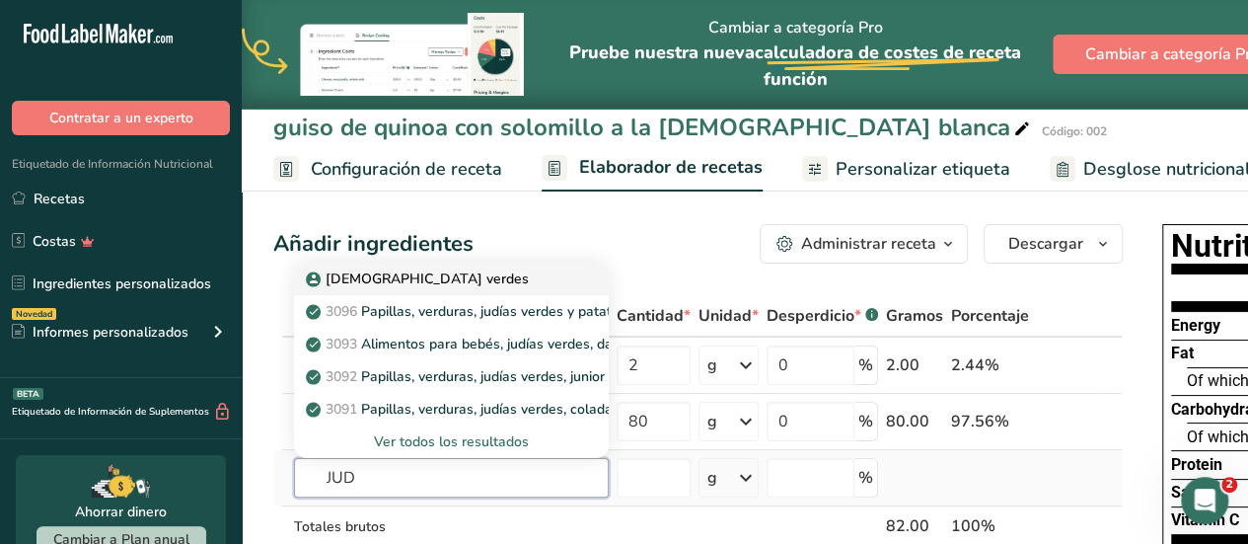
type input "JUD"
click at [403, 275] on p "judias verdes" at bounding box center [419, 278] width 219 height 21
type input "judias verdes"
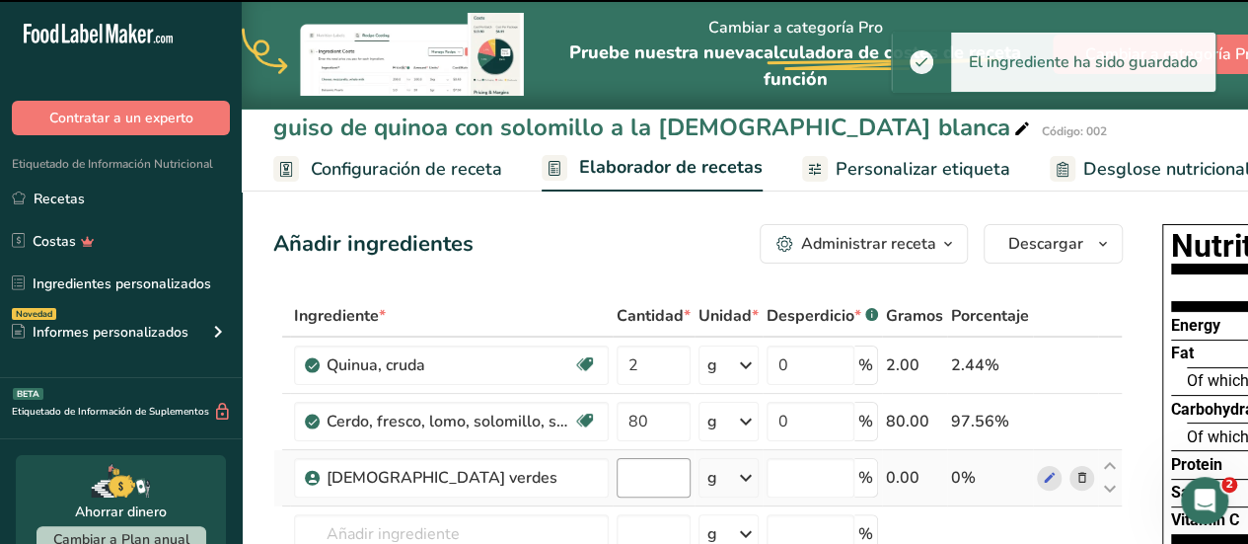
type input "0"
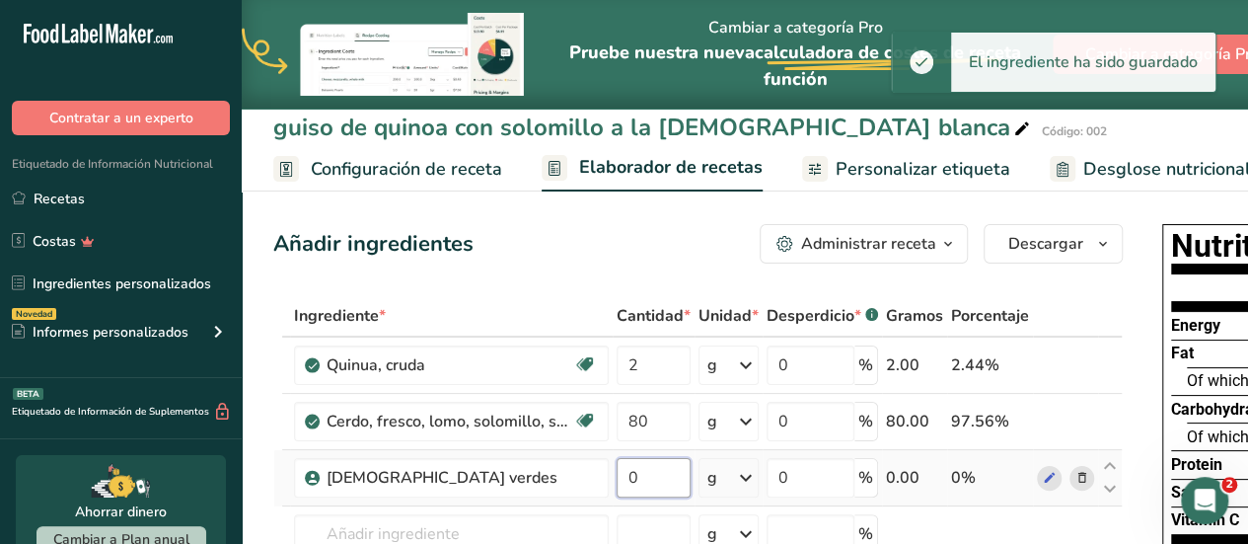
click at [636, 474] on input "0" at bounding box center [654, 477] width 74 height 39
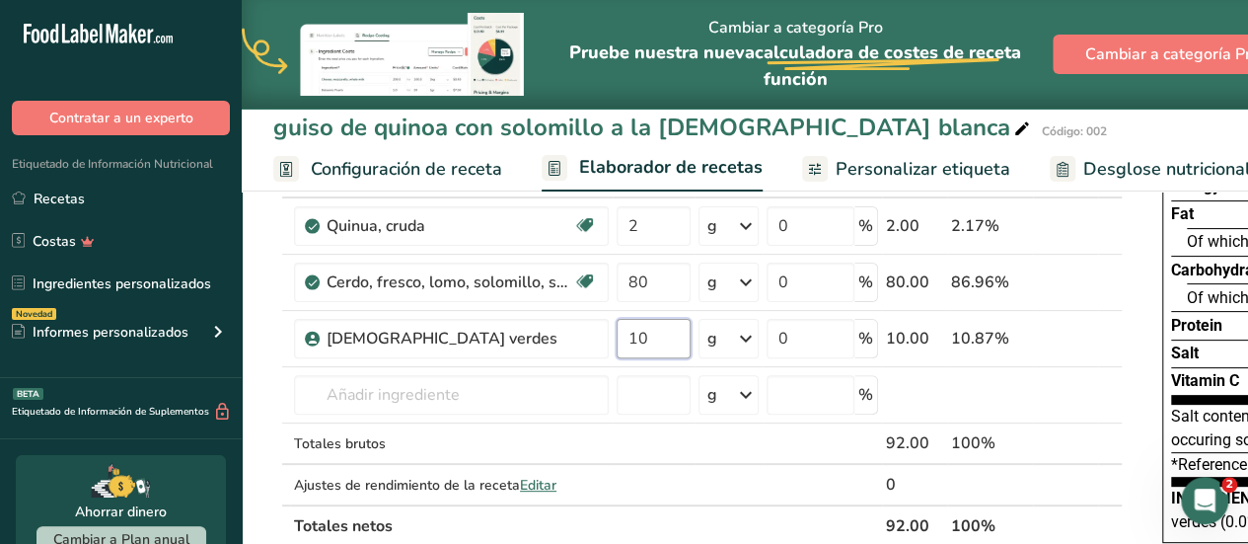
scroll to position [158, 0]
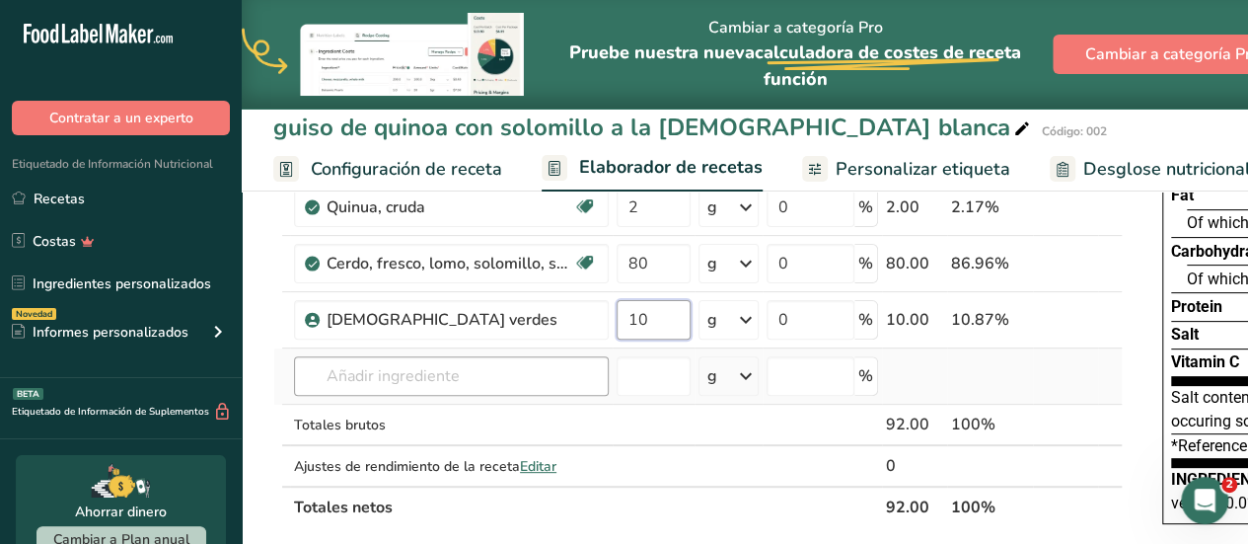
type input "10"
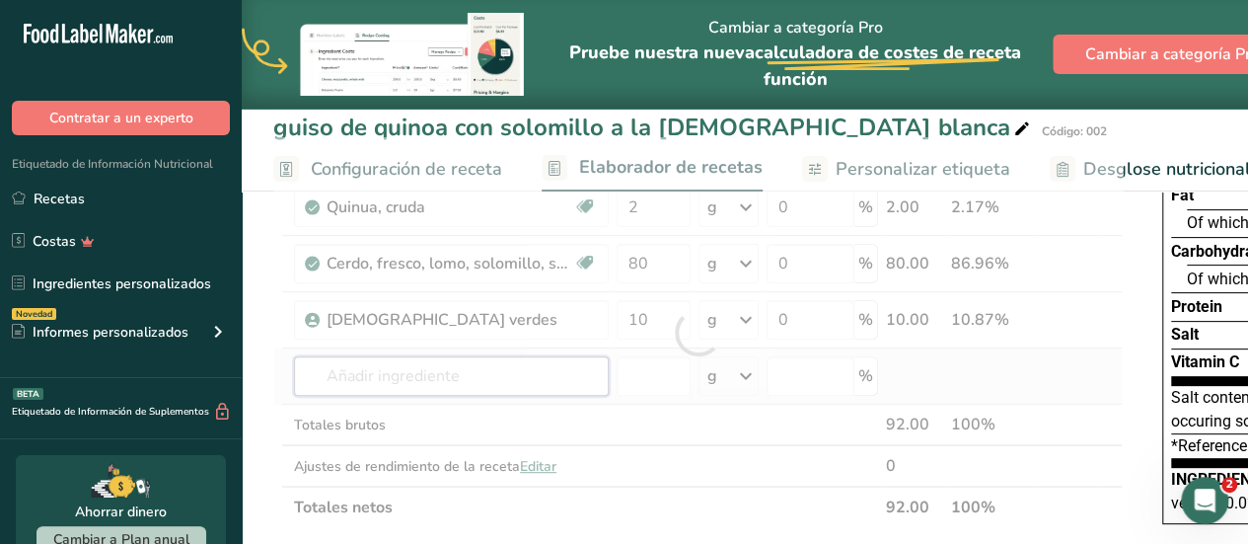
click at [553, 368] on div "Ingrediente * Cantidad * Unidad * Desperdicio * .a-a{fill:#347362;}.b-a{fill:#f…" at bounding box center [698, 332] width 850 height 391
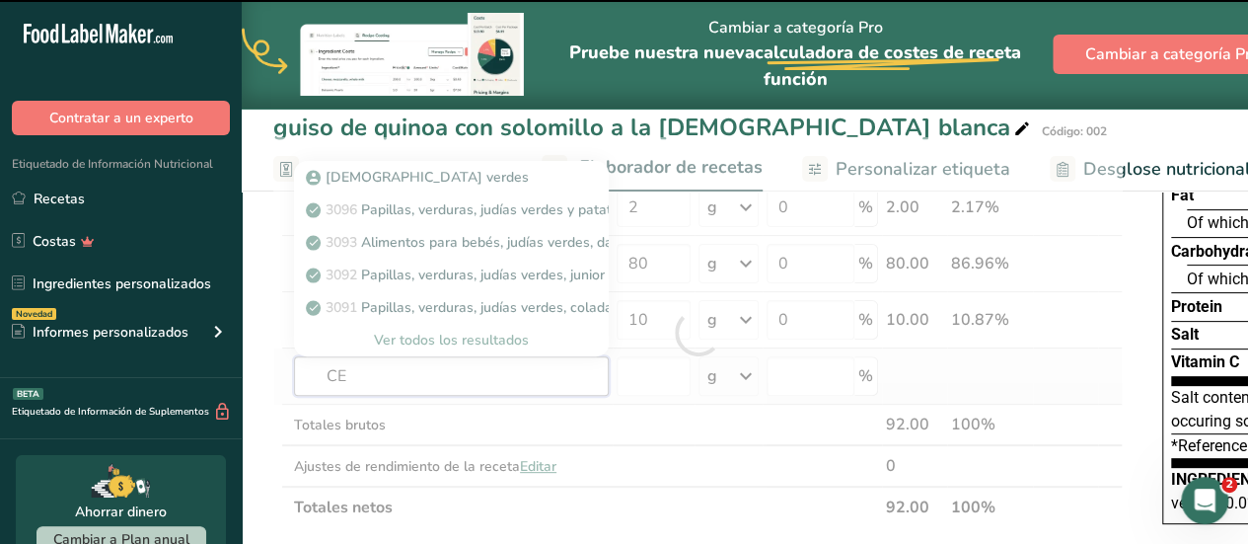
type input "CEB"
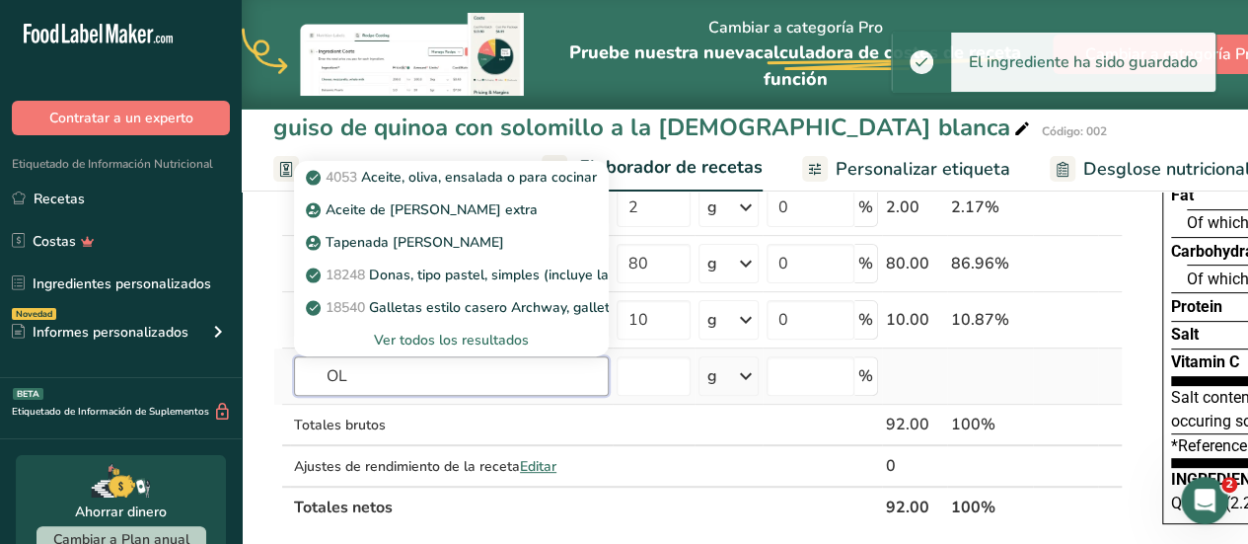
type input "O"
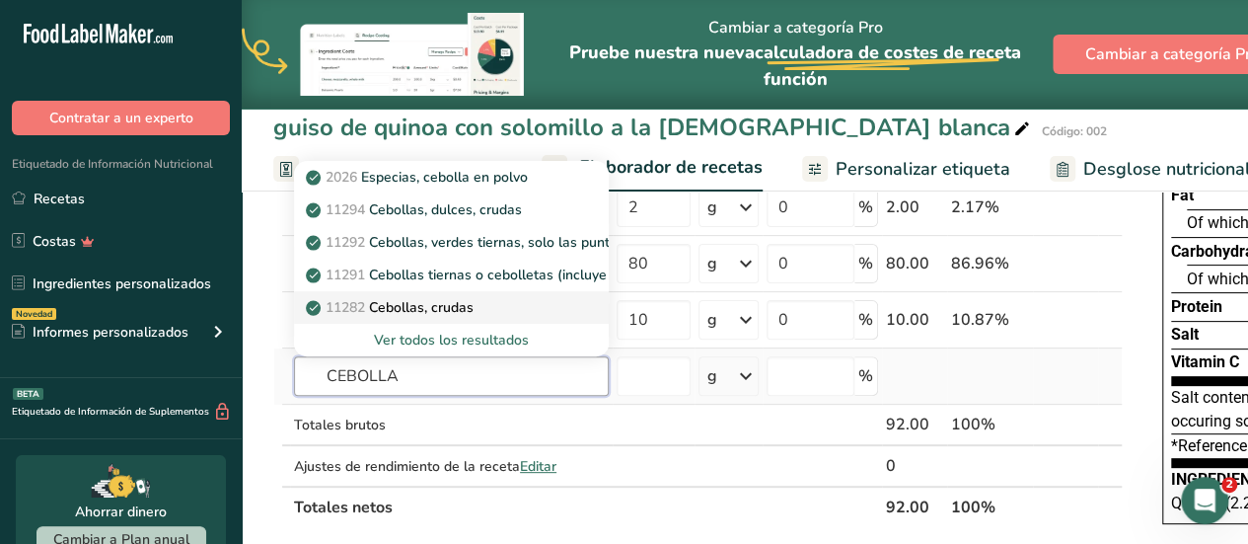
type input "CEBOLLA"
click at [467, 301] on p "11282 Cebollas, crudas" at bounding box center [392, 307] width 164 height 21
type input "Onions, raw"
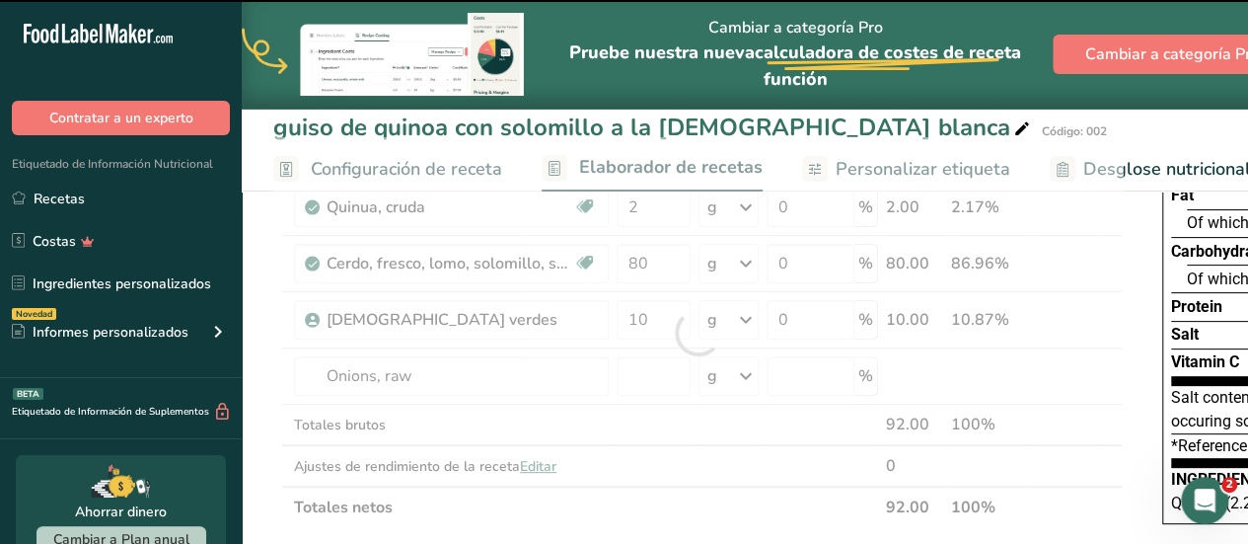
type input "0"
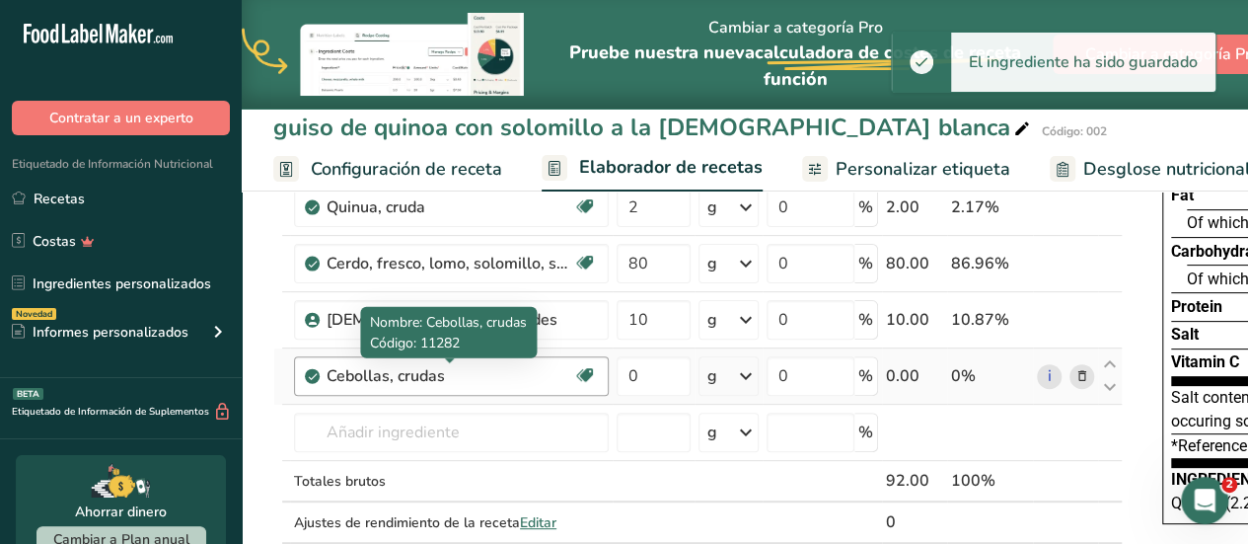
drag, startPoint x: 468, startPoint y: 366, endPoint x: 572, endPoint y: 370, distance: 104.7
click at [572, 370] on div "Cebollas, crudas Fuente de antioxidantes Efecto prebiótico Libre de lácteos Lib…" at bounding box center [451, 375] width 315 height 39
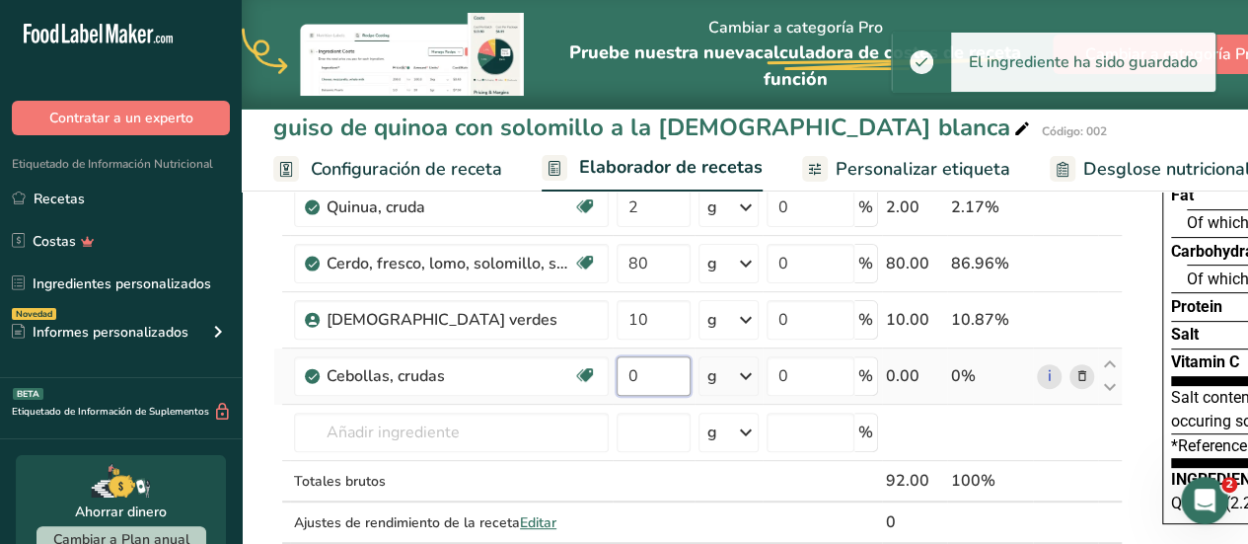
click at [647, 370] on input "0" at bounding box center [654, 375] width 74 height 39
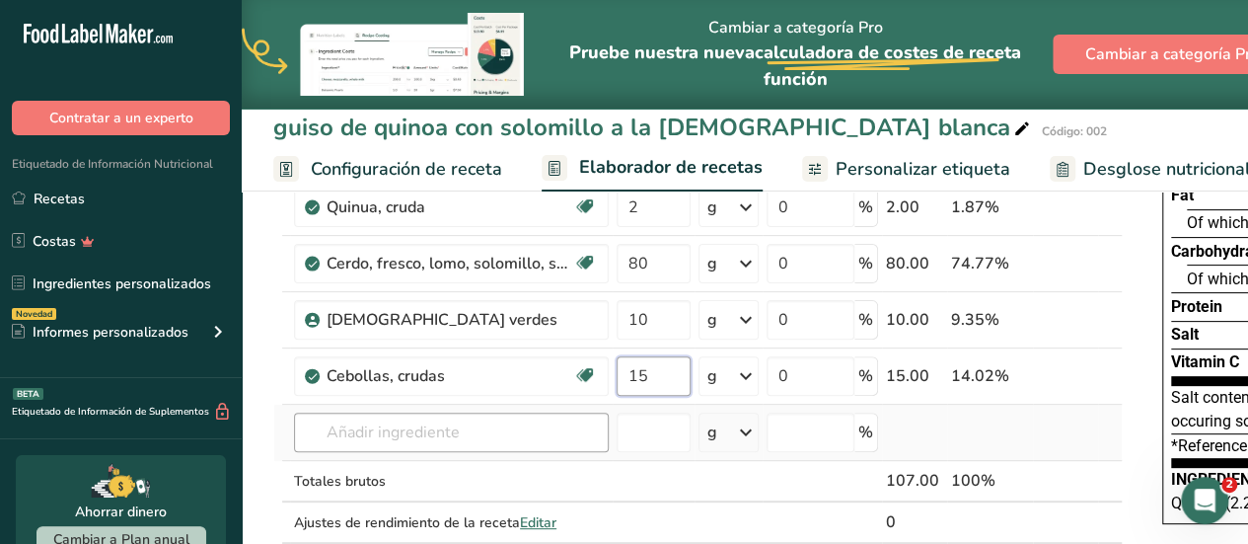
type input "15"
click at [497, 421] on div "Ingrediente * Cantidad * Unidad * Desperdicio * .a-a{fill:#347362;}.b-a{fill:#f…" at bounding box center [698, 360] width 850 height 447
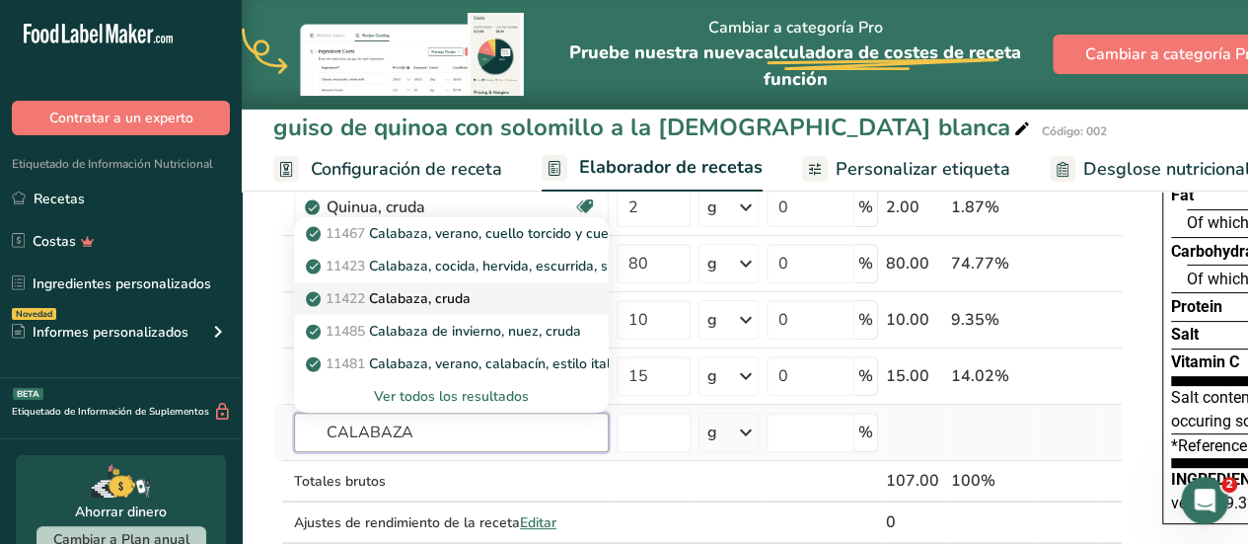
type input "CALABAZA"
click at [461, 289] on p "11422 Calabaza, cruda" at bounding box center [390, 298] width 161 height 21
type input "Pumpkin, raw"
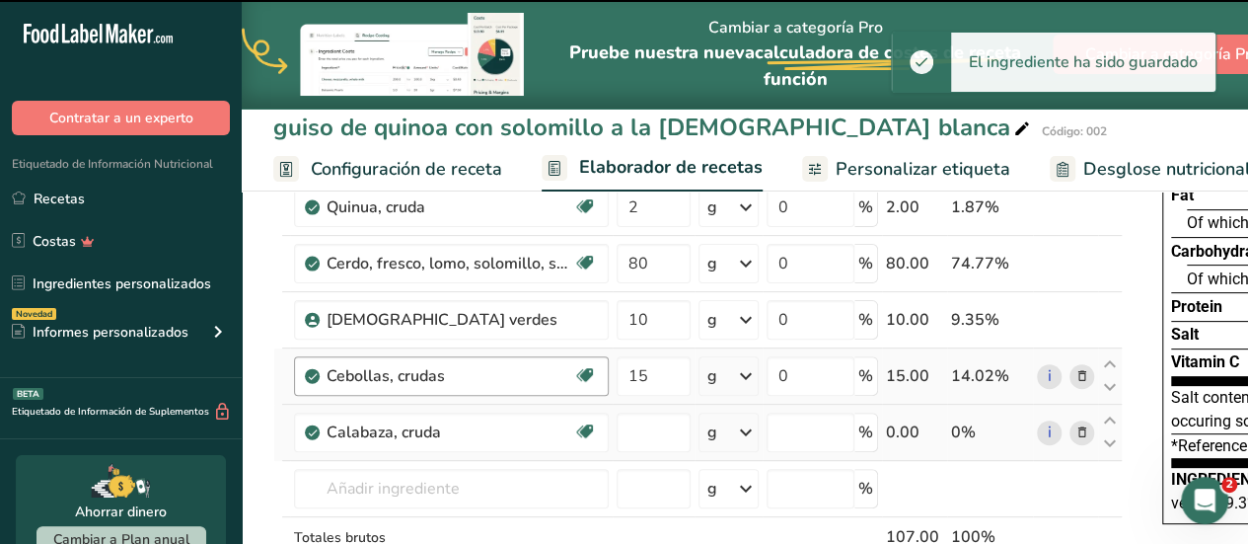
type input "0"
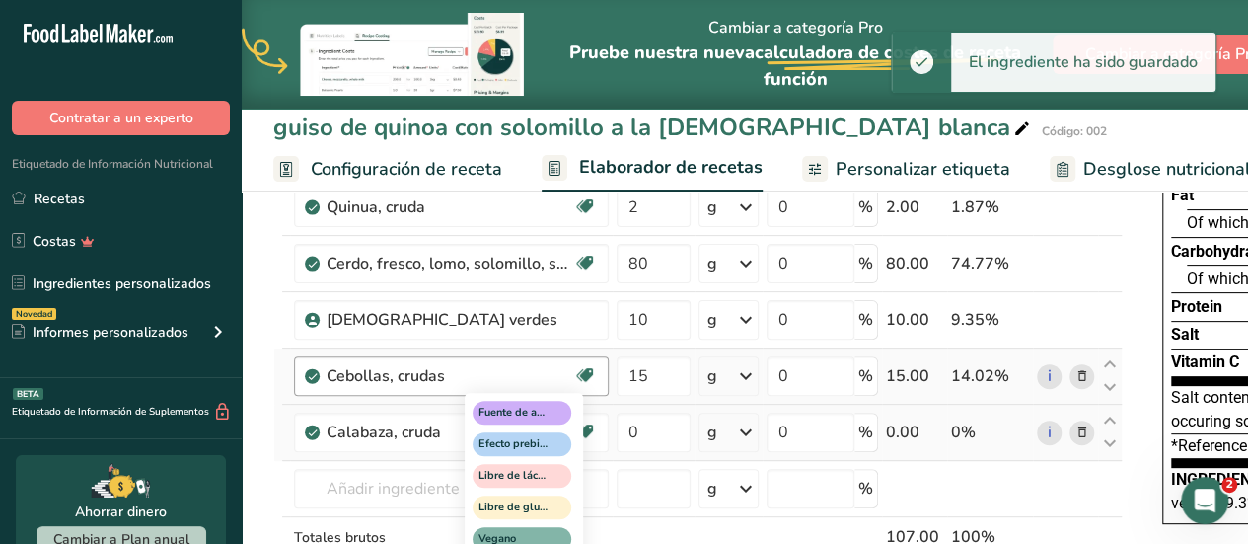
click at [642, 429] on div "Fuente de antioxidantes Efecto prebiótico Libre de lácteos Libre de gluten Vega…" at bounding box center [559, 505] width 189 height 233
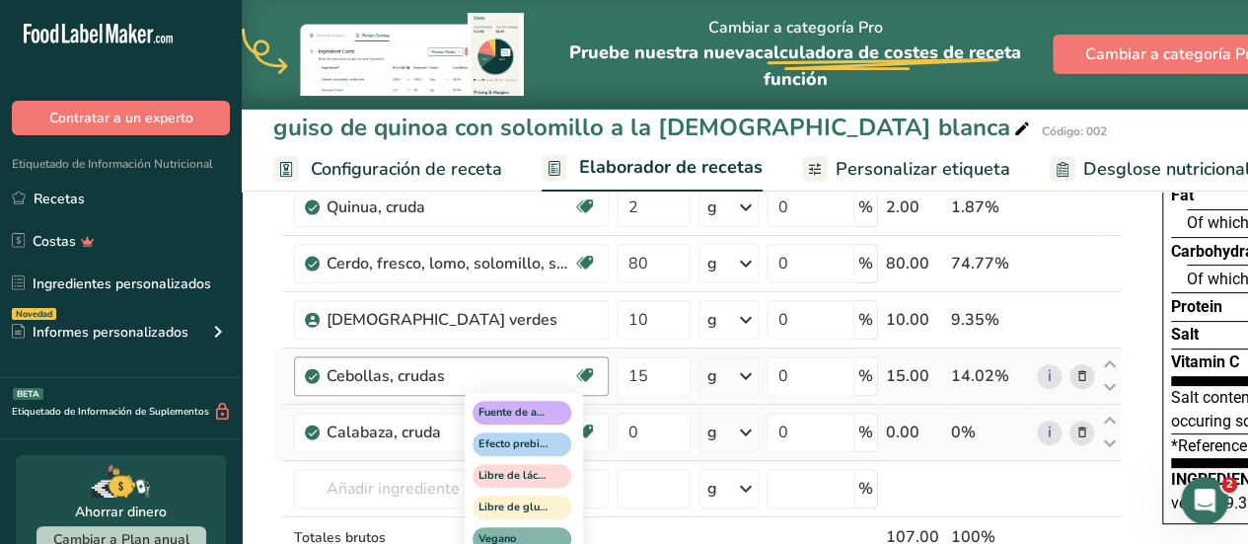
click at [642, 429] on div "Fuente de antioxidantes Efecto prebiótico Libre de lácteos Libre de gluten Vega…" at bounding box center [559, 505] width 189 height 233
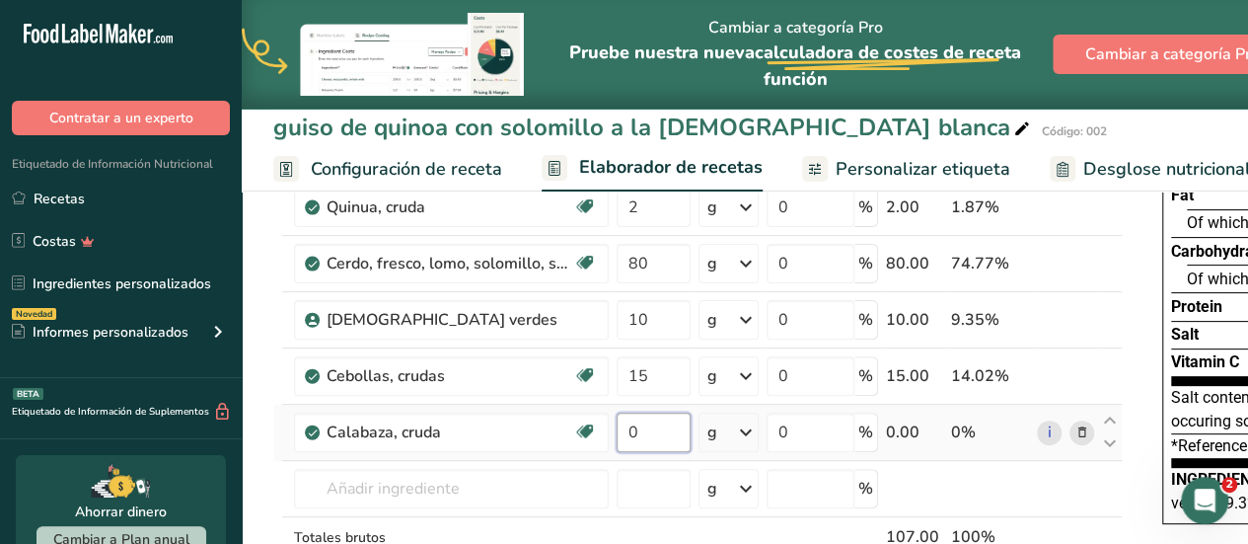
click at [632, 427] on input "0" at bounding box center [654, 432] width 74 height 39
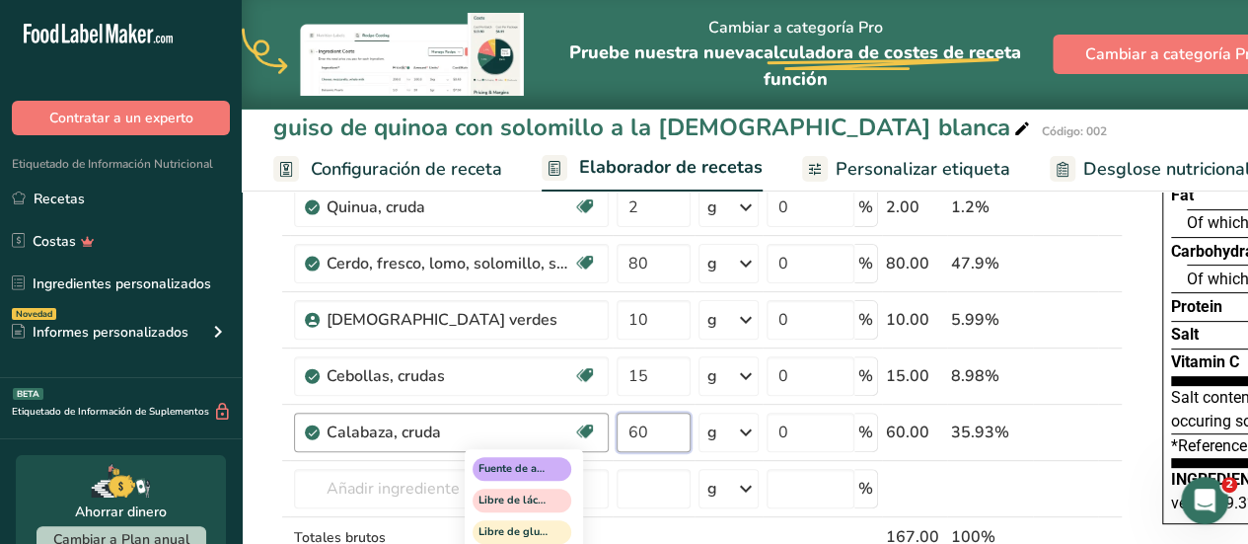
type input "60"
click at [501, 484] on div "Ingrediente * Cantidad * Unidad * Desperdicio * .a-a{fill:#347362;}.b-a{fill:#f…" at bounding box center [698, 388] width 850 height 503
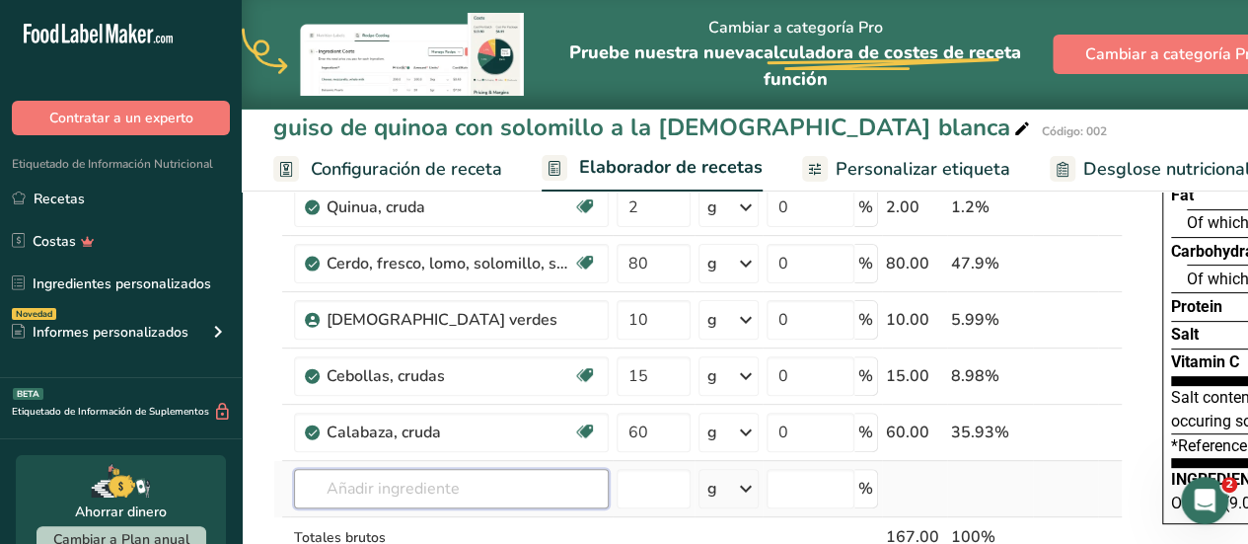
click at [356, 476] on input "text" at bounding box center [451, 488] width 315 height 39
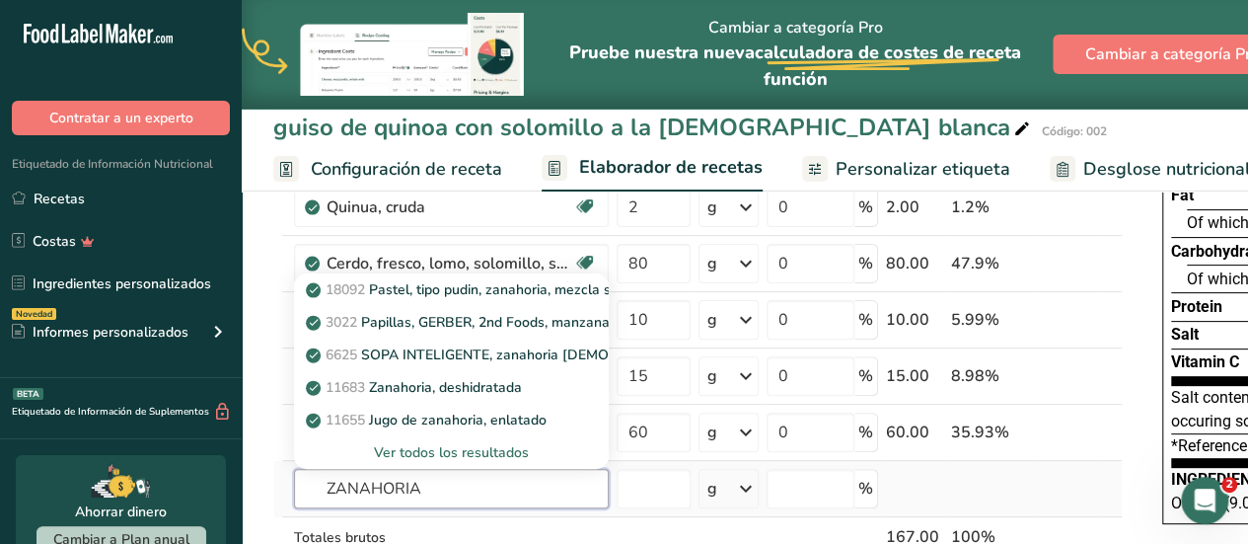
type input "ZANAHORIA"
click at [413, 446] on div "Ver todos los resultados" at bounding box center [451, 452] width 283 height 21
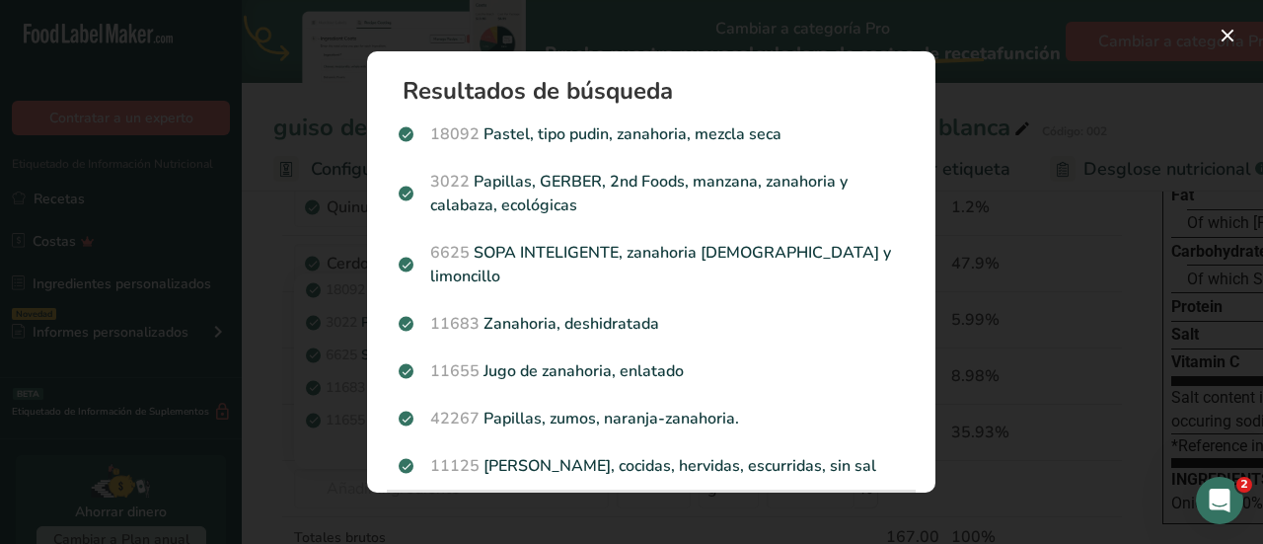
click at [572, 501] on p "11124 Zanahorias, crudas" at bounding box center [651, 513] width 505 height 24
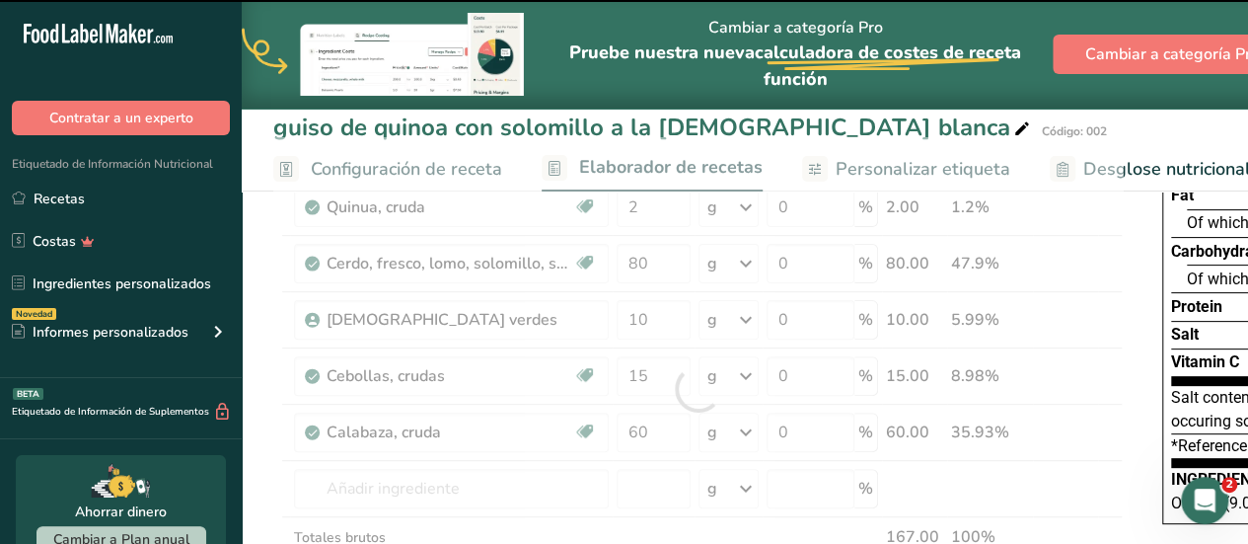
type input "0"
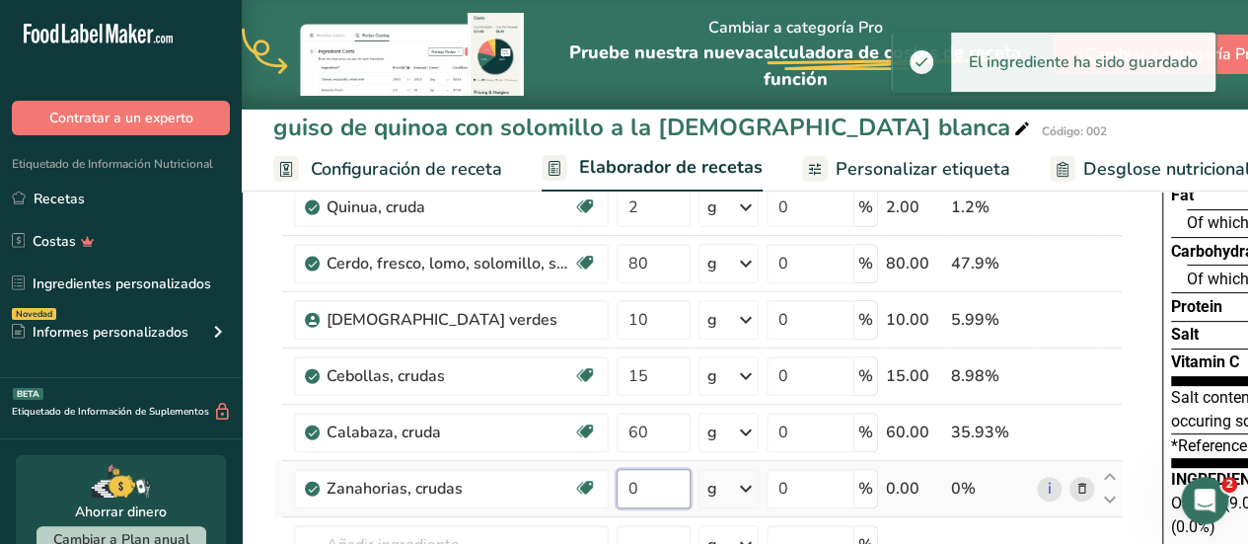
click at [632, 483] on input "0" at bounding box center [654, 488] width 74 height 39
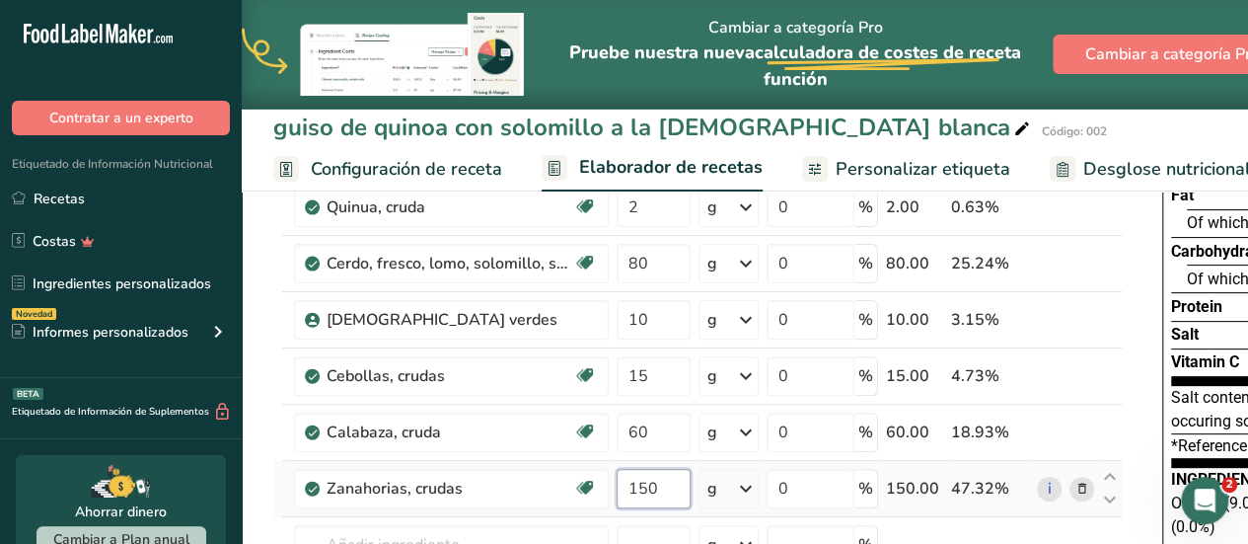
click at [659, 482] on input "150" at bounding box center [654, 488] width 74 height 39
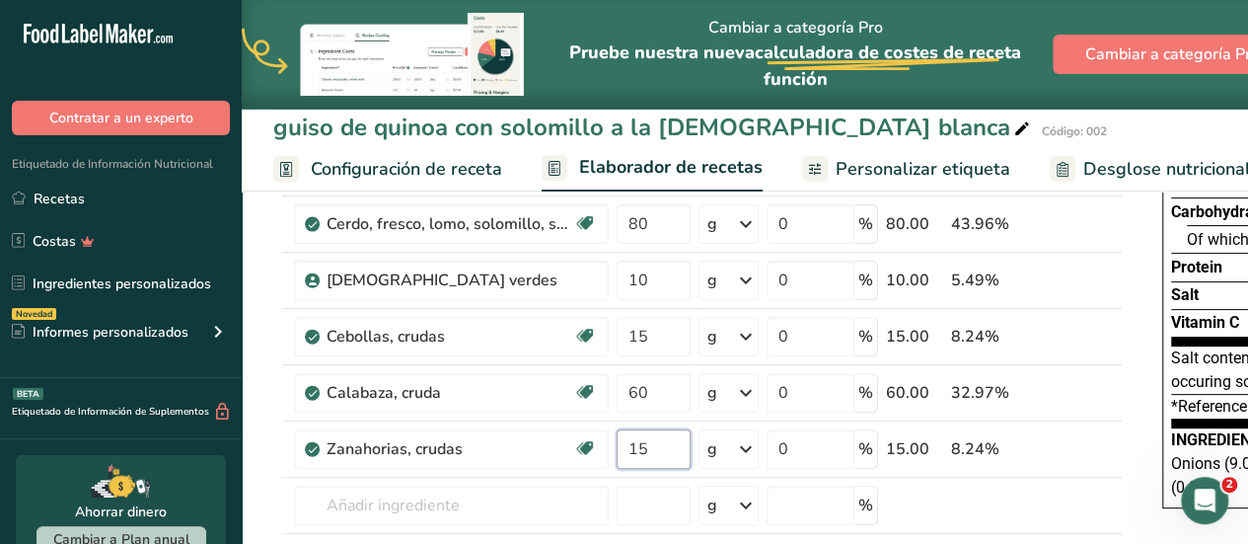
scroll to position [237, 0]
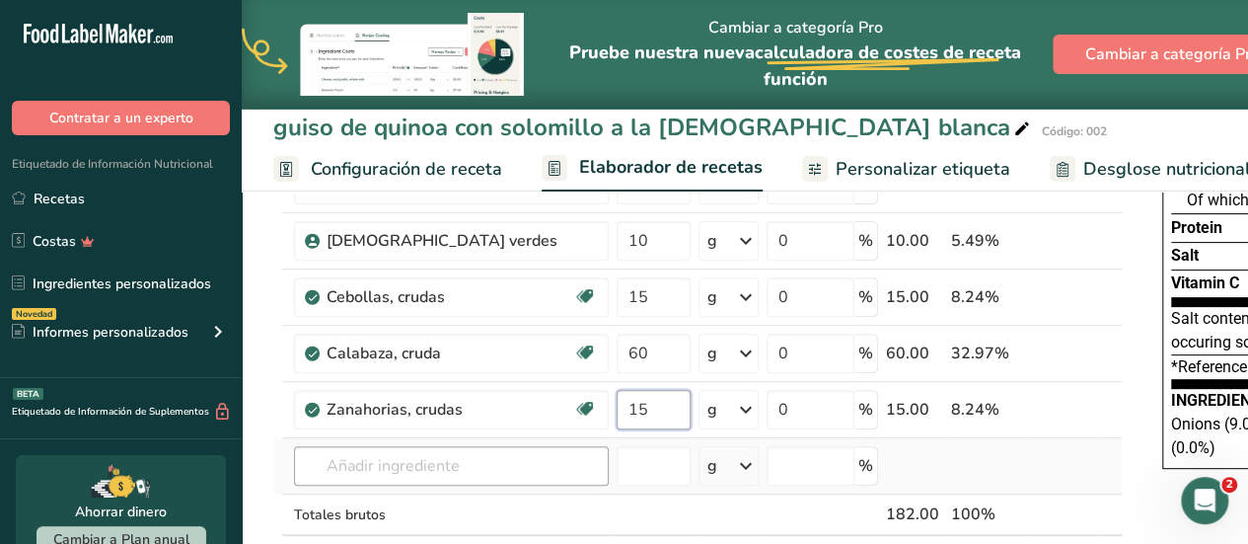
type input "15"
click at [565, 472] on div "Ingrediente * Cantidad * Unidad * Desperdicio * .a-a{fill:#347362;}.b-a{fill:#f…" at bounding box center [698, 338] width 850 height 560
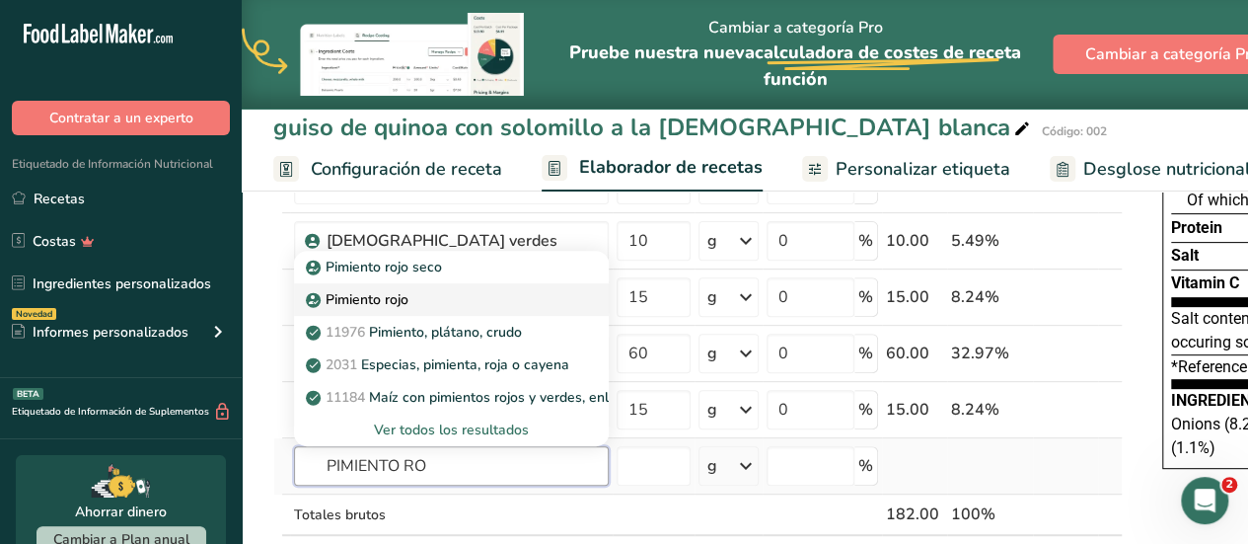
type input "PIMIENTO RO"
click at [399, 300] on p "Pimiento rojo" at bounding box center [359, 299] width 99 height 21
type input "Red Bell Pepper"
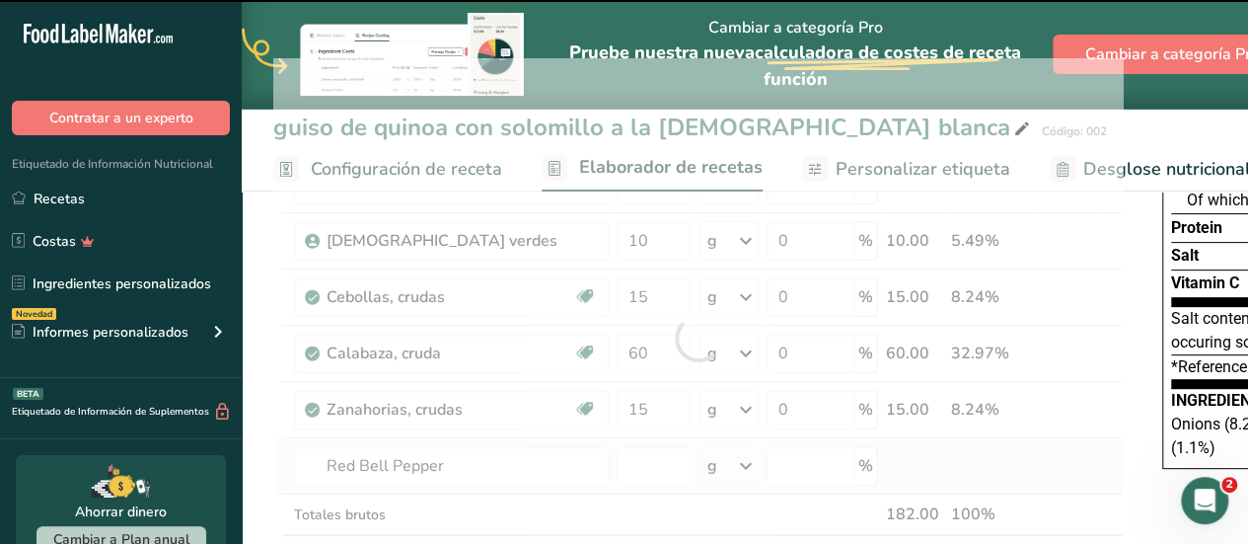
type input "0"
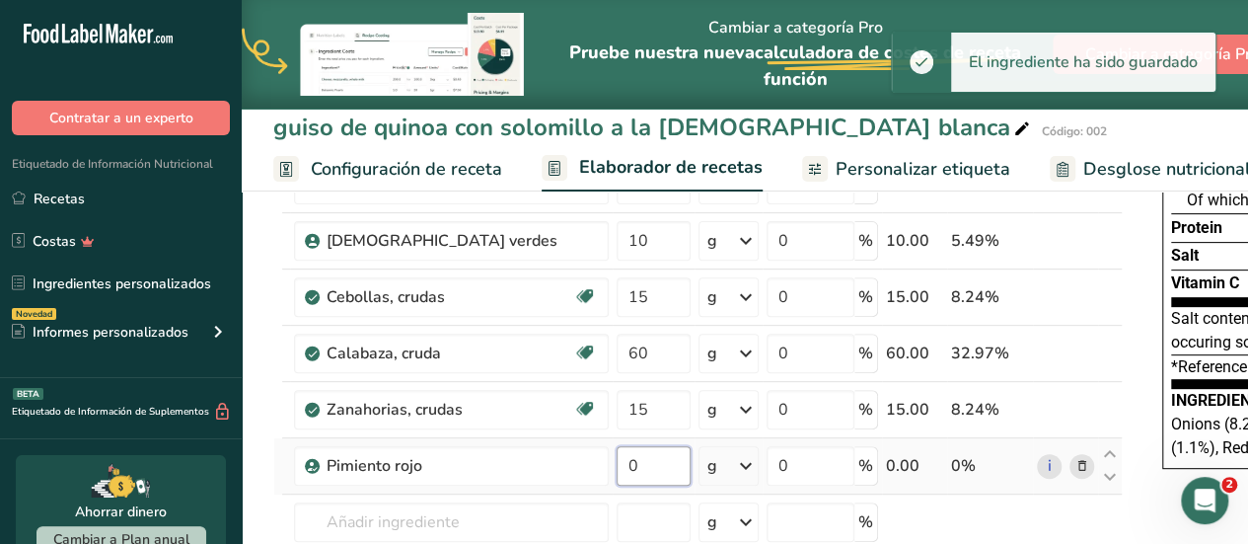
click at [647, 465] on input "0" at bounding box center [654, 465] width 74 height 39
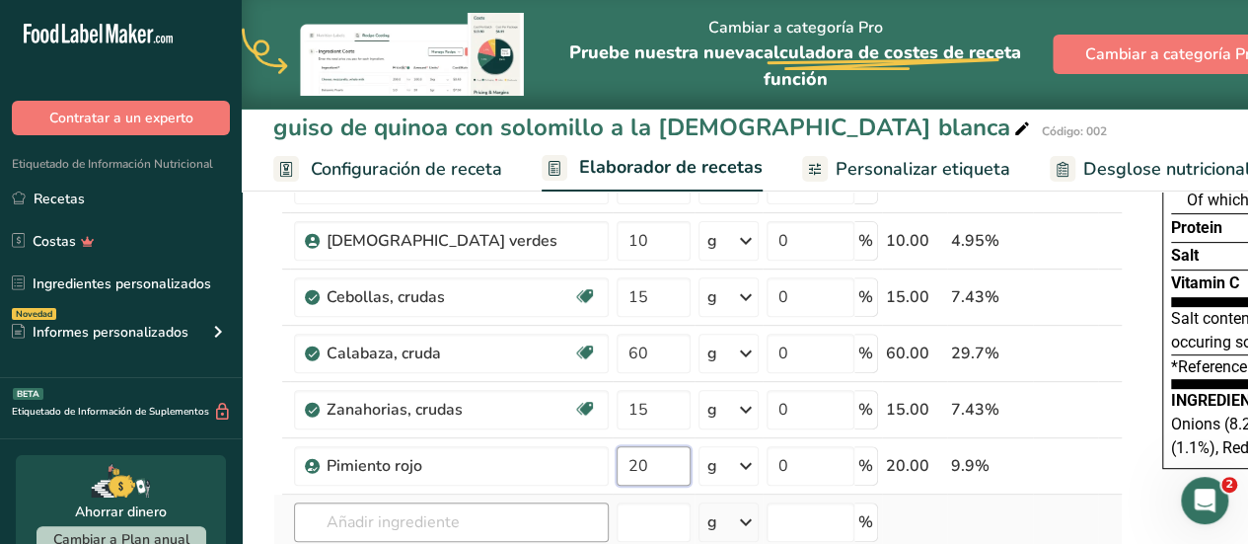
type input "20"
click at [511, 526] on div "Ingrediente * Cantidad * Unidad * Desperdicio * .a-a{fill:#347362;}.b-a{fill:#f…" at bounding box center [698, 366] width 850 height 616
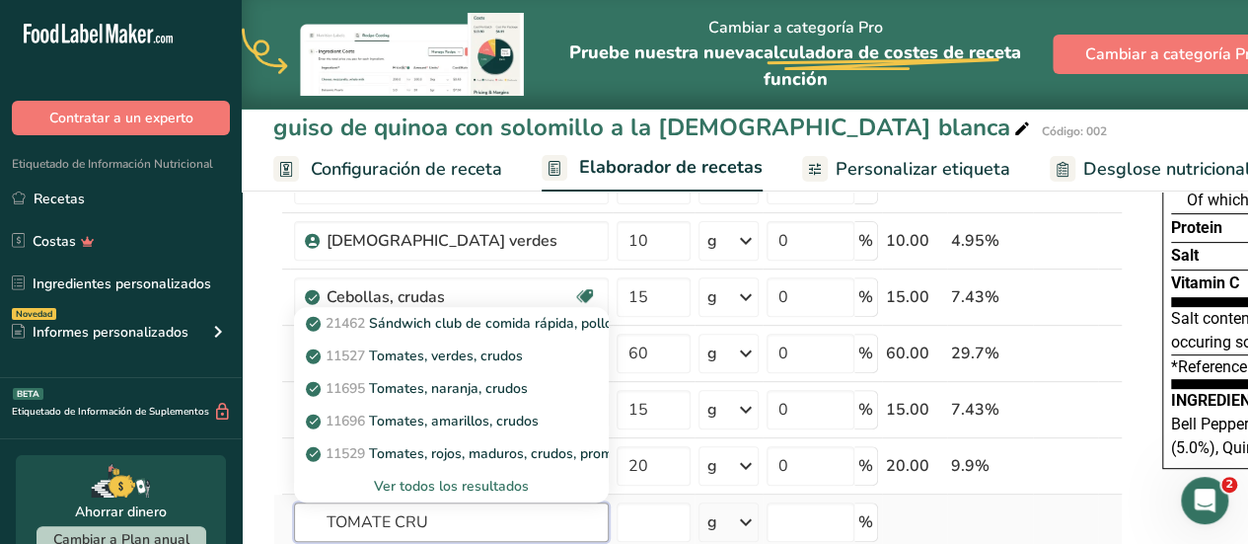
type input "TOMATE CRU"
click at [476, 482] on div "Ver todos los resultados" at bounding box center [451, 486] width 283 height 21
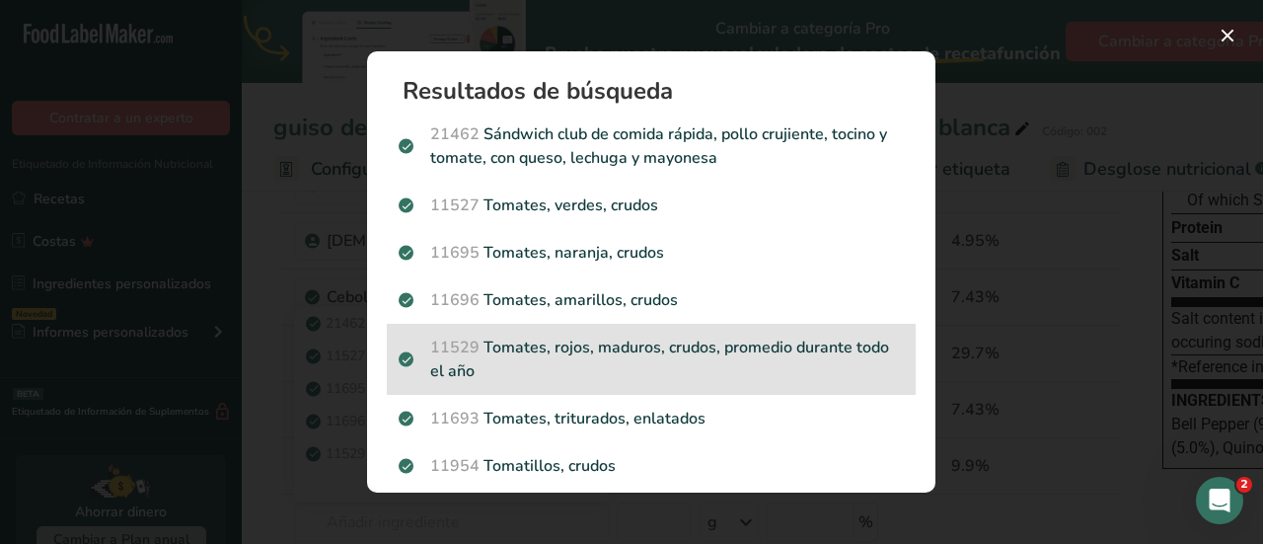
click at [547, 349] on p "11529 Tomates, rojos, maduros, crudos, promedio durante todo el año" at bounding box center [651, 359] width 505 height 47
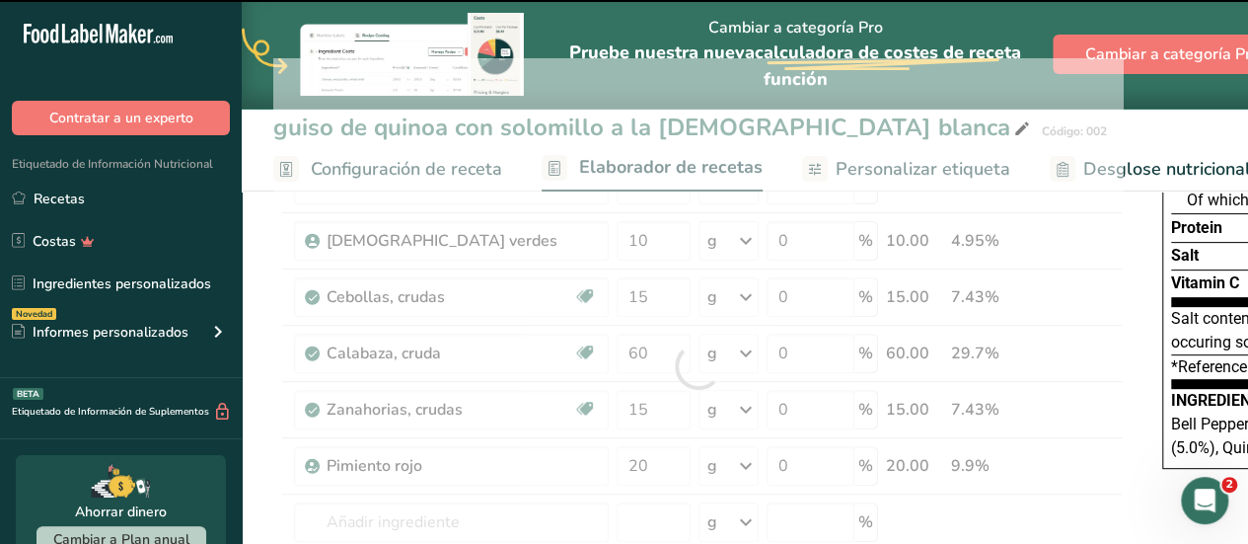
type input "0"
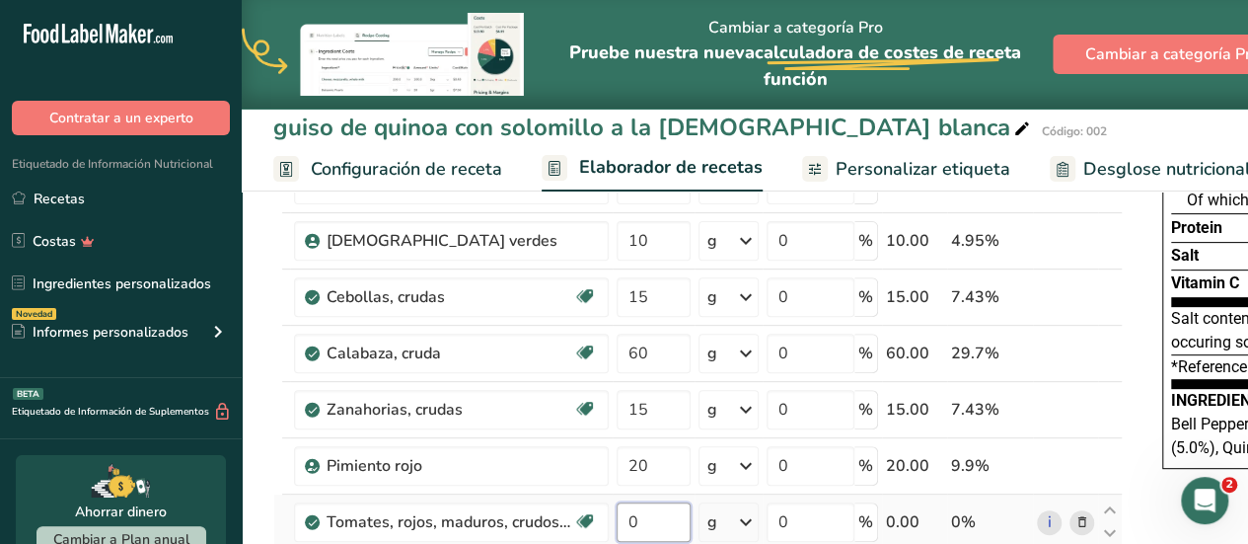
click at [638, 511] on input "0" at bounding box center [654, 521] width 74 height 39
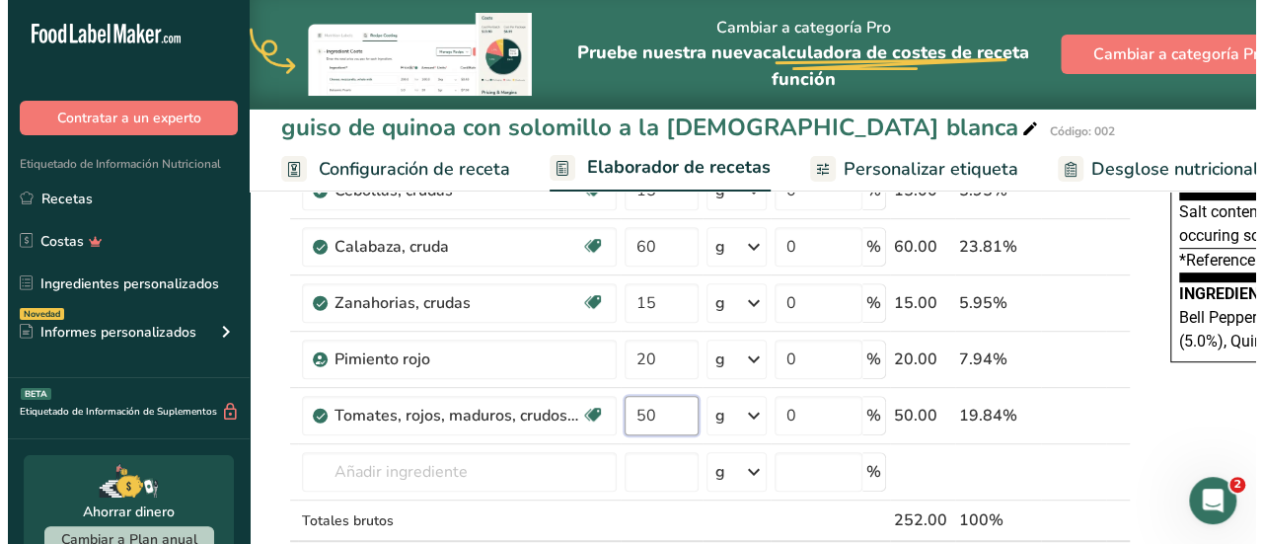
scroll to position [355, 0]
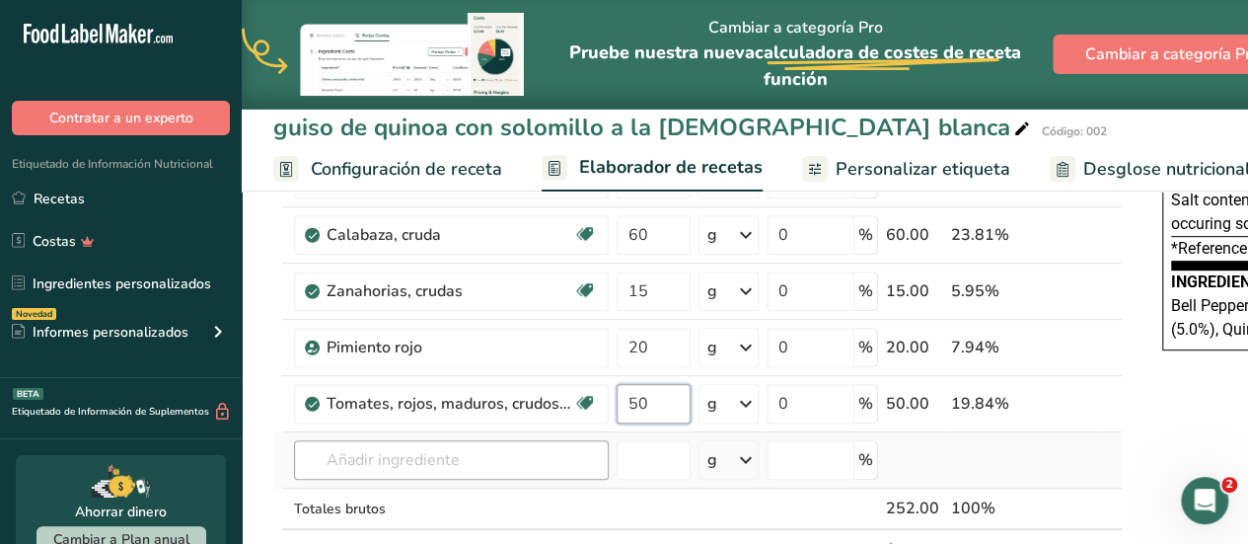
type input "50"
click at [547, 457] on div "Ingrediente * Cantidad * Unidad * Desperdicio * .a-a{fill:#347362;}.b-a{fill:#f…" at bounding box center [698, 276] width 850 height 672
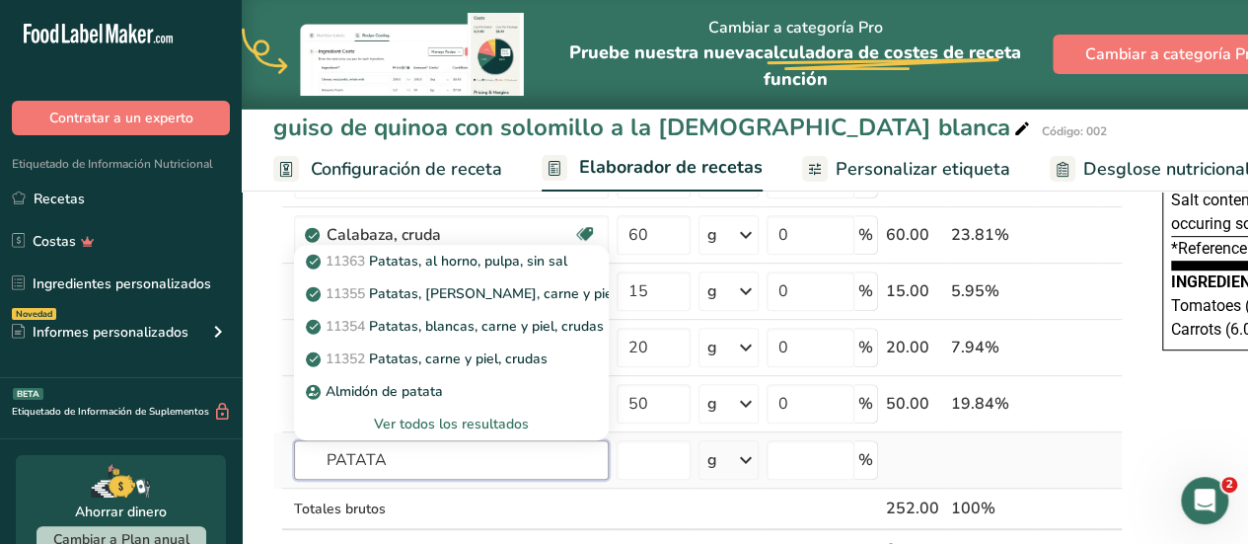
type input "PATATA"
click at [493, 413] on div "Ver todos los resultados" at bounding box center [451, 423] width 283 height 21
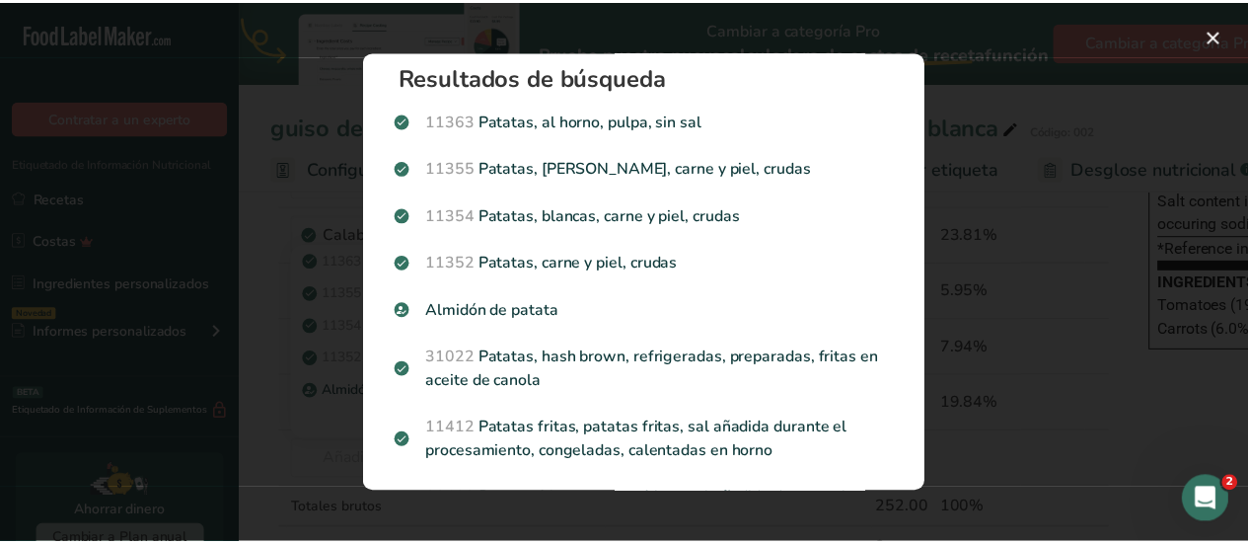
scroll to position [0, 0]
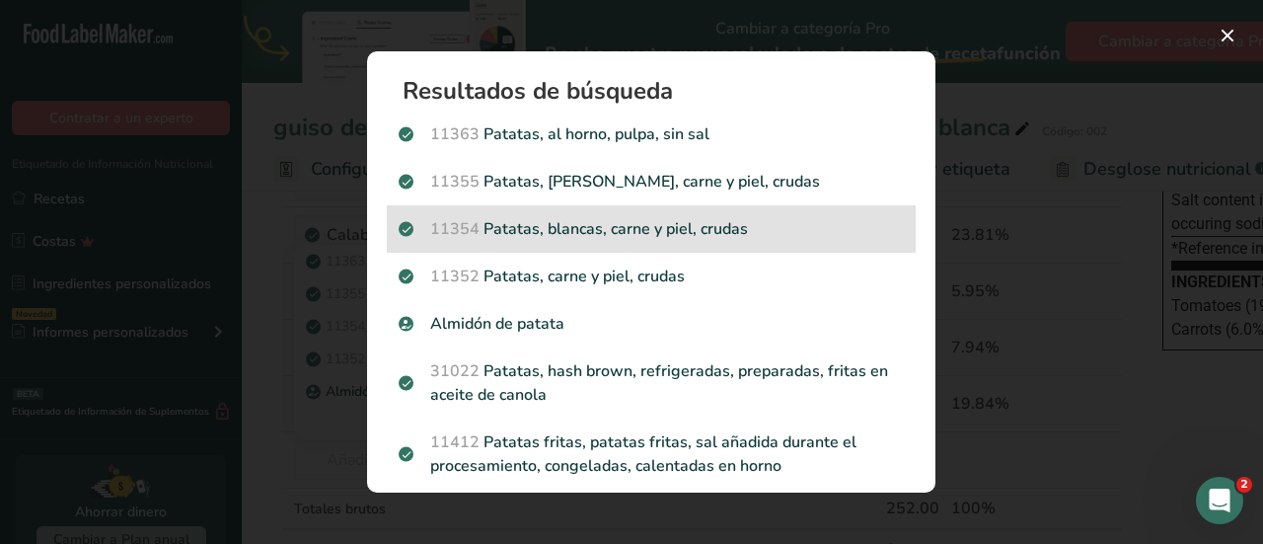
click at [628, 219] on p "11354 Patatas, blancas, carne y piel, crudas" at bounding box center [651, 229] width 505 height 24
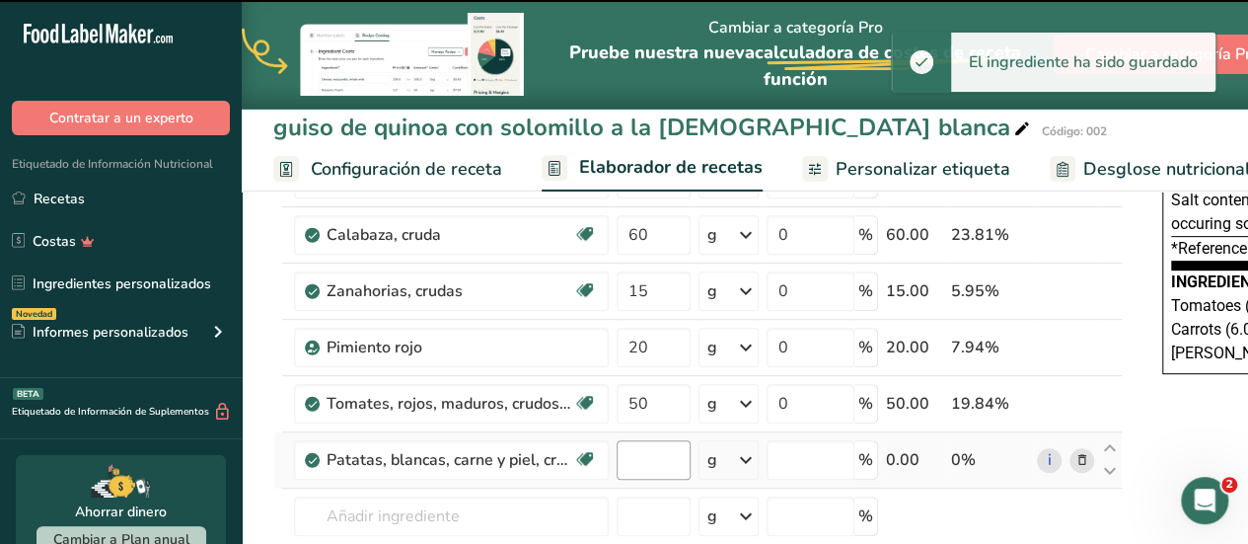
type input "0"
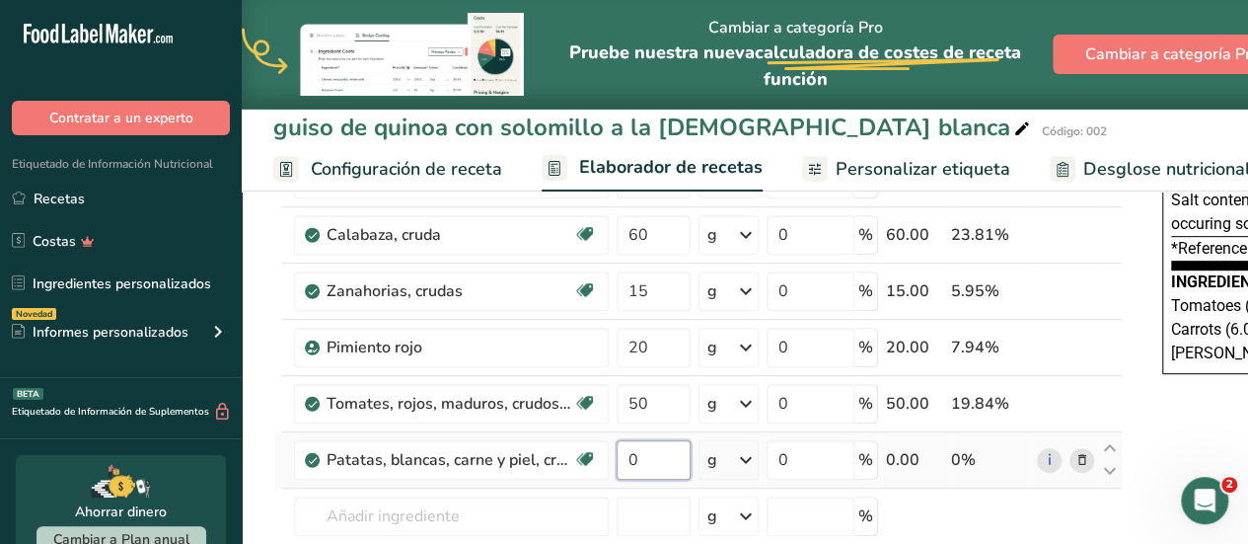
click at [639, 469] on input "0" at bounding box center [654, 459] width 74 height 39
type input "60"
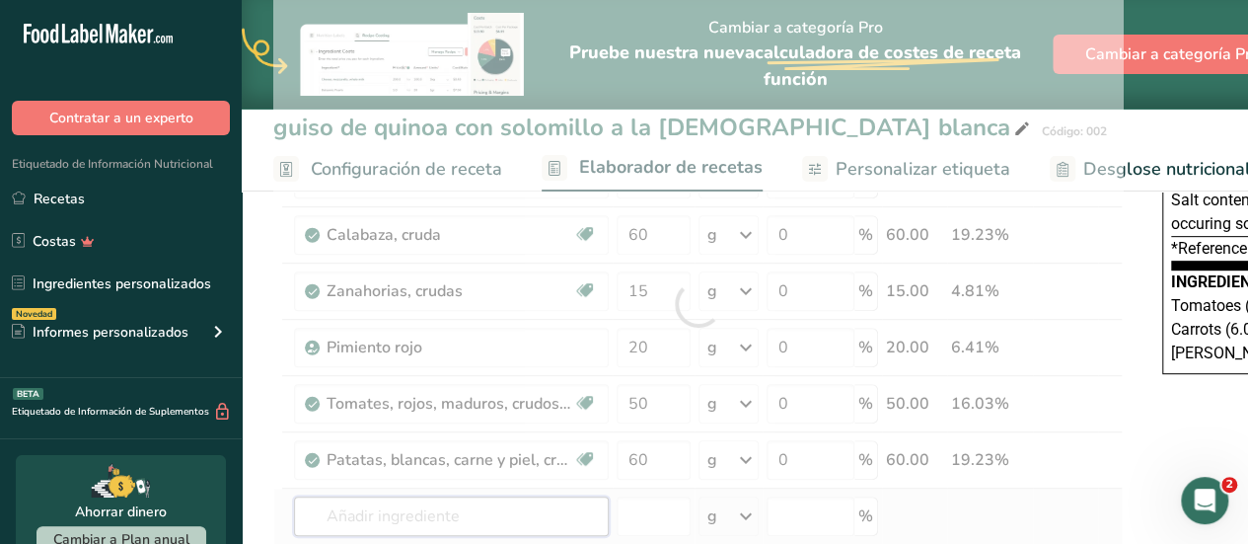
click at [544, 516] on div "Ingrediente * Cantidad * Unidad * Desperdicio * .a-a{fill:#347362;}.b-a{fill:#f…" at bounding box center [698, 304] width 850 height 728
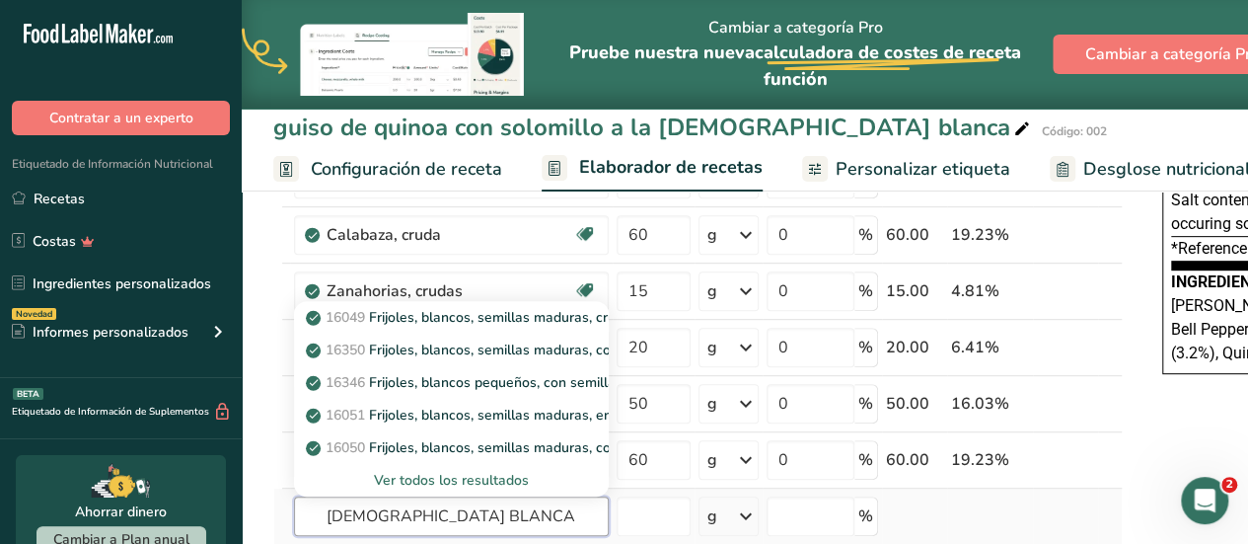
type input "JUDIA BLANCA"
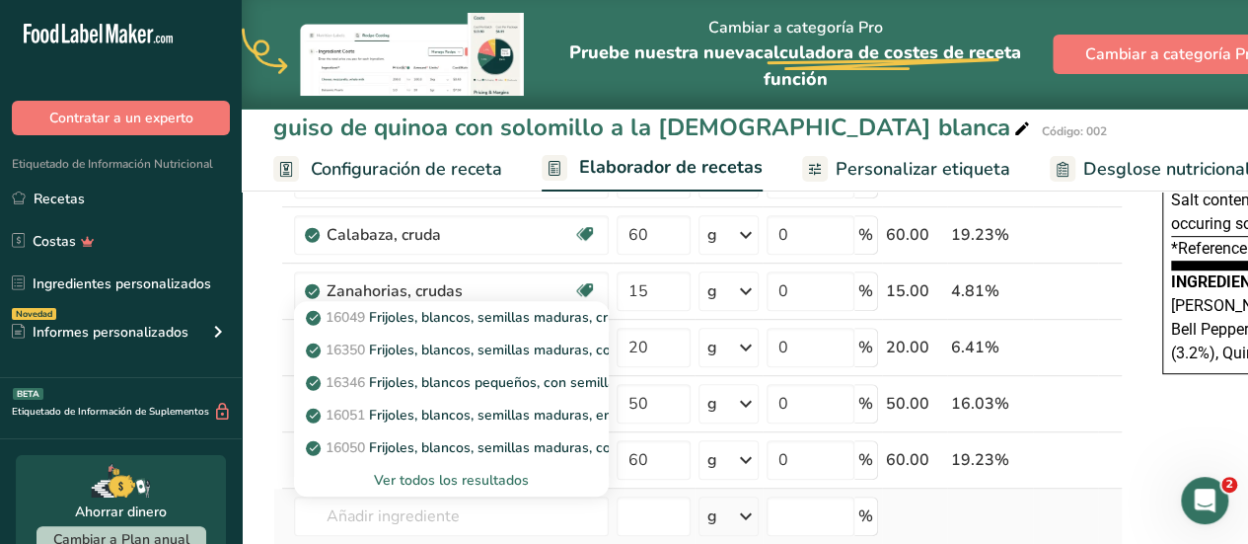
click at [513, 474] on div "Ver todos los resultados" at bounding box center [451, 480] width 283 height 21
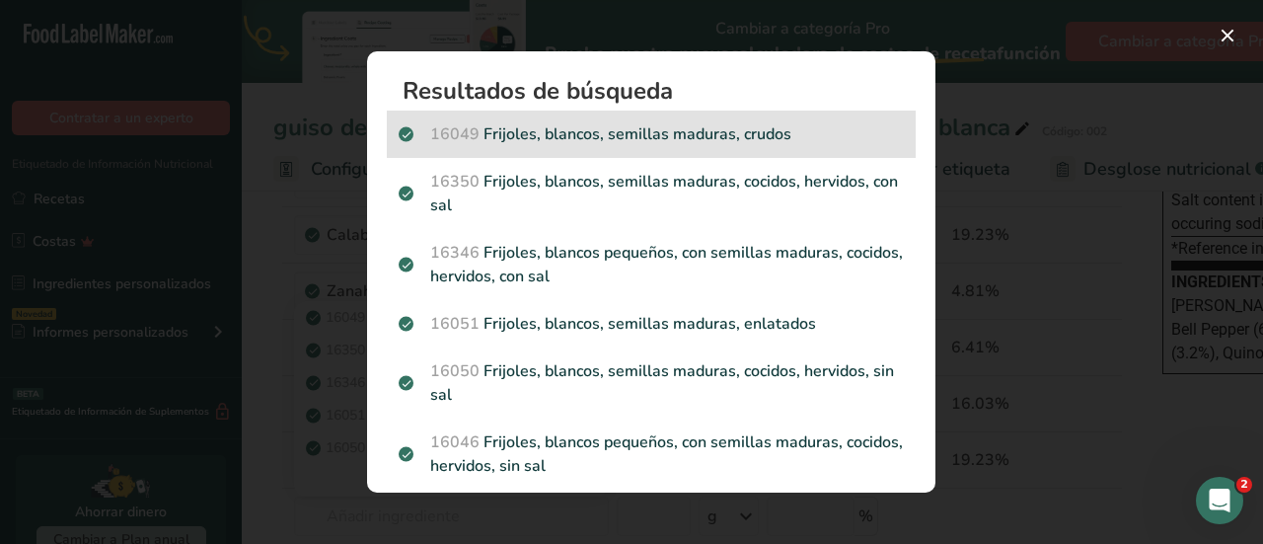
click at [588, 139] on p "16049 Frijoles, blancos, semillas maduras, crudos" at bounding box center [651, 134] width 505 height 24
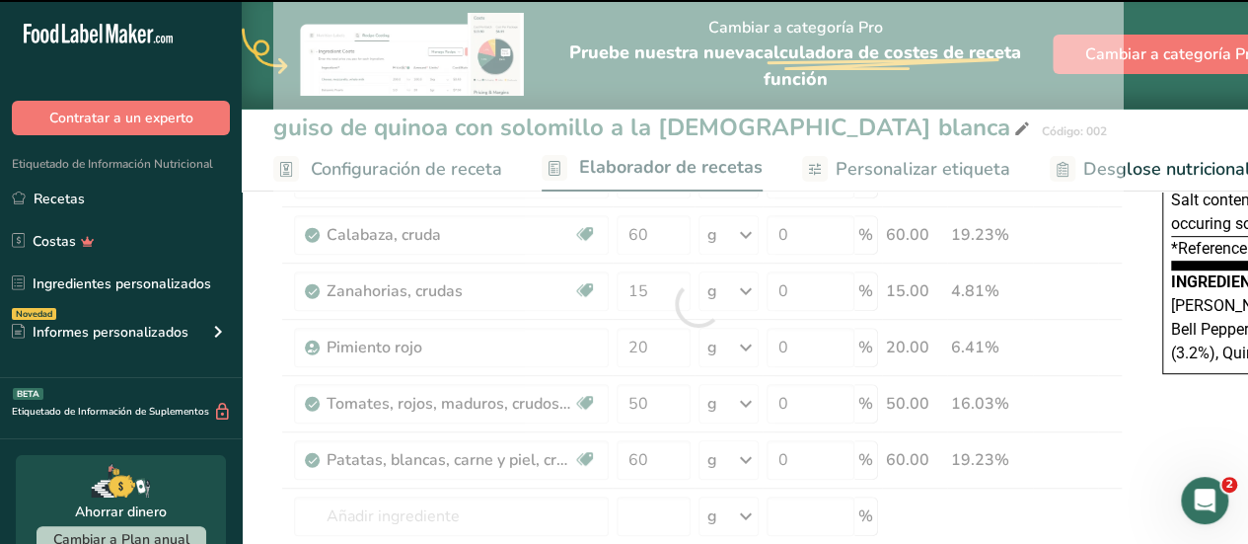
type input "0"
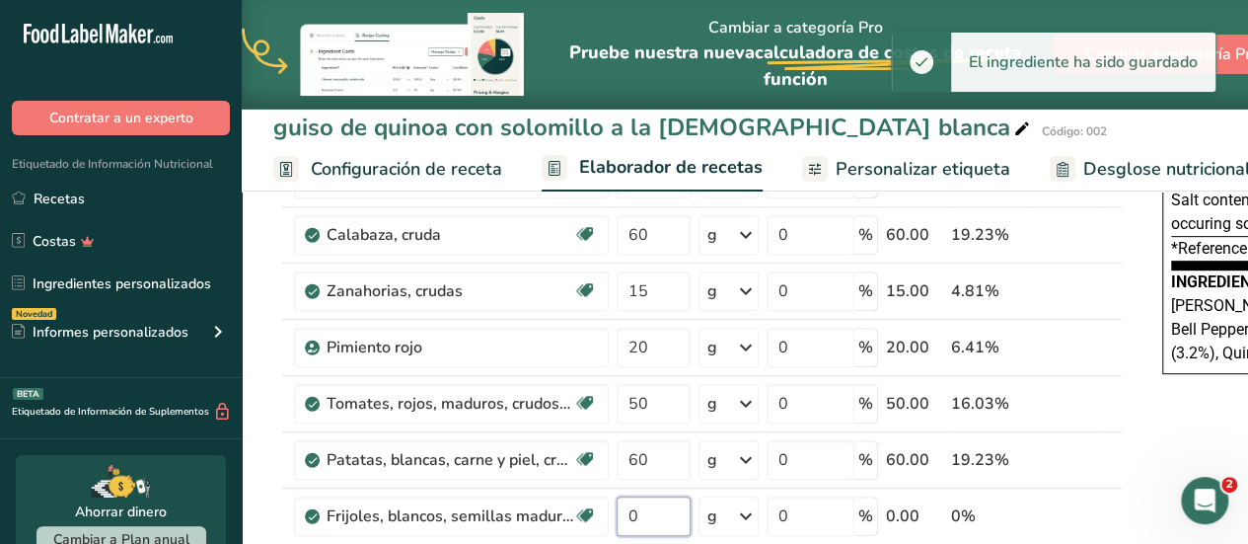
click at [653, 518] on input "0" at bounding box center [654, 515] width 74 height 39
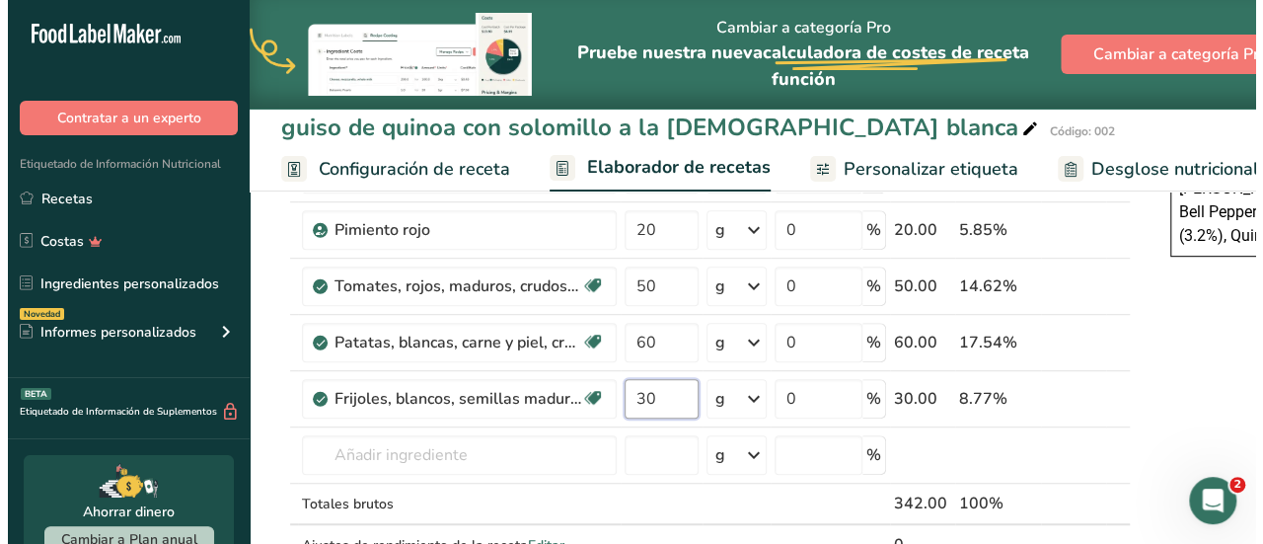
scroll to position [474, 0]
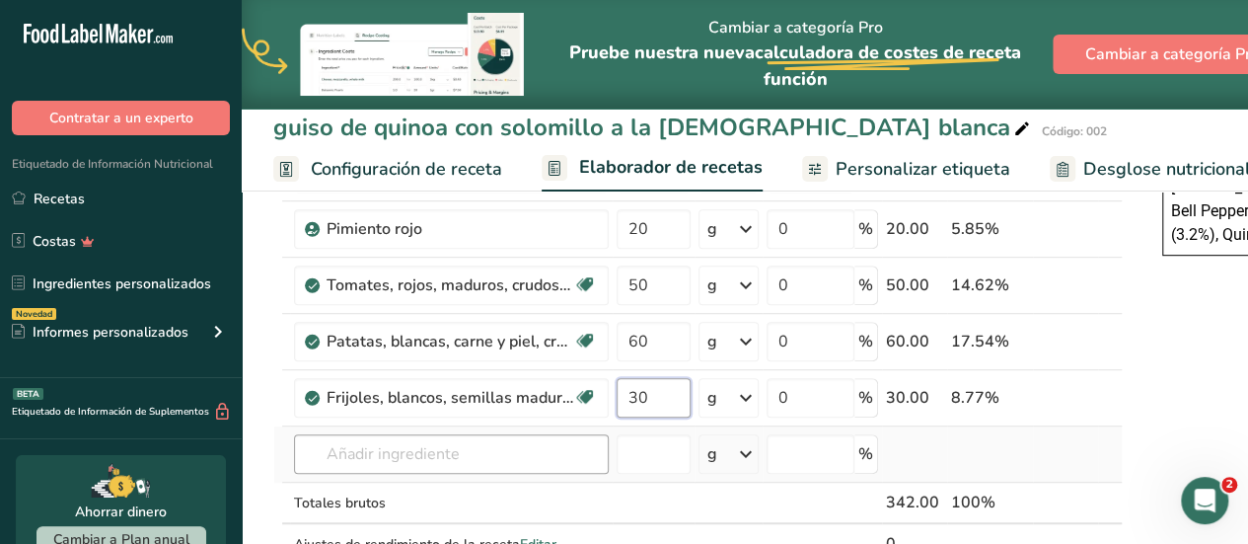
type input "30"
click at [499, 443] on div "Ingrediente * Cantidad * Unidad * Desperdicio * .a-a{fill:#347362;}.b-a{fill:#f…" at bounding box center [698, 213] width 850 height 785
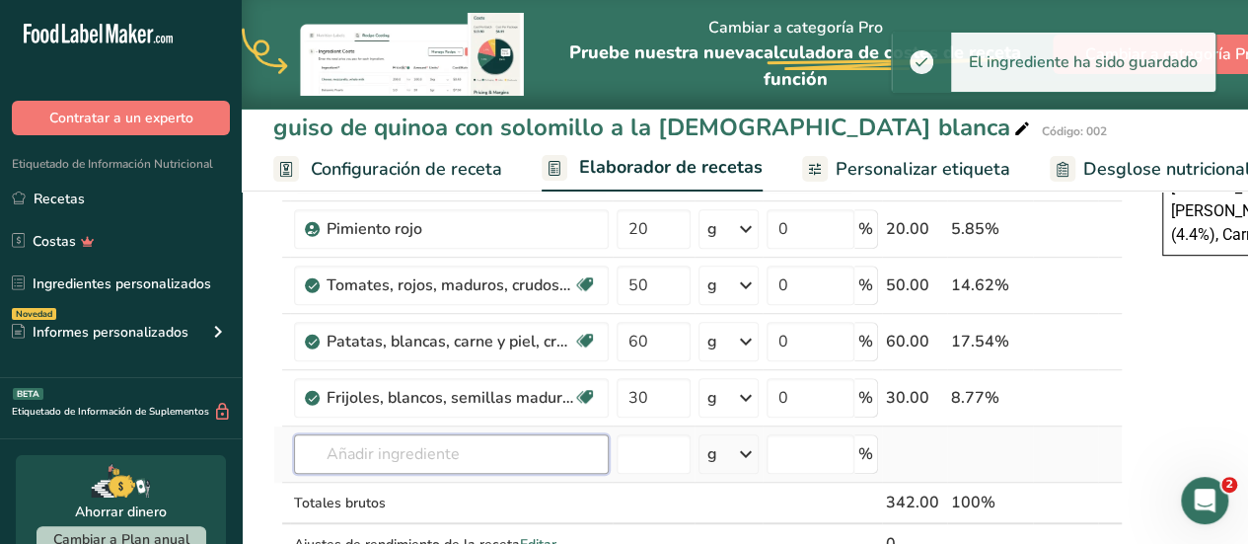
click at [499, 443] on input "text" at bounding box center [451, 453] width 315 height 39
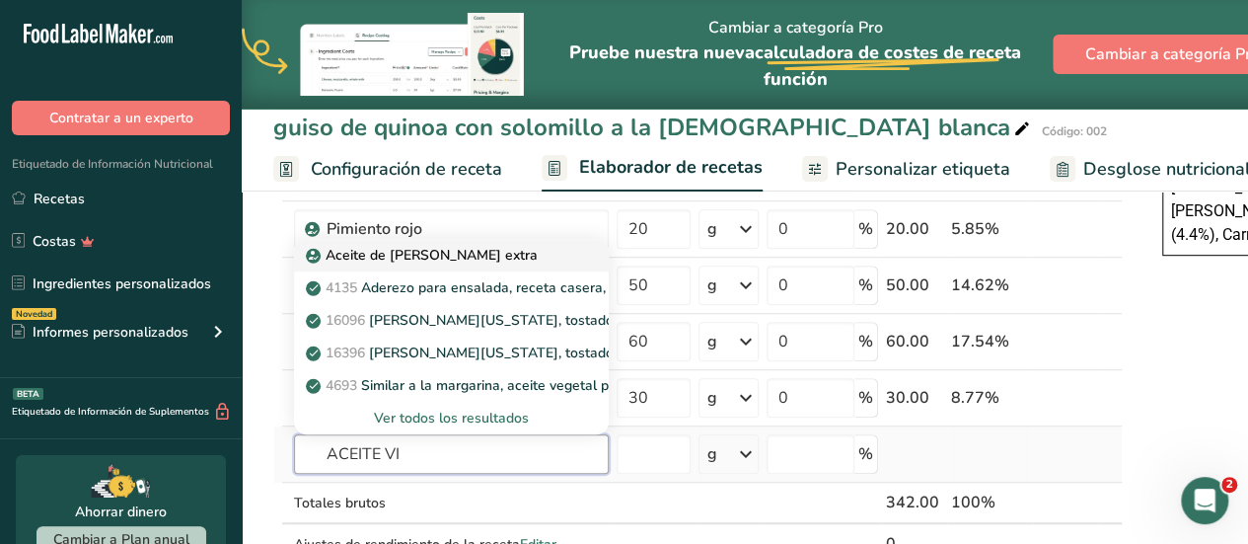
type input "ACEITE VI"
click at [448, 245] on p "Aceite de [PERSON_NAME] extra" at bounding box center [424, 255] width 228 height 21
type input "Extra Virgin Olive Oil"
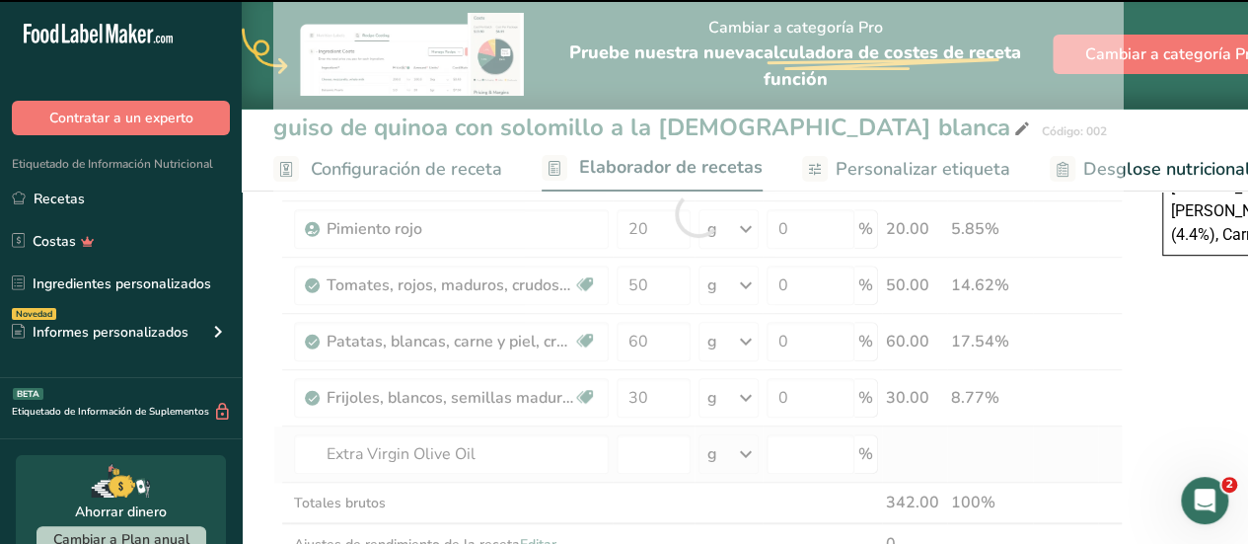
type input "0"
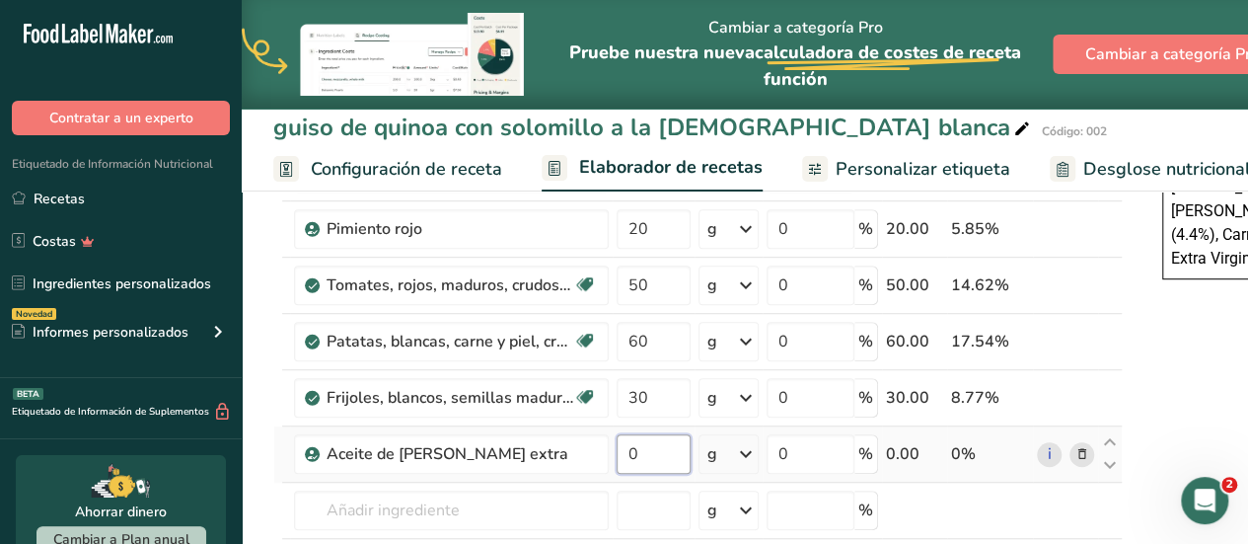
click at [638, 453] on input "0" at bounding box center [654, 453] width 74 height 39
type input "5"
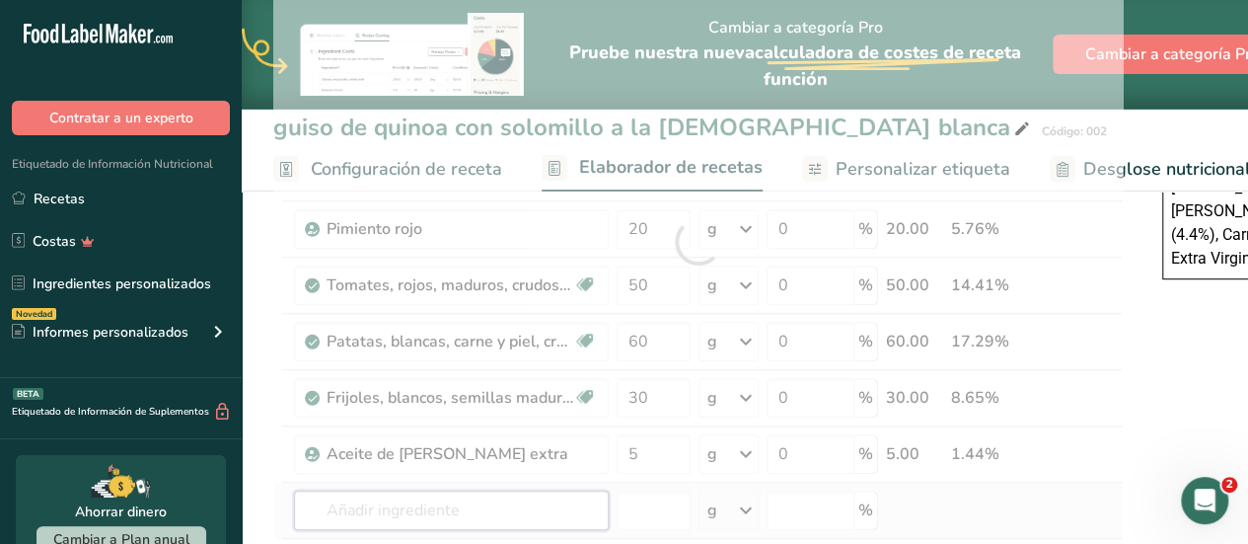
click at [515, 511] on div "Ingrediente * Cantidad * Unidad * Desperdicio * .a-a{fill:#347362;}.b-a{fill:#f…" at bounding box center [698, 241] width 850 height 841
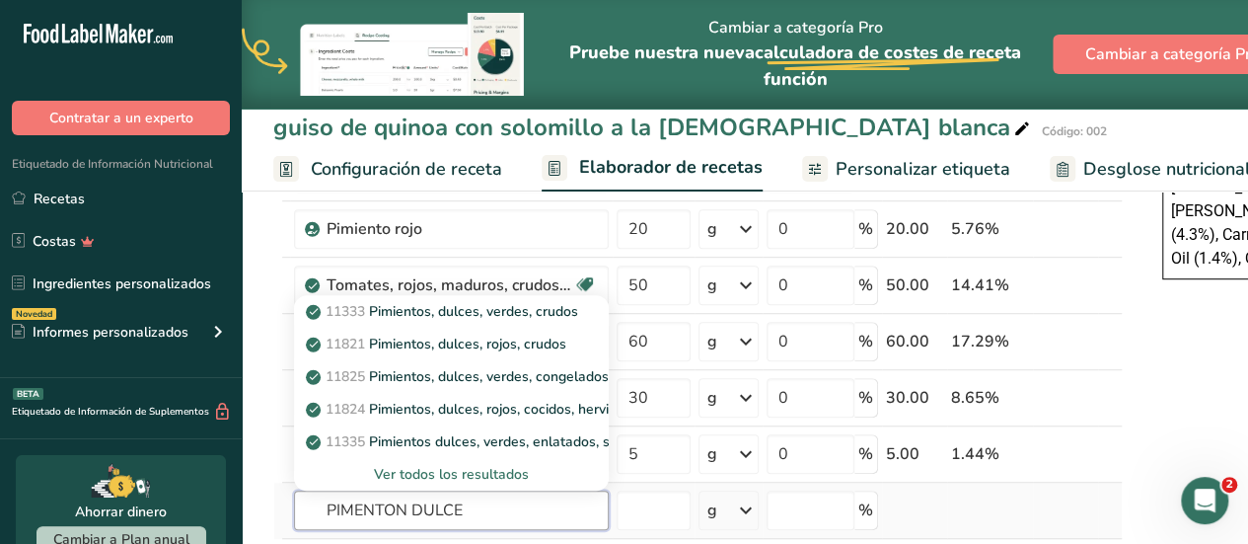
type input "PIMENTON DULCE"
click at [482, 472] on div "Ver todos los resultados" at bounding box center [451, 474] width 283 height 21
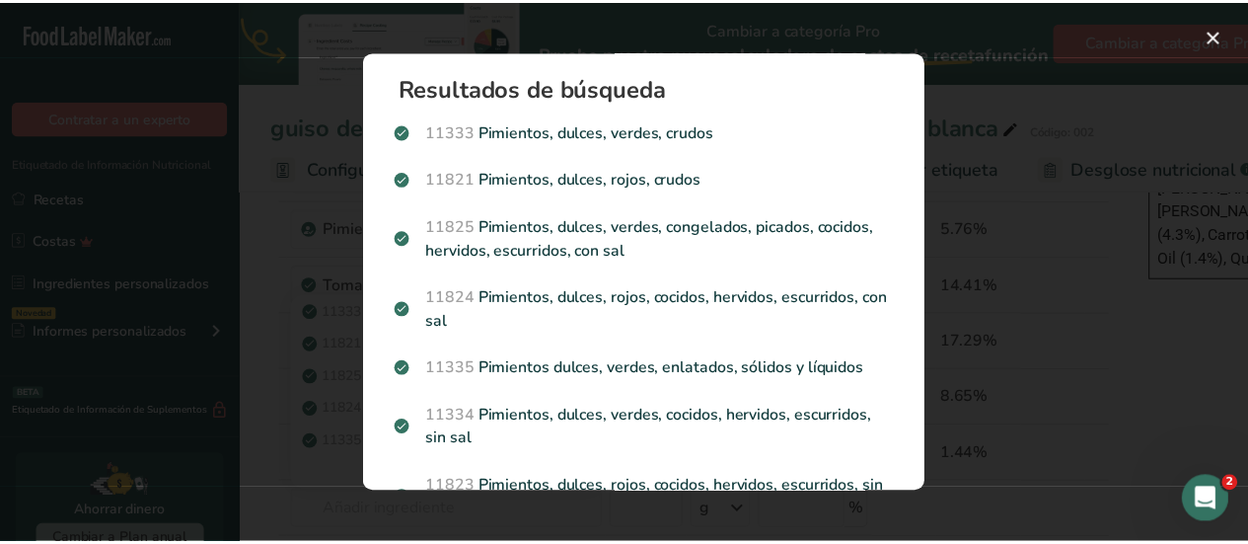
scroll to position [0, 0]
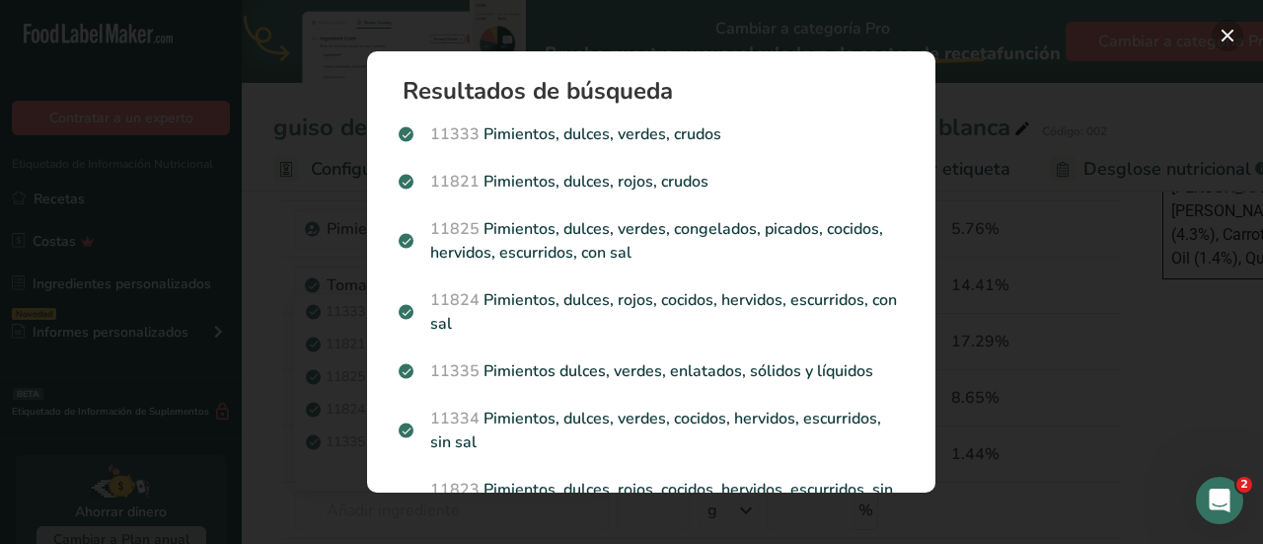
click at [1222, 39] on button "Search results modal" at bounding box center [1228, 36] width 32 height 32
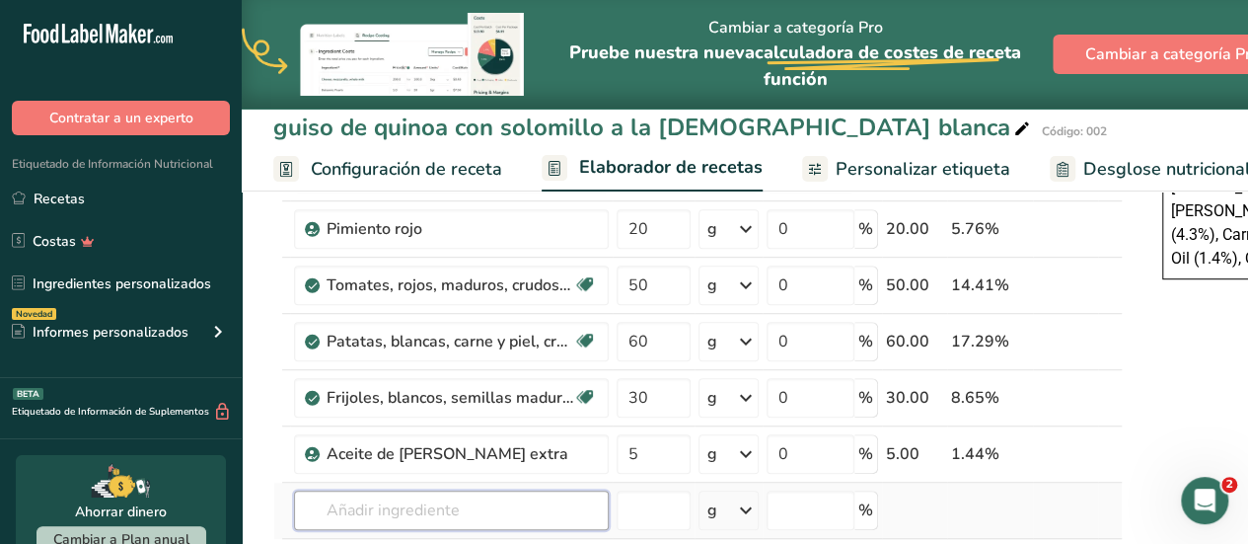
click at [502, 490] on input "text" at bounding box center [451, 509] width 315 height 39
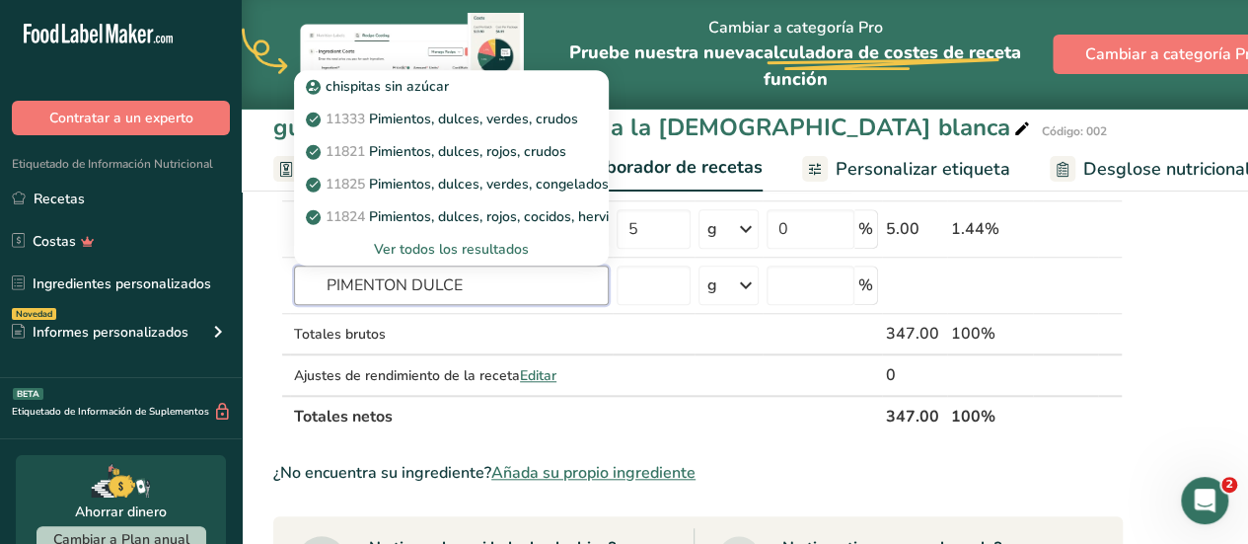
scroll to position [711, 0]
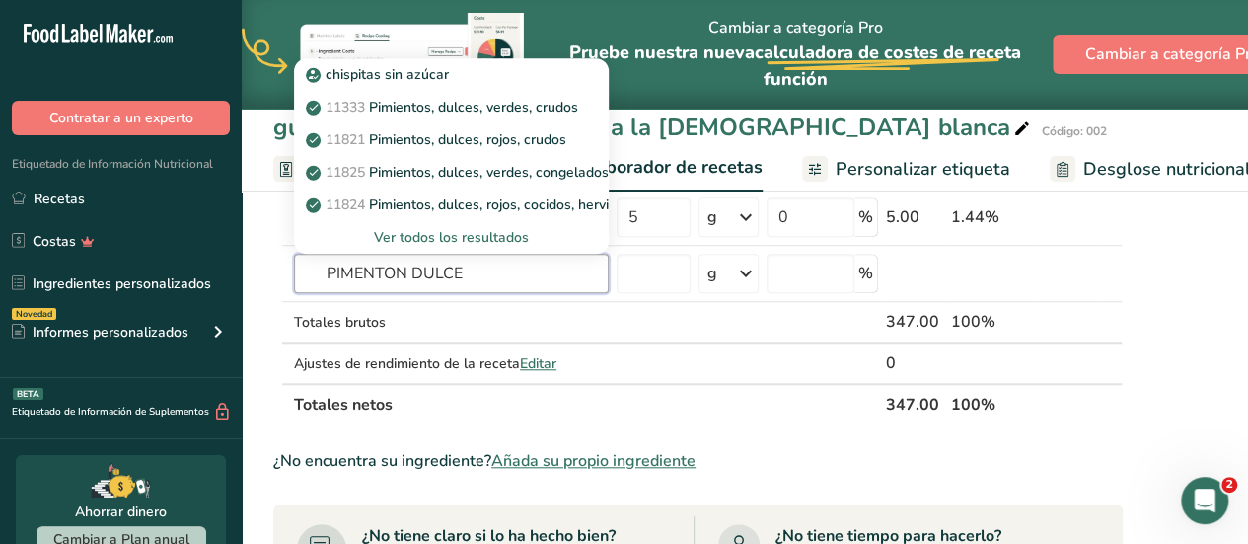
type input "PIMENTON DULCE"
click at [564, 455] on span "Añada su propio ingrediente" at bounding box center [593, 461] width 204 height 24
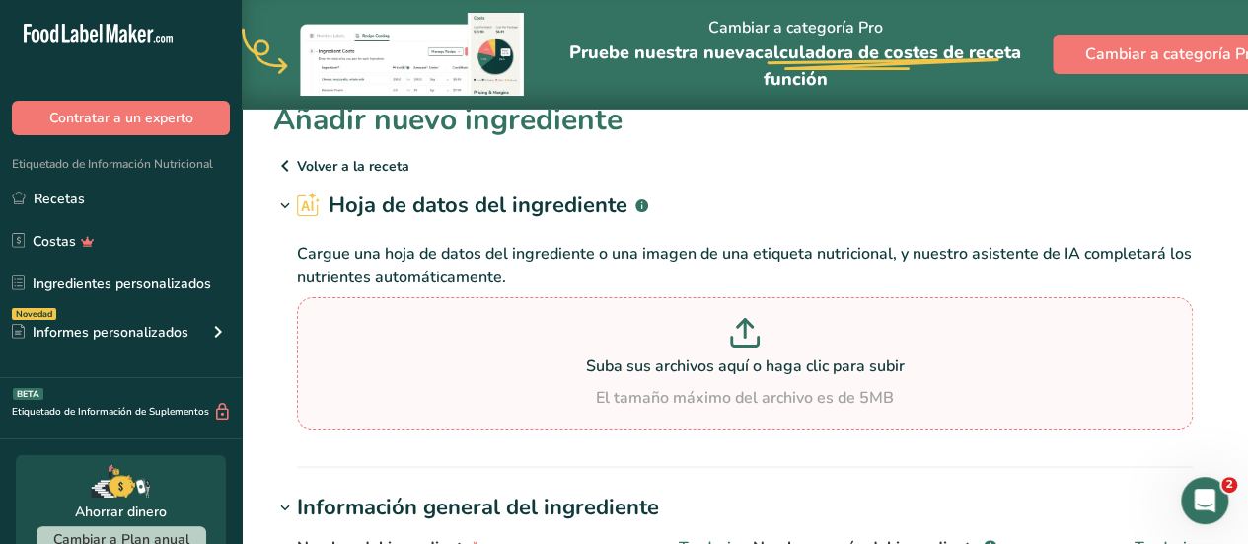
click at [694, 374] on p "Suba sus archivos aquí o haga clic para subir" at bounding box center [745, 366] width 886 height 24
click at [694, 374] on input "Suba sus archivos aquí o haga clic para subir El tamaño máximo del archivo es d…" at bounding box center [745, 363] width 896 height 133
type input "C:\fakepath\PIMENTON DULCE.jpg"
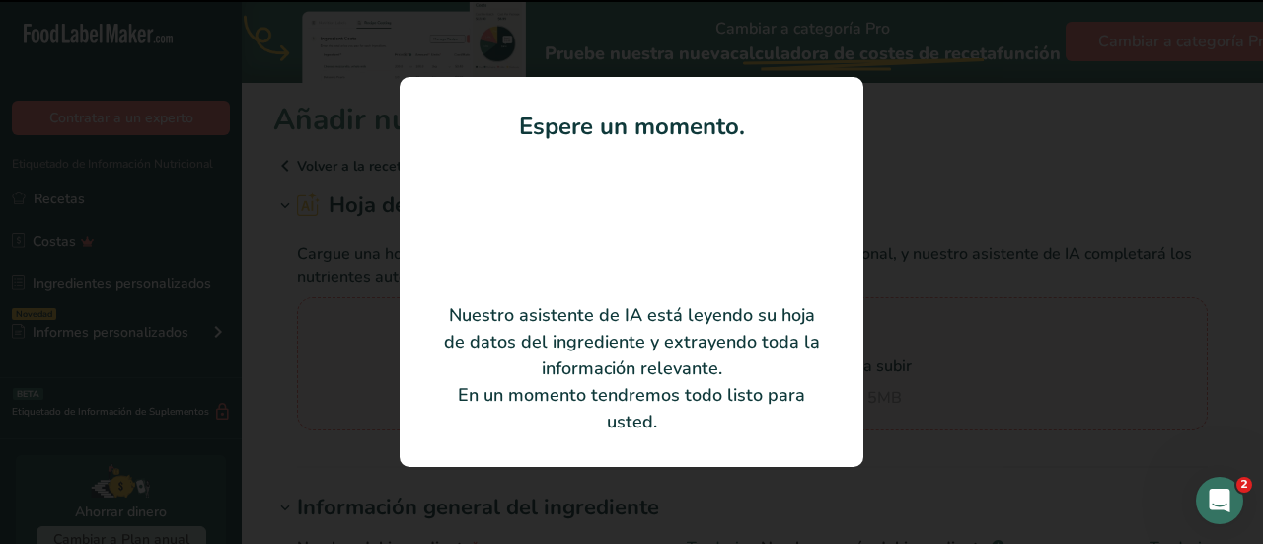
type input "Pimentón dulce"
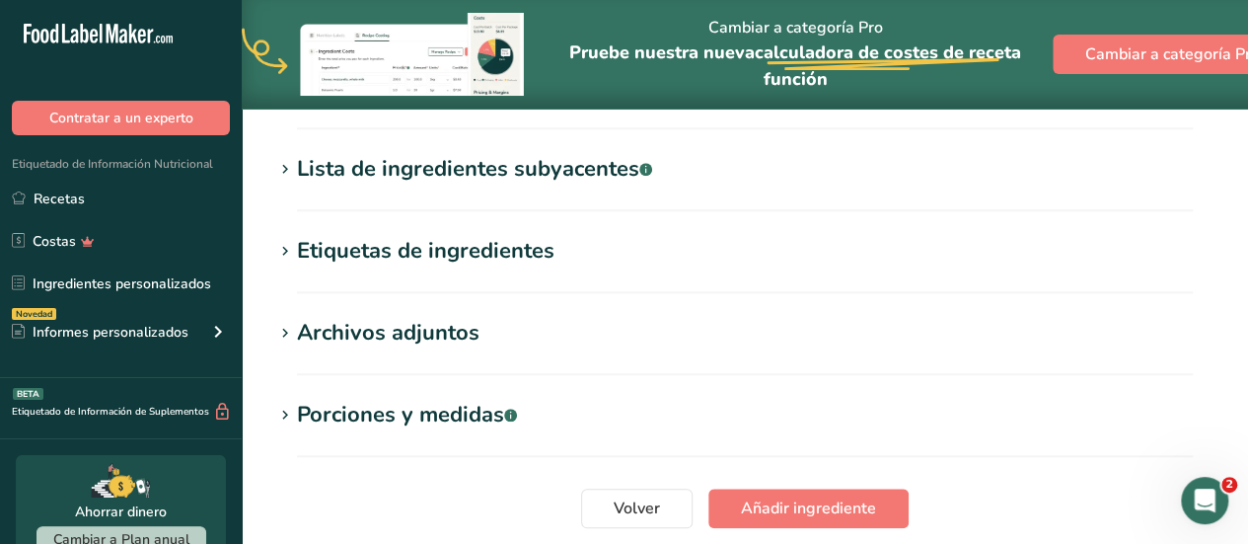
scroll to position [880, 0]
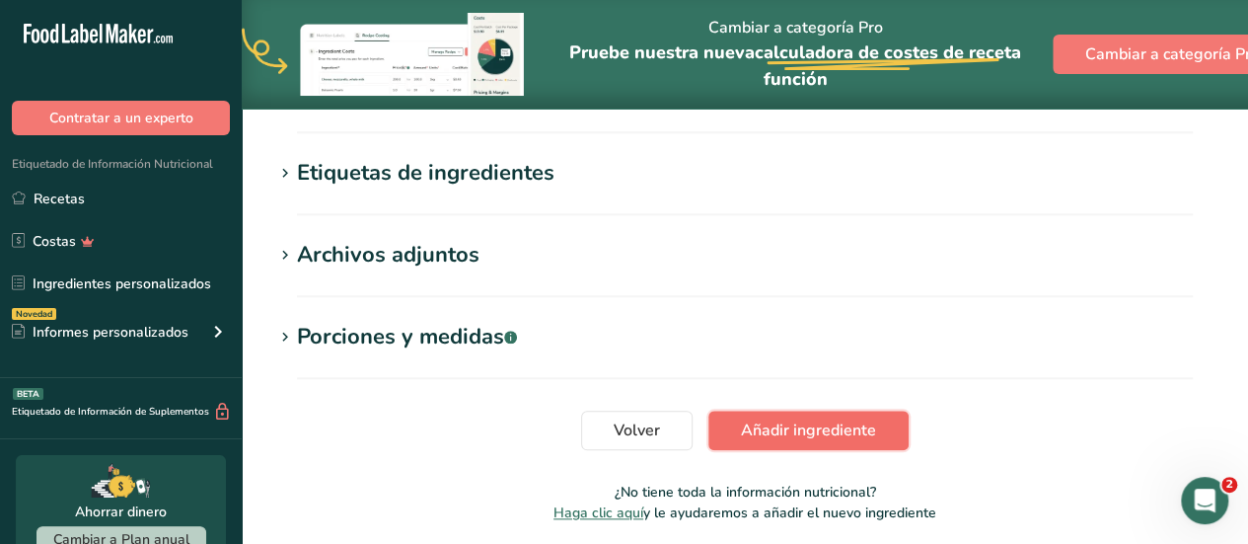
click at [883, 429] on button "Añadir ingrediente" at bounding box center [809, 430] width 200 height 39
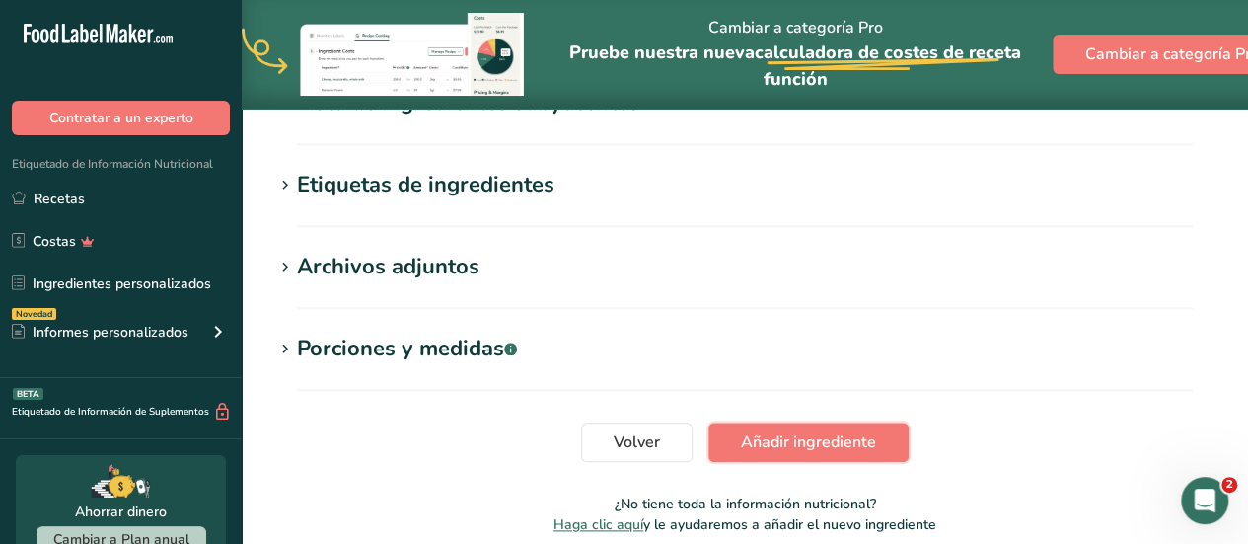
scroll to position [999, 0]
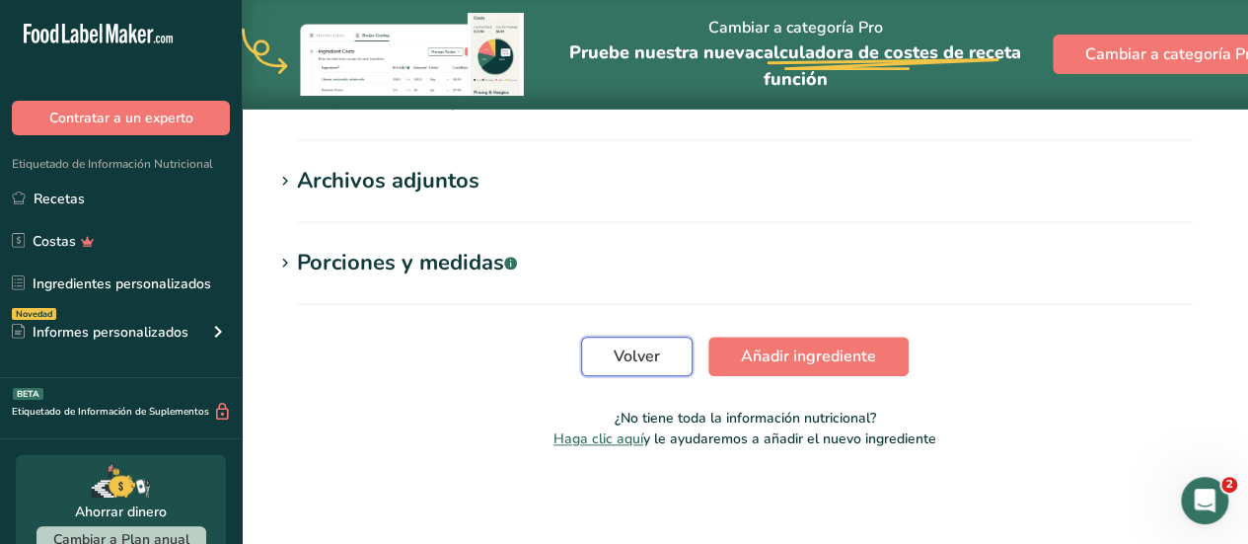
click at [634, 374] on button "Volver" at bounding box center [637, 356] width 112 height 39
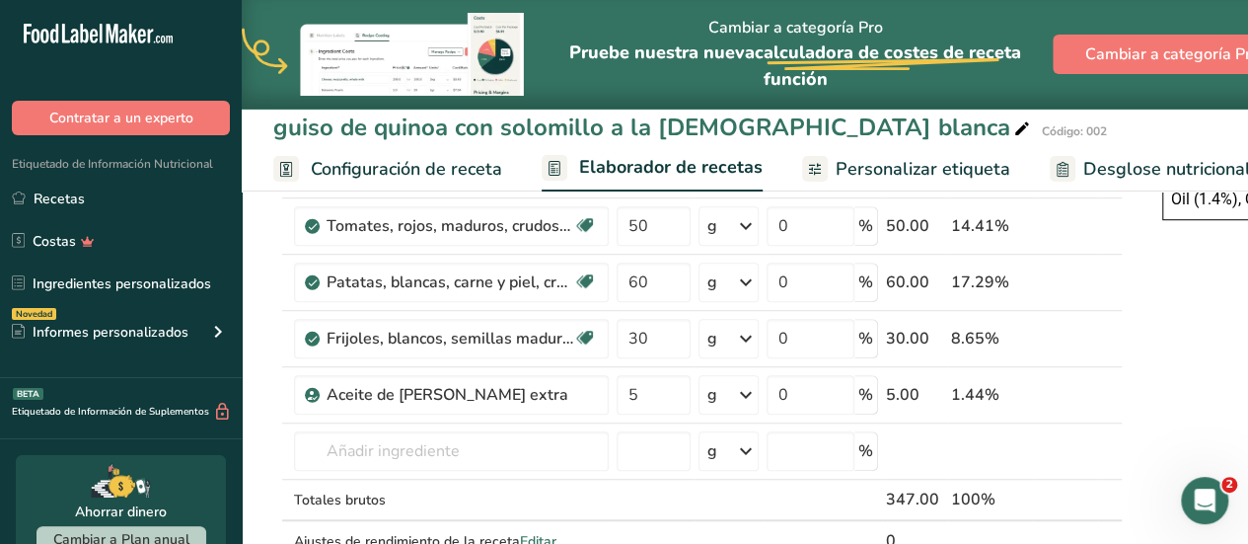
scroll to position [553, 0]
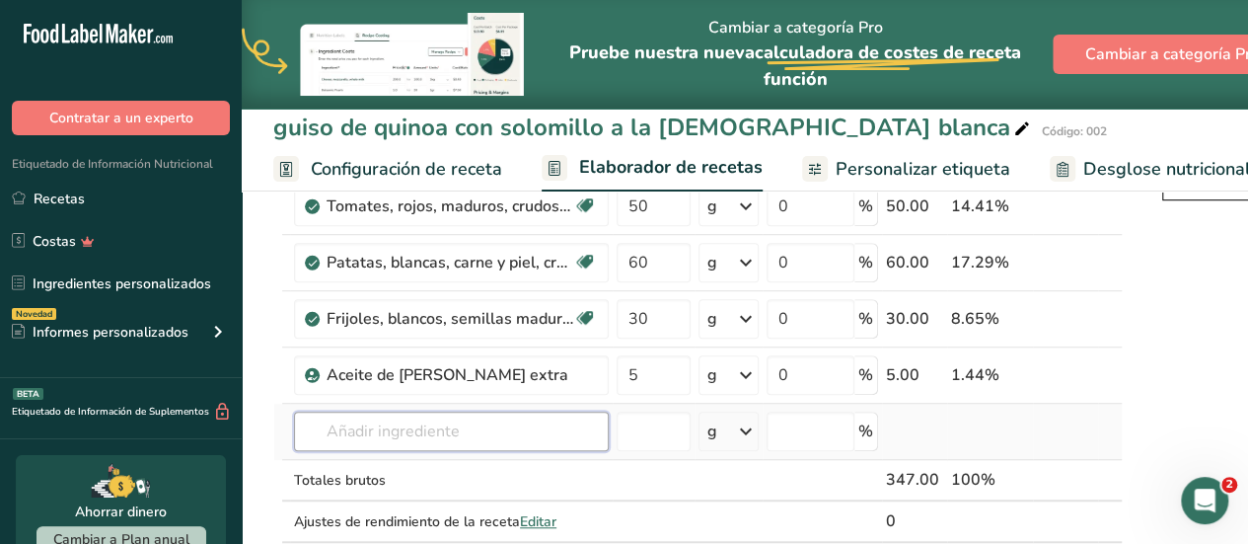
click at [488, 422] on input "text" at bounding box center [451, 431] width 315 height 39
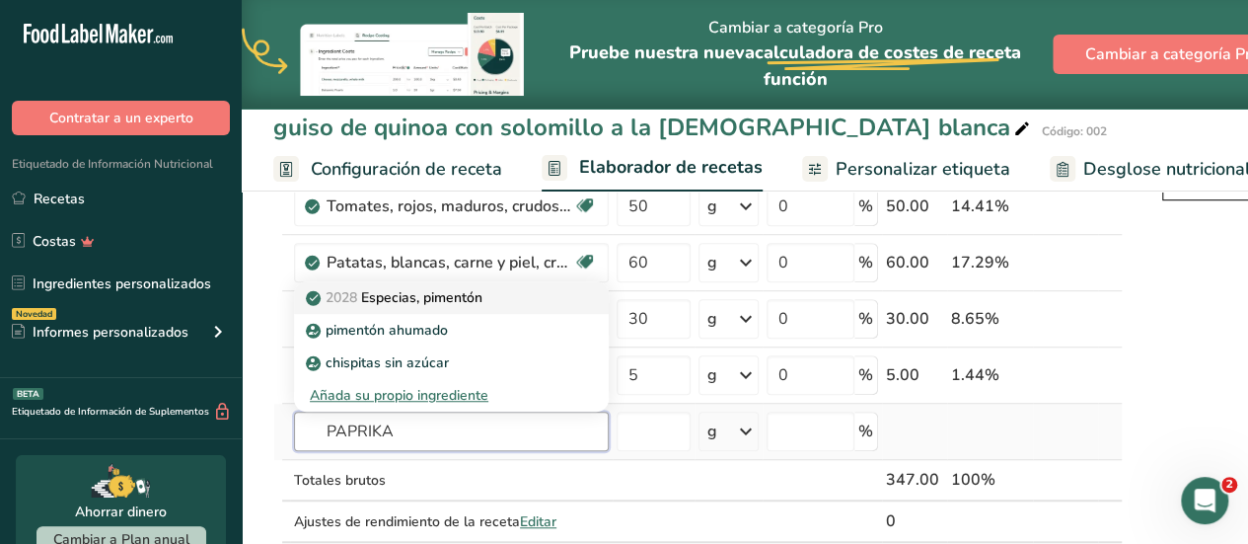
type input "PAPRIKA"
click at [433, 289] on p "2028 Especias, pimentón" at bounding box center [396, 297] width 173 height 21
type input "Spices, paprika"
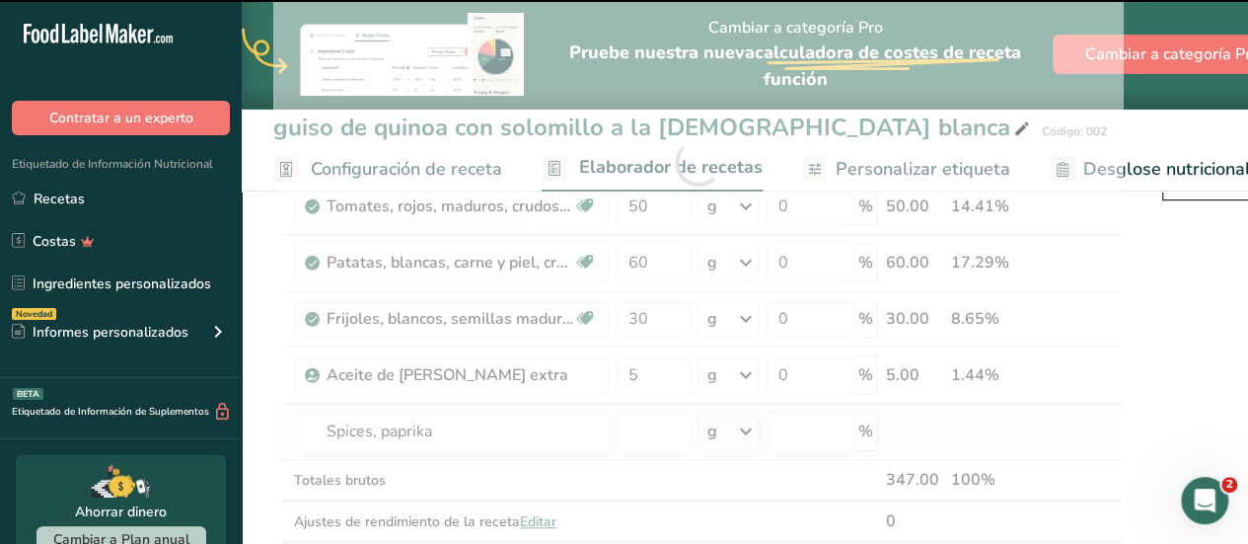
type input "0"
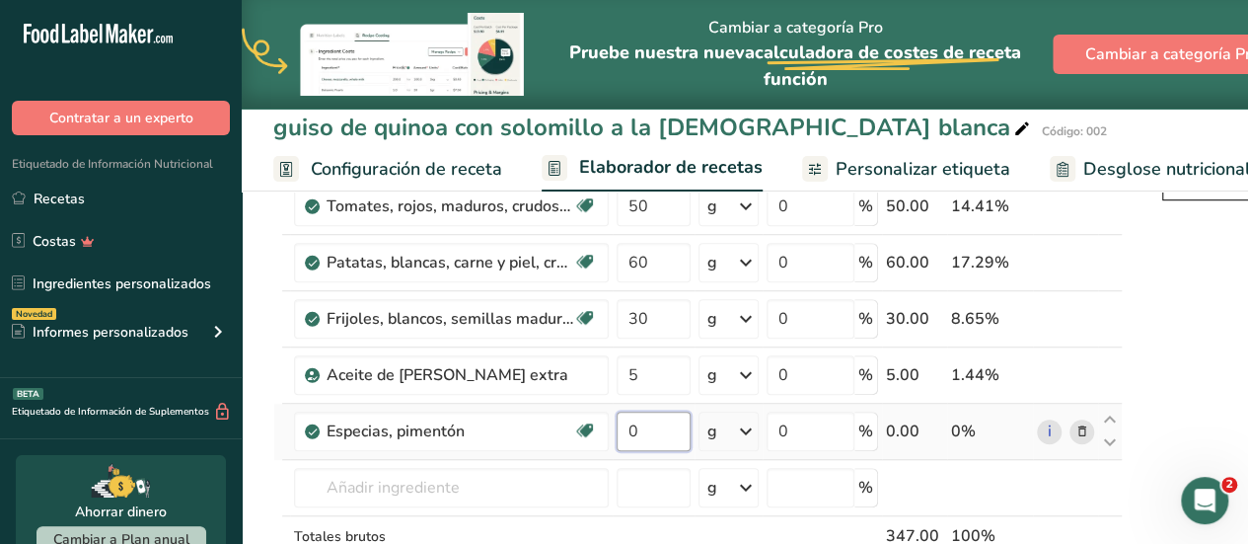
click at [641, 433] on input "0" at bounding box center [654, 431] width 74 height 39
type input "0.5"
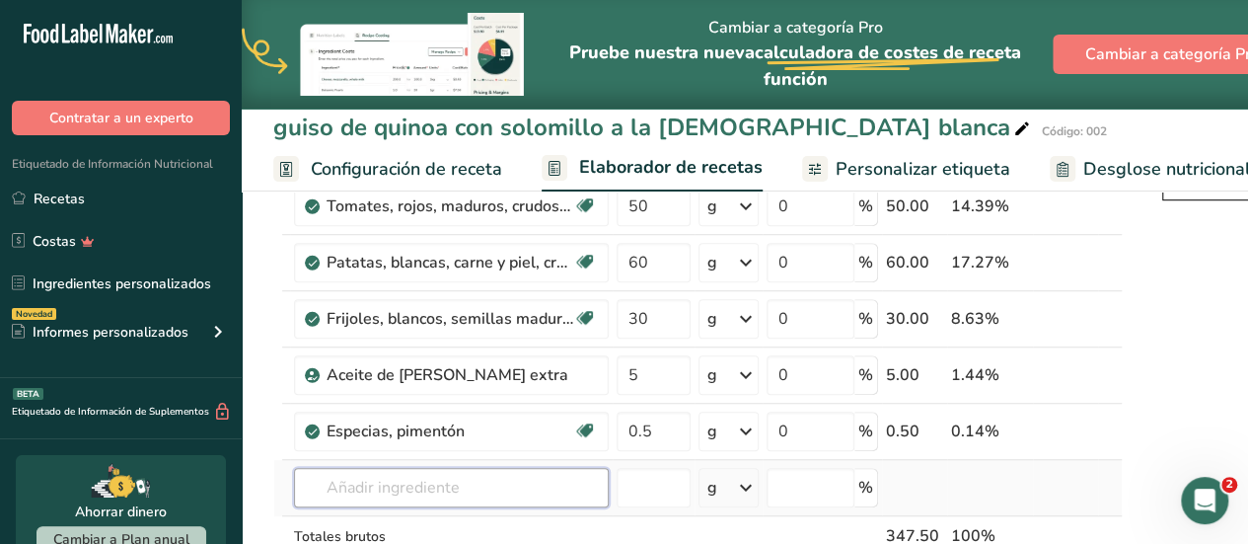
click at [507, 481] on div "Ingrediente * Cantidad * Unidad * Desperdicio * .a-a{fill:#347362;}.b-a{fill:#f…" at bounding box center [698, 190] width 850 height 897
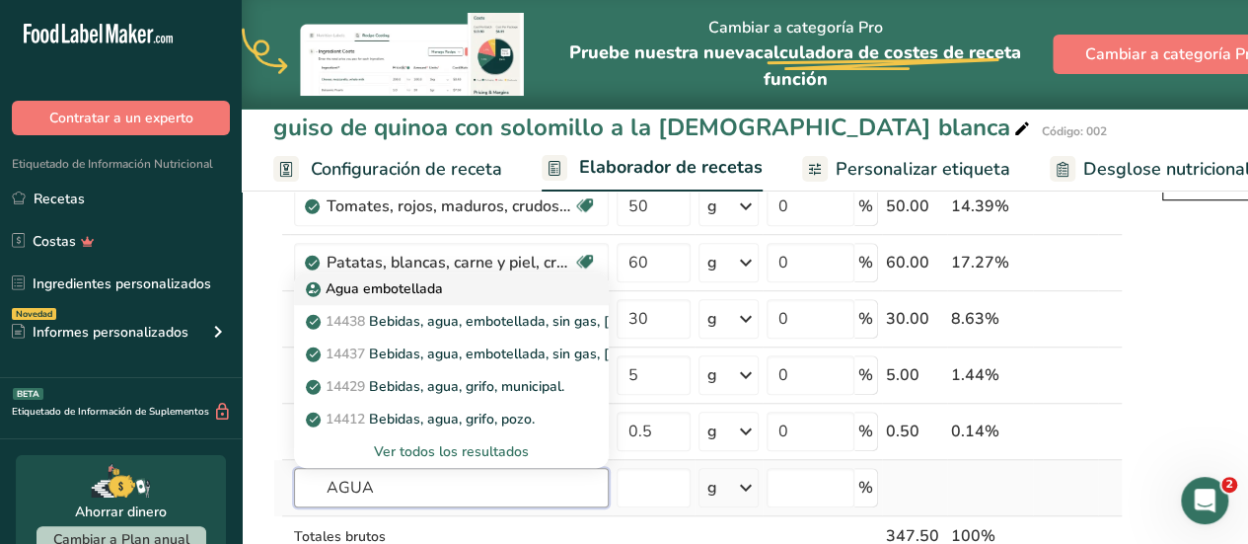
type input "AGUA"
click at [414, 279] on p "Agua embotellada" at bounding box center [376, 288] width 133 height 21
type input "Water, bottled"
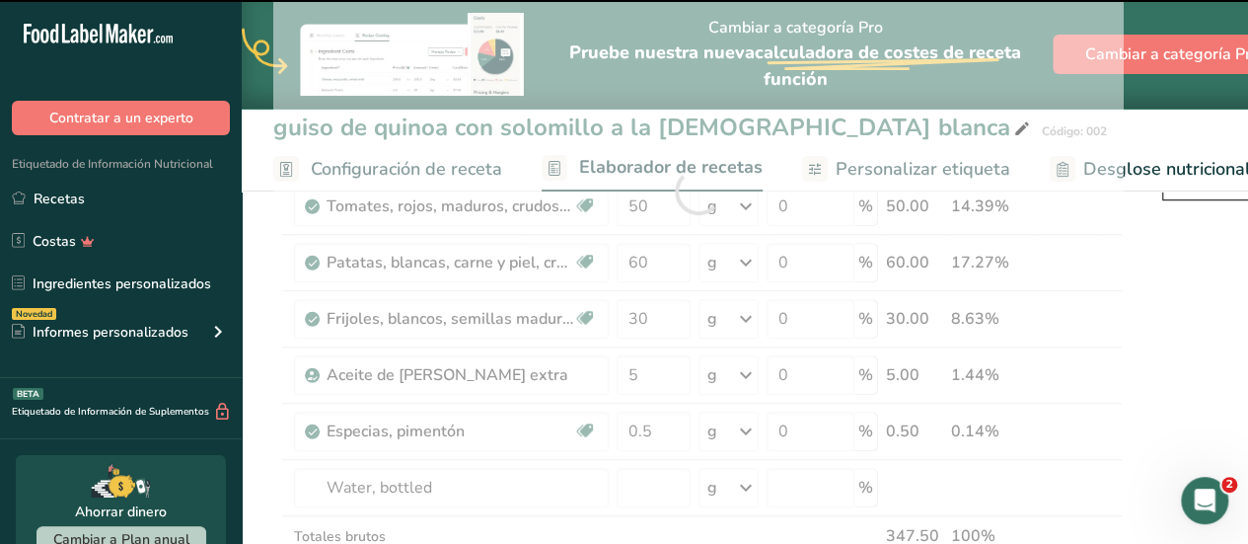
type input "0"
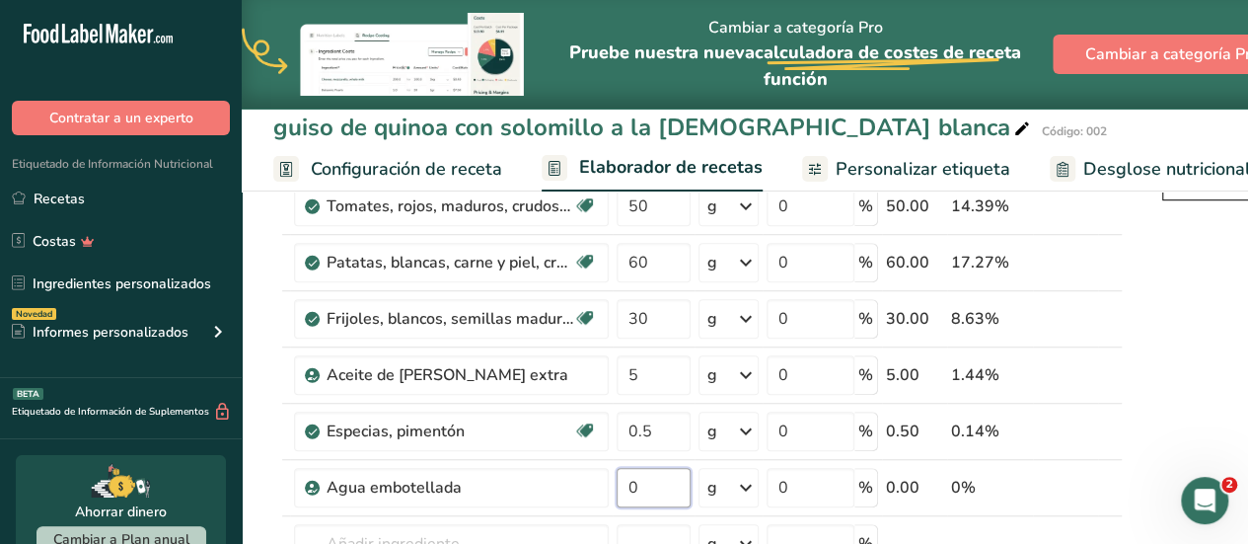
click at [629, 479] on input "0" at bounding box center [654, 487] width 74 height 39
type input "60"
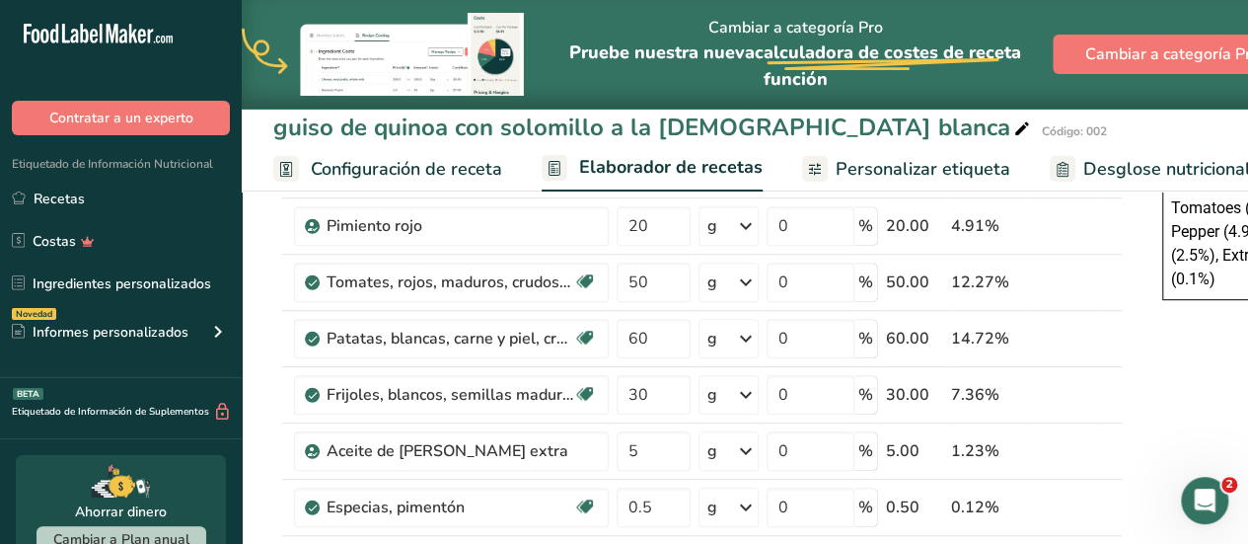
scroll to position [472, 0]
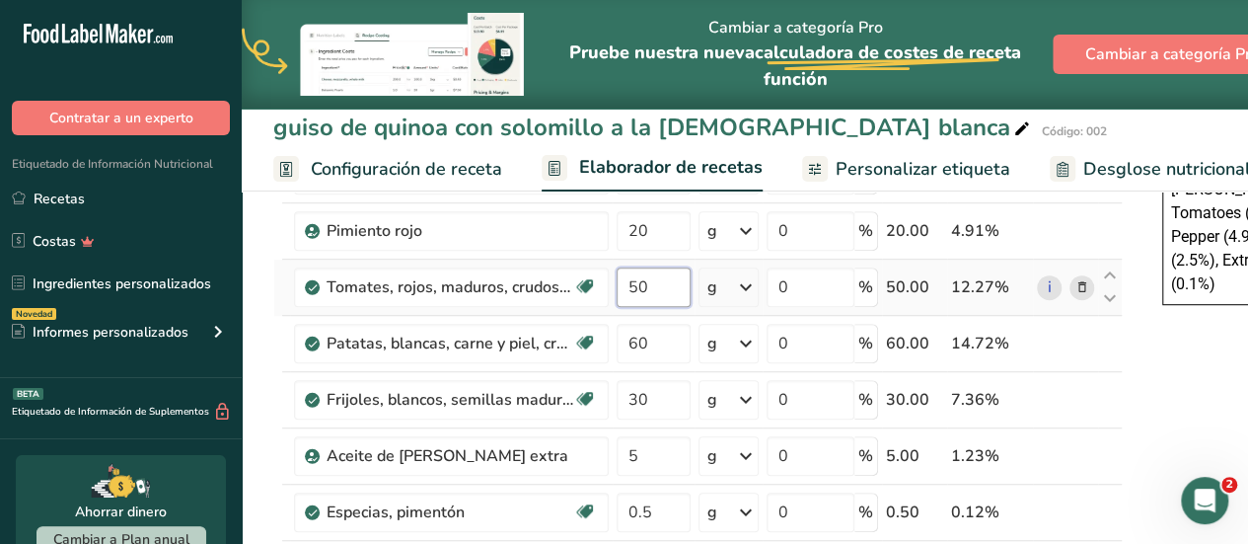
click at [636, 277] on input "50" at bounding box center [654, 286] width 74 height 39
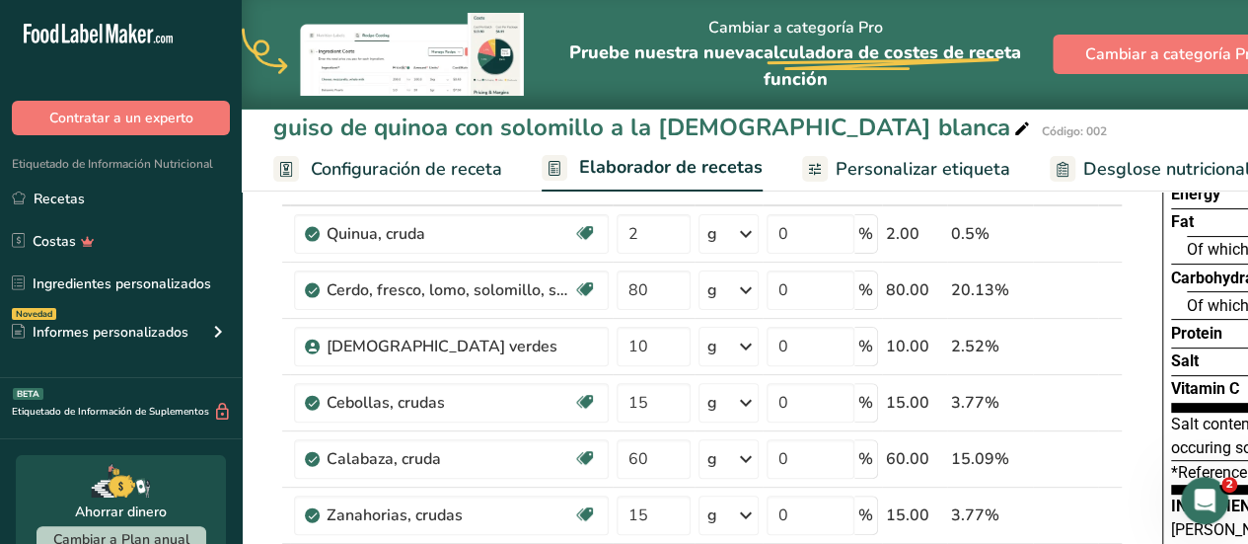
scroll to position [134, 0]
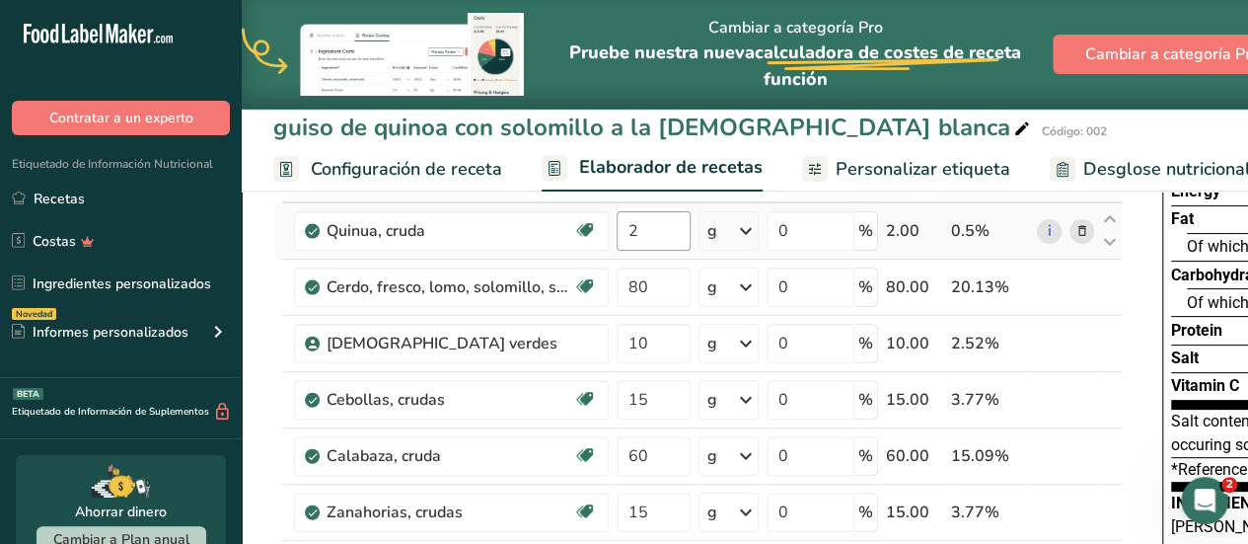
type input "40"
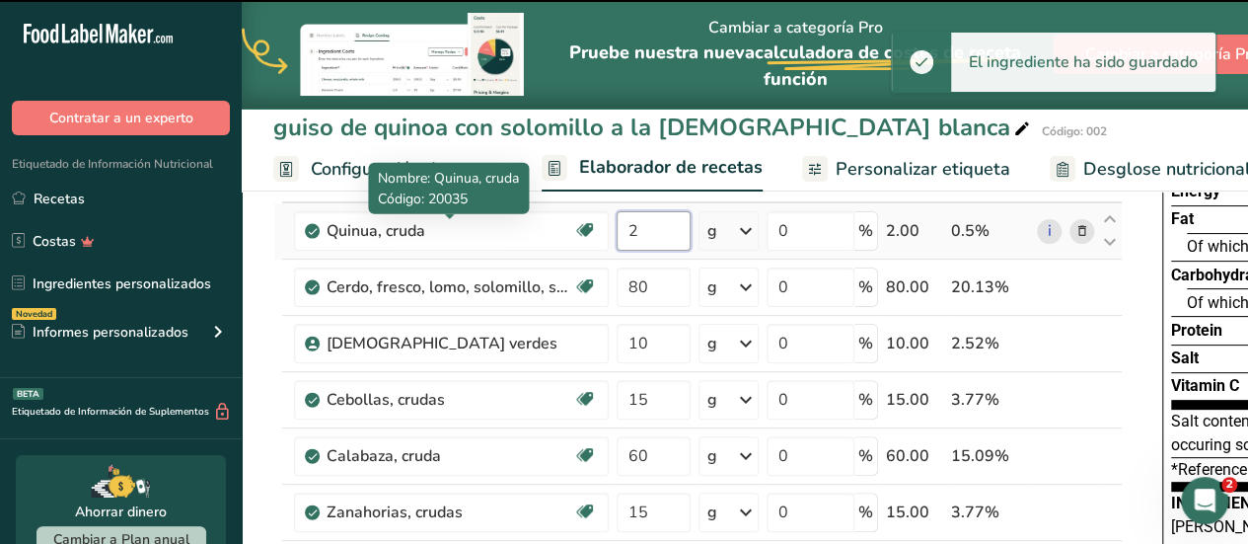
click at [642, 232] on input "2" at bounding box center [654, 230] width 74 height 39
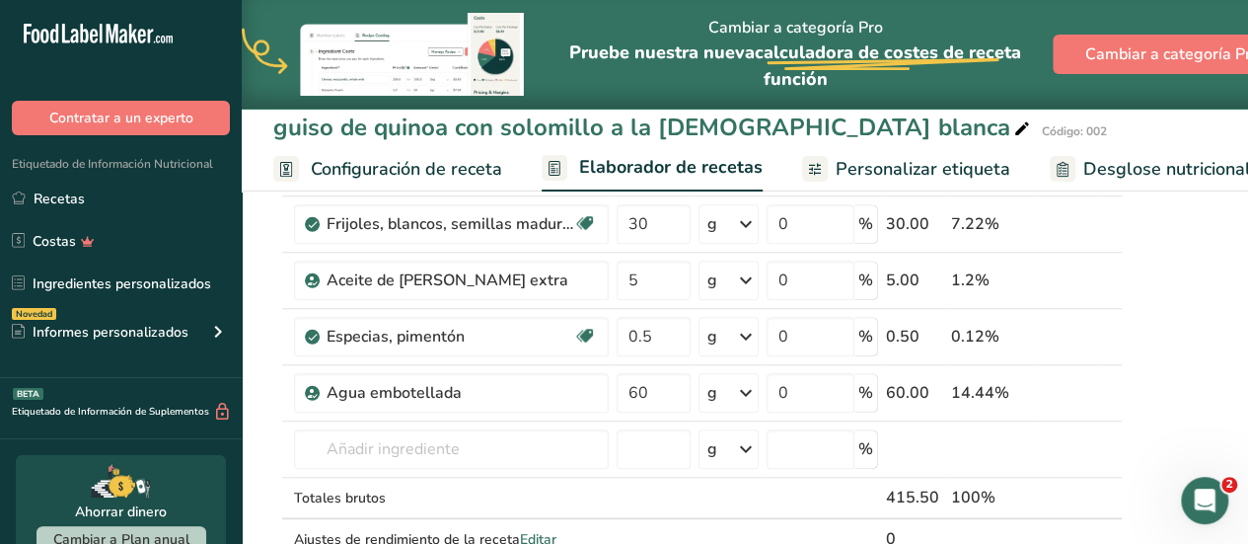
scroll to position [608, 0]
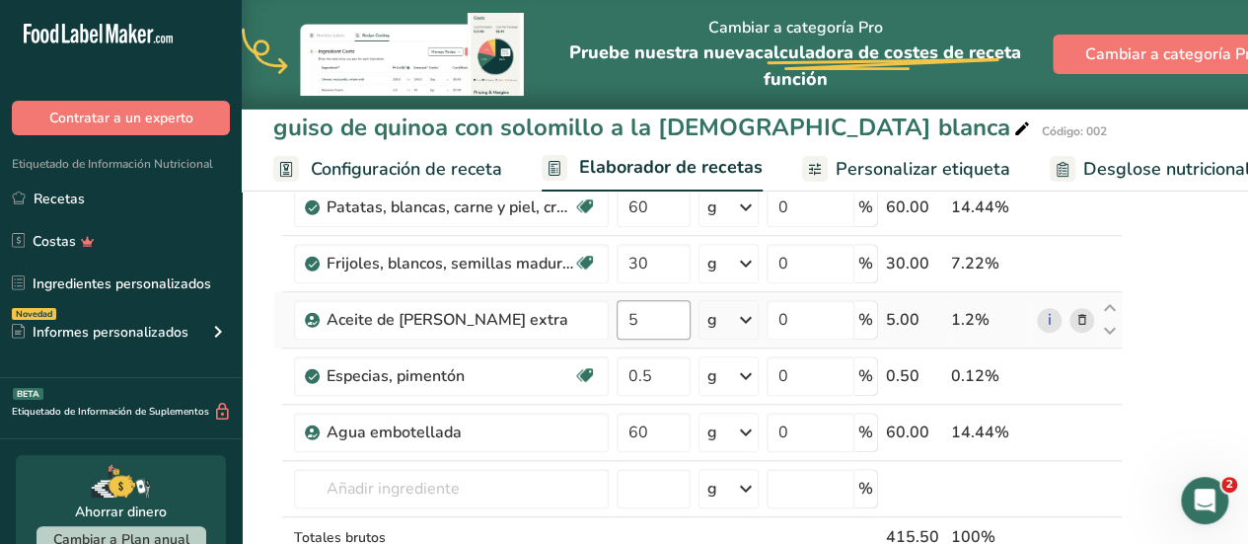
type input "20"
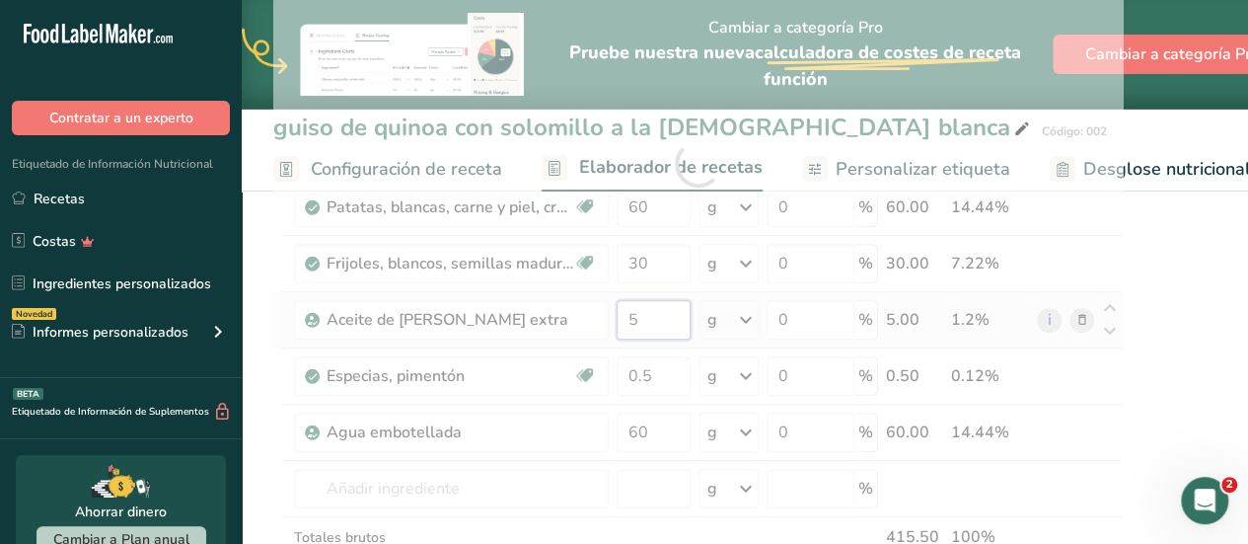
click at [639, 314] on div "Ingrediente * Cantidad * Unidad * Desperdicio * .a-a{fill:#347362;}.b-a{fill:#f…" at bounding box center [698, 163] width 850 height 953
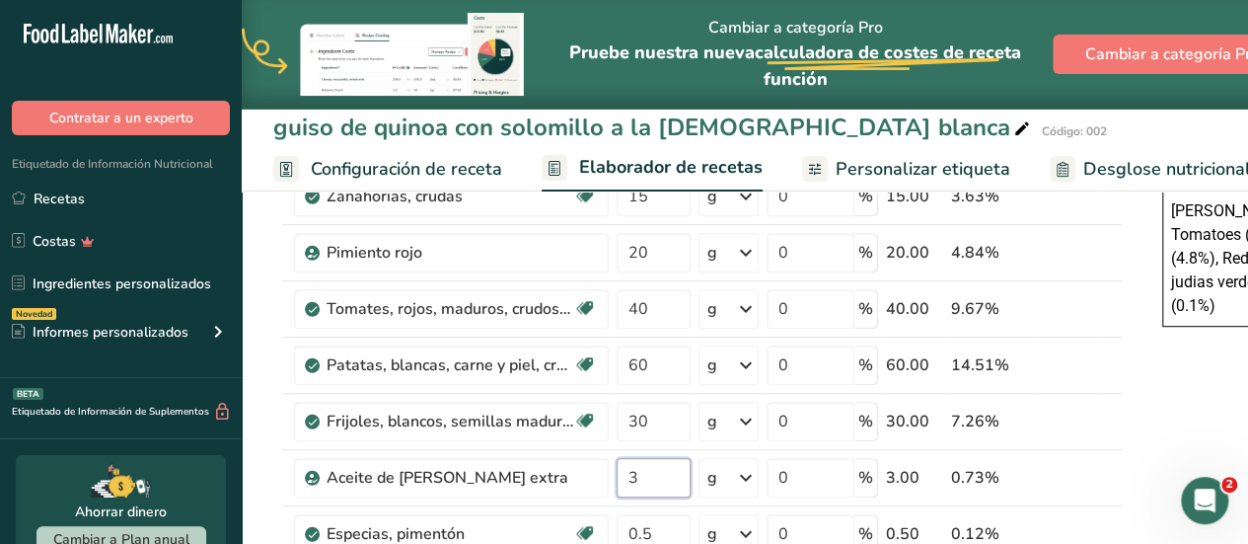
scroll to position [411, 0]
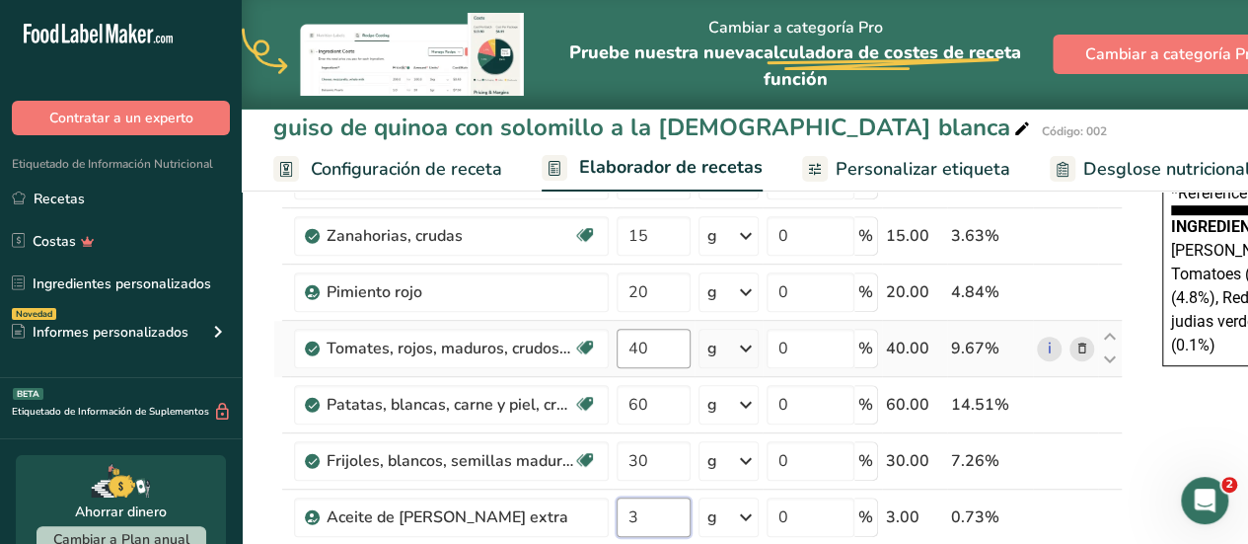
type input "3"
click at [634, 343] on div "Ingrediente * Cantidad * Unidad * Desperdicio * .a-a{fill:#347362;}.b-a{fill:#f…" at bounding box center [698, 361] width 850 height 953
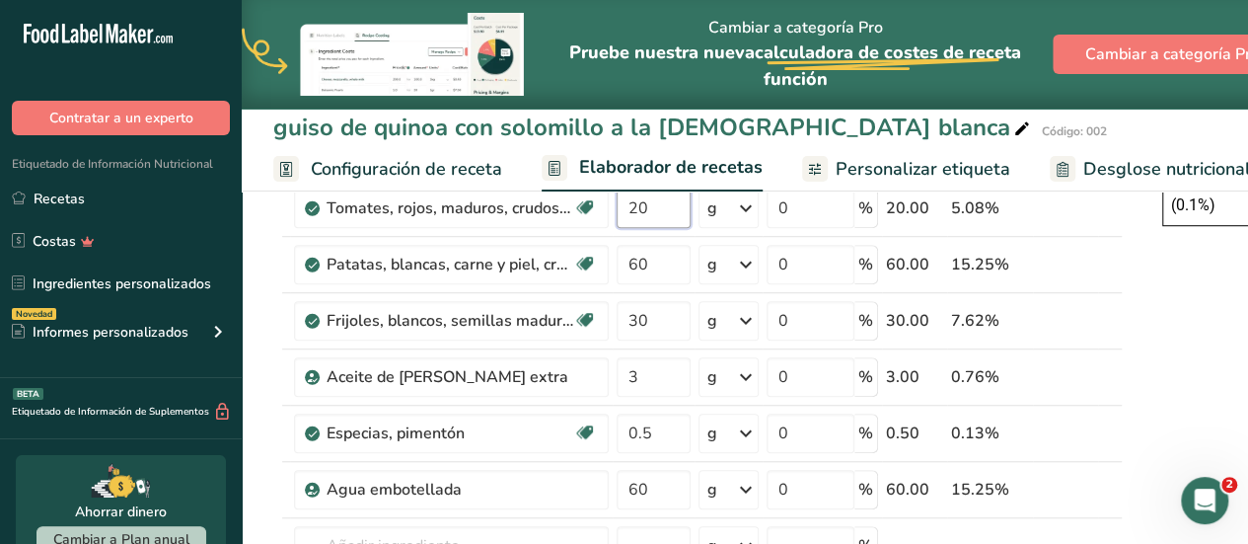
scroll to position [568, 0]
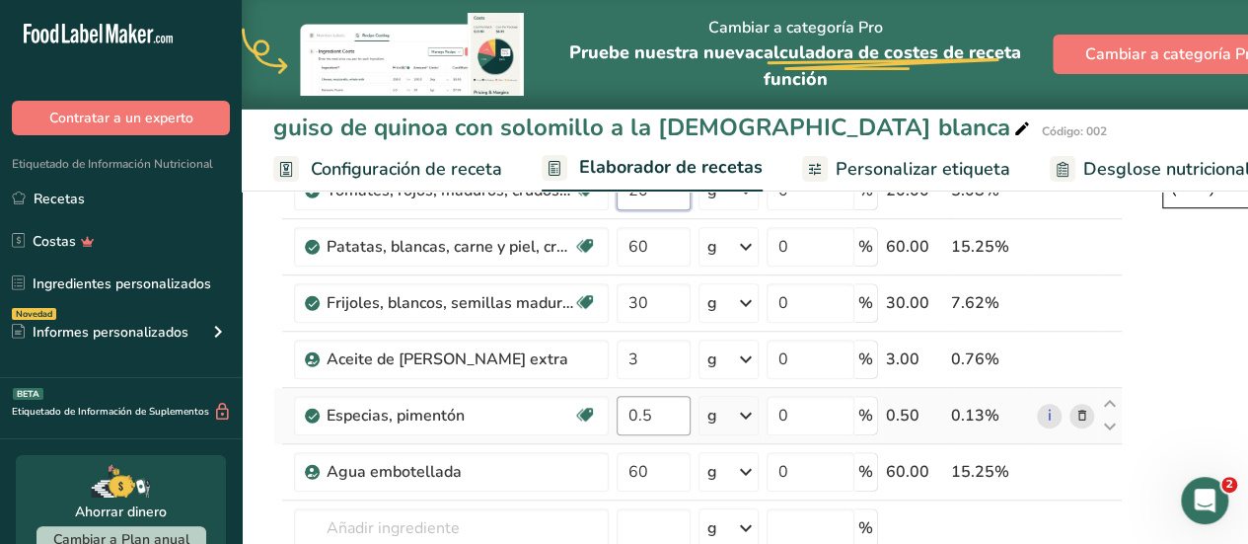
type input "20"
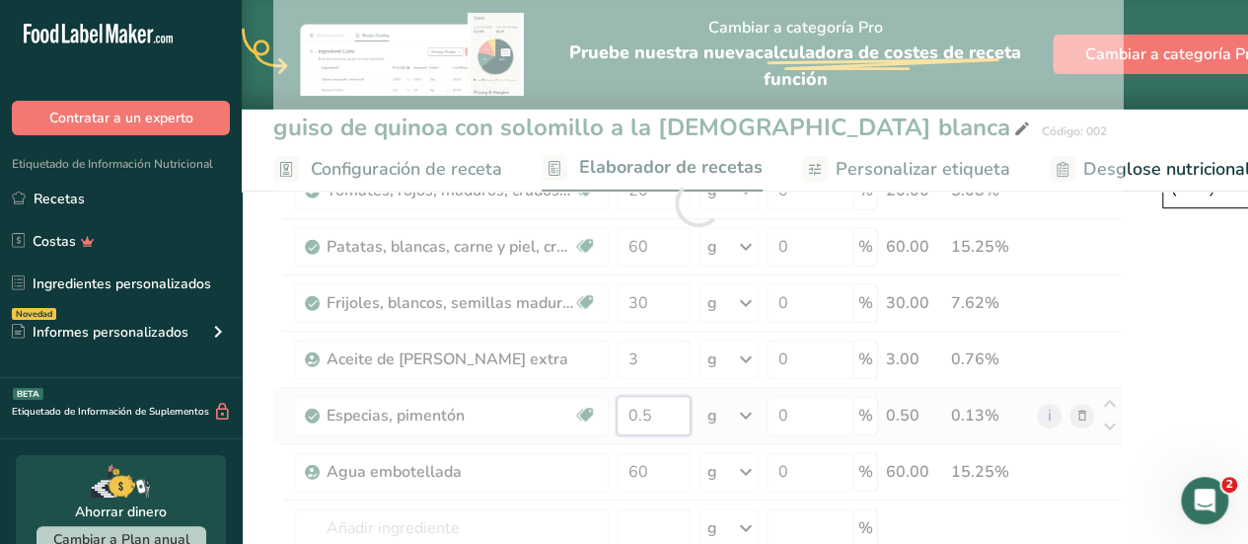
click at [649, 413] on div "Ingrediente * Cantidad * Unidad * Desperdicio * .a-a{fill:#347362;}.b-a{fill:#f…" at bounding box center [698, 203] width 850 height 953
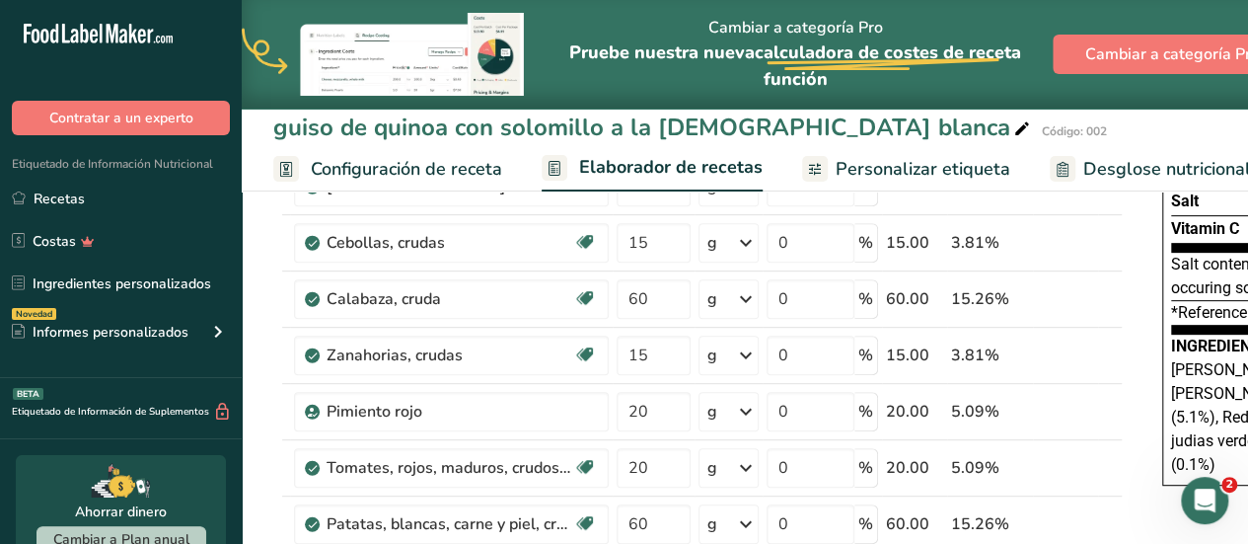
scroll to position [292, 0]
type input "0.299999"
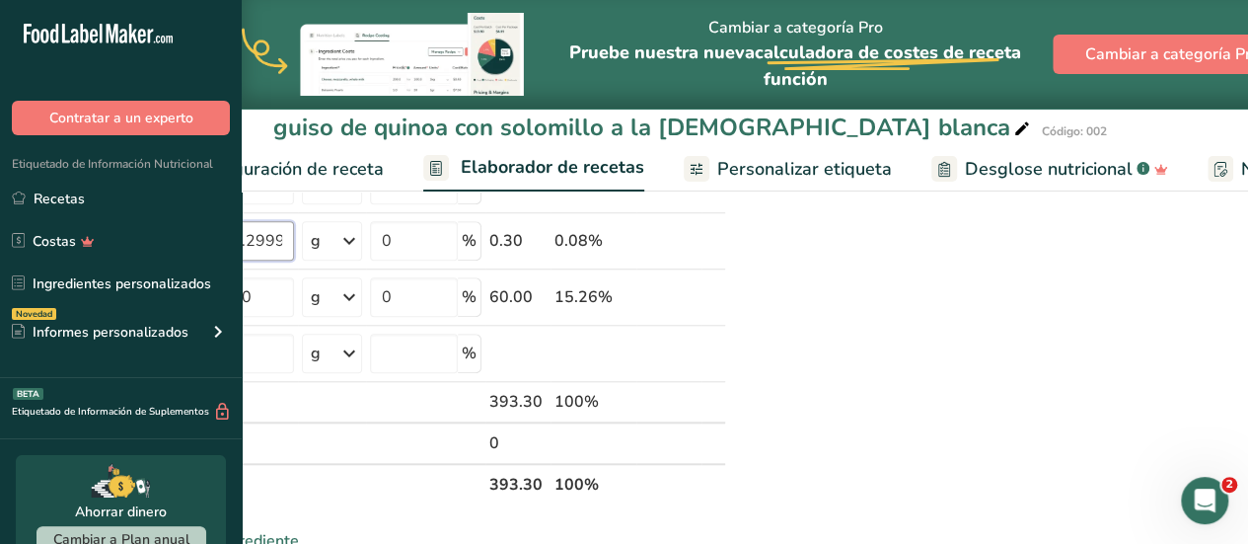
scroll to position [674, 0]
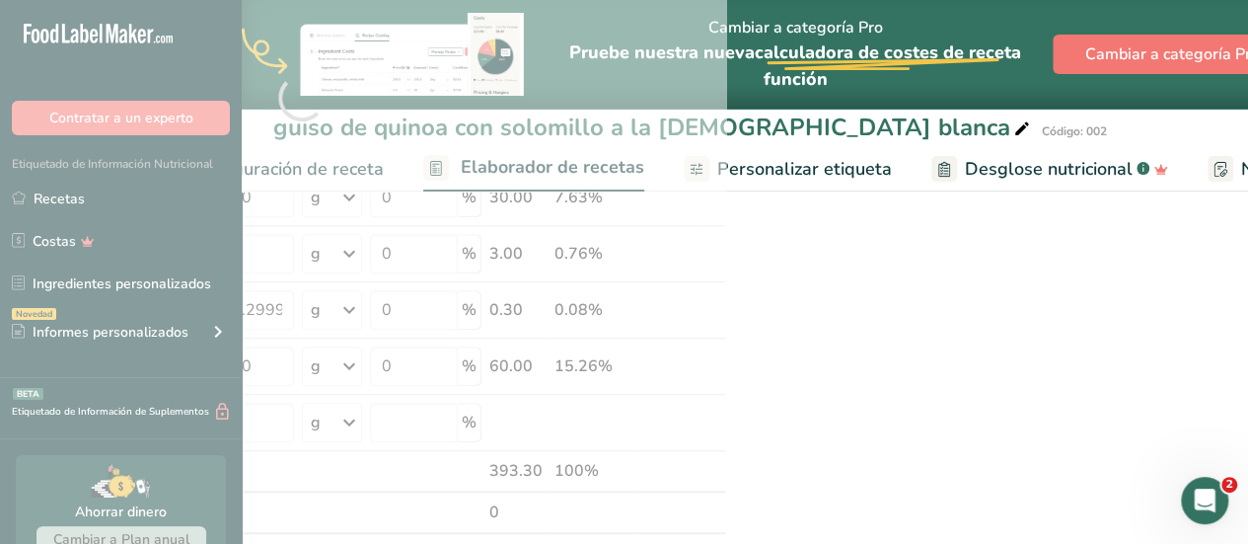
click at [1243, 232] on div "Nutrition Facts Energy Fat Of which Saturates Carbohydrates Of which Sugars Pro…" at bounding box center [994, 403] width 513 height 1722
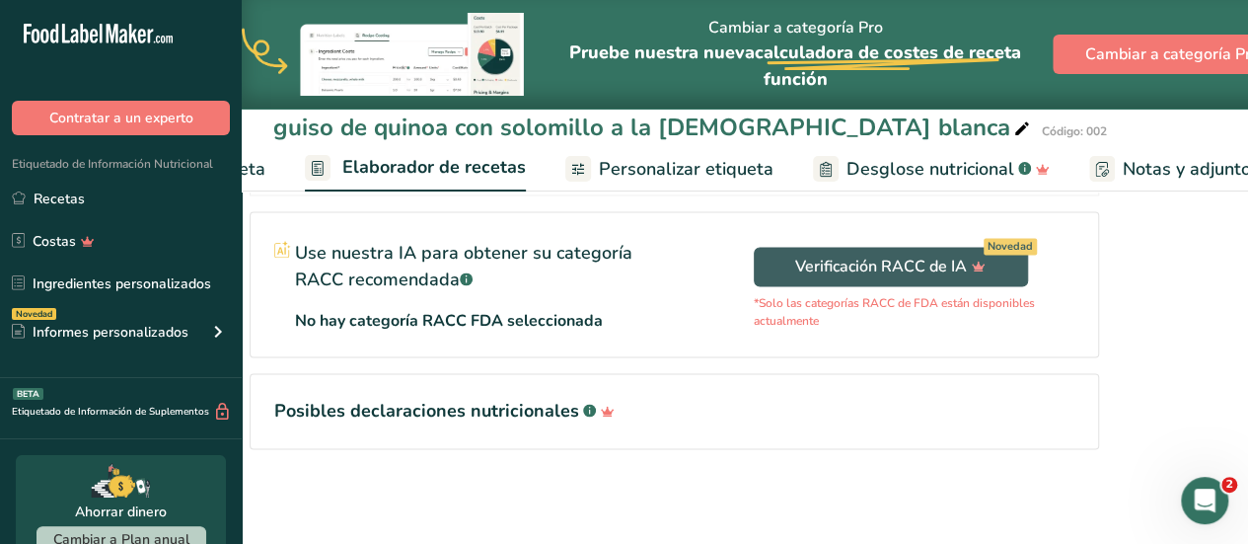
scroll to position [0, 0]
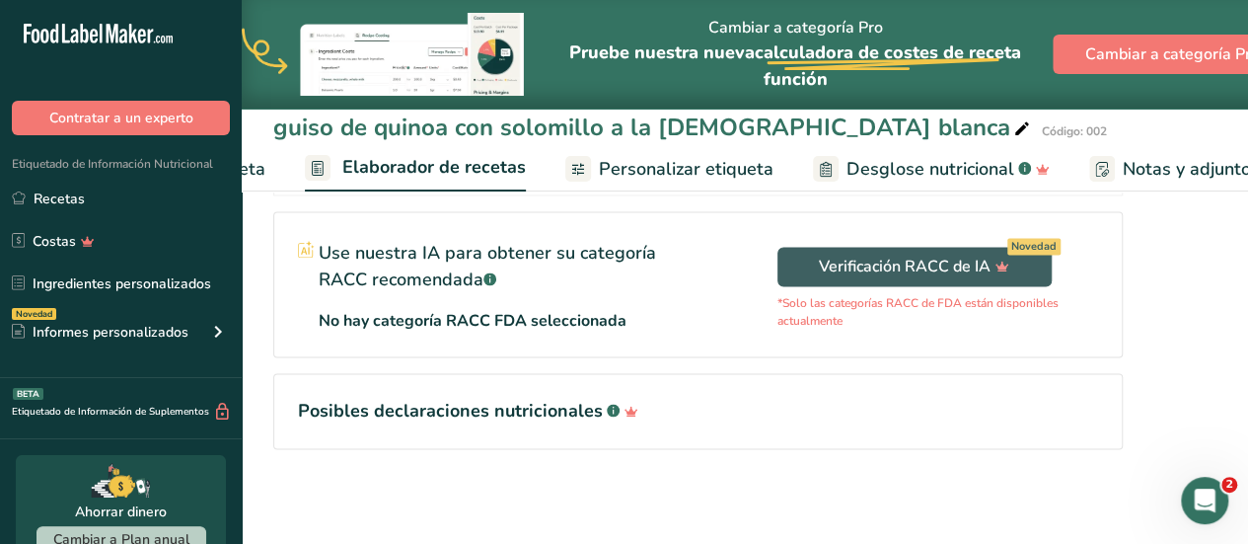
drag, startPoint x: 1253, startPoint y: 384, endPoint x: 1180, endPoint y: 421, distance: 82.1
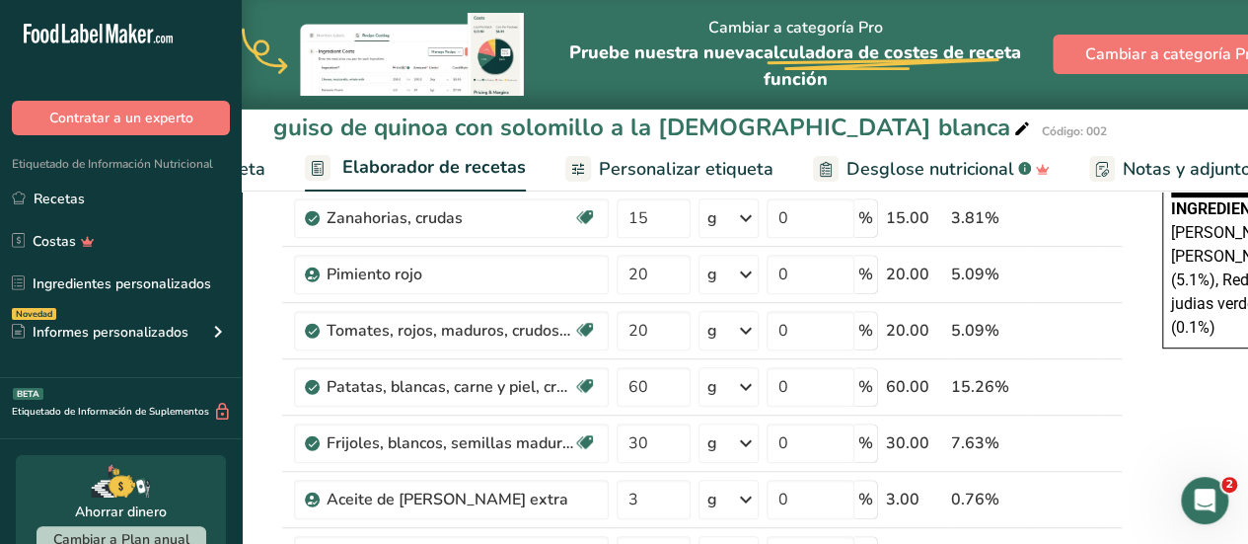
scroll to position [446, 0]
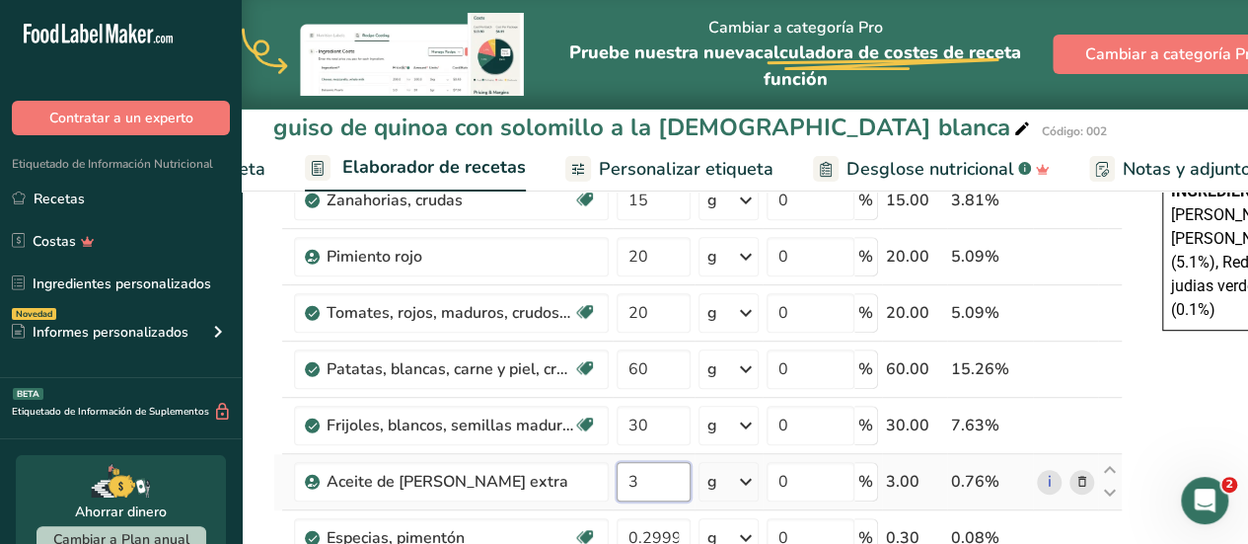
click at [640, 471] on input "3" at bounding box center [654, 481] width 74 height 39
type input "5"
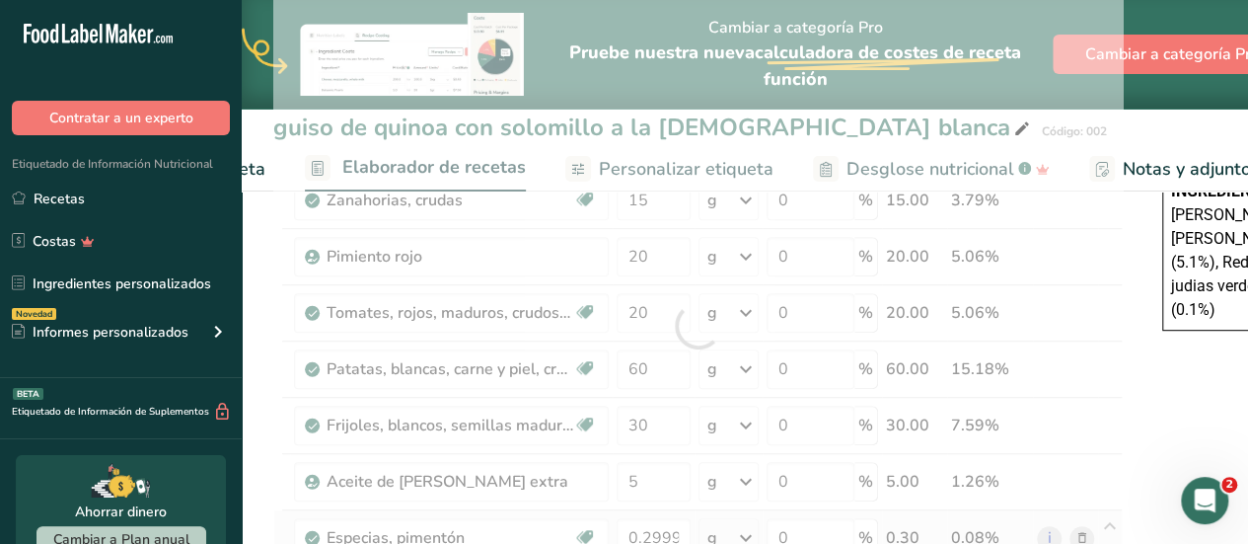
click at [1008, 508] on div "Ingrediente * Cantidad * Unidad * Desperdicio * .a-a{fill:#347362;}.b-a{fill:#f…" at bounding box center [698, 325] width 850 height 953
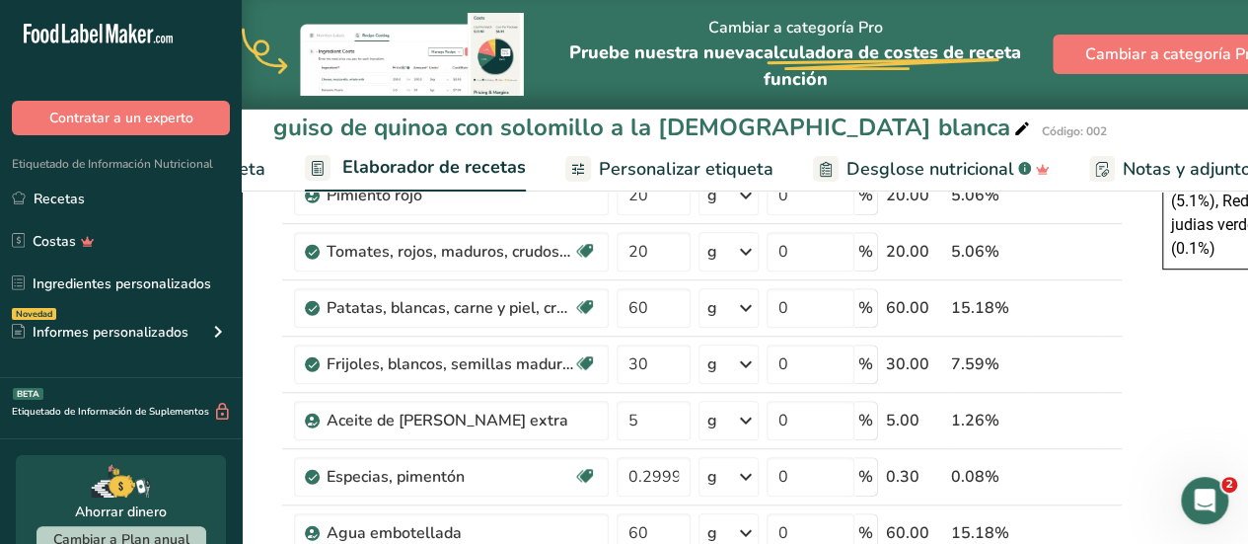
scroll to position [525, 0]
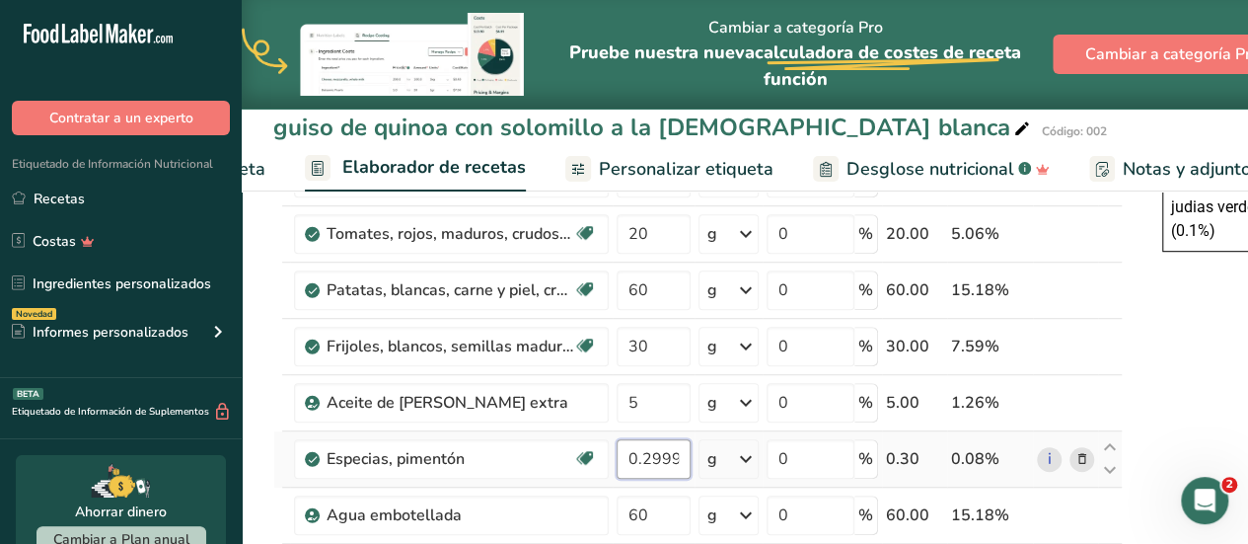
click at [673, 452] on input "0.299999" at bounding box center [654, 458] width 74 height 39
click at [677, 451] on input "0.299999" at bounding box center [654, 458] width 74 height 39
click at [673, 453] on input "0.299" at bounding box center [654, 458] width 74 height 39
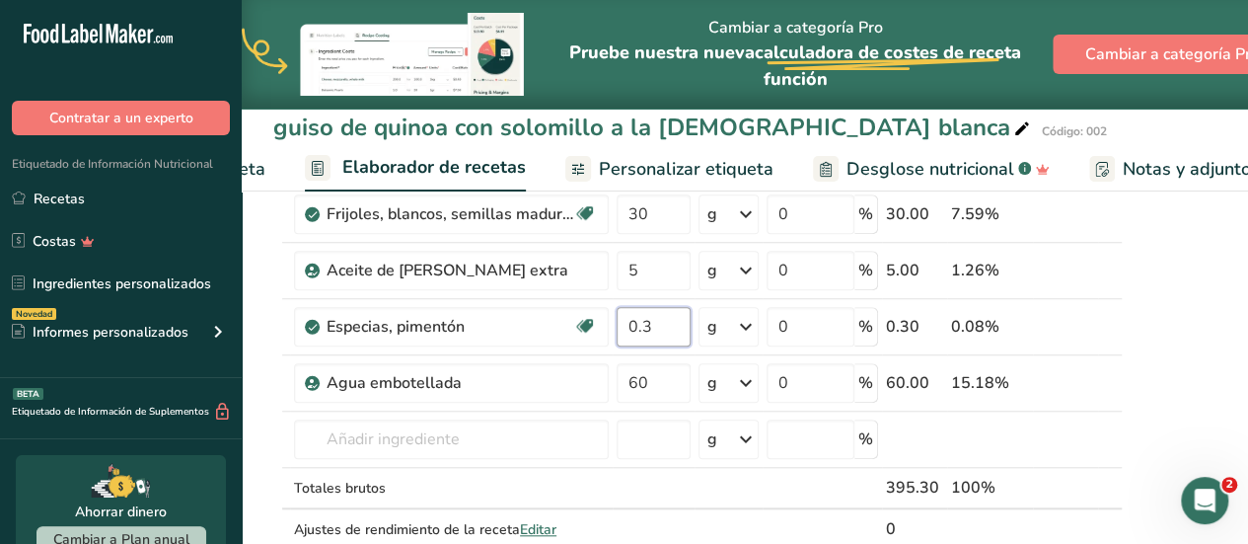
scroll to position [618, 0]
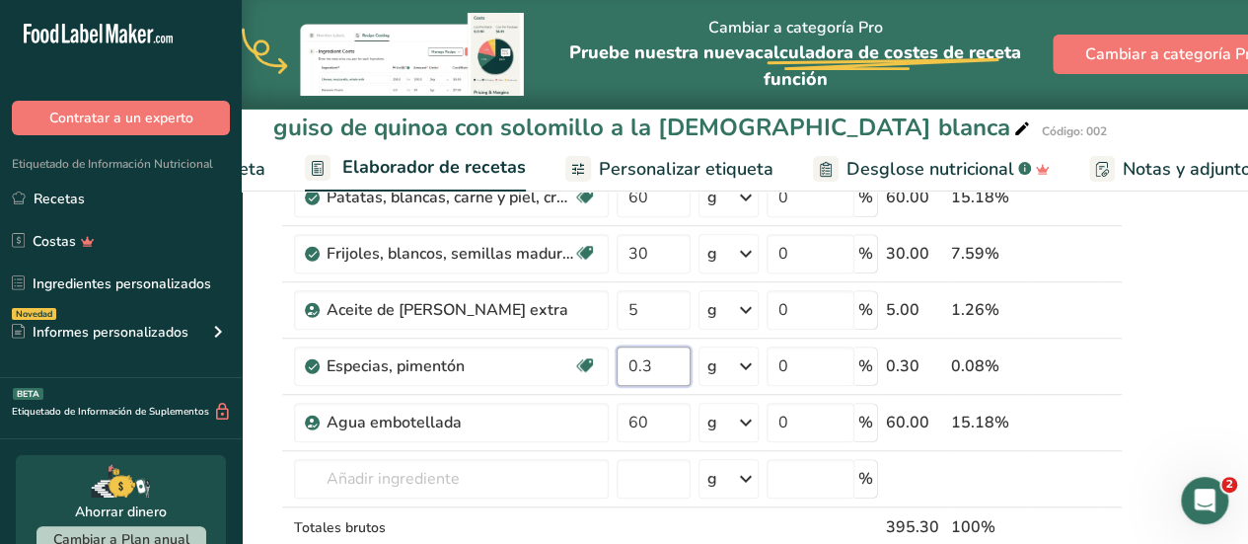
type input "0.3"
click at [901, 172] on div "guiso de quinoa con solomillo a la judía blanca Código: 002 Configuración de re…" at bounding box center [745, 459] width 1007 height 1785
click at [897, 166] on span "Desglose nutricional" at bounding box center [931, 169] width 168 height 27
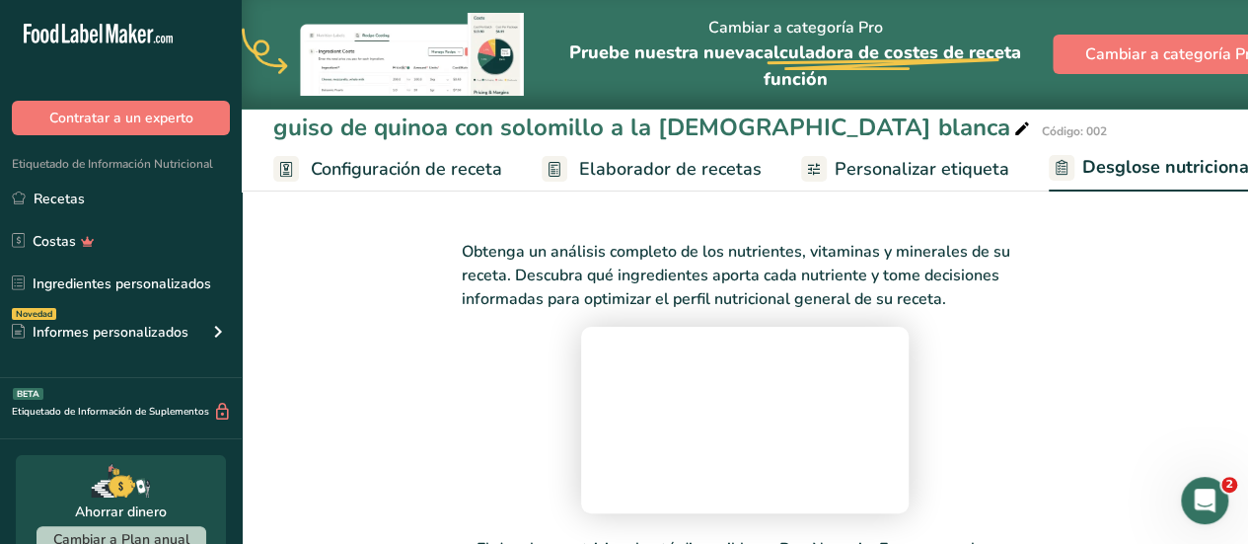
click at [386, 161] on span "Configuración de receta" at bounding box center [406, 169] width 191 height 27
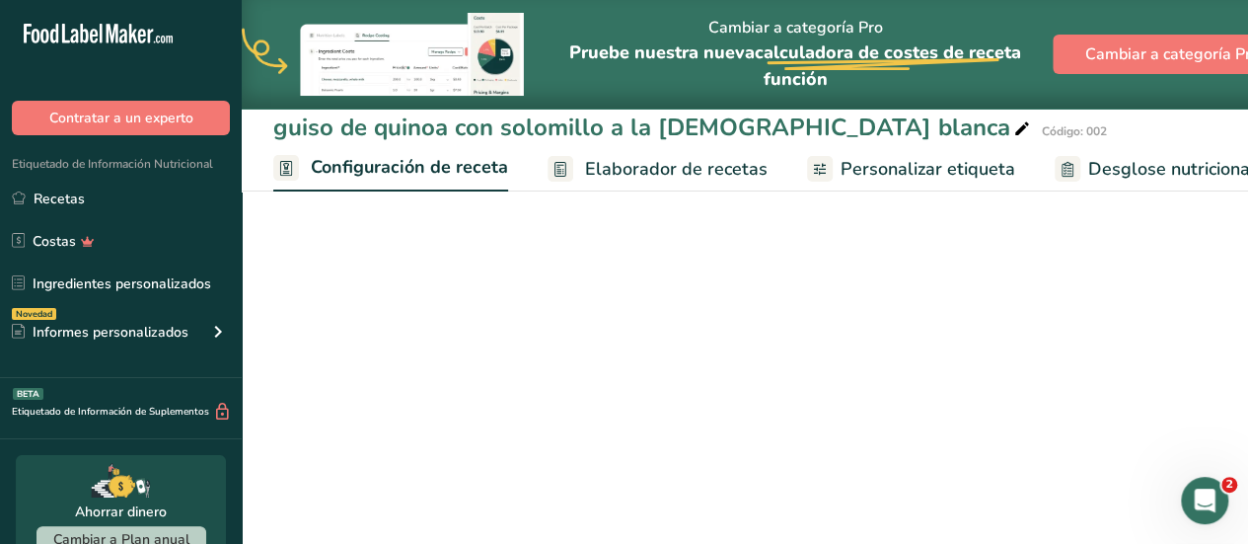
scroll to position [0, 7]
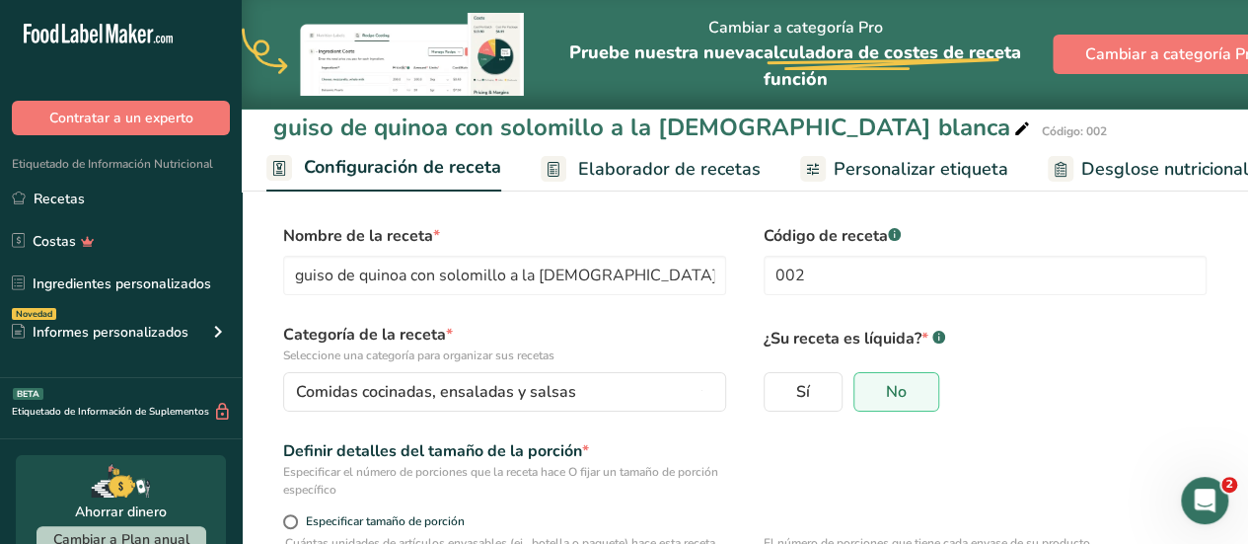
click at [613, 165] on span "Elaborador de recetas" at bounding box center [669, 169] width 183 height 27
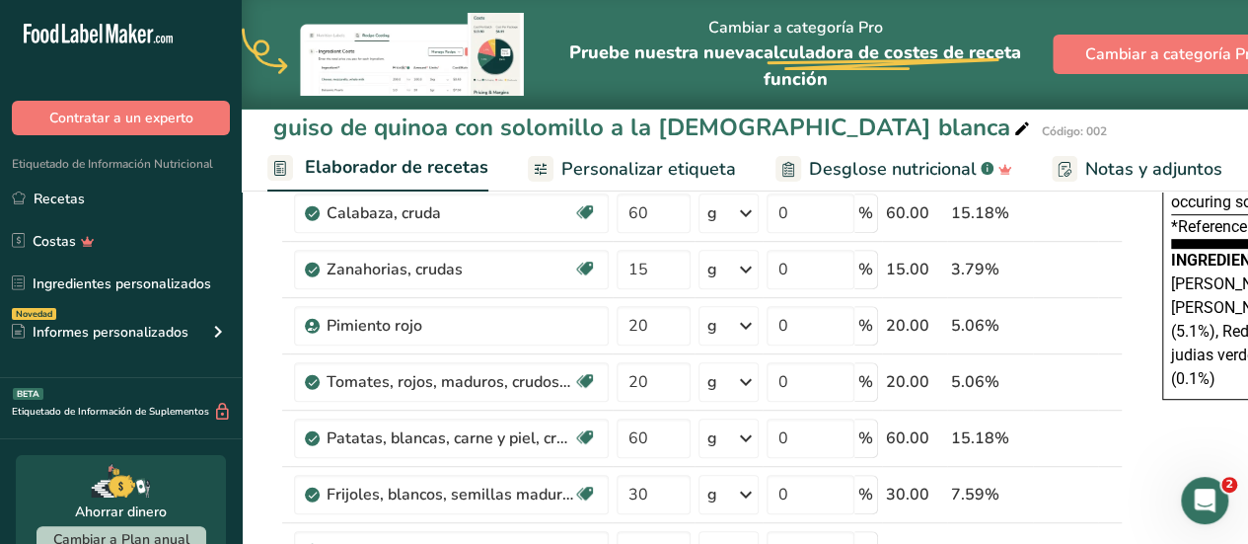
scroll to position [395, 0]
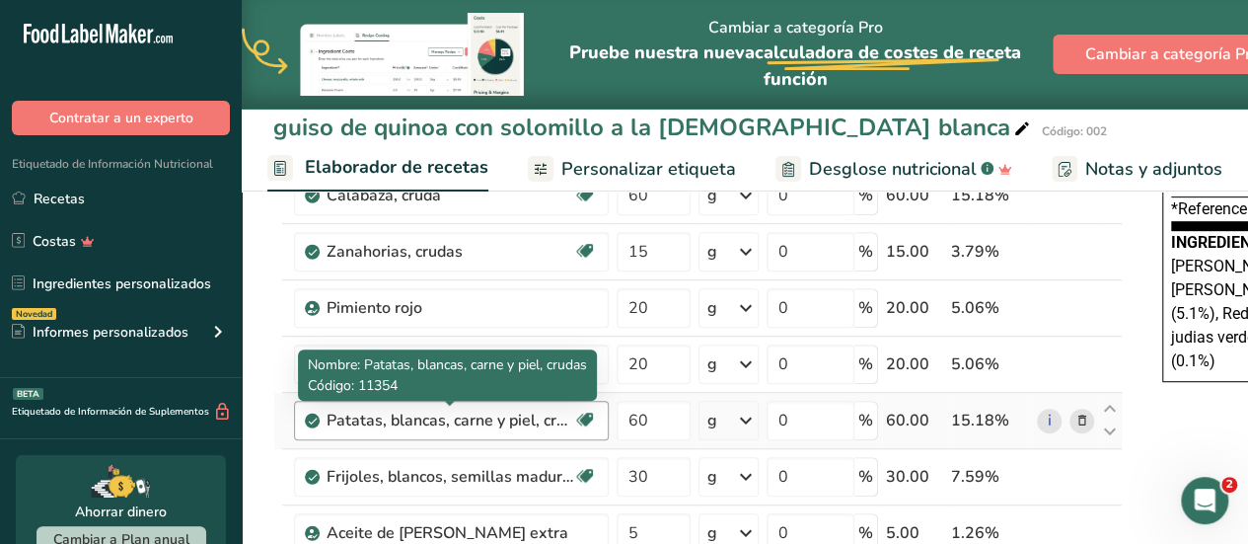
click at [536, 418] on div "Patatas, blancas, carne y piel, crudas" at bounding box center [450, 421] width 247 height 24
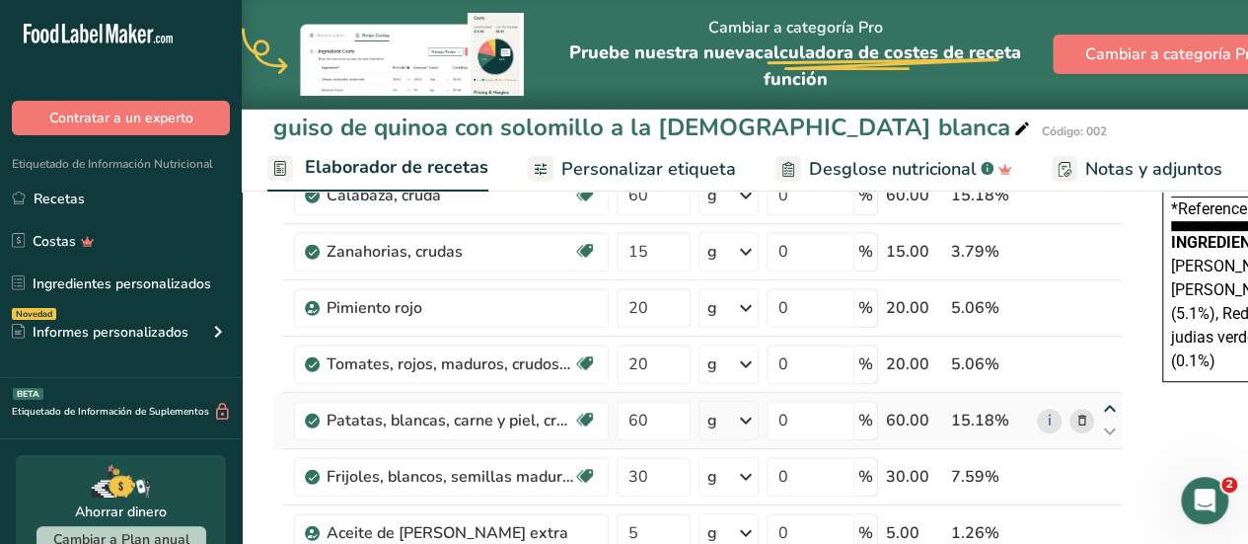
click at [1103, 407] on icon at bounding box center [1110, 409] width 24 height 15
type input "60"
type input "20"
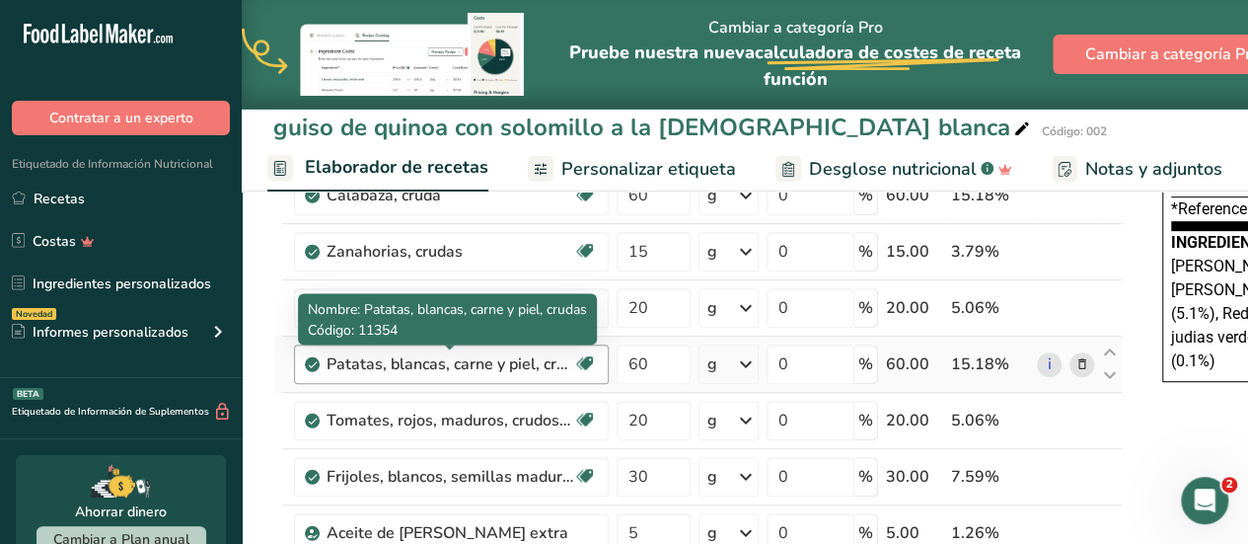
click at [488, 360] on div "Patatas, blancas, carne y piel, crudas" at bounding box center [450, 364] width 247 height 24
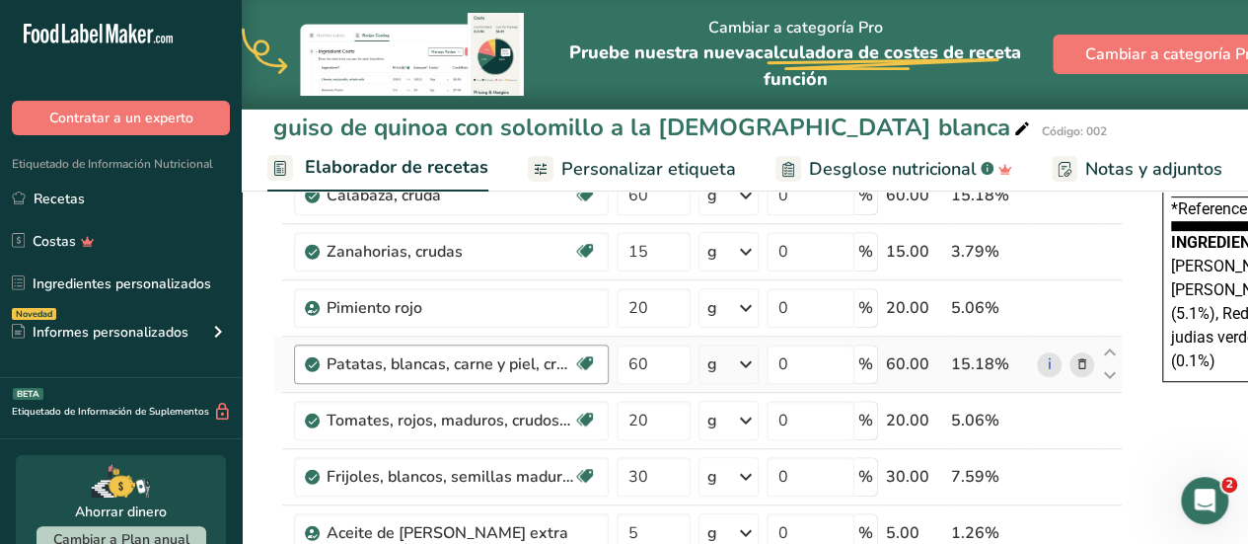
click at [559, 364] on div "Patatas, blancas, carne y piel, crudas" at bounding box center [450, 364] width 247 height 24
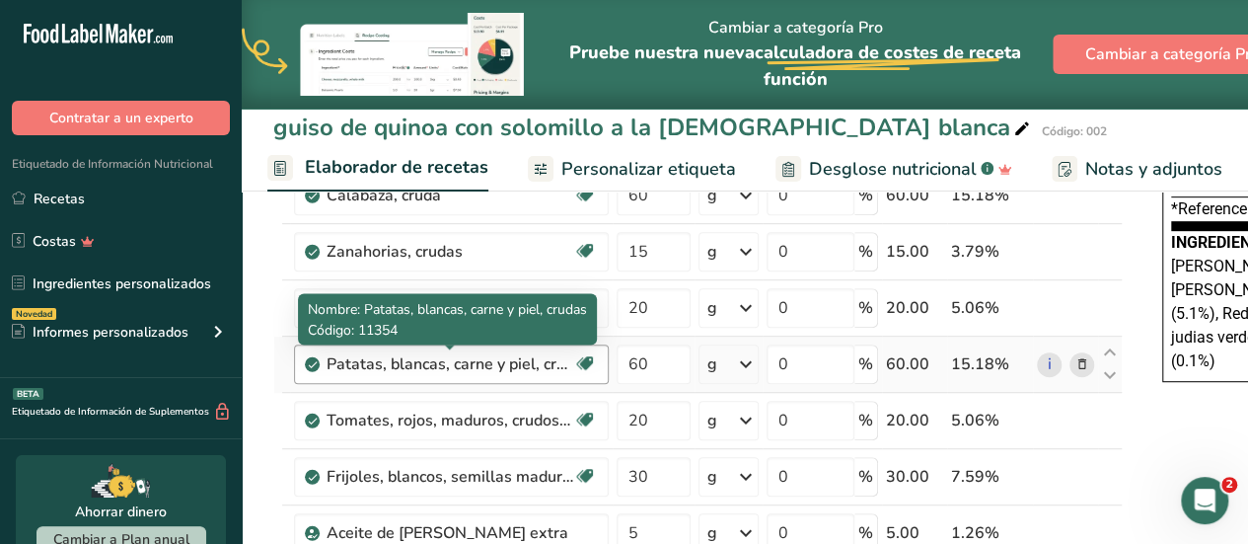
click at [559, 364] on div "Patatas, blancas, carne y piel, crudas" at bounding box center [450, 364] width 247 height 24
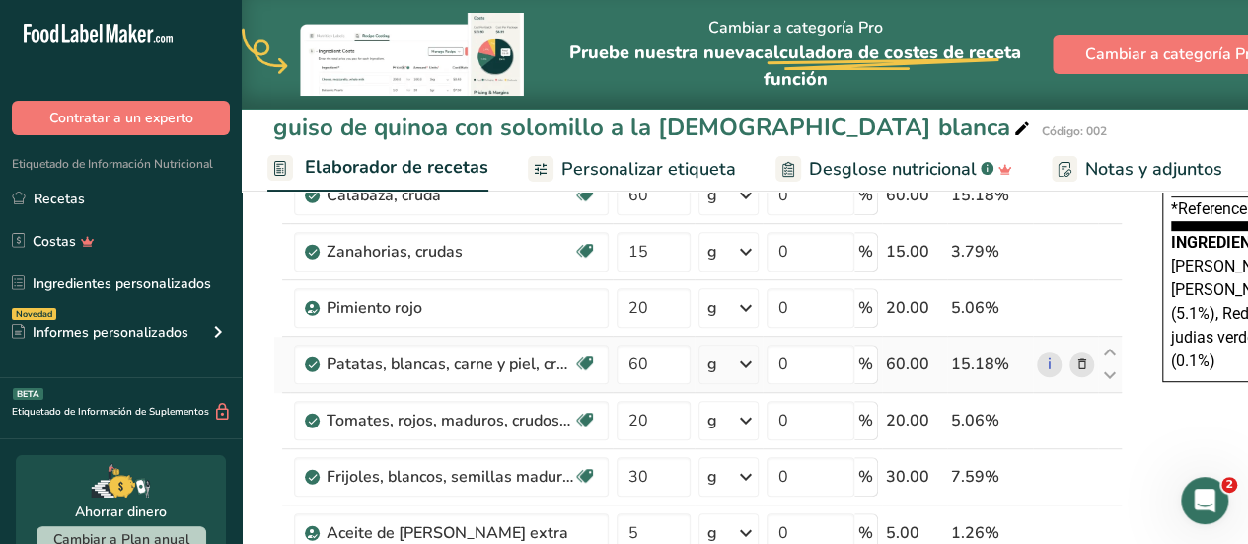
click at [1080, 364] on icon at bounding box center [1083, 364] width 14 height 21
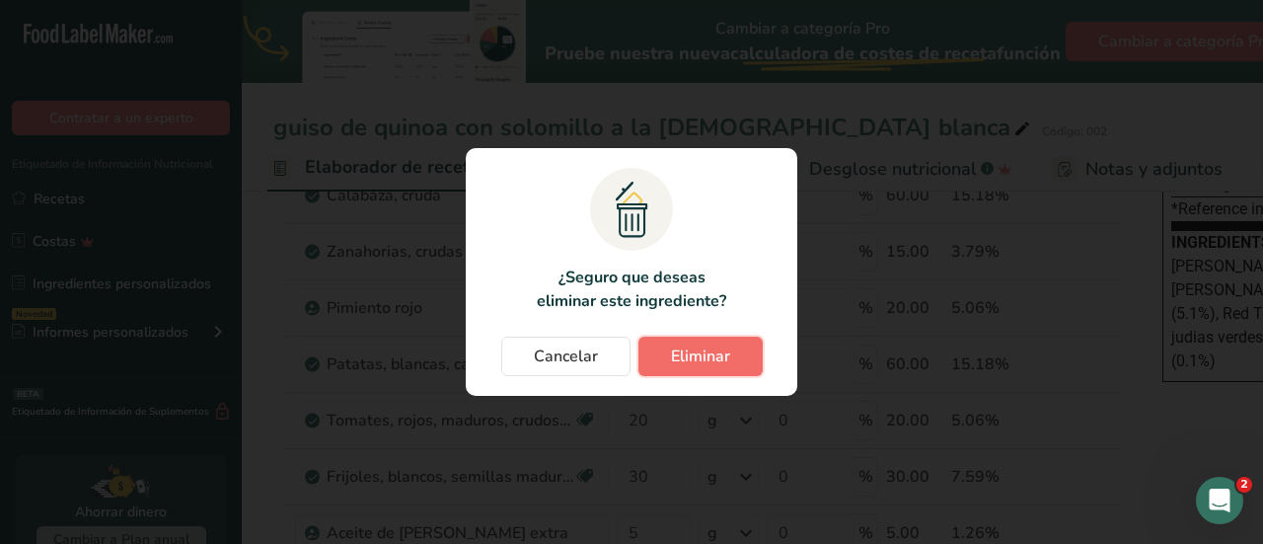
click at [707, 364] on span "Eliminar" at bounding box center [700, 356] width 59 height 24
type input "20"
type input "30"
type input "5"
type input "0.3"
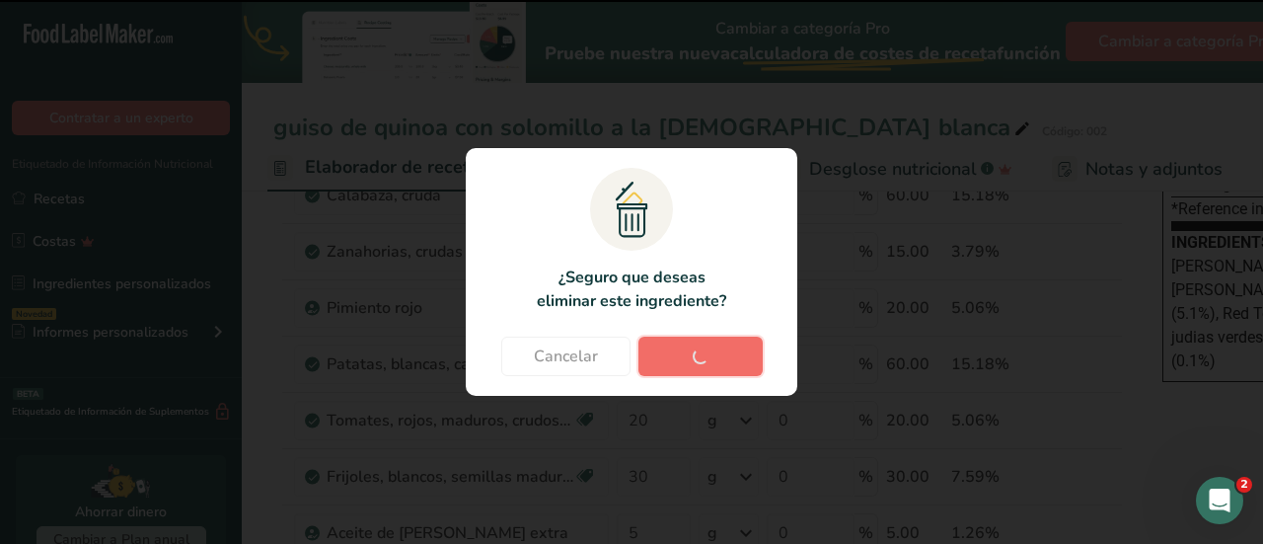
type input "60"
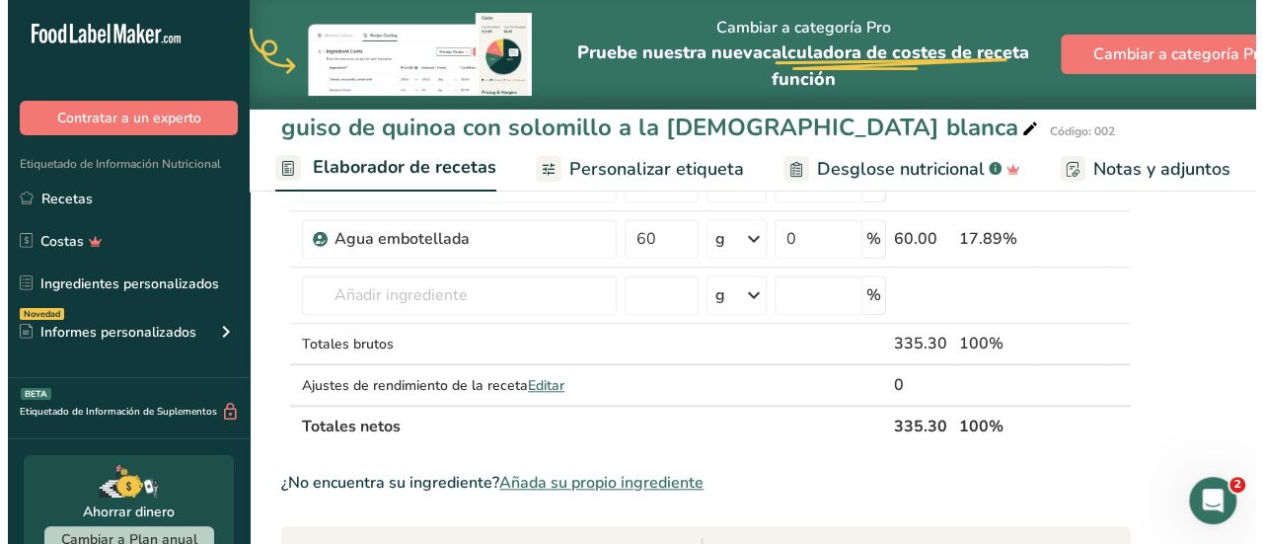
scroll to position [693, 0]
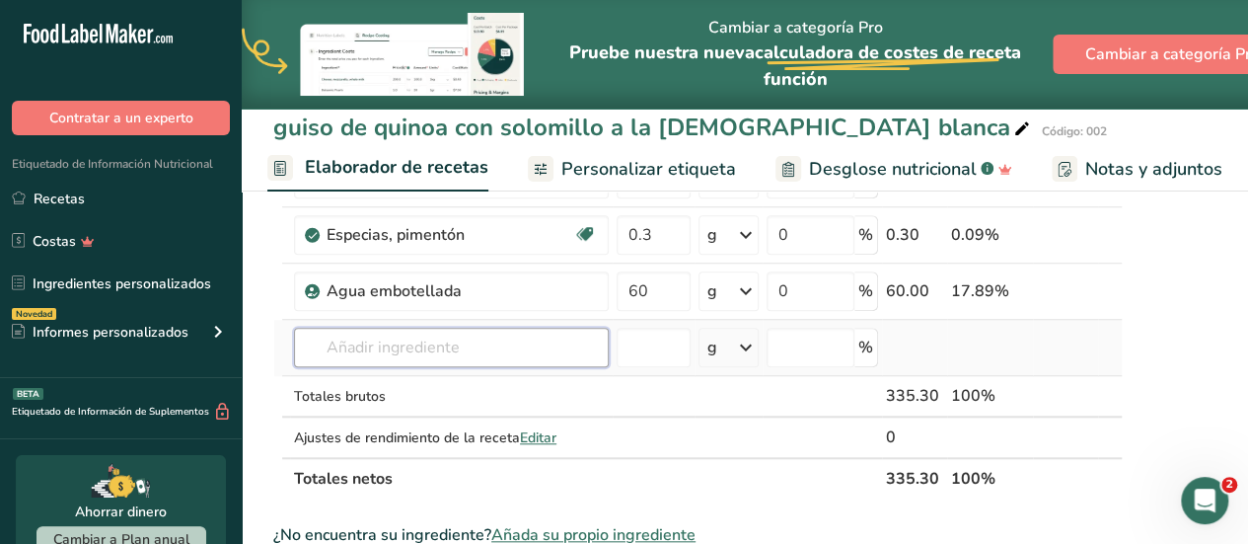
click at [422, 345] on input "text" at bounding box center [451, 347] width 315 height 39
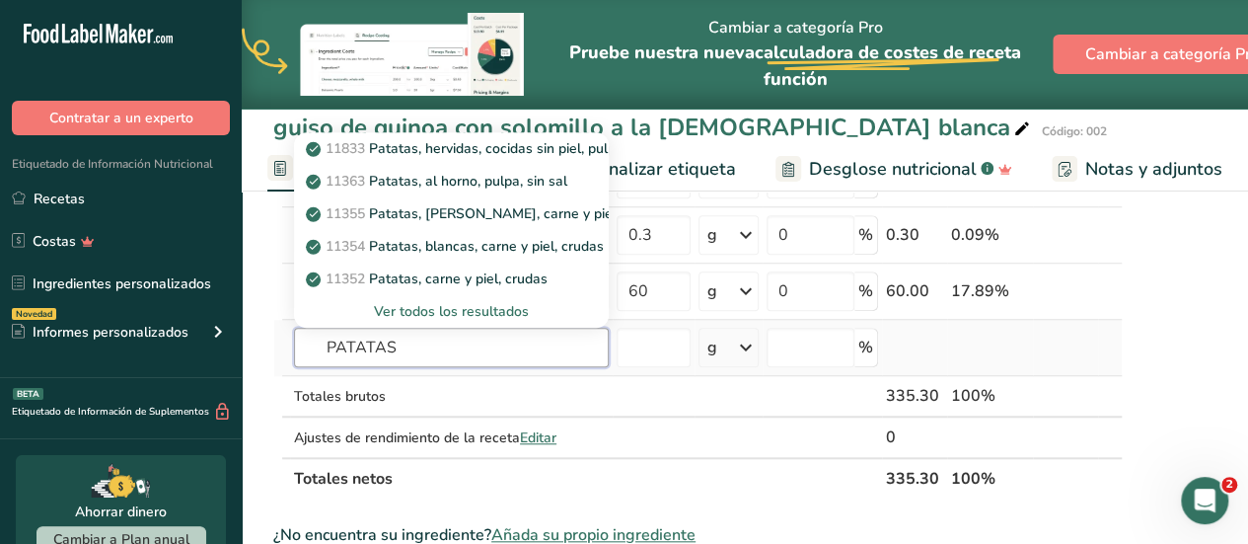
type input "PATATAS"
click at [434, 305] on div "Ver todos los resultados" at bounding box center [451, 311] width 283 height 21
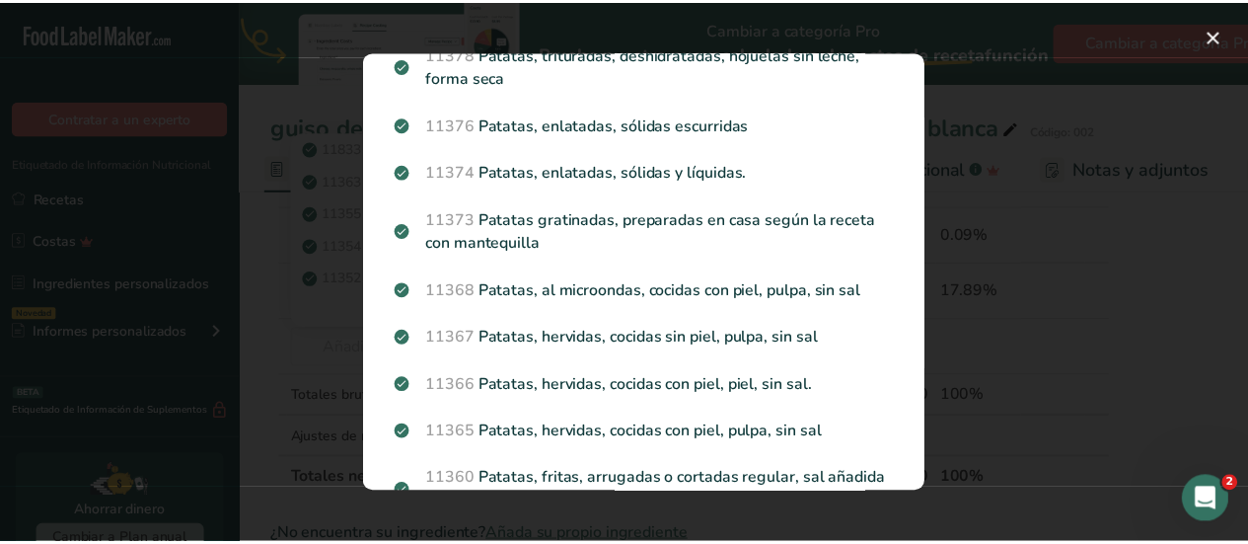
scroll to position [2526, 0]
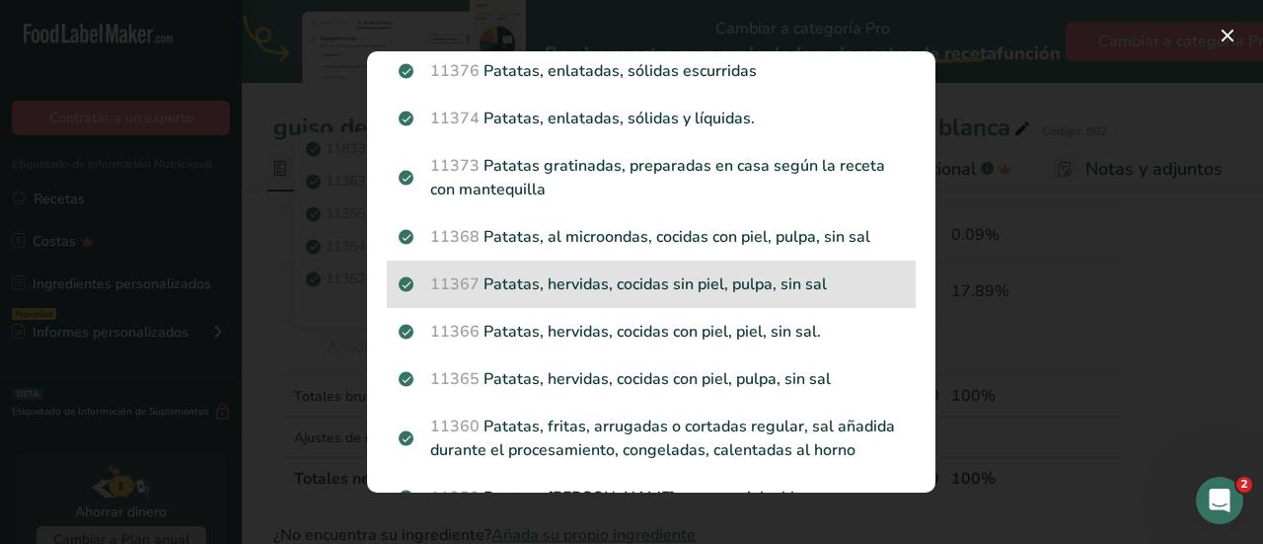
click at [658, 272] on p "11367 Patatas, hervidas, cocidas sin piel, pulpa, sin sal" at bounding box center [651, 284] width 505 height 24
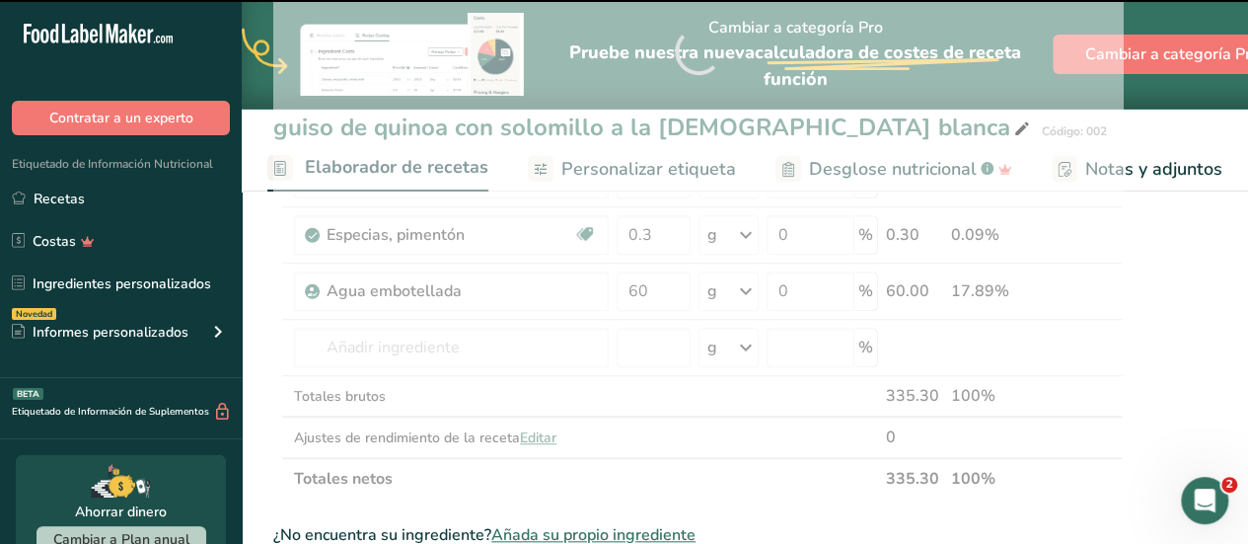
type input "0"
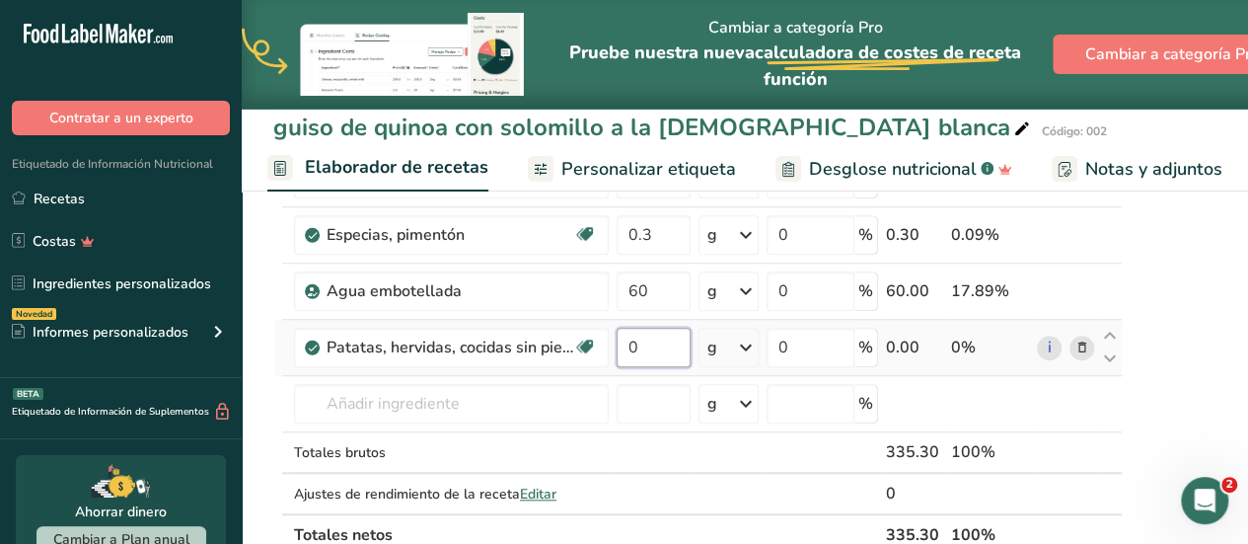
click at [635, 344] on input "0" at bounding box center [654, 347] width 74 height 39
type input "60"
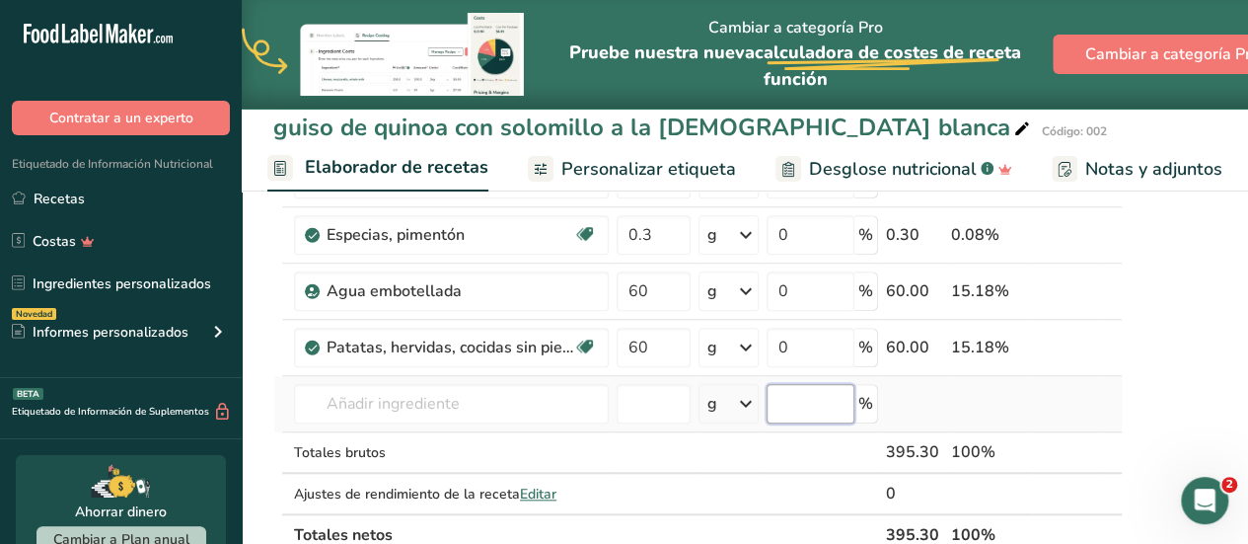
click at [783, 408] on div "Ingrediente * Cantidad * Unidad * Desperdicio * .a-a{fill:#347362;}.b-a{fill:#f…" at bounding box center [698, 78] width 850 height 953
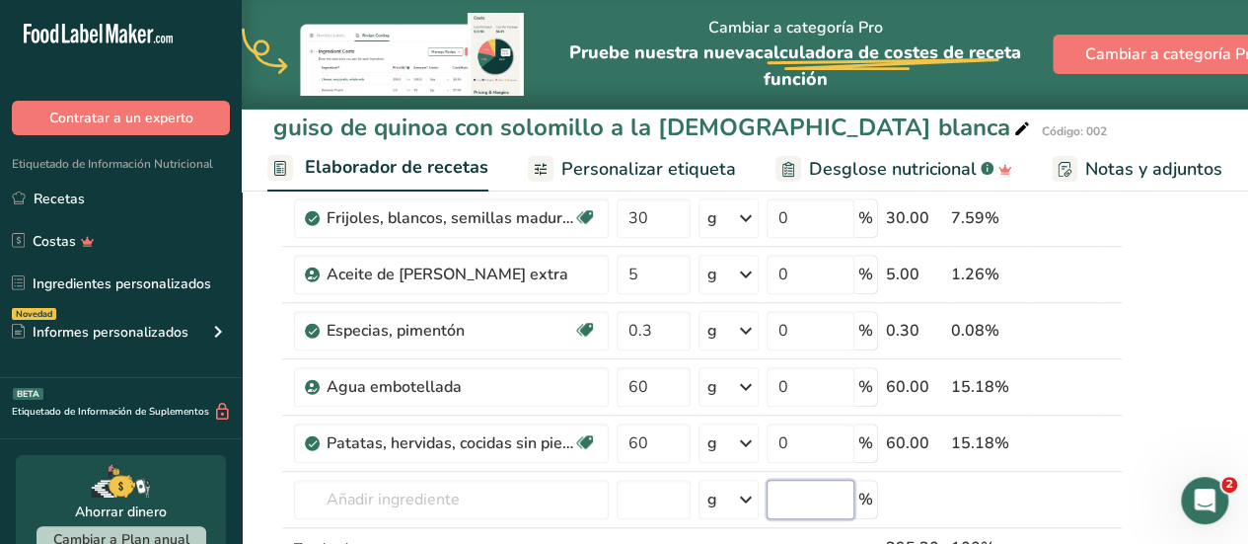
scroll to position [559, 0]
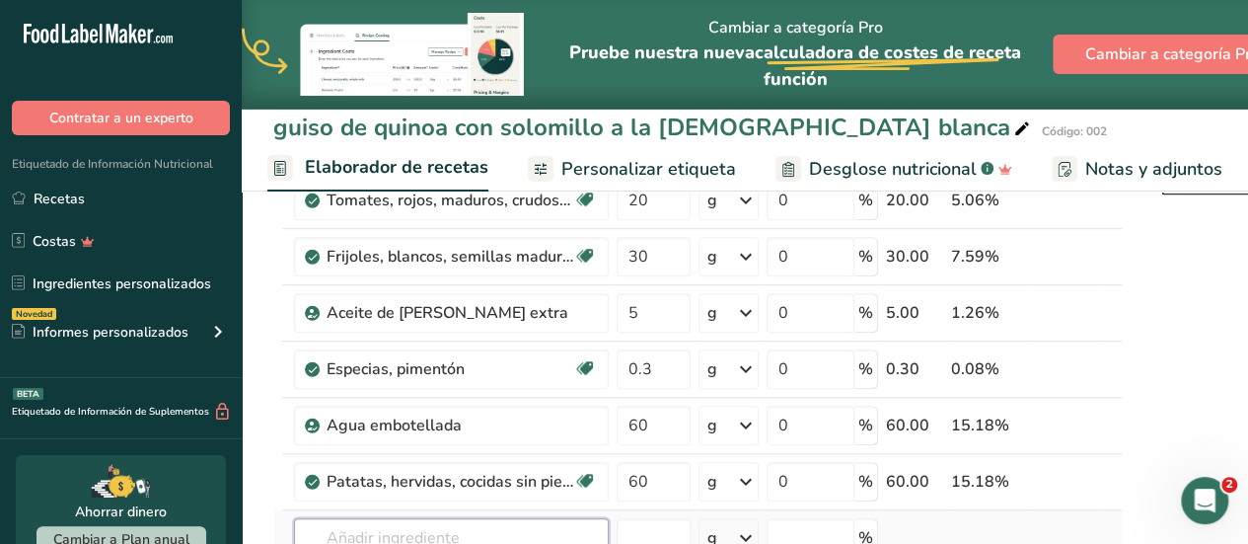
click at [510, 518] on input "text" at bounding box center [451, 537] width 315 height 39
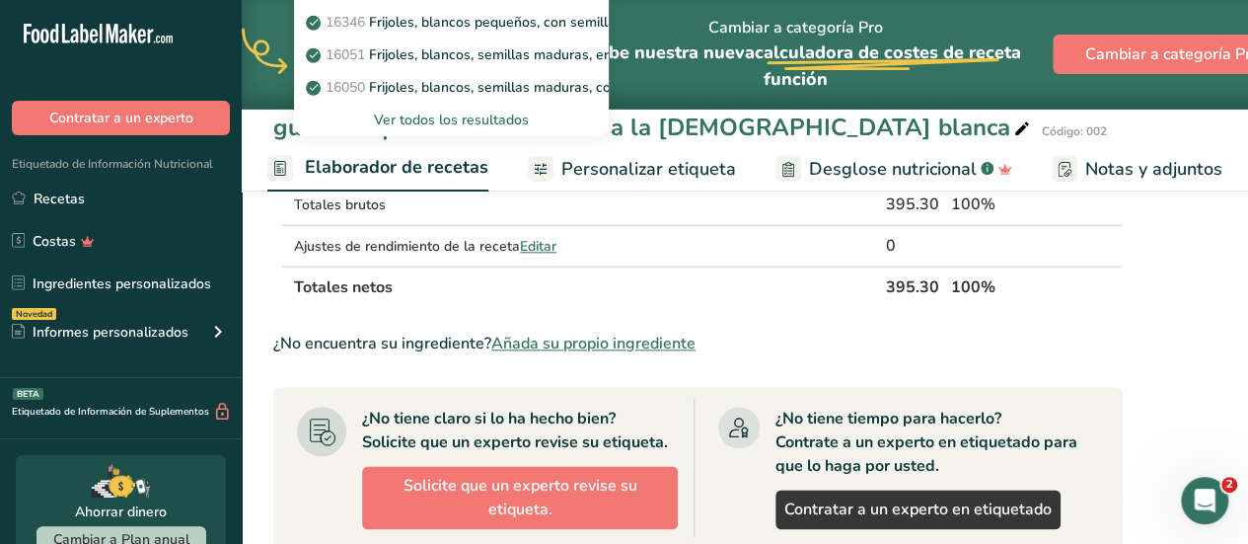
scroll to position [953, 0]
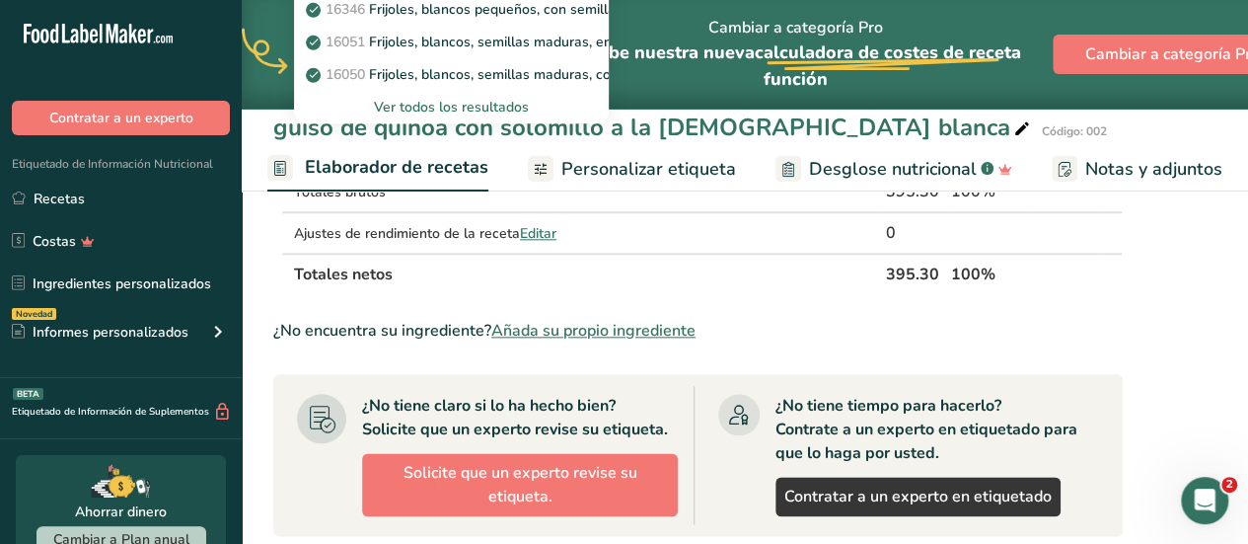
type input "JUDIA BLANCA"
click at [585, 329] on span "Añada su propio ingrediente" at bounding box center [593, 331] width 204 height 24
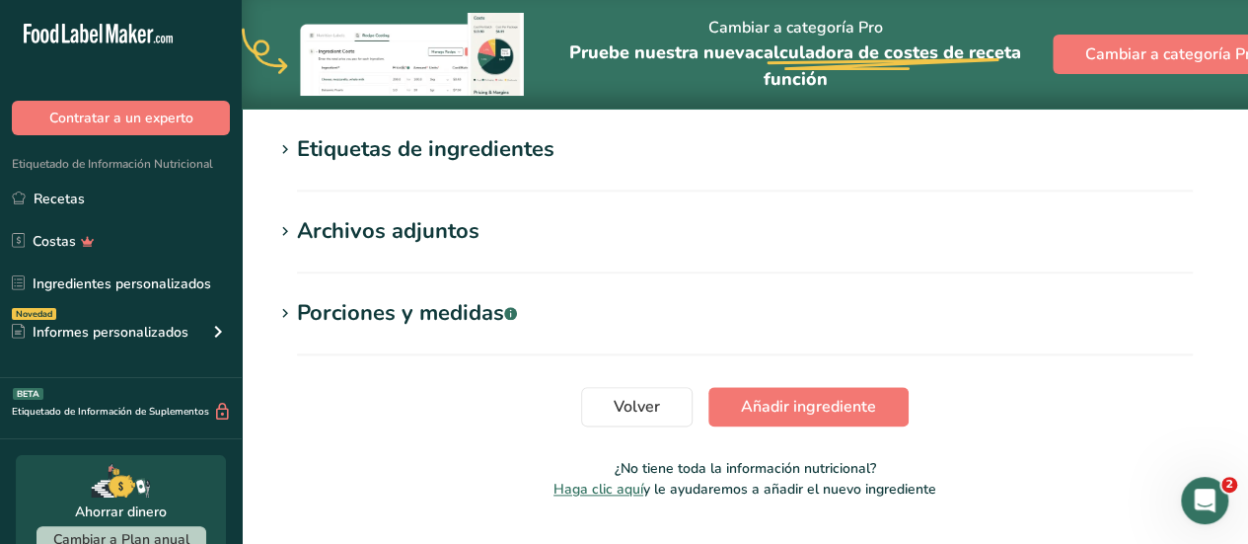
scroll to position [1048, 0]
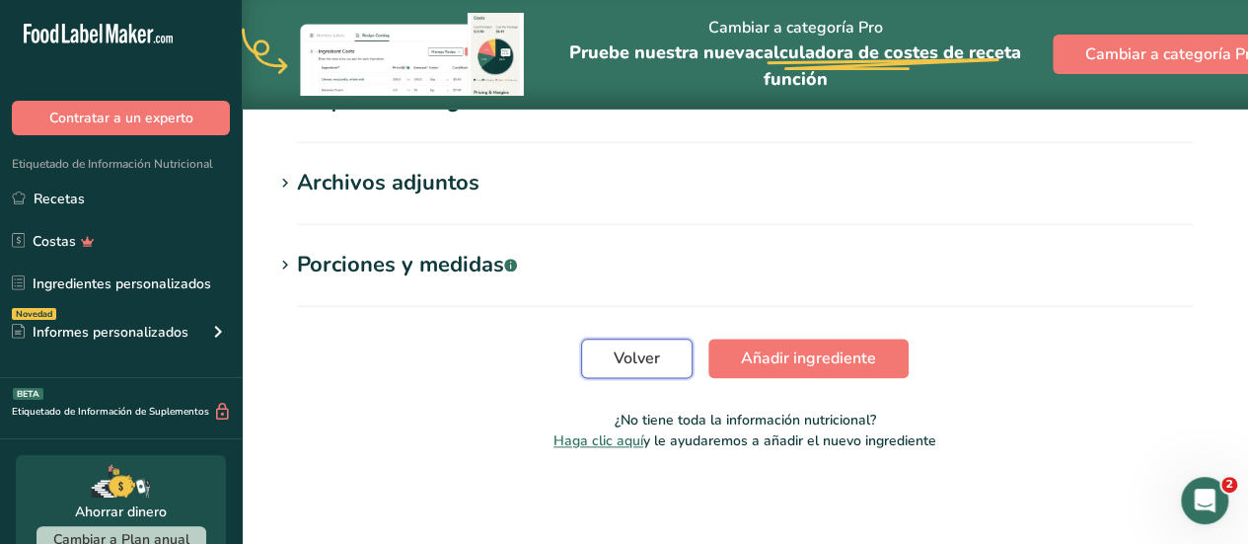
click at [653, 366] on span "Volver" at bounding box center [637, 358] width 46 height 24
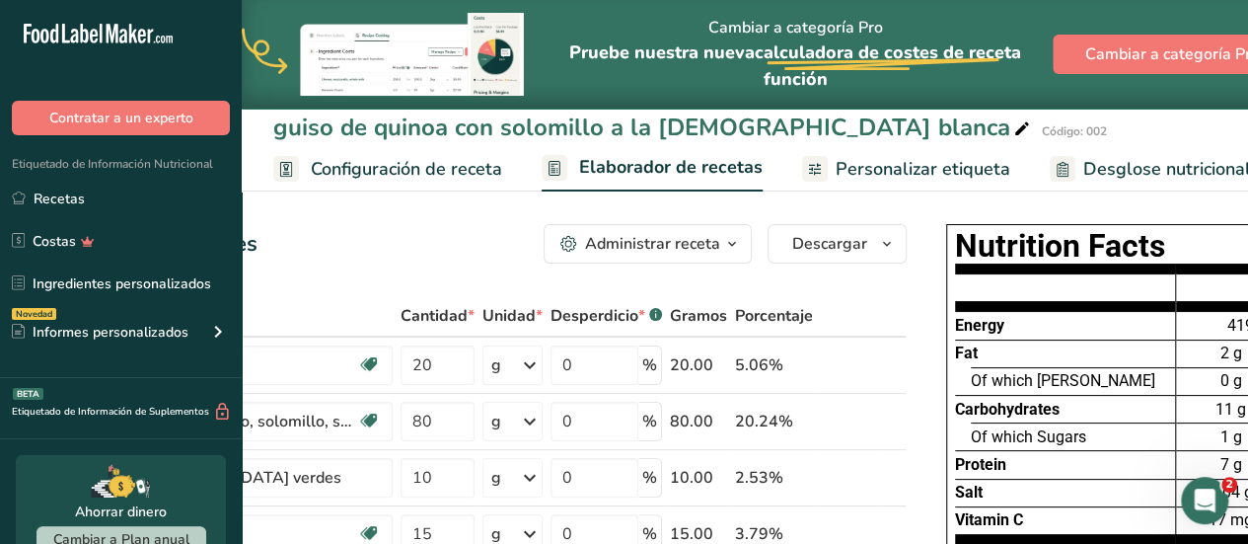
drag, startPoint x: 1219, startPoint y: 528, endPoint x: 1262, endPoint y: 534, distance: 43.8
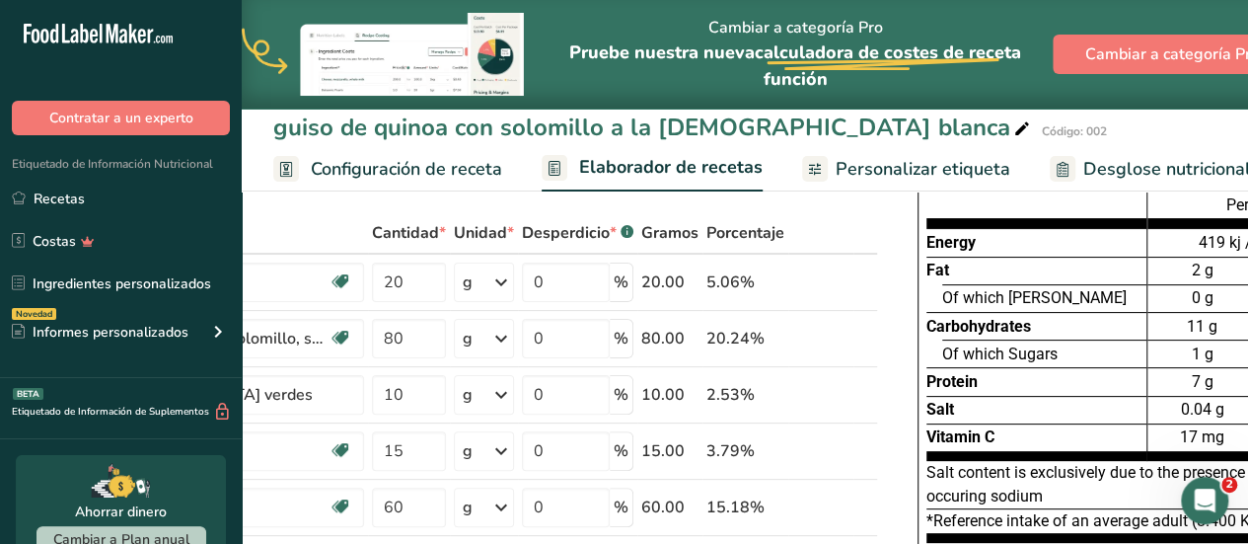
scroll to position [95, 0]
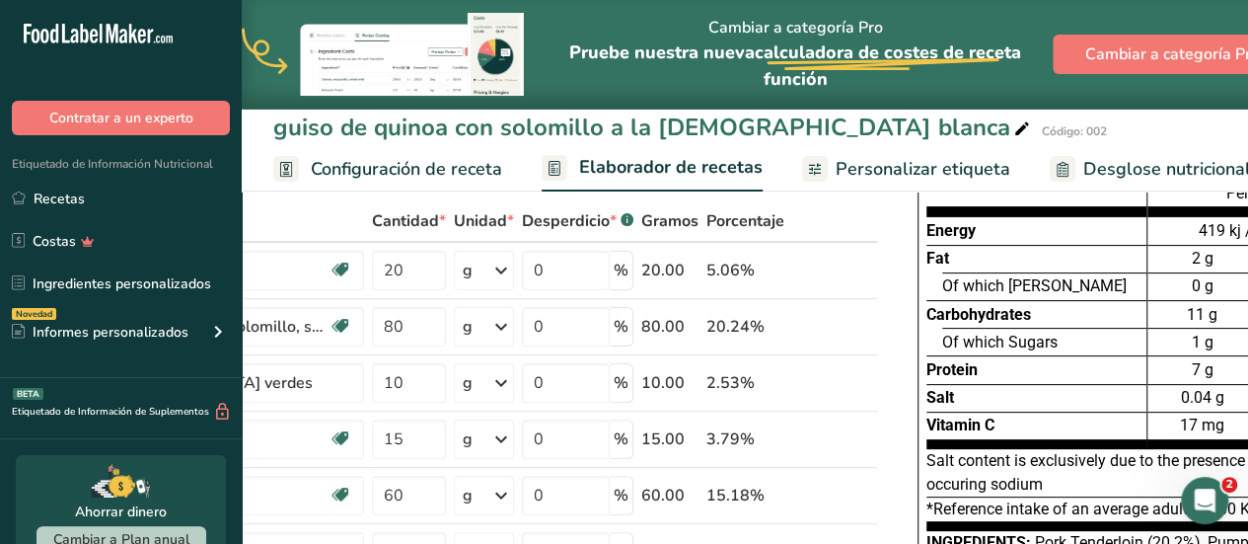
drag, startPoint x: 867, startPoint y: 504, endPoint x: 1131, endPoint y: 512, distance: 263.6
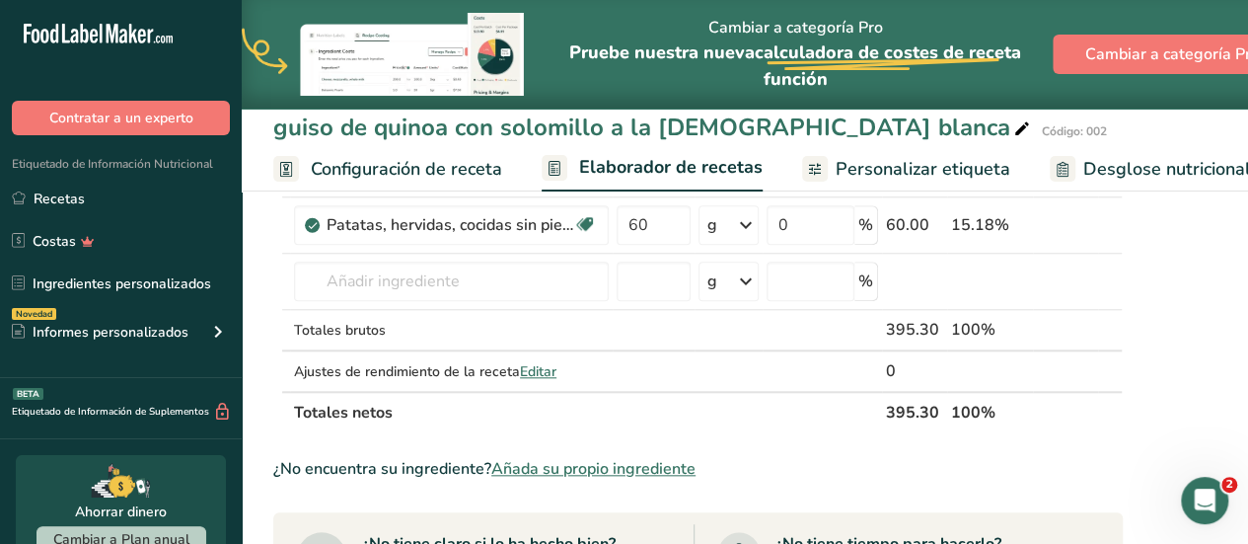
scroll to position [722, 0]
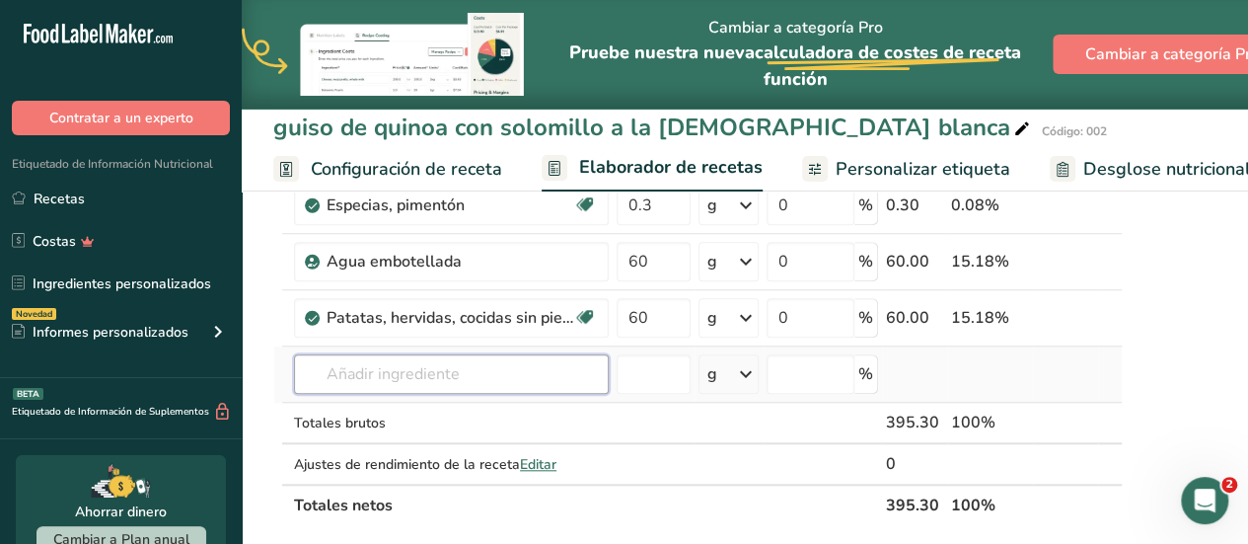
click at [411, 365] on input "text" at bounding box center [451, 373] width 315 height 39
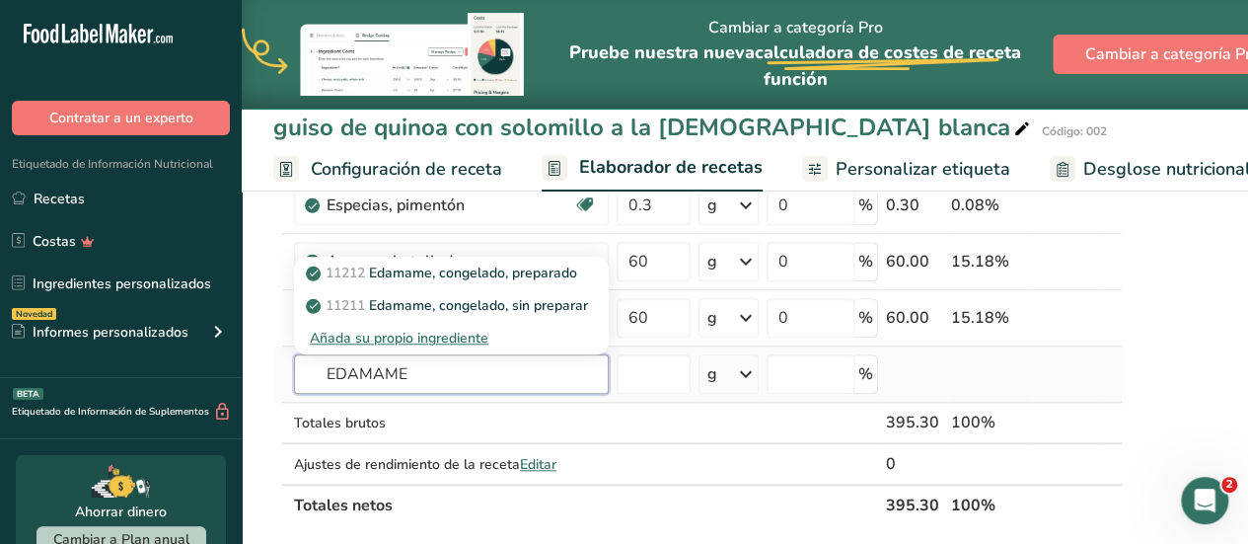
type input "EDAMAME"
click at [478, 334] on div "Añada su propio ingrediente" at bounding box center [451, 338] width 283 height 21
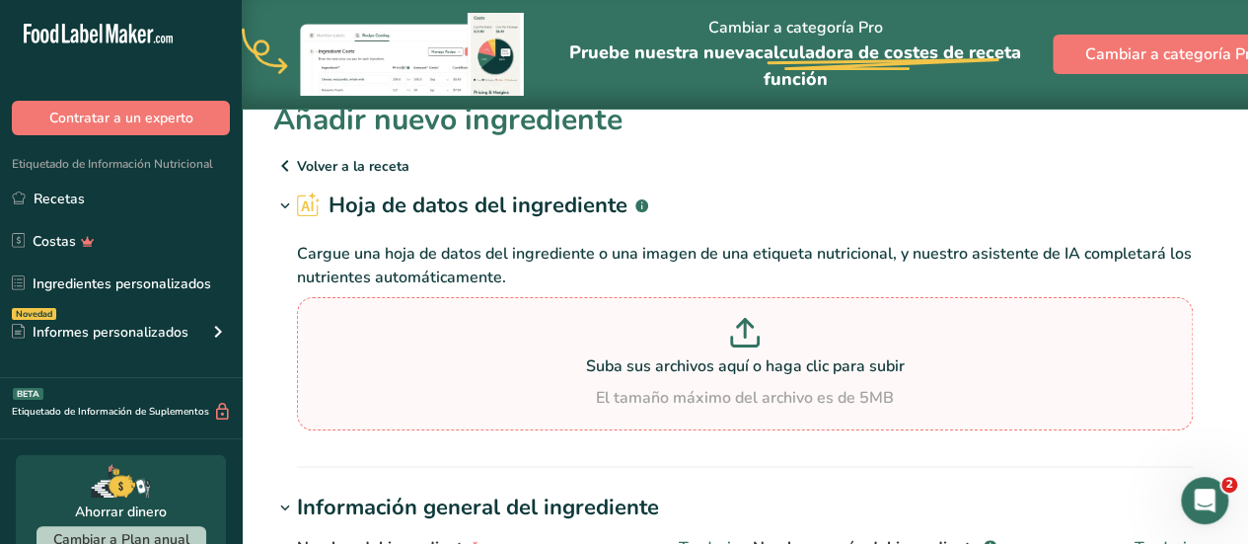
click at [756, 340] on icon at bounding box center [745, 333] width 30 height 30
click at [756, 340] on input "Suba sus archivos aquí o haga clic para subir El tamaño máximo del archivo es d…" at bounding box center [745, 363] width 896 height 133
type input "C:\fakepath\alubia blanca.jpg"
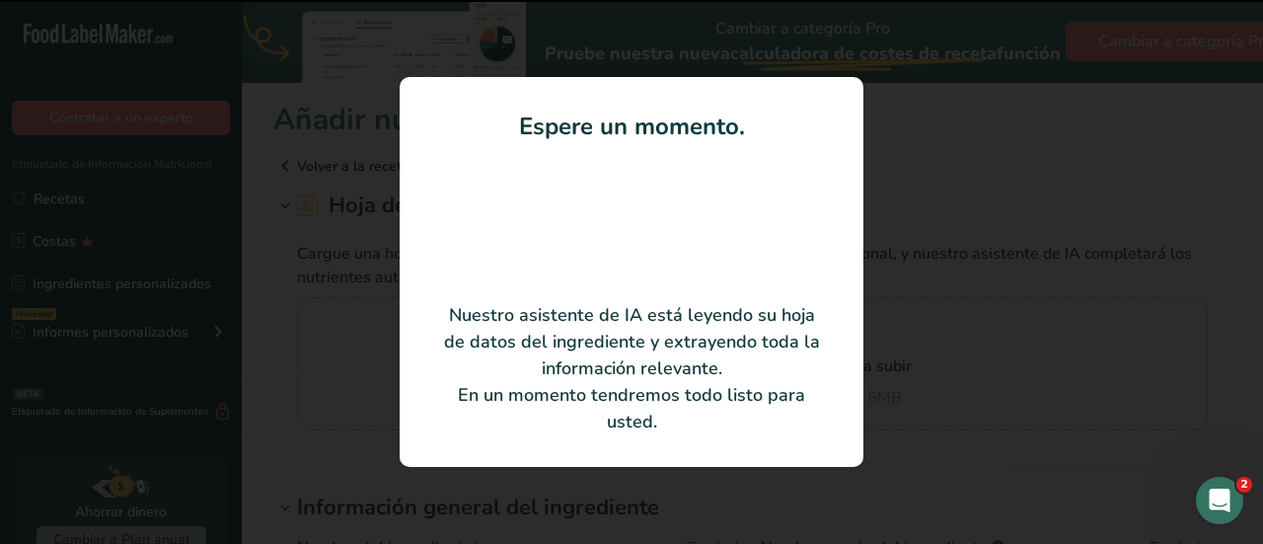
type input "Alubia Blanca"
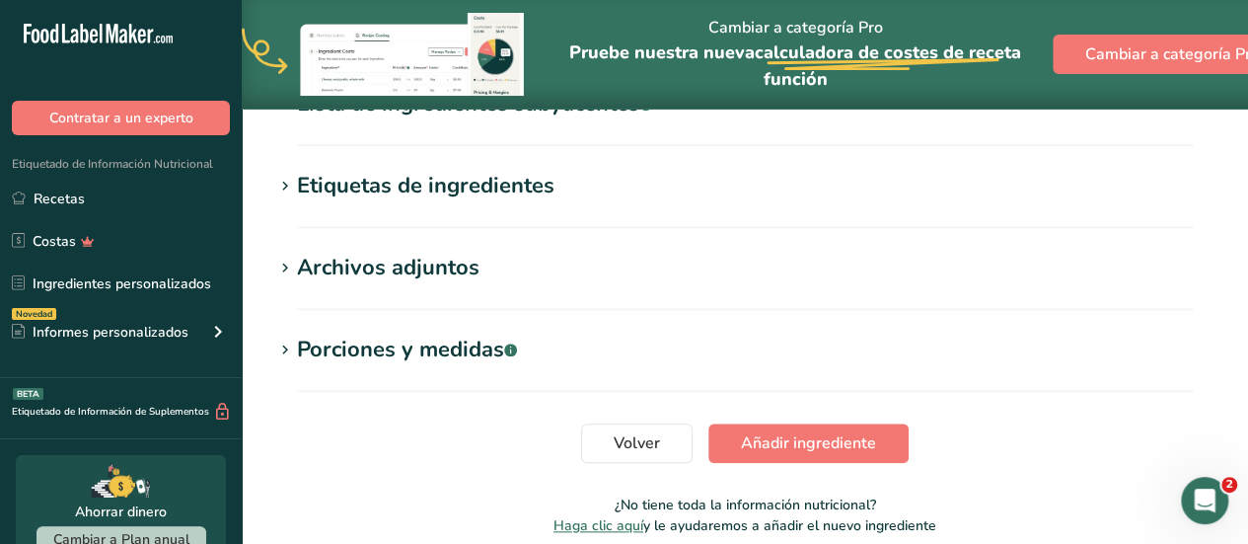
scroll to position [868, 0]
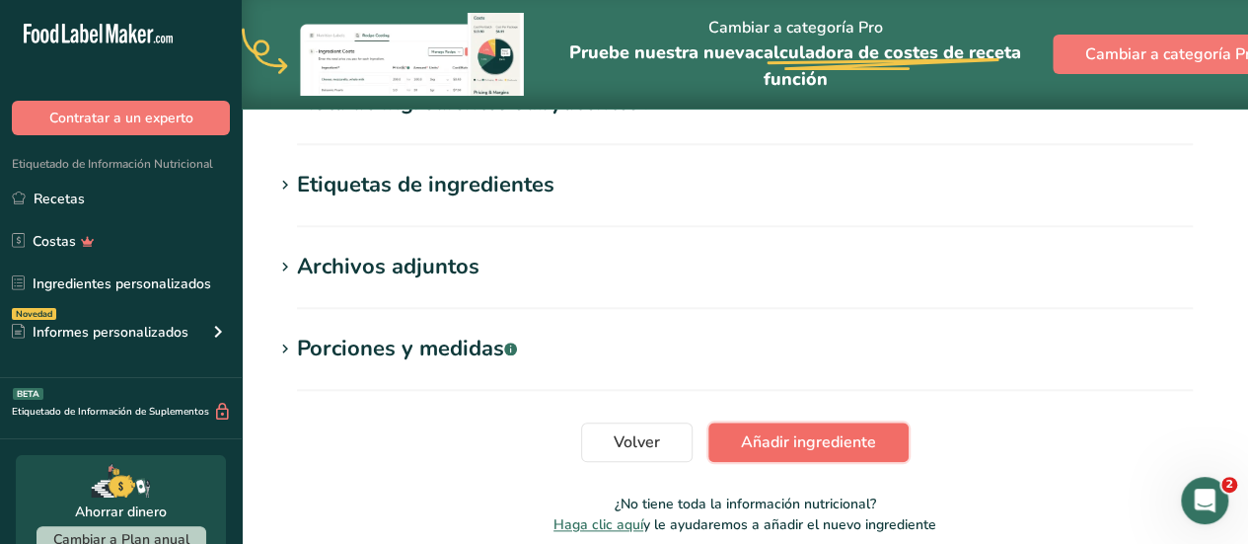
click at [833, 441] on span "Añadir ingrediente" at bounding box center [808, 442] width 135 height 24
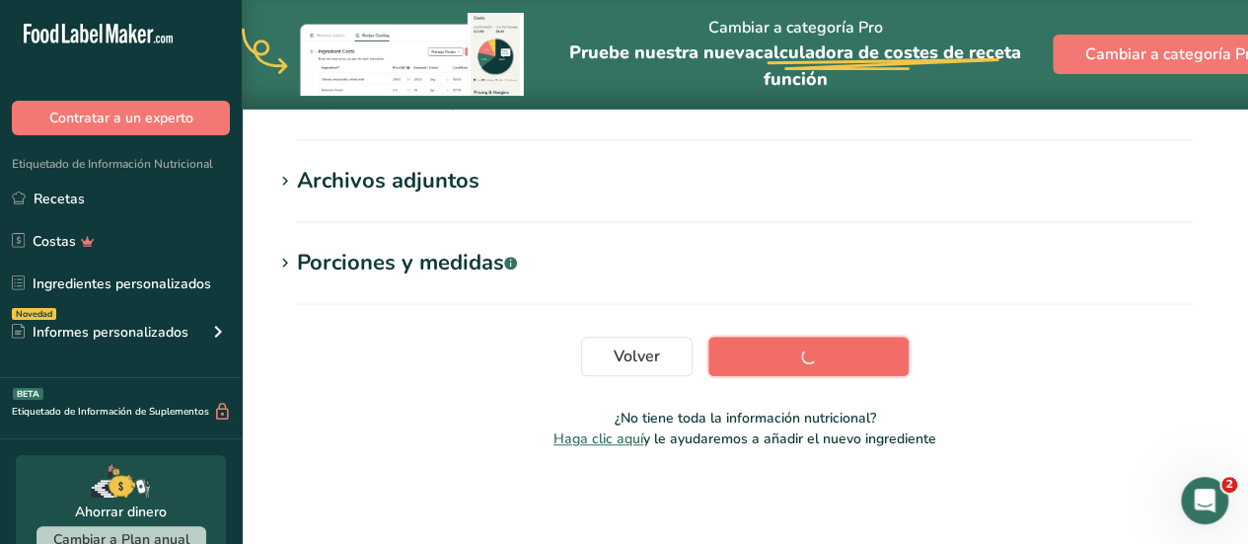
scroll to position [431, 0]
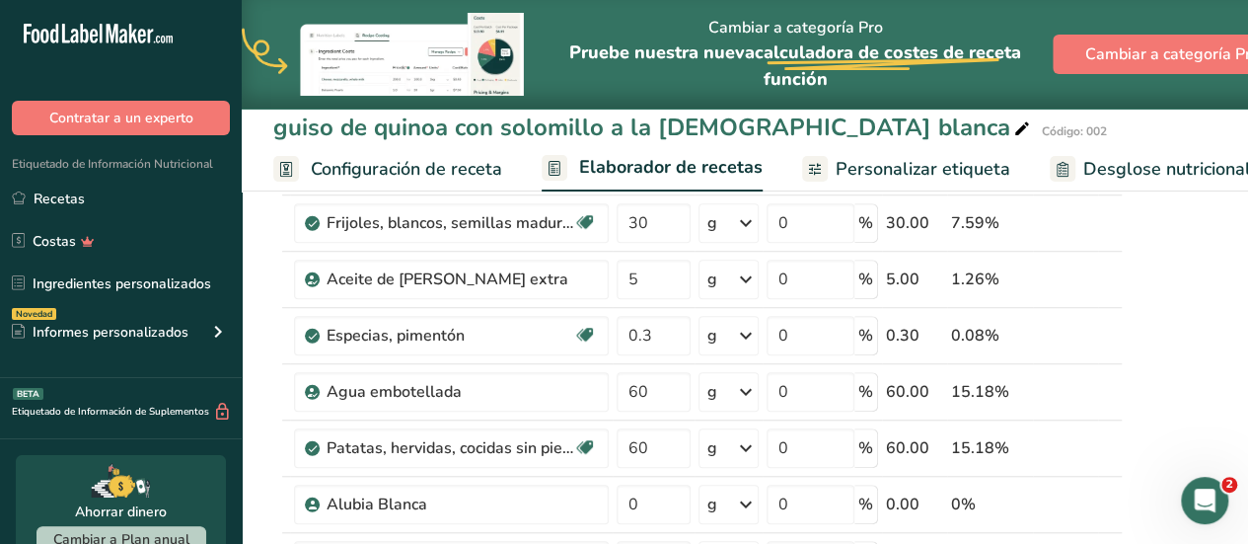
scroll to position [553, 0]
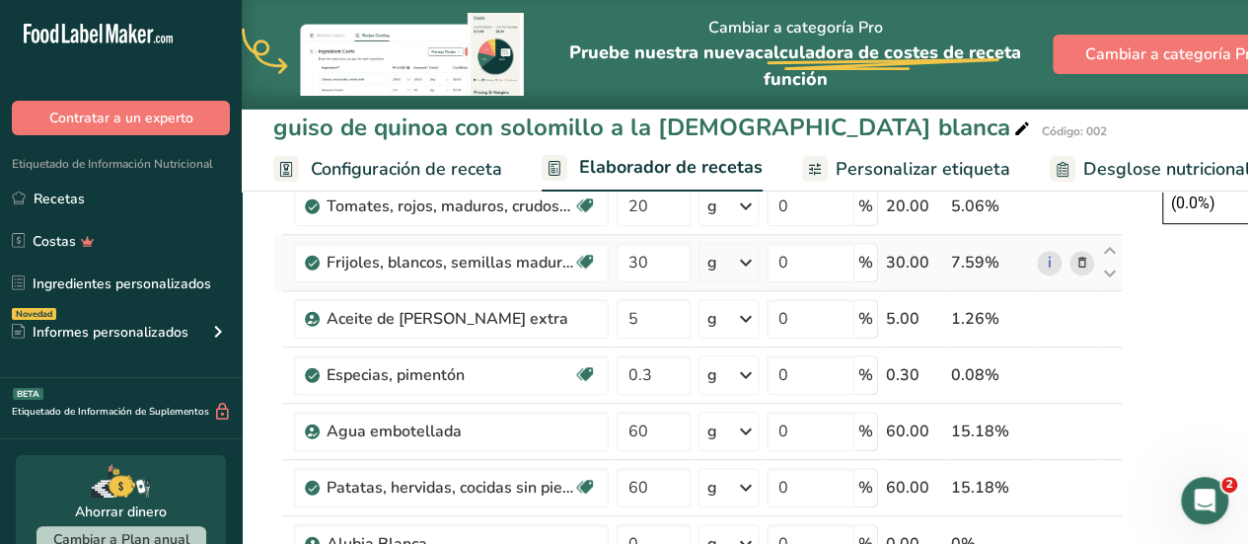
click at [1076, 257] on icon at bounding box center [1083, 263] width 14 height 21
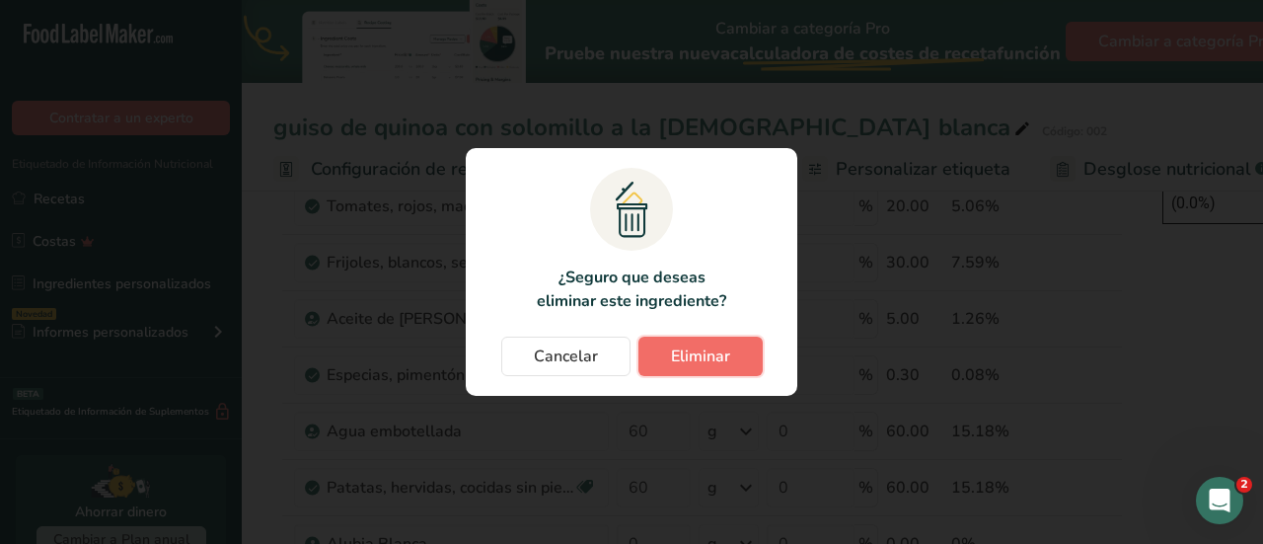
click at [733, 354] on button "Eliminar" at bounding box center [701, 356] width 124 height 39
click at [733, 354] on div "Cancelar Eliminar" at bounding box center [632, 356] width 292 height 39
type input "5"
type input "0.3"
type input "60"
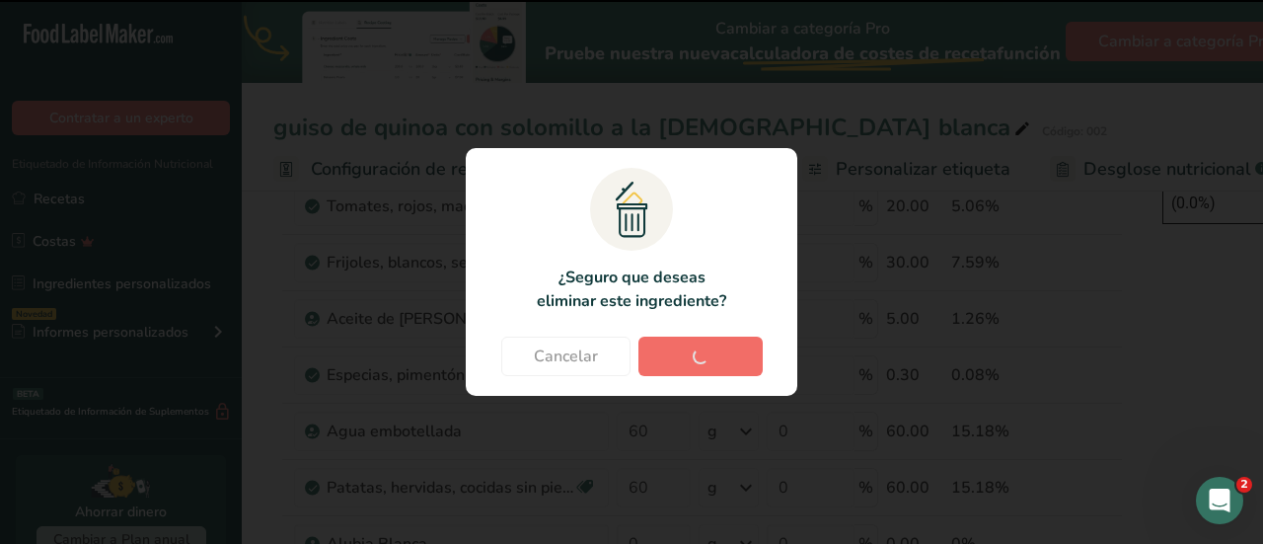
type input "0"
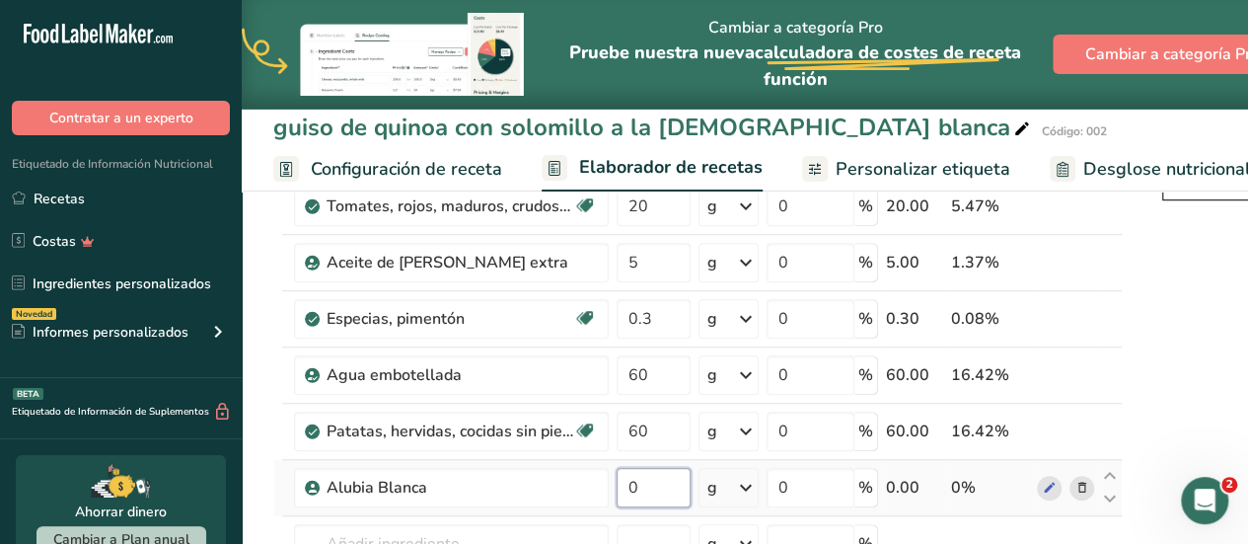
click at [635, 484] on input "0" at bounding box center [654, 487] width 74 height 39
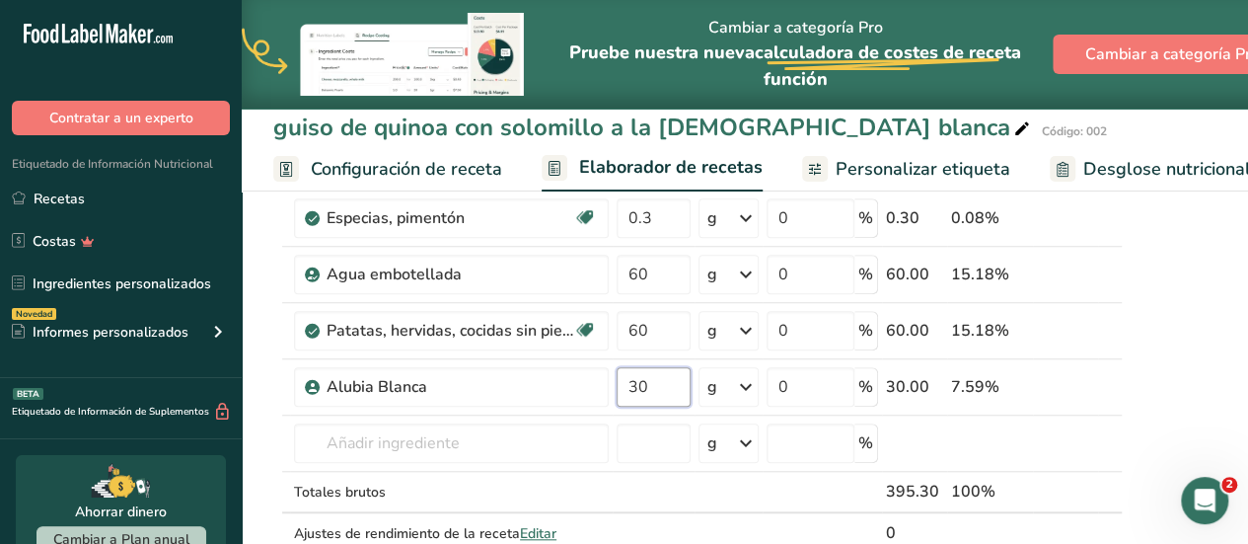
scroll to position [671, 0]
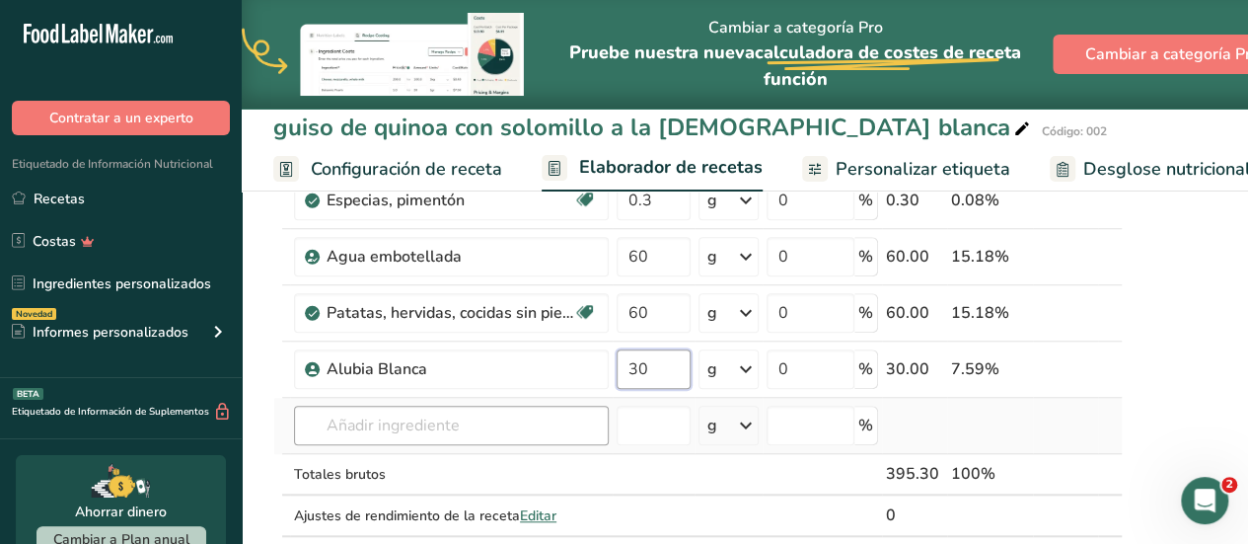
type input "30"
click at [571, 410] on div "Ingrediente * Cantidad * Unidad * Desperdicio * .a-a{fill:#347362;}.b-a{fill:#f…" at bounding box center [698, 100] width 850 height 953
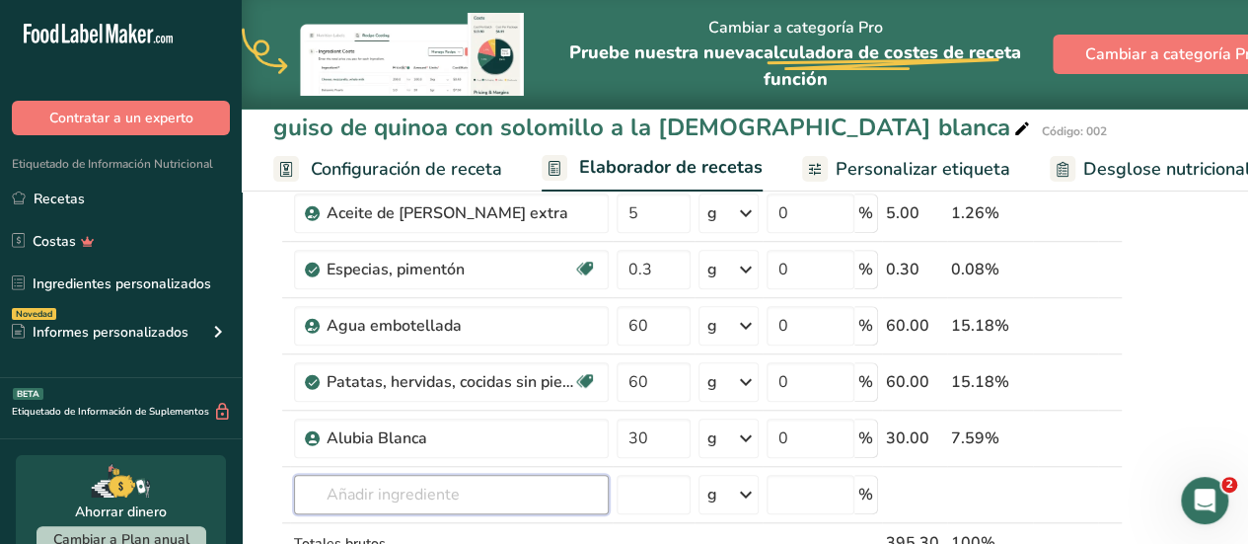
scroll to position [663, 0]
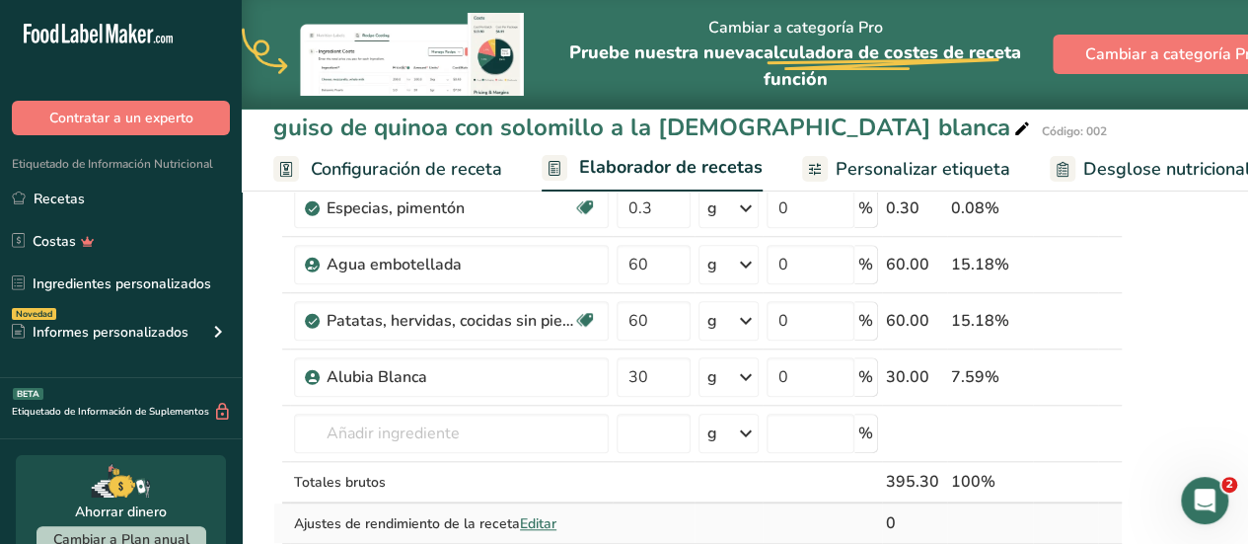
click at [539, 514] on span "Editar" at bounding box center [538, 523] width 37 height 19
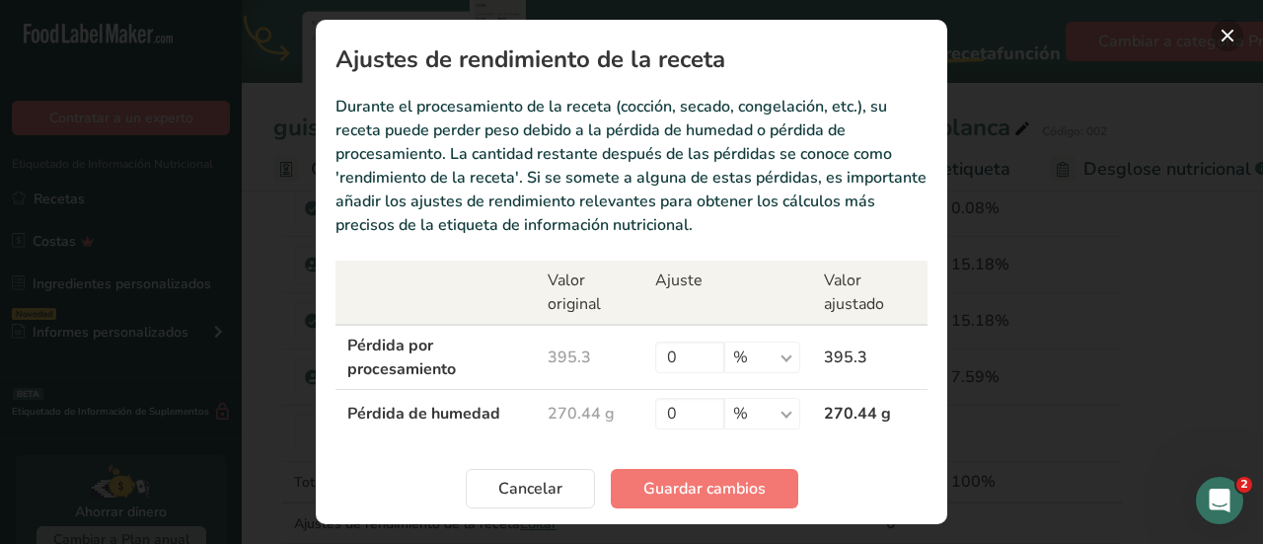
click at [1224, 36] on button "Recipe yield modal" at bounding box center [1228, 36] width 32 height 32
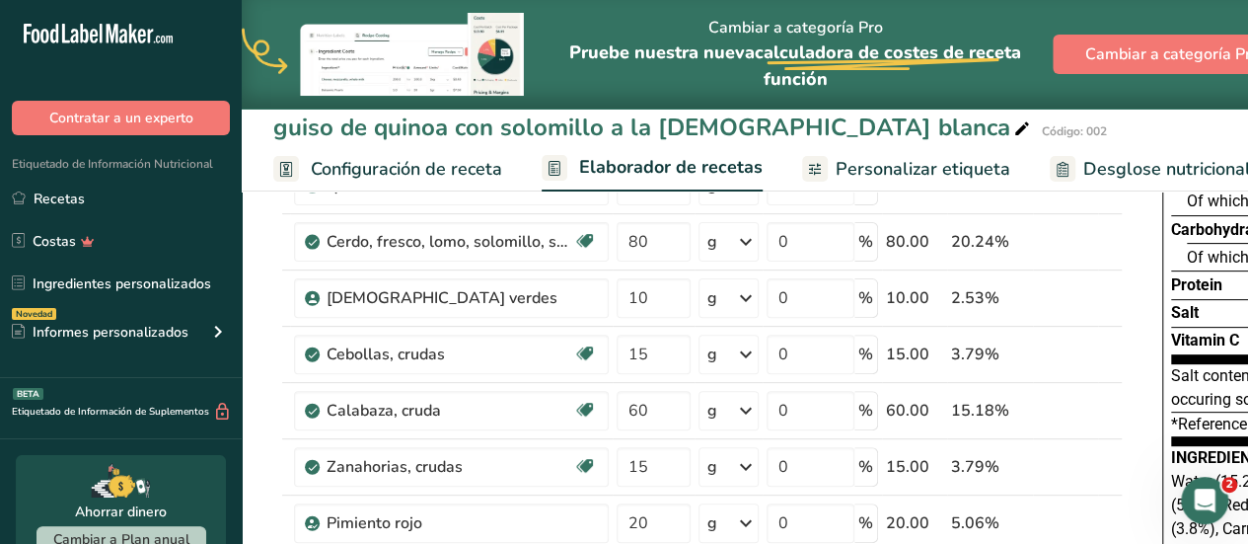
scroll to position [205, 0]
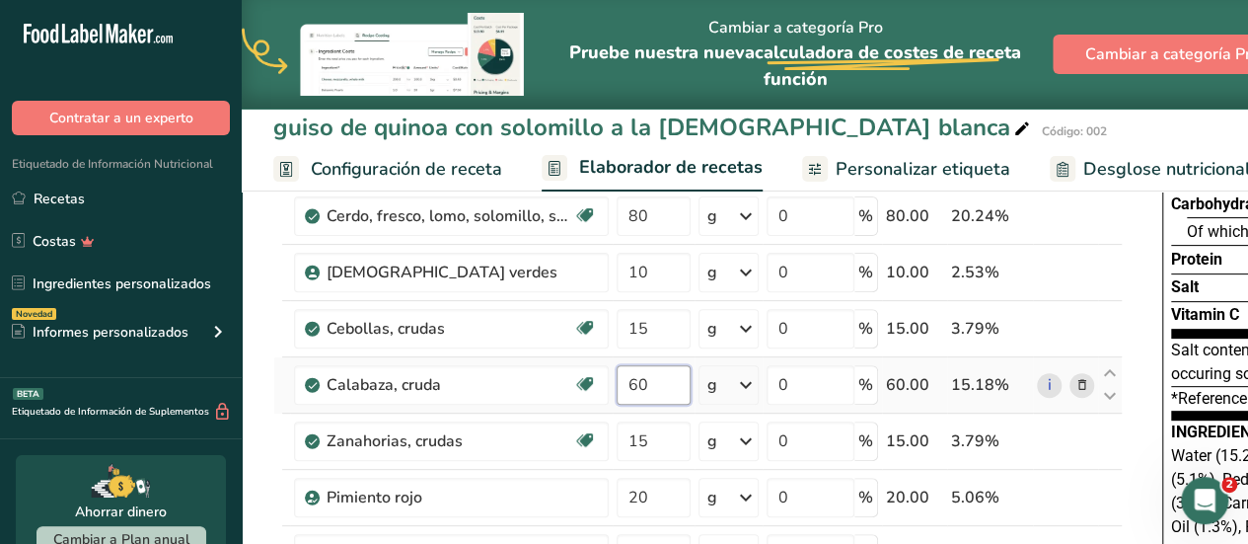
click at [636, 388] on input "60" at bounding box center [654, 384] width 74 height 39
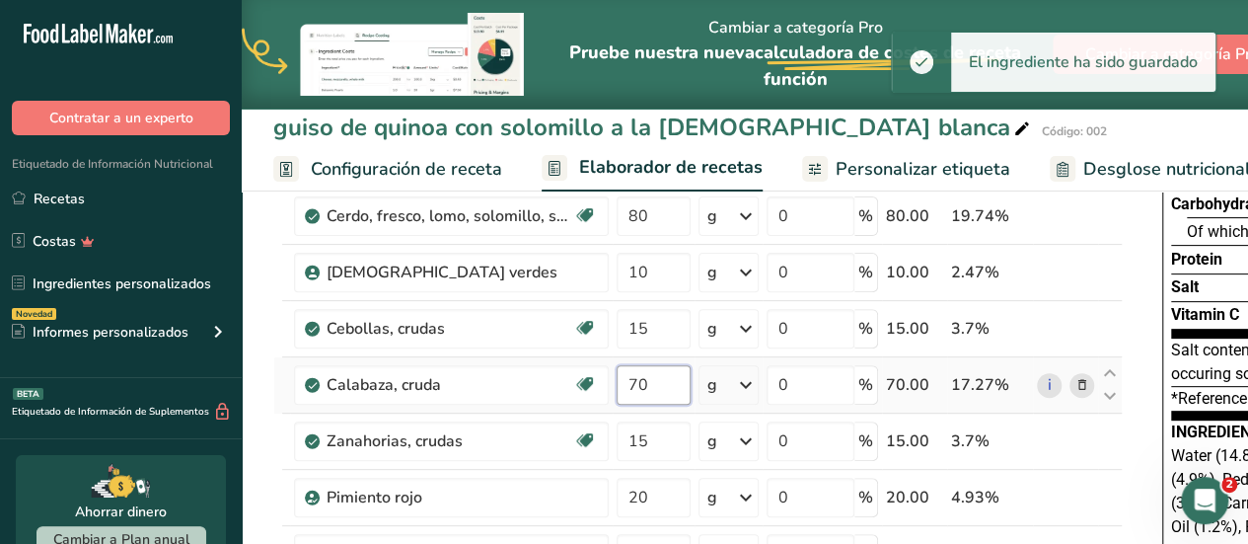
click at [643, 381] on input "70" at bounding box center [654, 384] width 74 height 39
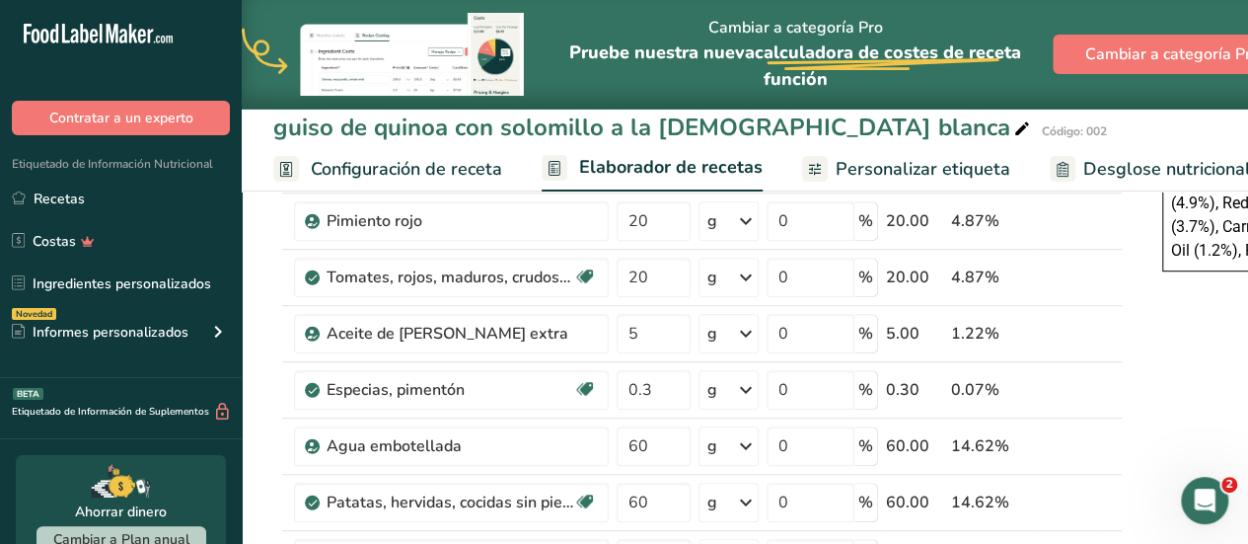
scroll to position [521, 0]
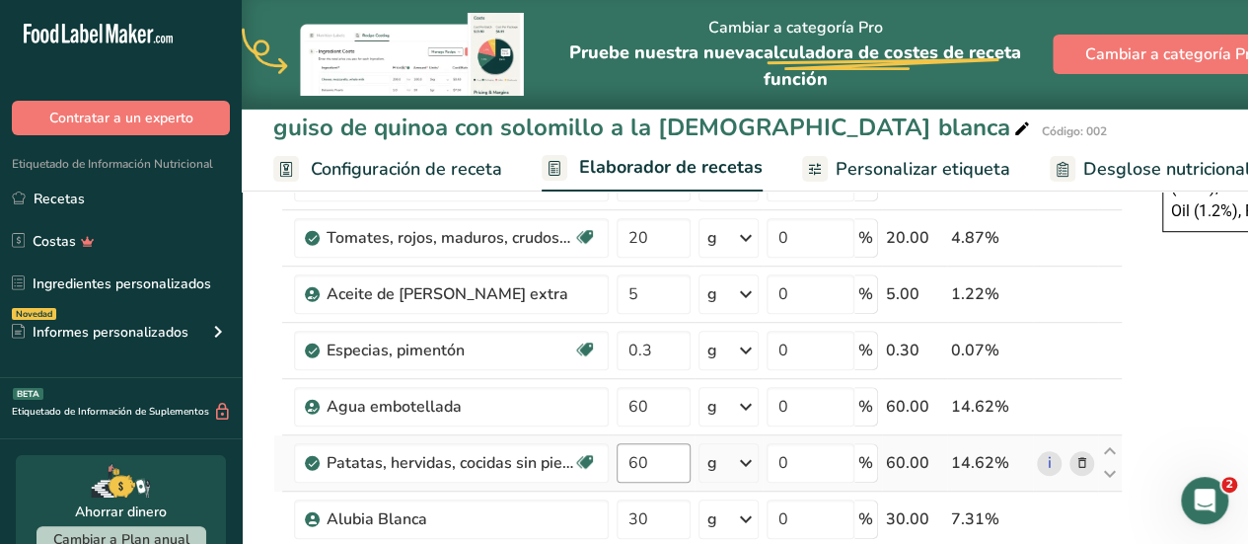
type input "75"
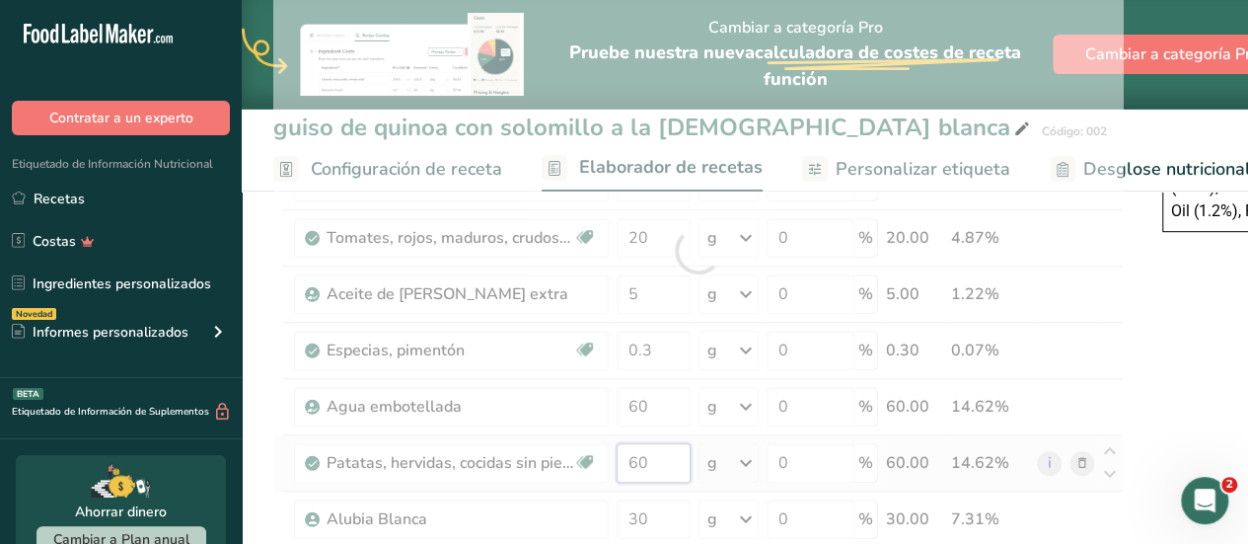
click at [658, 451] on div "Ingrediente * Cantidad * Unidad * Desperdicio * .a-a{fill:#347362;}.b-a{fill:#f…" at bounding box center [698, 250] width 850 height 953
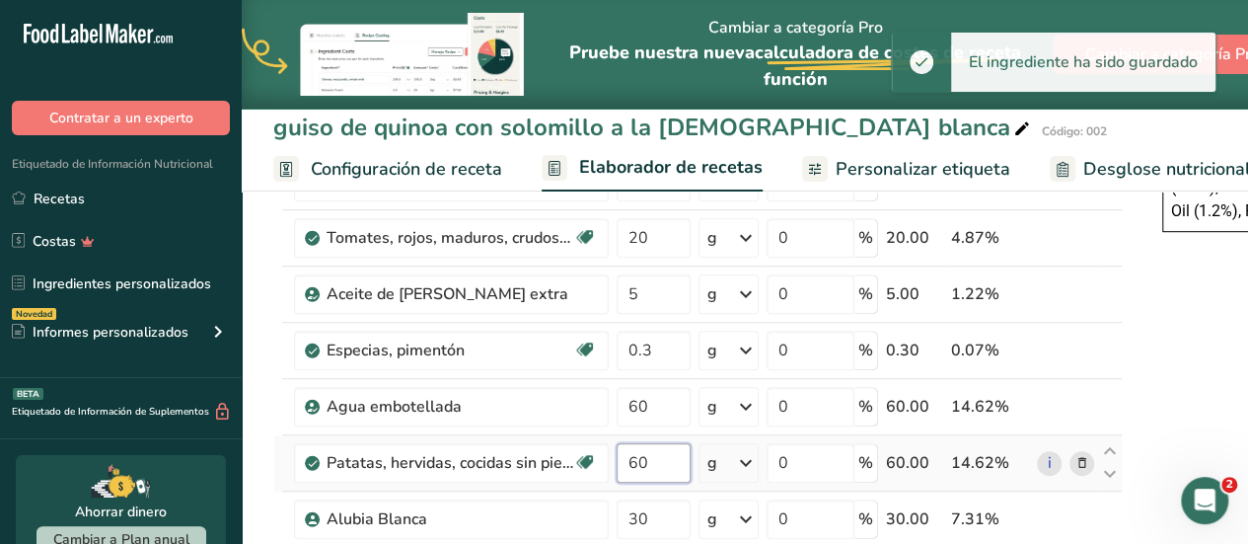
type input "6"
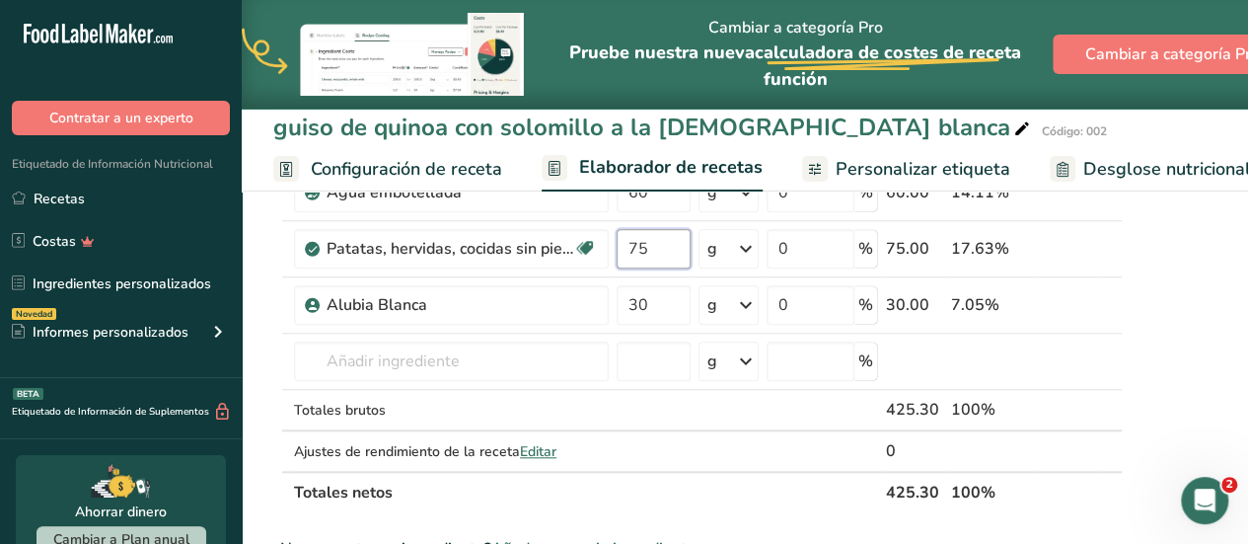
scroll to position [713, 0]
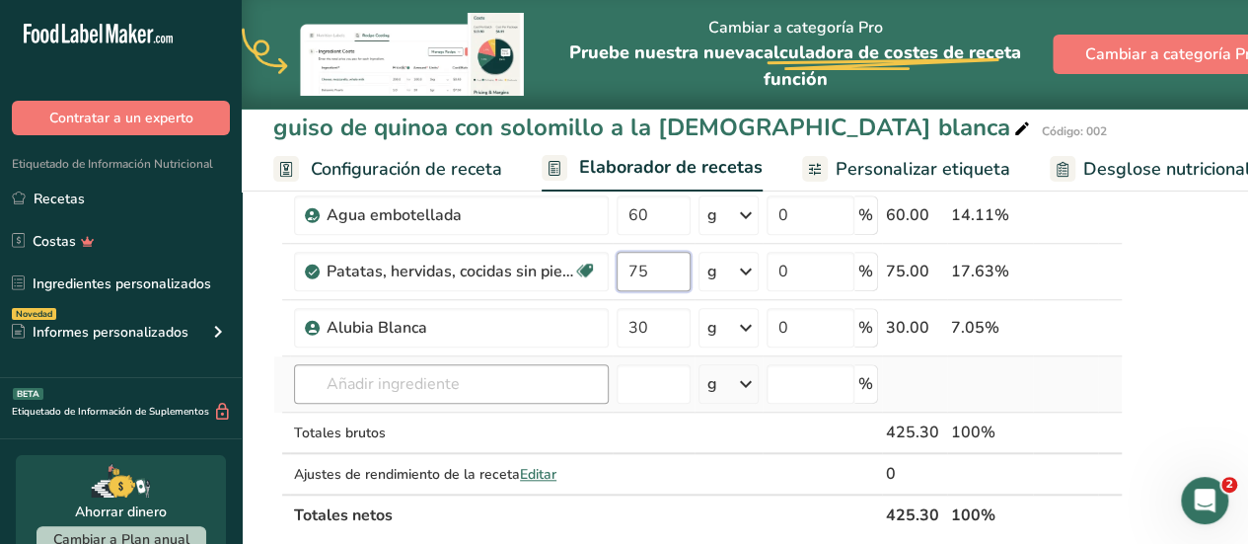
type input "75"
click at [576, 380] on div "Ingrediente * Cantidad * Unidad * Desperdicio * .a-a{fill:#347362;}.b-a{fill:#f…" at bounding box center [698, 59] width 850 height 953
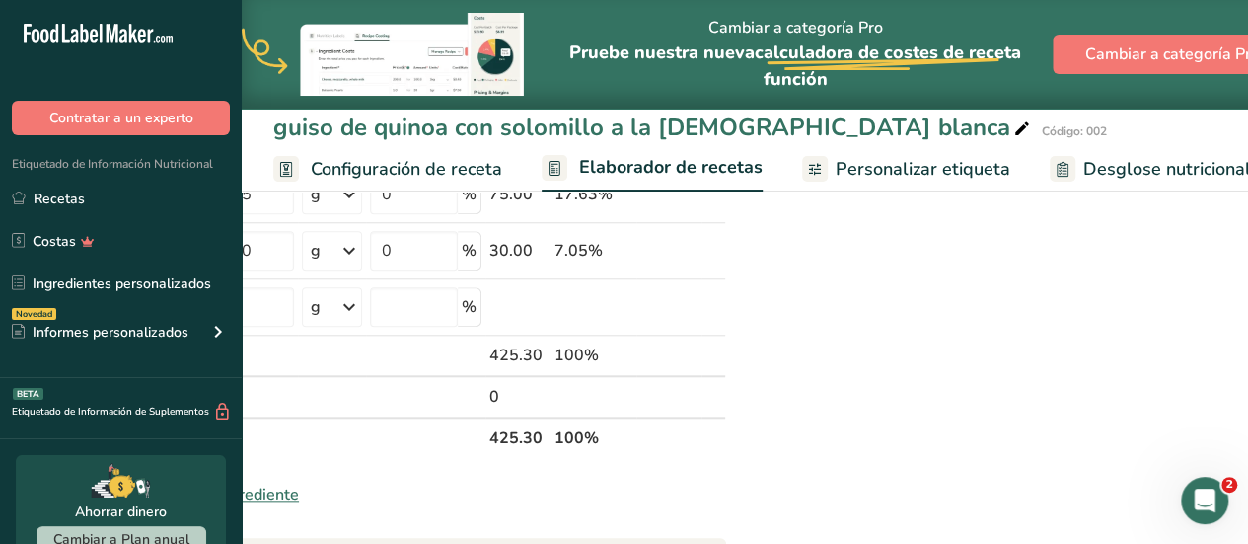
scroll to position [946, 0]
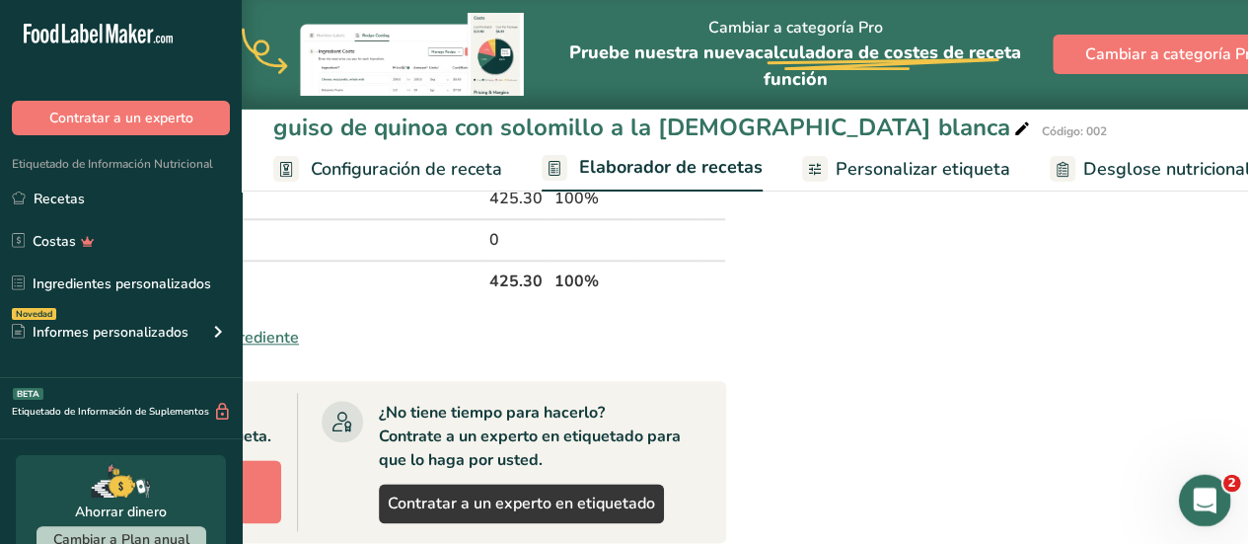
click at [1208, 506] on icon "Abrir Intercom Messenger" at bounding box center [1202, 498] width 33 height 33
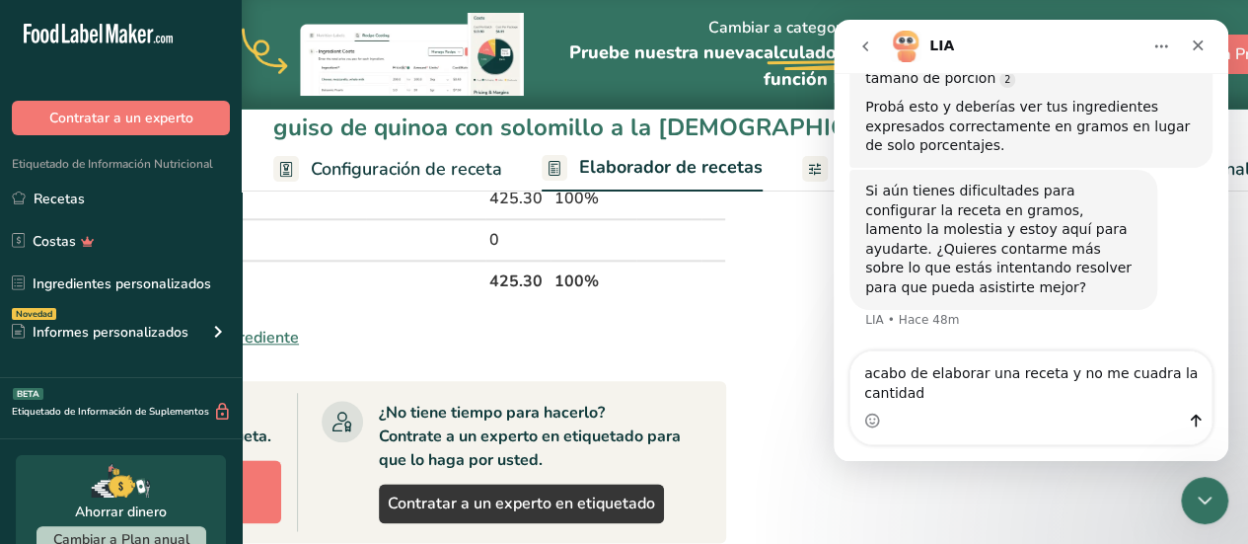
scroll to position [2047, 0]
type textarea "acabo de elaborar una receta y no me cuadra la cantidad de kcal"
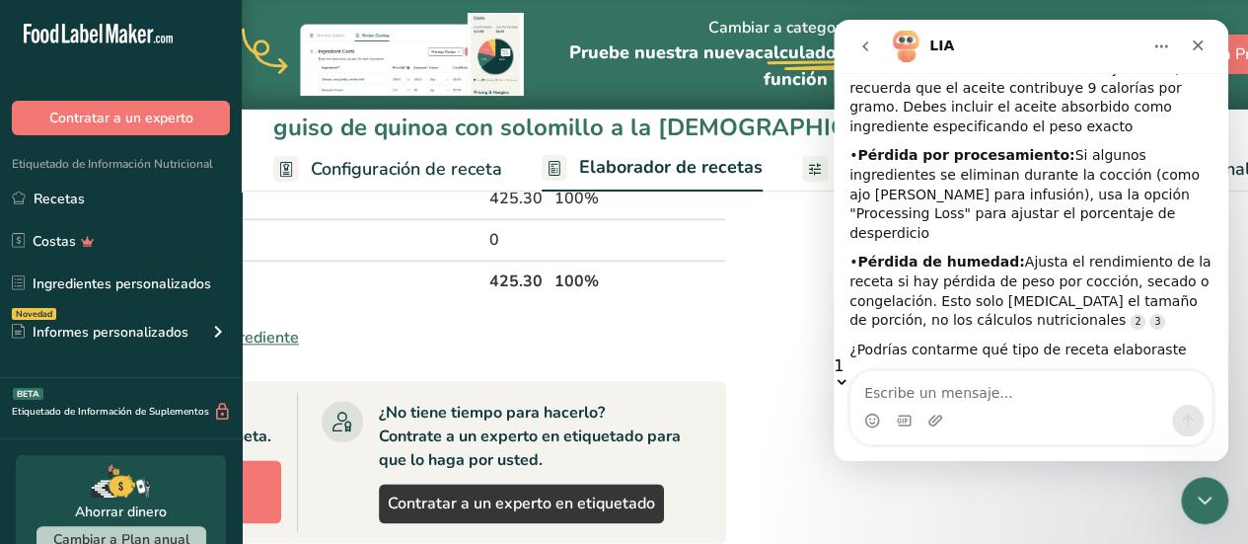
scroll to position [3, 0]
click at [1223, 383] on div "Intercom Messenger" at bounding box center [1031, 407] width 395 height 75
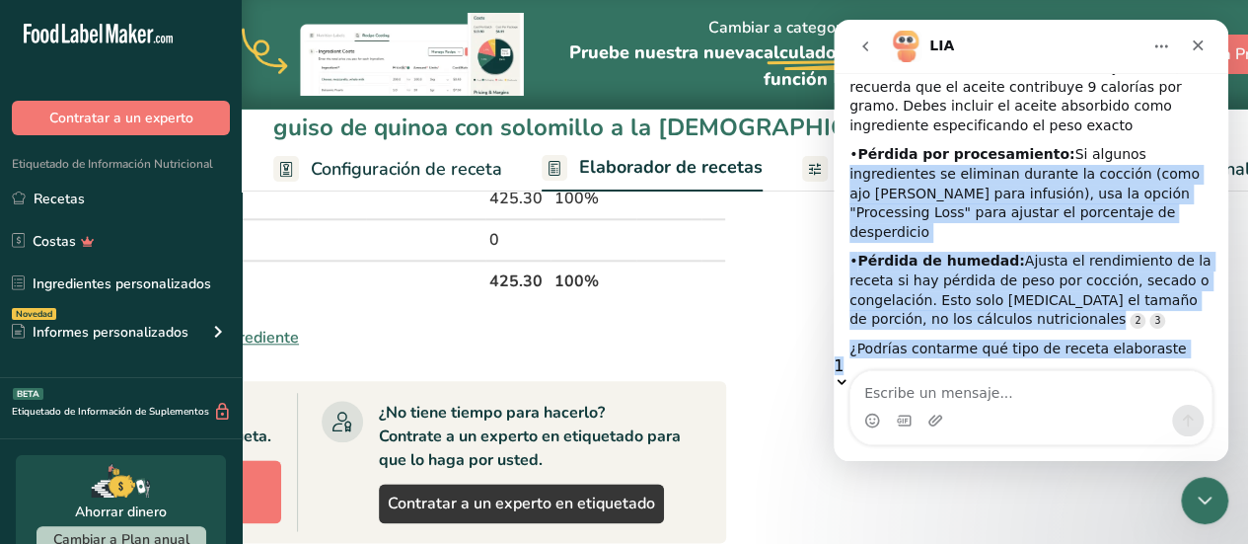
drag, startPoint x: 1223, startPoint y: 335, endPoint x: 1221, endPoint y: 369, distance: 34.6
click at [1221, 369] on div "Hi, ​ How can we help you today? LIA • Hace 1h HOLA Blanca • Hace 1h ¡Hola! Soy…" at bounding box center [1031, 231] width 395 height 317
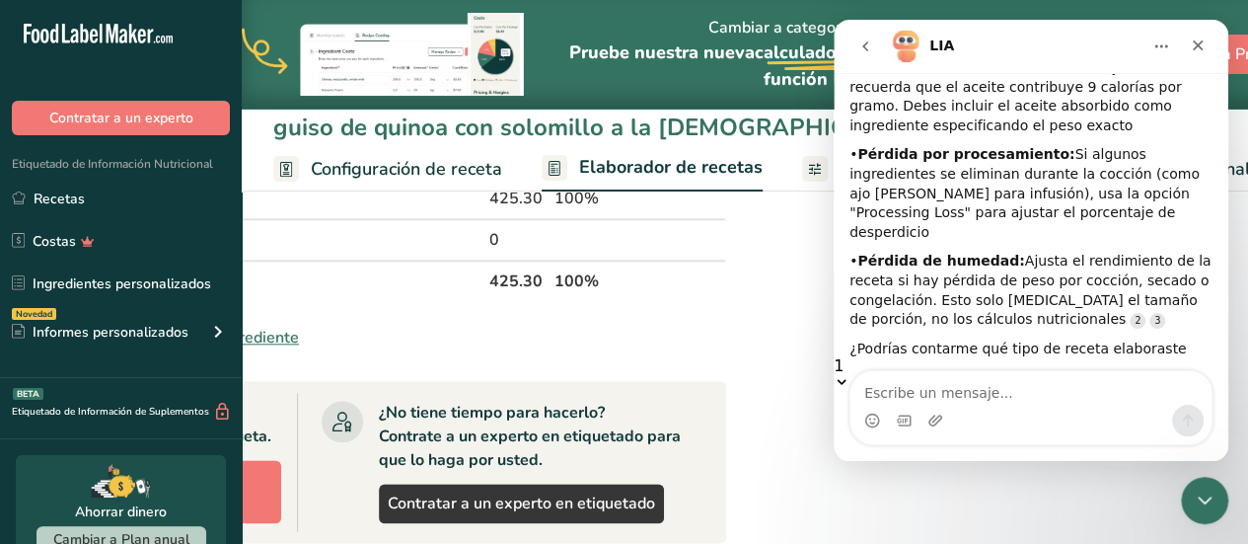
click at [1223, 382] on div "Intercom Messenger" at bounding box center [1031, 407] width 395 height 75
click at [1221, 385] on div "Intercom Messenger" at bounding box center [1031, 407] width 395 height 75
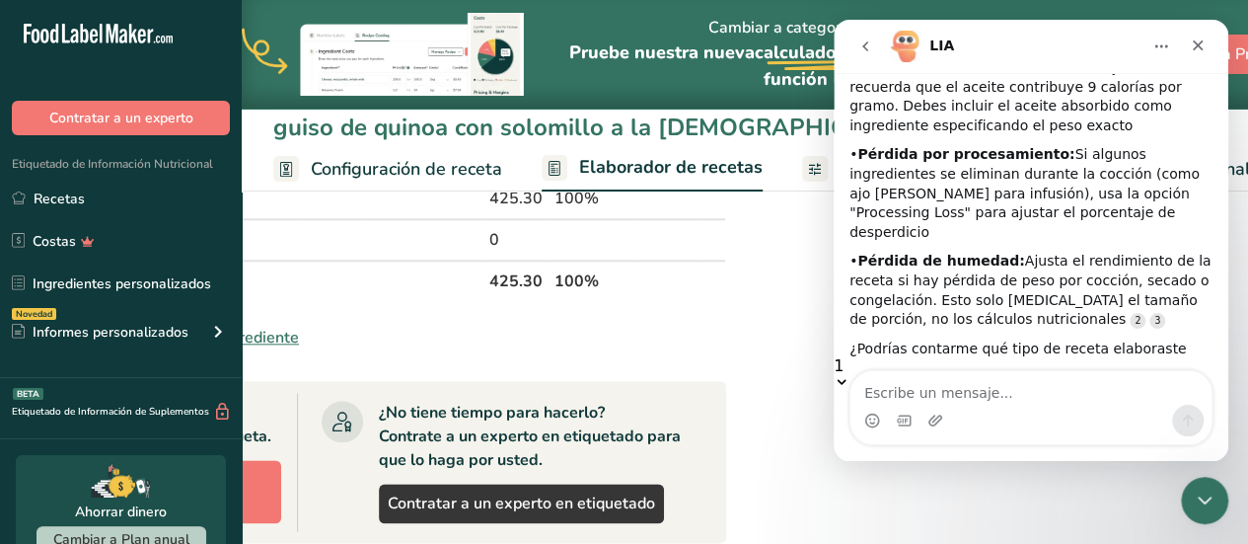
click at [1221, 385] on div "Intercom Messenger" at bounding box center [1031, 407] width 395 height 75
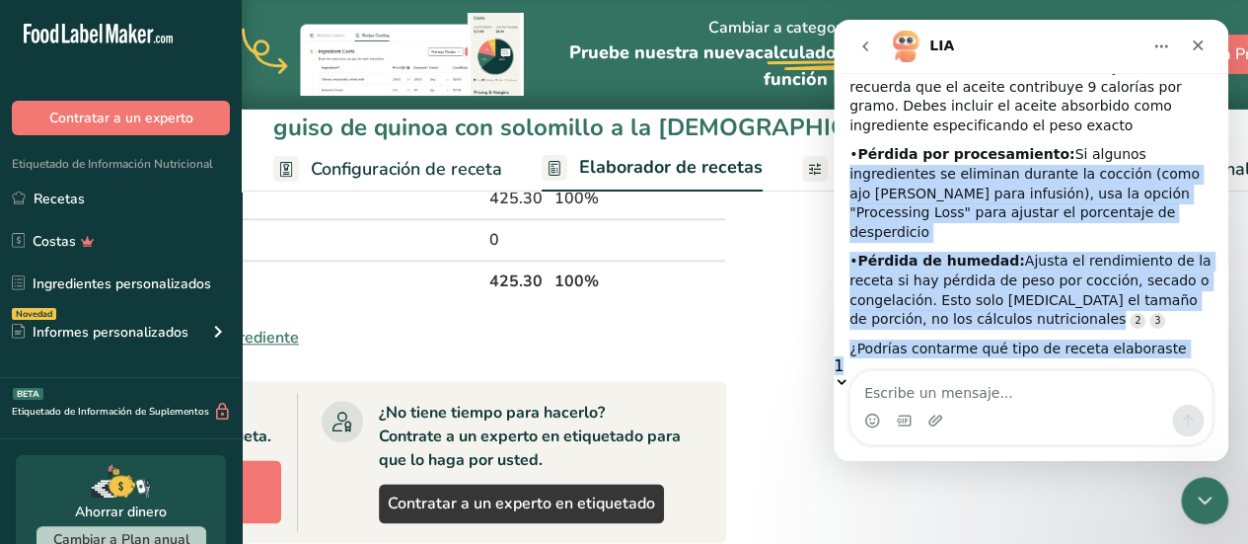
drag, startPoint x: 1223, startPoint y: 333, endPoint x: 1223, endPoint y: 370, distance: 37.5
click at [1223, 370] on div "Hi, ​ How can we help you today? LIA • Hace 1h HOLA Blanca • Hace 1h ¡Hola! Soy…" at bounding box center [1031, 231] width 395 height 317
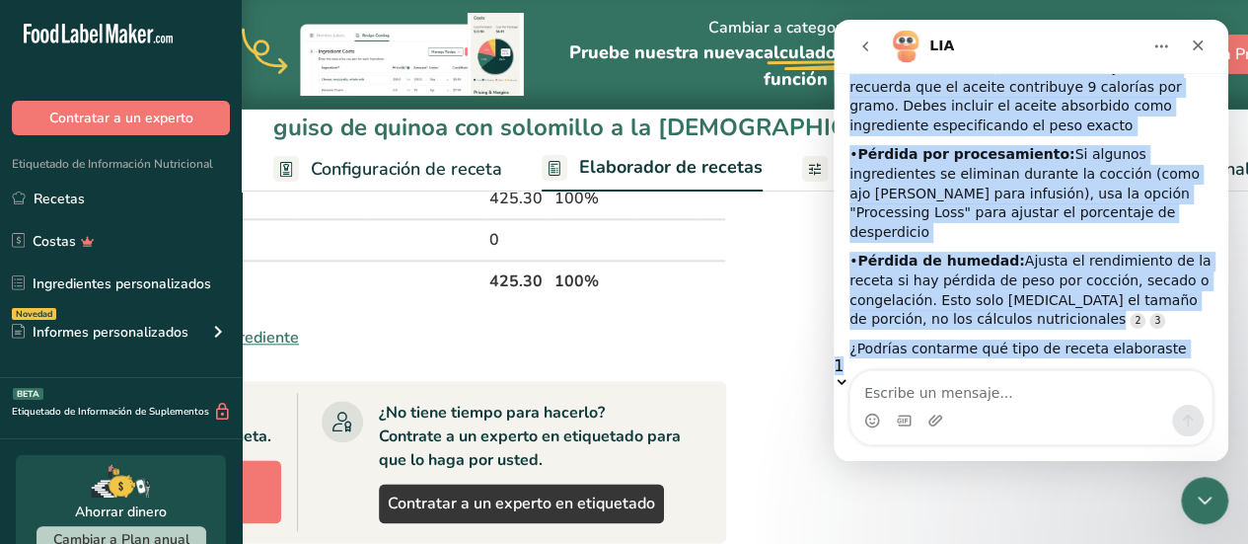
drag, startPoint x: 1222, startPoint y: 338, endPoint x: 1219, endPoint y: 248, distance: 89.9
click at [1219, 248] on div "Hi, ​ How can we help you today? LIA • Hace 1h HOLA Blanca • Hace 1h ¡Hola! Soy…" at bounding box center [1031, 231] width 395 height 317
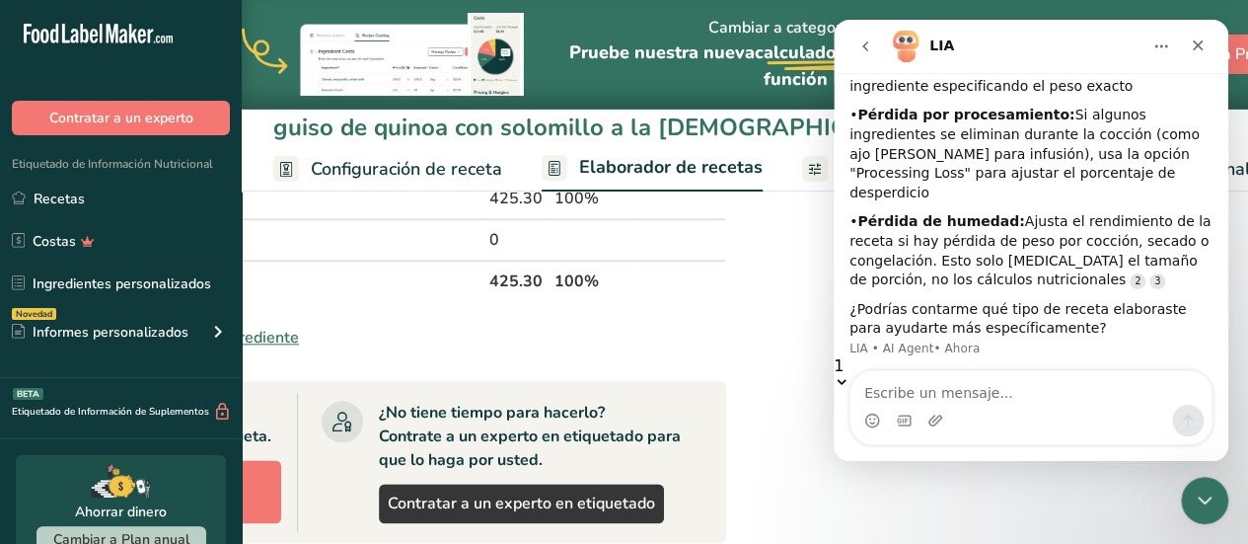
scroll to position [2639, 0]
drag, startPoint x: 1224, startPoint y: 357, endPoint x: 1224, endPoint y: 394, distance: 36.5
click at [1224, 394] on div "Hi, ​ How can we help you today? LIA • Hace 1h HOLA Blanca • Hace 1h ¡Hola! Soy…" at bounding box center [1031, 267] width 395 height 388
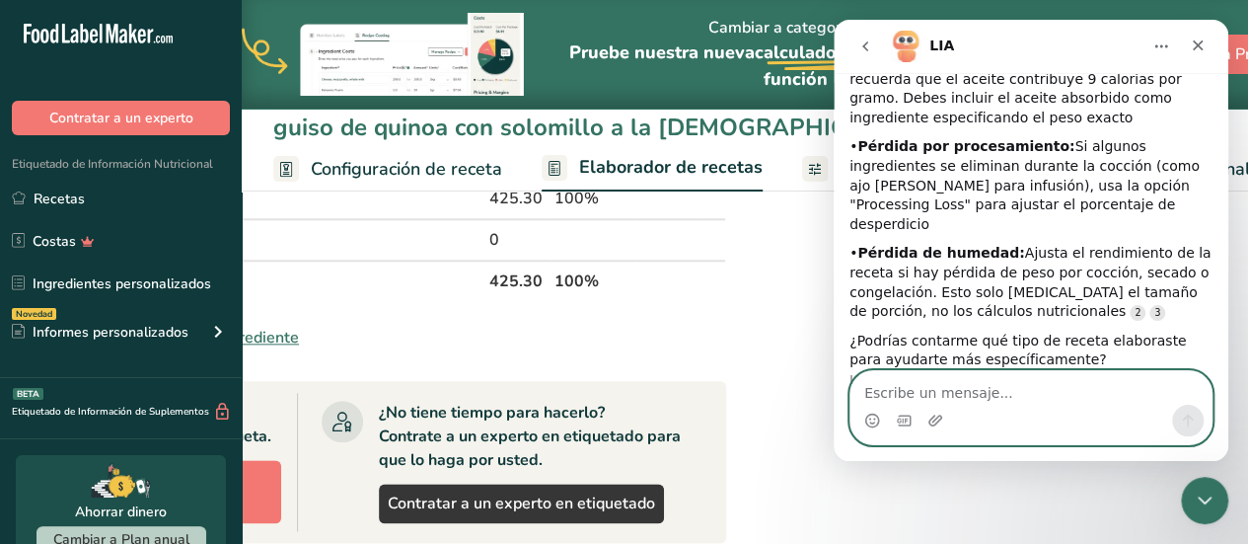
click at [950, 386] on textarea "Escribe un mensaje..." at bounding box center [1031, 388] width 361 height 34
type textarea "q"
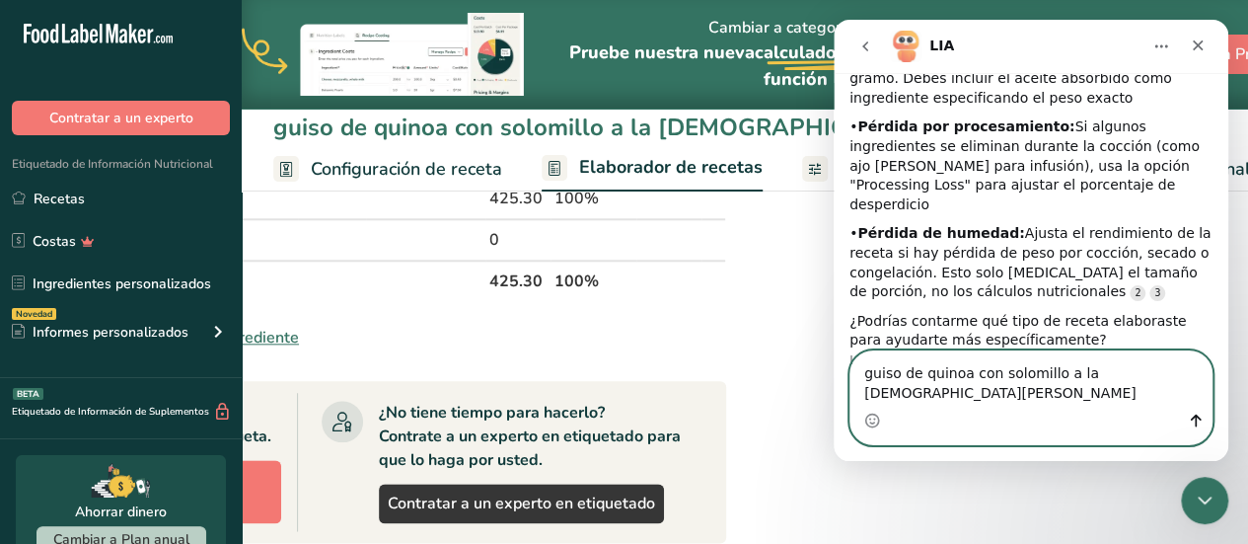
type textarea "guiso de quinoa con solomillo a la [DEMOGRAPHIC_DATA][PERSON_NAME]"
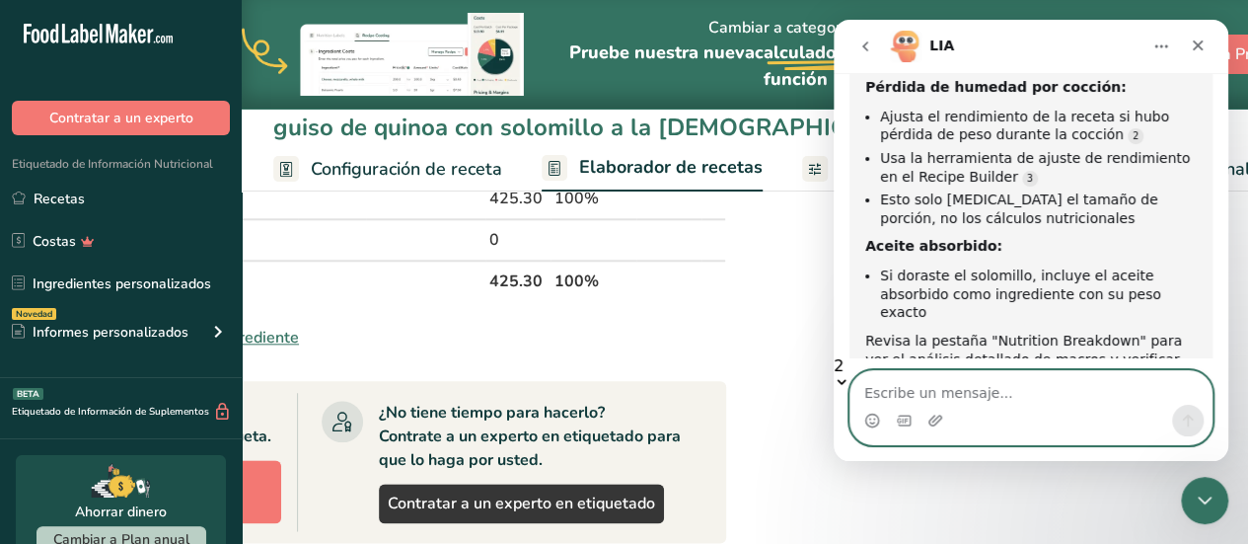
scroll to position [3011, 0]
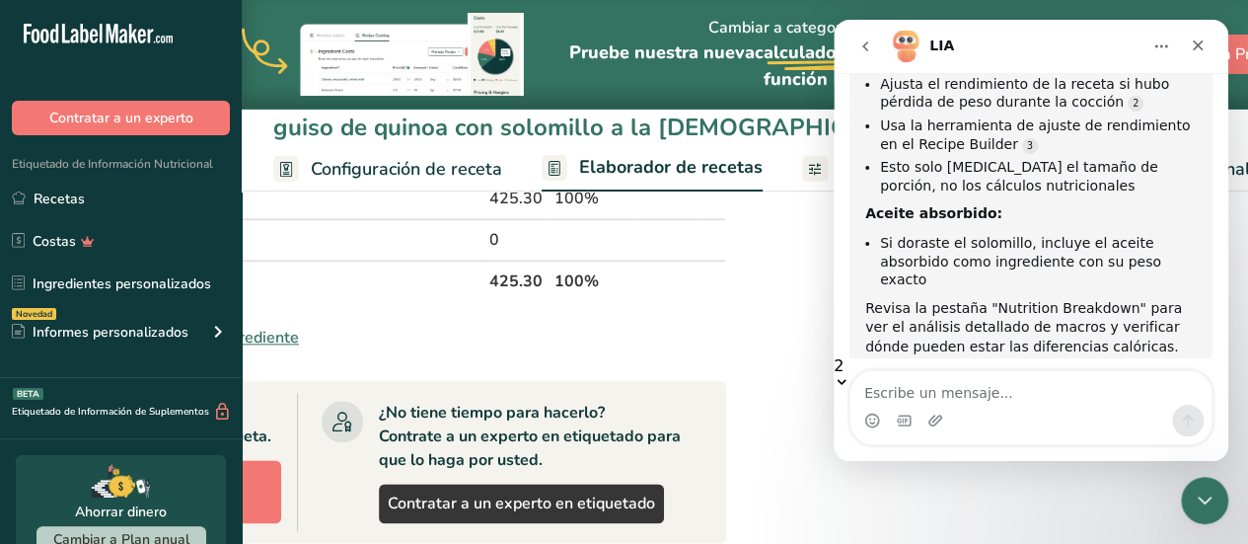
drag, startPoint x: 1221, startPoint y: 334, endPoint x: 1219, endPoint y: 346, distance: 13.0
click at [1219, 358] on div "2" at bounding box center [1031, 374] width 395 height 32
click at [1221, 386] on div "Intercom Messenger" at bounding box center [1031, 407] width 395 height 75
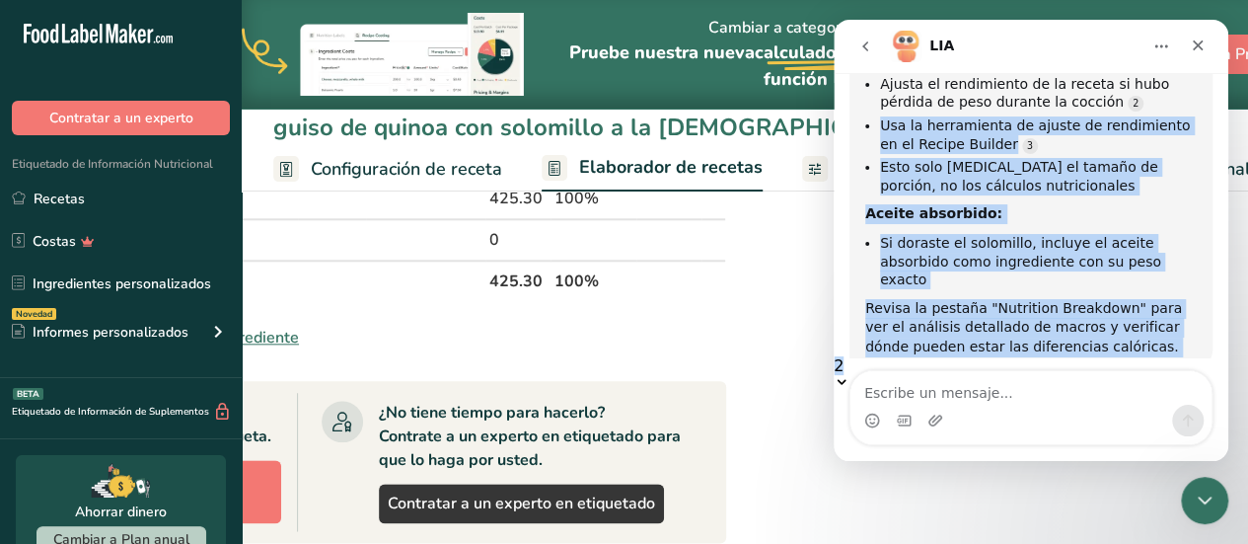
drag, startPoint x: 1221, startPoint y: 339, endPoint x: 1219, endPoint y: 361, distance: 21.8
click at [1219, 361] on div "Hi, ​ How can we help you today? LIA • Hace 1h HOLA Blanca • Hace 1h ¡Hola! Soy…" at bounding box center [1031, 231] width 395 height 317
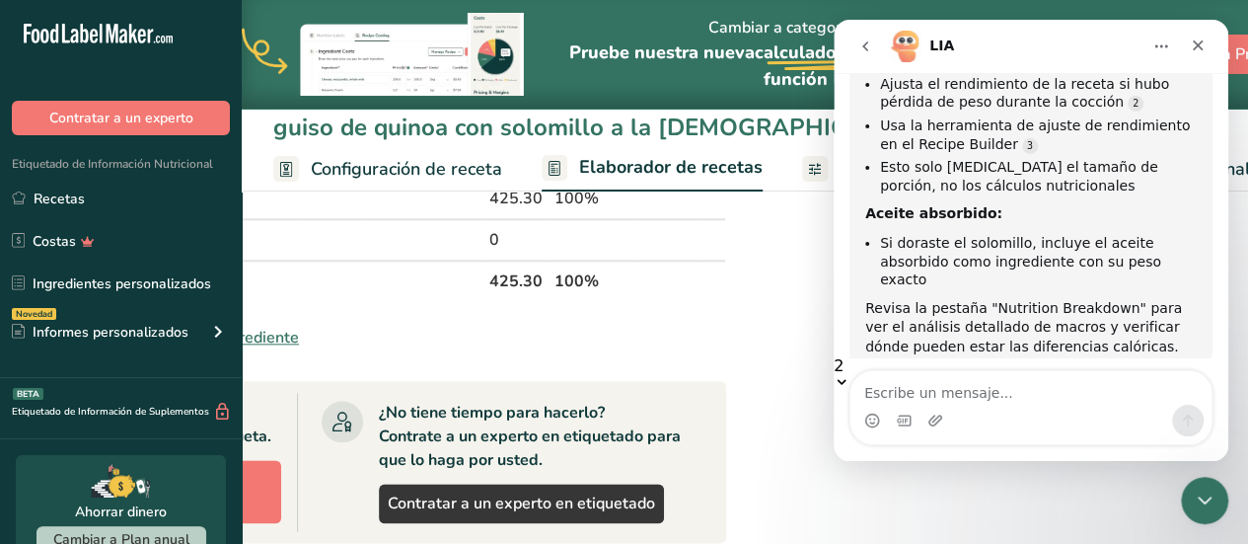
drag, startPoint x: 1224, startPoint y: 330, endPoint x: 1223, endPoint y: 353, distance: 23.7
click at [1223, 358] on div "2" at bounding box center [1031, 374] width 395 height 32
drag, startPoint x: 1223, startPoint y: 353, endPoint x: 1218, endPoint y: 394, distance: 40.8
click at [1218, 394] on div "Hi, ​ How can we help you today? LIA • Hace 1h HOLA Blanca • Hace 1h ¡Hola! Soy…" at bounding box center [1031, 267] width 395 height 388
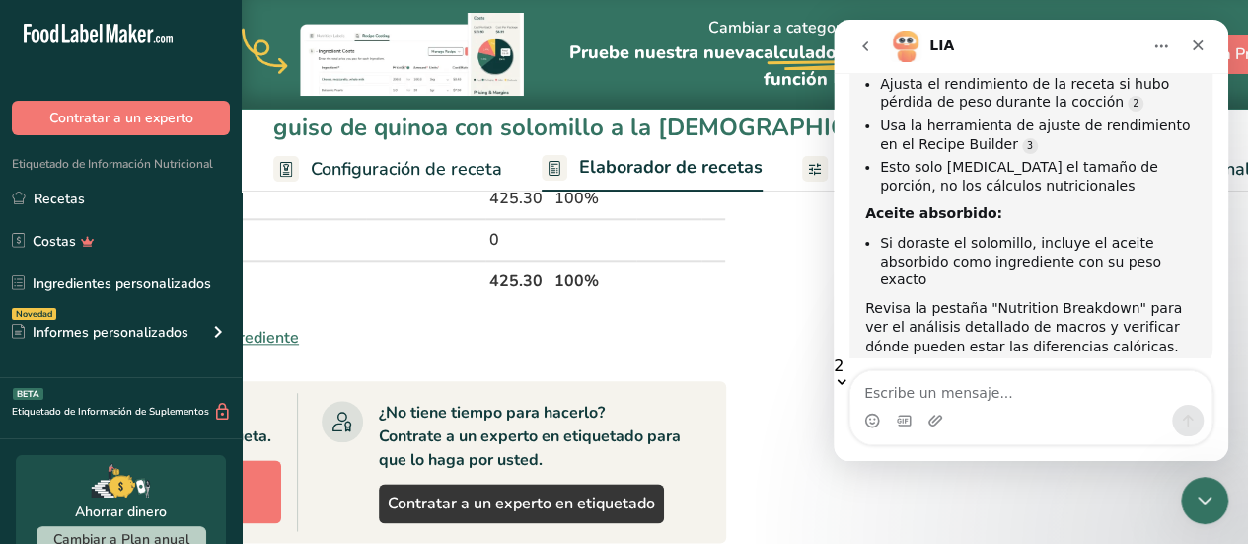
click at [1225, 384] on div "Intercom Messenger" at bounding box center [1031, 407] width 395 height 75
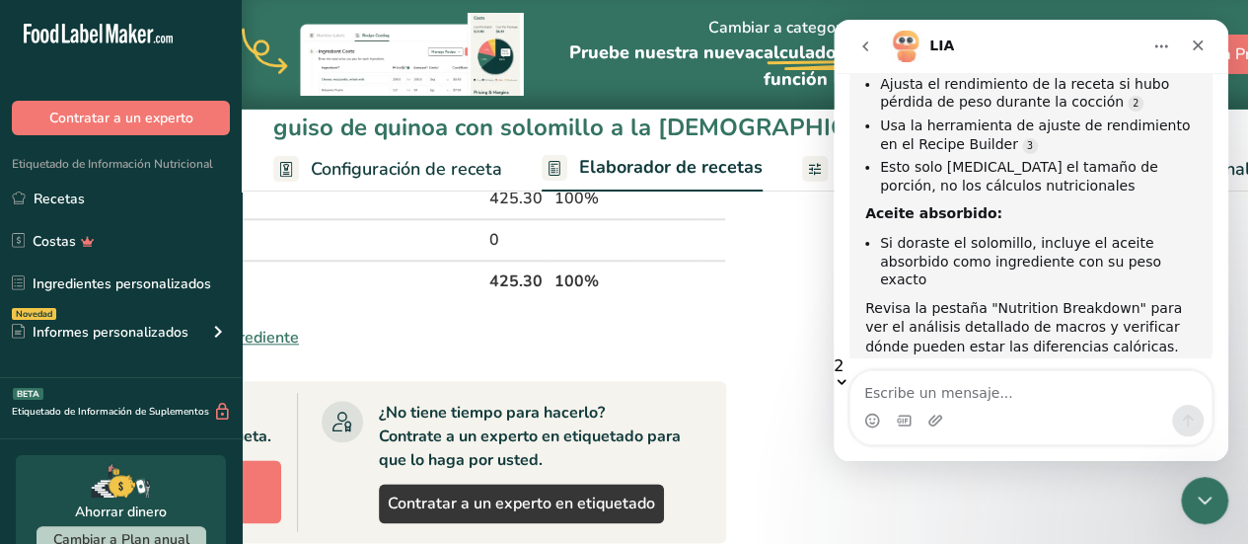
click at [1201, 360] on div "Para tu guiso de quinoa con solomillo y judía blanca, revisa estos factores que…" at bounding box center [1031, 90] width 363 height 557
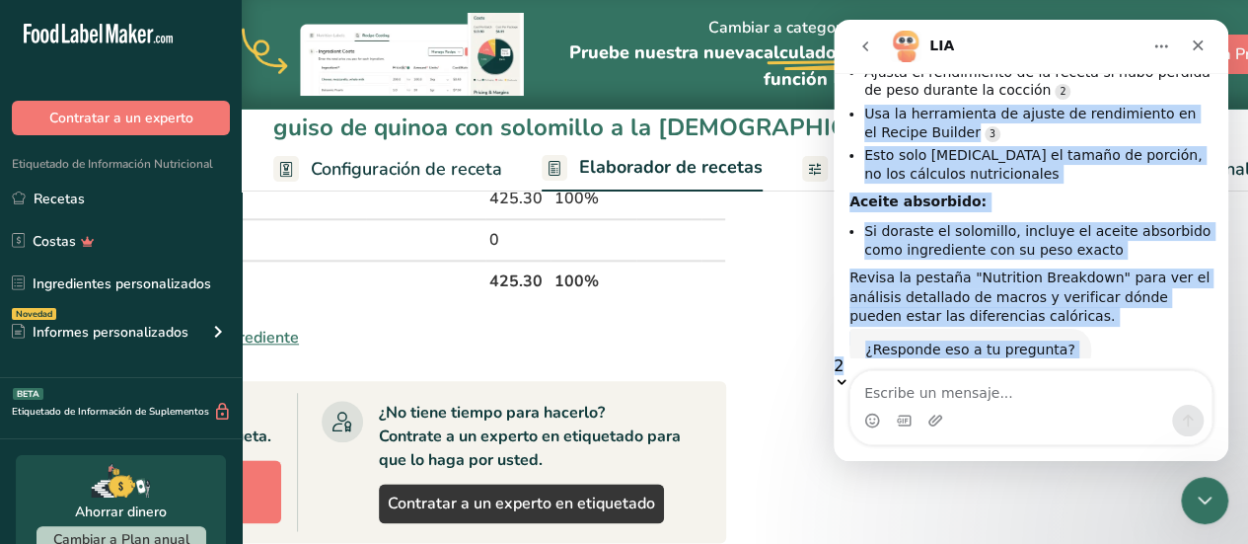
drag, startPoint x: 1223, startPoint y: 337, endPoint x: 1223, endPoint y: 361, distance: 24.7
click at [1223, 361] on div "Hi, ​ How can we help you today? LIA • Hace 1h HOLA Blanca • Hace 1h ¡Hola! Soy…" at bounding box center [1031, 231] width 395 height 317
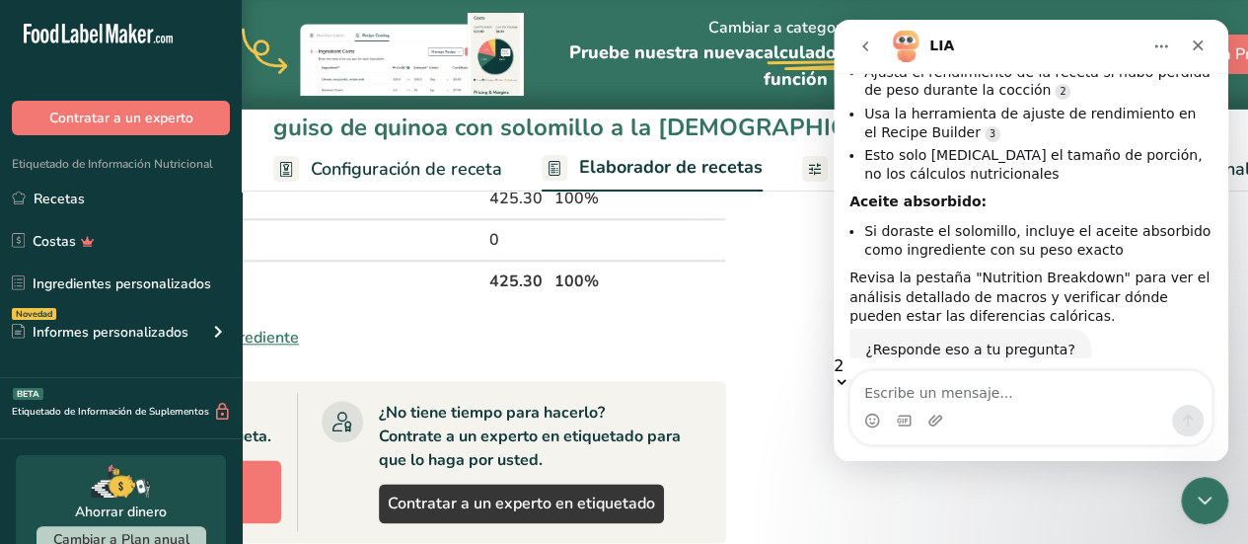
click at [1191, 358] on div "2" at bounding box center [1031, 374] width 395 height 32
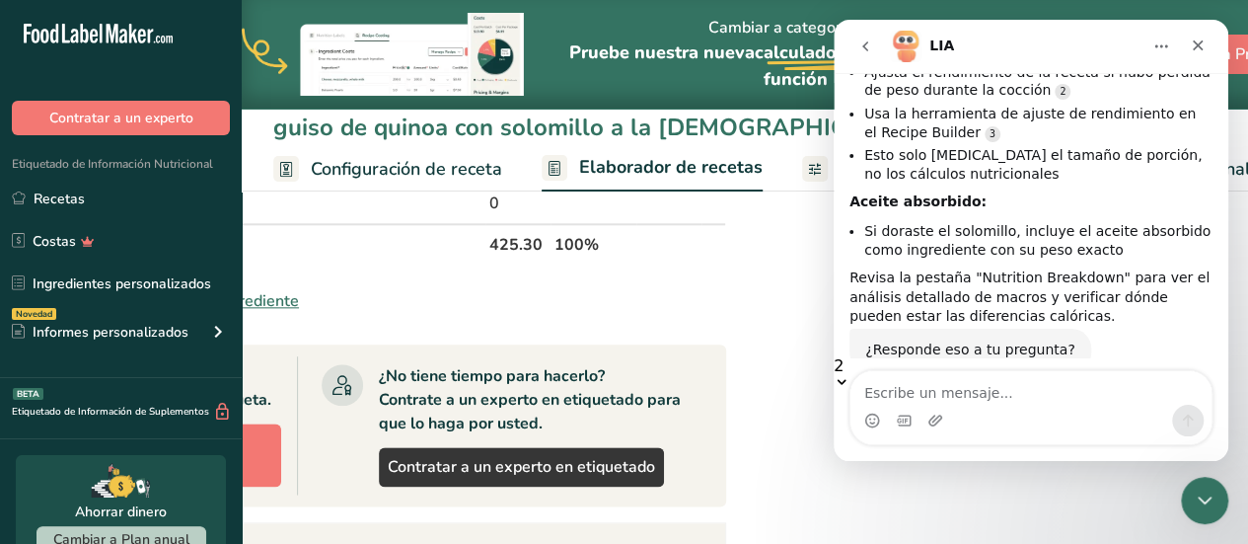
scroll to position [1025, 0]
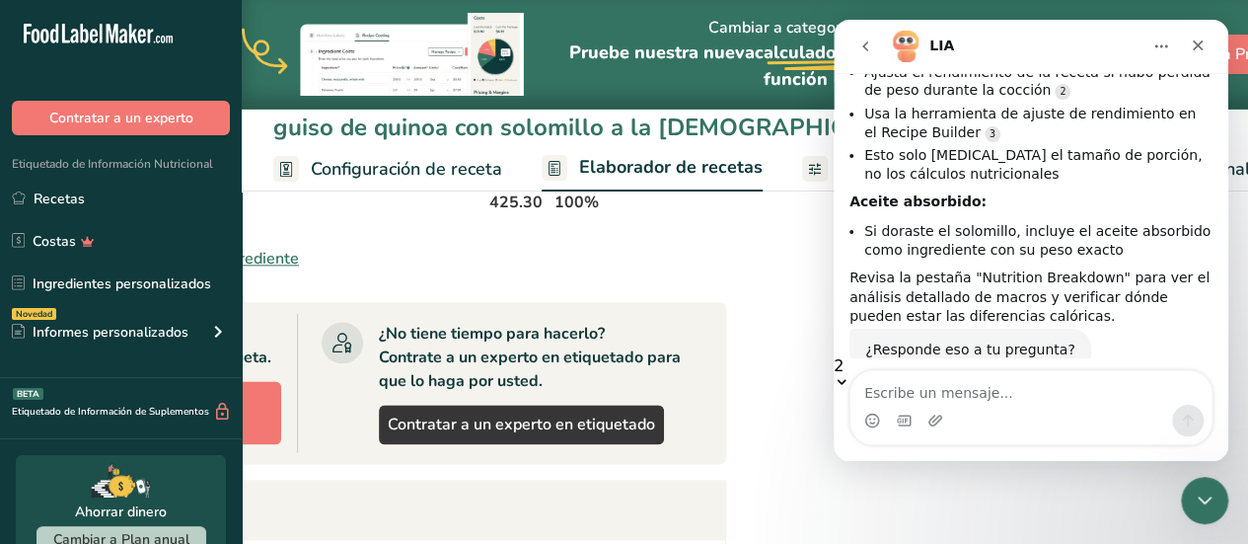
click at [1166, 53] on div "Pérdida de humedad por cocción:" at bounding box center [1031, 44] width 363 height 20
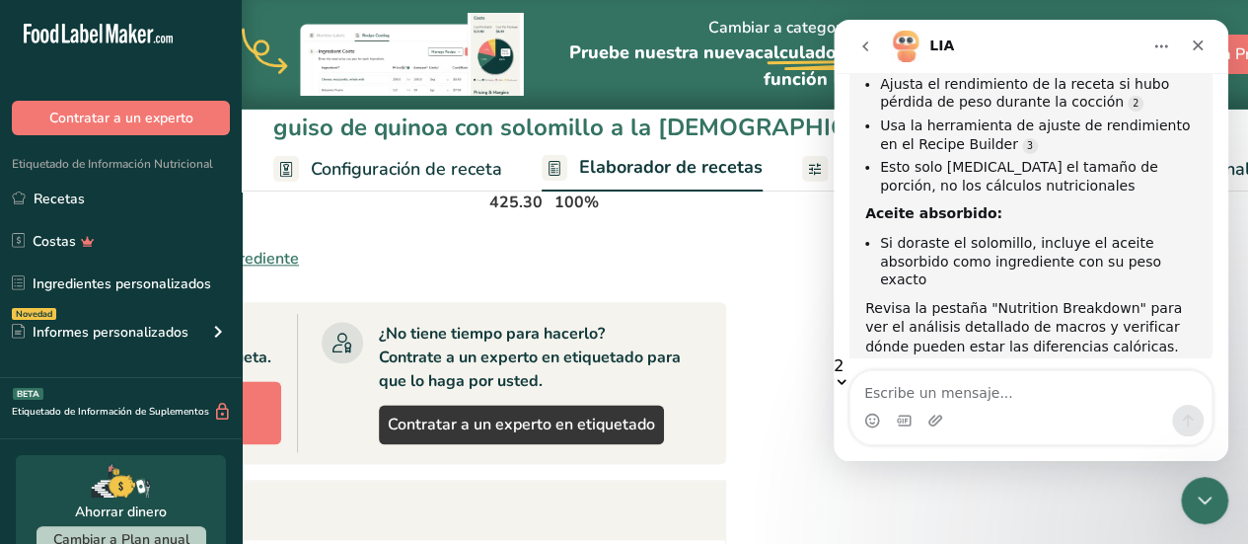
scroll to position [3331, 0]
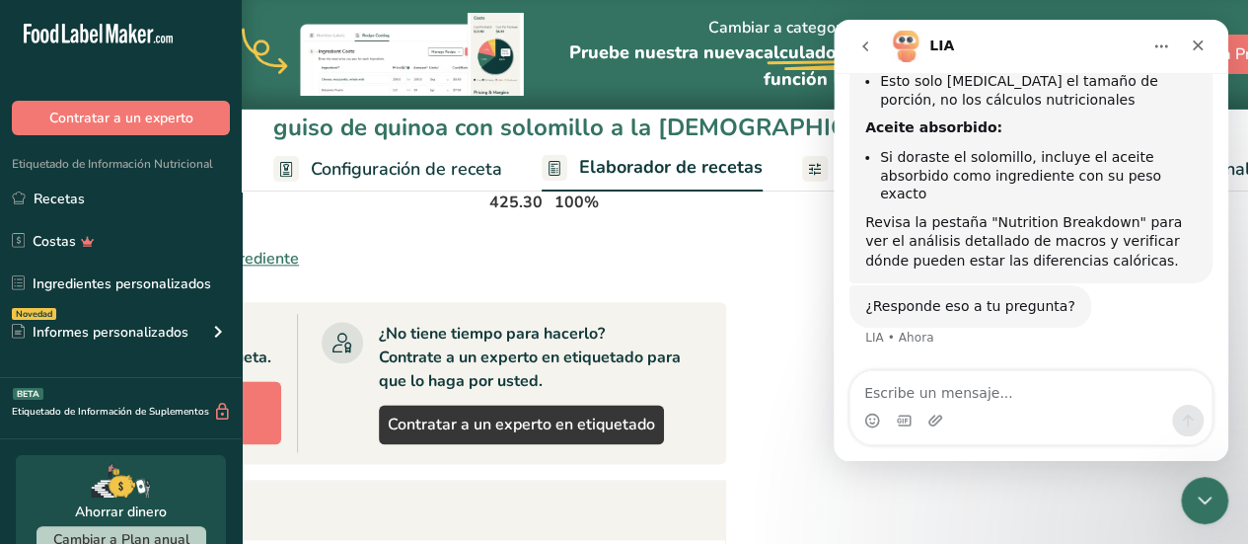
click at [1166, 309] on div "¿Responde eso a tu pregunta? LIA • Ahora" at bounding box center [1031, 328] width 363 height 87
click at [1205, 54] on div "Cerrar" at bounding box center [1198, 46] width 36 height 36
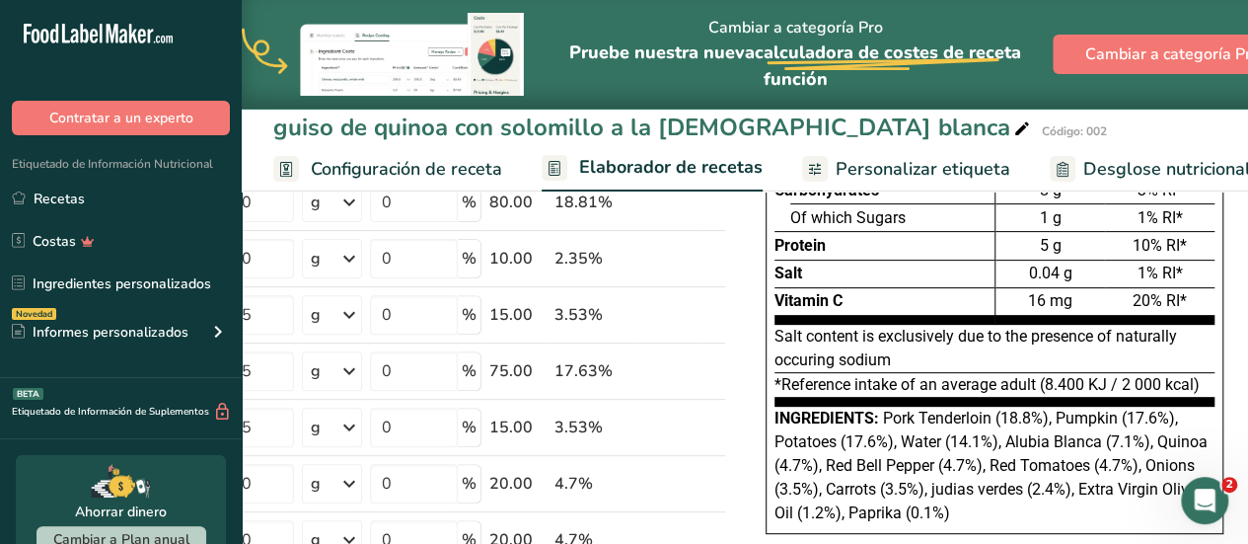
scroll to position [237, 0]
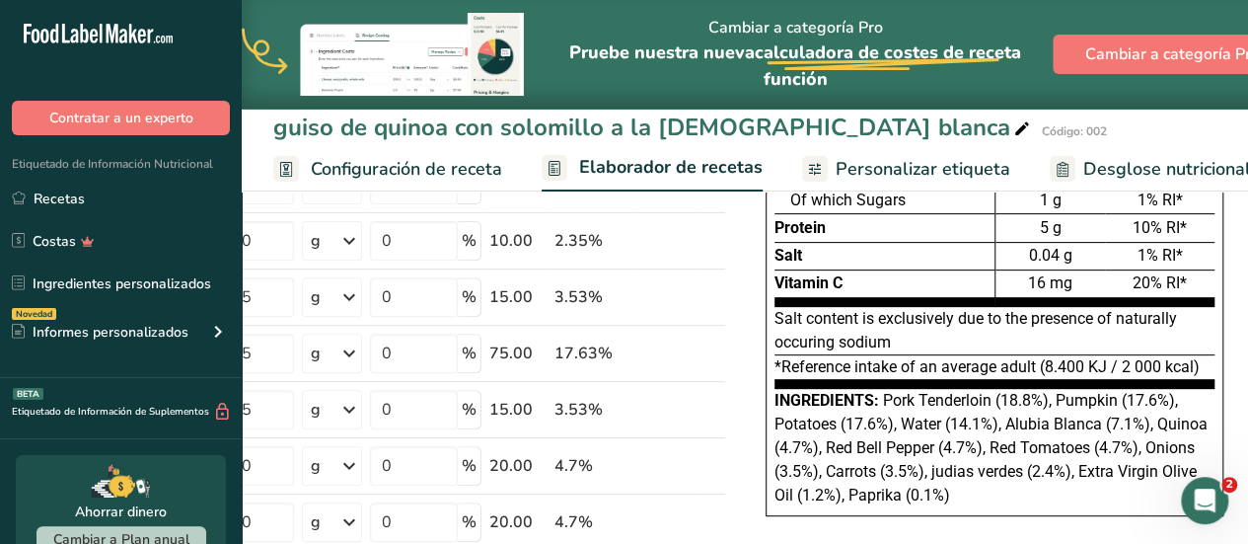
drag, startPoint x: 1253, startPoint y: 533, endPoint x: 863, endPoint y: 102, distance: 582.0
click at [863, 102] on div "guiso de quinoa con solomillo a la judía blanca Código: 002 Configuración de re…" at bounding box center [745, 95] width 1007 height 191
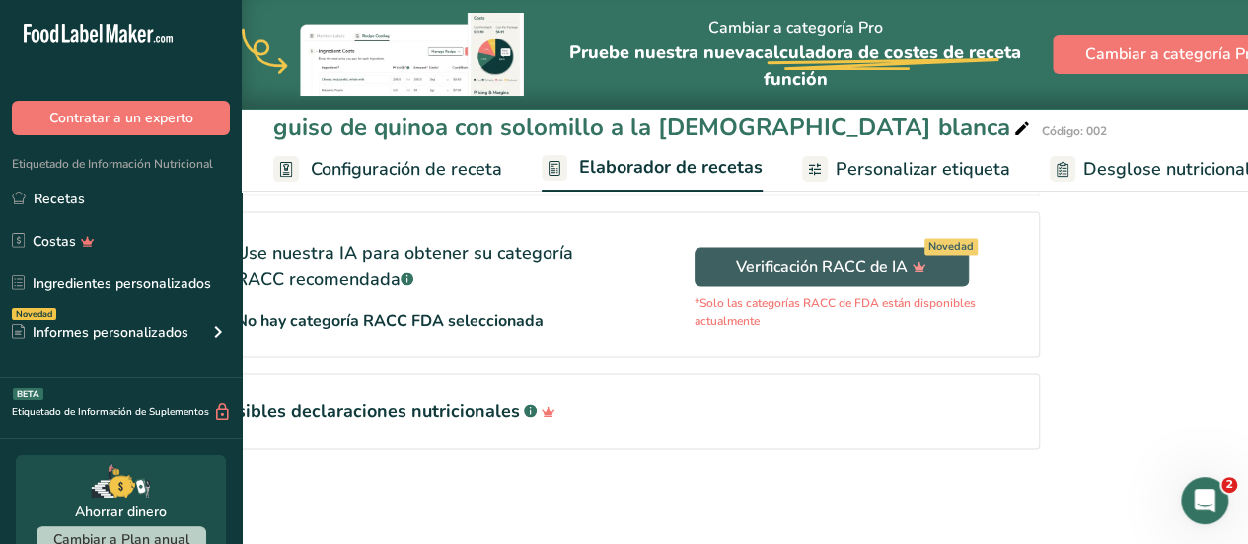
scroll to position [0, 0]
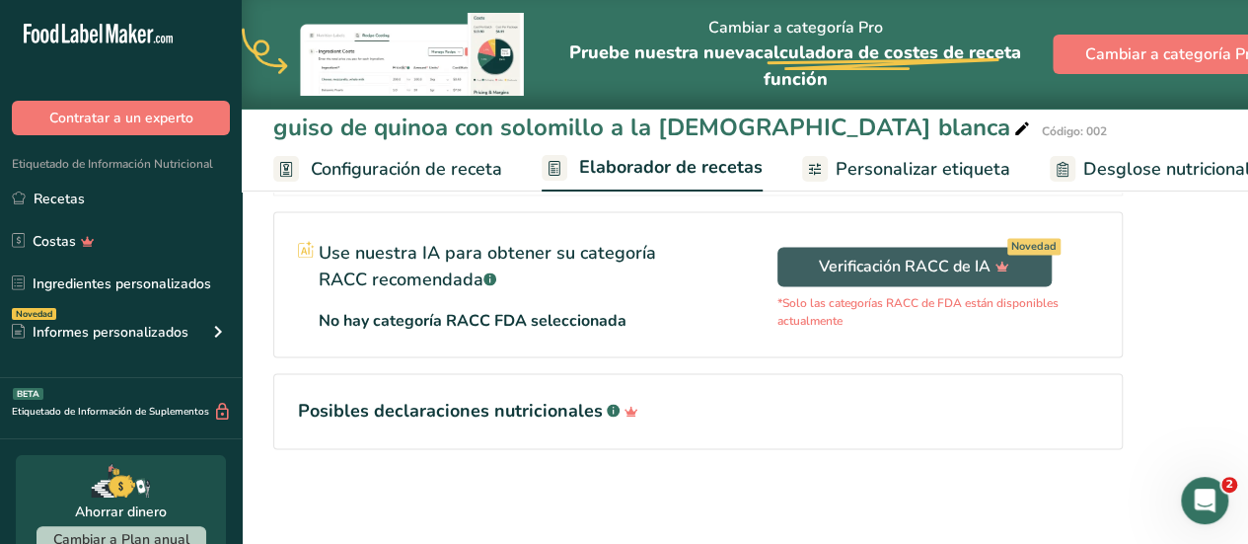
drag, startPoint x: 1260, startPoint y: 306, endPoint x: 843, endPoint y: 394, distance: 426.6
click at [843, 398] on h1 "Posibles declaraciones nutricionales .a-a{fill:#347362;}.b-a{fill:#fff;}" at bounding box center [698, 411] width 800 height 27
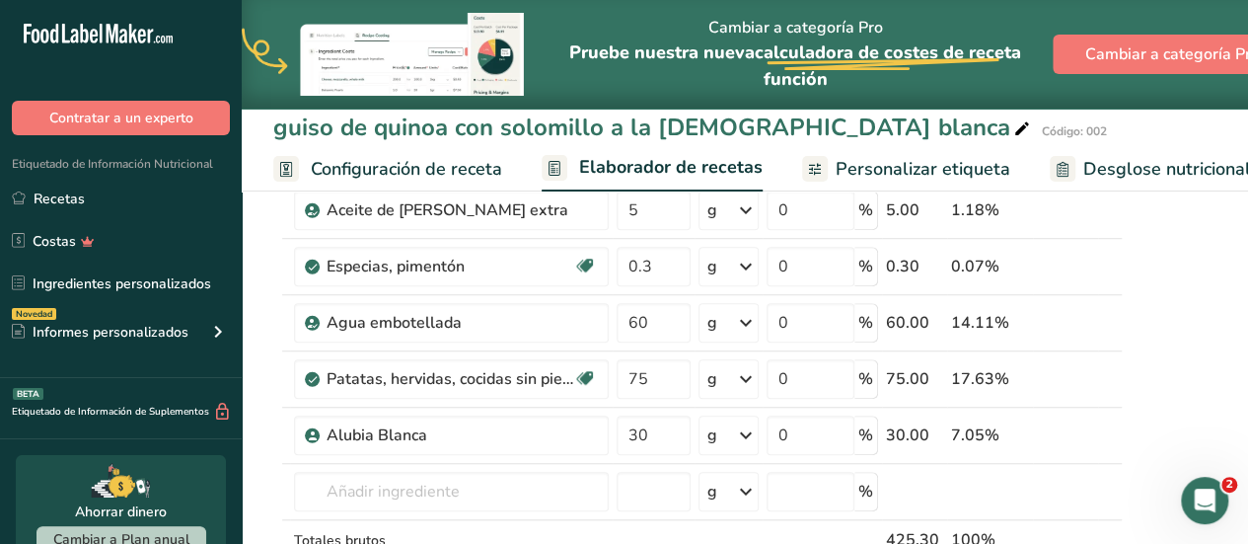
scroll to position [636, 0]
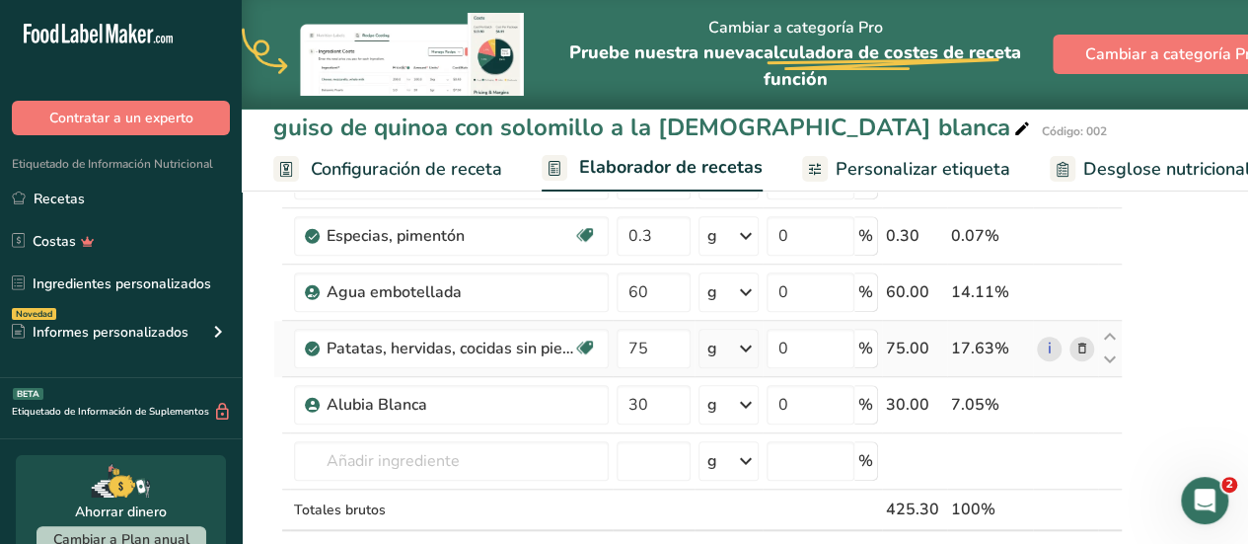
click at [1076, 344] on icon at bounding box center [1083, 348] width 14 height 21
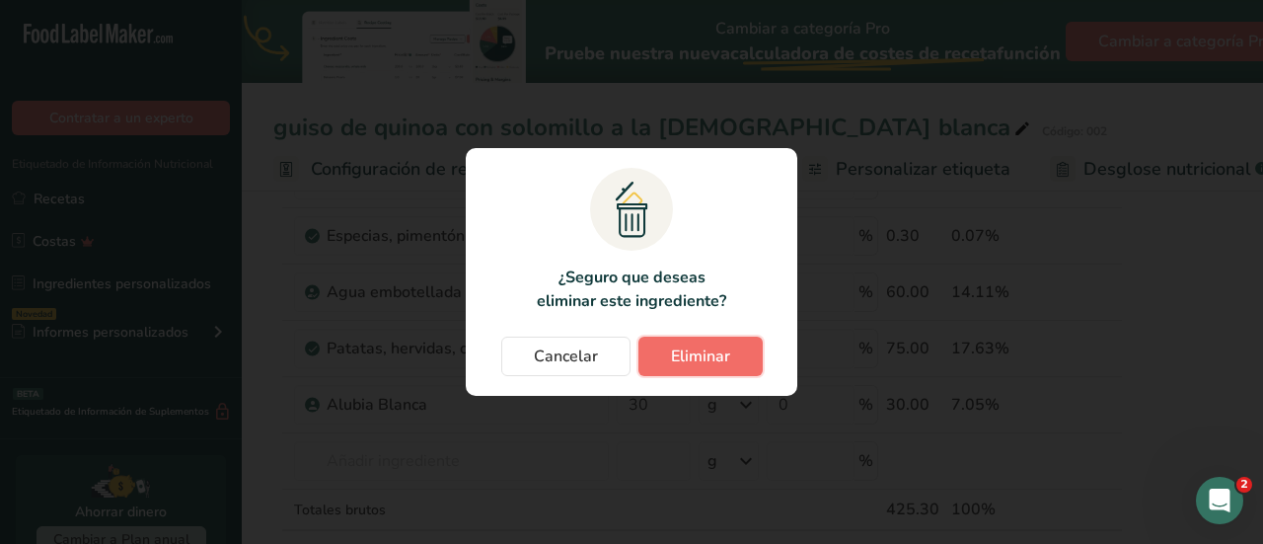
click at [716, 367] on span "Eliminar" at bounding box center [700, 356] width 59 height 24
type input "30"
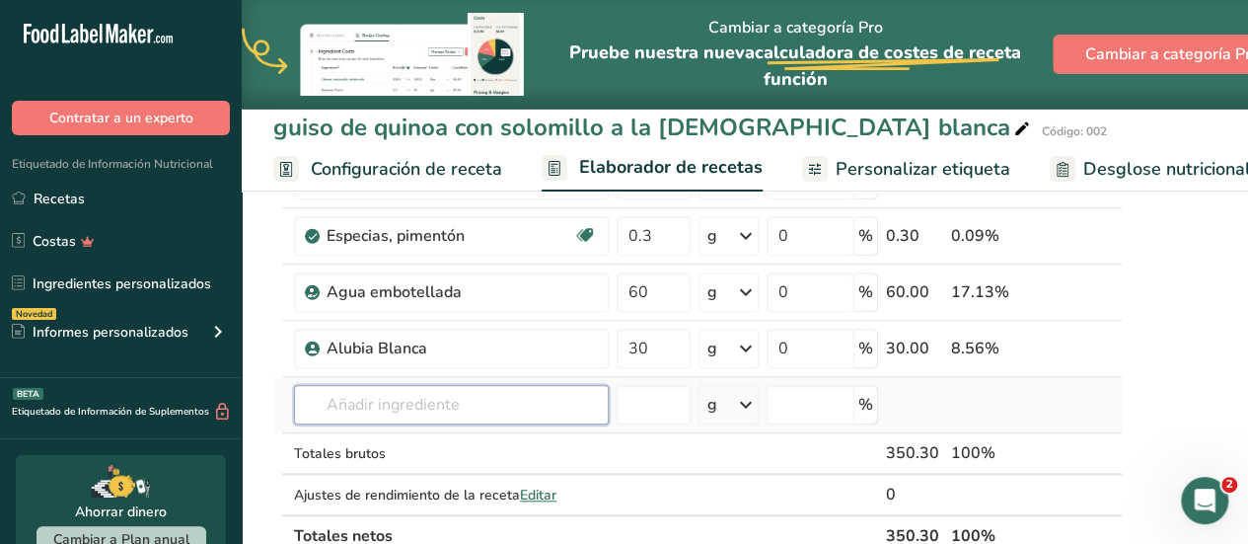
click at [504, 406] on input "text" at bounding box center [451, 404] width 315 height 39
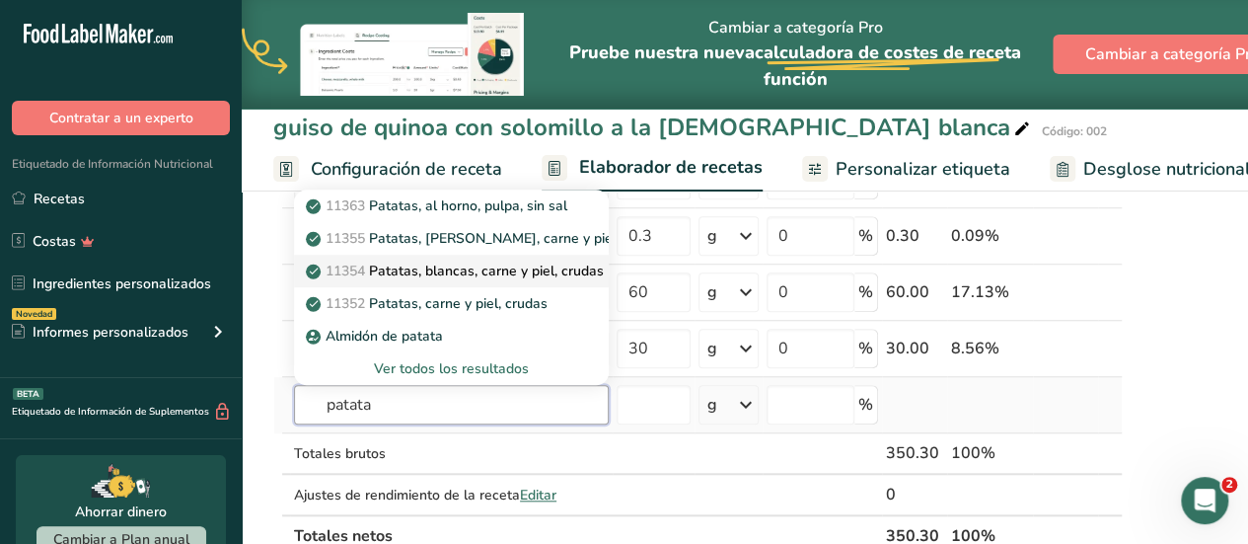
type input "patata"
click at [486, 276] on p "11354 Patatas, blancas, carne y piel, crudas" at bounding box center [457, 271] width 294 height 21
type input "Potatoes, white, flesh and skin, raw"
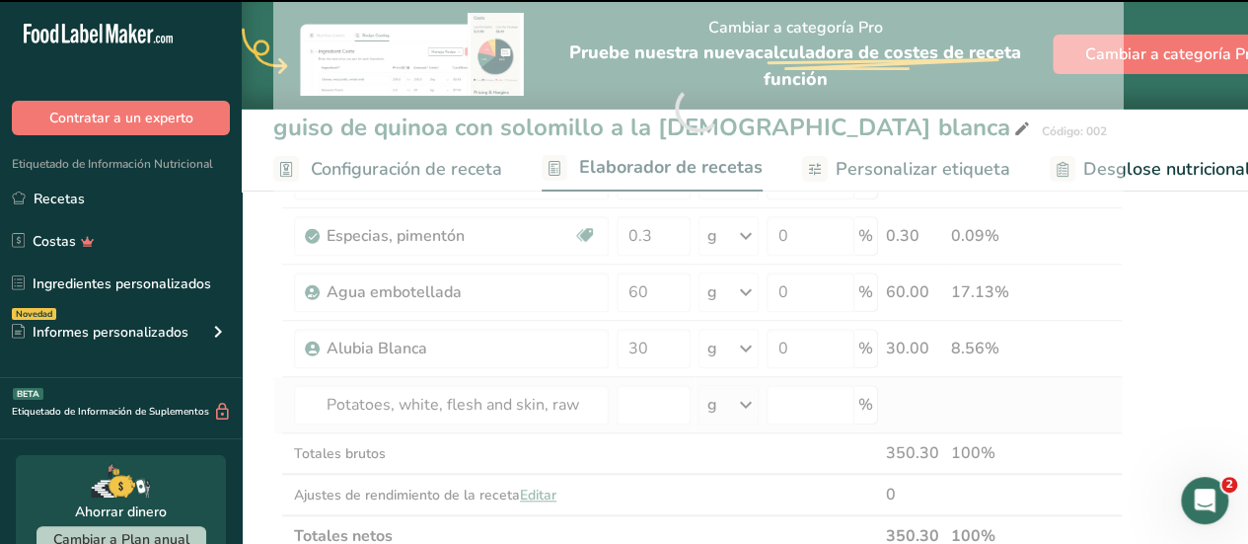
type input "0"
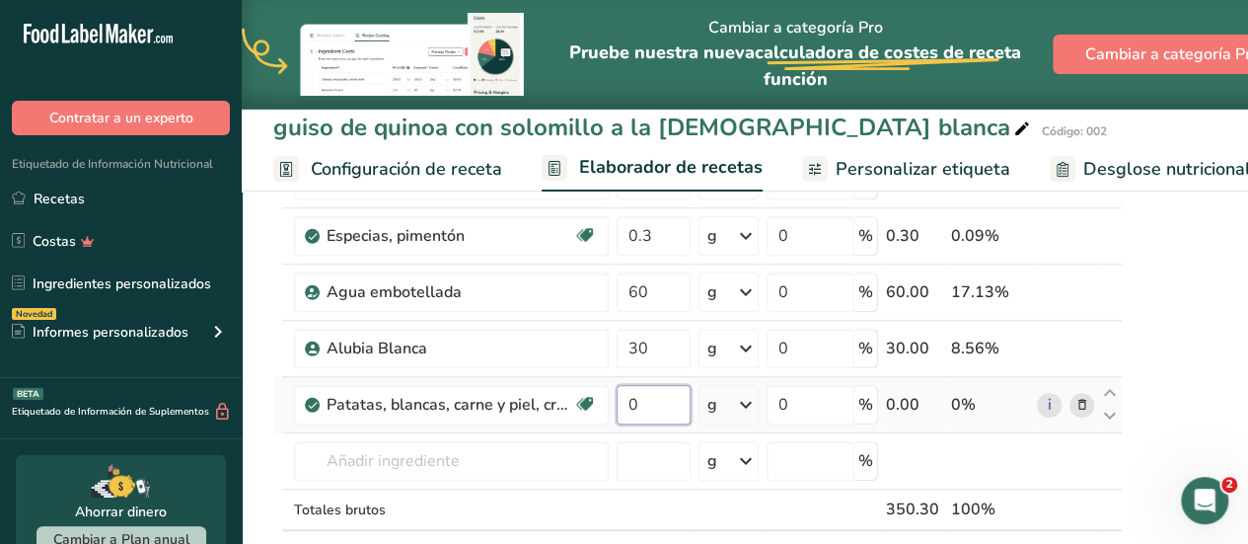
click at [633, 406] on input "0" at bounding box center [654, 404] width 74 height 39
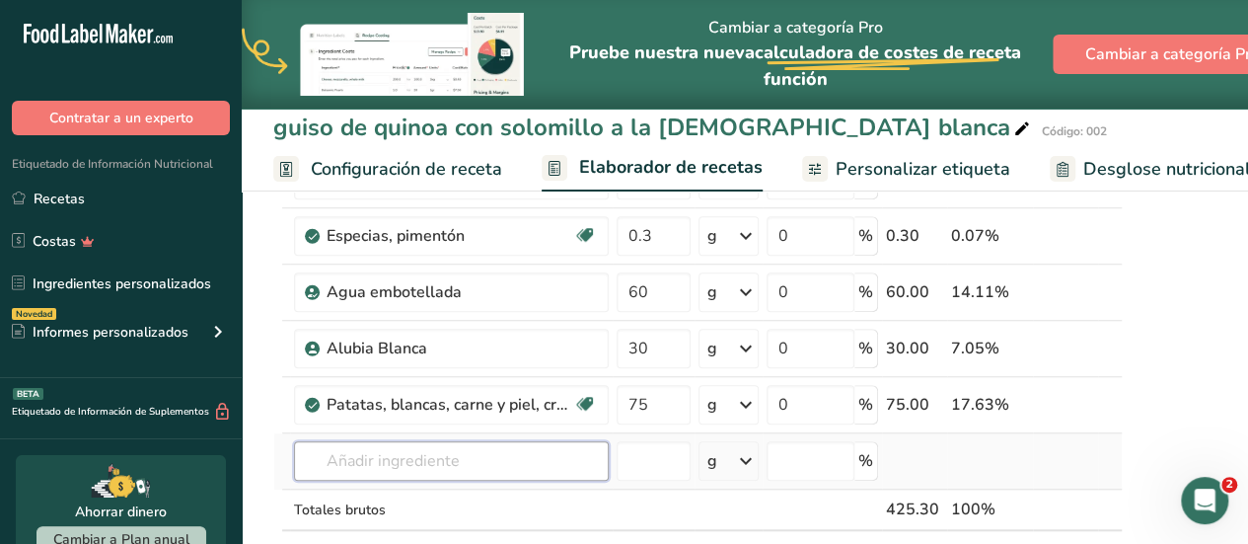
click at [594, 461] on div "Ingrediente * Cantidad * Unidad * Desperdicio * .a-a{fill:#347362;}.b-a{fill:#f…" at bounding box center [698, 136] width 850 height 953
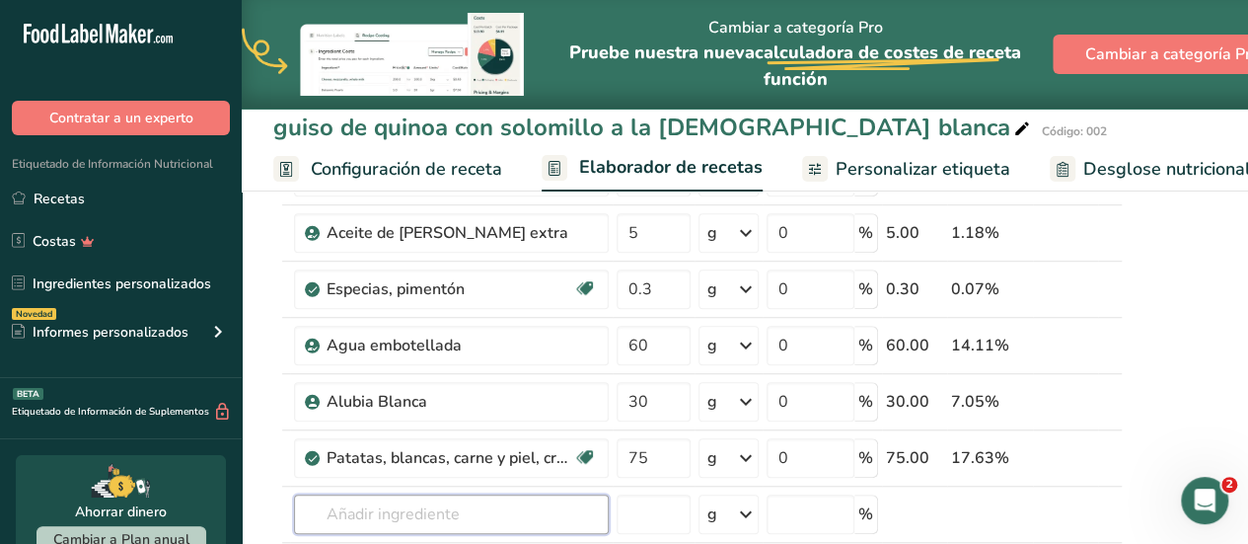
scroll to position [661, 0]
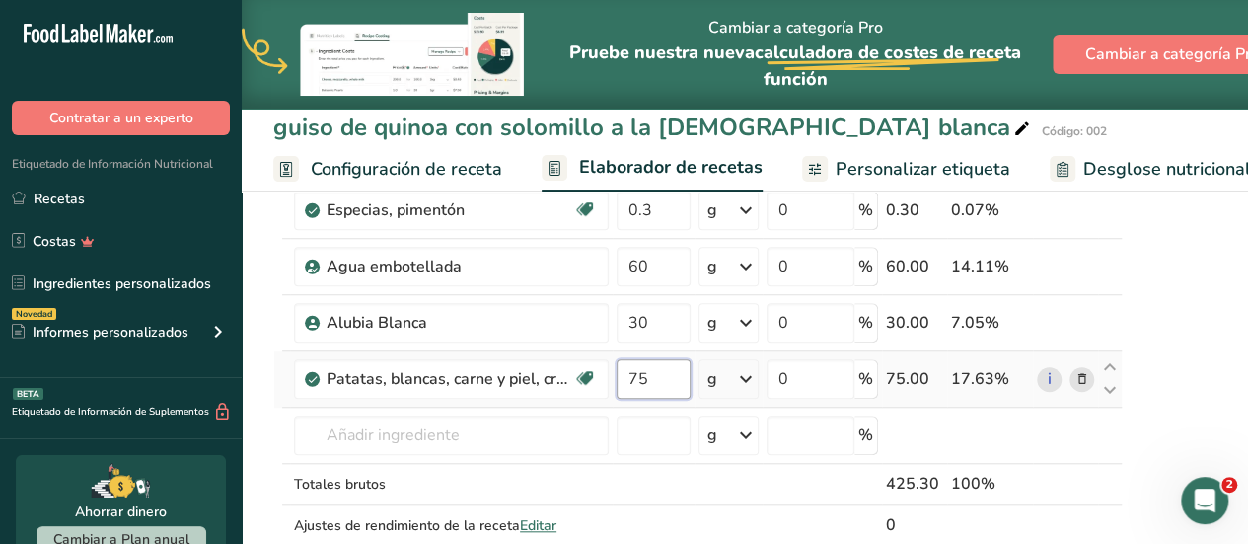
click at [666, 371] on input "75" at bounding box center [654, 378] width 74 height 39
type input "7"
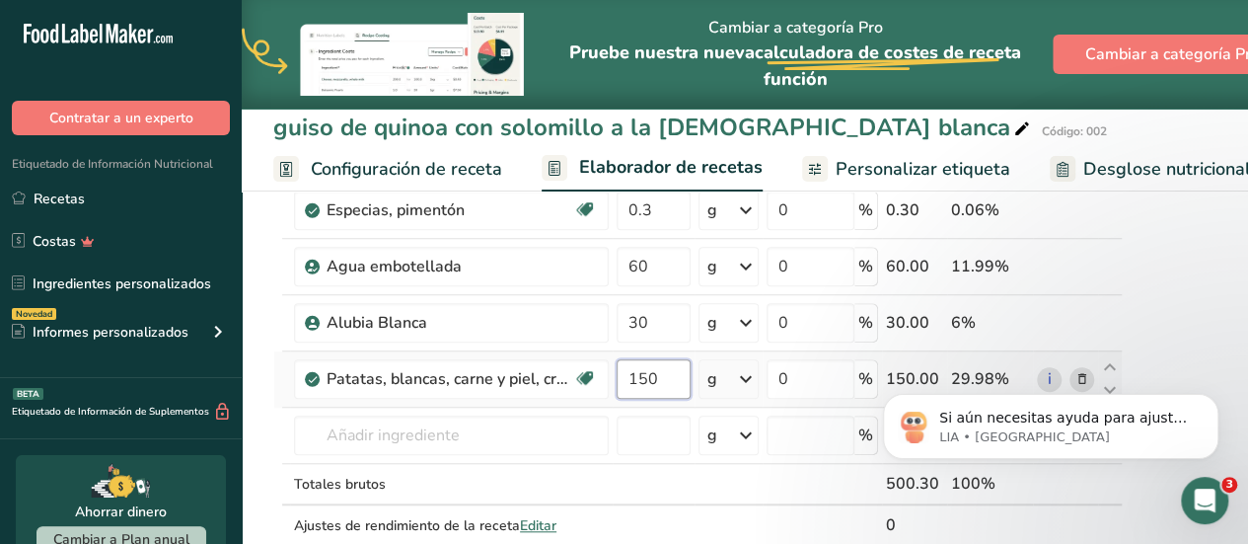
scroll to position [2978, 0]
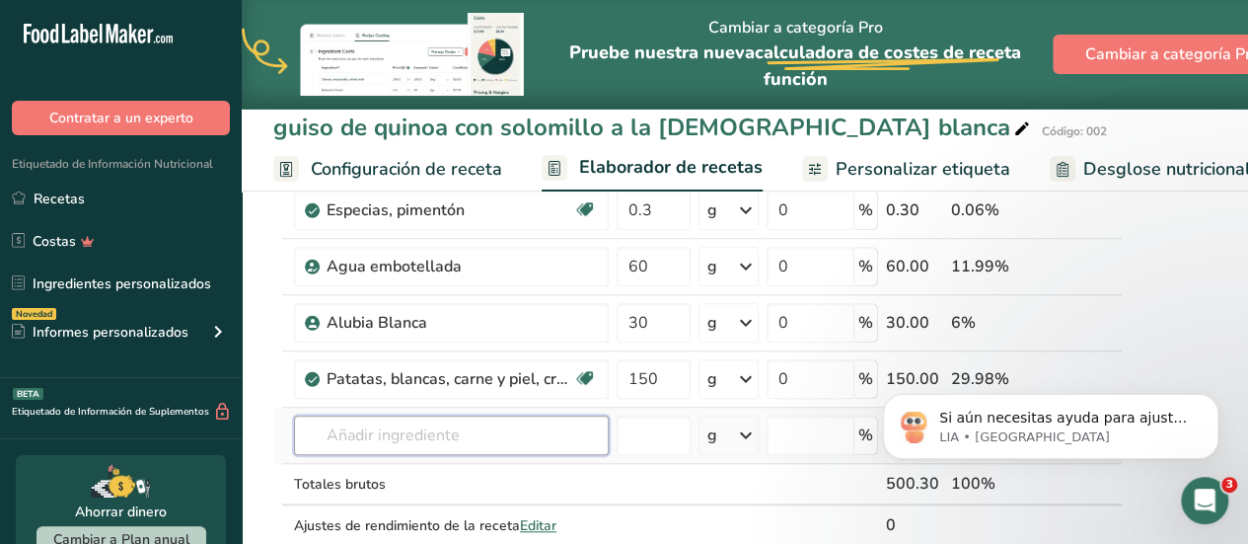
click at [529, 440] on div "Ingrediente * Cantidad * Unidad * Desperdicio * .a-a{fill:#347362;}.b-a{fill:#f…" at bounding box center [698, 110] width 850 height 953
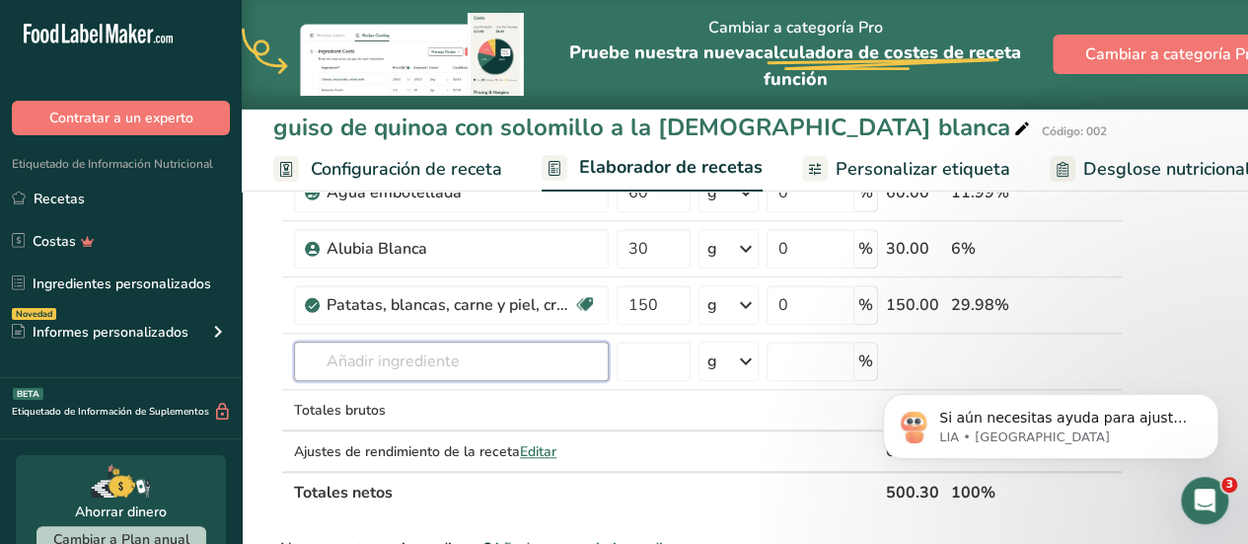
scroll to position [689, 0]
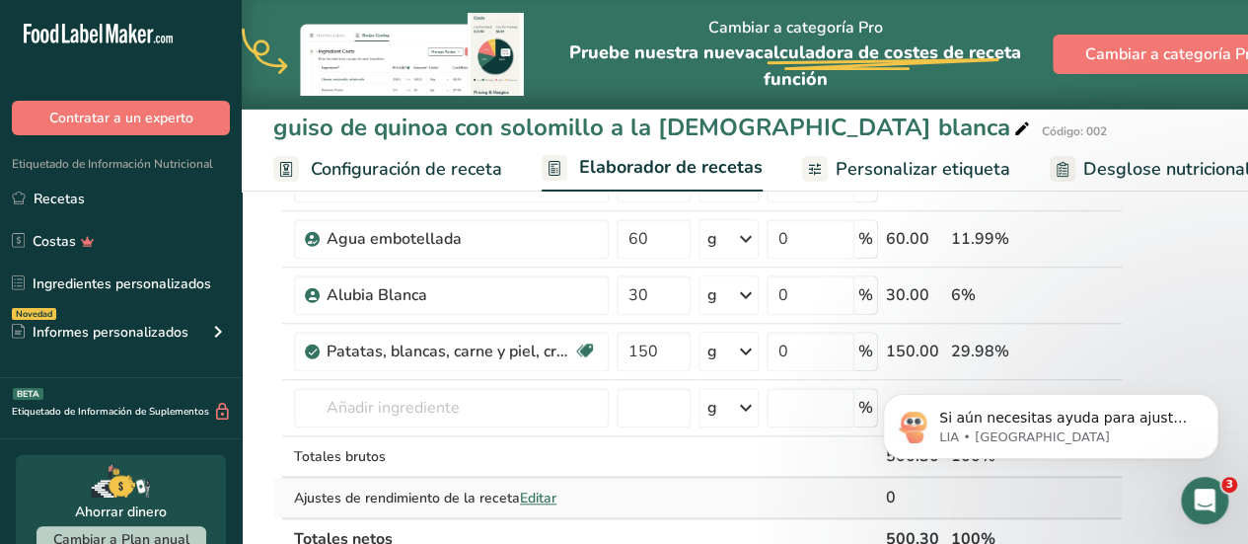
click at [539, 489] on span "Editar" at bounding box center [538, 498] width 37 height 19
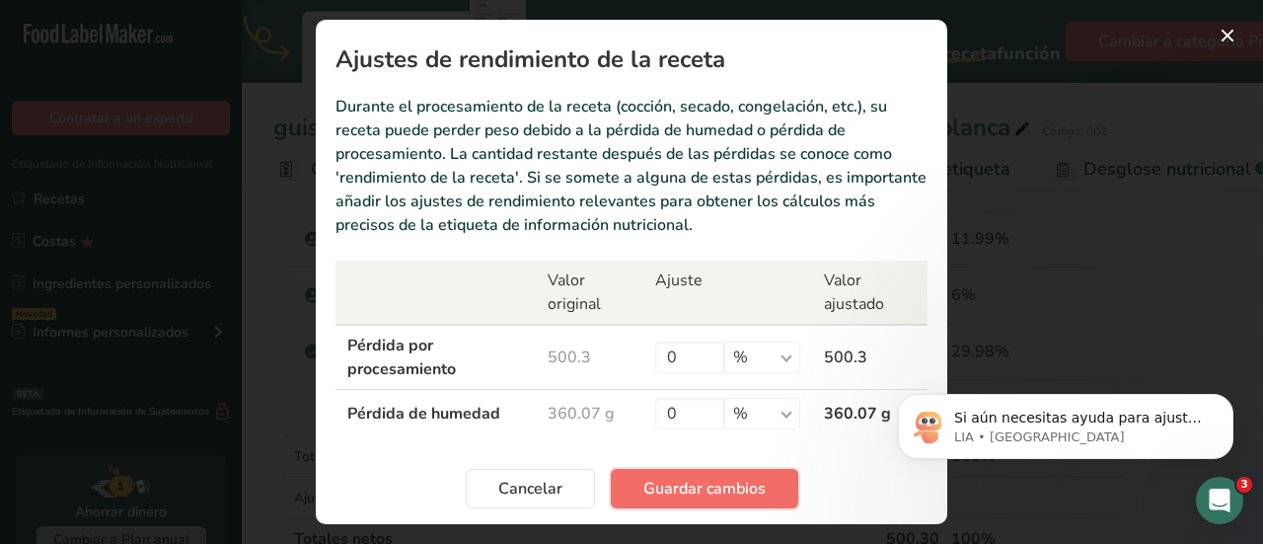
click at [668, 489] on span "Guardar cambios" at bounding box center [704, 489] width 122 height 24
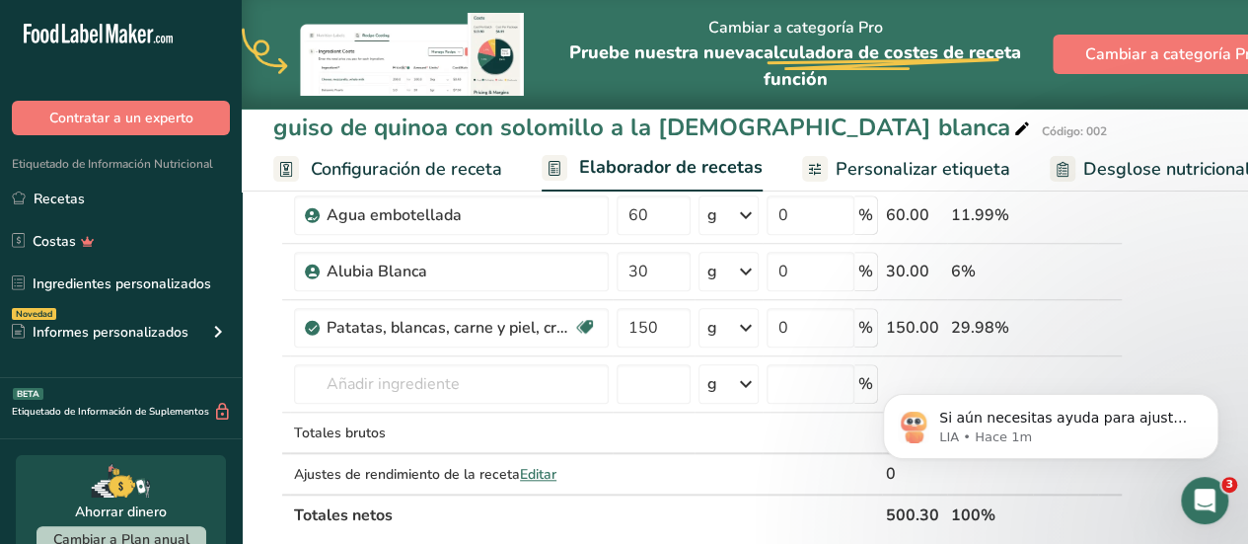
scroll to position [717, 0]
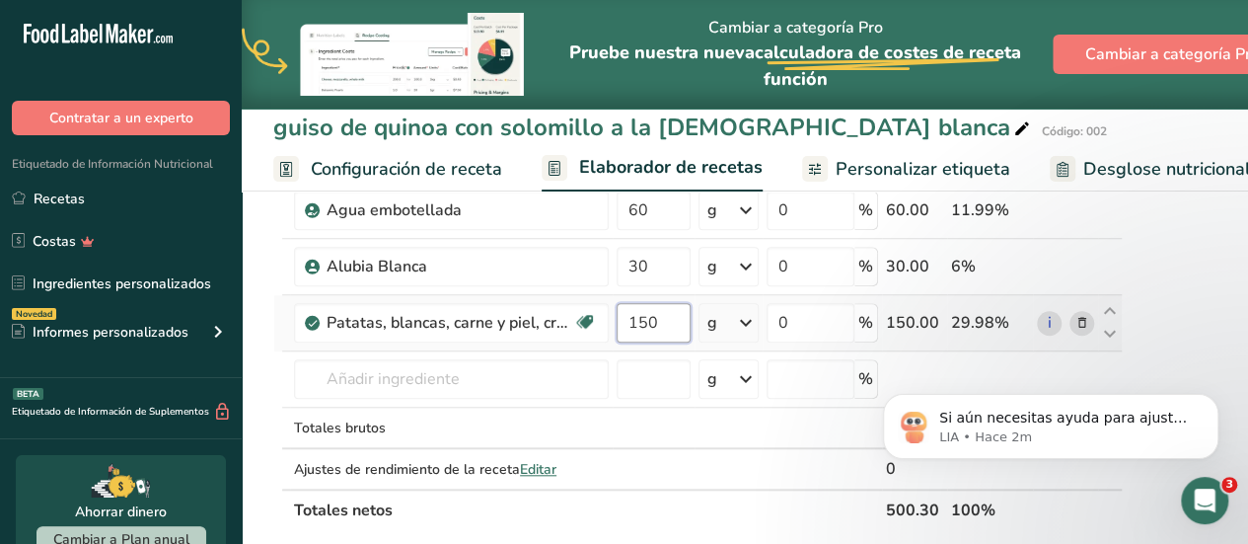
click at [653, 325] on input "150" at bounding box center [654, 322] width 74 height 39
type input "1"
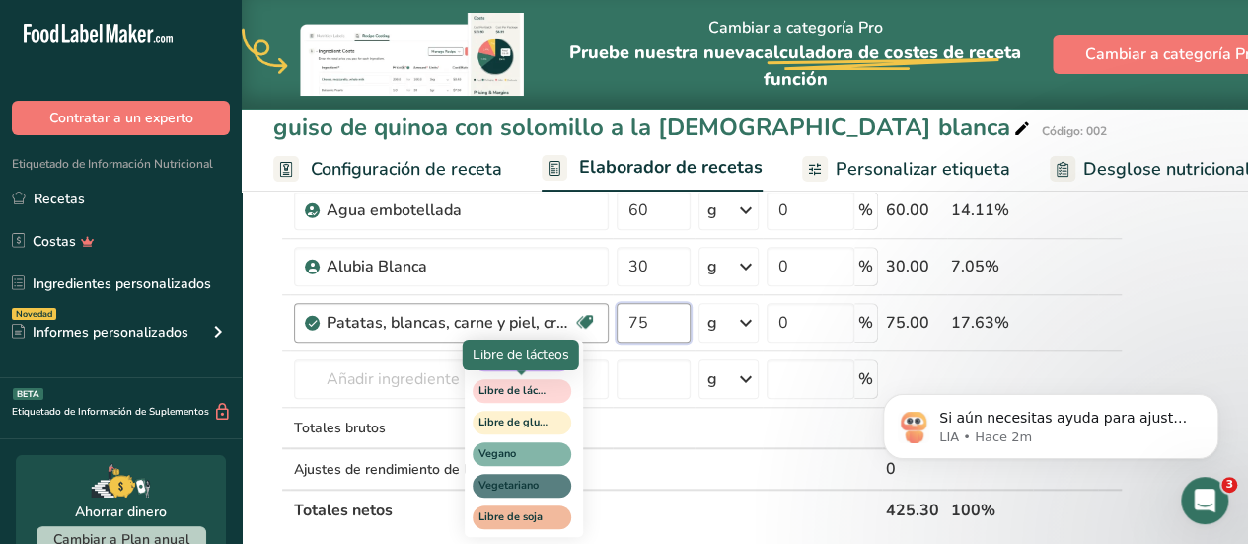
type input "75"
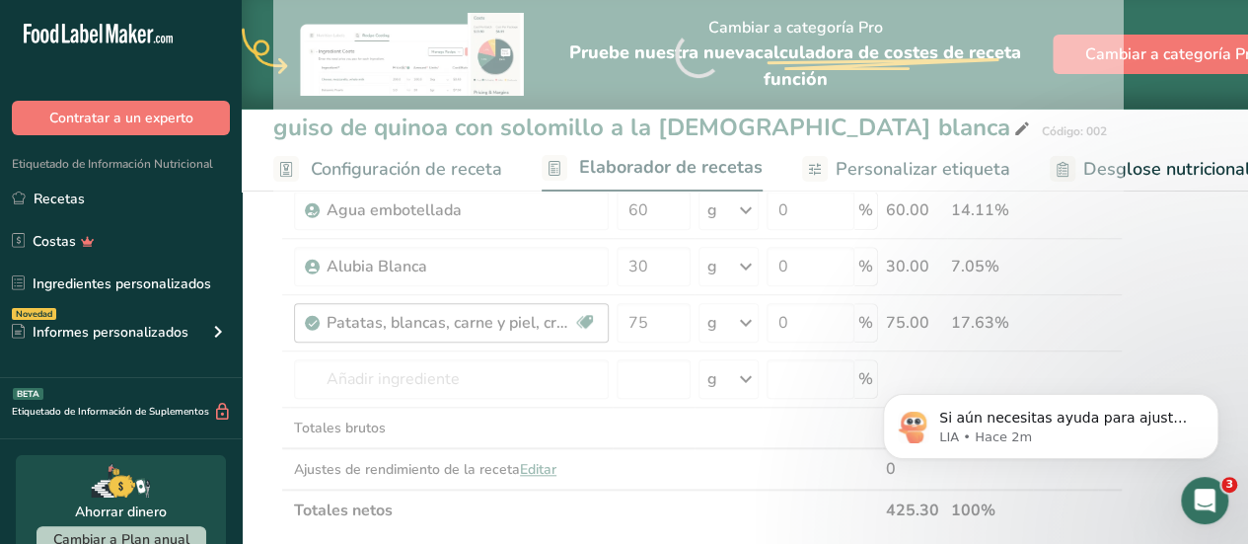
click at [616, 382] on div "Ingrediente * Cantidad * Unidad * Desperdicio * .a-a{fill:#347362;}.b-a{fill:#f…" at bounding box center [698, 54] width 850 height 953
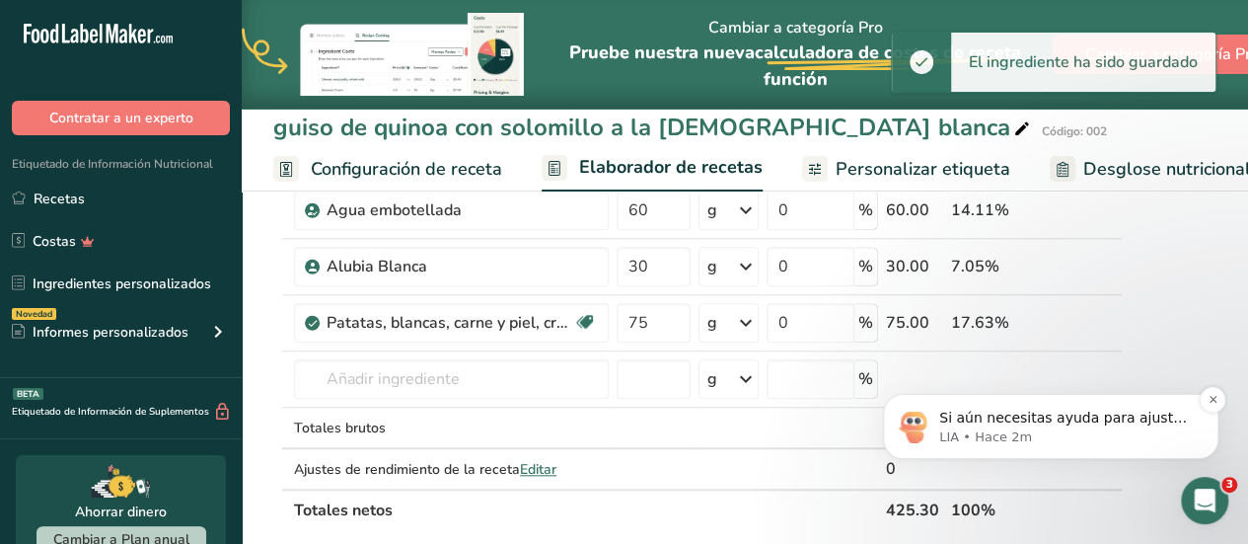
click at [998, 413] on p "Si aún necesitas ayuda para ajustar las calorías de tu receta, estoy aquí para …" at bounding box center [1067, 419] width 255 height 20
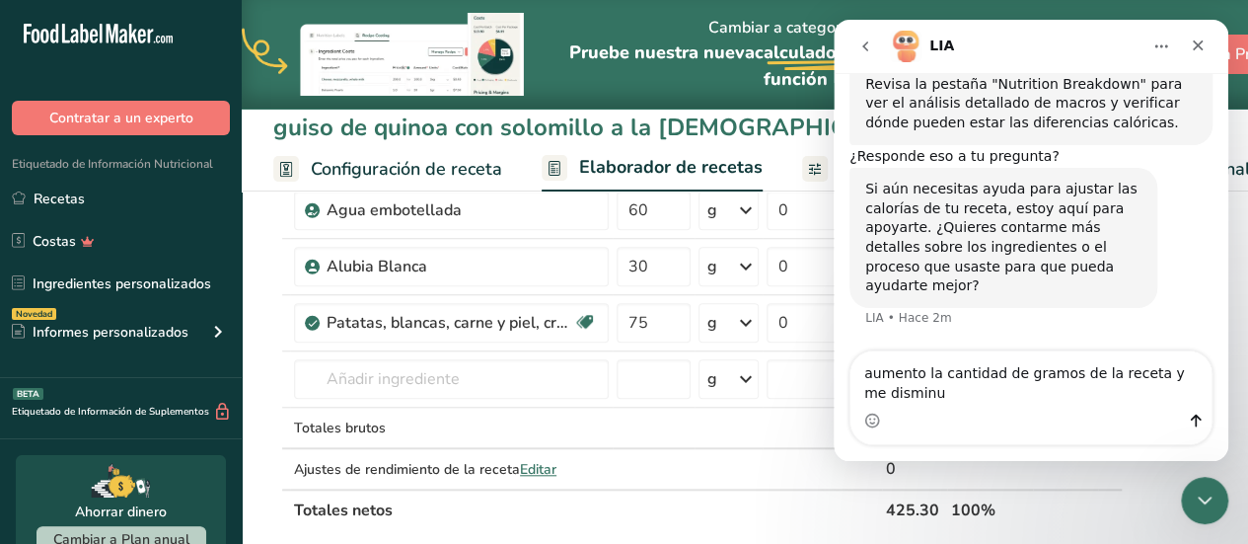
scroll to position [3473, 0]
type textarea "aumento la cantidad de gramos de la receta y me disminuye el numero de kcal ...…"
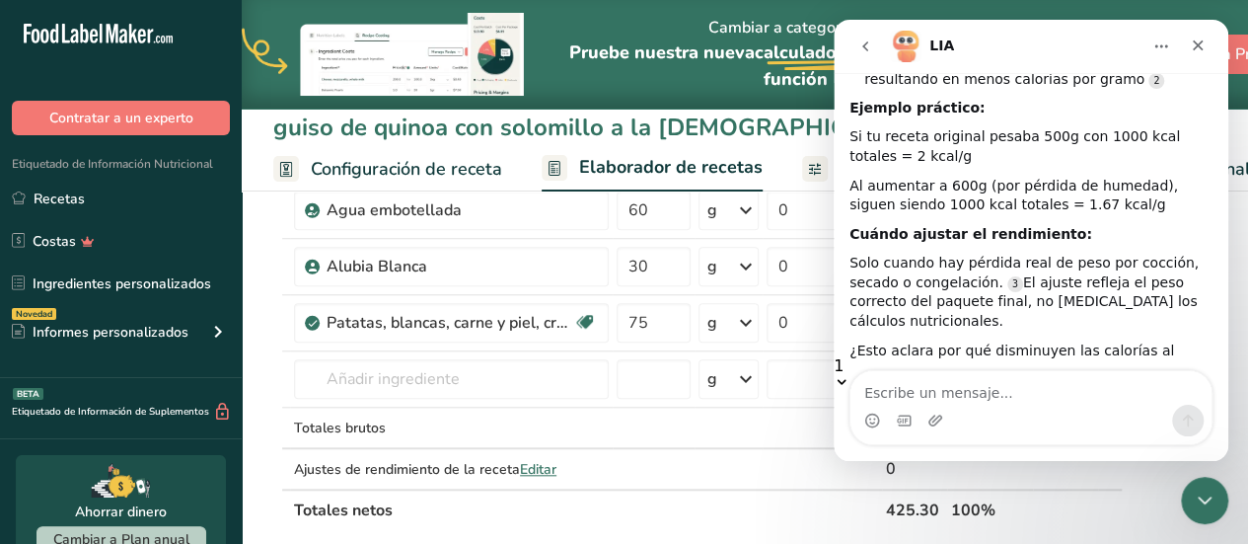
scroll to position [3, 0]
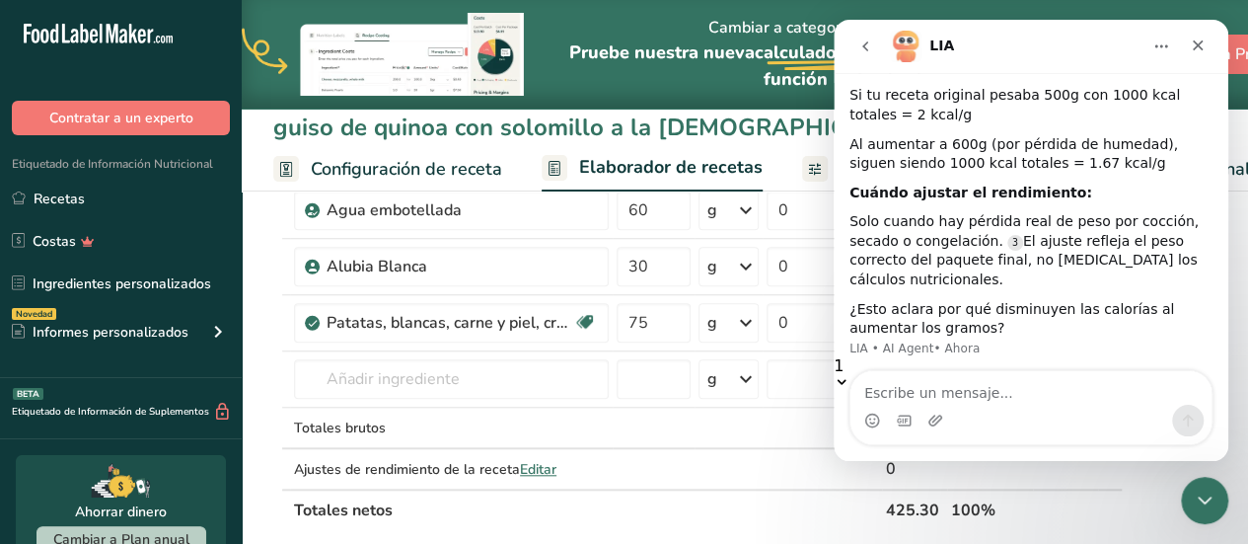
drag, startPoint x: 1227, startPoint y: 343, endPoint x: 1224, endPoint y: 382, distance: 38.6
click at [1224, 382] on div "Hi, ​ How can we help you today? LIA • Hace 1h HOLA Blanca • Hace 1h ¡Hola! Soy…" at bounding box center [1031, 267] width 395 height 388
click at [1222, 387] on div "Intercom Messenger" at bounding box center [1031, 407] width 395 height 75
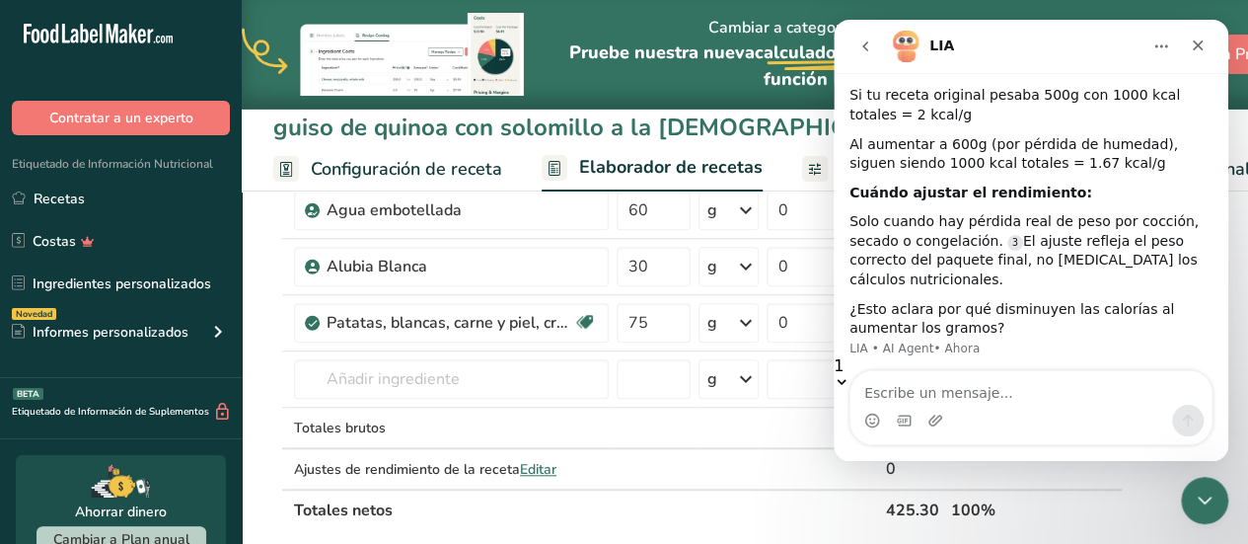
scroll to position [4094, 0]
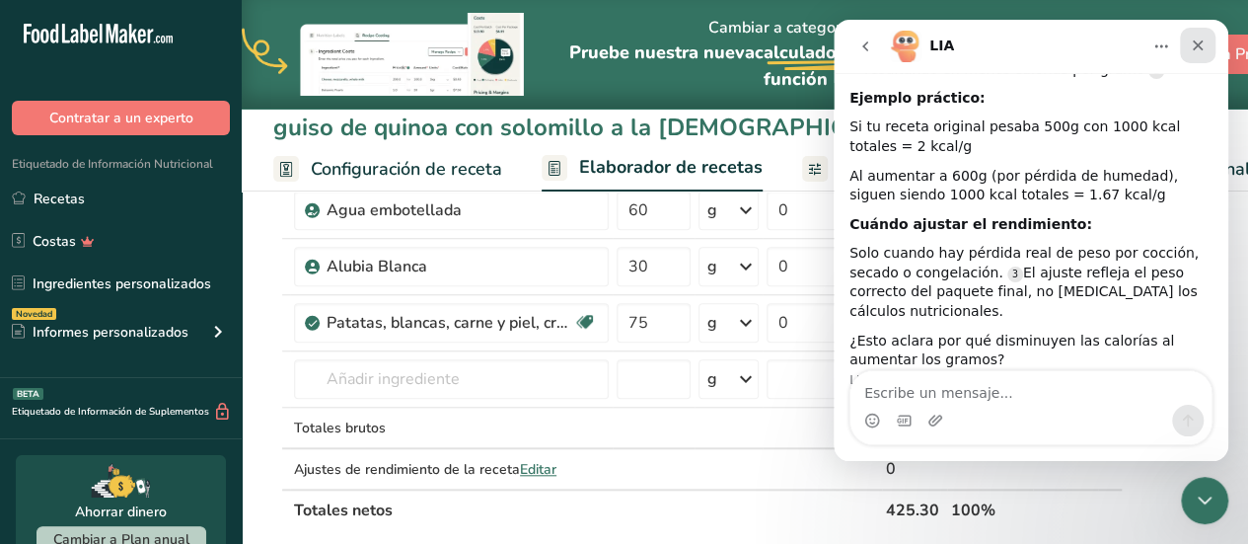
click at [1207, 38] on div "Cerrar" at bounding box center [1198, 46] width 36 height 36
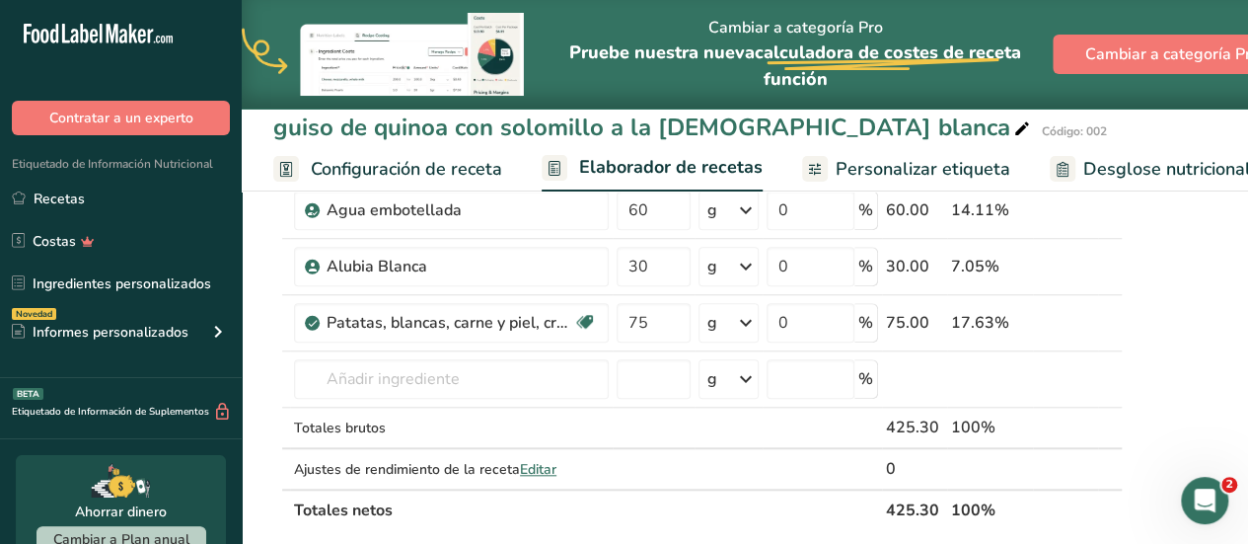
click at [410, 173] on span "Configuración de receta" at bounding box center [406, 169] width 191 height 27
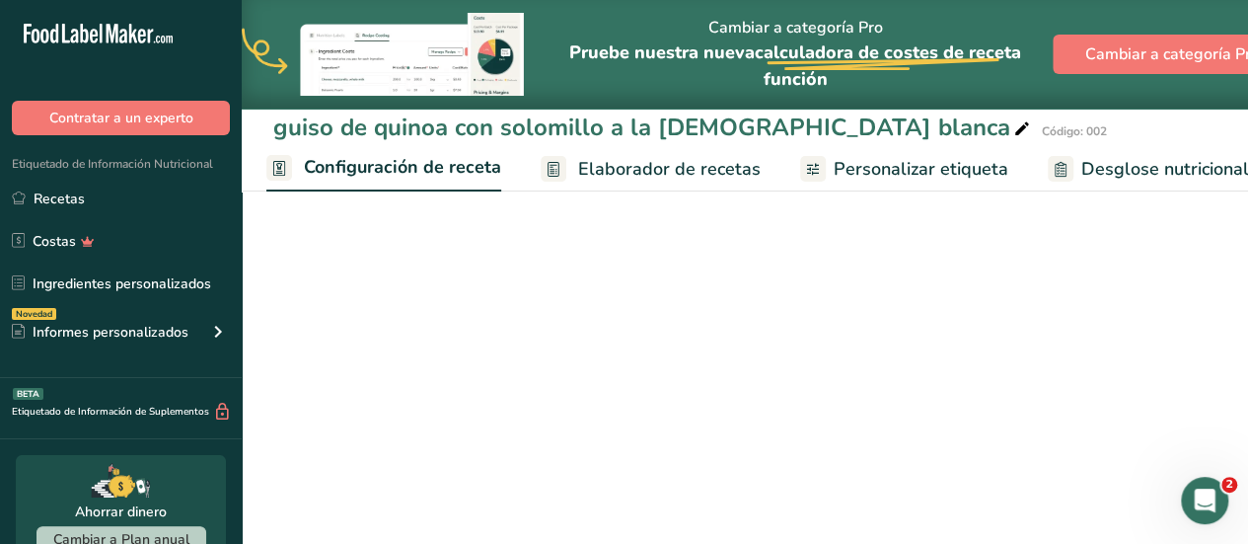
scroll to position [391, 0]
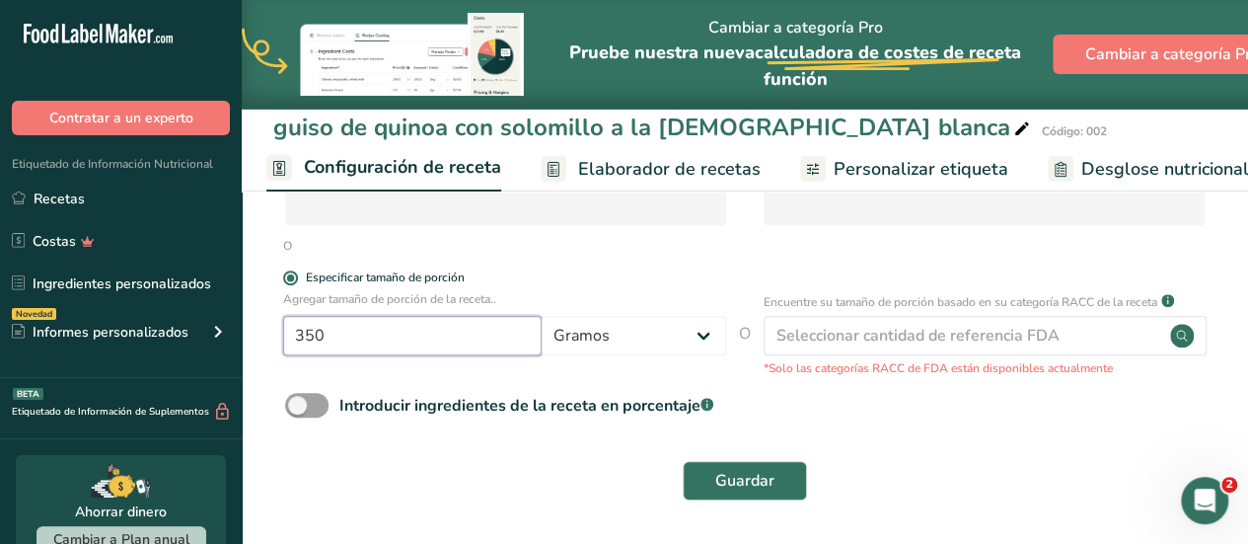
click at [363, 338] on input "350" at bounding box center [412, 335] width 259 height 39
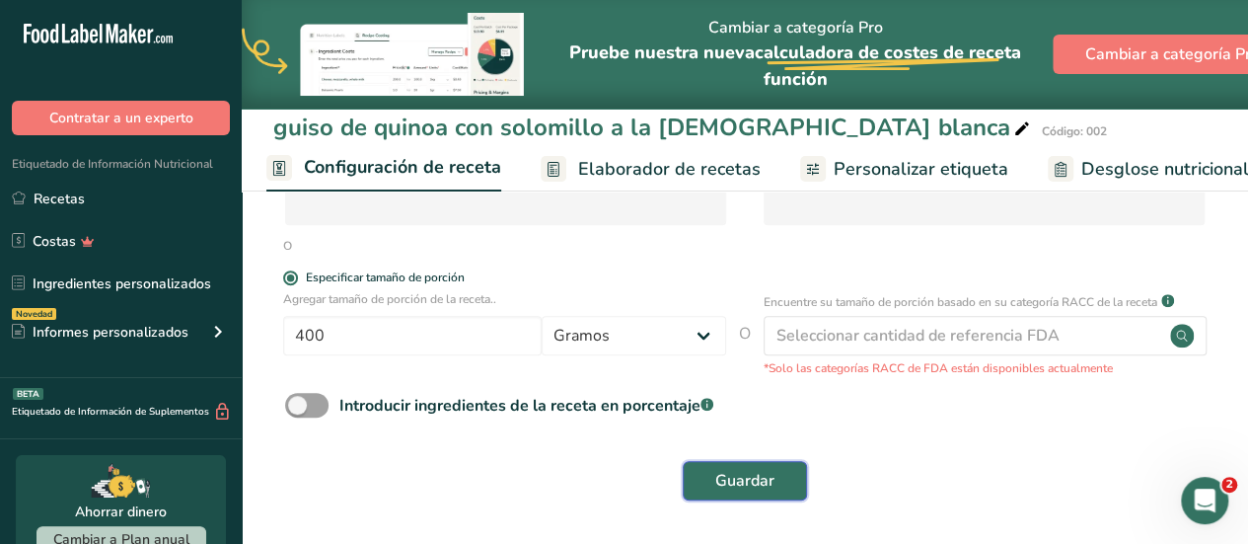
click at [719, 472] on span "Guardar" at bounding box center [744, 481] width 59 height 24
